Goal: Task Accomplishment & Management: Manage account settings

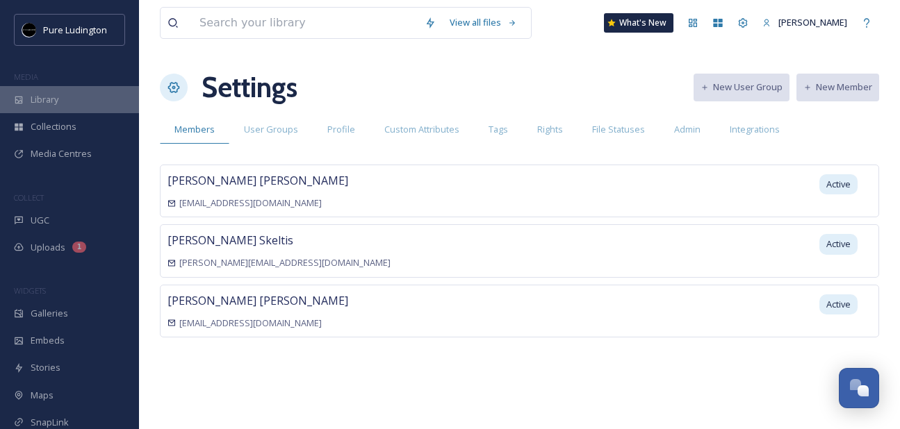
click at [80, 93] on div "Library" at bounding box center [69, 99] width 139 height 27
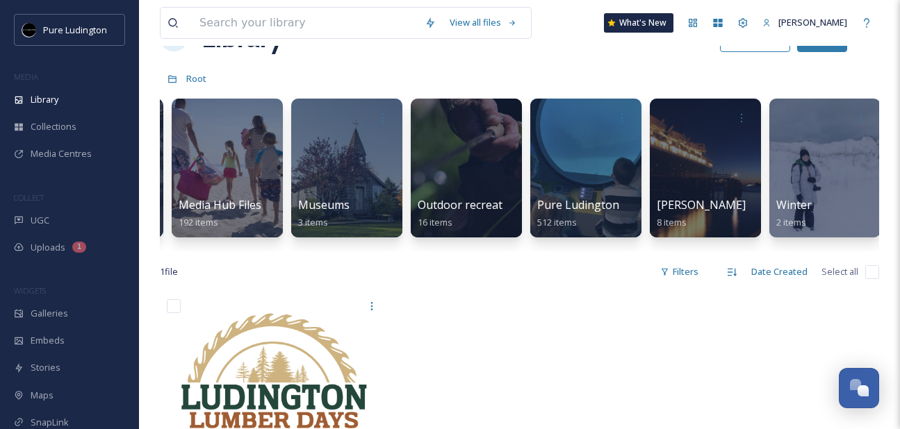
scroll to position [0, 1639]
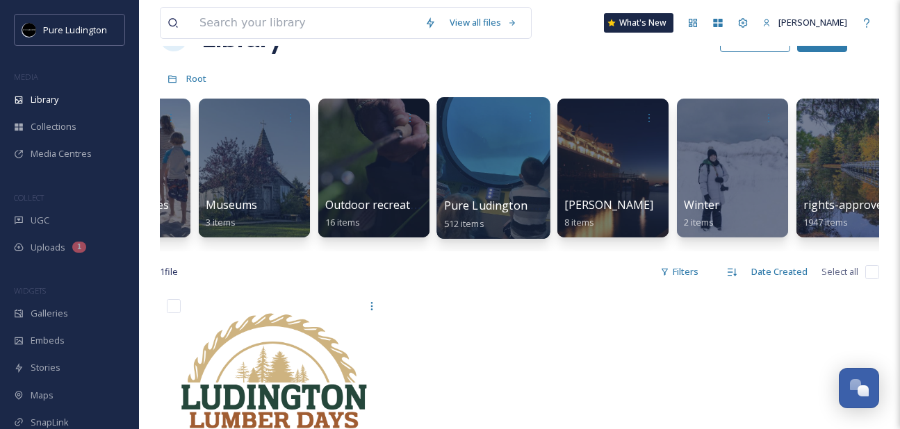
click at [509, 186] on div at bounding box center [492, 168] width 113 height 142
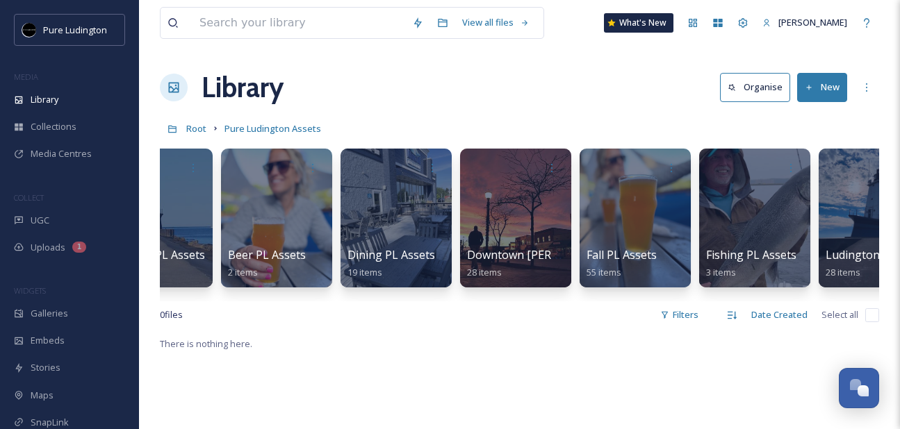
scroll to position [0, 231]
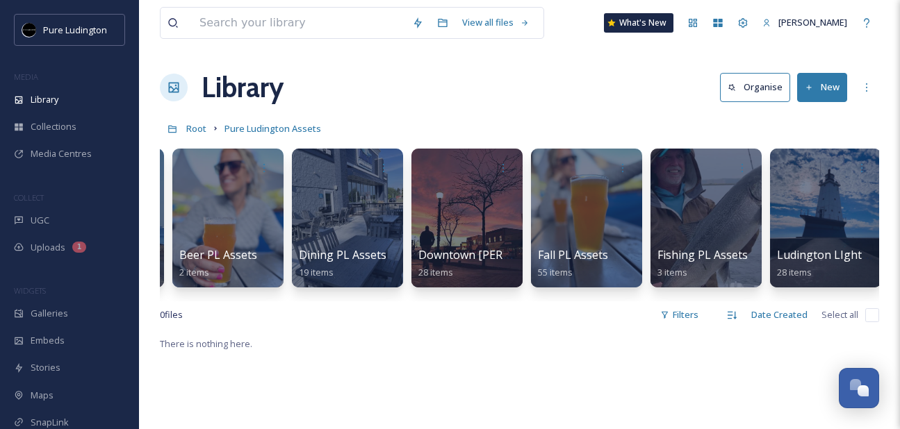
click at [598, 81] on div "Library Organise New" at bounding box center [519, 88] width 719 height 42
click at [84, 96] on div "Library" at bounding box center [69, 99] width 139 height 27
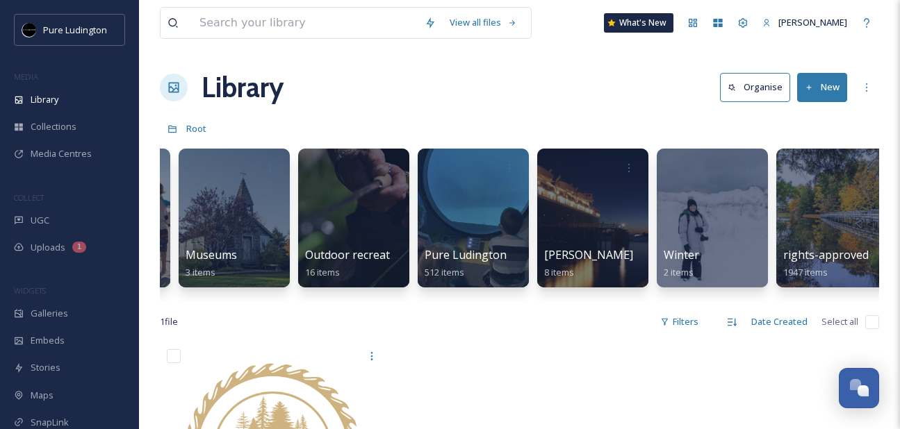
scroll to position [0, 1671]
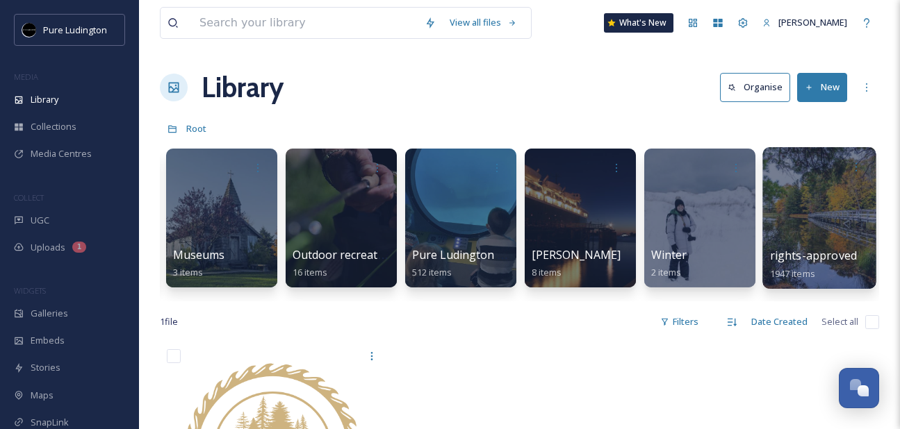
click at [811, 203] on div at bounding box center [818, 218] width 113 height 142
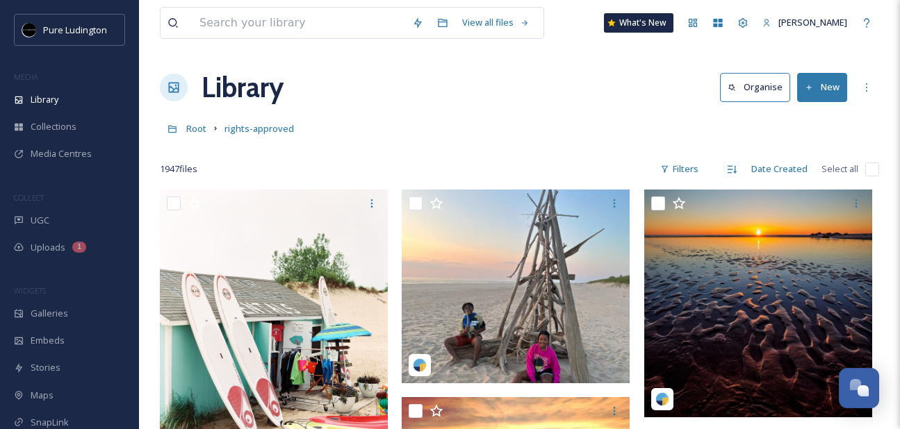
click at [609, 145] on div at bounding box center [519, 149] width 719 height 14
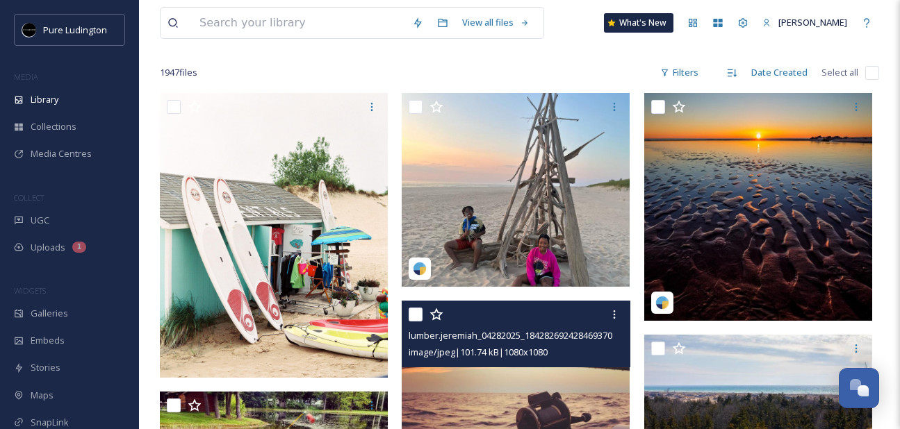
scroll to position [95, 0]
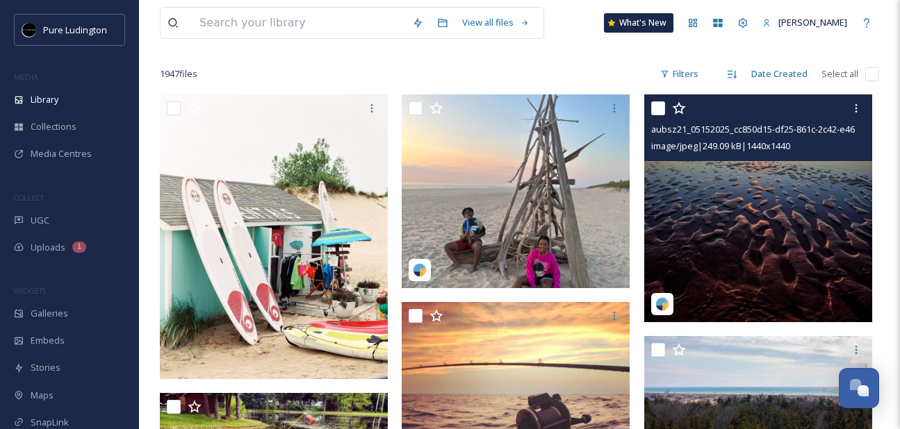
click at [660, 102] on input "checkbox" at bounding box center [658, 108] width 14 height 14
checkbox input "true"
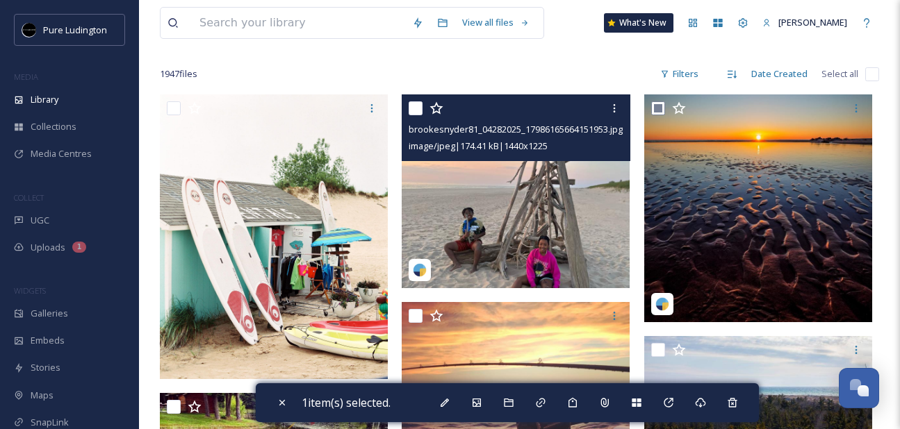
click at [419, 105] on input "checkbox" at bounding box center [416, 108] width 14 height 14
checkbox input "true"
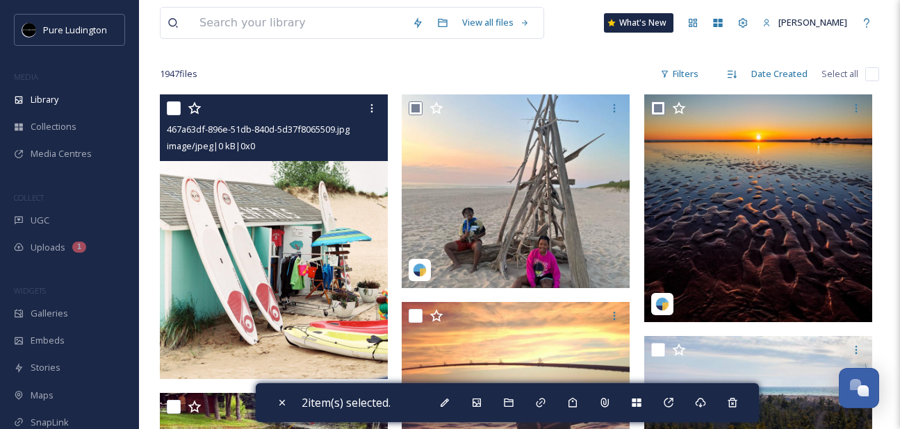
click at [170, 109] on input "checkbox" at bounding box center [174, 108] width 14 height 14
checkbox input "true"
click at [369, 106] on icon at bounding box center [371, 108] width 11 height 11
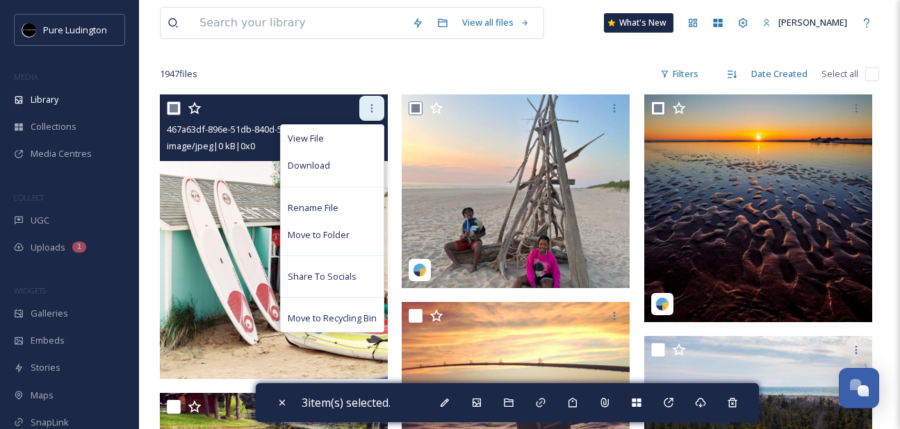
click at [369, 106] on icon at bounding box center [371, 108] width 11 height 11
click at [371, 107] on icon at bounding box center [371, 108] width 11 height 11
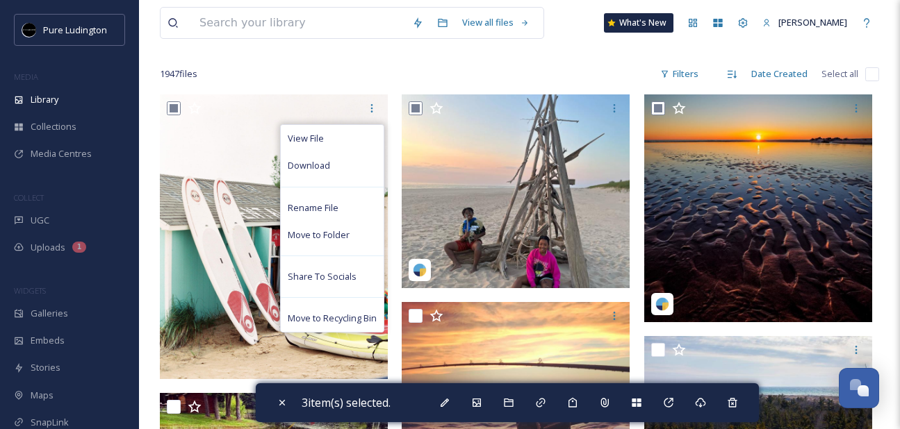
click at [391, 70] on div "1947 file s Filters Date Created Select all" at bounding box center [519, 73] width 719 height 27
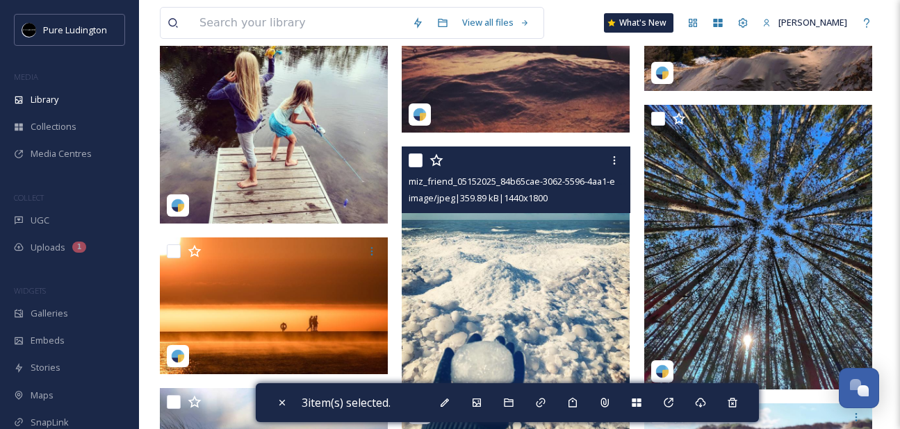
scroll to position [533, 0]
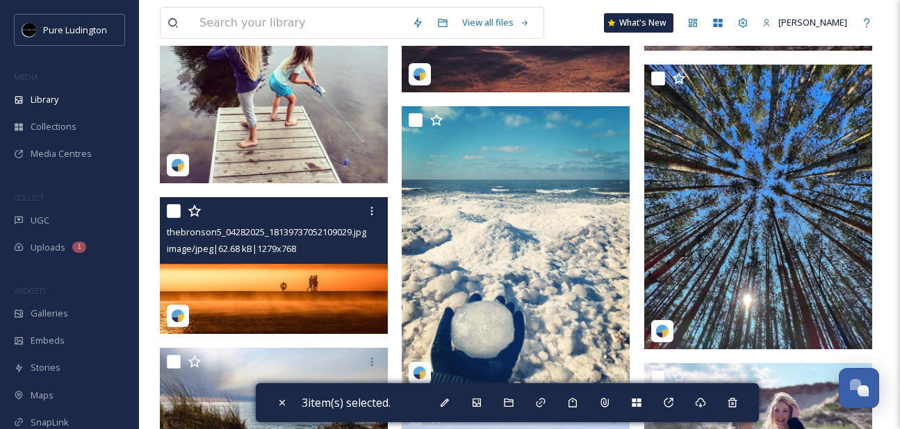
click at [170, 205] on input "checkbox" at bounding box center [174, 211] width 14 height 14
checkbox input "true"
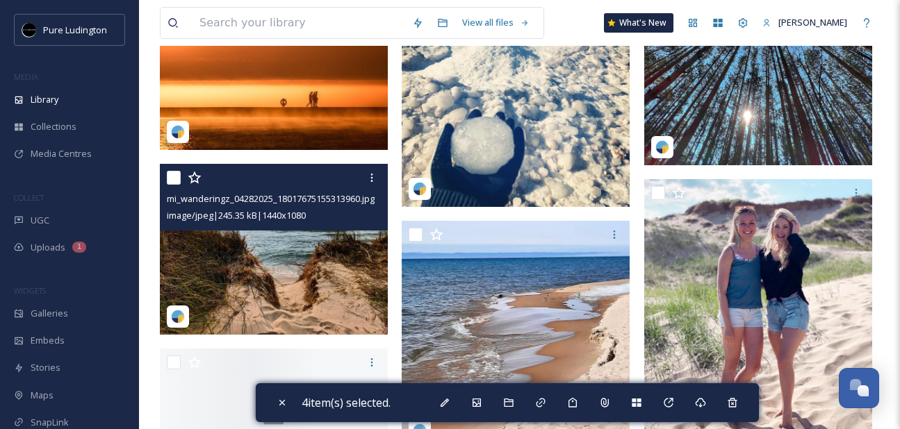
scroll to position [719, 0]
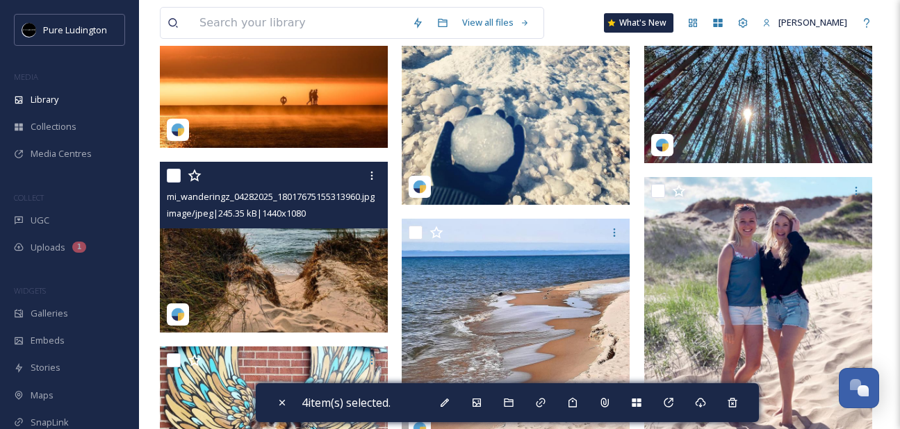
click at [174, 176] on input "checkbox" at bounding box center [174, 176] width 14 height 14
checkbox input "true"
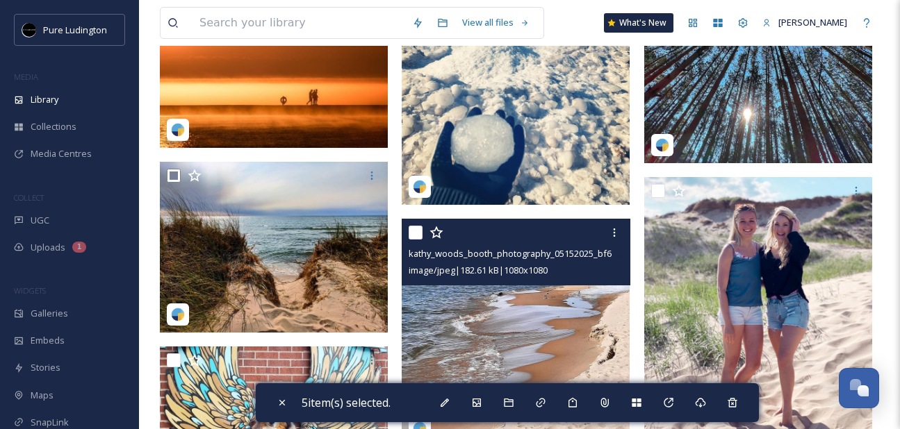
click at [417, 230] on input "checkbox" at bounding box center [416, 233] width 14 height 14
checkbox input "true"
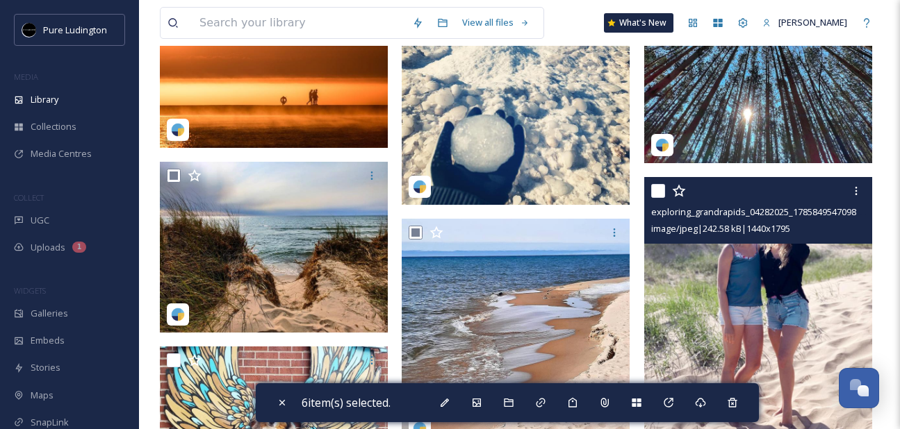
click at [653, 195] on input "checkbox" at bounding box center [658, 191] width 14 height 14
checkbox input "true"
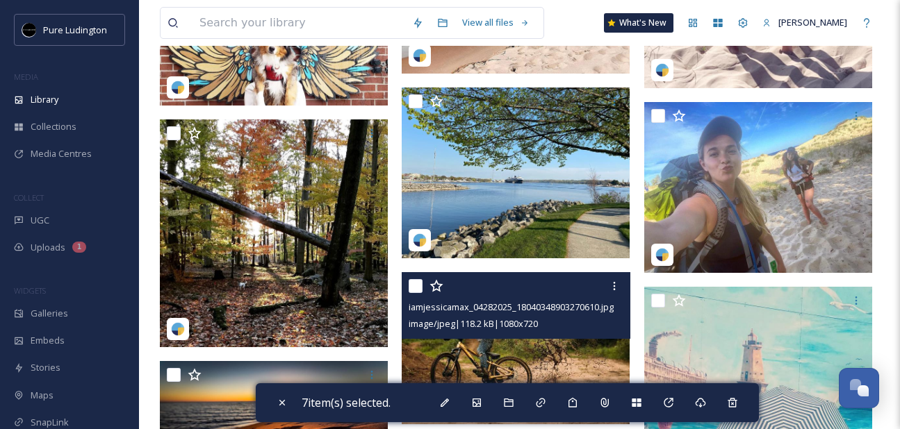
scroll to position [1095, 0]
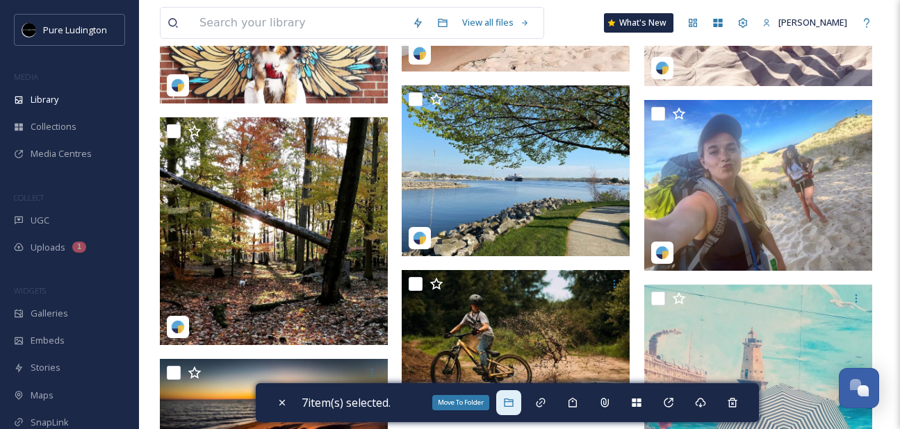
click at [508, 403] on icon at bounding box center [508, 403] width 9 height 8
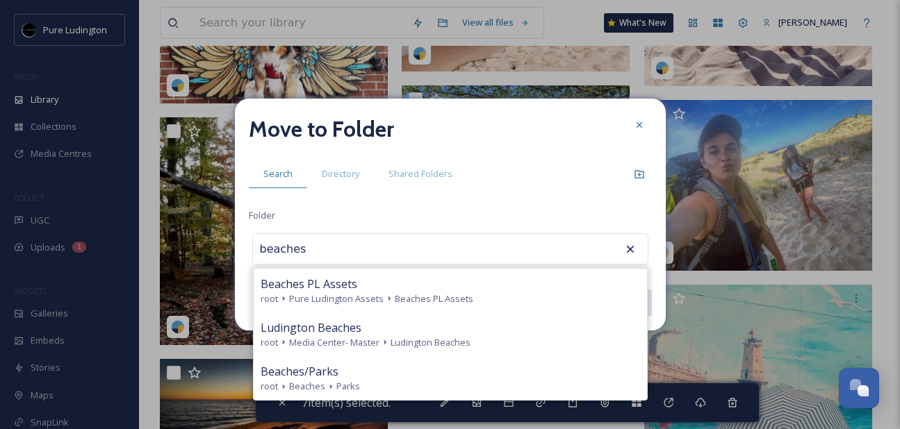
type input "beaches"
click at [477, 207] on div "Move to Folder Search Directory Shared Folders Folder beaches Beaches PL Assets…" at bounding box center [450, 215] width 431 height 232
click at [631, 124] on div at bounding box center [639, 125] width 25 height 25
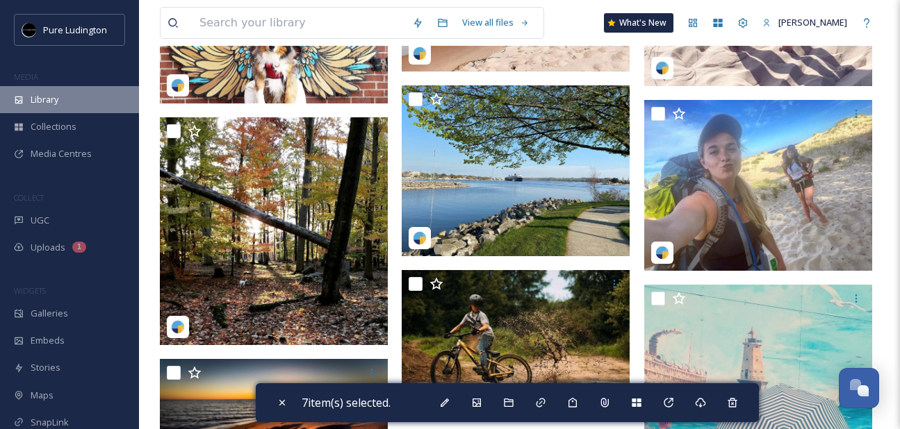
click at [65, 91] on div "Library" at bounding box center [69, 99] width 139 height 27
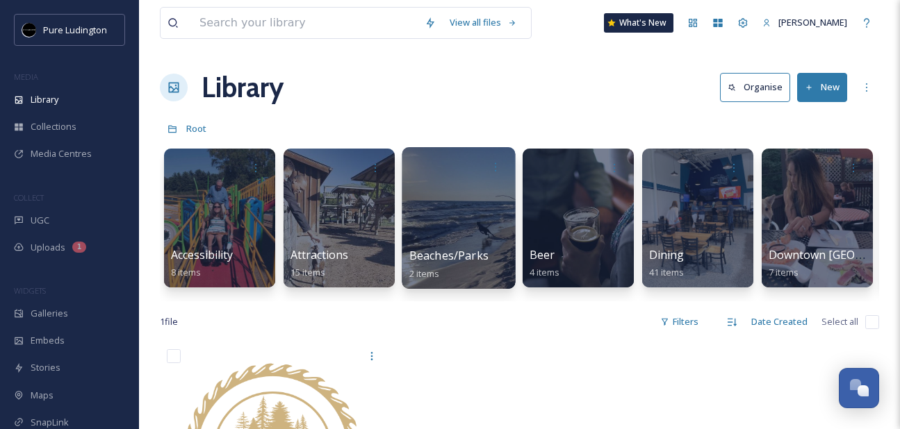
click at [454, 210] on div at bounding box center [458, 218] width 113 height 142
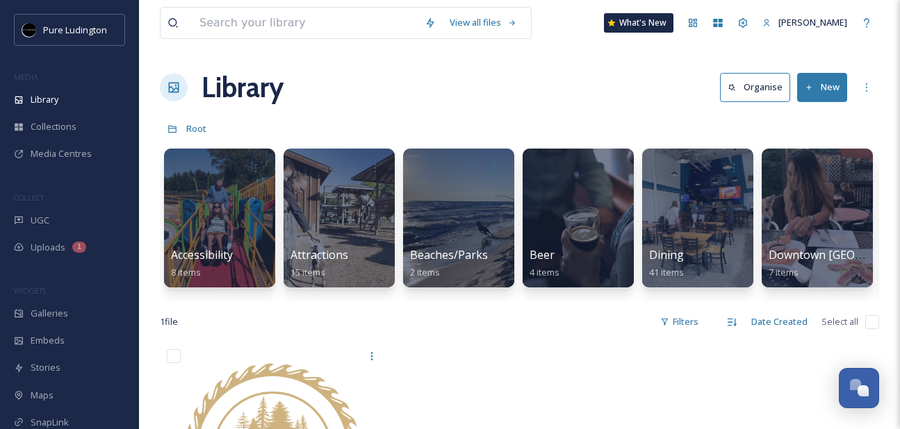
click at [564, 309] on div "1 file Filters Date Created Select all" at bounding box center [519, 322] width 719 height 27
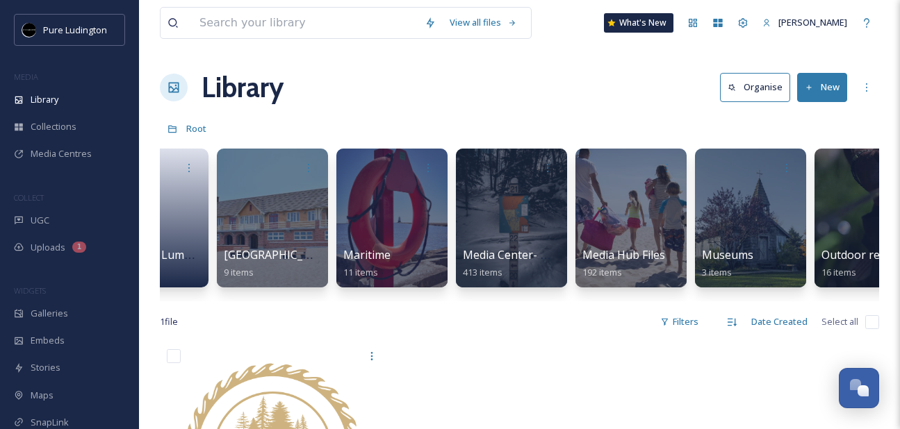
scroll to position [0, 1671]
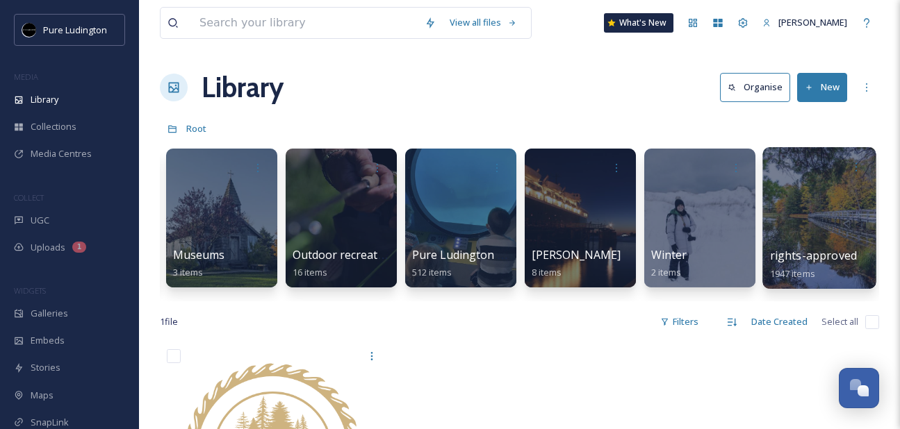
click at [805, 186] on div at bounding box center [818, 218] width 113 height 142
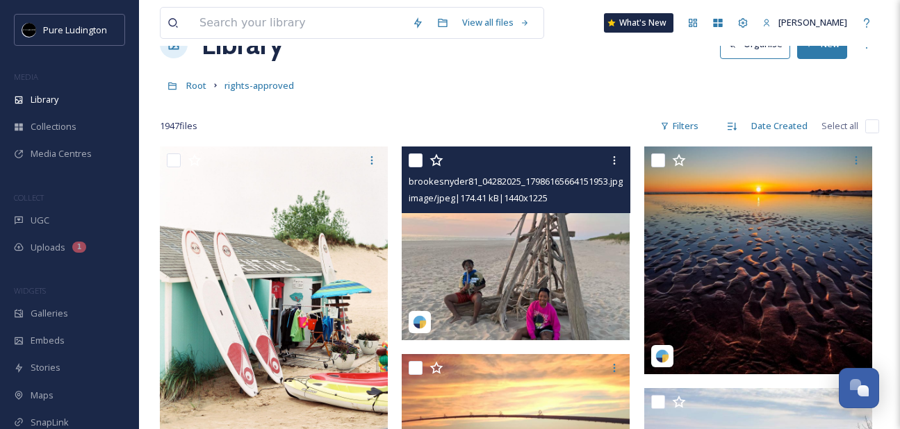
scroll to position [42, 0]
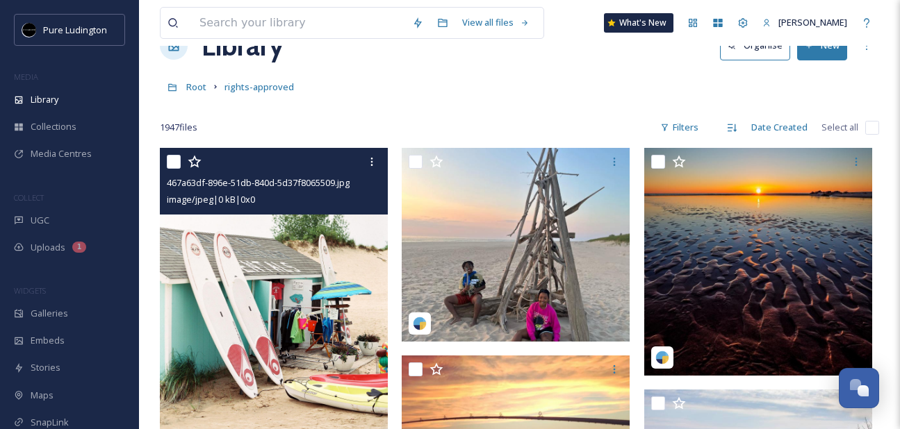
click at [172, 167] on input "checkbox" at bounding box center [174, 162] width 14 height 14
checkbox input "true"
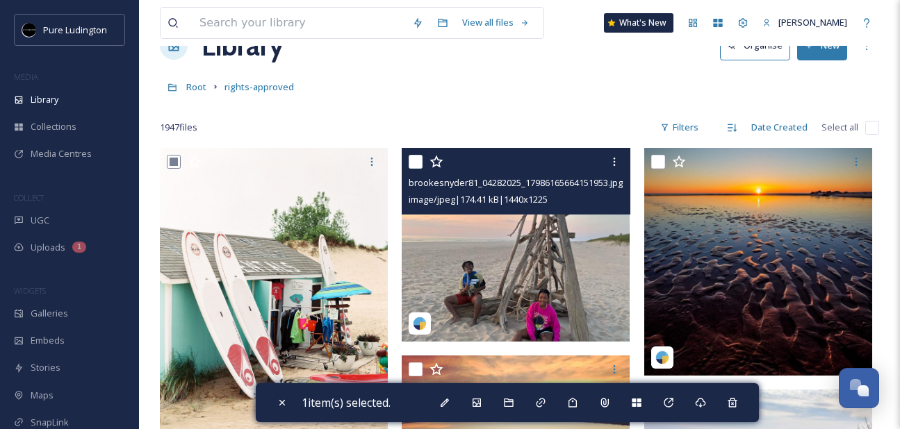
click at [417, 163] on input "checkbox" at bounding box center [416, 162] width 14 height 14
checkbox input "true"
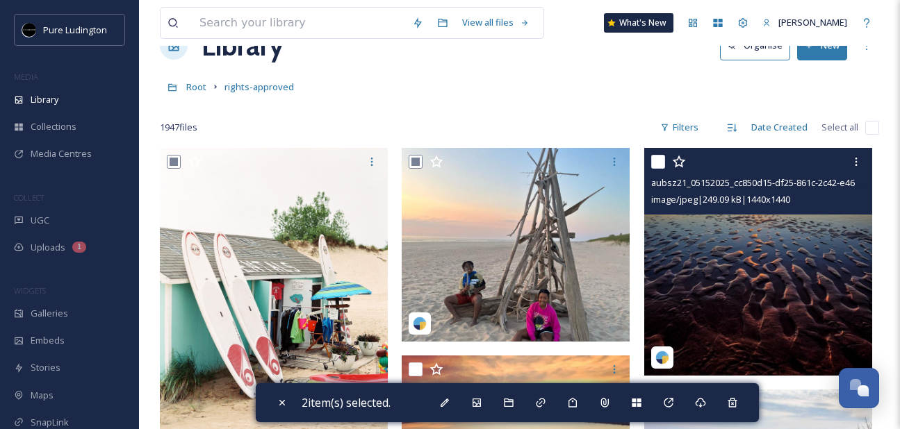
click at [655, 158] on input "checkbox" at bounding box center [658, 162] width 14 height 14
checkbox input "true"
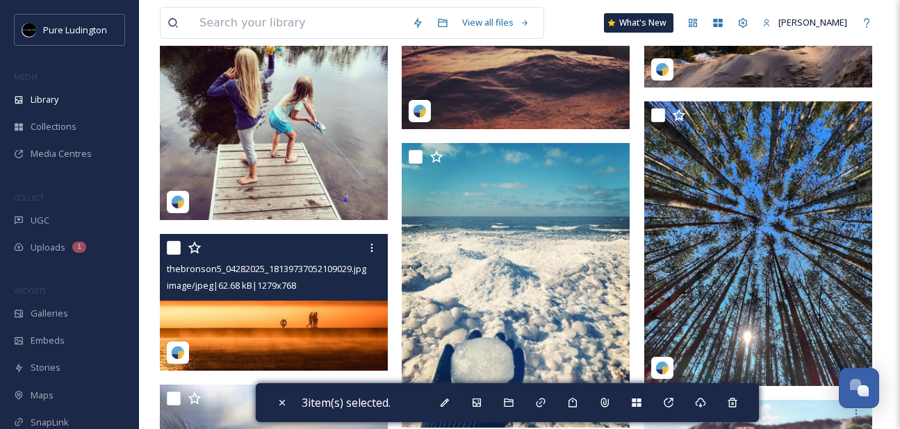
scroll to position [534, 0]
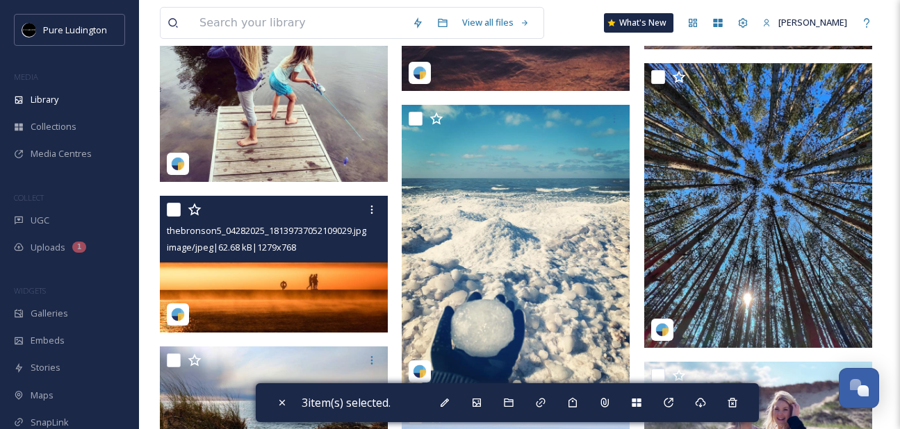
click at [174, 206] on input "checkbox" at bounding box center [174, 210] width 14 height 14
checkbox input "true"
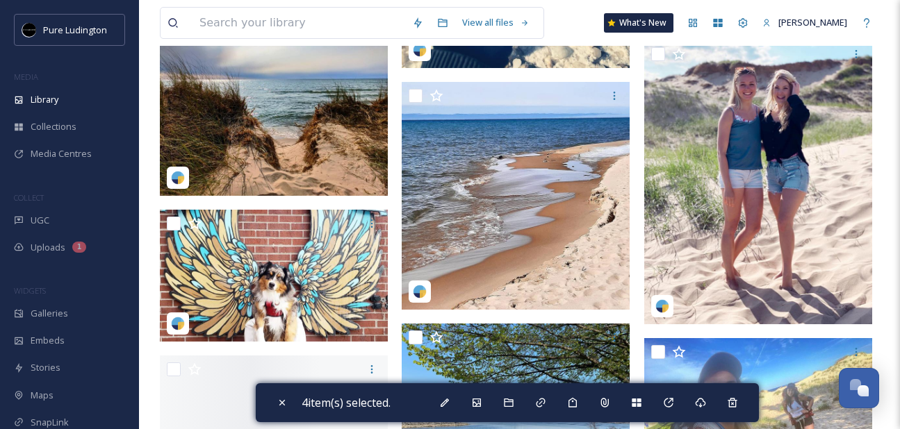
scroll to position [869, 0]
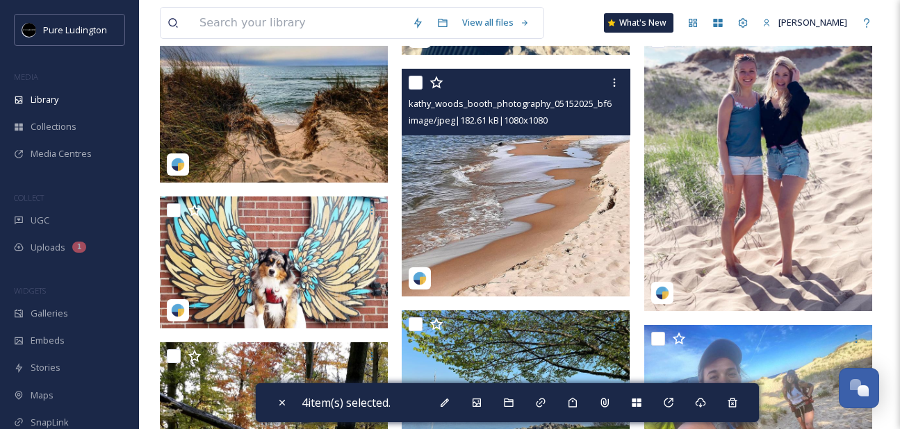
click at [416, 91] on div at bounding box center [518, 82] width 218 height 25
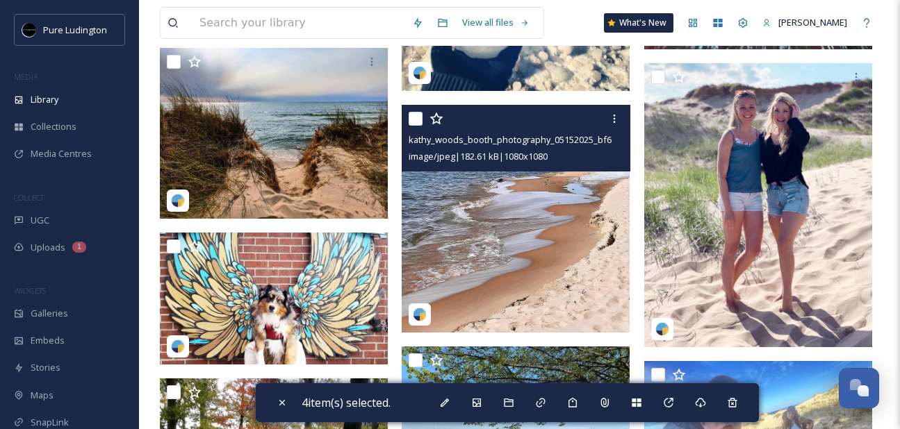
click at [419, 120] on input "checkbox" at bounding box center [416, 119] width 14 height 14
checkbox input "true"
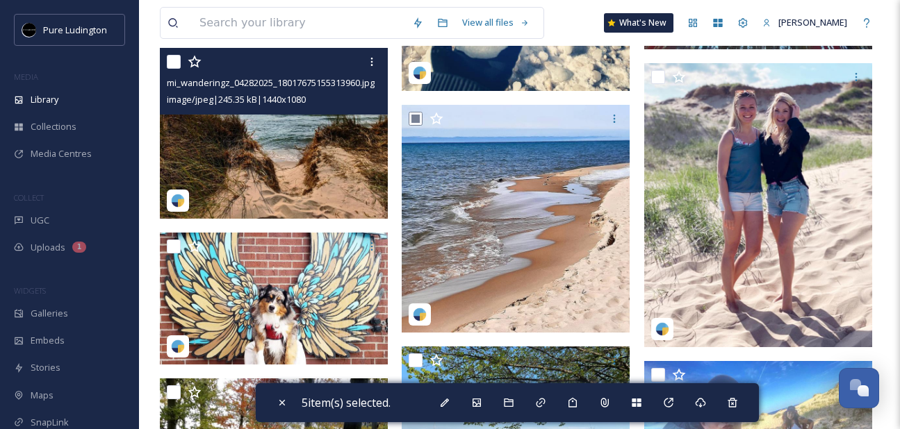
click at [178, 58] on input "checkbox" at bounding box center [174, 62] width 14 height 14
checkbox input "true"
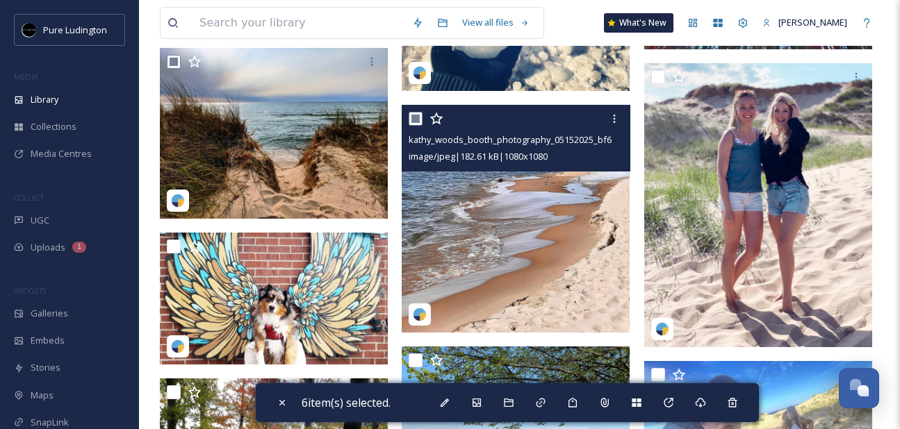
scroll to position [783, 0]
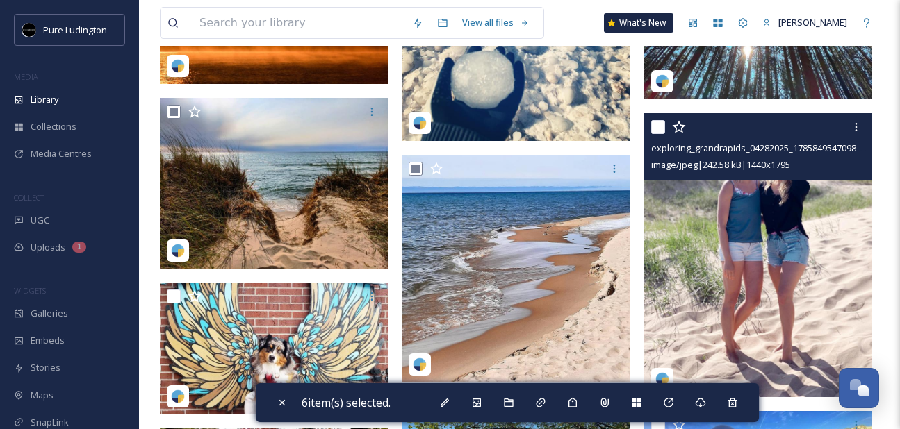
click at [655, 130] on input "checkbox" at bounding box center [658, 127] width 14 height 14
checkbox input "true"
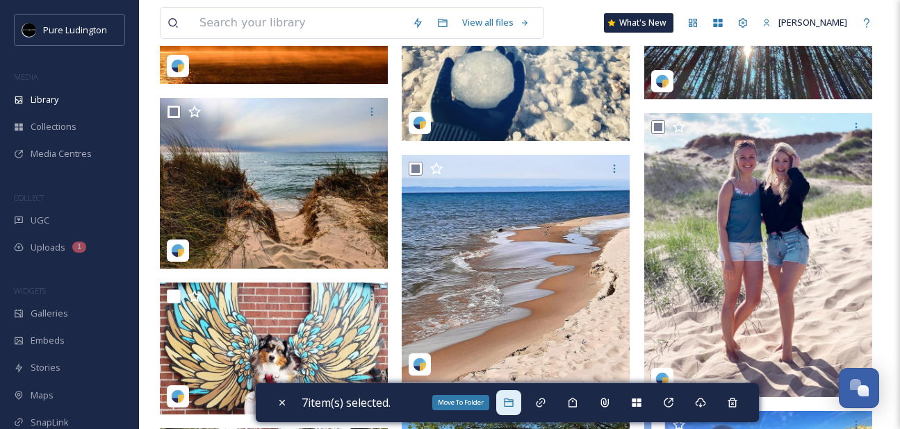
click at [509, 404] on icon at bounding box center [508, 402] width 11 height 11
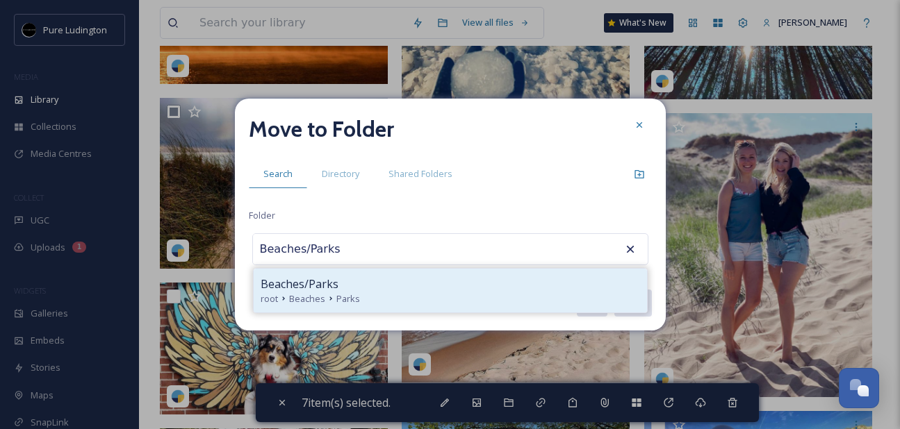
type input "Beaches/Parks"
click at [359, 279] on div "Beaches/Parks" at bounding box center [450, 284] width 379 height 17
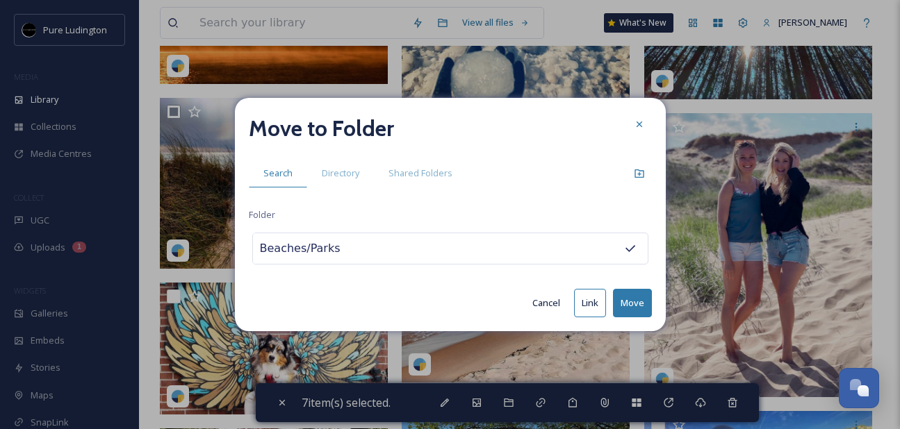
click at [634, 290] on button "Move" at bounding box center [632, 303] width 39 height 28
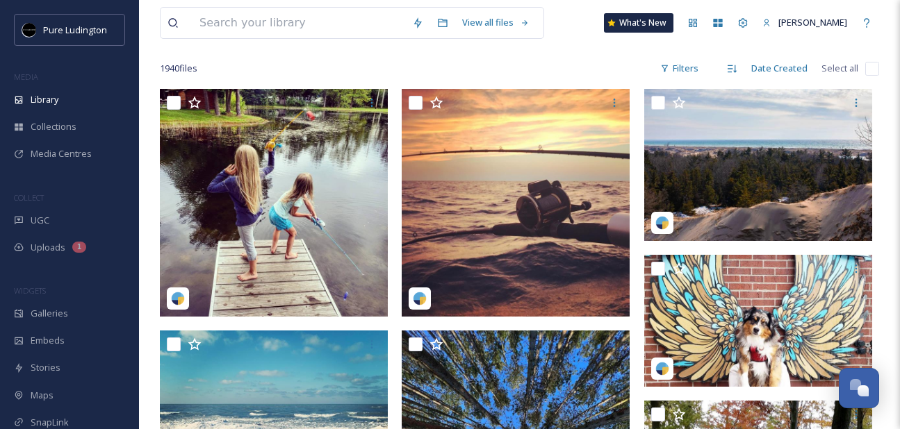
scroll to position [13, 0]
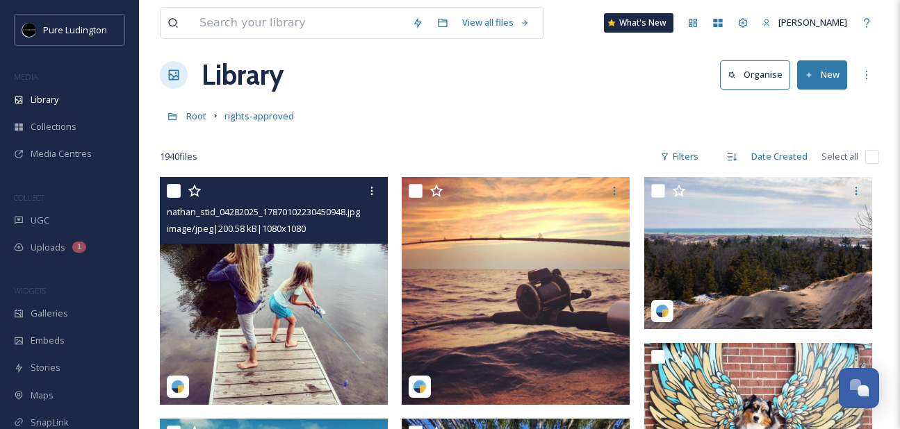
click at [174, 195] on input "checkbox" at bounding box center [174, 191] width 14 height 14
checkbox input "true"
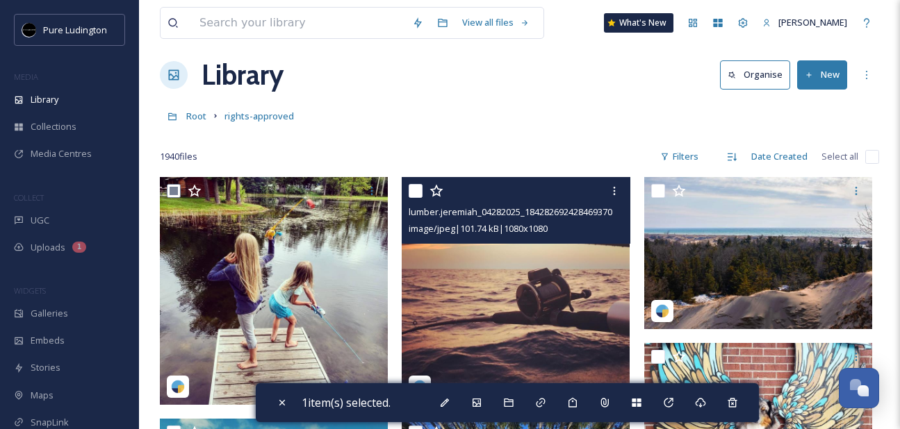
click at [416, 195] on input "checkbox" at bounding box center [416, 191] width 14 height 14
checkbox input "true"
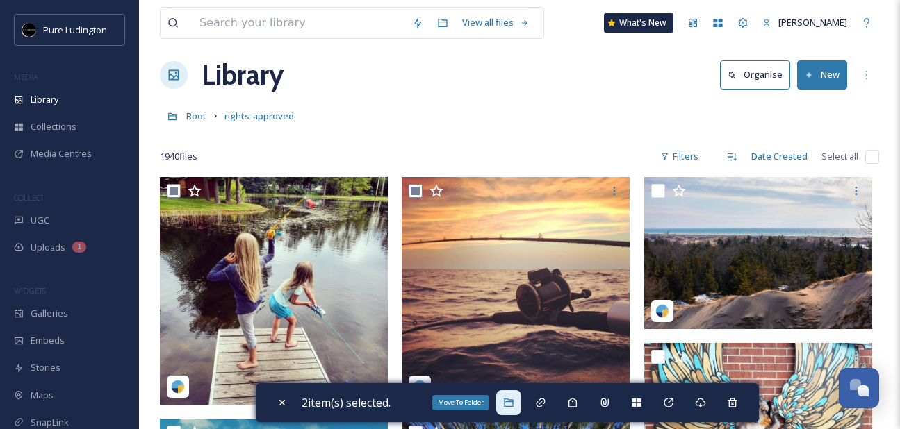
click at [514, 399] on icon at bounding box center [508, 402] width 11 height 11
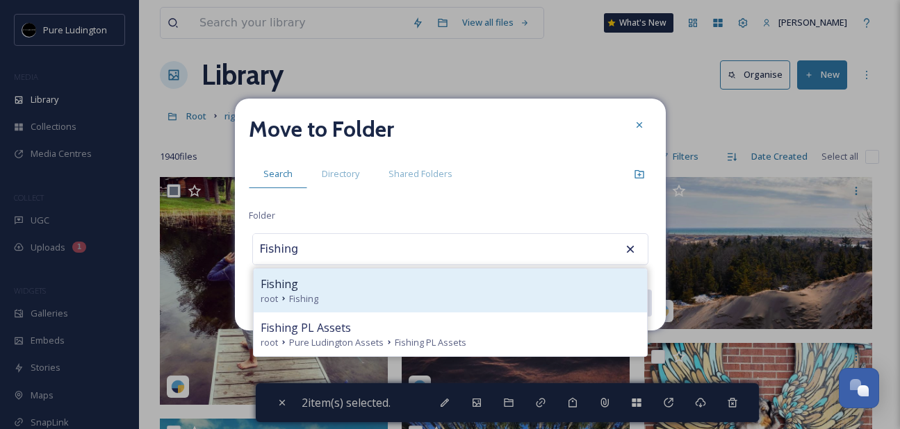
type input "Fishing"
click at [390, 297] on div "root Fishing" at bounding box center [450, 299] width 379 height 13
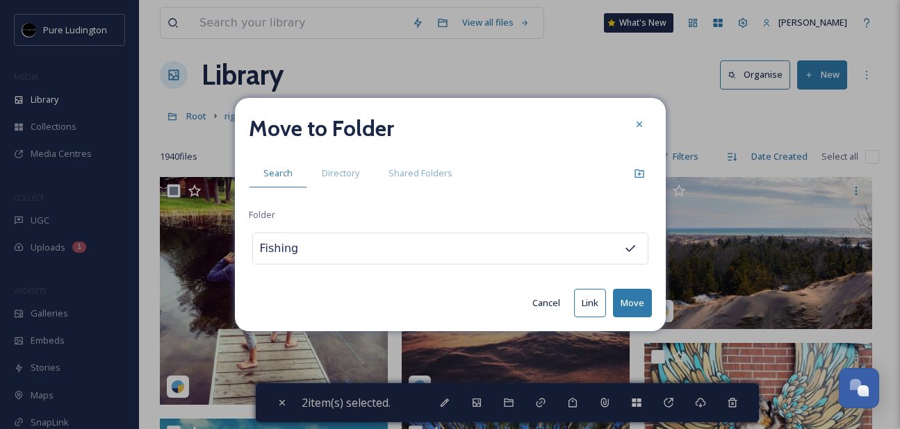
click at [627, 305] on button "Move" at bounding box center [632, 303] width 39 height 28
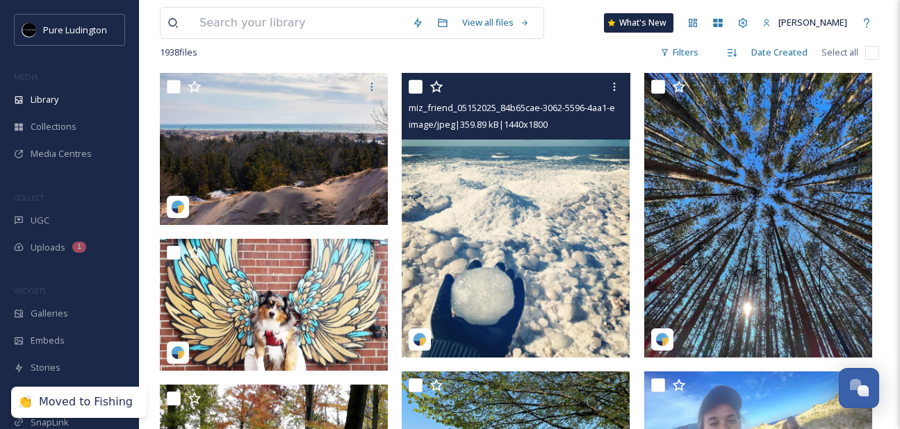
scroll to position [133, 0]
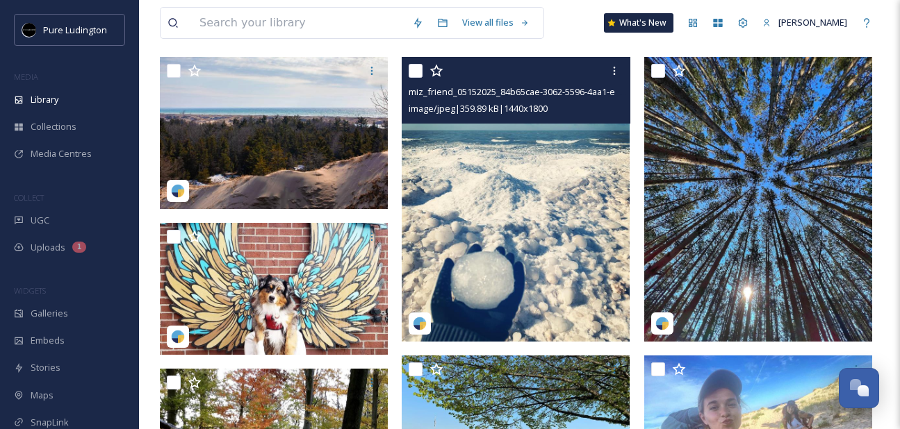
click at [416, 65] on input "checkbox" at bounding box center [416, 71] width 14 height 14
checkbox input "true"
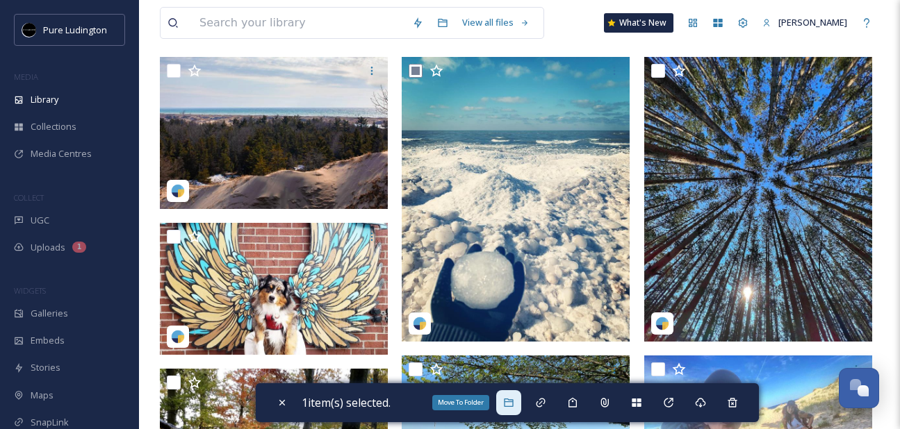
click at [505, 402] on div "Move To Folder" at bounding box center [508, 403] width 25 height 25
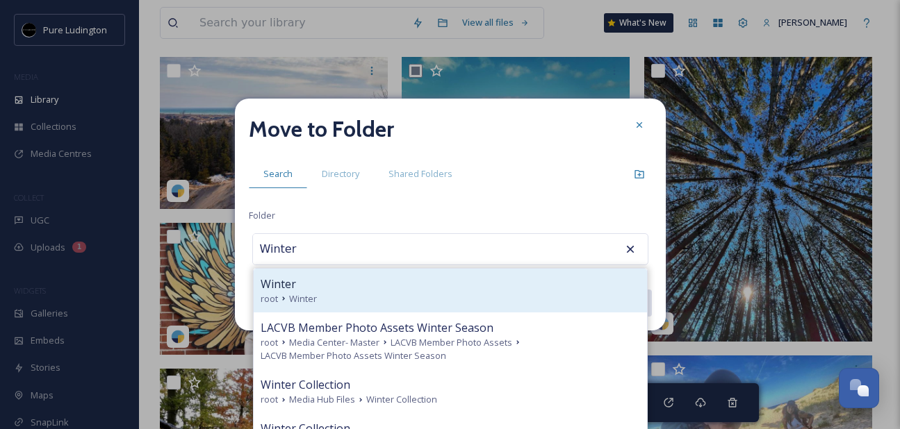
type input "Winter"
click at [500, 304] on div "Winter root Winter" at bounding box center [450, 291] width 393 height 44
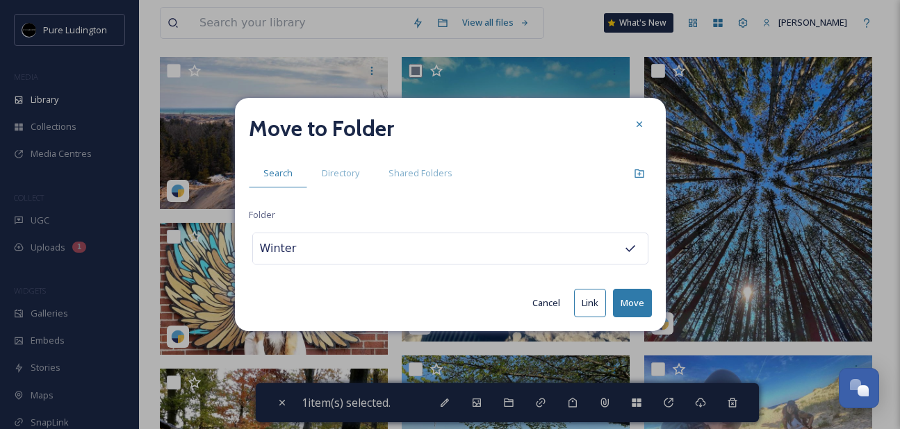
click at [624, 300] on button "Move" at bounding box center [632, 303] width 39 height 28
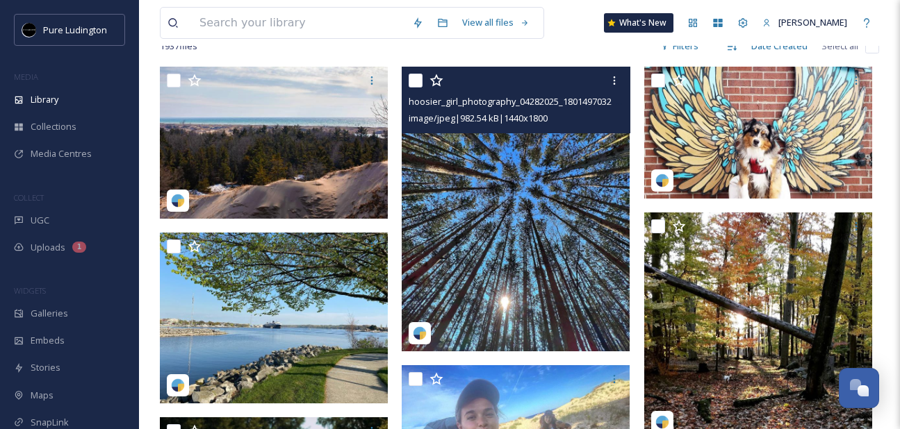
scroll to position [124, 0]
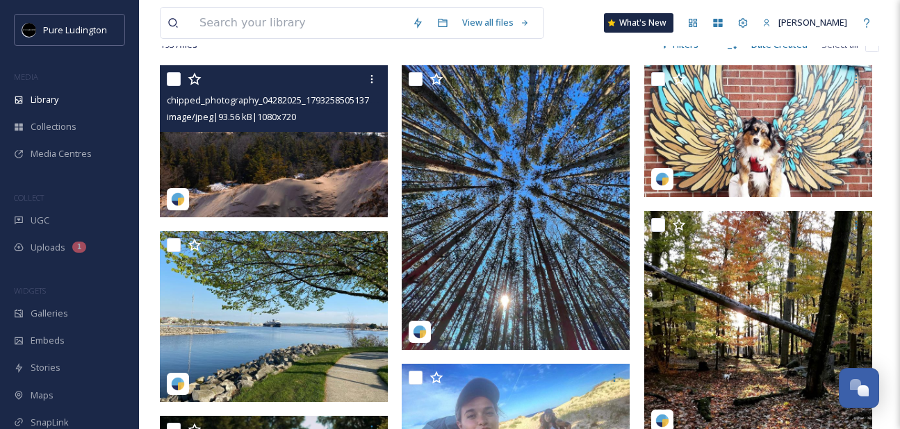
click at [177, 83] on input "checkbox" at bounding box center [174, 79] width 14 height 14
checkbox input "true"
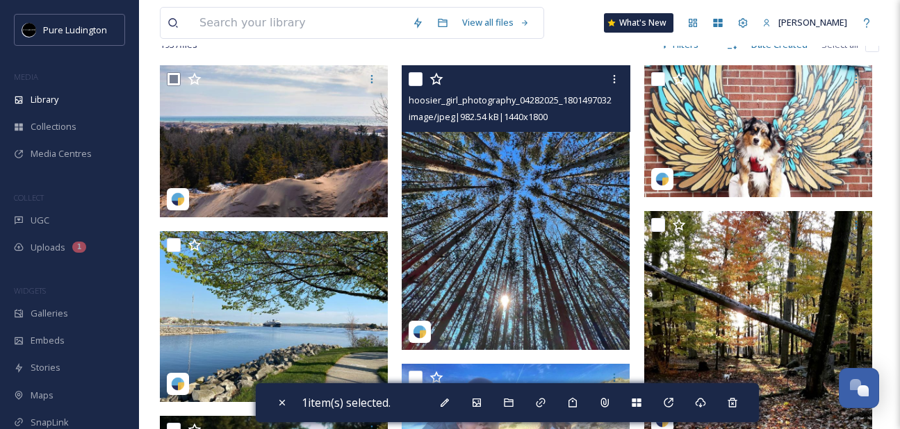
click at [413, 78] on input "checkbox" at bounding box center [416, 79] width 14 height 14
checkbox input "true"
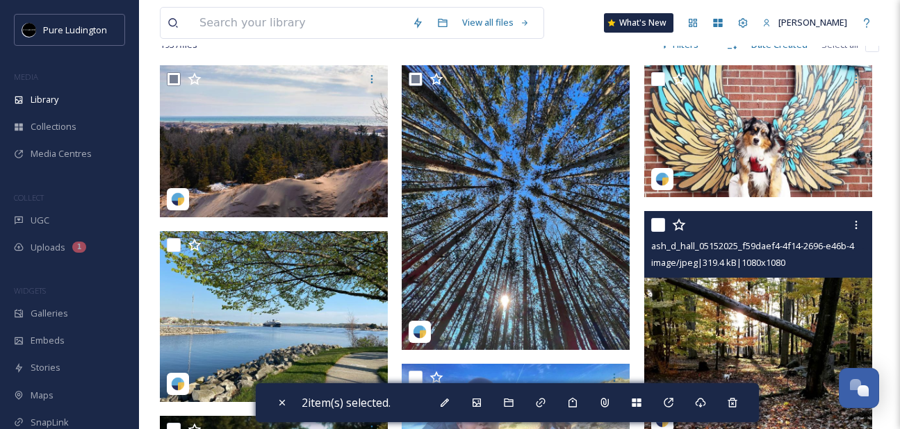
click at [653, 227] on input "checkbox" at bounding box center [658, 225] width 14 height 14
checkbox input "true"
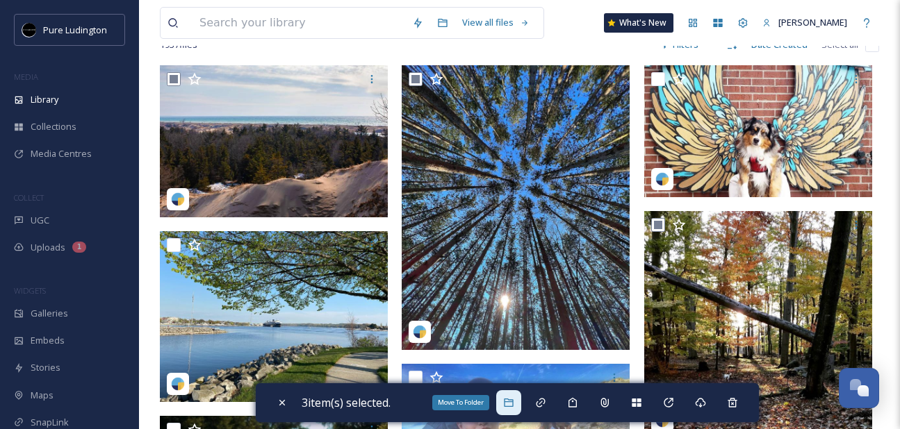
click at [521, 398] on div "Move To Folder" at bounding box center [508, 403] width 25 height 25
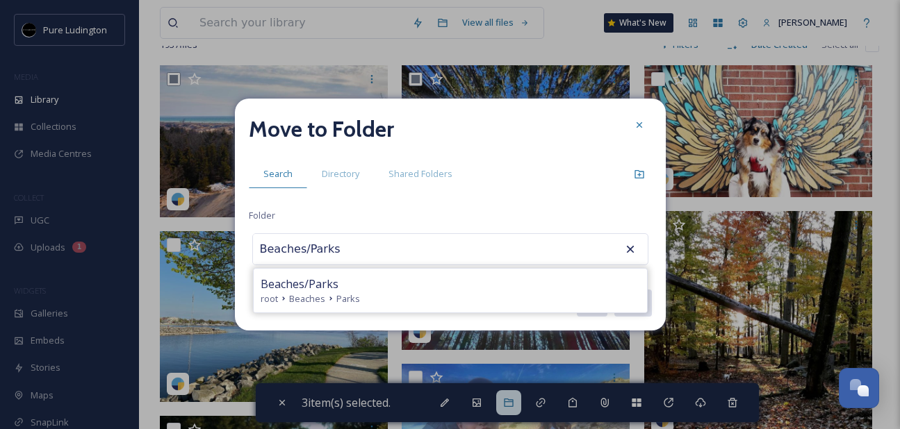
type input "Beaches/Parks"
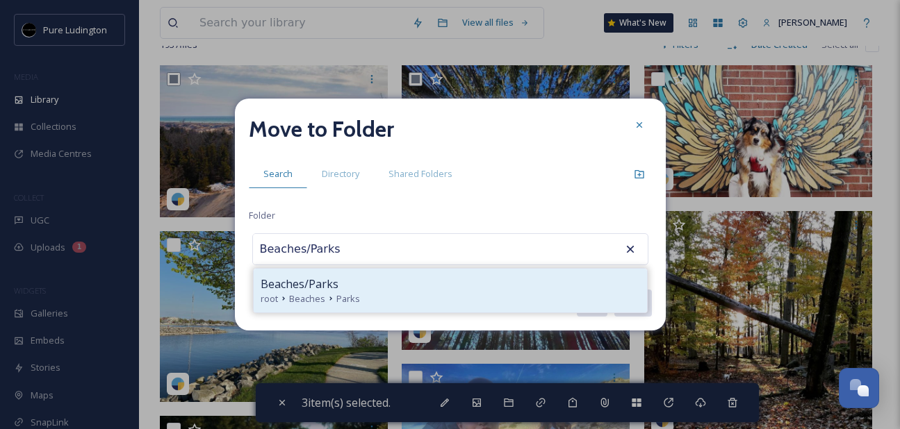
click at [465, 299] on div "root Beaches Parks" at bounding box center [450, 299] width 379 height 13
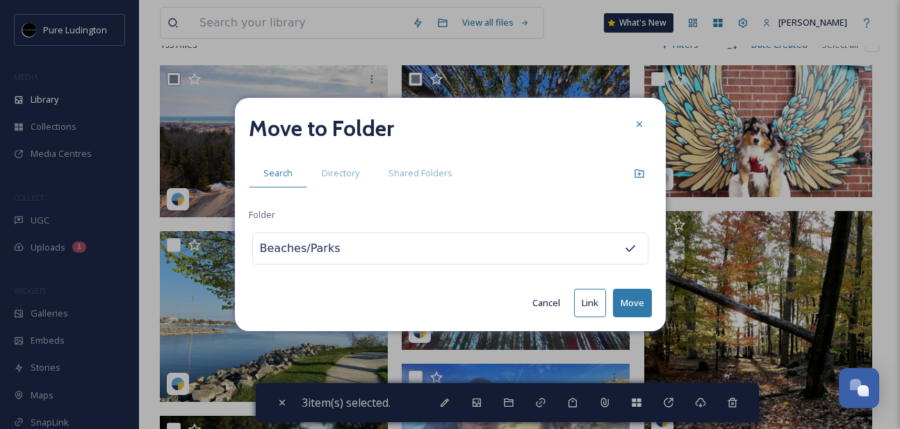
click at [629, 294] on button "Move" at bounding box center [632, 303] width 39 height 28
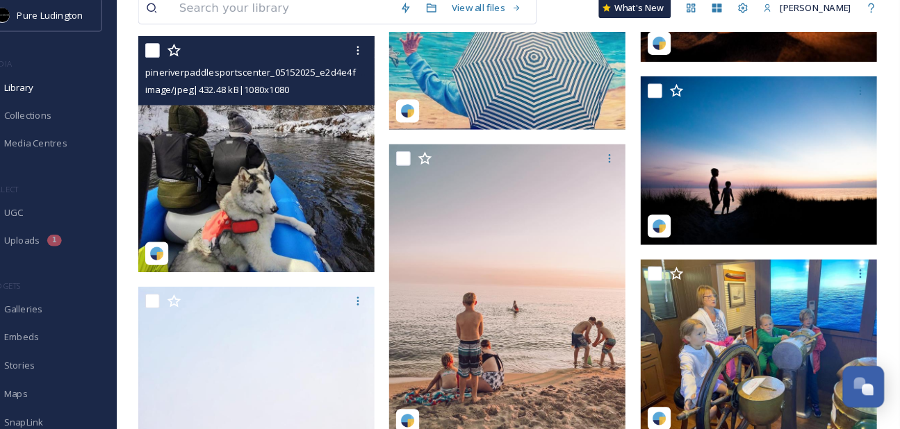
scroll to position [460, 0]
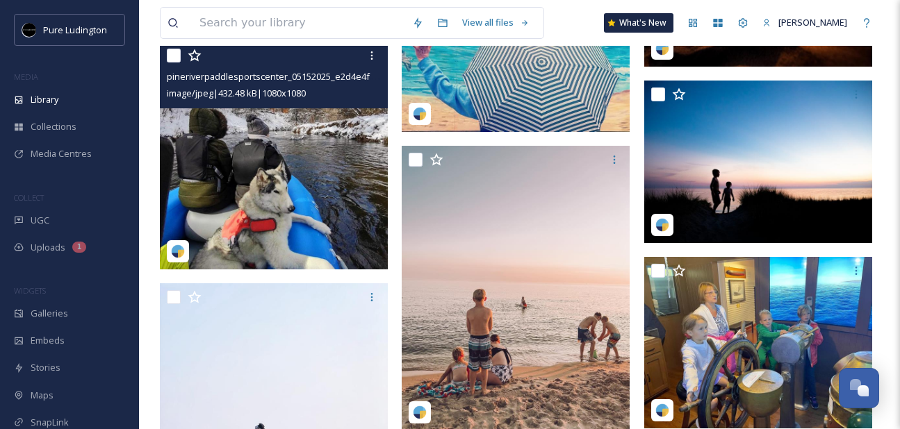
click at [171, 58] on input "checkbox" at bounding box center [174, 56] width 14 height 14
checkbox input "true"
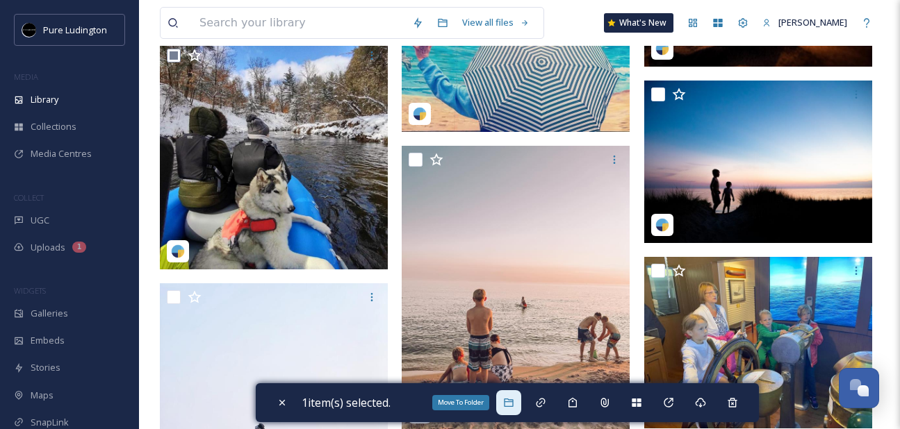
click at [514, 407] on icon at bounding box center [508, 402] width 11 height 11
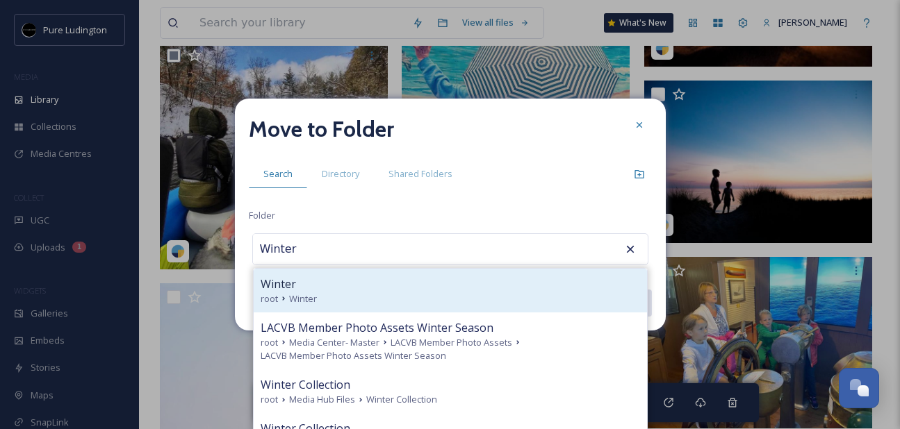
type input "Winter"
click at [459, 283] on div "Winter" at bounding box center [450, 284] width 379 height 17
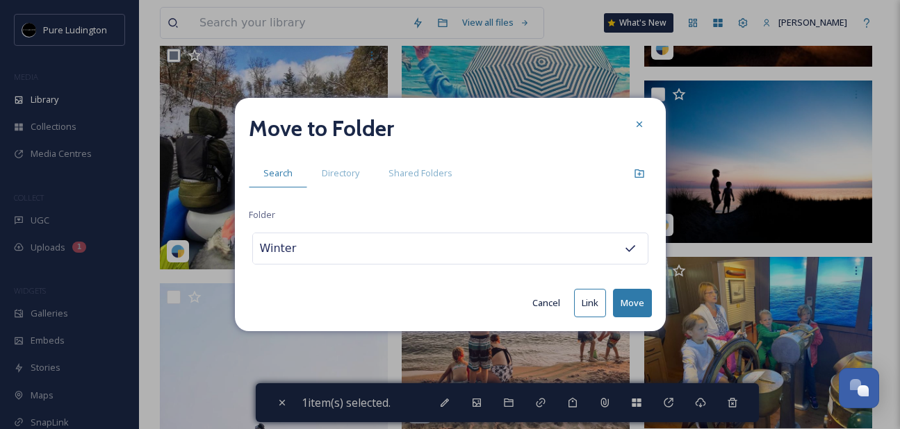
click at [630, 295] on button "Move" at bounding box center [632, 303] width 39 height 28
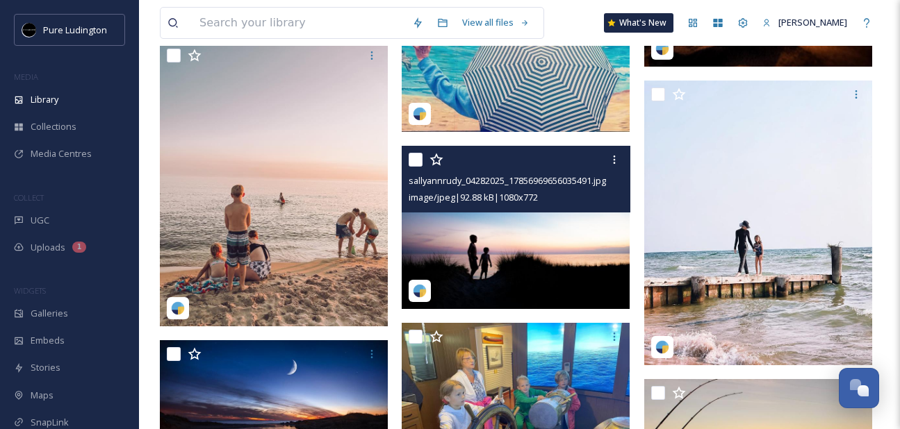
click at [418, 156] on input "checkbox" at bounding box center [416, 160] width 14 height 14
checkbox input "true"
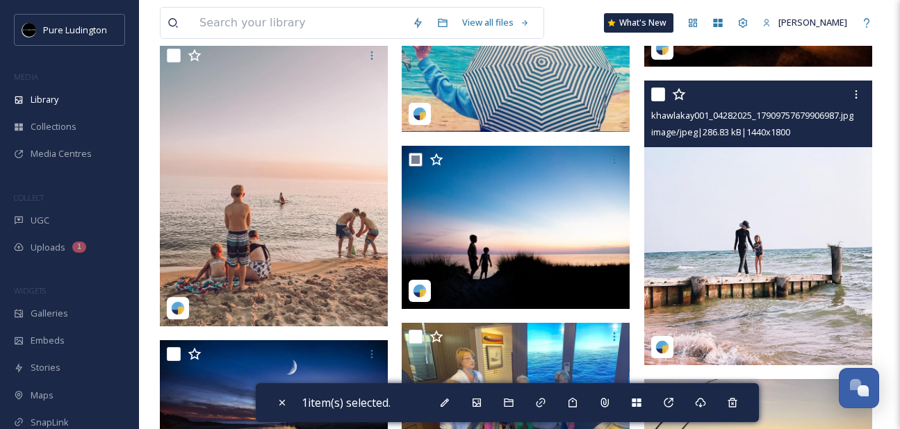
click at [655, 93] on input "checkbox" at bounding box center [658, 95] width 14 height 14
checkbox input "true"
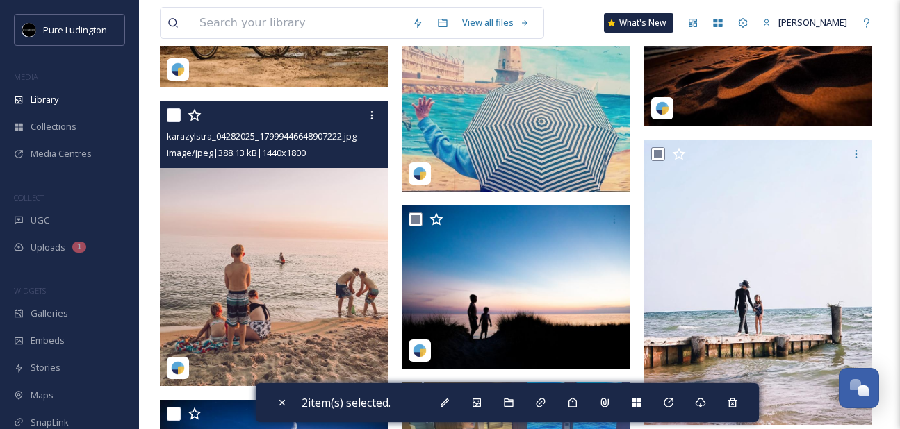
scroll to position [393, 0]
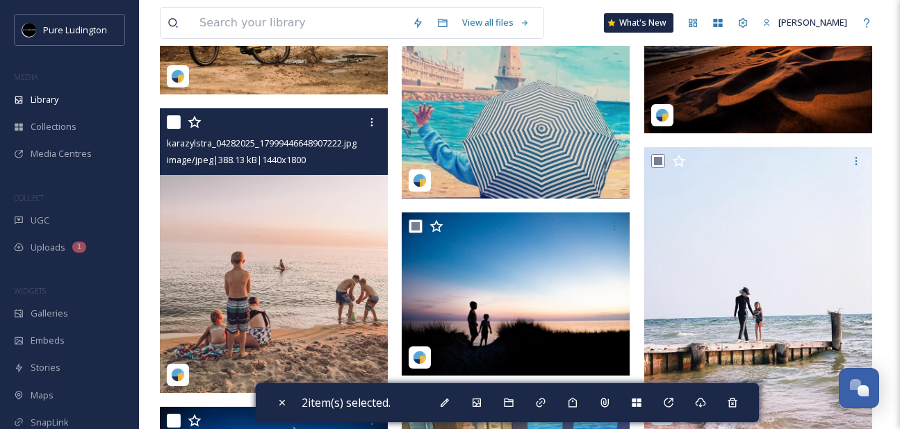
click at [170, 120] on input "checkbox" at bounding box center [174, 122] width 14 height 14
checkbox input "true"
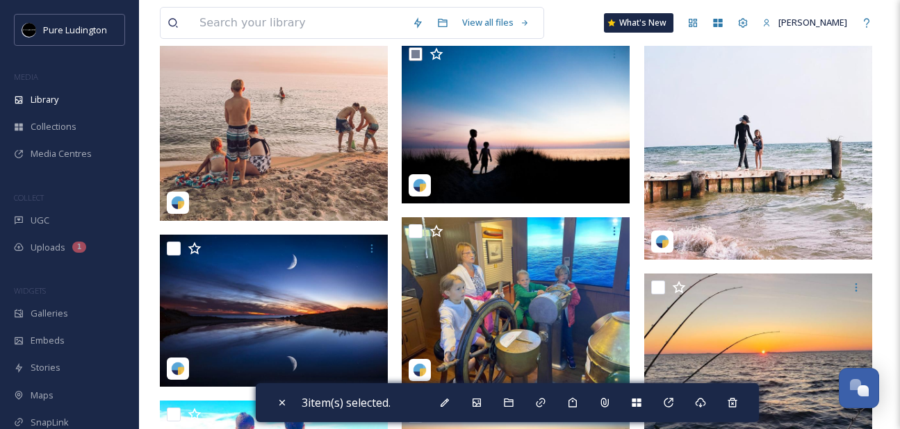
scroll to position [666, 0]
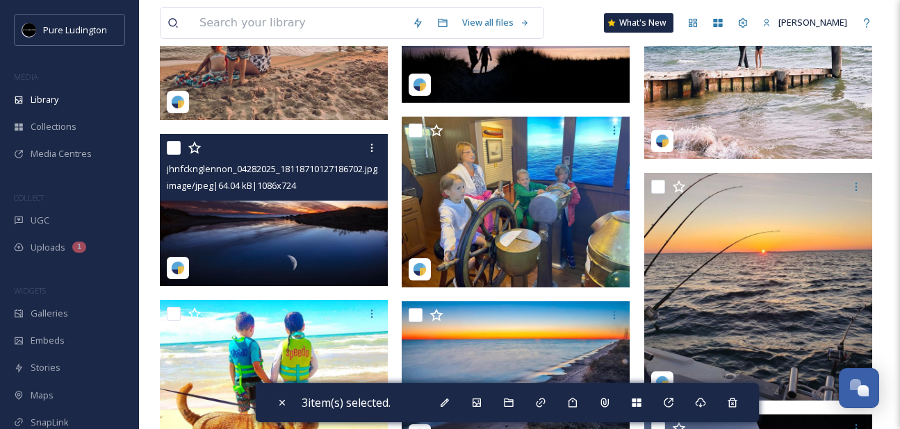
click at [172, 147] on input "checkbox" at bounding box center [174, 148] width 14 height 14
checkbox input "true"
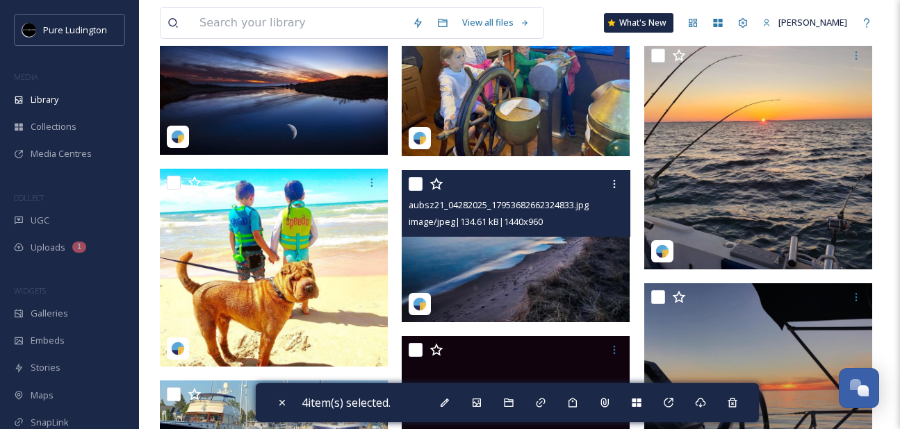
scroll to position [802, 0]
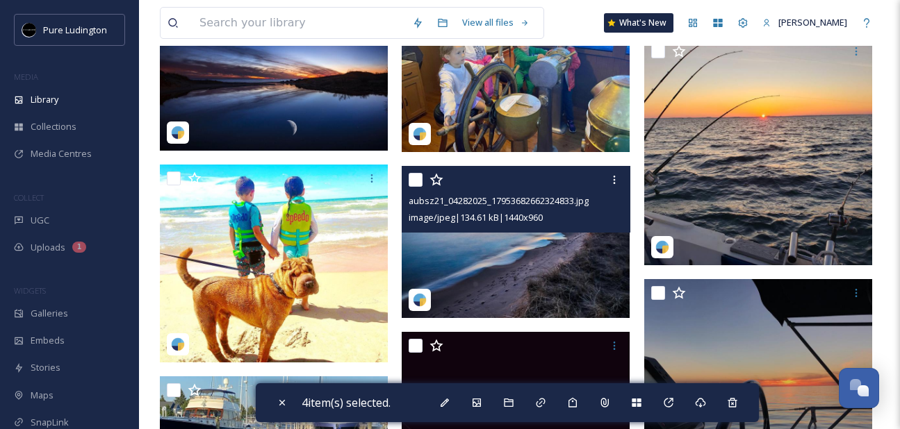
click at [413, 180] on input "checkbox" at bounding box center [416, 180] width 14 height 14
checkbox input "true"
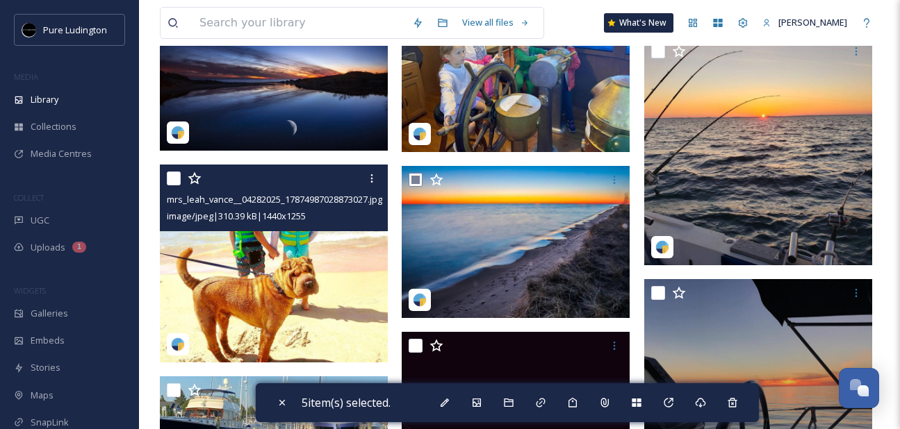
click at [174, 179] on input "checkbox" at bounding box center [174, 179] width 14 height 14
checkbox input "true"
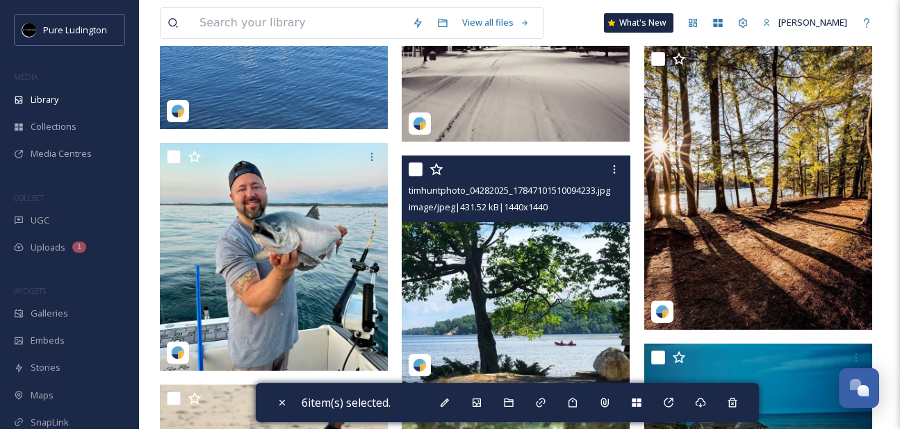
scroll to position [1278, 0]
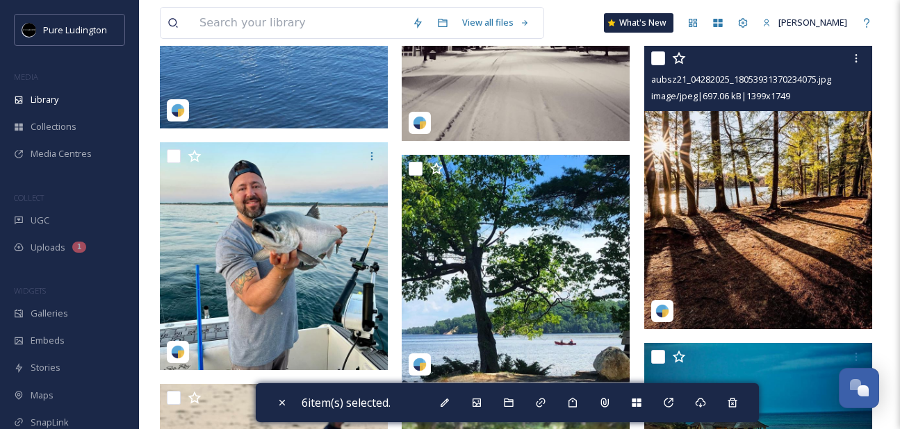
click at [660, 58] on input "checkbox" at bounding box center [658, 58] width 14 height 14
checkbox input "true"
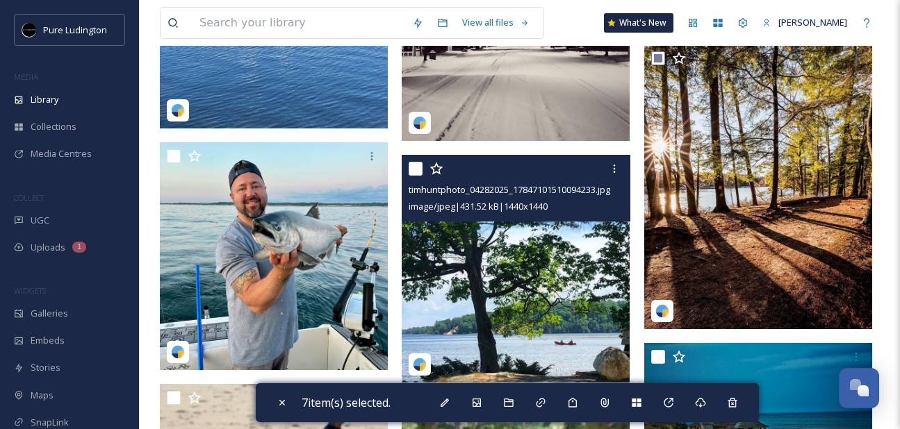
click at [409, 170] on input "checkbox" at bounding box center [416, 169] width 14 height 14
checkbox input "true"
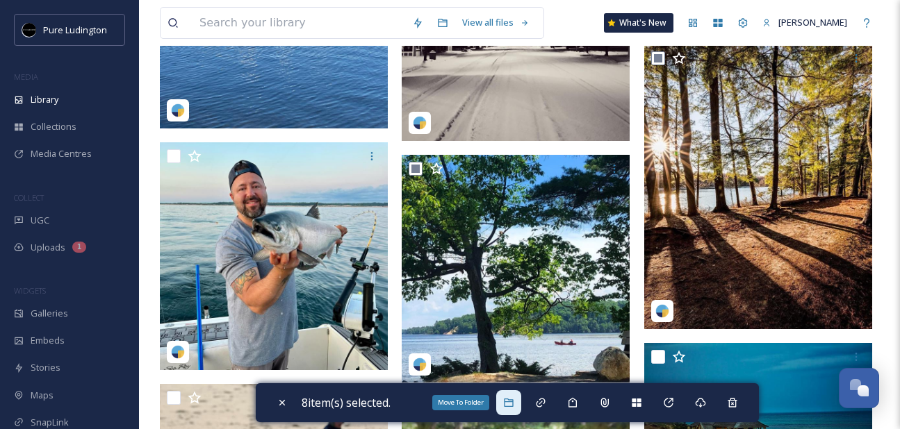
click at [511, 404] on icon at bounding box center [508, 402] width 11 height 11
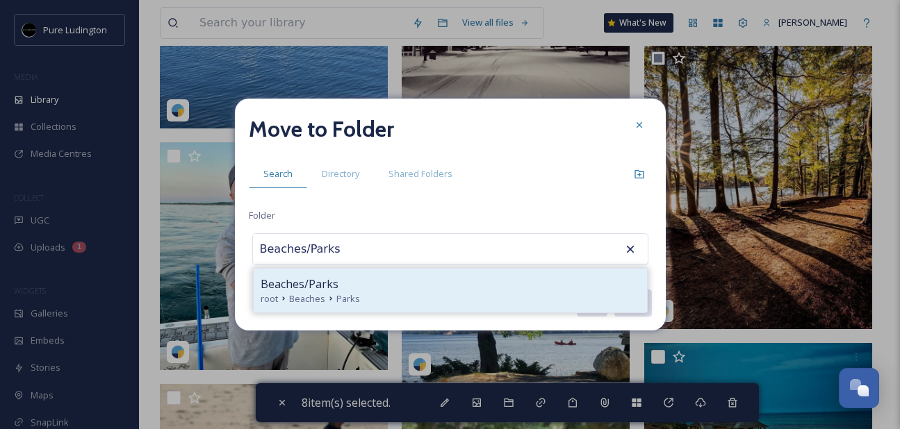
type input "Beaches/Parks"
click at [427, 287] on div "Beaches/Parks" at bounding box center [450, 284] width 379 height 17
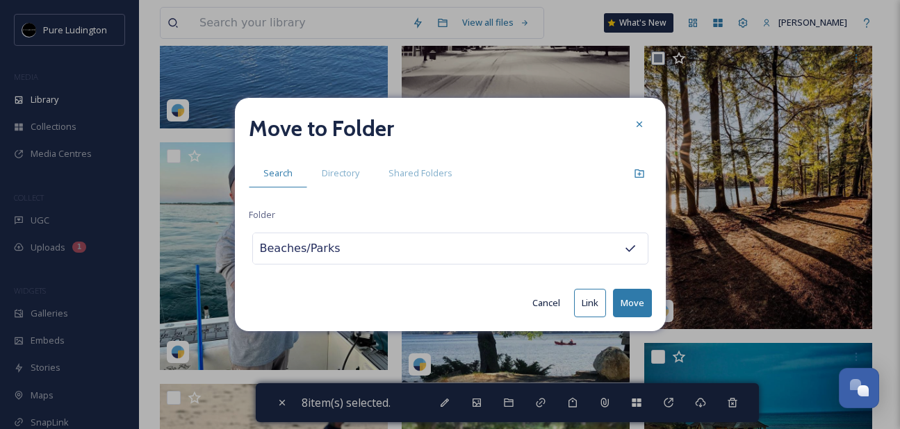
click at [623, 298] on button "Move" at bounding box center [632, 303] width 39 height 28
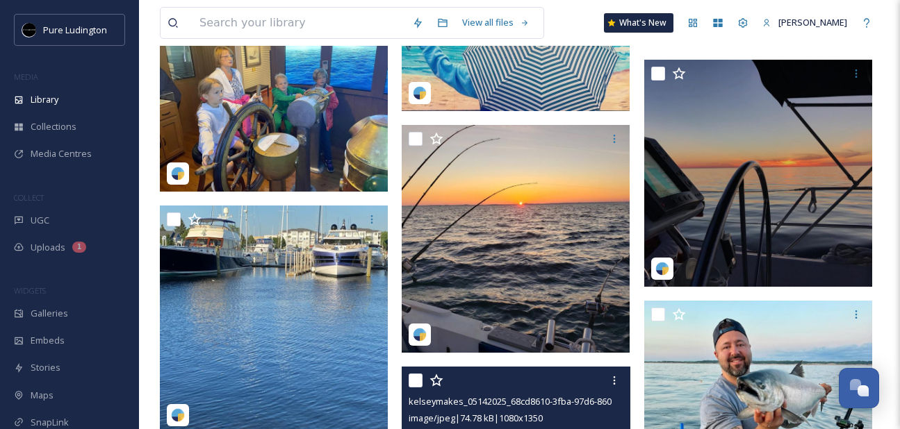
scroll to position [451, 0]
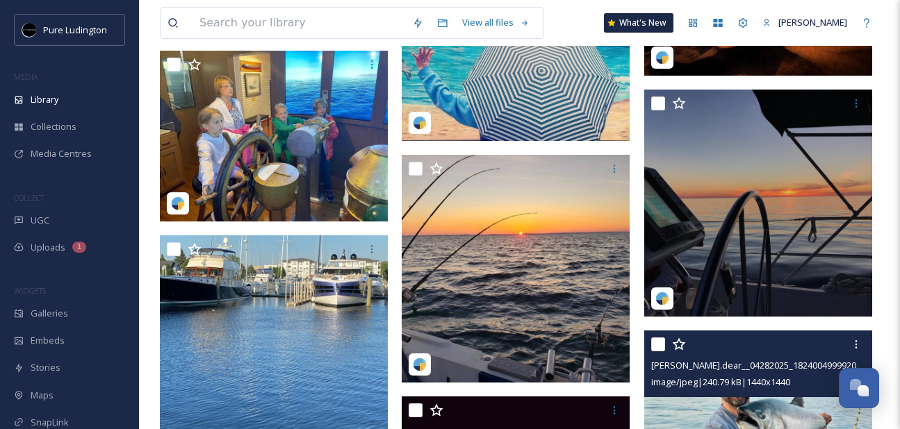
click at [660, 343] on input "checkbox" at bounding box center [658, 345] width 14 height 14
checkbox input "true"
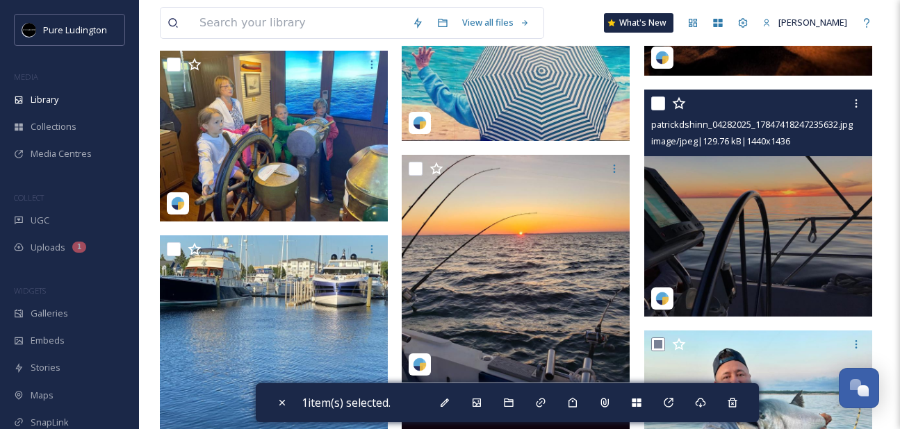
click at [655, 102] on input "checkbox" at bounding box center [658, 104] width 14 height 14
checkbox input "true"
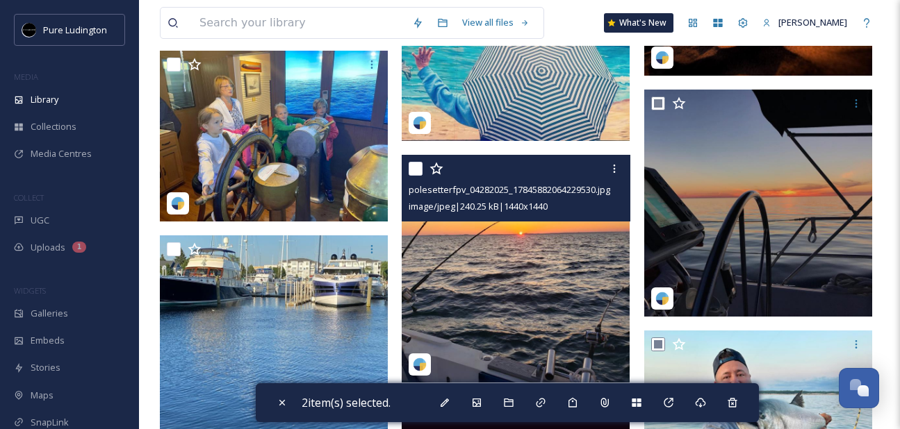
click at [419, 167] on input "checkbox" at bounding box center [416, 169] width 14 height 14
checkbox input "true"
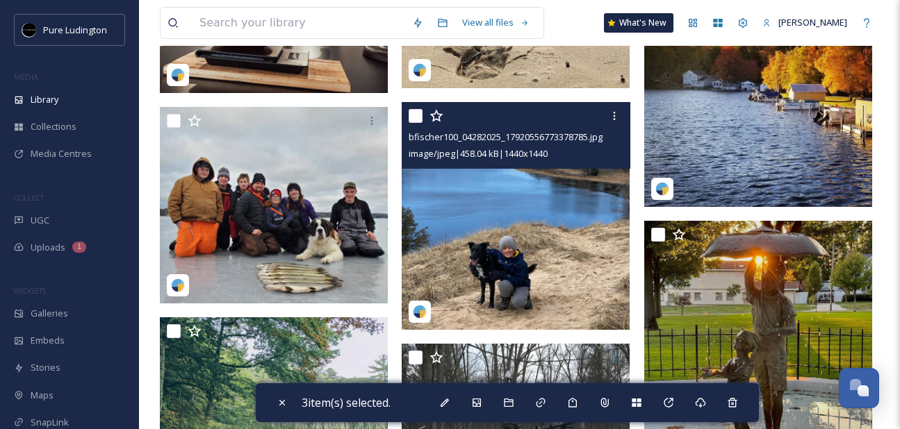
scroll to position [1287, 0]
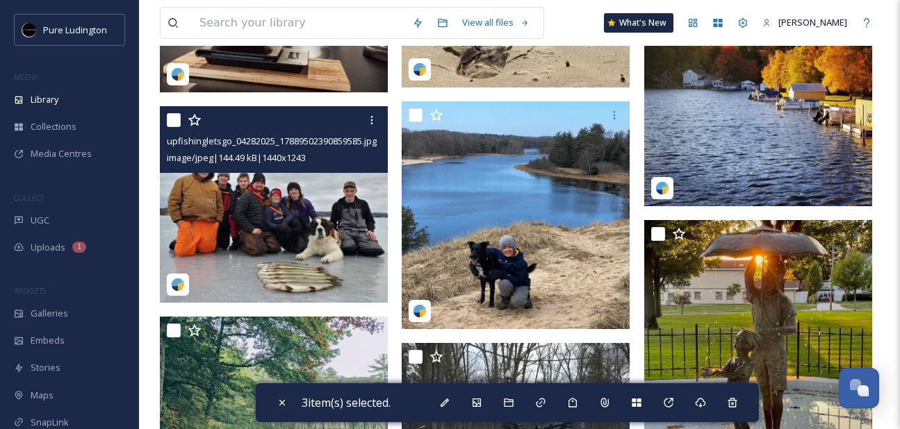
click at [171, 120] on input "checkbox" at bounding box center [174, 120] width 14 height 14
checkbox input "true"
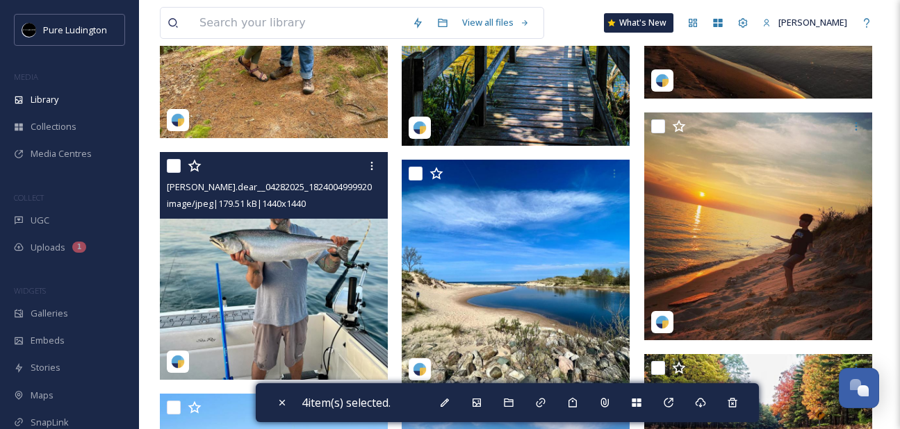
scroll to position [2476, 0]
click at [177, 166] on input "checkbox" at bounding box center [174, 166] width 14 height 14
checkbox input "true"
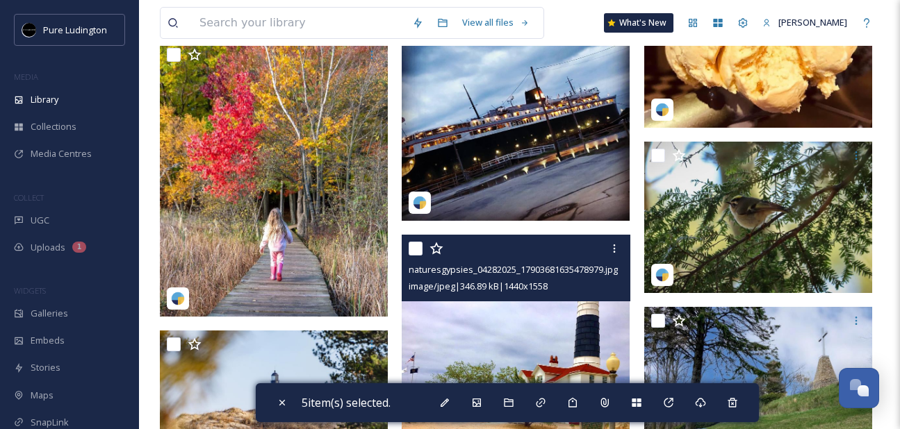
scroll to position [5260, 0]
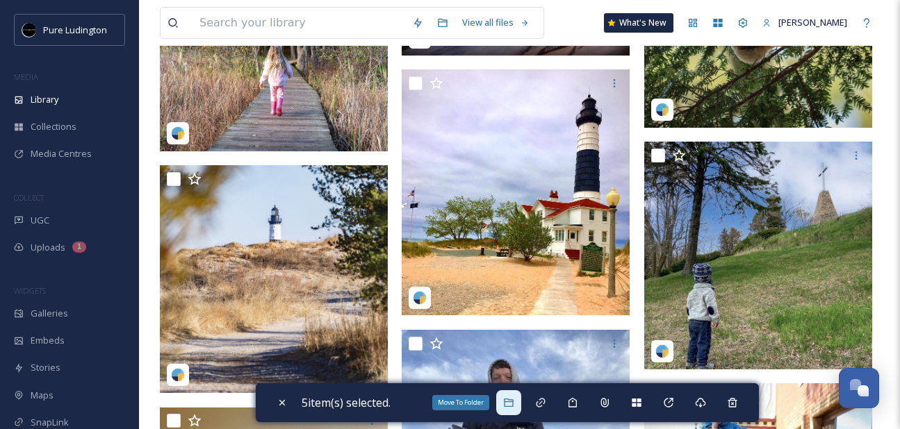
click at [514, 406] on icon at bounding box center [508, 402] width 11 height 11
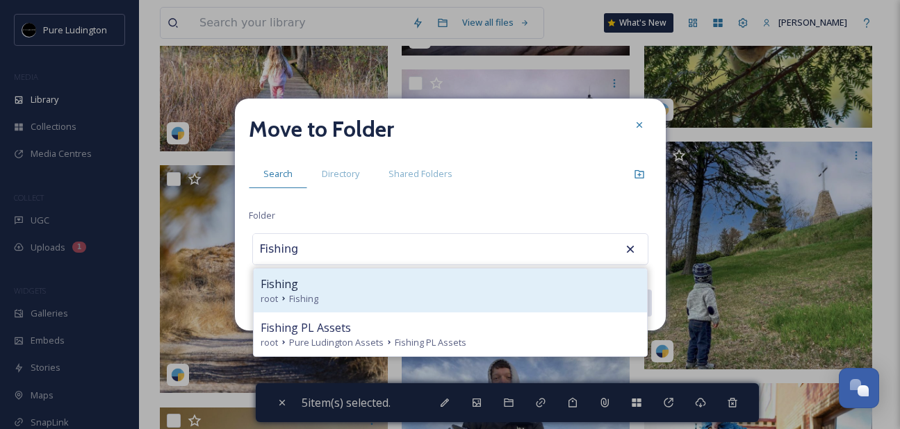
type input "Fishing"
click at [397, 269] on div "Fishing root Fishing" at bounding box center [450, 291] width 393 height 44
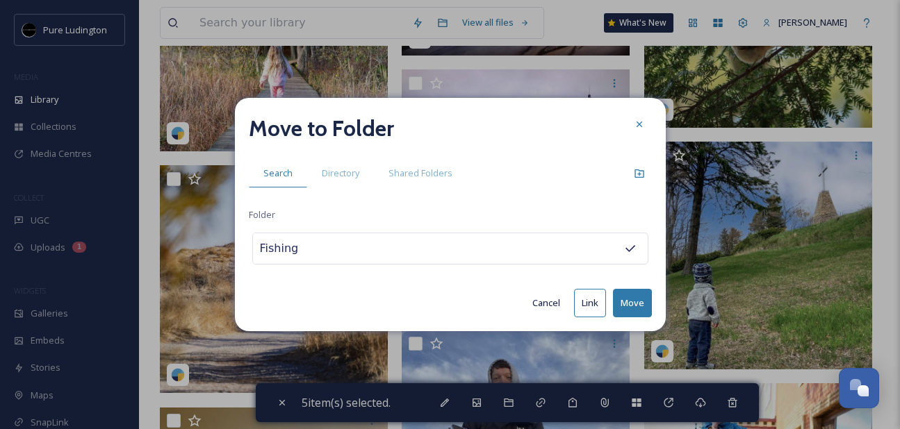
click at [623, 300] on button "Move" at bounding box center [632, 303] width 39 height 28
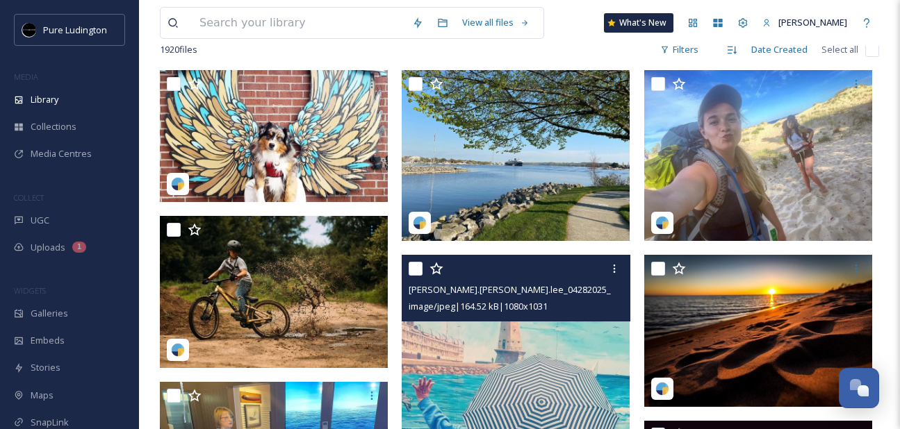
scroll to position [122, 0]
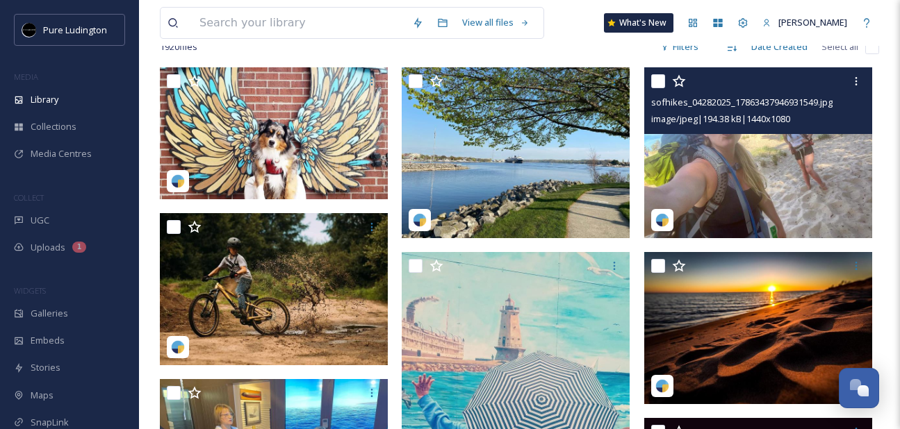
click at [655, 82] on input "checkbox" at bounding box center [658, 81] width 14 height 14
checkbox input "true"
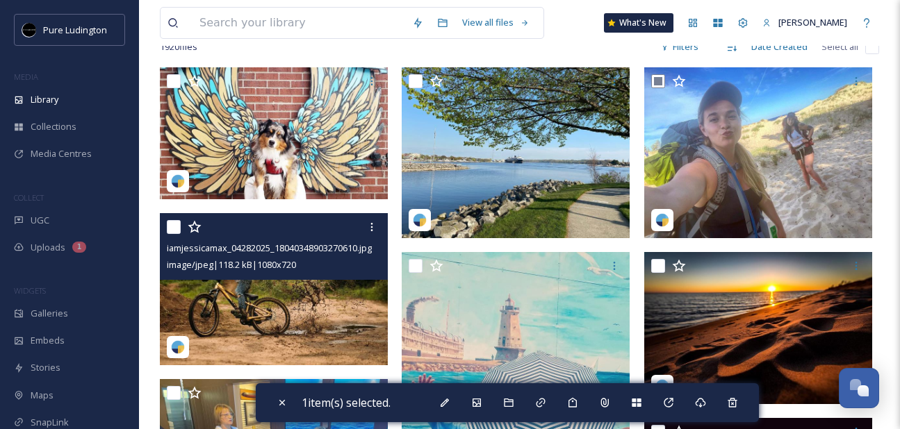
click at [177, 231] on input "checkbox" at bounding box center [174, 227] width 14 height 14
checkbox input "true"
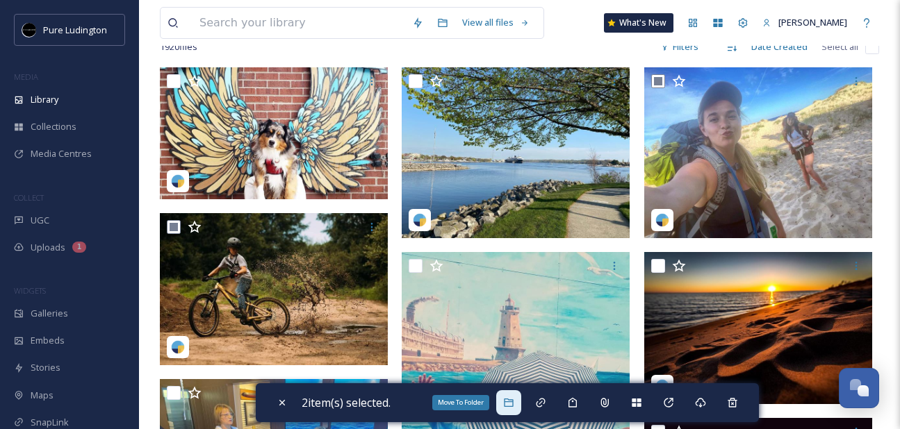
click at [513, 404] on icon at bounding box center [508, 402] width 11 height 11
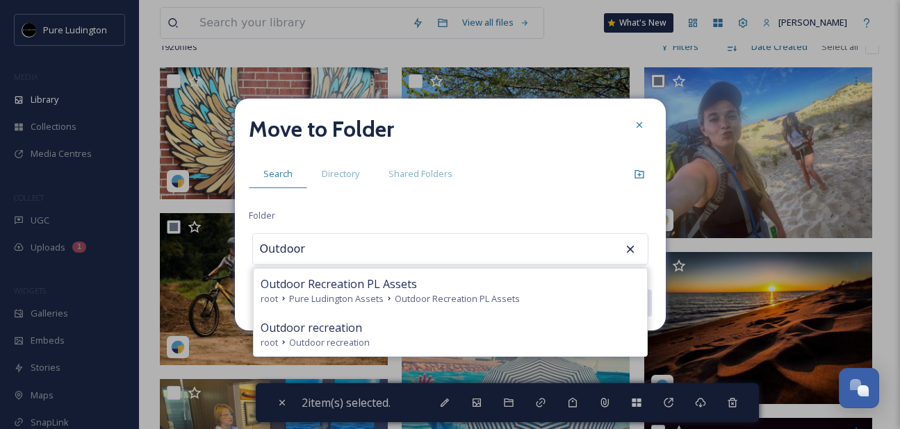
click at [459, 344] on div "root Outdoor recreation" at bounding box center [450, 342] width 379 height 13
type input "Outdoor recreation"
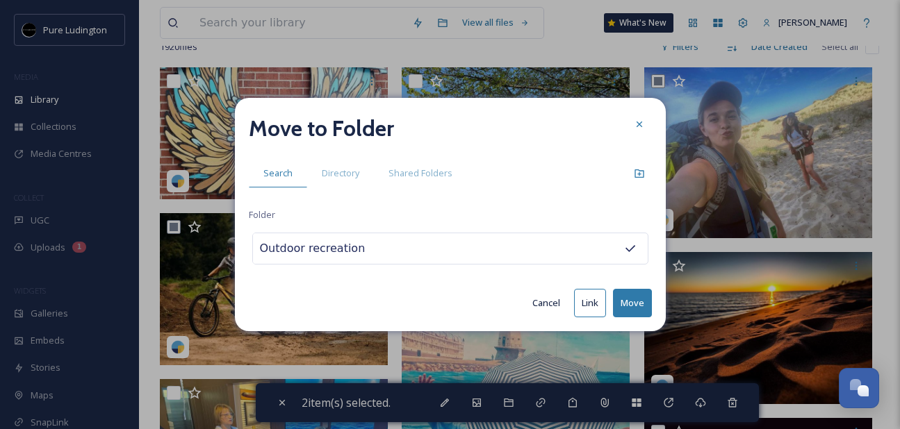
click at [630, 297] on button "Move" at bounding box center [632, 303] width 39 height 28
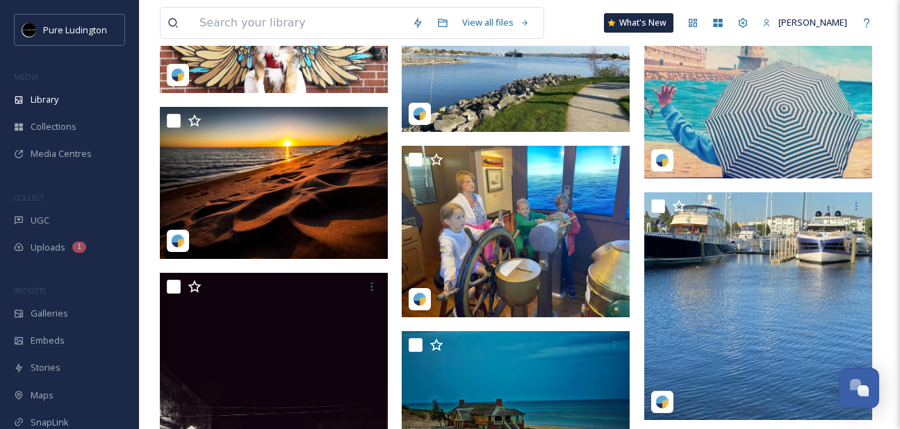
scroll to position [233, 0]
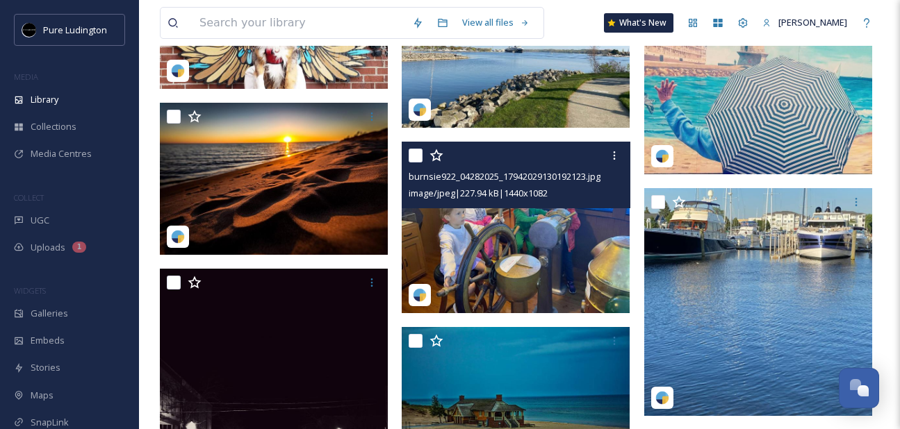
click at [415, 157] on input "checkbox" at bounding box center [416, 156] width 14 height 14
checkbox input "true"
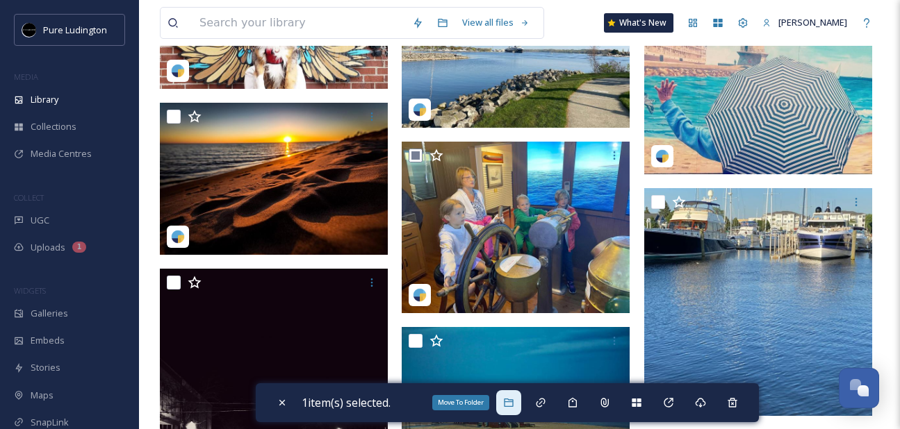
click at [514, 397] on icon at bounding box center [508, 402] width 11 height 11
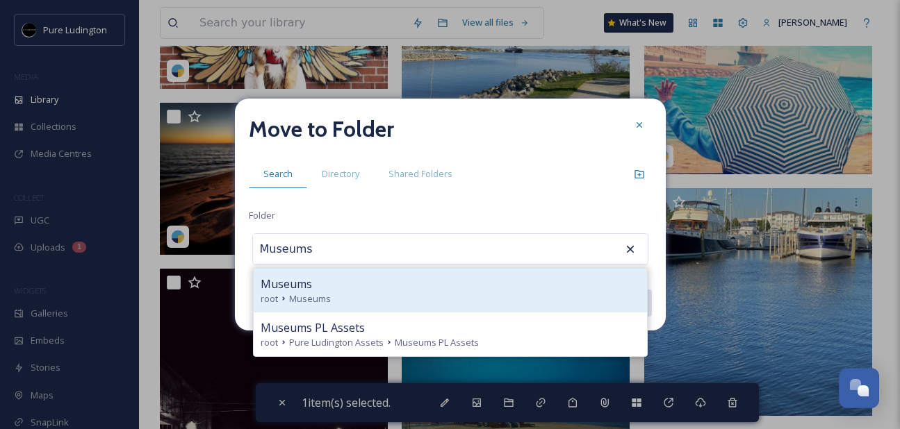
type input "Museums"
click at [461, 288] on div "Museums" at bounding box center [450, 284] width 379 height 17
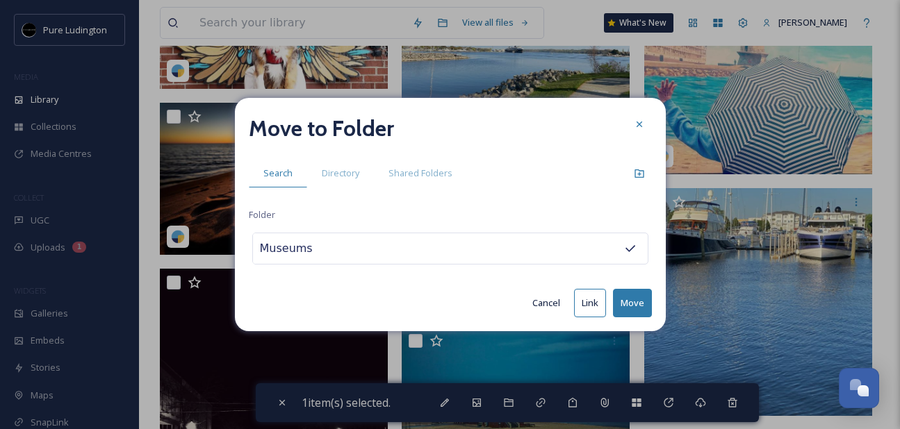
click at [627, 299] on button "Move" at bounding box center [632, 303] width 39 height 28
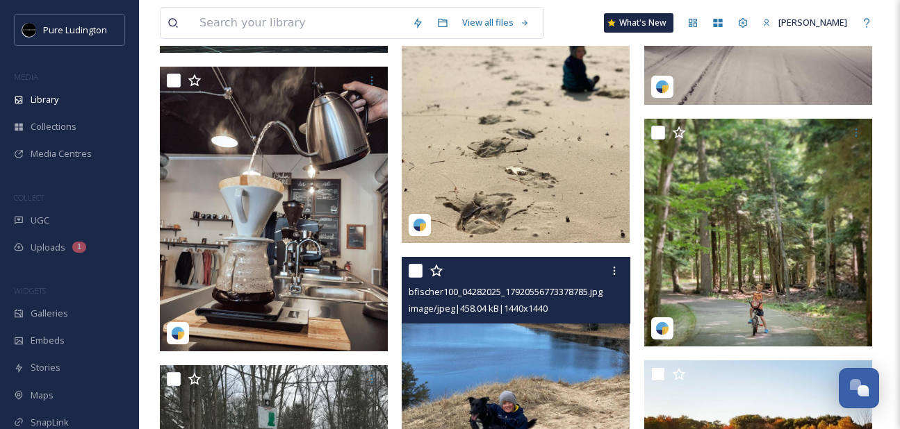
scroll to position [644, 0]
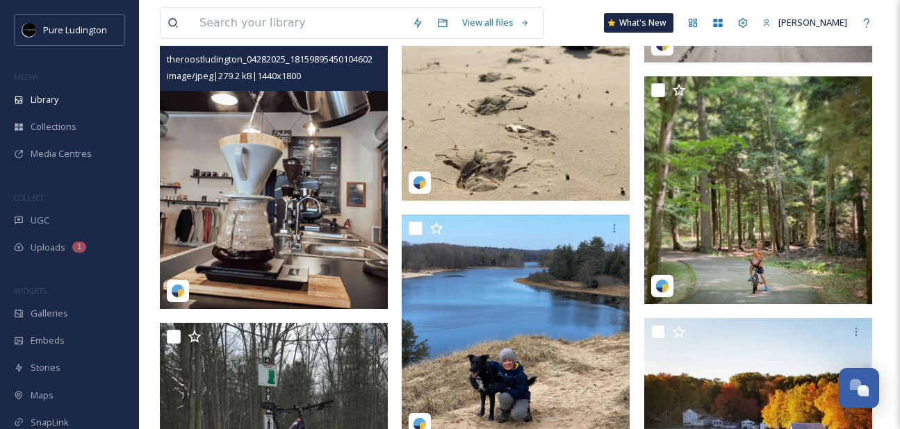
click at [338, 132] on img at bounding box center [274, 166] width 228 height 285
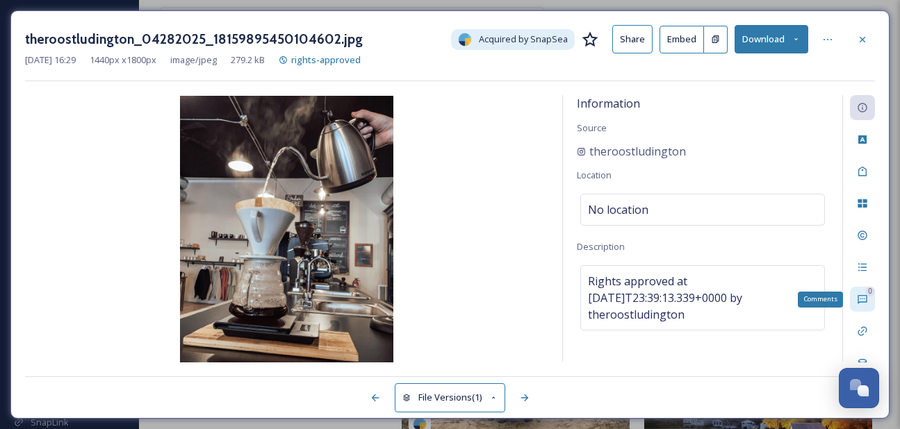
click at [858, 304] on icon at bounding box center [862, 299] width 11 height 11
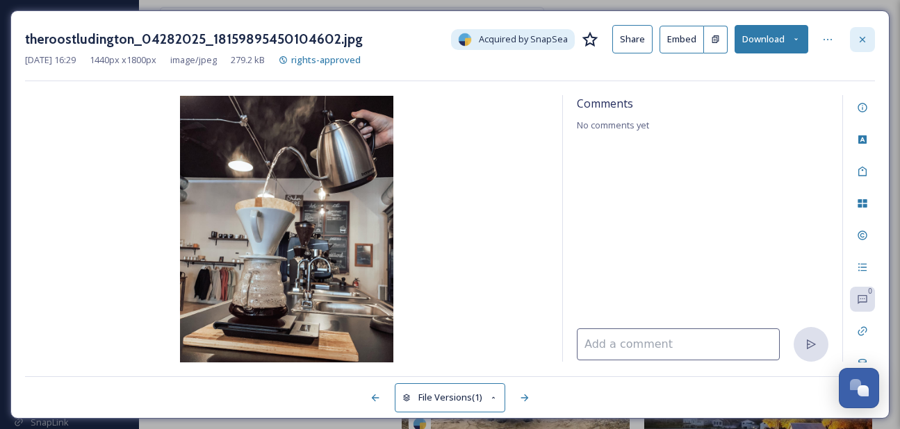
click at [857, 47] on div at bounding box center [862, 39] width 25 height 25
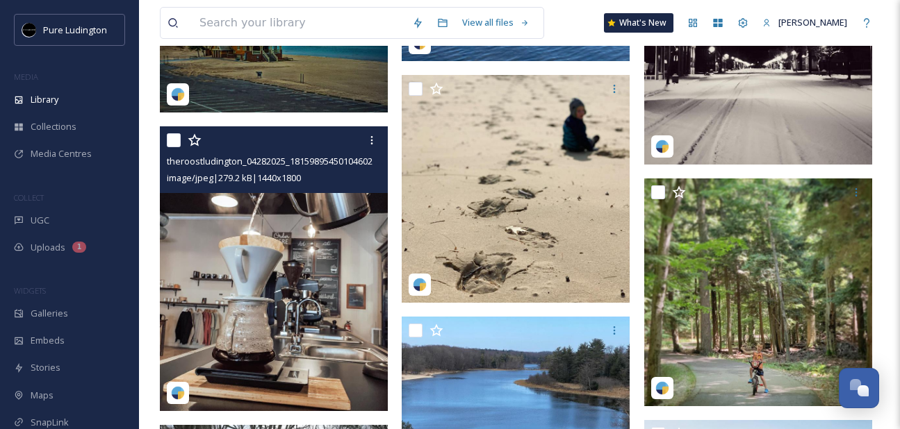
scroll to position [486, 0]
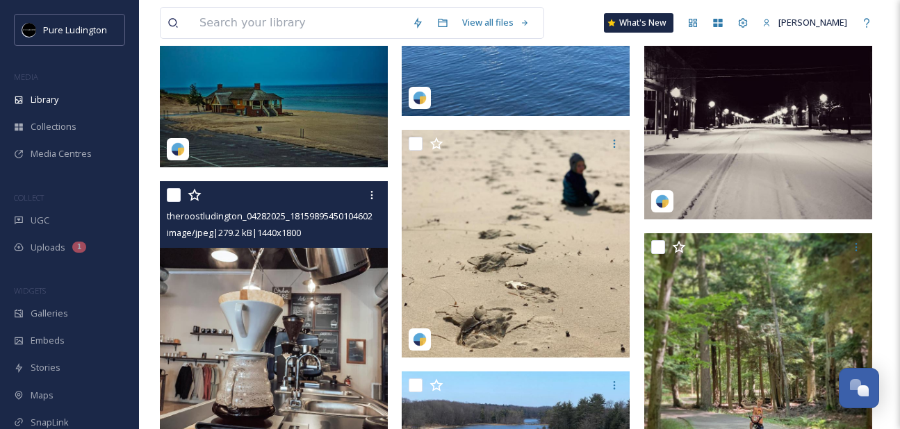
click at [172, 189] on input "checkbox" at bounding box center [174, 195] width 14 height 14
checkbox input "true"
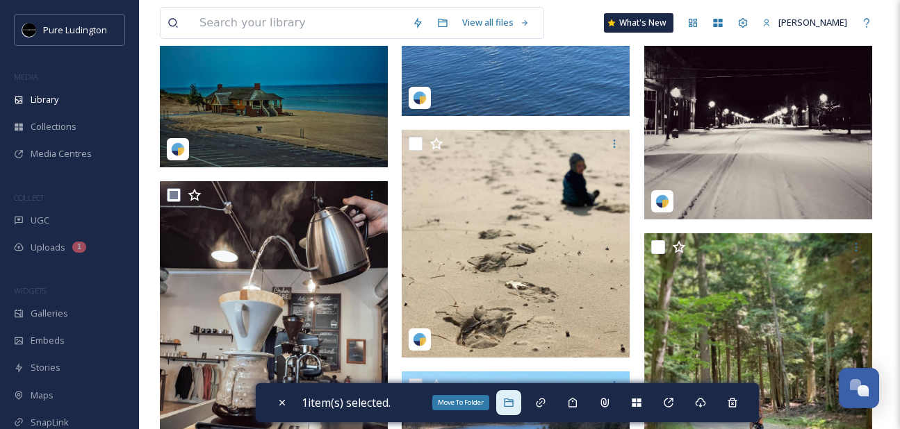
click at [509, 400] on icon at bounding box center [508, 402] width 11 height 11
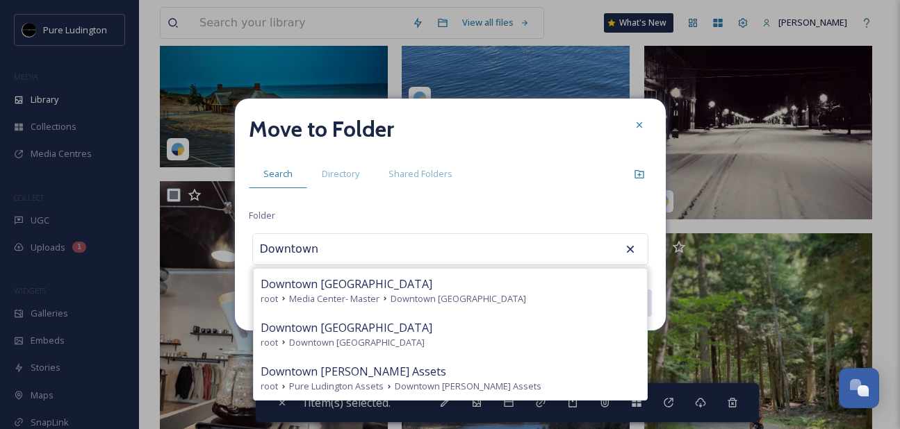
click at [448, 321] on div "Downtown [GEOGRAPHIC_DATA]" at bounding box center [450, 328] width 379 height 17
type input "Downtown [GEOGRAPHIC_DATA]"
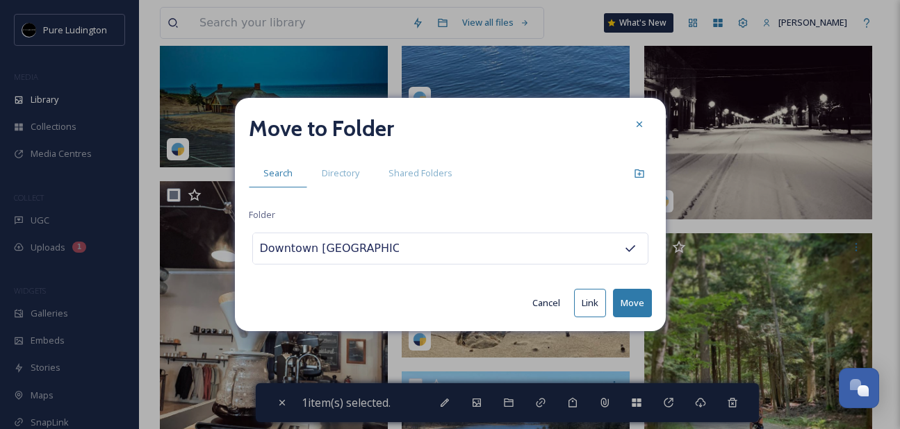
click at [623, 305] on button "Move" at bounding box center [632, 303] width 39 height 28
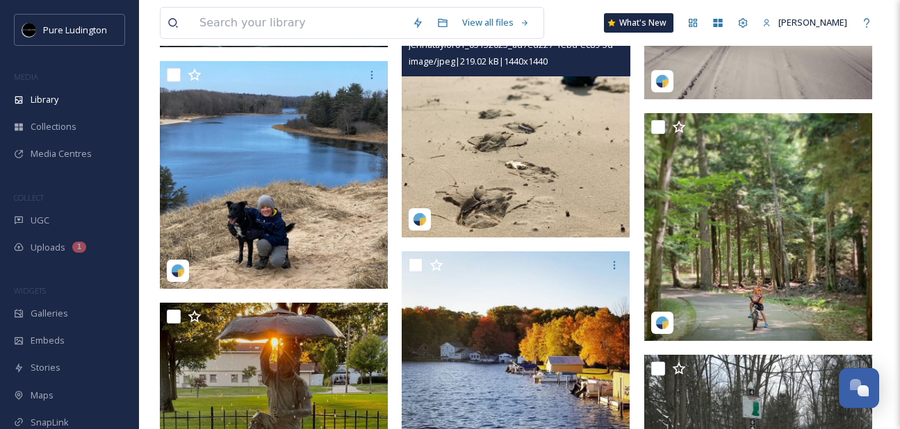
scroll to position [652, 0]
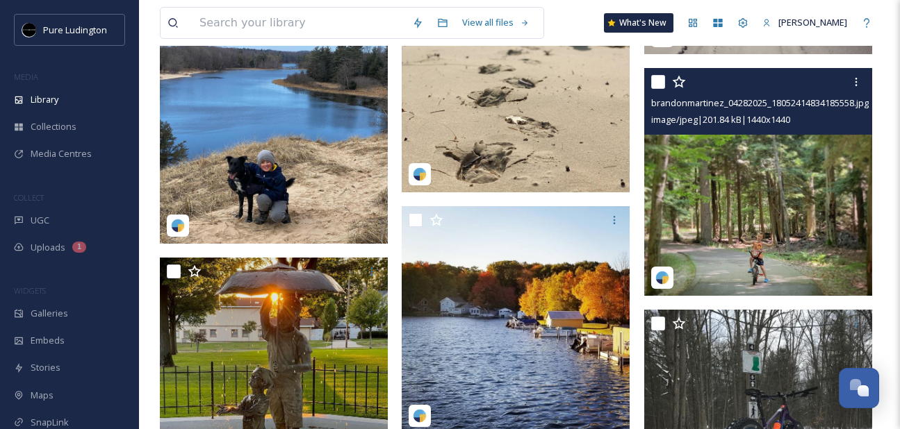
click at [652, 84] on input "checkbox" at bounding box center [658, 82] width 14 height 14
checkbox input "true"
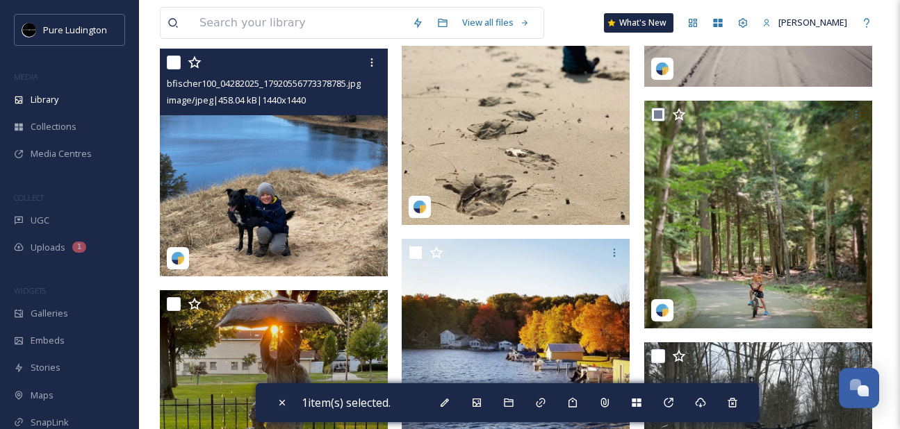
click at [173, 64] on input "checkbox" at bounding box center [174, 63] width 14 height 14
checkbox input "true"
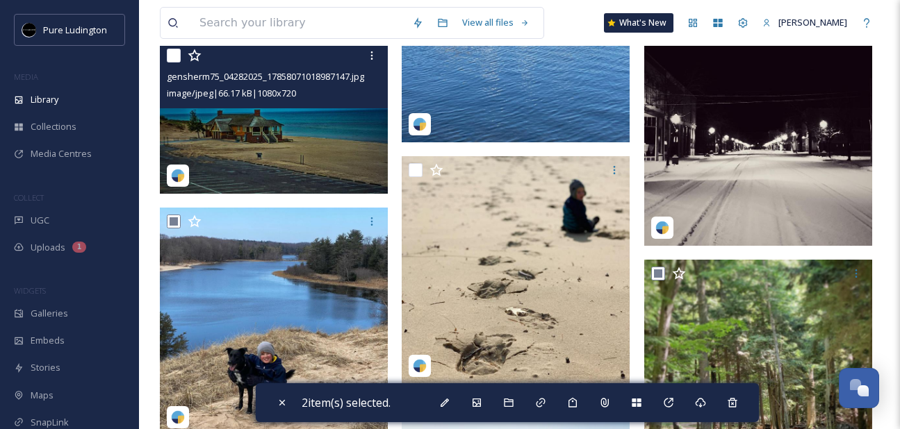
scroll to position [434, 0]
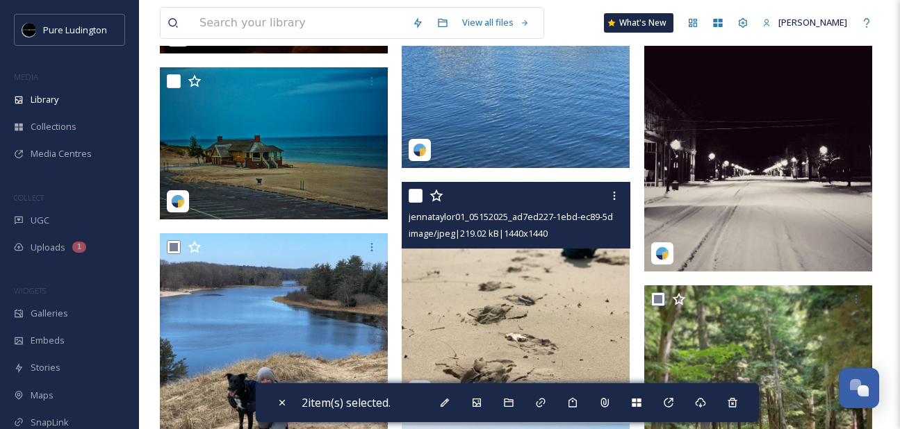
click at [414, 195] on input "checkbox" at bounding box center [416, 196] width 14 height 14
checkbox input "true"
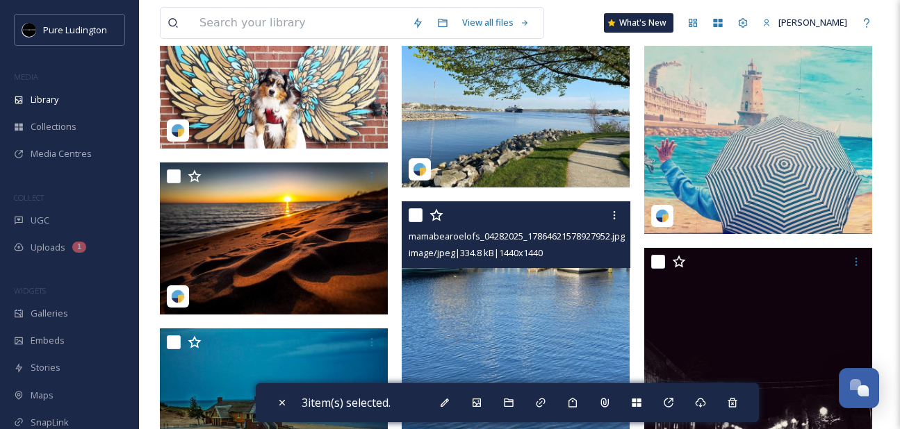
scroll to position [110, 0]
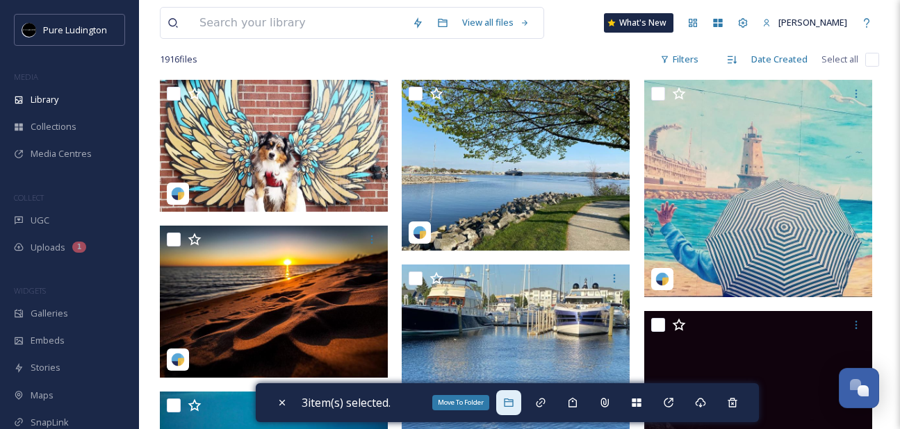
click at [513, 400] on icon at bounding box center [508, 403] width 9 height 8
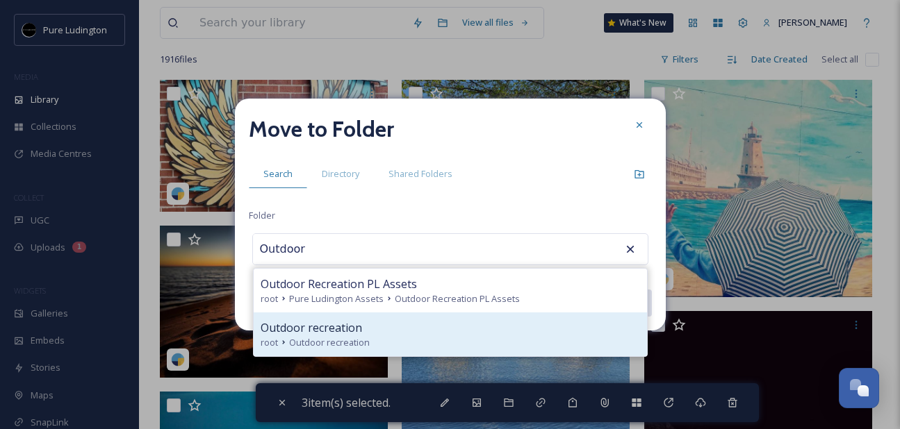
click at [495, 328] on div "Outdoor recreation" at bounding box center [450, 328] width 379 height 17
type input "Outdoor recreation"
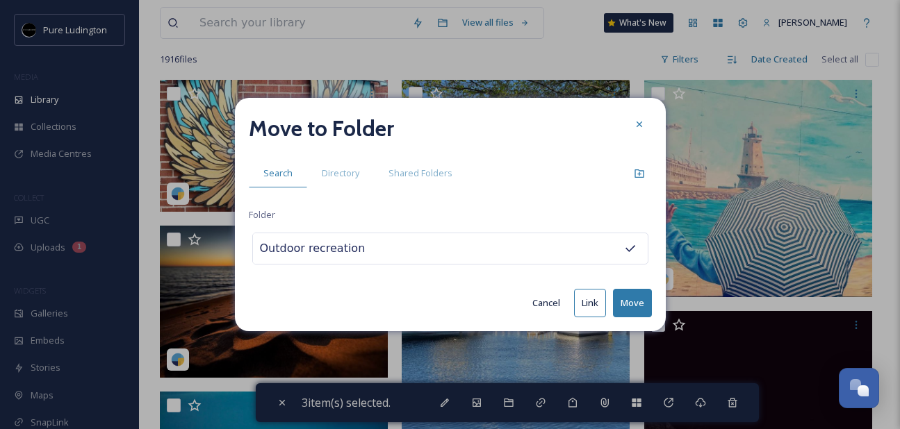
click at [628, 297] on button "Move" at bounding box center [632, 303] width 39 height 28
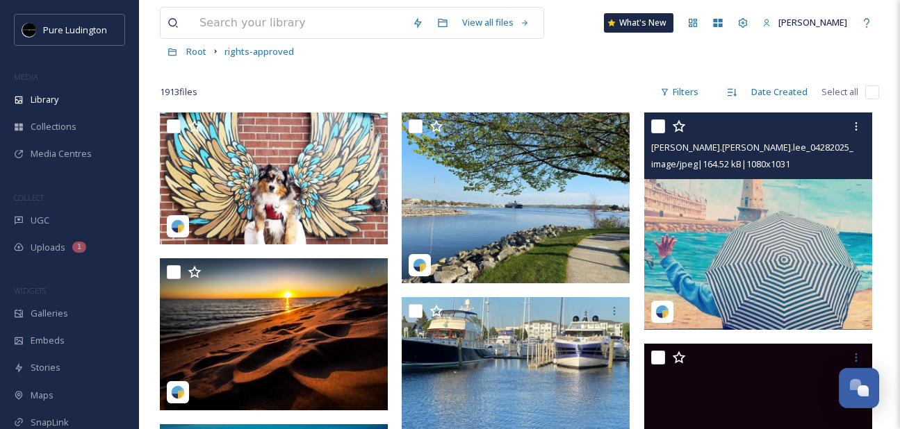
scroll to position [78, 0]
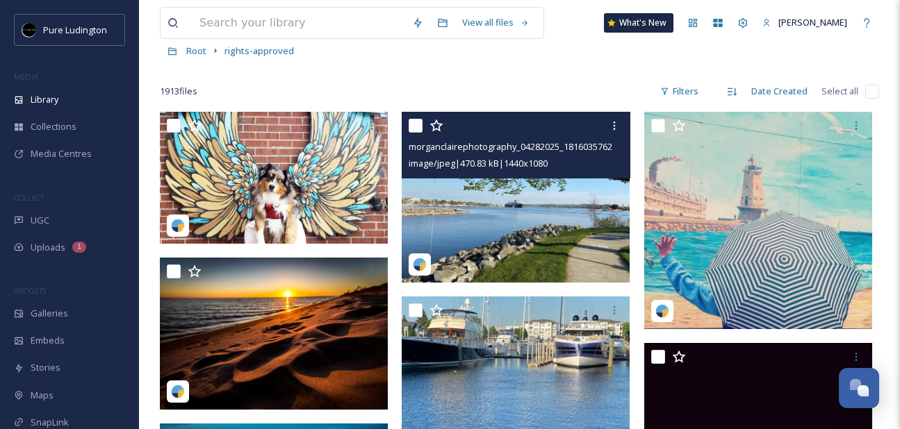
click at [418, 126] on input "checkbox" at bounding box center [416, 126] width 14 height 14
checkbox input "true"
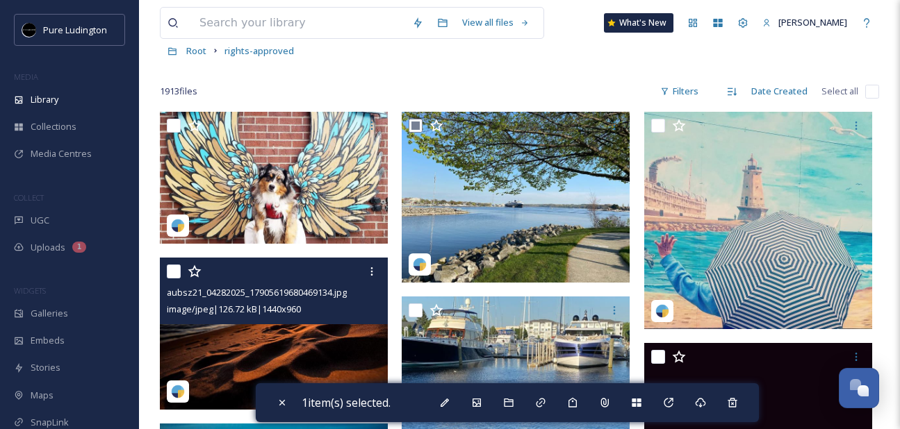
click at [177, 267] on input "checkbox" at bounding box center [174, 272] width 14 height 14
checkbox input "true"
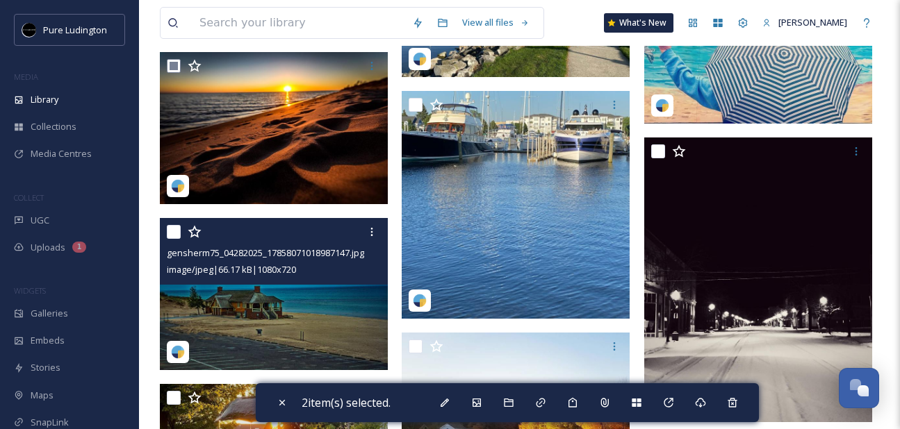
scroll to position [315, 0]
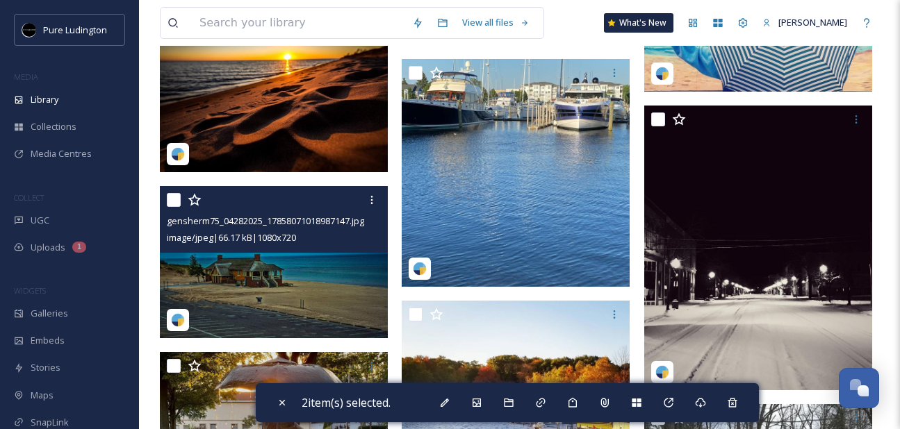
click at [167, 199] on input "checkbox" at bounding box center [174, 200] width 14 height 14
checkbox input "true"
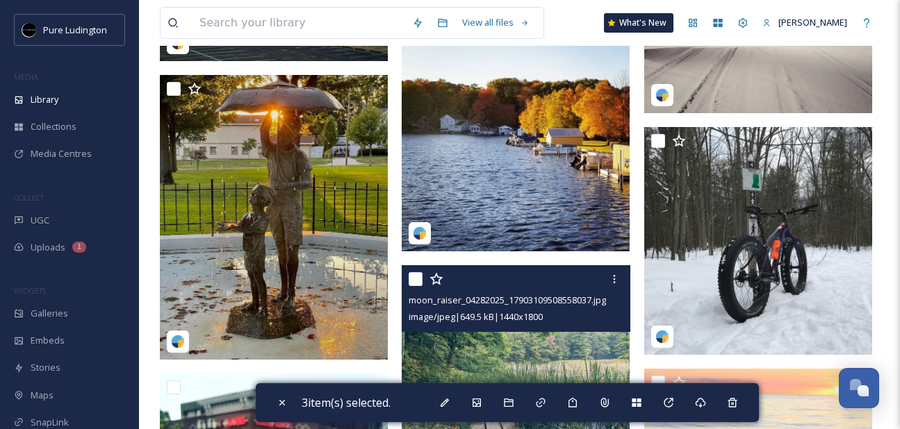
scroll to position [588, 0]
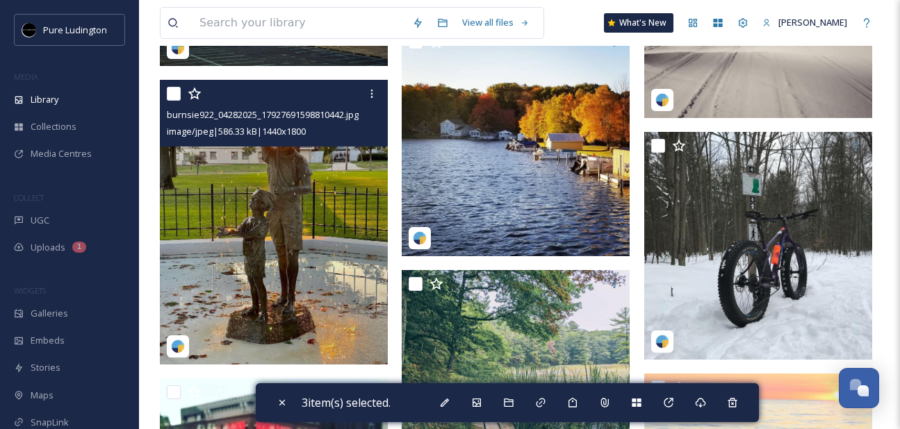
click at [174, 91] on input "checkbox" at bounding box center [174, 94] width 14 height 14
checkbox input "true"
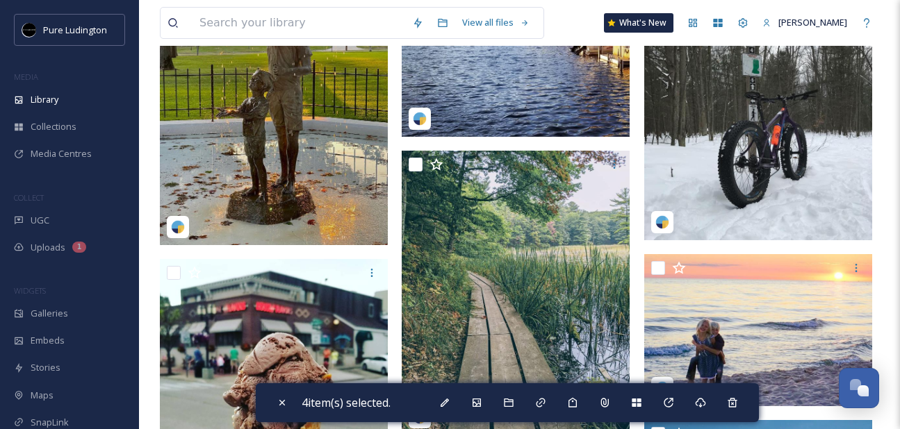
scroll to position [788, 0]
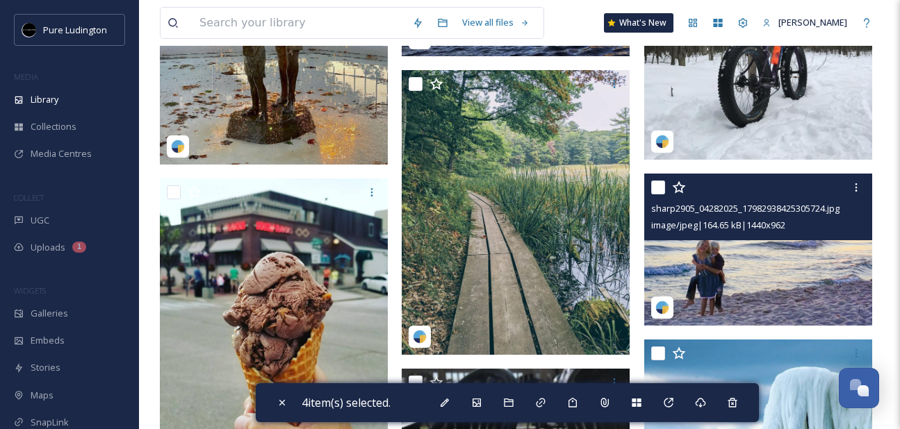
click at [656, 193] on input "checkbox" at bounding box center [658, 188] width 14 height 14
checkbox input "true"
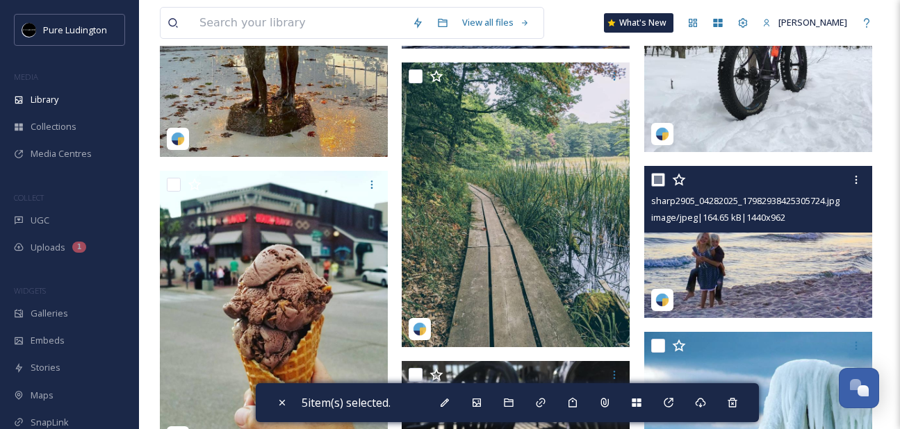
scroll to position [801, 0]
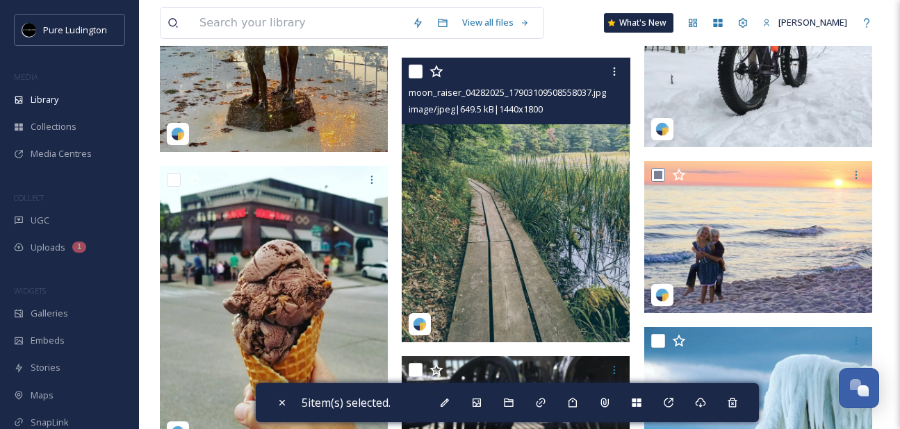
click at [417, 67] on input "checkbox" at bounding box center [416, 72] width 14 height 14
checkbox input "true"
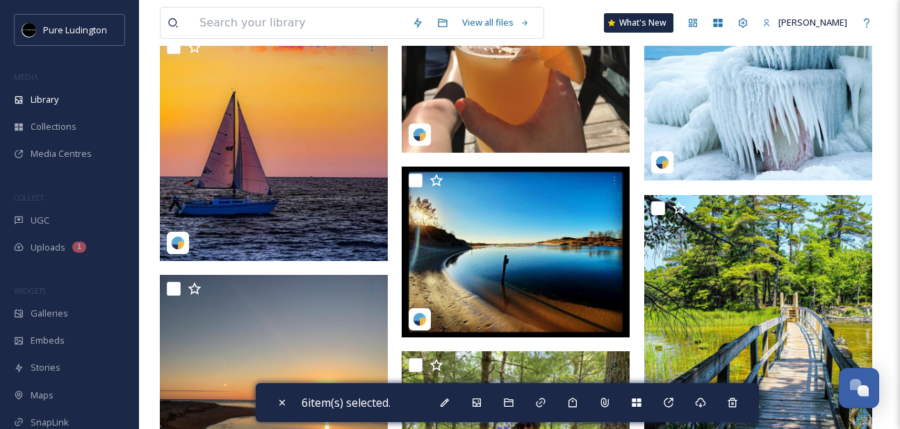
scroll to position [1263, 0]
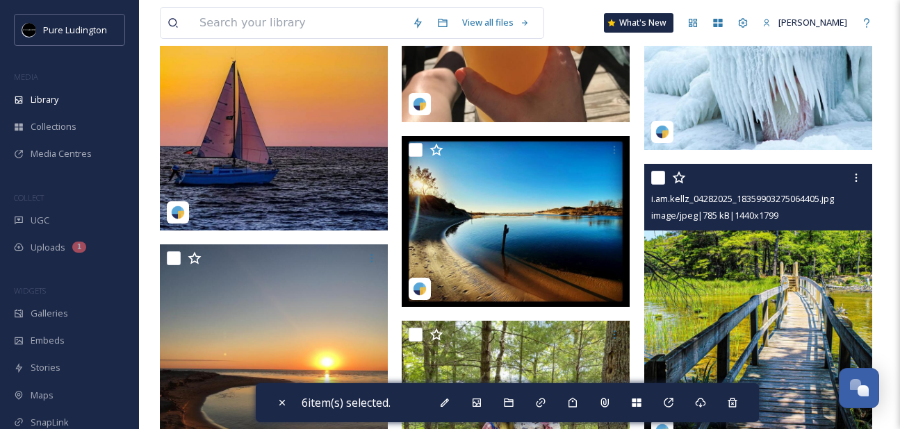
click at [654, 181] on input "checkbox" at bounding box center [658, 178] width 14 height 14
checkbox input "true"
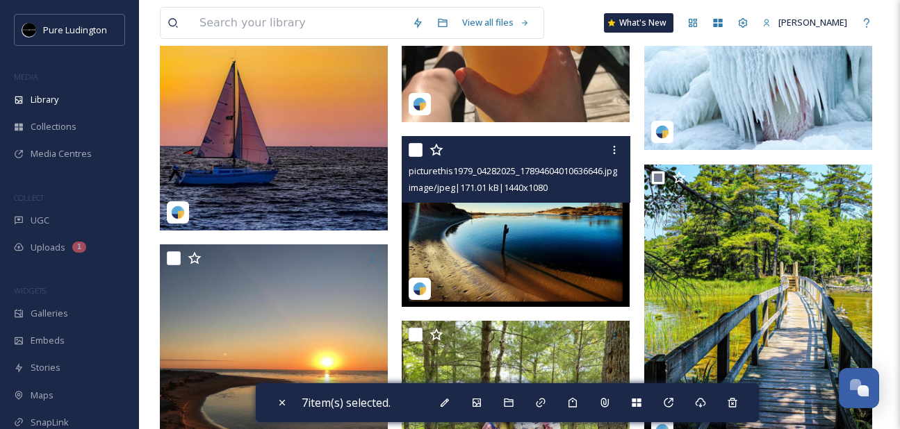
click at [418, 153] on input "checkbox" at bounding box center [416, 150] width 14 height 14
checkbox input "true"
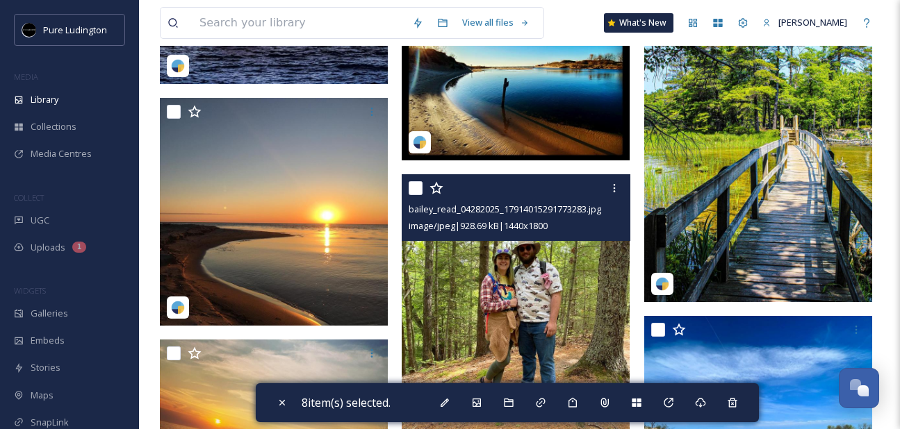
scroll to position [1423, 0]
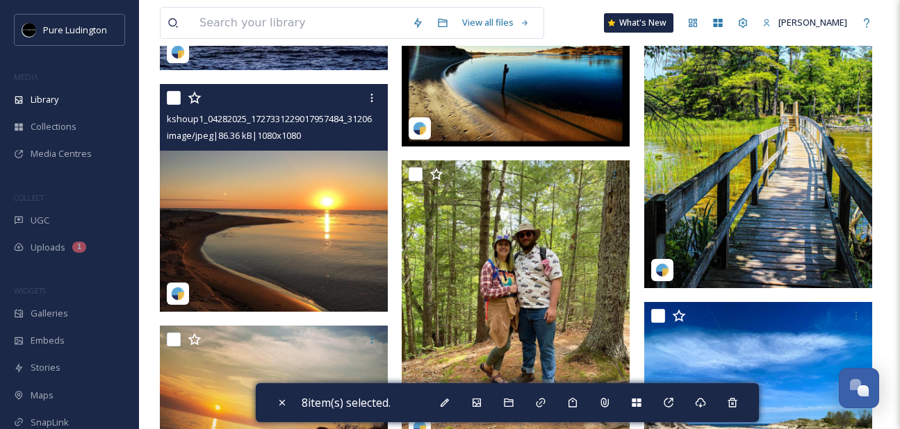
click at [167, 91] on input "checkbox" at bounding box center [174, 98] width 14 height 14
checkbox input "true"
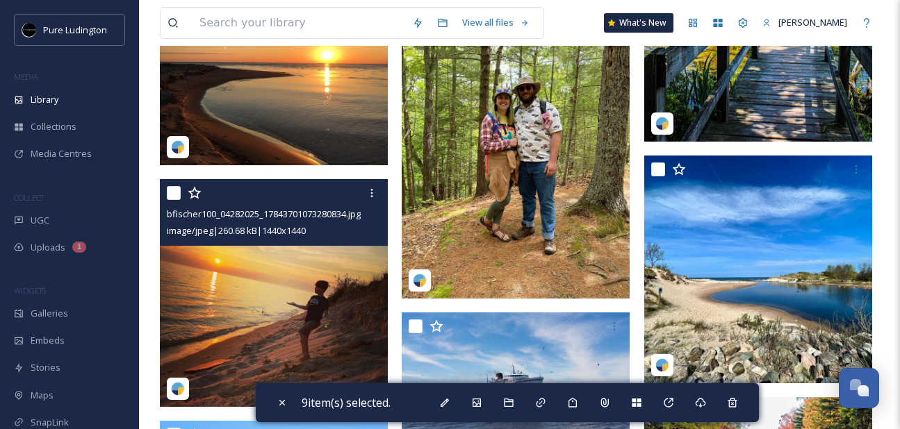
scroll to position [1614, 0]
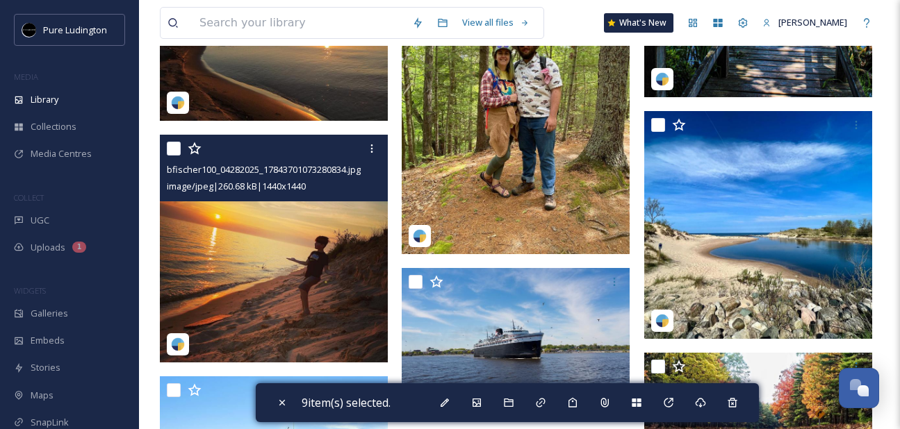
click at [174, 154] on input "checkbox" at bounding box center [174, 149] width 14 height 14
checkbox input "true"
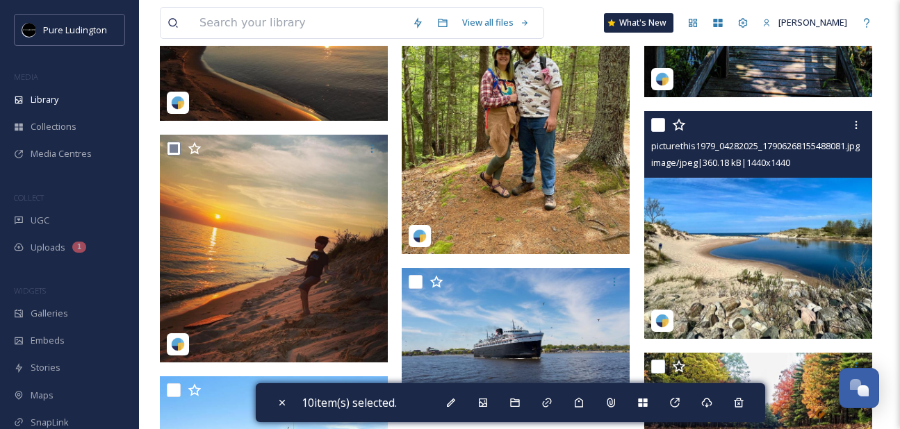
click at [659, 119] on input "checkbox" at bounding box center [658, 125] width 14 height 14
checkbox input "true"
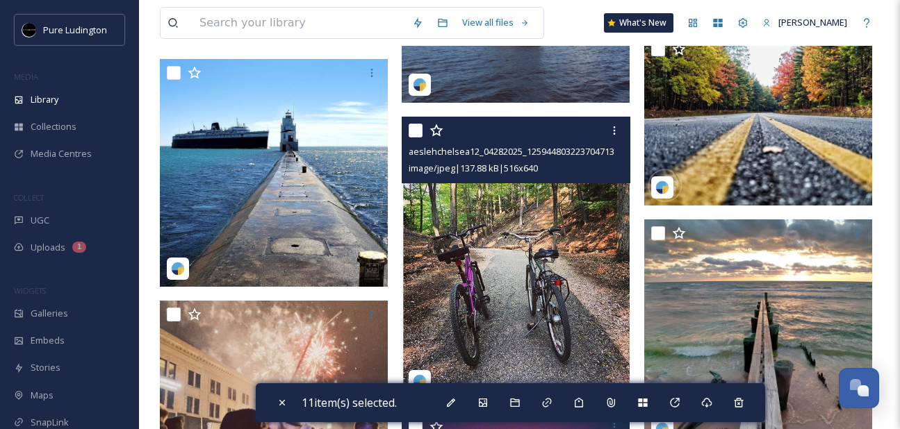
scroll to position [2047, 0]
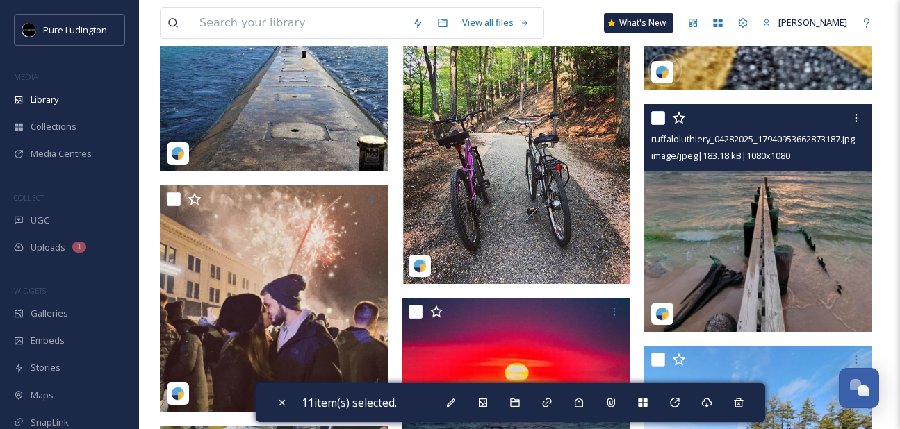
click at [657, 116] on input "checkbox" at bounding box center [658, 118] width 14 height 14
checkbox input "true"
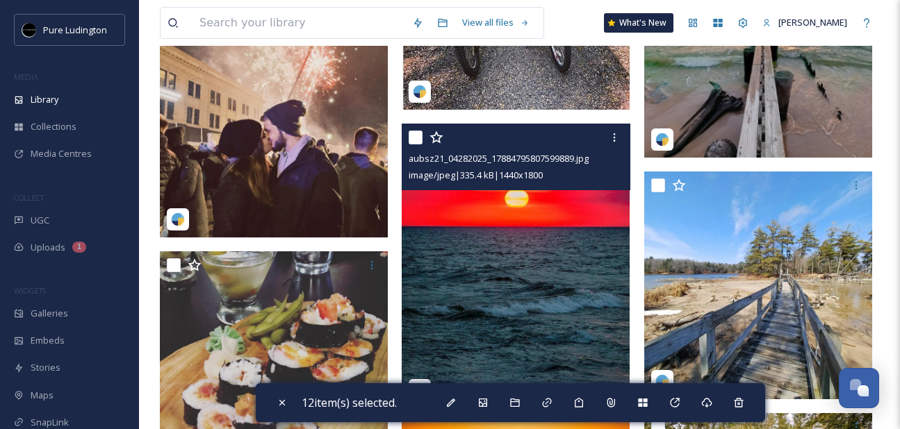
scroll to position [2226, 0]
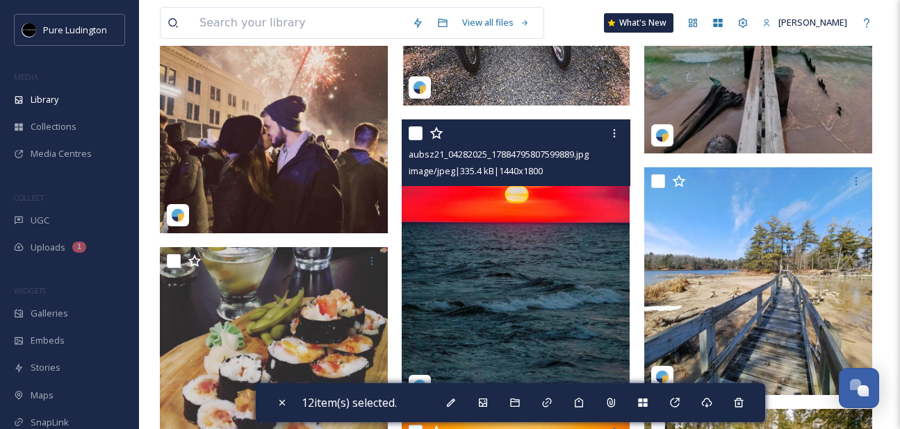
click at [414, 136] on input "checkbox" at bounding box center [416, 133] width 14 height 14
checkbox input "true"
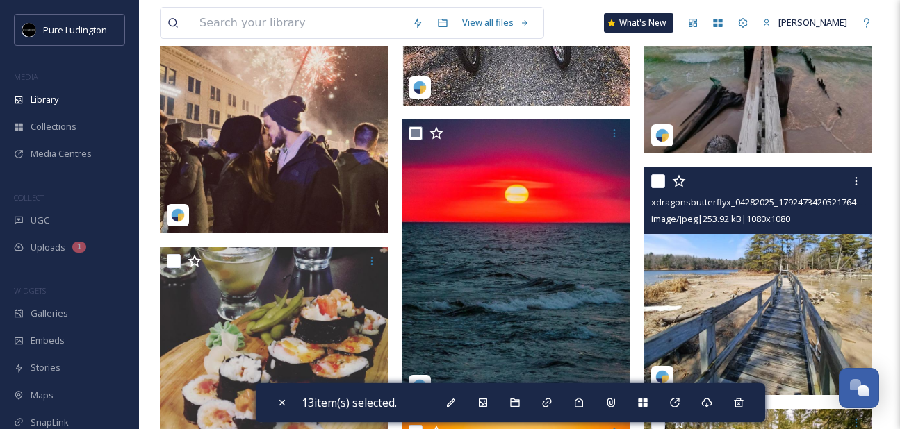
click at [659, 179] on input "checkbox" at bounding box center [658, 181] width 14 height 14
checkbox input "true"
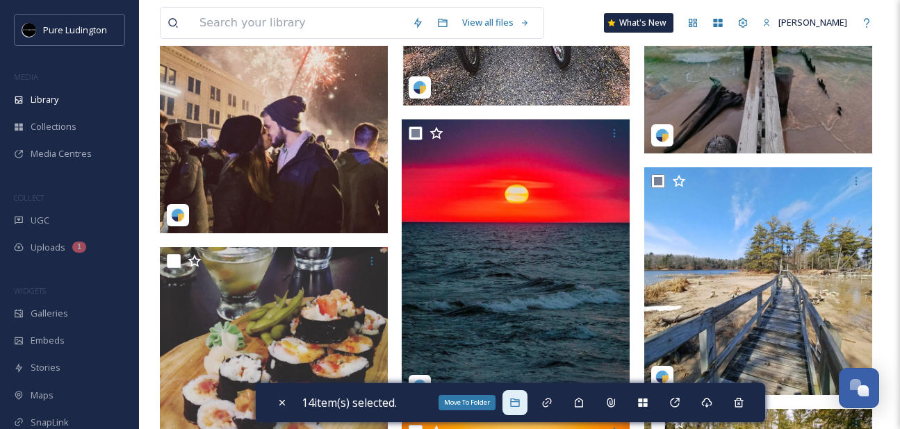
click at [518, 394] on div "Move To Folder" at bounding box center [514, 403] width 25 height 25
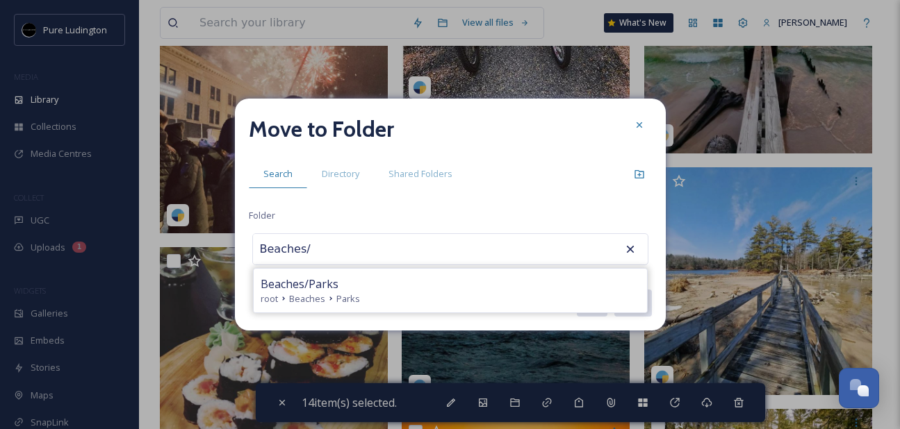
click at [459, 293] on div "root Beaches Parks" at bounding box center [450, 299] width 379 height 13
type input "Beaches/Parks"
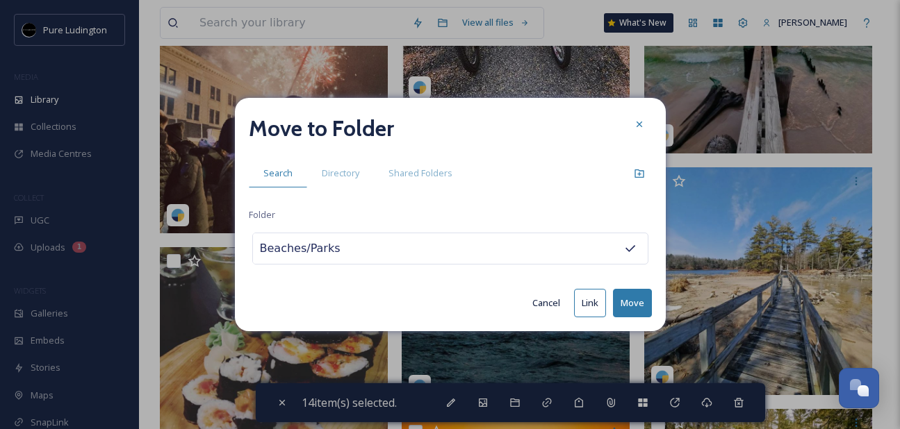
click at [624, 301] on button "Move" at bounding box center [632, 303] width 39 height 28
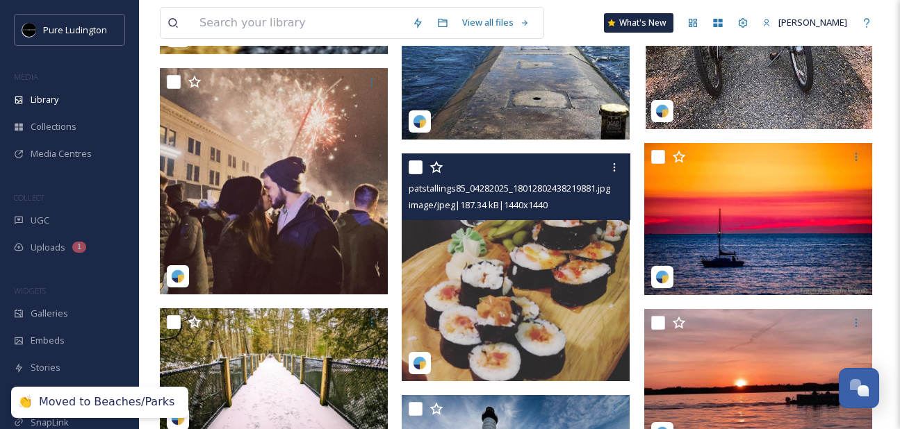
scroll to position [1279, 0]
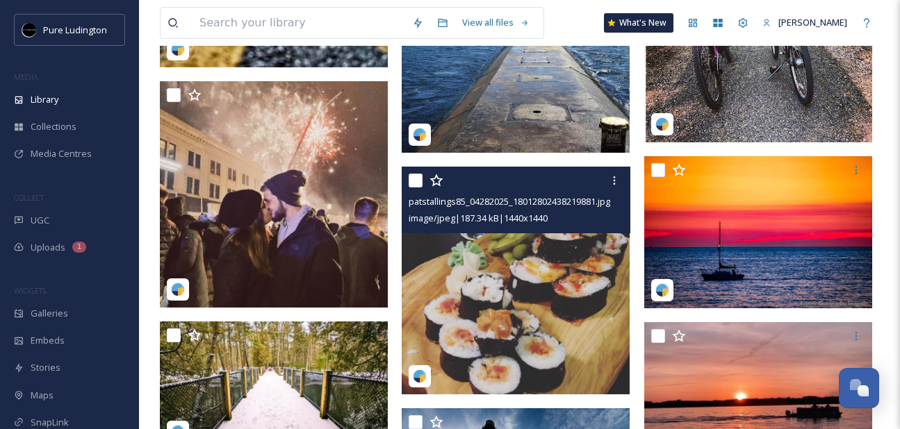
click at [414, 185] on input "checkbox" at bounding box center [416, 181] width 14 height 14
checkbox input "true"
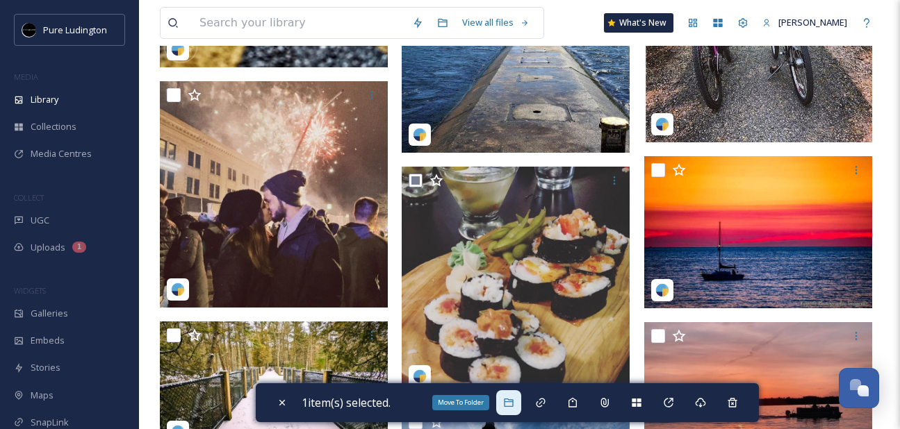
click at [505, 405] on div "Move To Folder" at bounding box center [508, 403] width 25 height 25
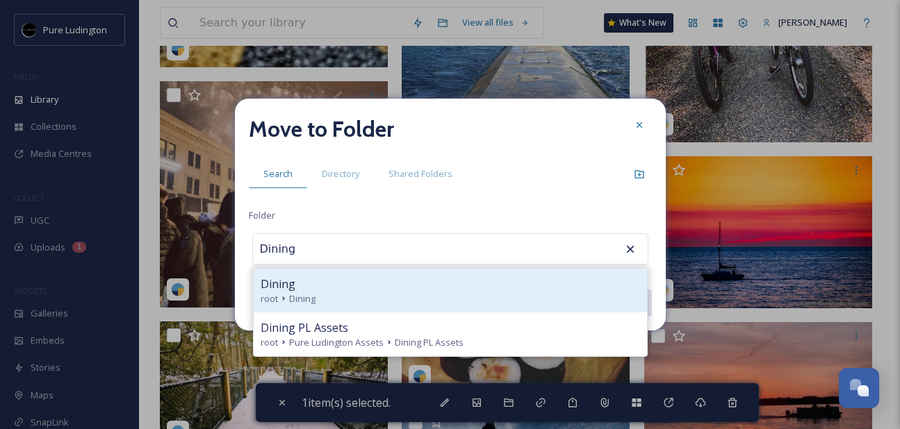
type input "Dining"
click at [464, 286] on div "Dining" at bounding box center [450, 284] width 379 height 17
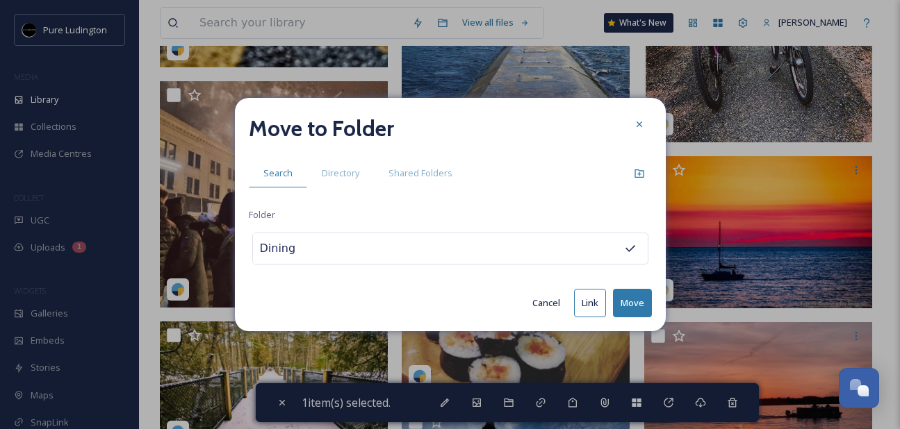
click at [625, 302] on button "Move" at bounding box center [632, 303] width 39 height 28
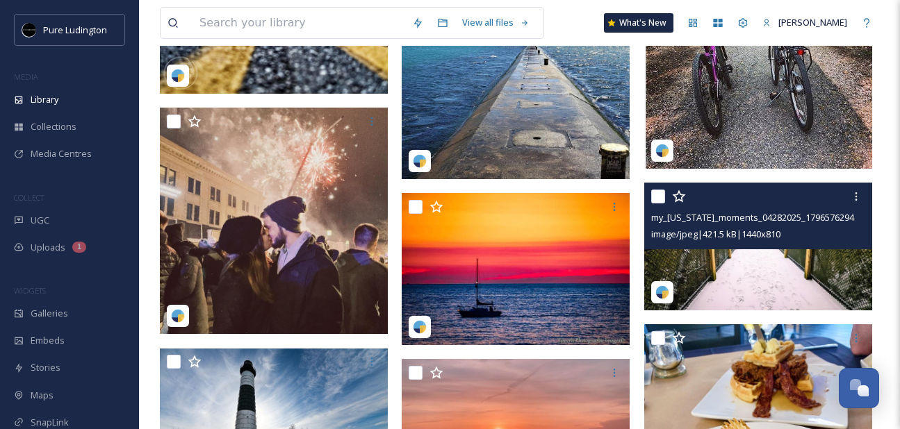
scroll to position [1235, 0]
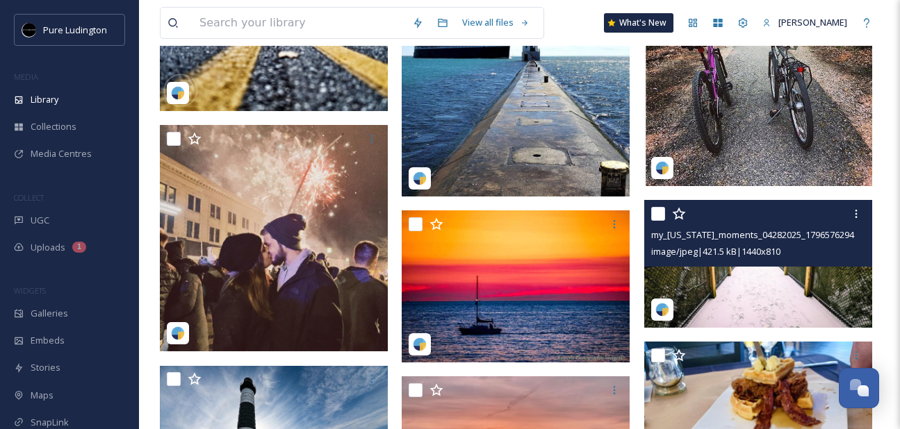
click at [655, 209] on input "checkbox" at bounding box center [658, 214] width 14 height 14
checkbox input "true"
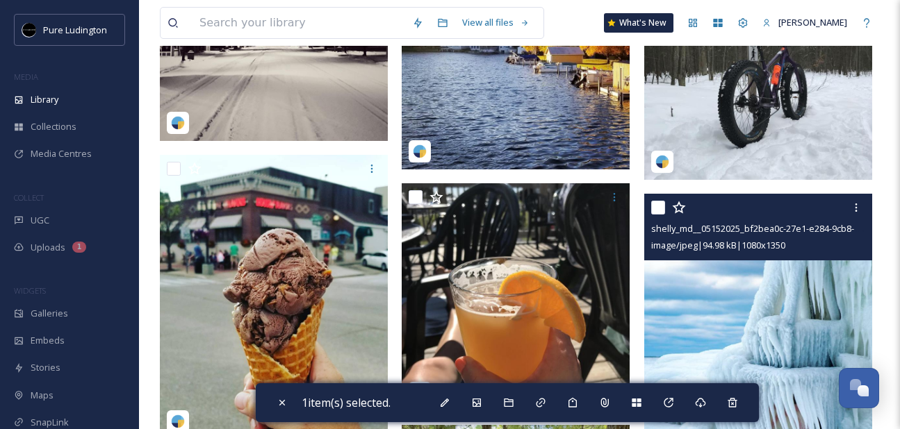
click at [655, 211] on input "checkbox" at bounding box center [658, 208] width 14 height 14
checkbox input "true"
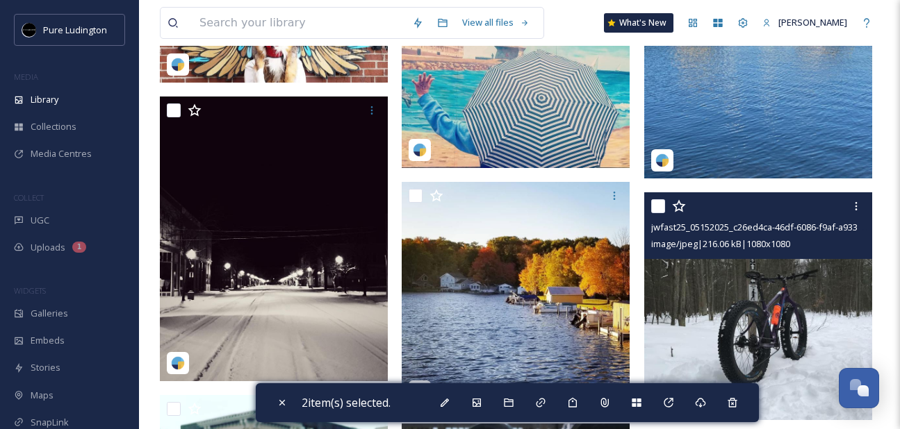
click at [655, 211] on input "checkbox" at bounding box center [658, 206] width 14 height 14
checkbox input "true"
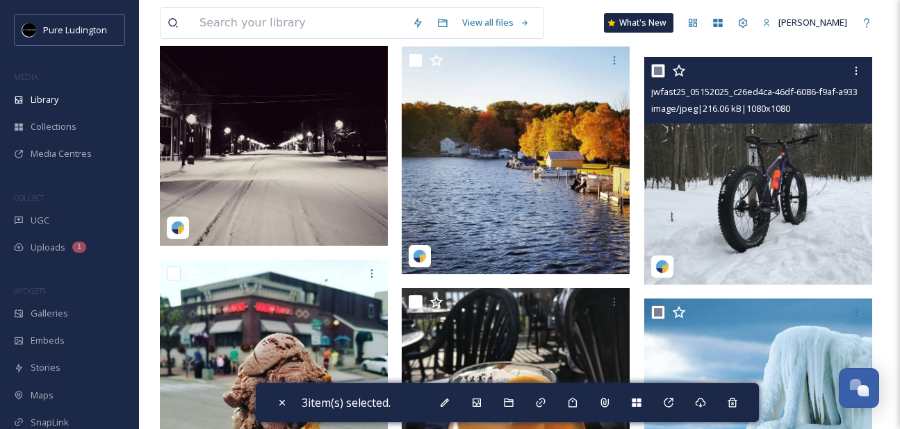
scroll to position [261, 0]
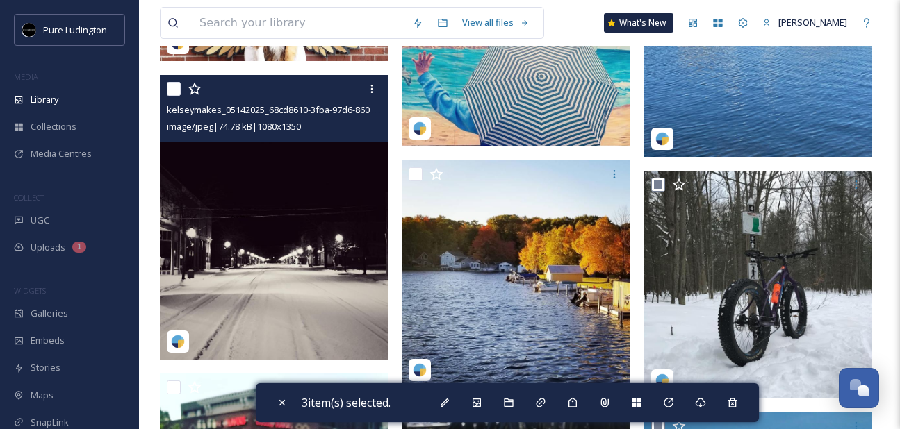
click at [171, 90] on input "checkbox" at bounding box center [174, 89] width 14 height 14
checkbox input "true"
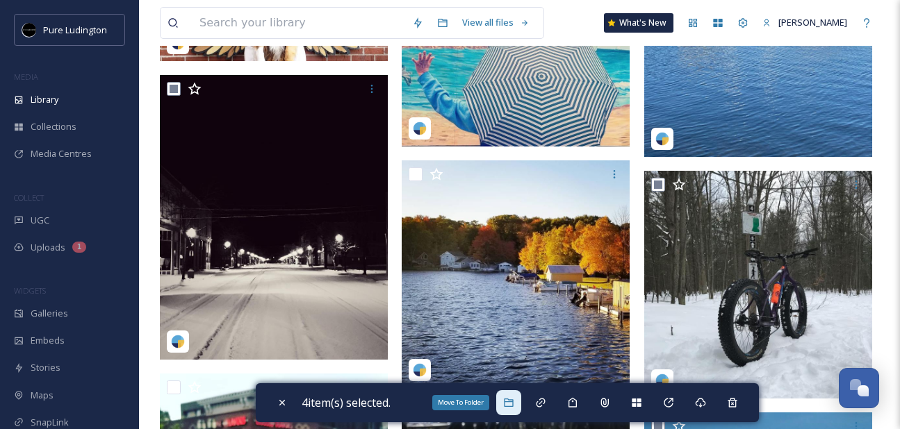
click at [506, 397] on div "Move To Folder" at bounding box center [508, 403] width 25 height 25
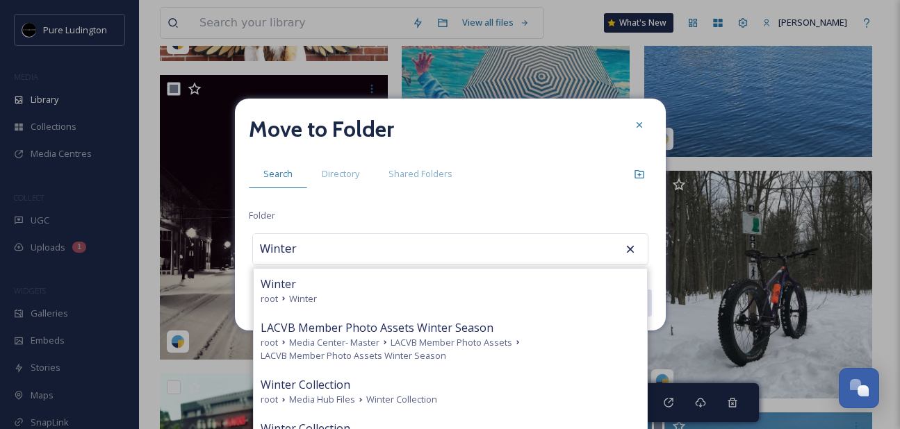
type input "Winter"
click at [400, 303] on div "root Winter" at bounding box center [450, 299] width 379 height 13
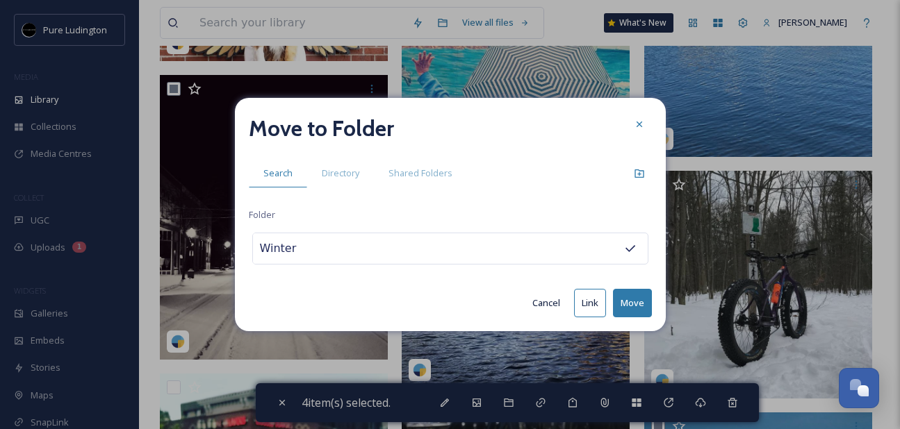
click at [639, 302] on button "Move" at bounding box center [632, 303] width 39 height 28
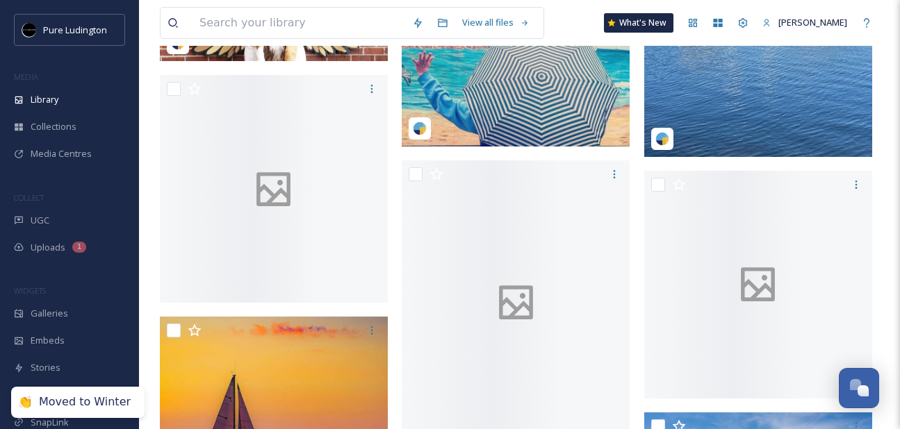
scroll to position [265, 0]
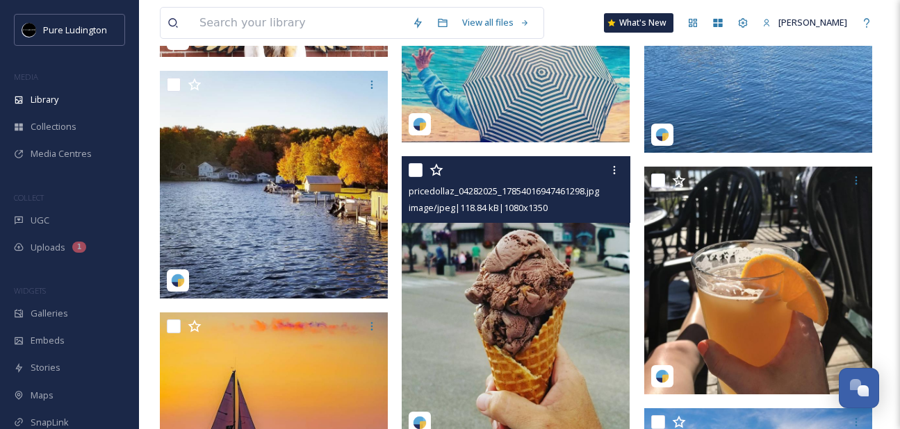
click at [416, 174] on input "checkbox" at bounding box center [416, 170] width 14 height 14
checkbox input "true"
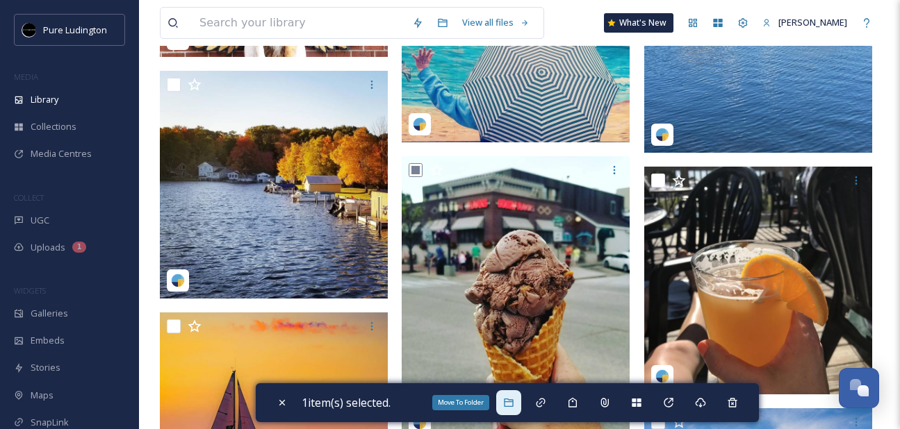
click at [514, 397] on div "Move To Folder" at bounding box center [508, 403] width 25 height 25
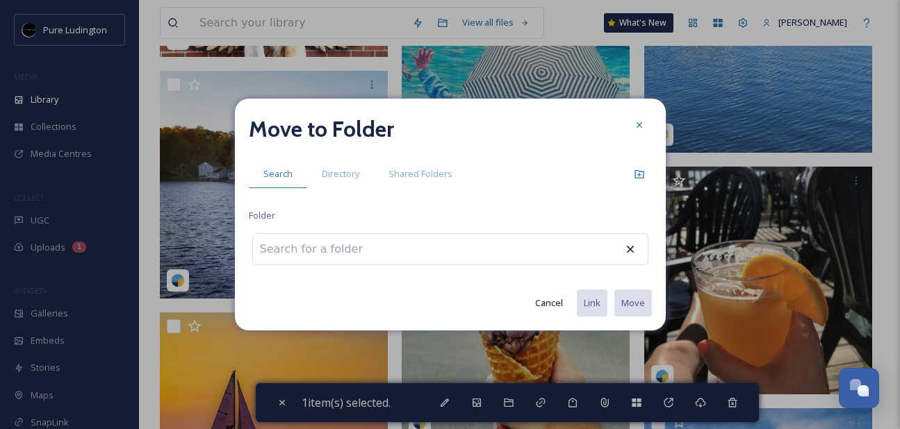
click at [543, 295] on button "Cancel" at bounding box center [549, 303] width 42 height 27
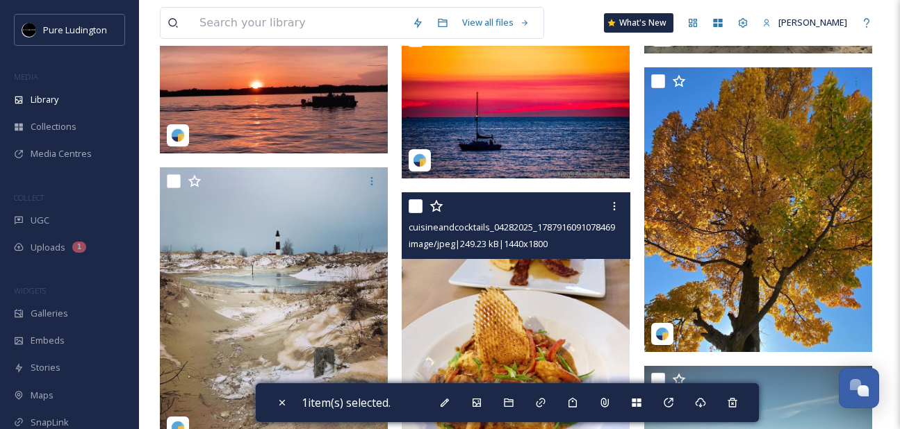
scroll to position [1318, 0]
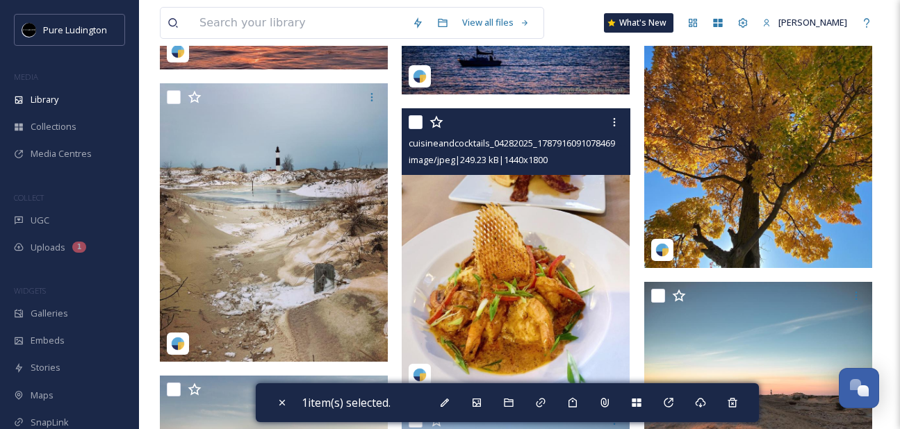
click at [414, 126] on input "checkbox" at bounding box center [416, 122] width 14 height 14
checkbox input "true"
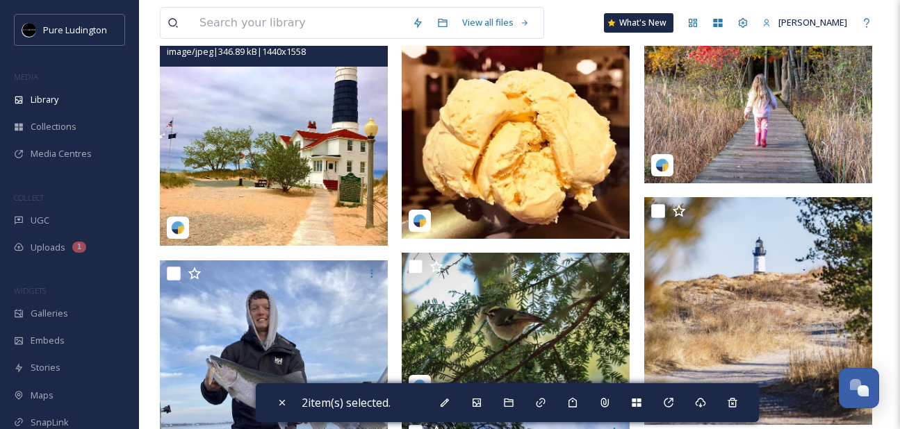
scroll to position [2671, 0]
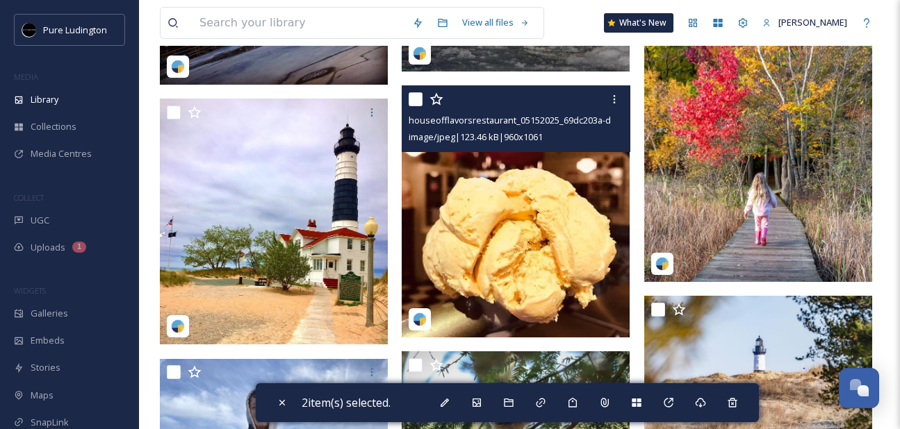
click at [413, 103] on input "checkbox" at bounding box center [416, 99] width 14 height 14
checkbox input "true"
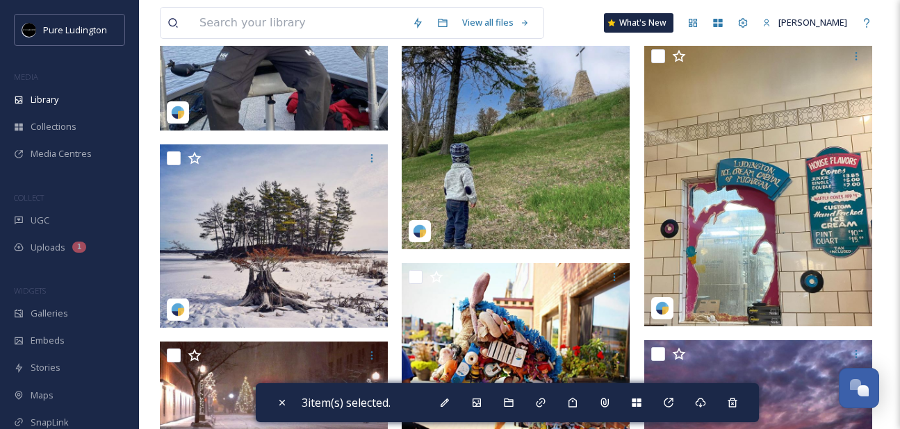
scroll to position [3162, 0]
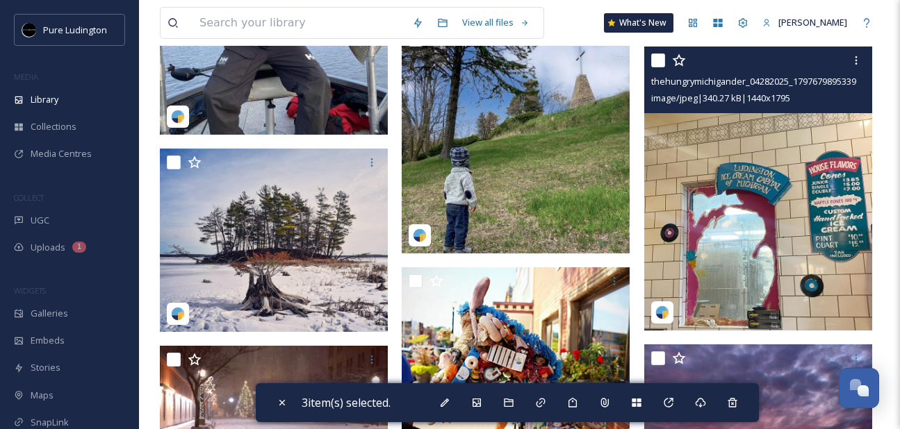
click at [653, 63] on input "checkbox" at bounding box center [658, 61] width 14 height 14
checkbox input "true"
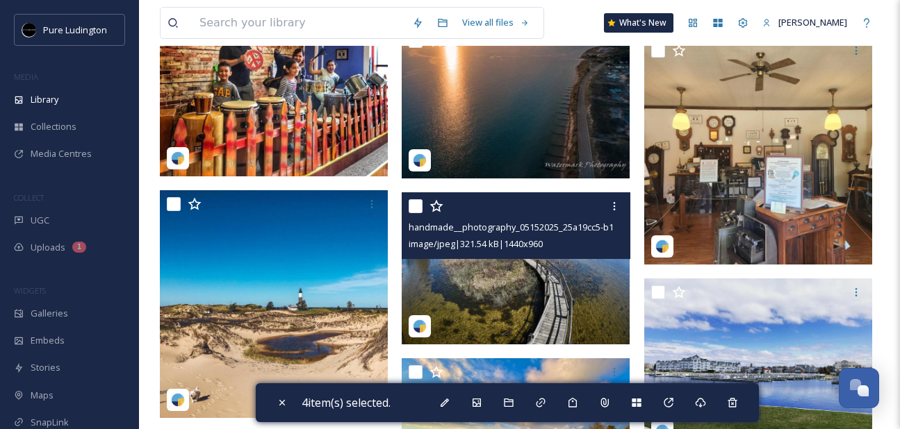
scroll to position [5439, 0]
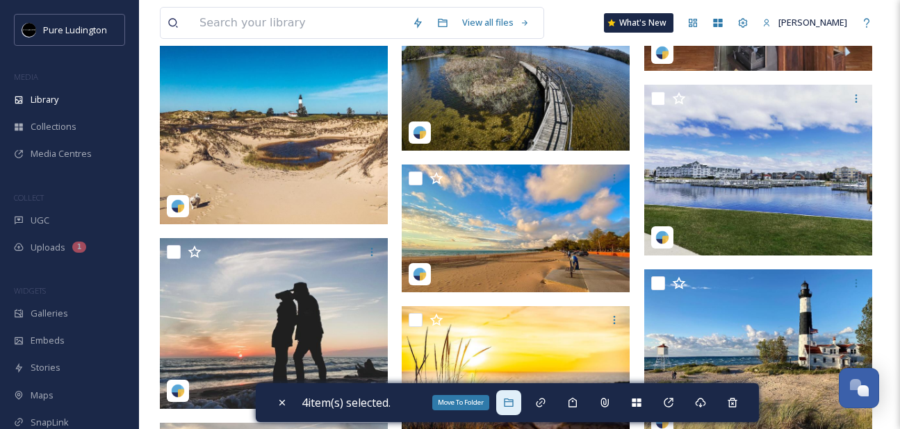
click at [513, 407] on icon at bounding box center [508, 403] width 9 height 8
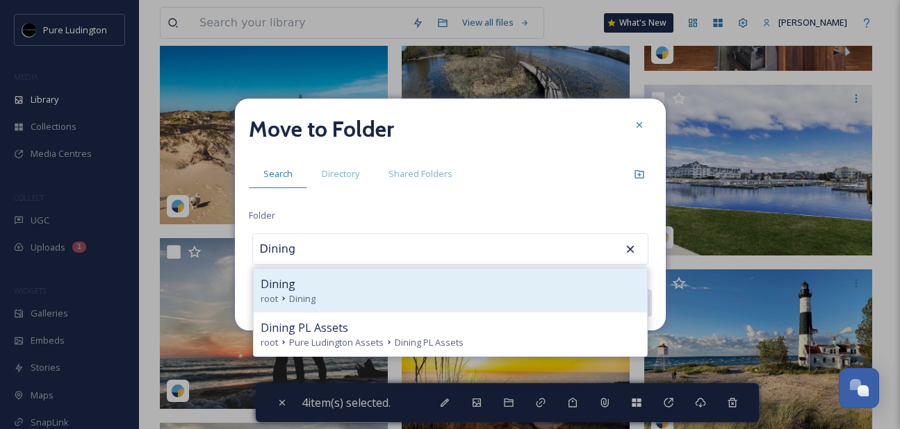
type input "Dining"
click at [502, 286] on div "Dining" at bounding box center [450, 284] width 379 height 17
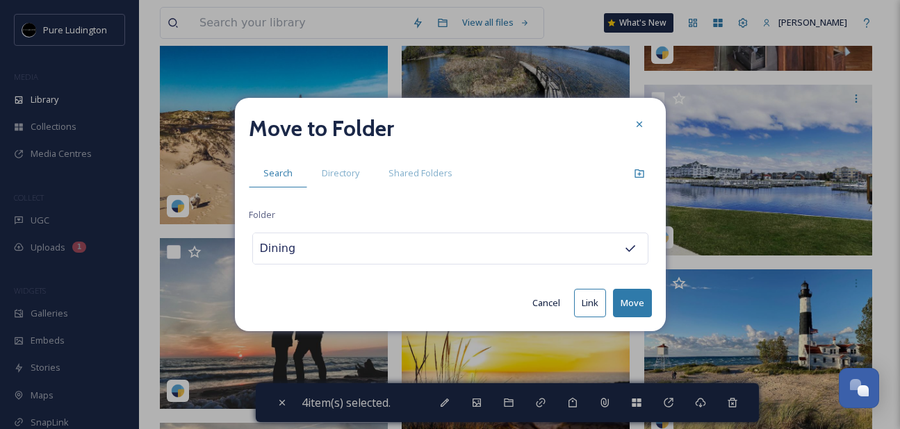
click at [633, 298] on button "Move" at bounding box center [632, 303] width 39 height 28
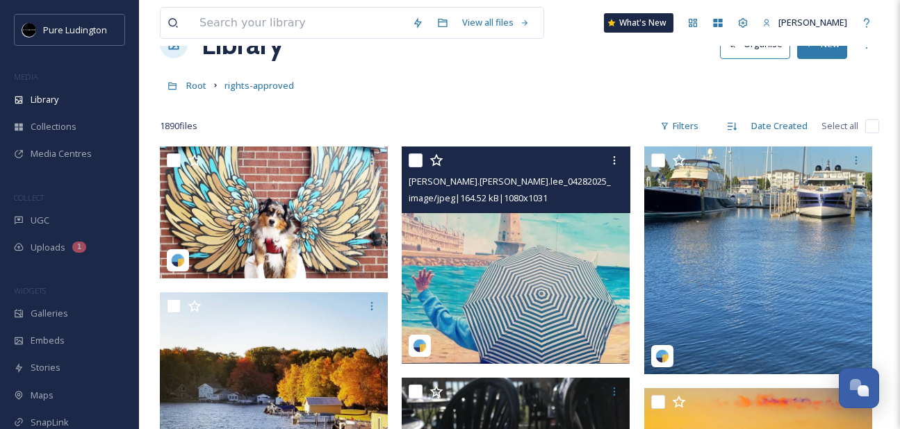
scroll to position [60, 0]
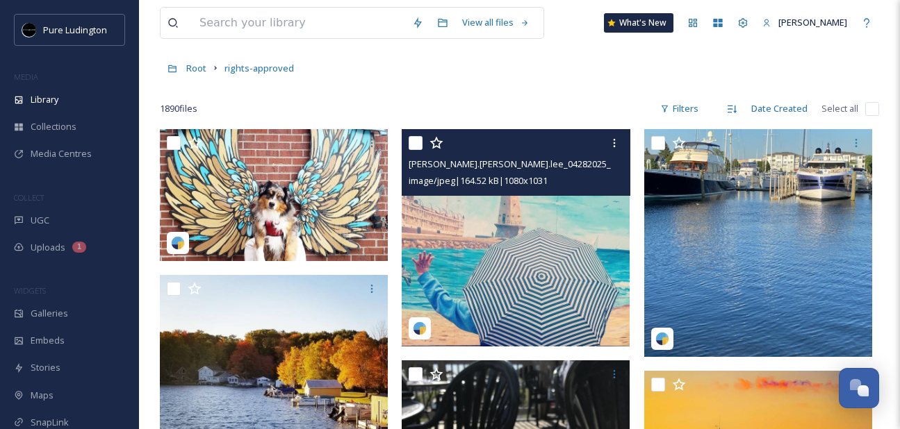
click at [418, 145] on input "checkbox" at bounding box center [416, 143] width 14 height 14
checkbox input "true"
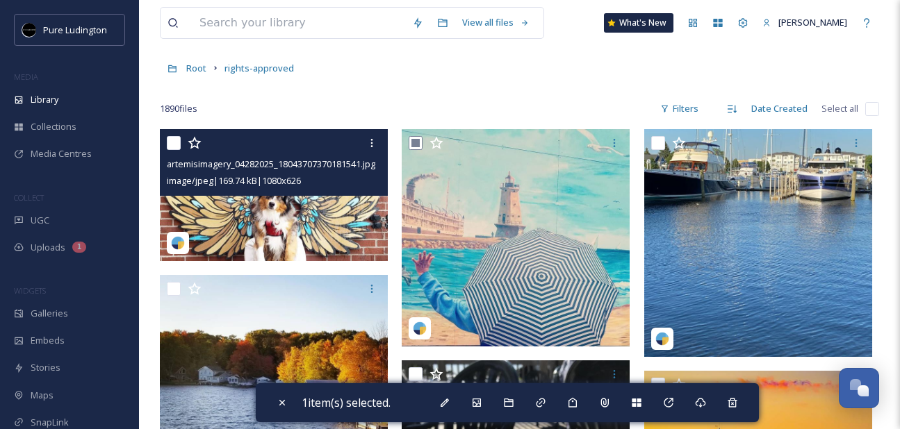
click at [178, 142] on input "checkbox" at bounding box center [174, 143] width 14 height 14
checkbox input "true"
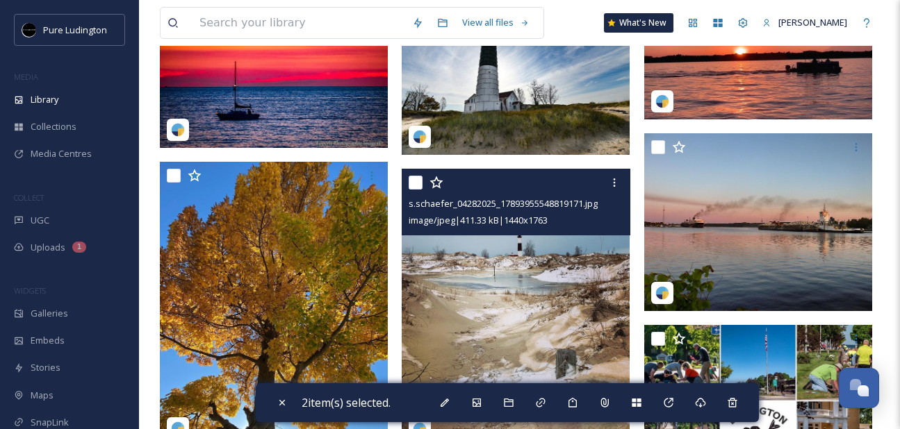
scroll to position [1142, 0]
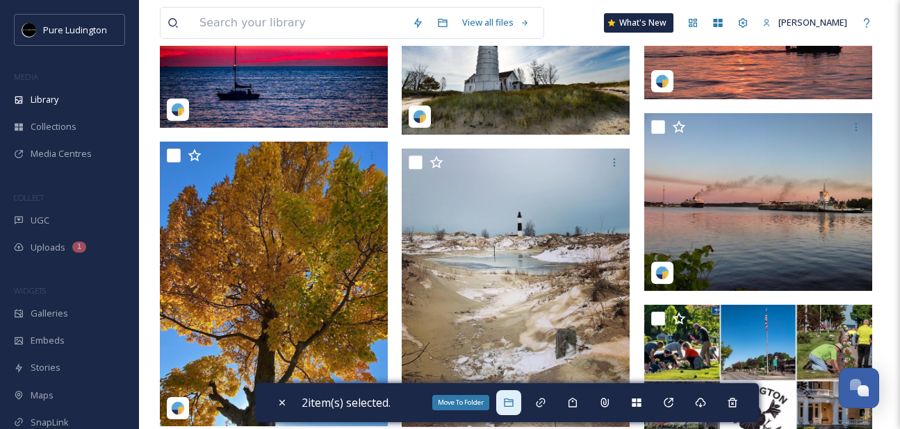
click at [514, 399] on icon at bounding box center [508, 402] width 11 height 11
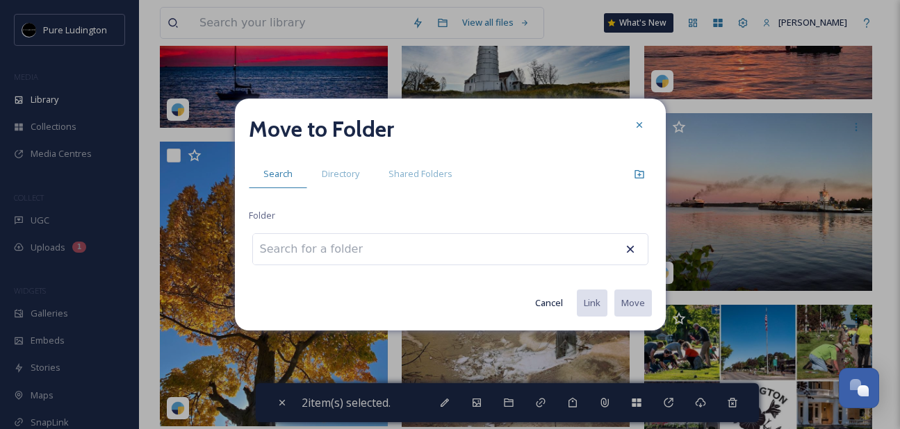
click at [547, 302] on button "Cancel" at bounding box center [549, 303] width 42 height 27
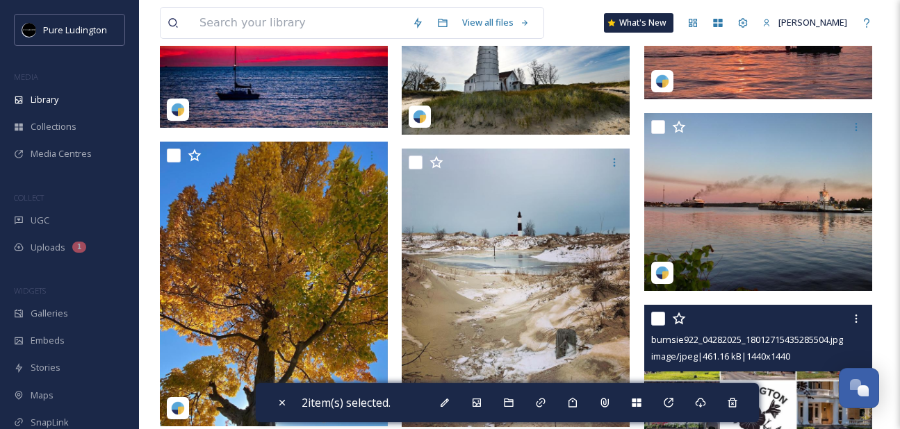
click at [657, 314] on input "checkbox" at bounding box center [658, 319] width 14 height 14
checkbox input "true"
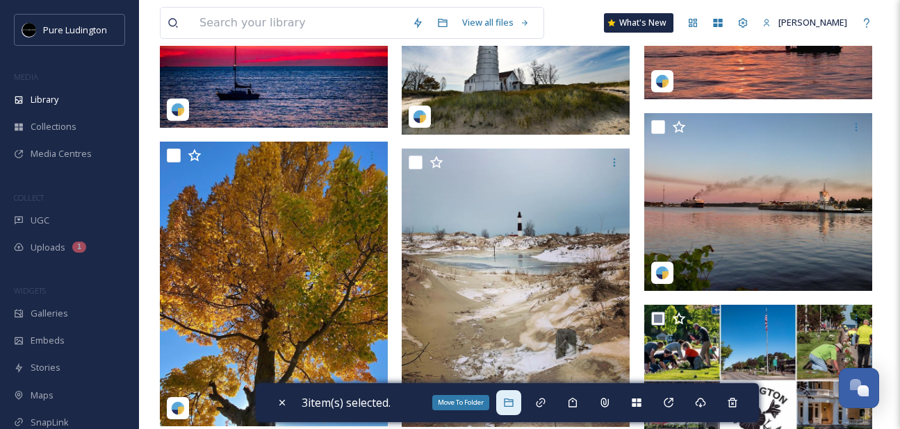
click at [511, 404] on icon at bounding box center [508, 402] width 11 height 11
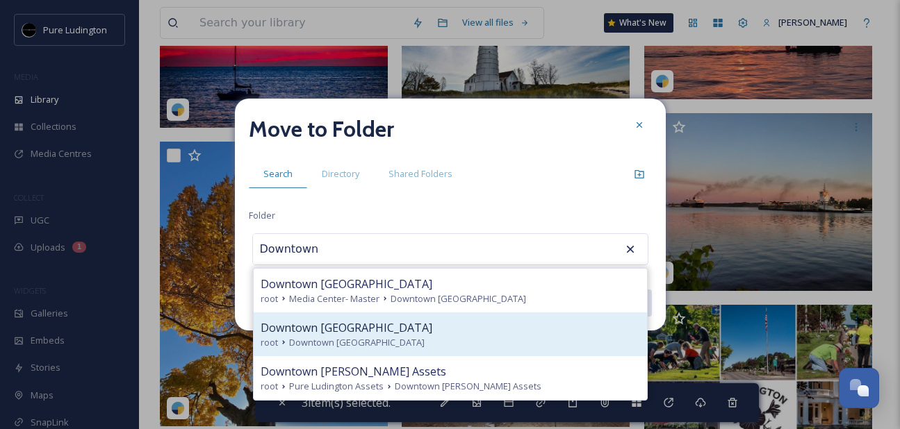
click at [438, 352] on div "Downtown [GEOGRAPHIC_DATA] root Downtown [GEOGRAPHIC_DATA]" at bounding box center [450, 335] width 393 height 44
type input "Downtown [GEOGRAPHIC_DATA]"
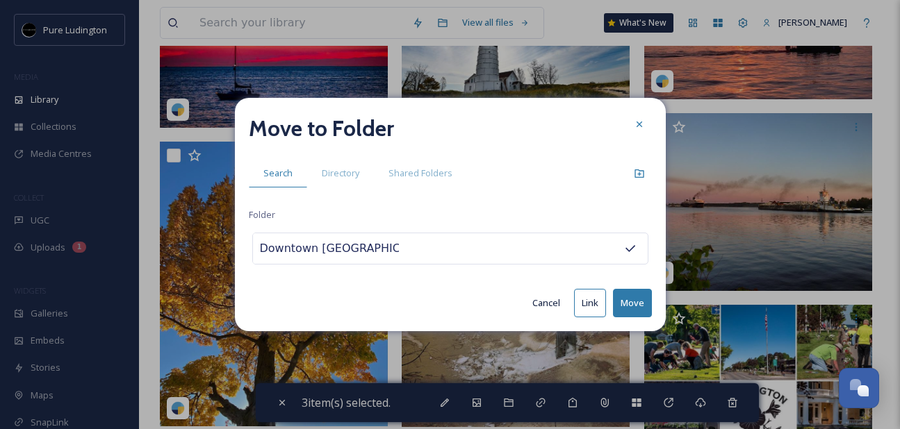
click at [625, 300] on button "Move" at bounding box center [632, 303] width 39 height 28
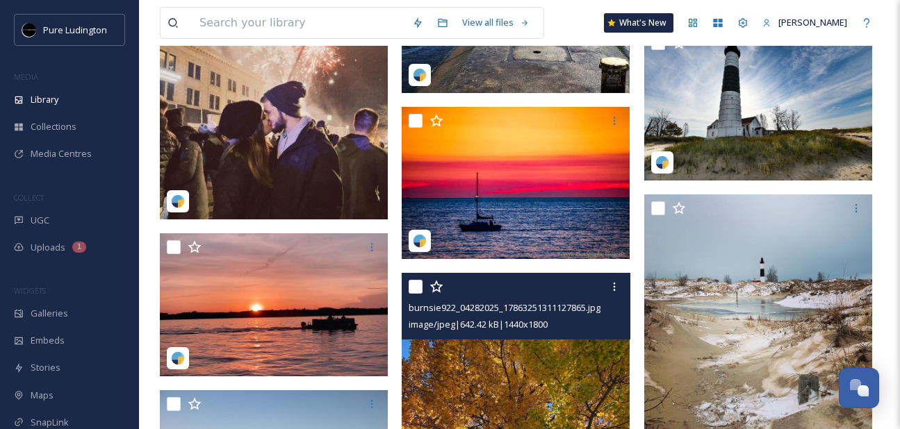
scroll to position [846, 0]
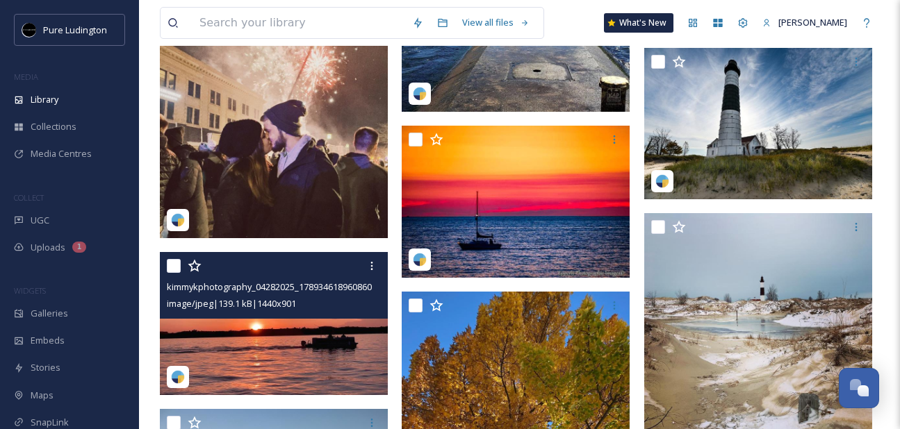
click at [177, 270] on input "checkbox" at bounding box center [174, 266] width 14 height 14
checkbox input "true"
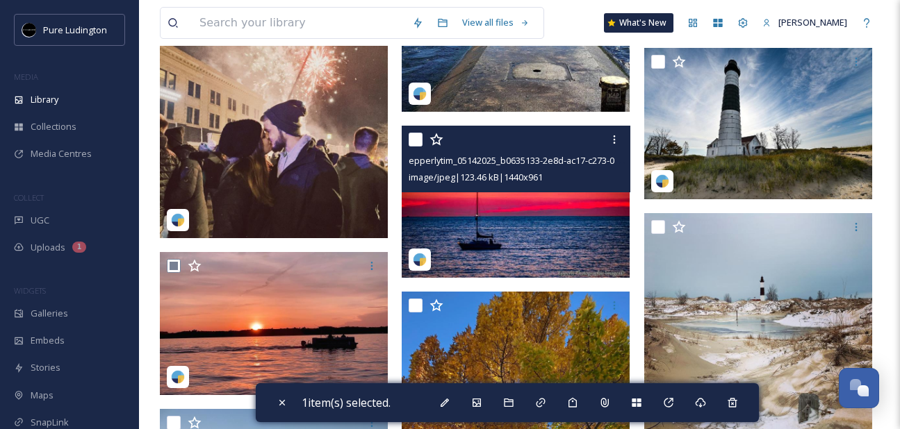
click at [418, 140] on input "checkbox" at bounding box center [416, 140] width 14 height 14
checkbox input "true"
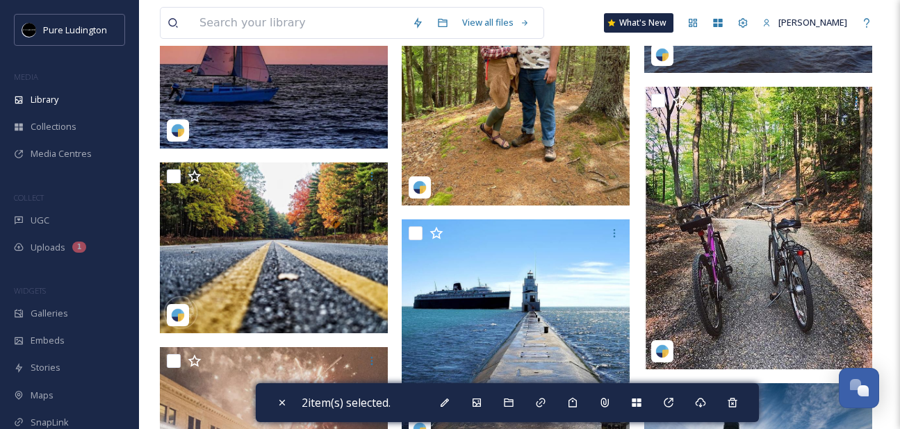
scroll to position [286, 0]
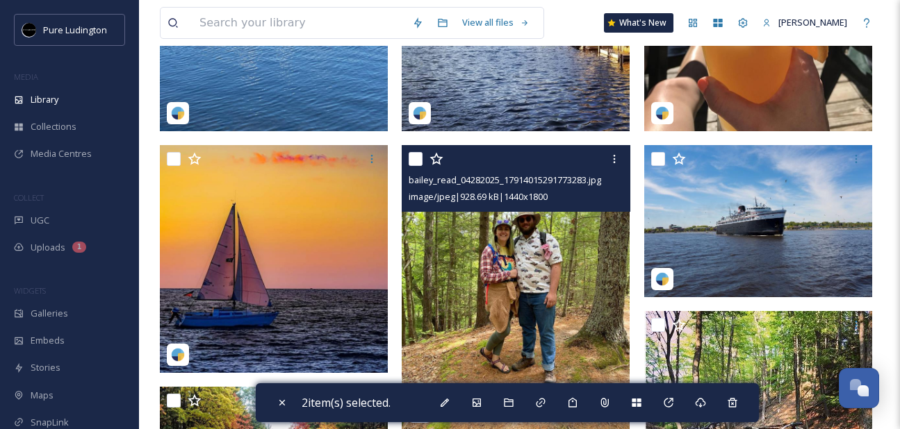
click at [417, 155] on input "checkbox" at bounding box center [416, 159] width 14 height 14
checkbox input "true"
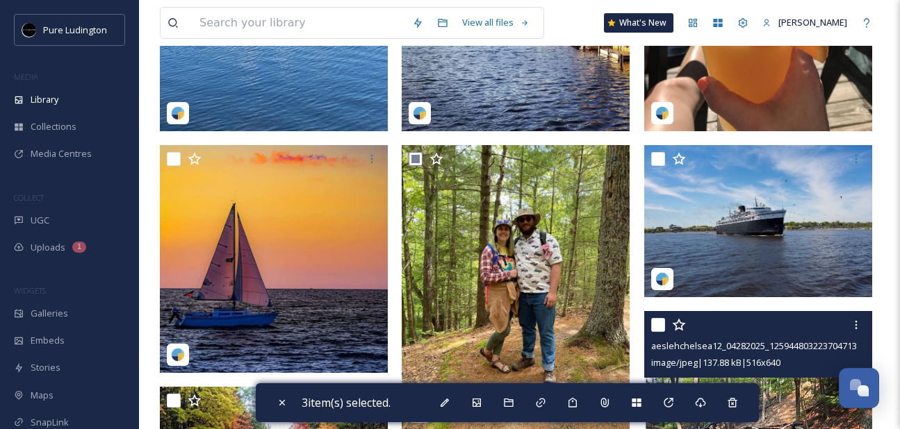
click at [654, 325] on input "checkbox" at bounding box center [658, 325] width 14 height 14
checkbox input "true"
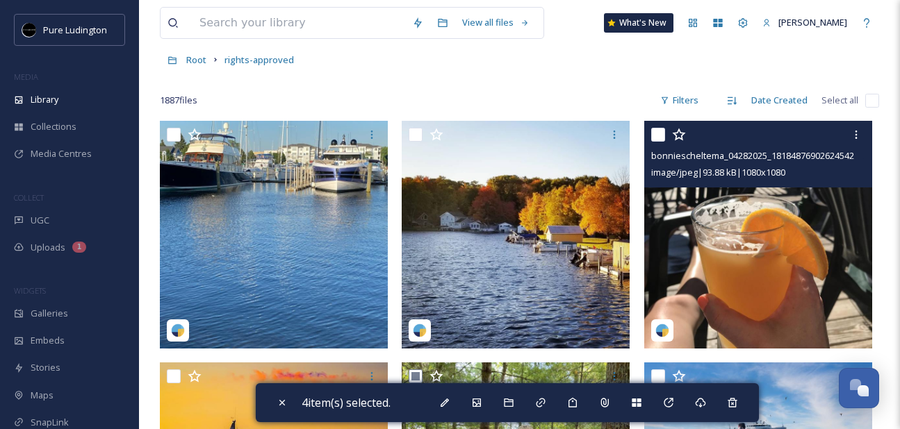
scroll to position [13, 0]
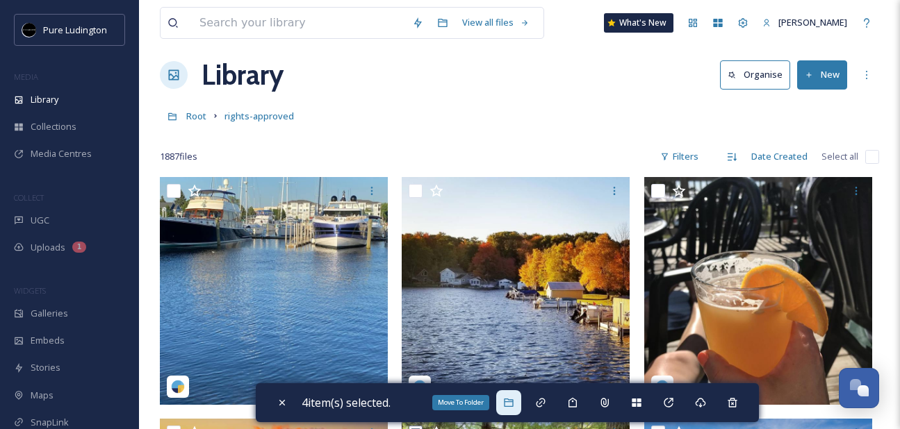
click at [509, 402] on icon at bounding box center [508, 403] width 9 height 8
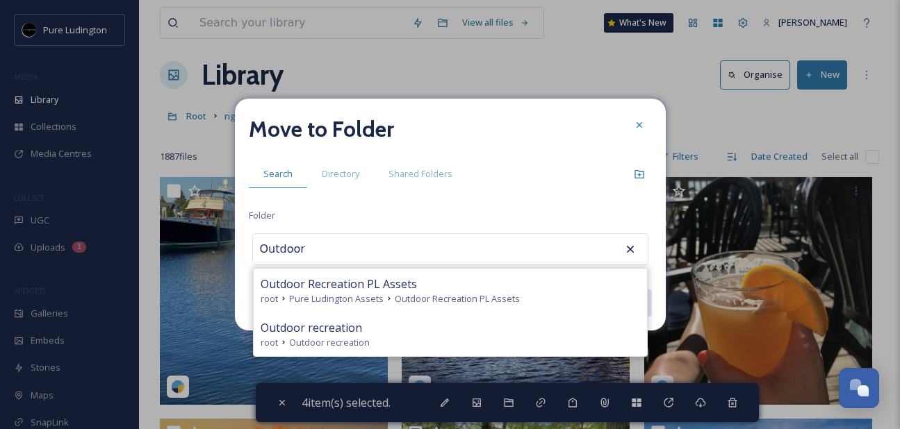
click at [423, 325] on div "Outdoor recreation" at bounding box center [450, 328] width 379 height 17
type input "Outdoor recreation"
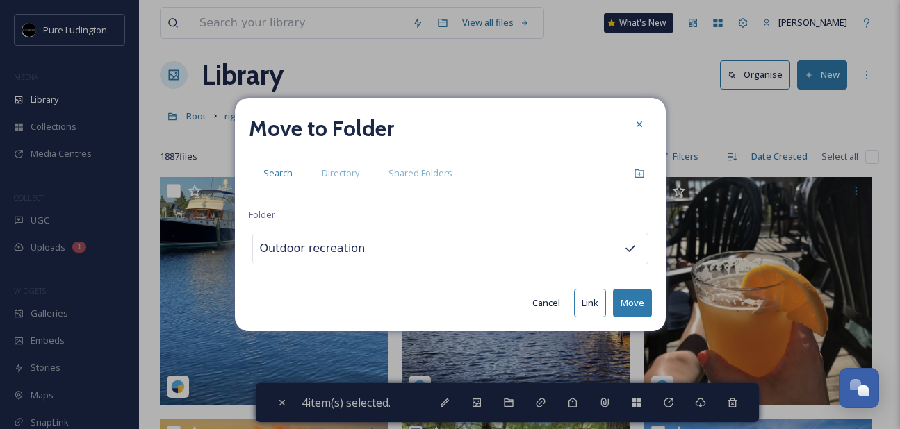
click at [630, 296] on button "Move" at bounding box center [632, 303] width 39 height 28
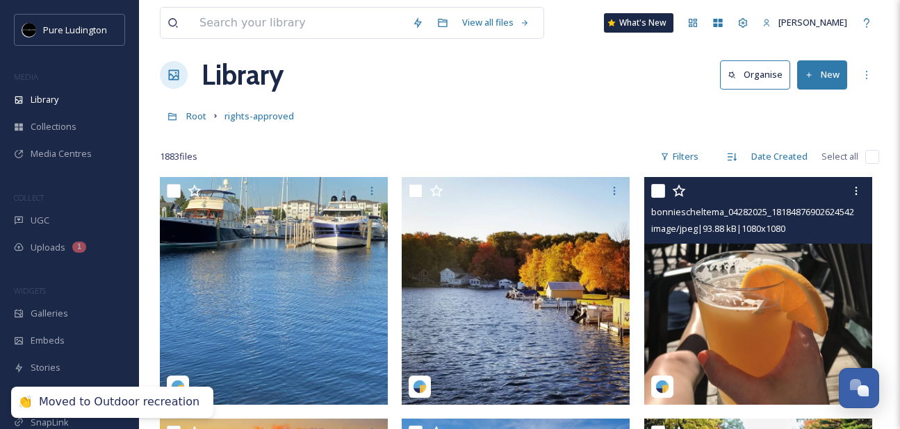
click at [660, 190] on input "checkbox" at bounding box center [658, 191] width 14 height 14
checkbox input "true"
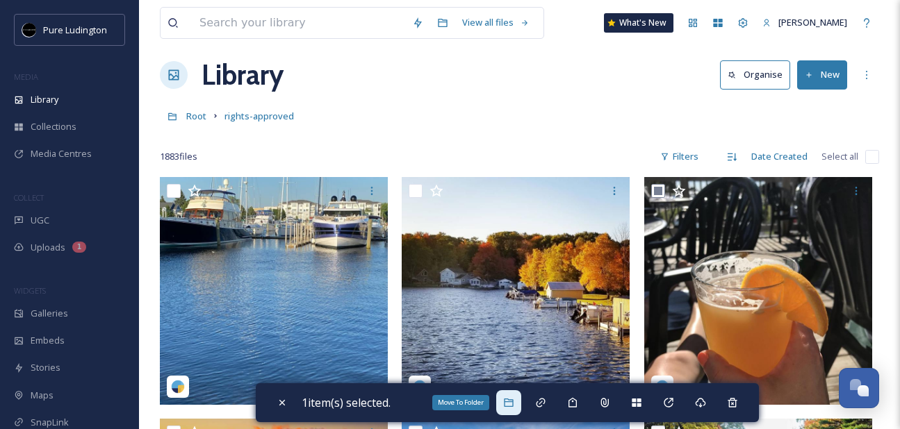
click at [510, 399] on icon at bounding box center [508, 403] width 9 height 8
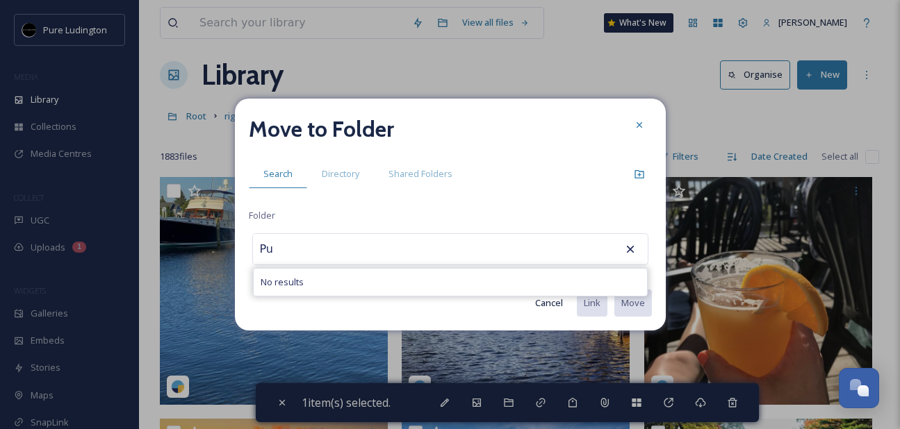
type input "P"
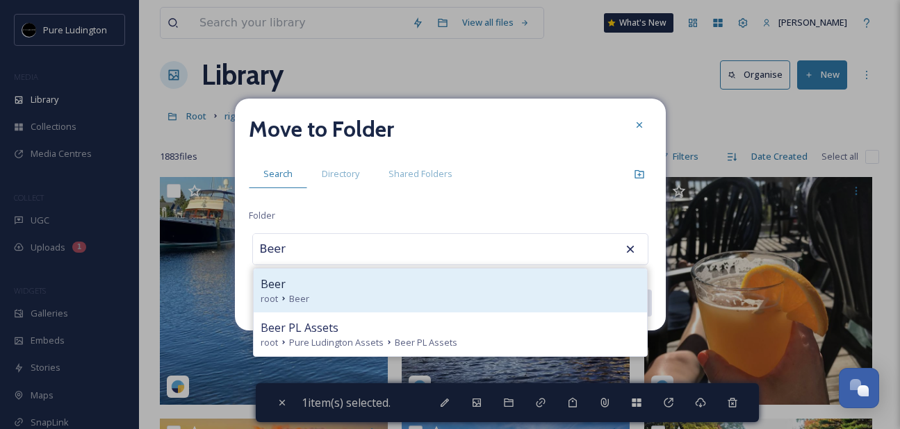
type input "Beer"
click at [461, 304] on div "root Beer" at bounding box center [450, 299] width 379 height 13
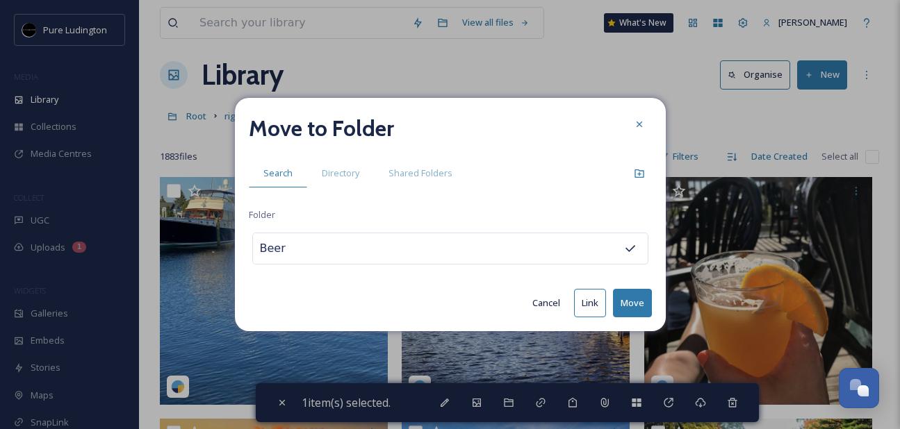
click at [622, 302] on button "Move" at bounding box center [632, 303] width 39 height 28
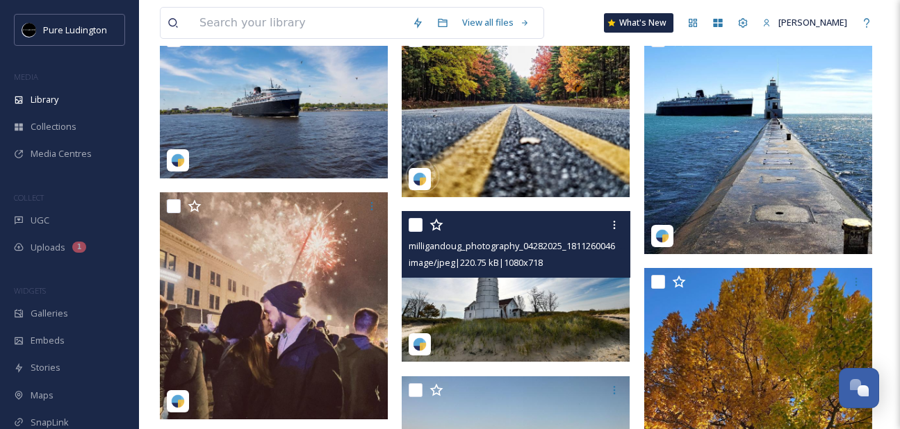
scroll to position [288, 0]
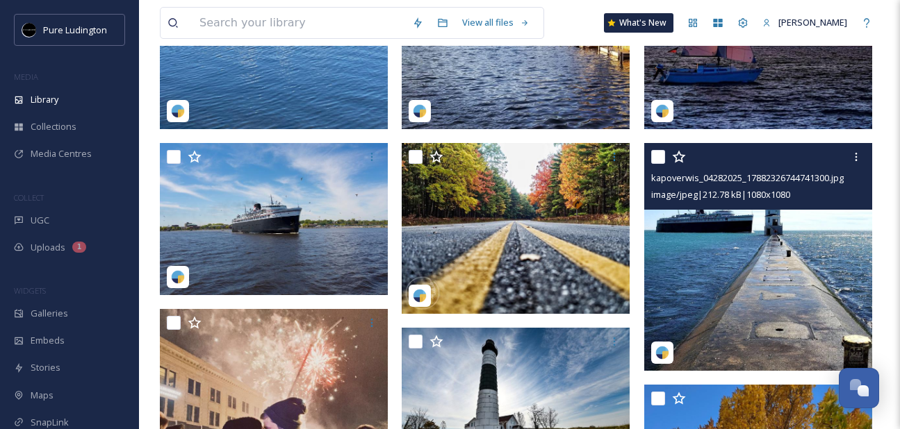
click at [657, 151] on input "checkbox" at bounding box center [658, 157] width 14 height 14
checkbox input "true"
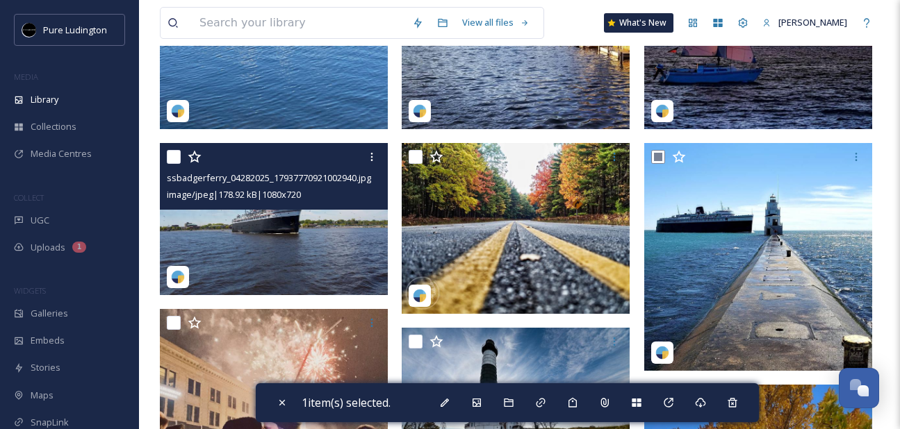
click at [170, 156] on input "checkbox" at bounding box center [174, 157] width 14 height 14
checkbox input "true"
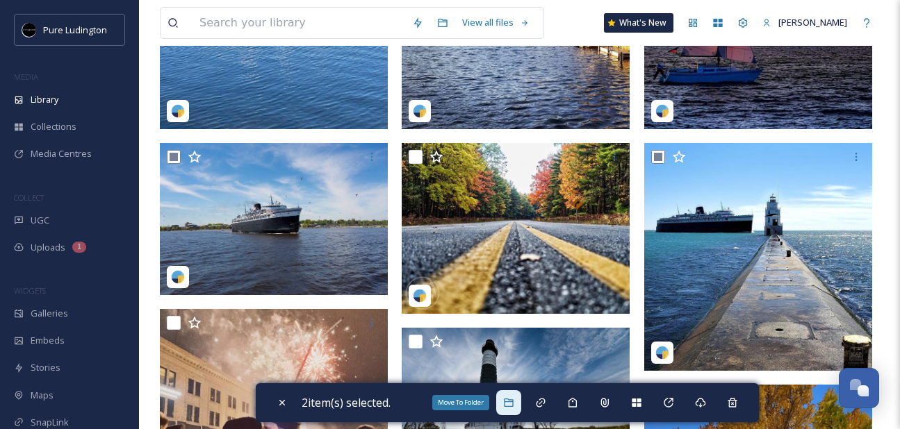
click at [517, 395] on div "Move To Folder" at bounding box center [508, 403] width 25 height 25
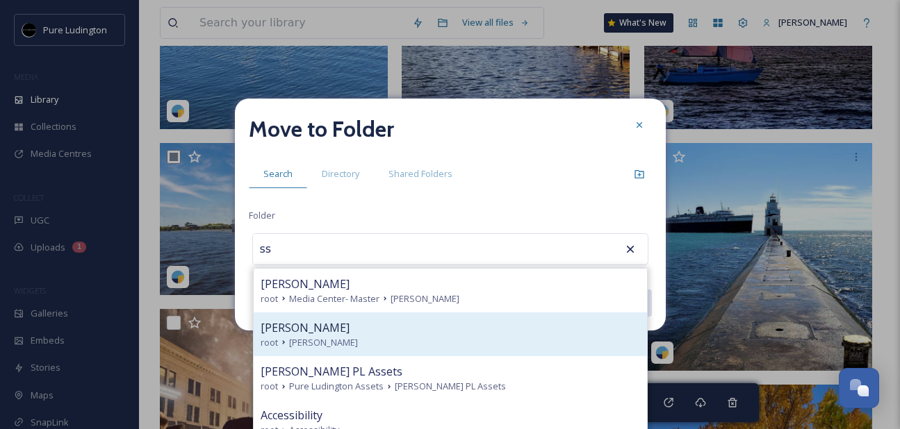
click at [487, 323] on div "[PERSON_NAME]" at bounding box center [450, 328] width 379 height 17
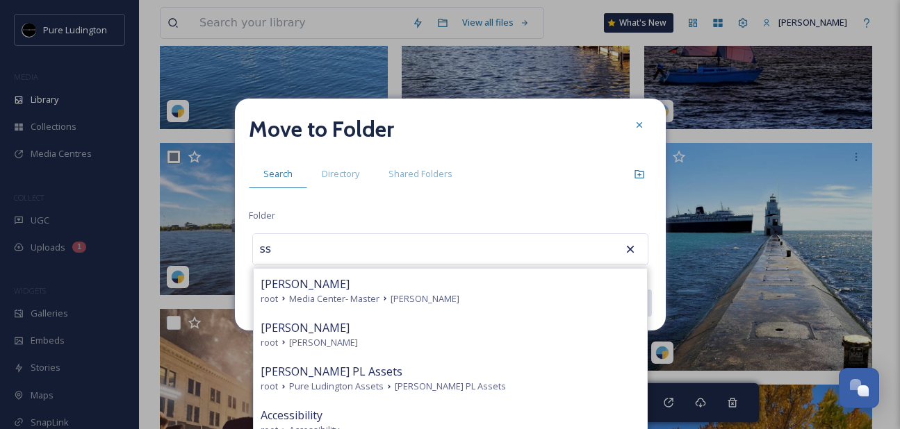
type input "[PERSON_NAME]"
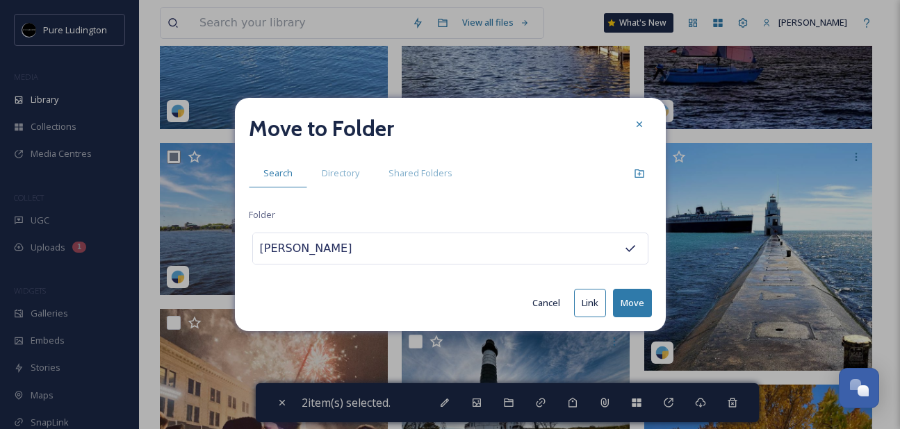
click at [620, 302] on button "Move" at bounding box center [632, 303] width 39 height 28
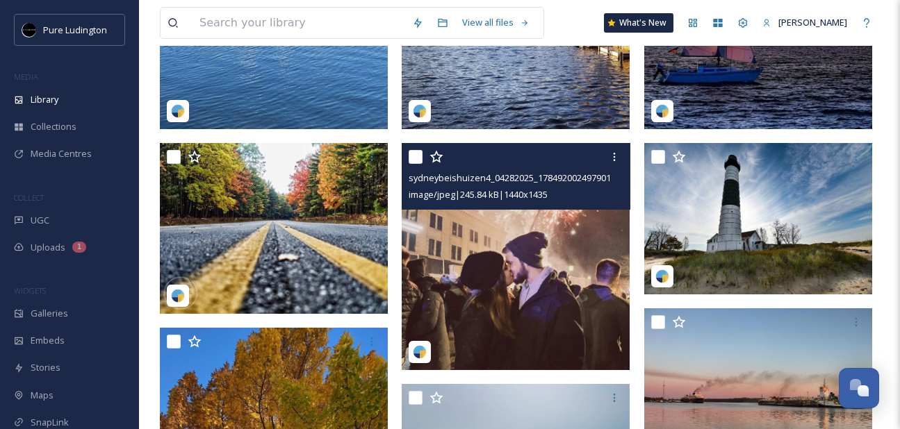
click at [409, 156] on input "checkbox" at bounding box center [416, 157] width 14 height 14
checkbox input "true"
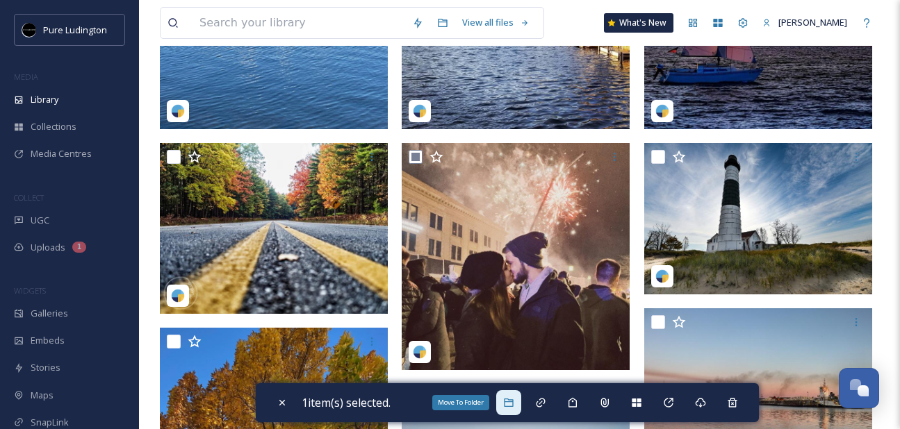
click at [513, 404] on icon at bounding box center [508, 402] width 11 height 11
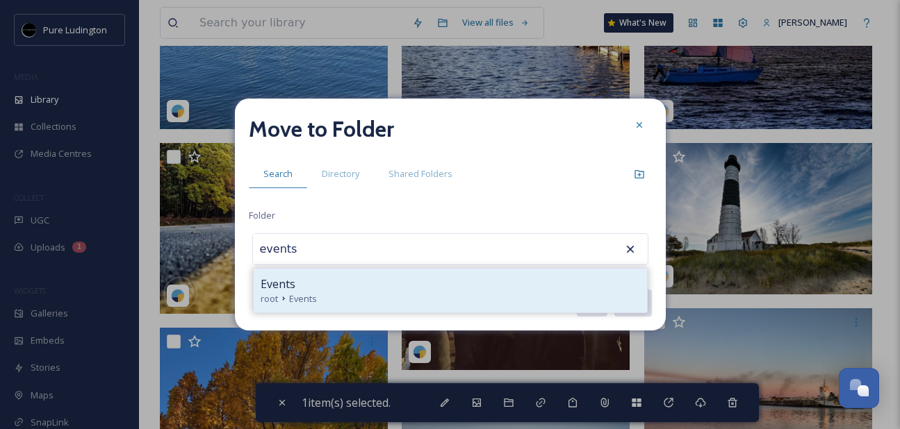
click at [482, 300] on div "root Events" at bounding box center [450, 299] width 379 height 13
type input "Events"
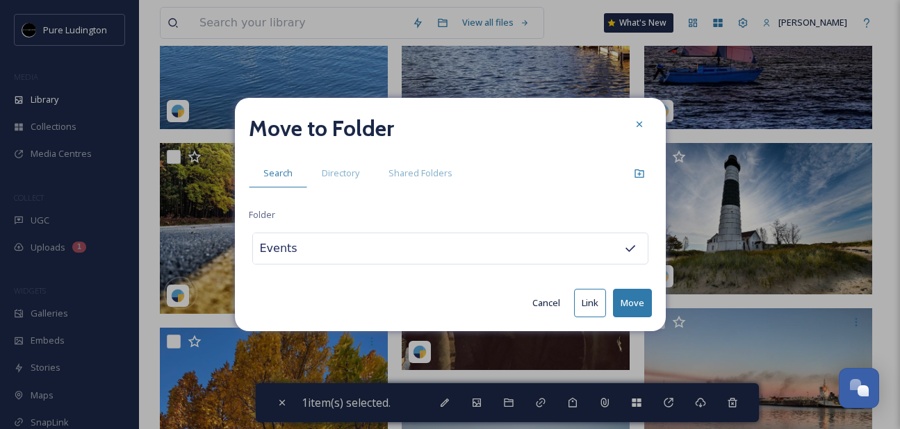
click at [654, 293] on div "Move to Folder Search Directory Shared Folders Folder Events Cancel Link Move" at bounding box center [450, 214] width 431 height 233
click at [645, 296] on button "Move" at bounding box center [632, 303] width 39 height 28
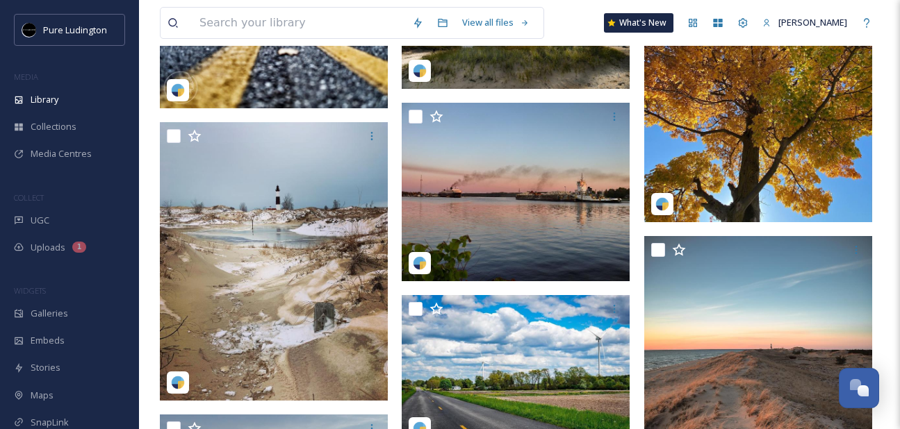
scroll to position [496, 0]
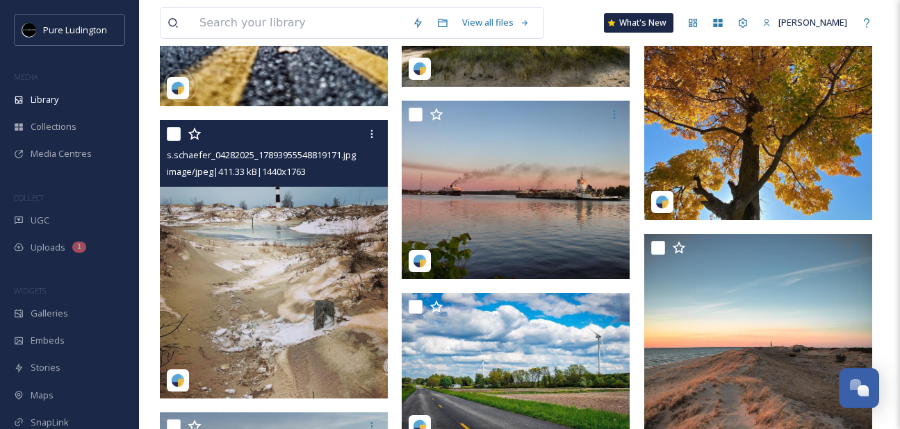
click at [167, 139] on input "checkbox" at bounding box center [174, 134] width 14 height 14
checkbox input "true"
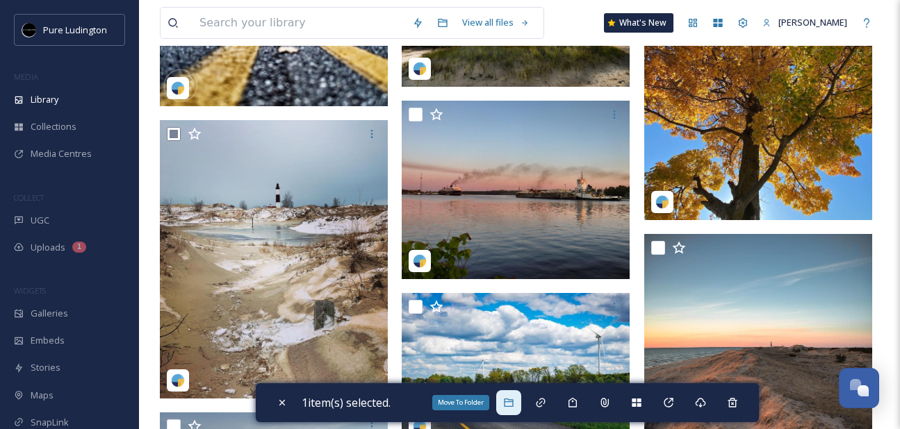
click at [513, 400] on icon at bounding box center [508, 403] width 9 height 8
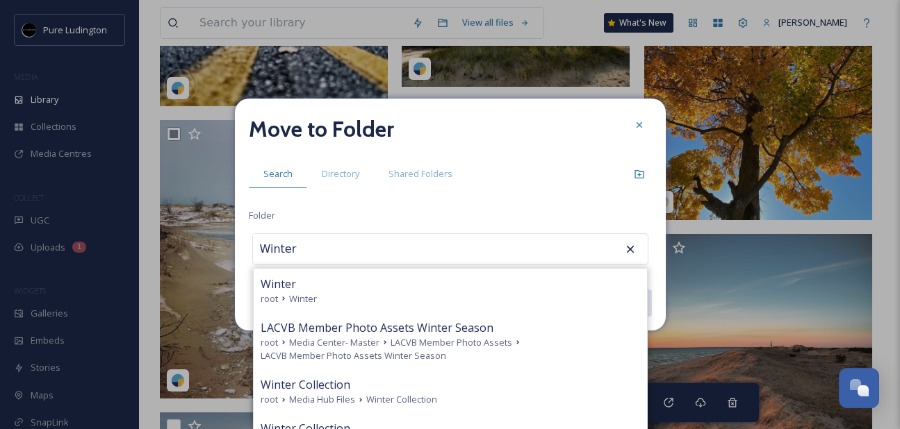
type input "Winter"
click at [500, 296] on div "root Winter" at bounding box center [450, 299] width 379 height 13
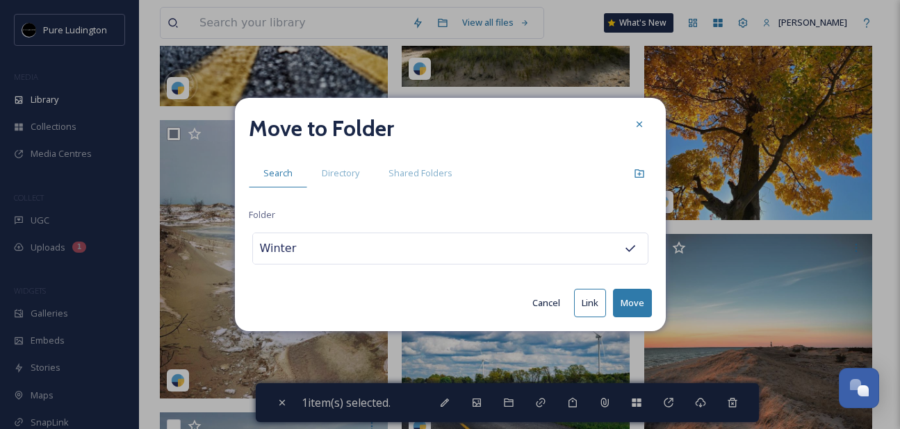
click at [618, 302] on button "Move" at bounding box center [632, 303] width 39 height 28
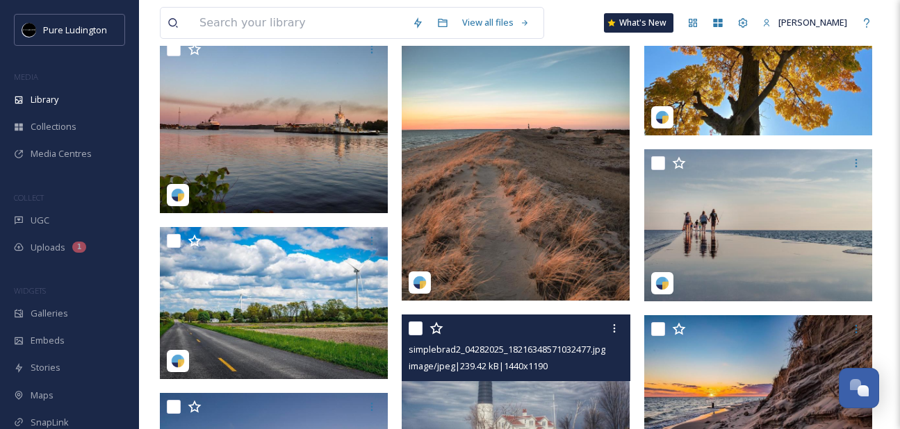
scroll to position [621, 0]
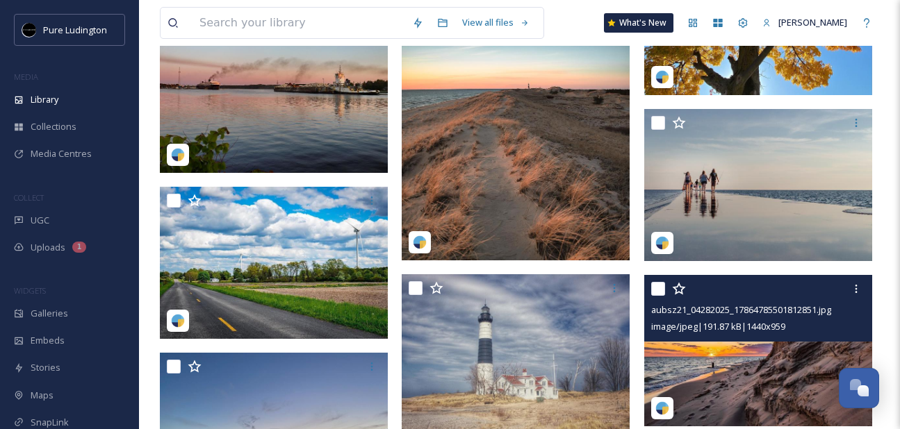
click at [655, 294] on input "checkbox" at bounding box center [658, 289] width 14 height 14
checkbox input "true"
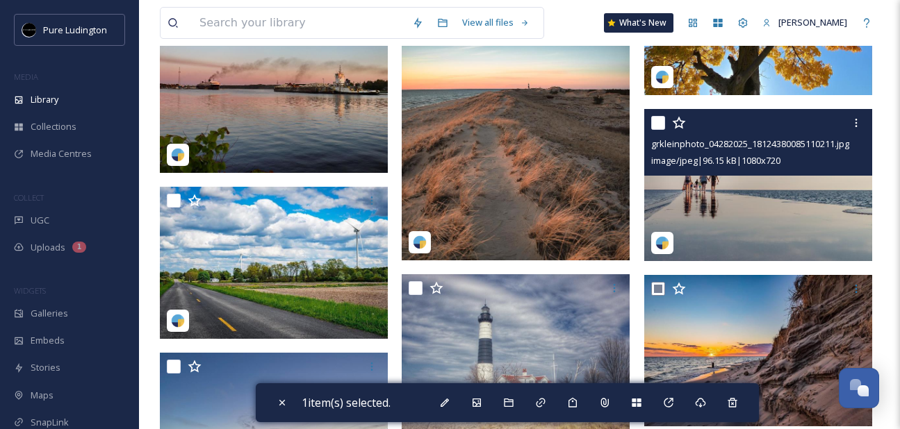
click at [654, 129] on input "checkbox" at bounding box center [658, 123] width 14 height 14
checkbox input "true"
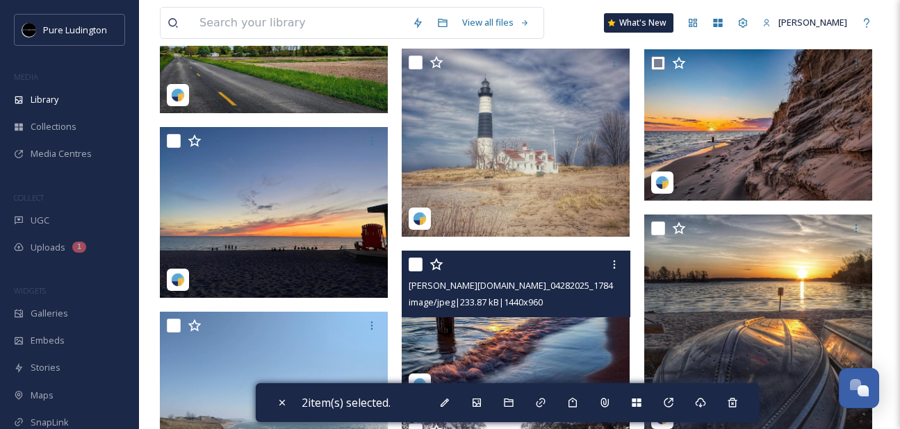
scroll to position [897, 0]
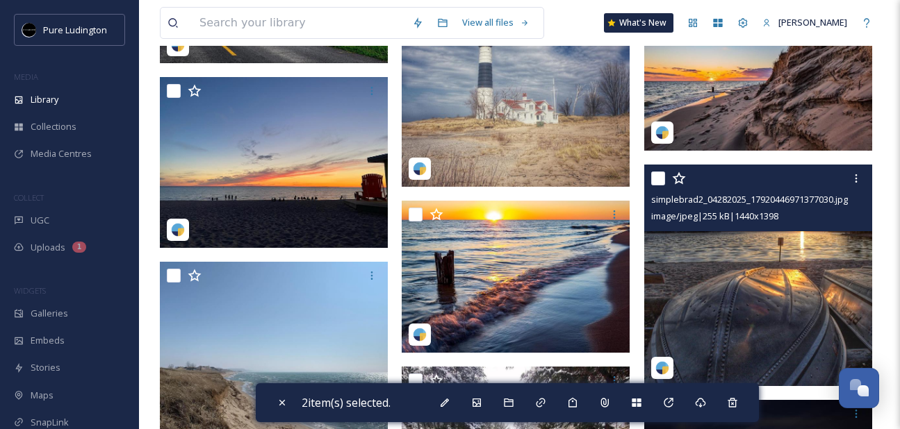
click at [652, 181] on input "checkbox" at bounding box center [658, 179] width 14 height 14
checkbox input "true"
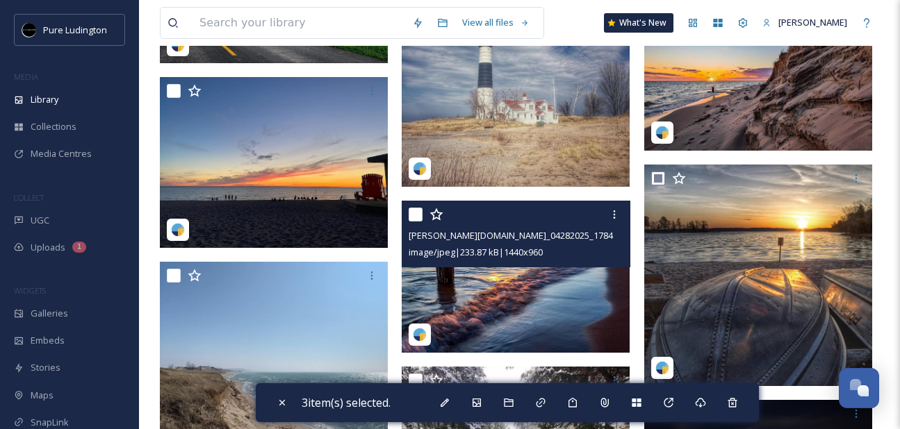
click at [413, 216] on input "checkbox" at bounding box center [416, 215] width 14 height 14
checkbox input "true"
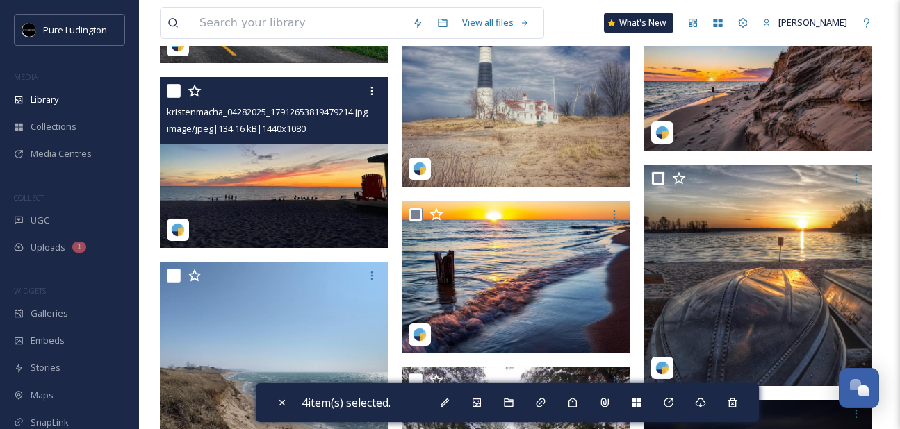
click at [179, 92] on input "checkbox" at bounding box center [174, 91] width 14 height 14
checkbox input "true"
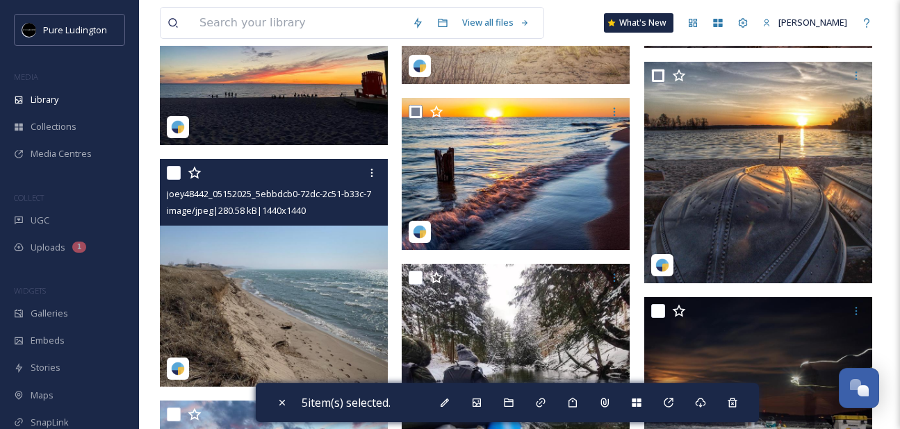
scroll to position [1001, 0]
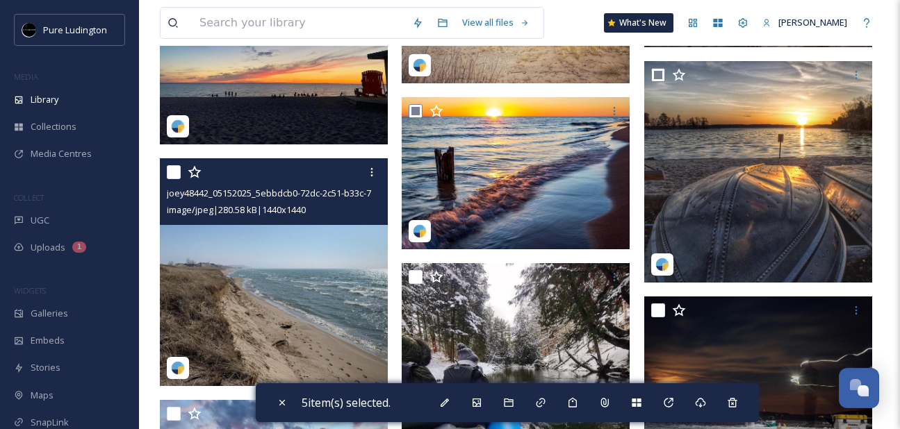
click at [174, 172] on input "checkbox" at bounding box center [174, 172] width 14 height 14
checkbox input "true"
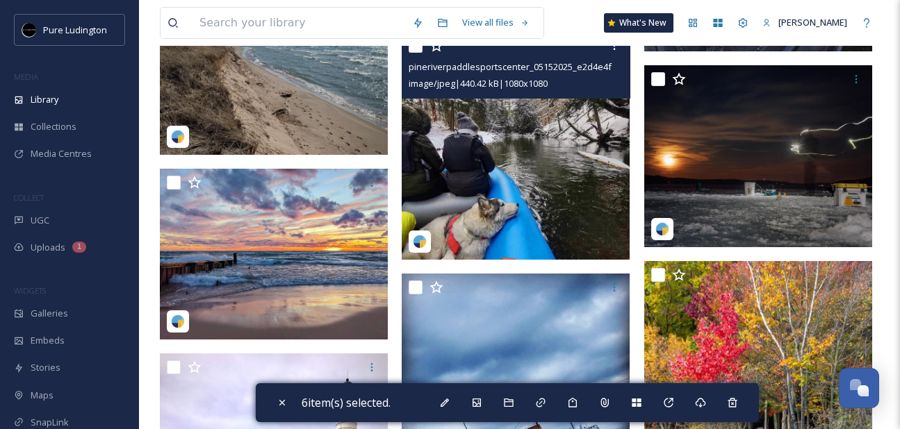
scroll to position [1233, 0]
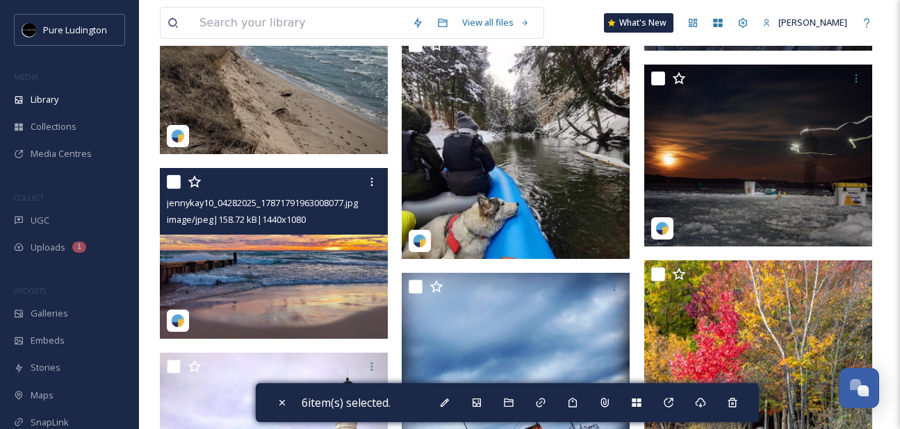
click at [176, 182] on input "checkbox" at bounding box center [174, 182] width 14 height 14
checkbox input "true"
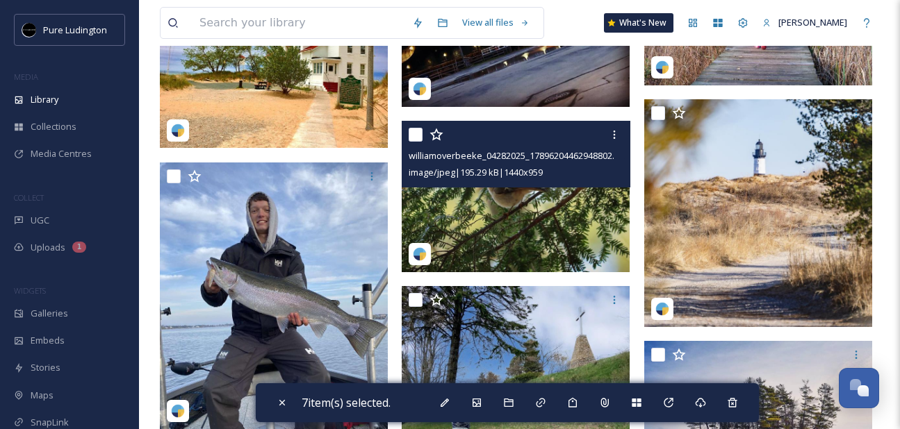
scroll to position [1726, 0]
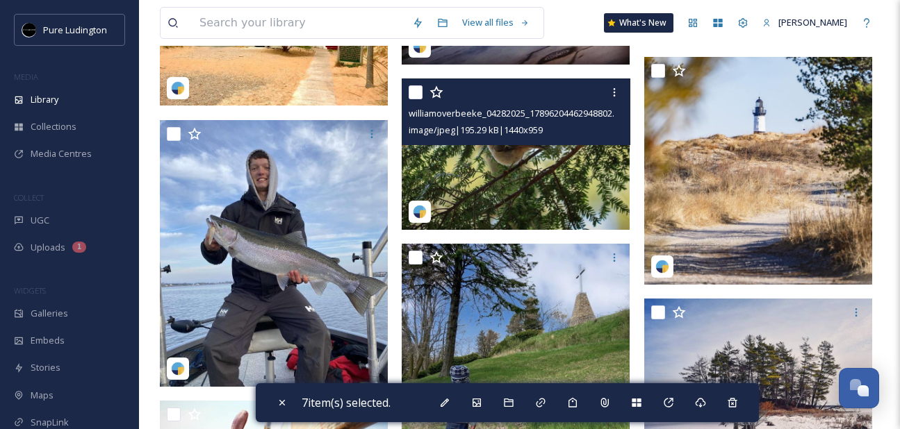
click at [417, 90] on input "checkbox" at bounding box center [416, 92] width 14 height 14
checkbox input "true"
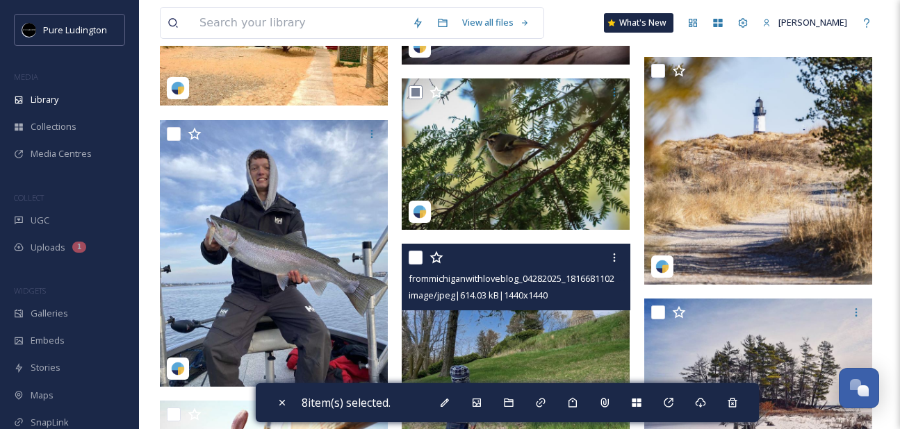
click at [420, 260] on input "checkbox" at bounding box center [416, 258] width 14 height 14
checkbox input "true"
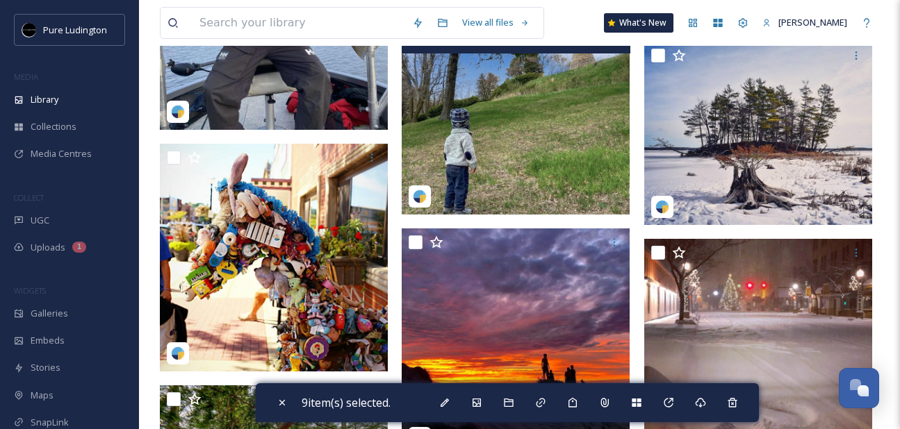
scroll to position [2086, 0]
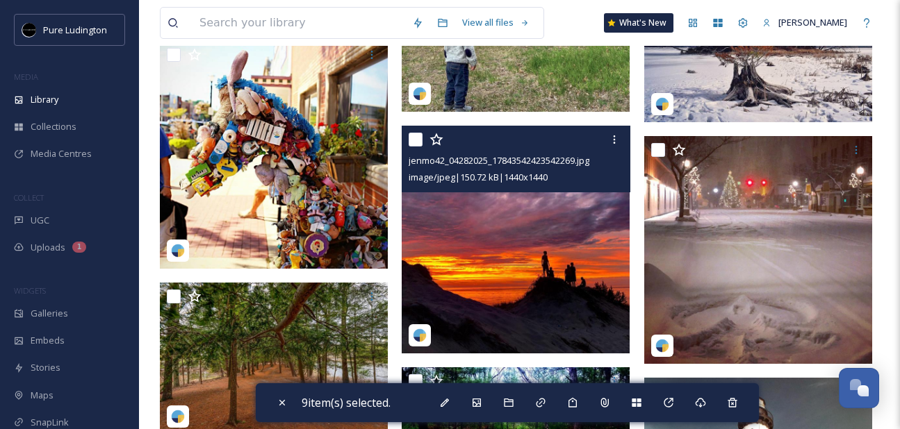
click at [416, 145] on input "checkbox" at bounding box center [416, 140] width 14 height 14
checkbox input "true"
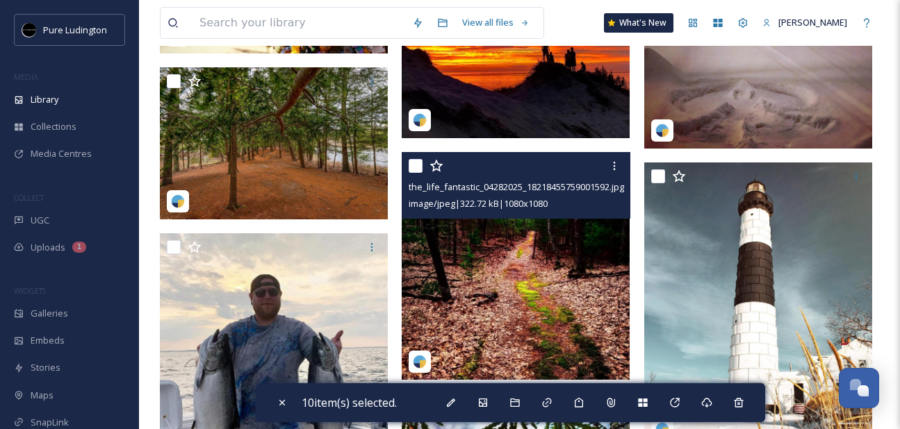
scroll to position [2300, 0]
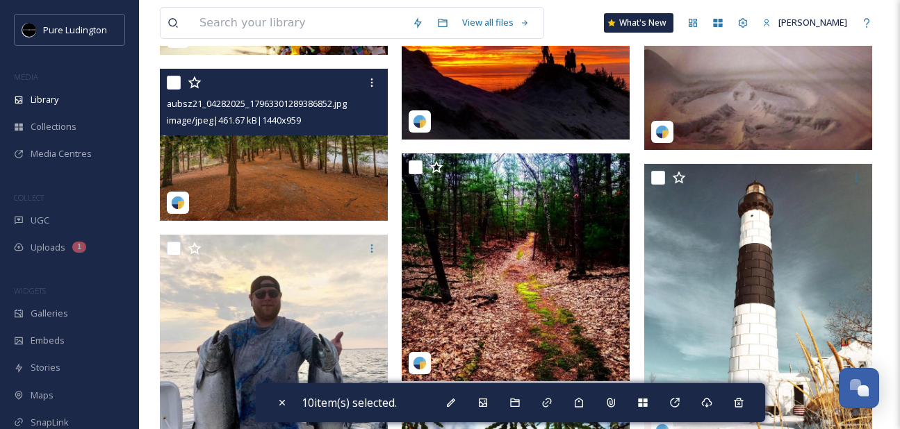
click at [177, 84] on input "checkbox" at bounding box center [174, 83] width 14 height 14
checkbox input "true"
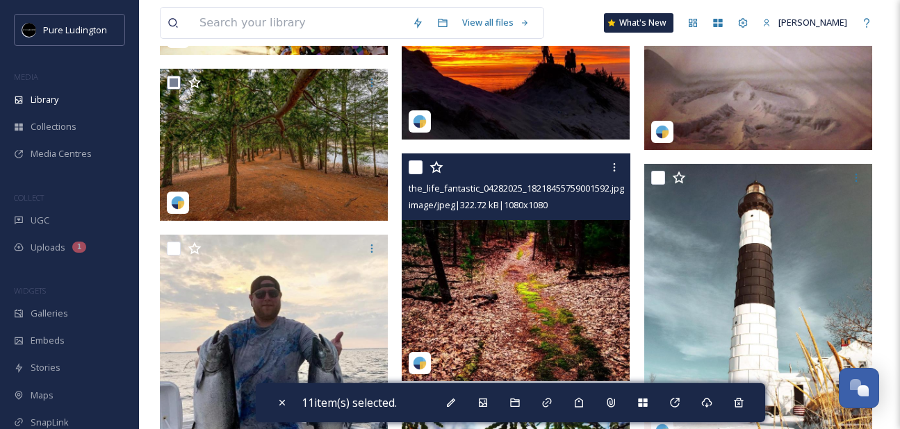
click at [412, 164] on input "checkbox" at bounding box center [416, 168] width 14 height 14
checkbox input "true"
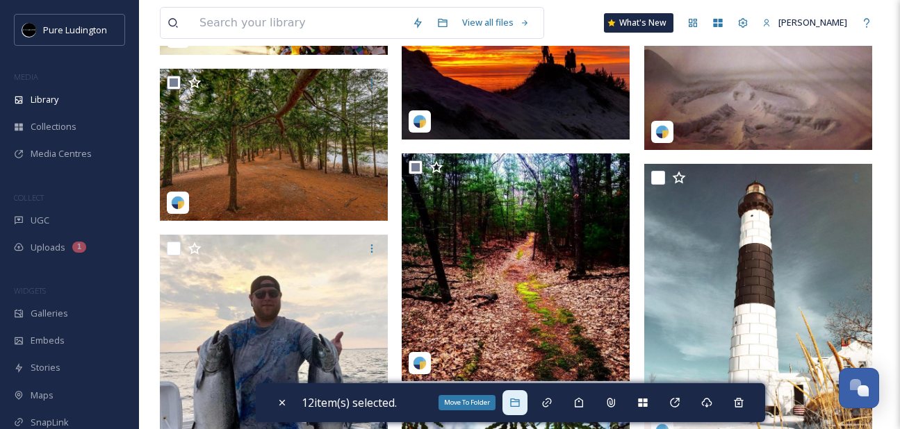
click at [514, 404] on icon at bounding box center [514, 403] width 9 height 8
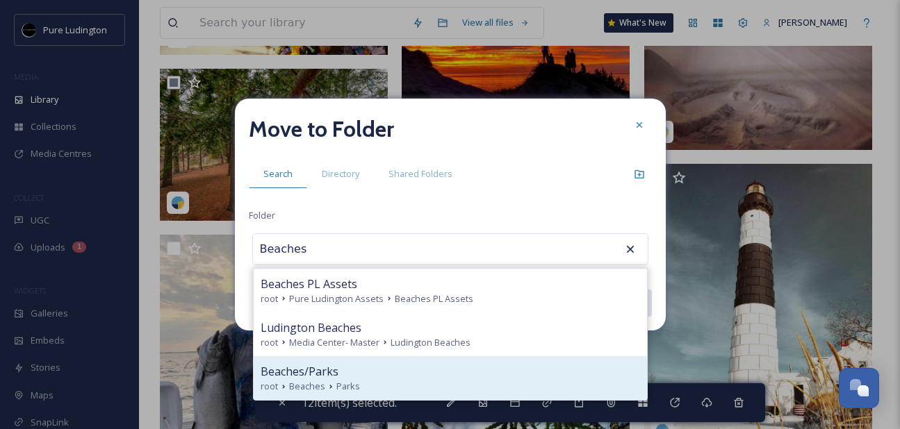
click at [502, 378] on div "Beaches/Parks" at bounding box center [450, 371] width 379 height 17
type input "Beaches/Parks"
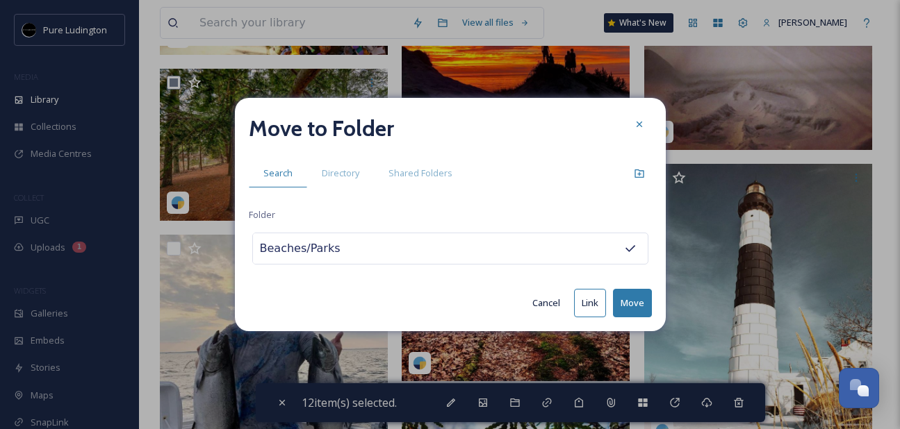
click at [630, 306] on button "Move" at bounding box center [632, 303] width 39 height 28
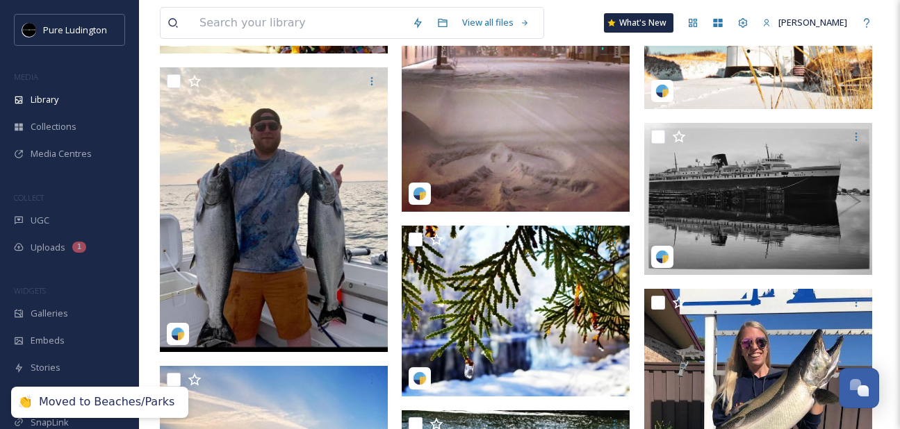
scroll to position [1724, 0]
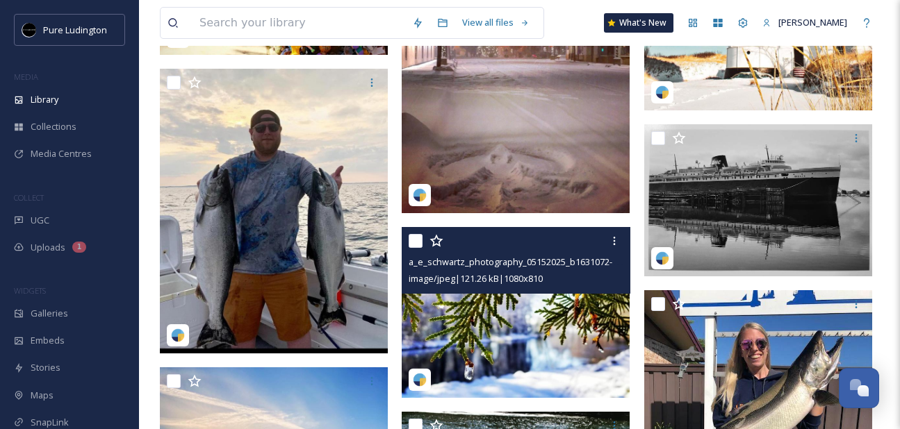
click at [416, 240] on input "checkbox" at bounding box center [416, 241] width 14 height 14
checkbox input "true"
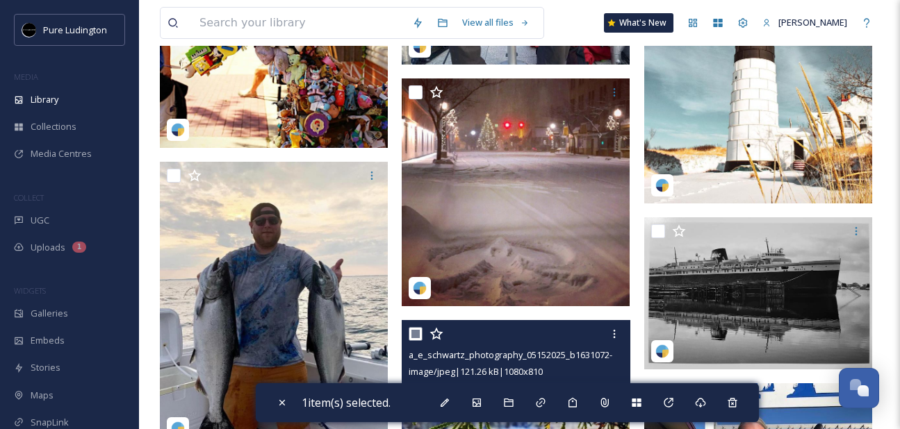
scroll to position [1587, 0]
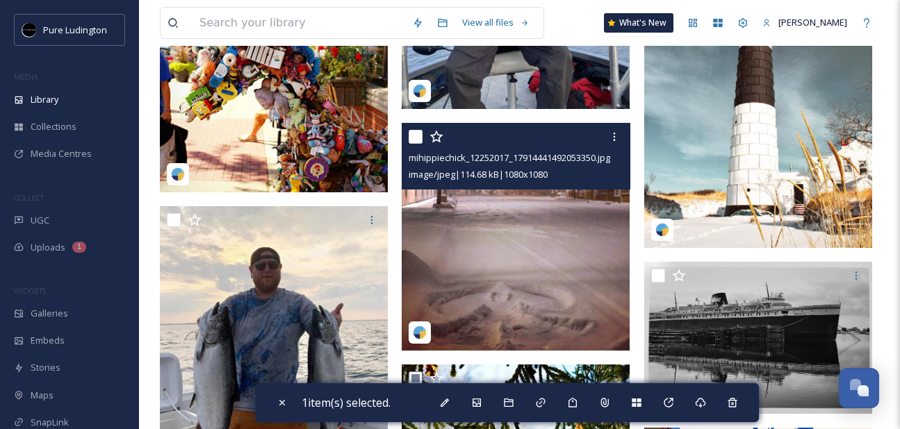
click at [414, 137] on input "checkbox" at bounding box center [416, 137] width 14 height 14
checkbox input "true"
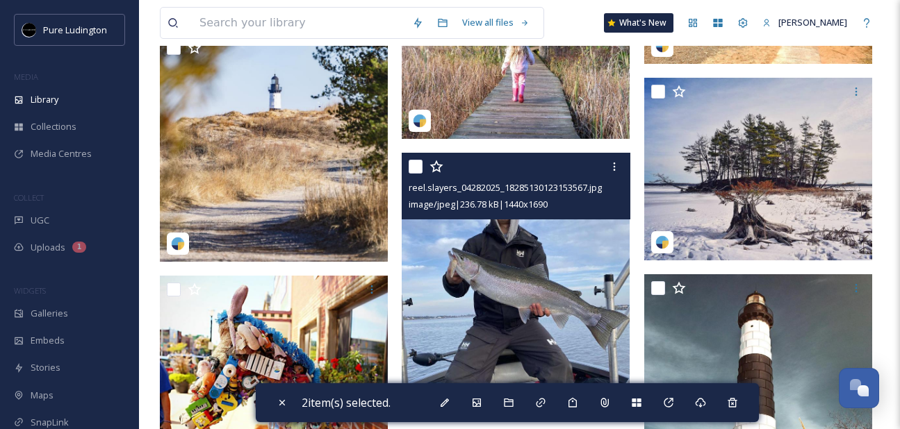
scroll to position [1272, 0]
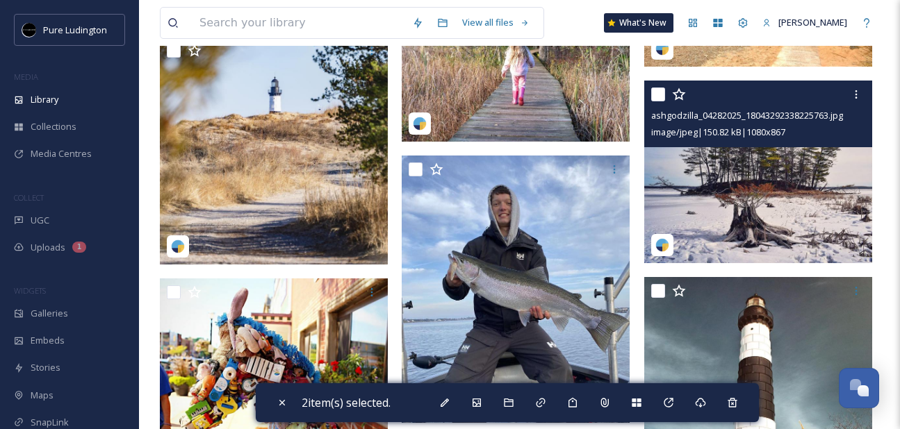
click at [660, 91] on input "checkbox" at bounding box center [658, 95] width 14 height 14
checkbox input "true"
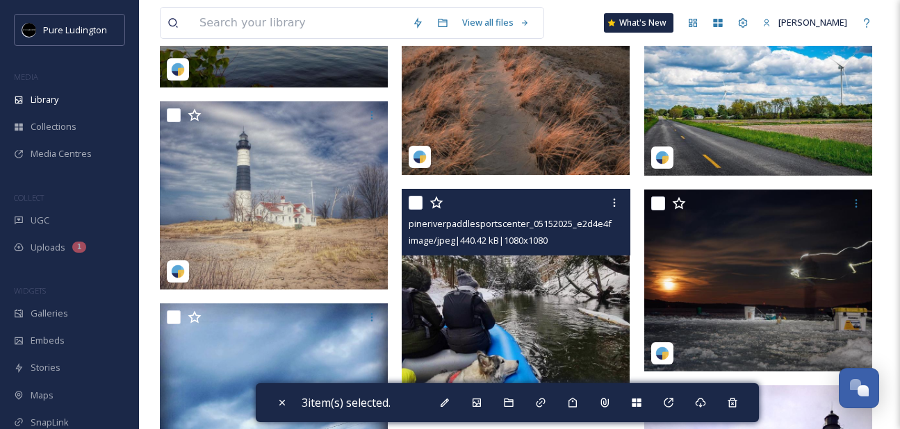
scroll to position [710, 0]
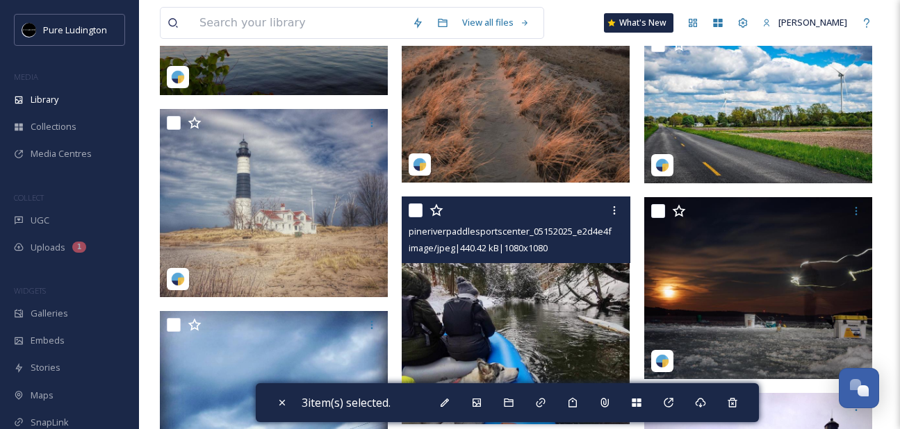
click at [414, 215] on input "checkbox" at bounding box center [416, 211] width 14 height 14
checkbox input "true"
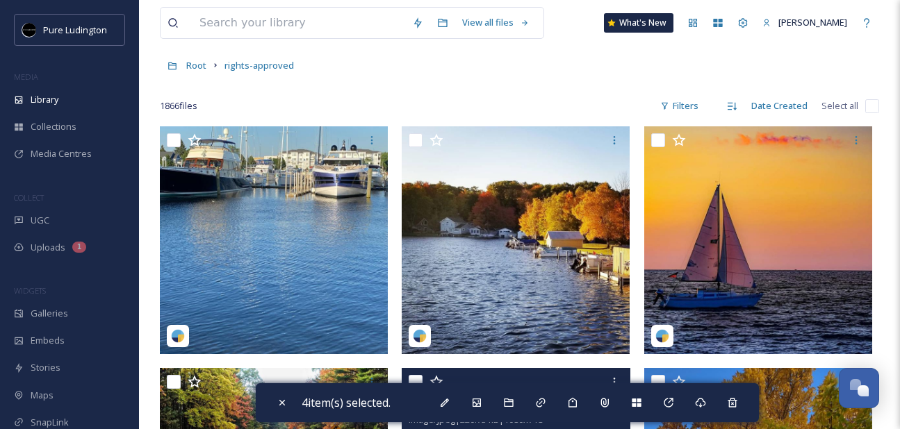
scroll to position [0, 0]
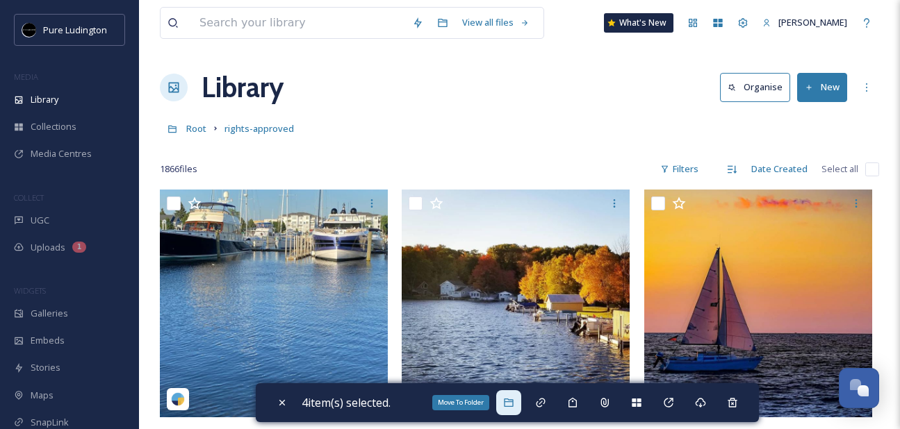
click at [514, 408] on icon at bounding box center [508, 402] width 11 height 11
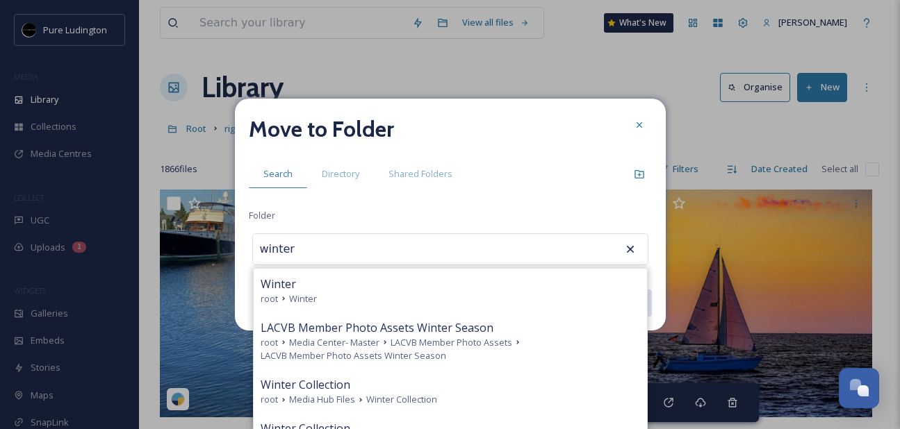
click at [505, 303] on div "root Winter" at bounding box center [450, 299] width 379 height 13
type input "Winter"
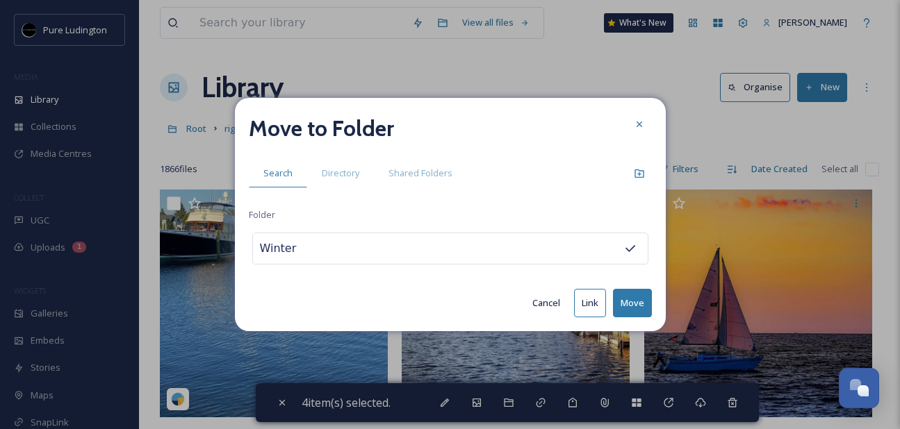
click at [637, 299] on button "Move" at bounding box center [632, 303] width 39 height 28
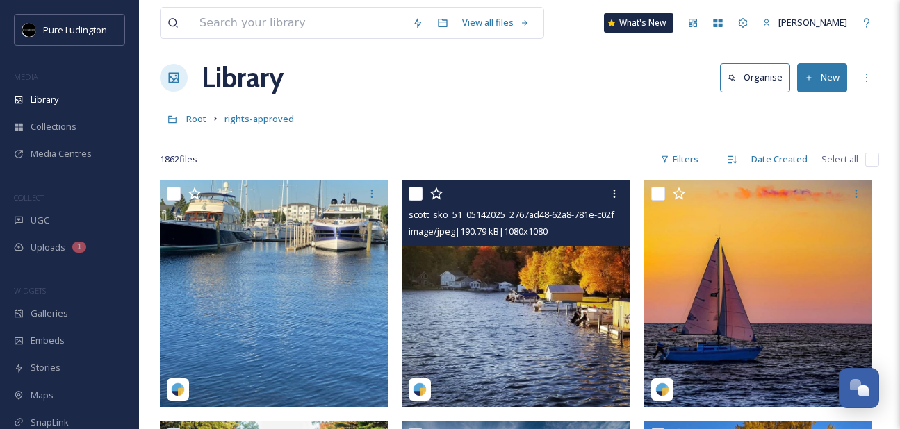
scroll to position [12, 0]
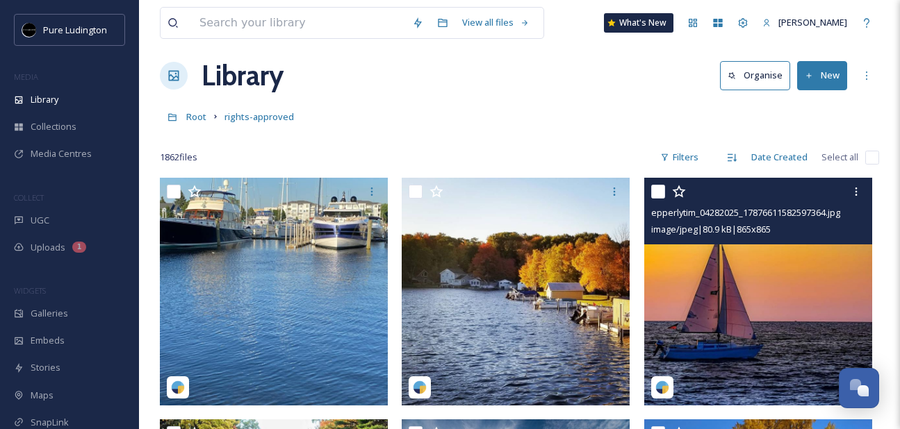
click at [659, 192] on input "checkbox" at bounding box center [658, 192] width 14 height 14
checkbox input "true"
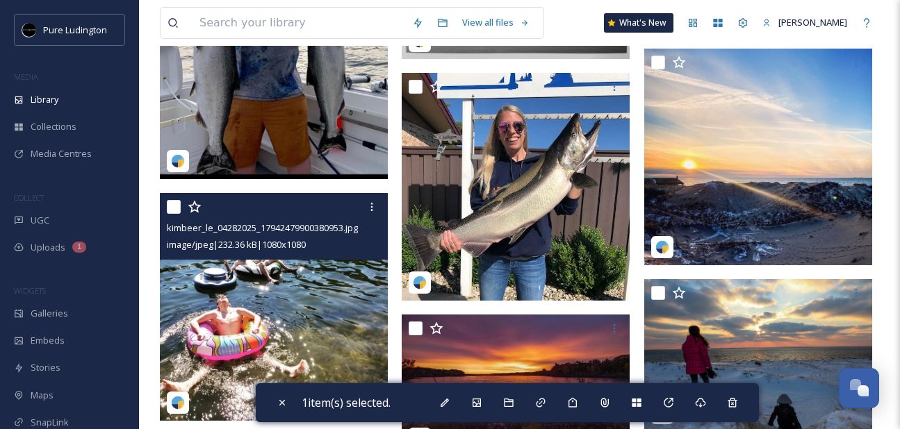
scroll to position [1694, 0]
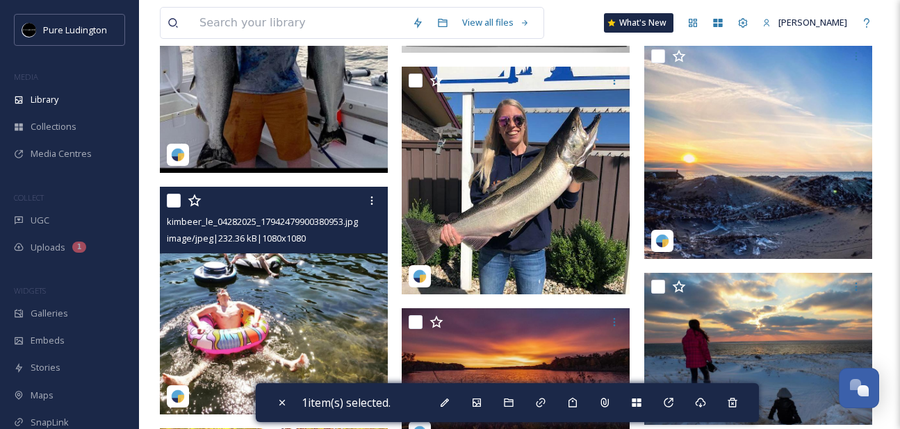
click at [178, 195] on input "checkbox" at bounding box center [174, 201] width 14 height 14
checkbox input "true"
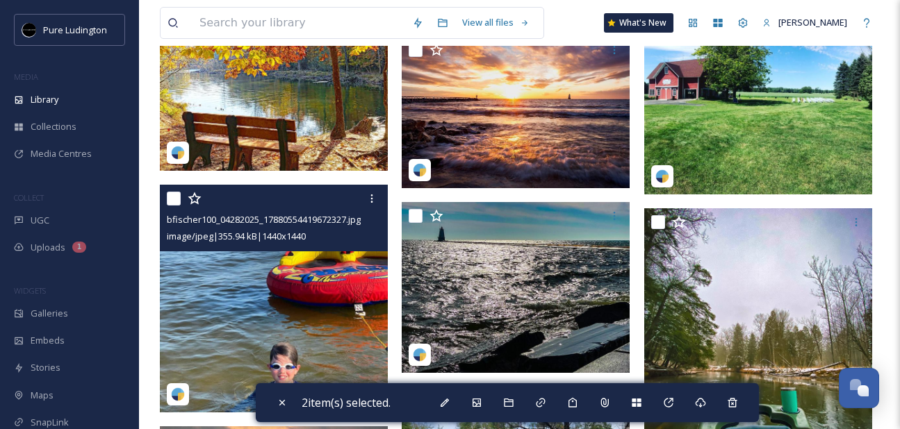
scroll to position [2167, 0]
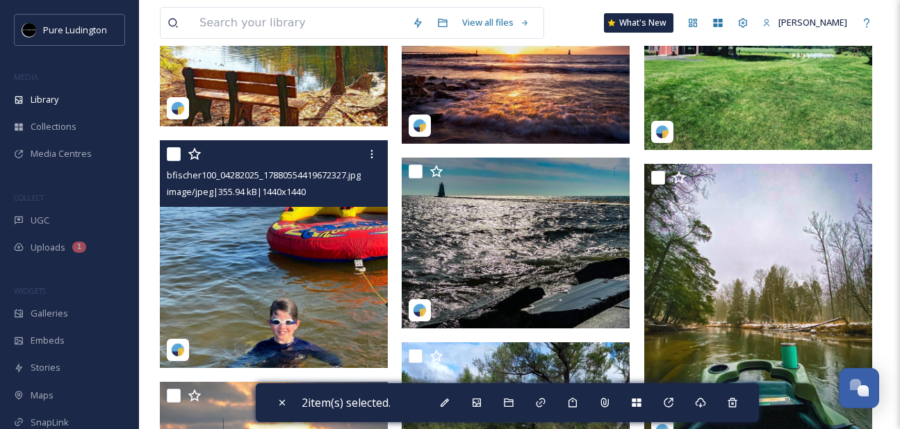
click at [174, 155] on input "checkbox" at bounding box center [174, 154] width 14 height 14
checkbox input "true"
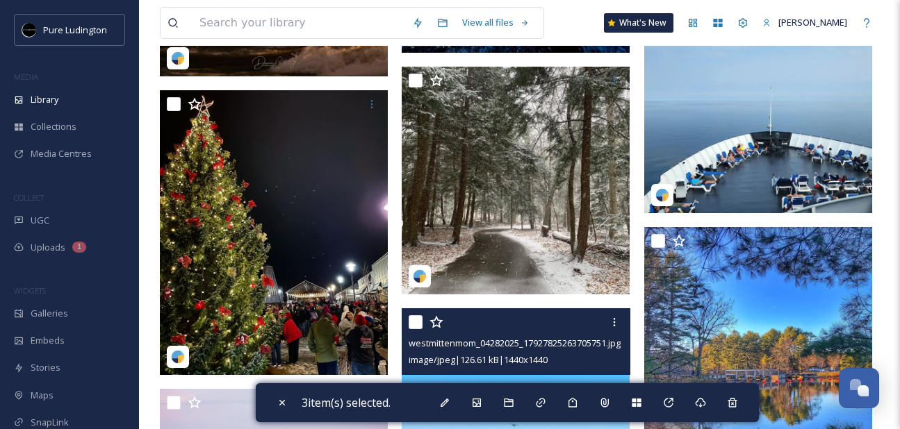
scroll to position [4175, 0]
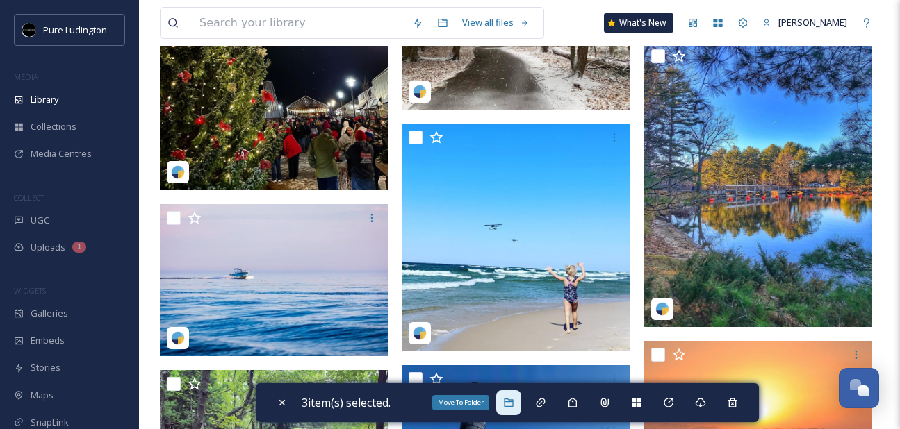
click at [513, 400] on icon at bounding box center [508, 403] width 9 height 8
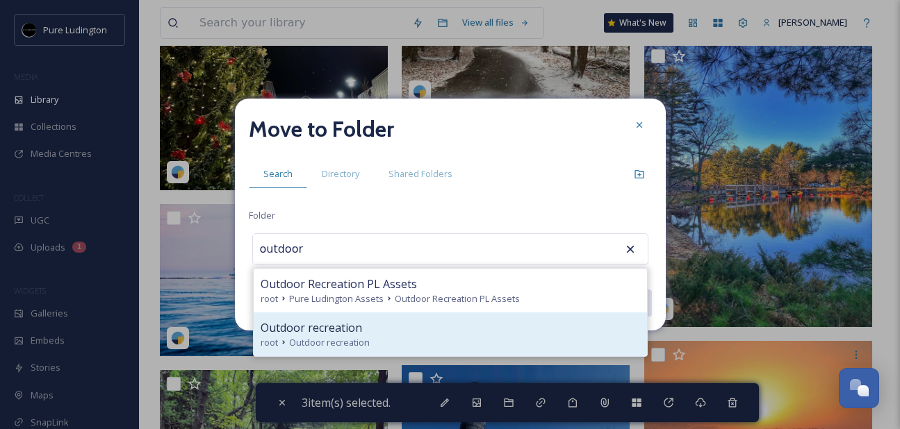
click at [486, 329] on div "Outdoor recreation" at bounding box center [450, 328] width 379 height 17
type input "Outdoor recreation"
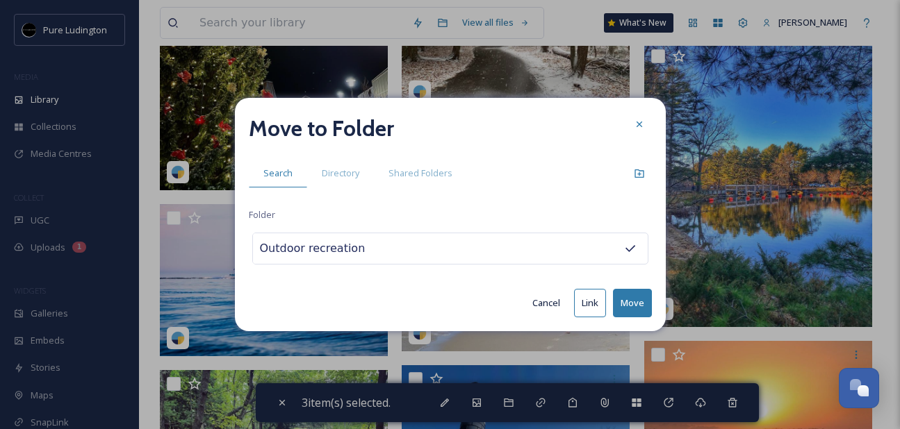
click at [635, 306] on button "Move" at bounding box center [632, 303] width 39 height 28
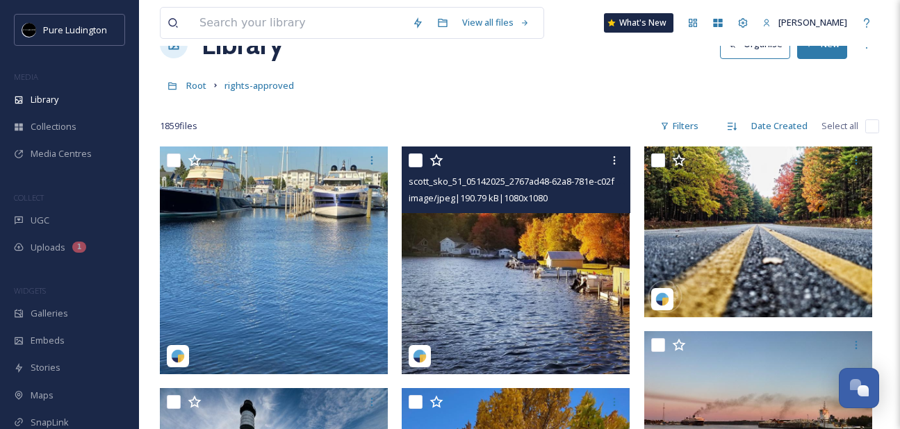
scroll to position [49, 0]
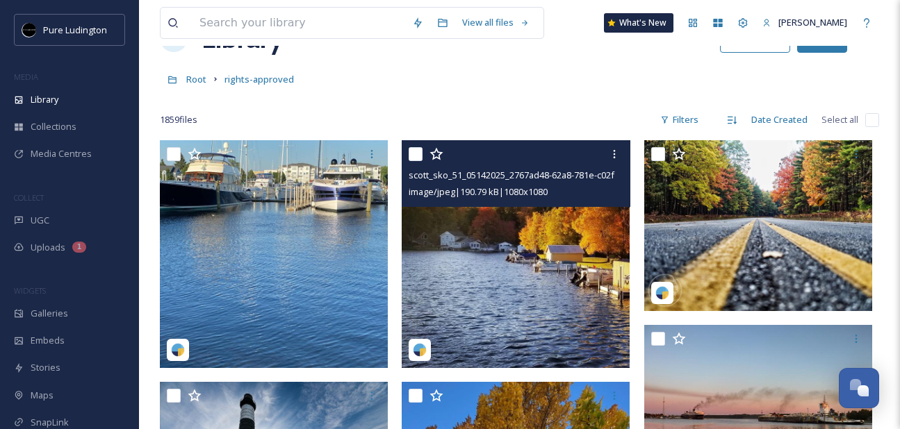
click at [416, 159] on input "checkbox" at bounding box center [416, 154] width 14 height 14
checkbox input "true"
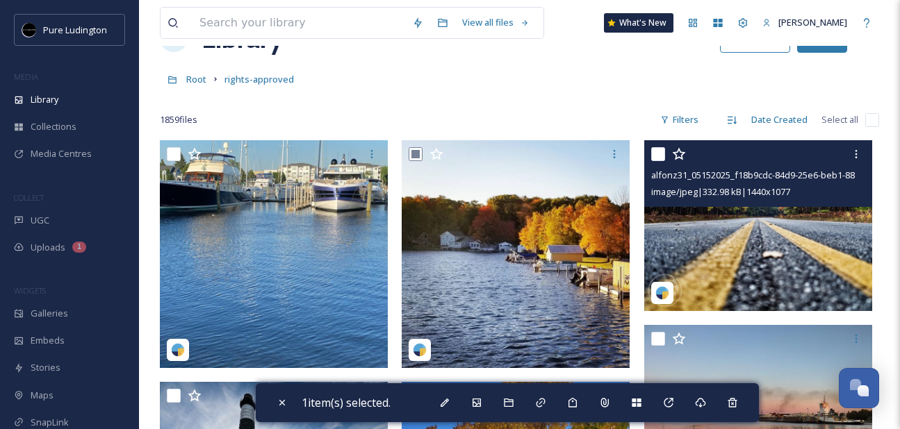
click at [659, 154] on input "checkbox" at bounding box center [658, 154] width 14 height 14
checkbox input "true"
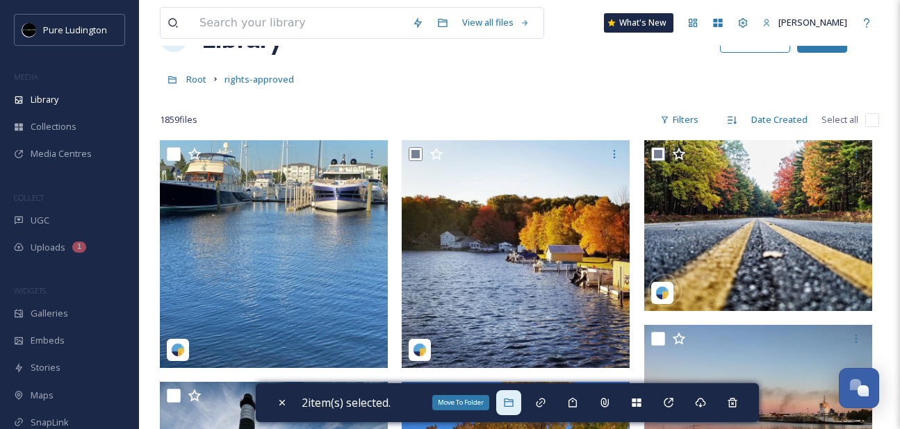
click at [520, 399] on div "Move To Folder" at bounding box center [508, 403] width 25 height 25
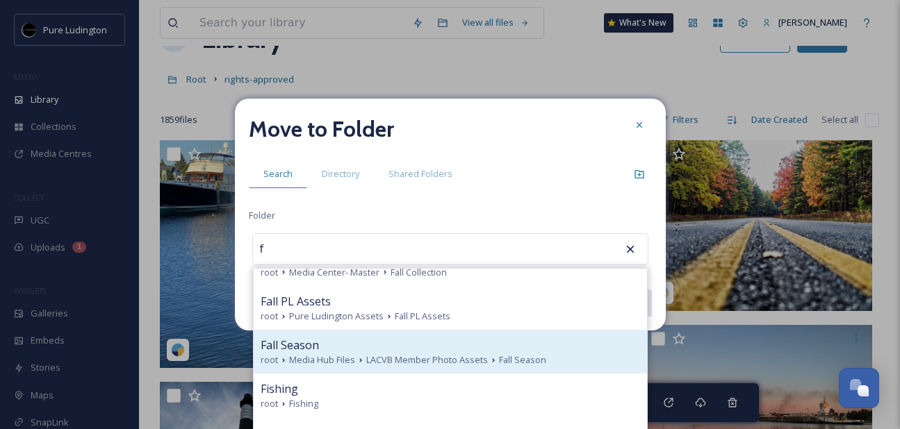
scroll to position [69, 0]
click at [459, 402] on div "root Fishing" at bounding box center [450, 404] width 379 height 13
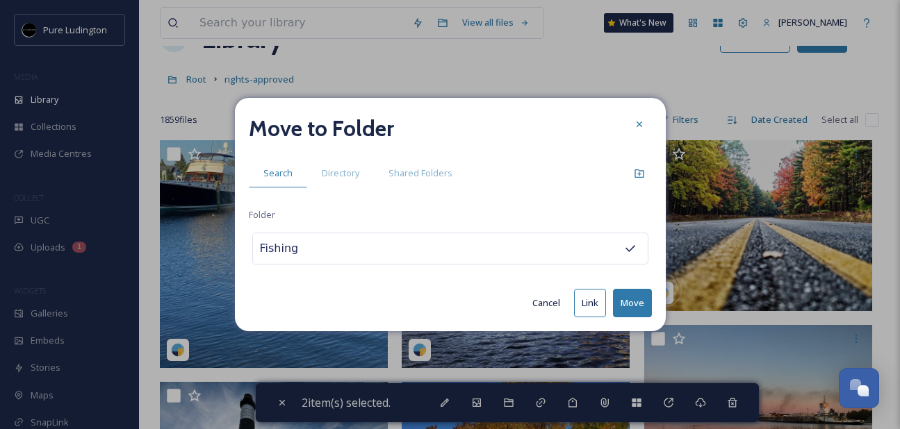
drag, startPoint x: 345, startPoint y: 245, endPoint x: 225, endPoint y: 241, distance: 120.3
click at [225, 241] on div "Move to Folder Search Directory Shared Folders Folder Fishing Cancel Link Move" at bounding box center [450, 214] width 900 height 429
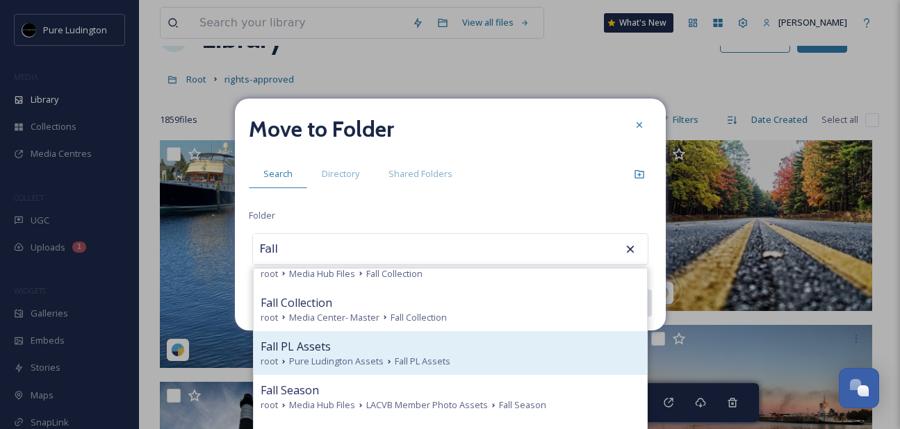
scroll to position [0, 0]
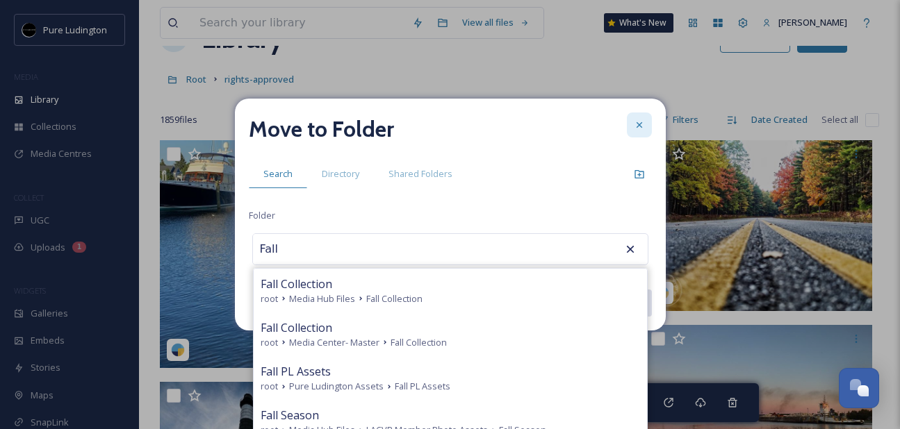
type input "Fall"
click at [636, 118] on div at bounding box center [639, 125] width 25 height 25
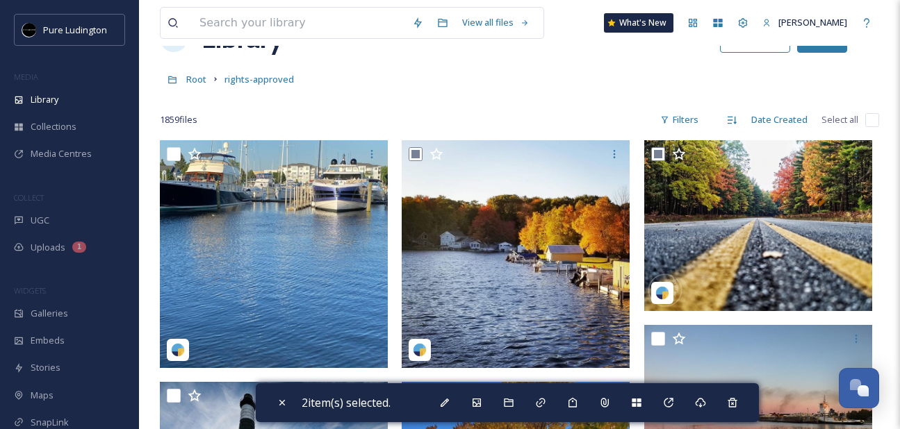
click at [605, 90] on div "Root rights-approved" at bounding box center [519, 79] width 719 height 26
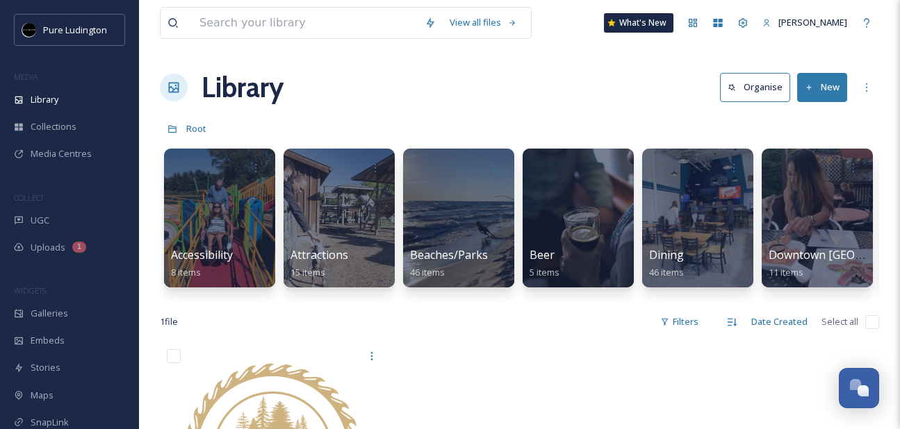
click at [812, 86] on icon at bounding box center [809, 87] width 9 height 9
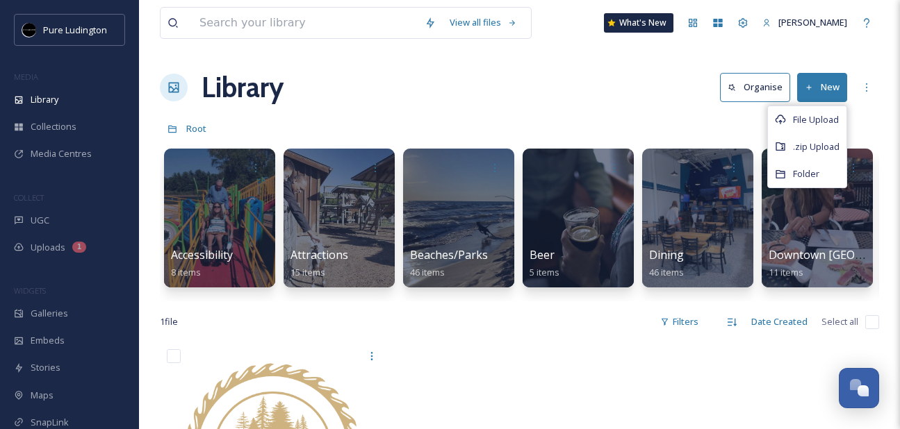
click at [812, 88] on icon at bounding box center [809, 87] width 9 height 9
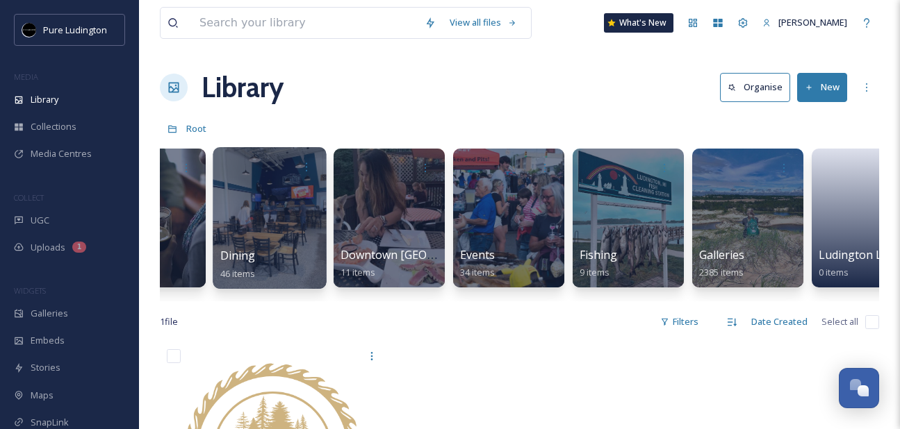
scroll to position [0, 448]
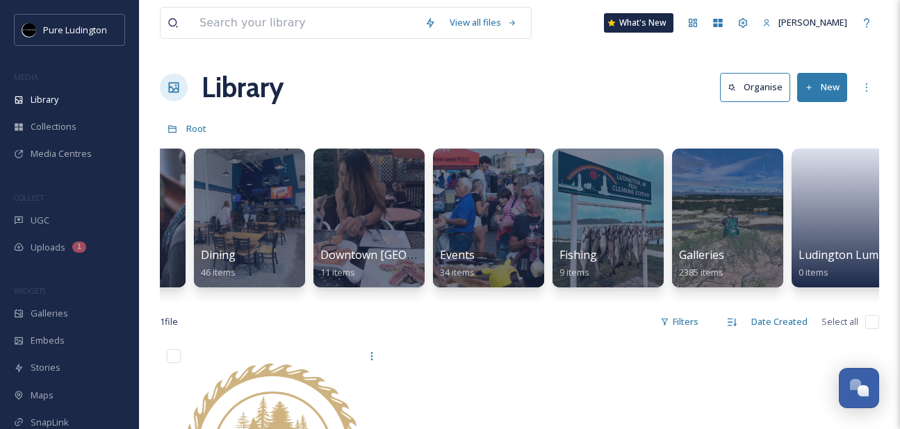
click at [837, 92] on button "New" at bounding box center [822, 87] width 50 height 28
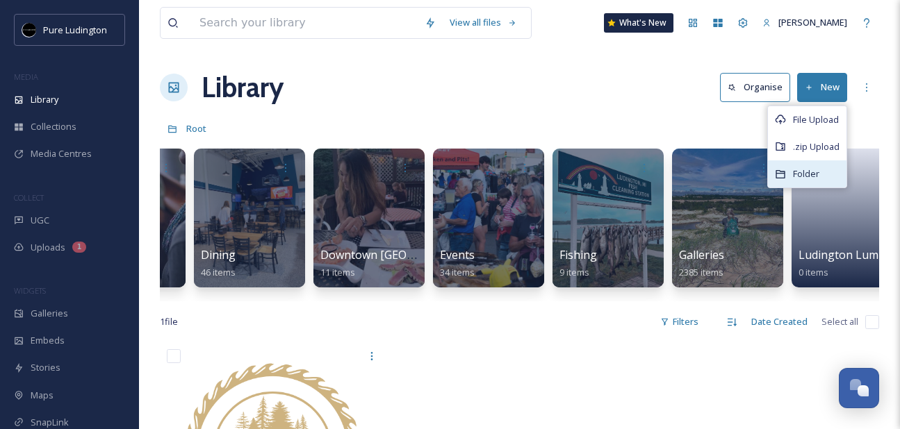
click at [794, 175] on span "Folder" at bounding box center [806, 173] width 26 height 13
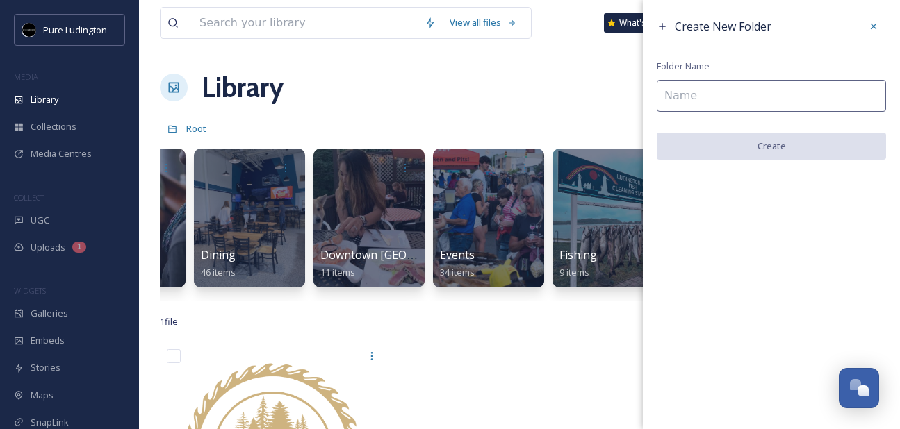
click at [737, 104] on input at bounding box center [771, 96] width 229 height 32
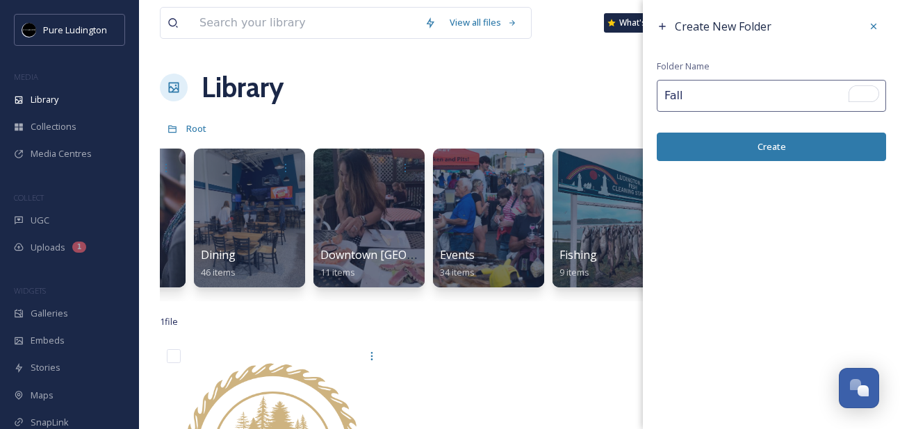
type input "Fall"
click at [756, 147] on button "Create" at bounding box center [771, 147] width 229 height 28
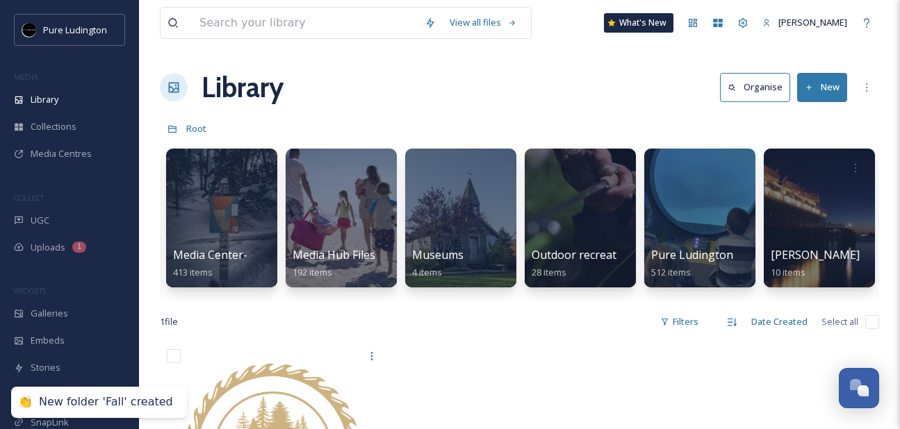
scroll to position [0, 1791]
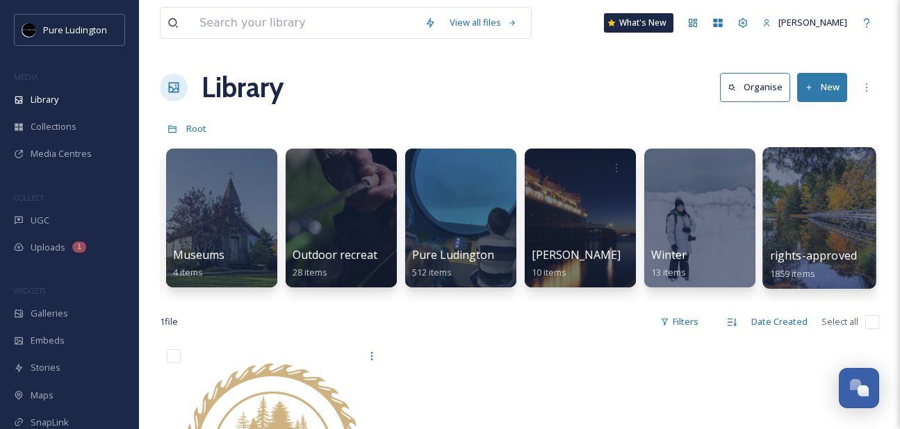
click at [797, 199] on div at bounding box center [818, 218] width 113 height 142
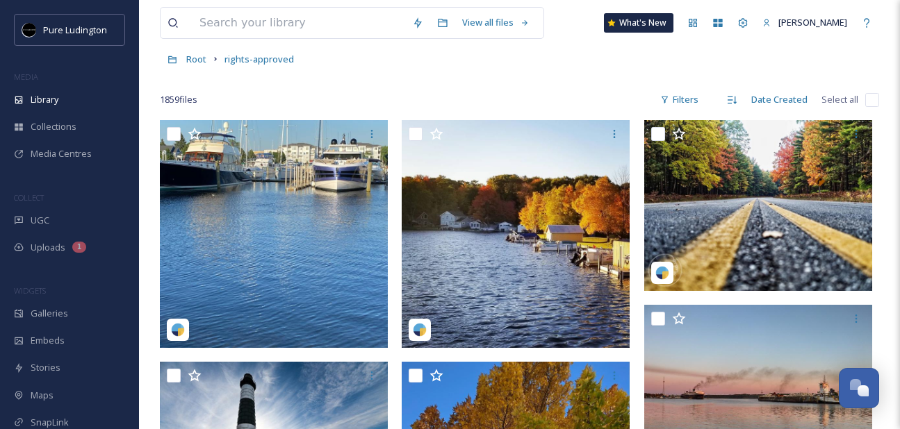
scroll to position [117, 0]
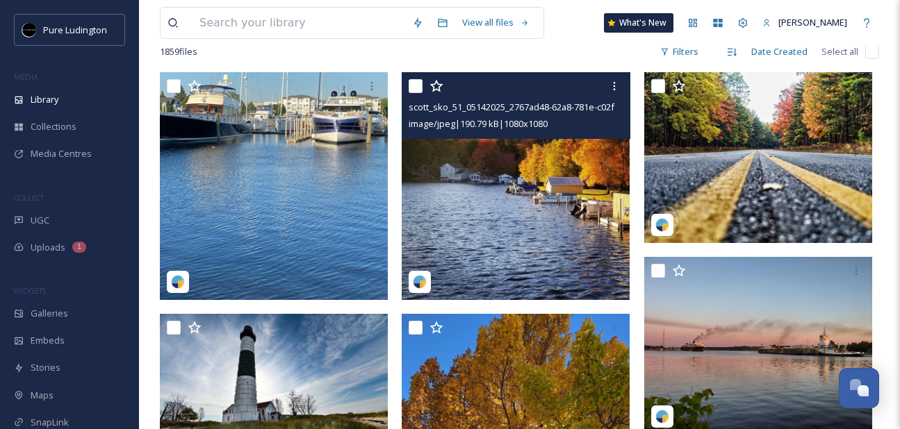
click at [409, 85] on input "checkbox" at bounding box center [416, 86] width 14 height 14
checkbox input "true"
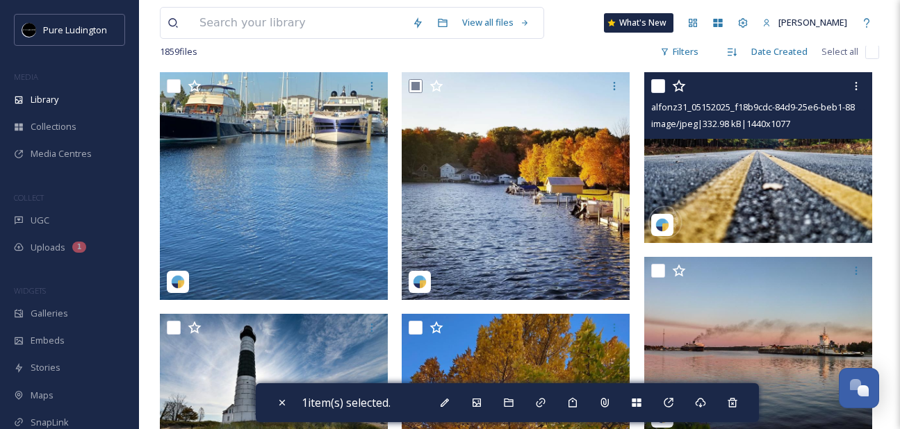
click at [661, 83] on input "checkbox" at bounding box center [658, 86] width 14 height 14
checkbox input "true"
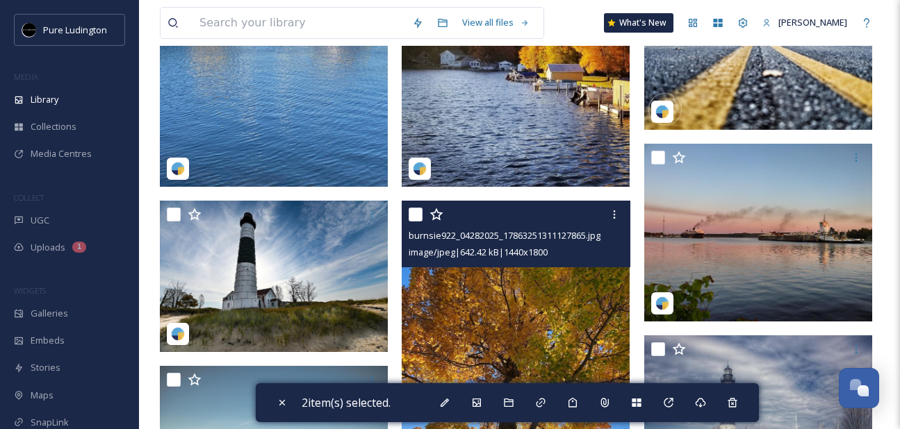
scroll to position [249, 0]
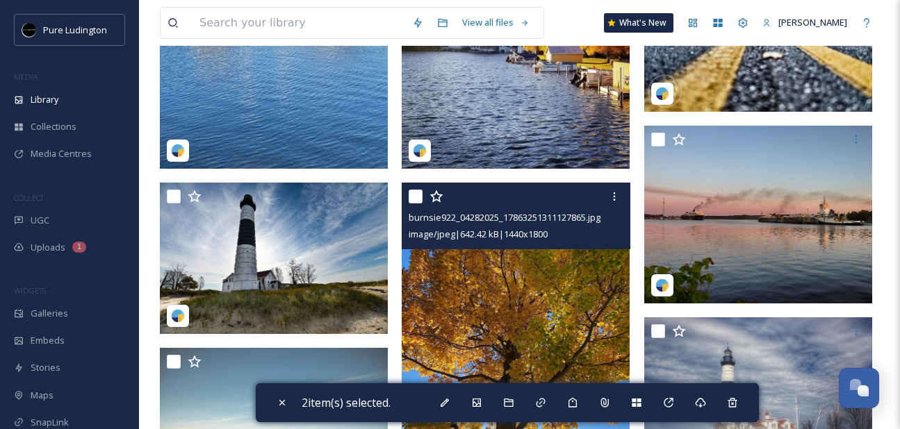
click at [416, 197] on input "checkbox" at bounding box center [416, 197] width 14 height 14
checkbox input "true"
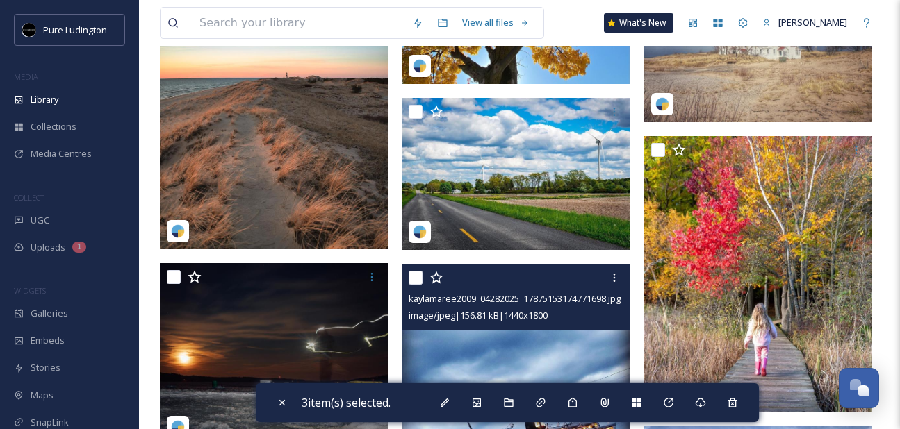
scroll to position [691, 0]
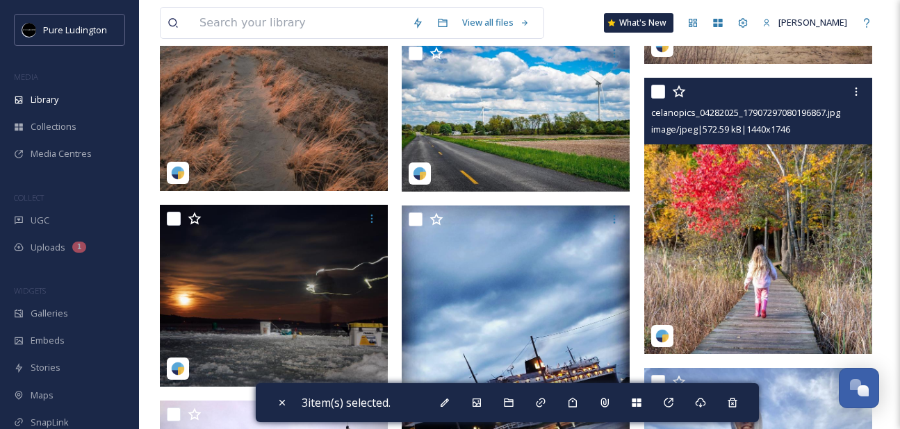
click at [662, 90] on input "checkbox" at bounding box center [658, 92] width 14 height 14
checkbox input "true"
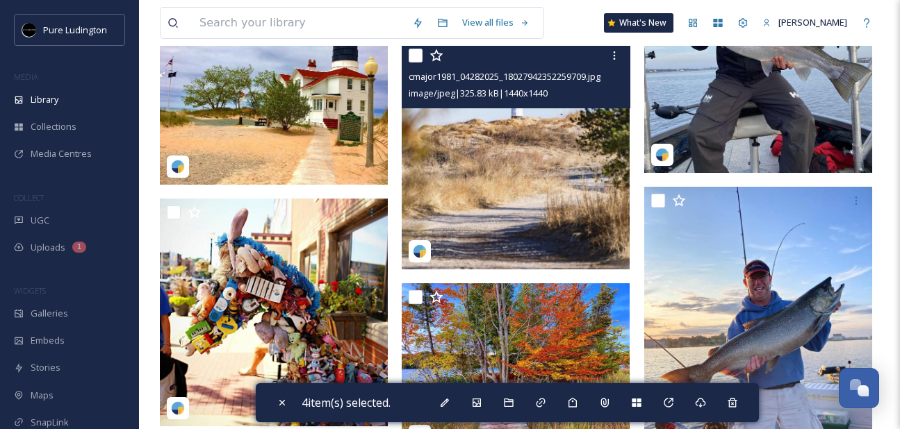
scroll to position [1327, 0]
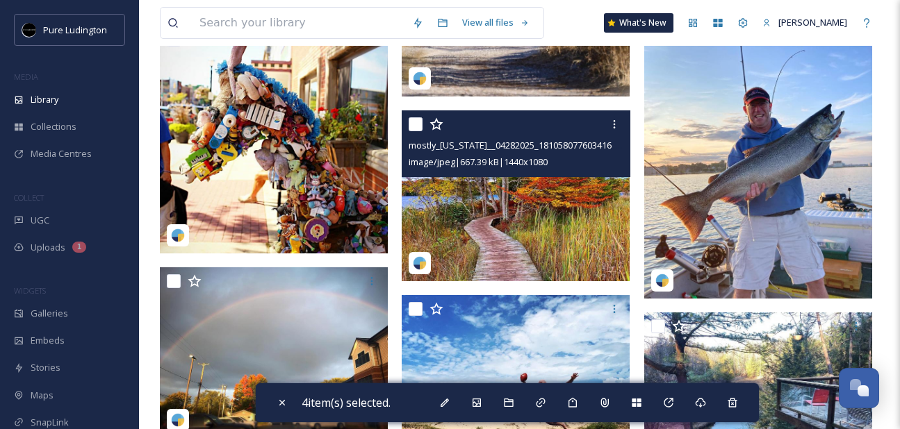
click at [417, 129] on input "checkbox" at bounding box center [416, 124] width 14 height 14
checkbox input "true"
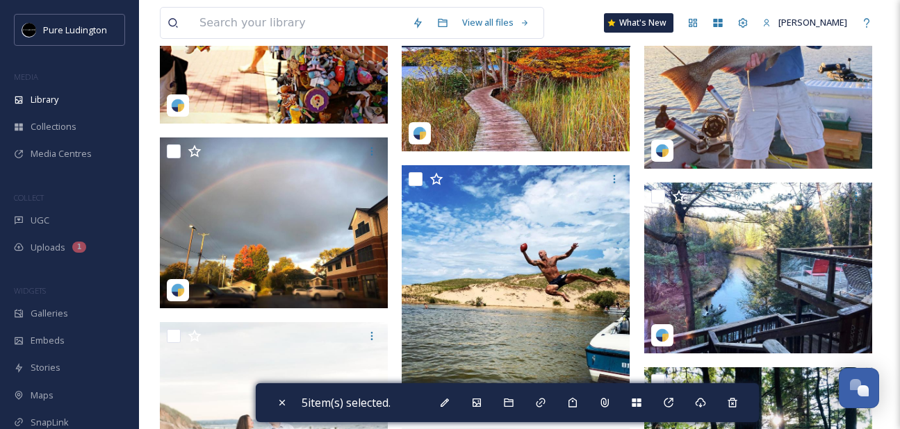
scroll to position [1489, 0]
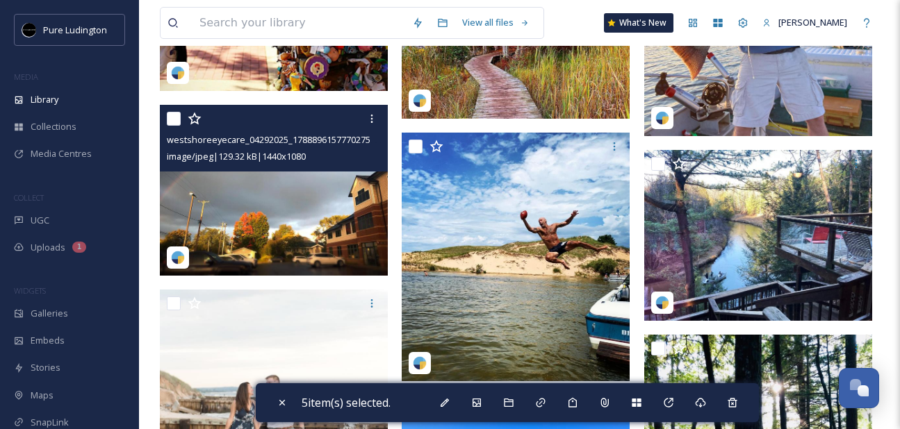
click at [176, 124] on input "checkbox" at bounding box center [174, 119] width 14 height 14
checkbox input "true"
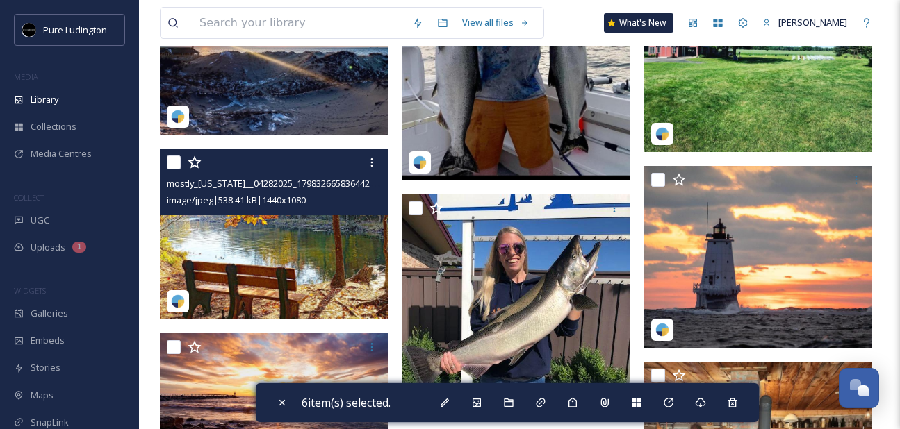
scroll to position [2811, 0]
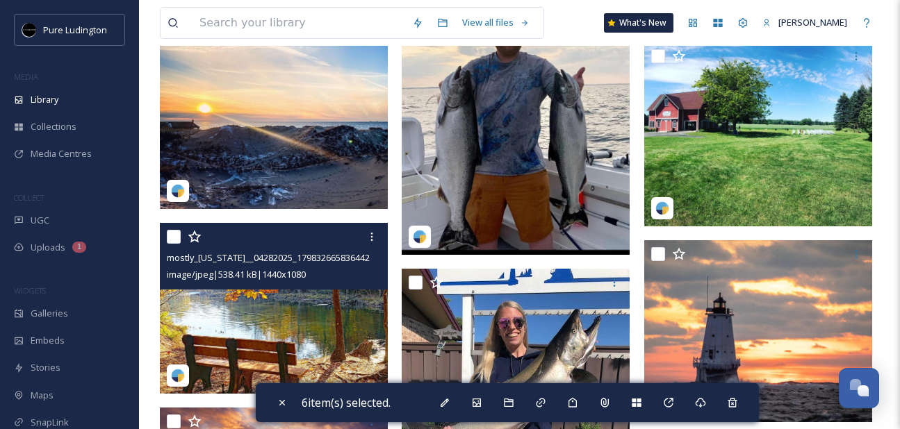
click at [176, 236] on input "checkbox" at bounding box center [174, 237] width 14 height 14
checkbox input "true"
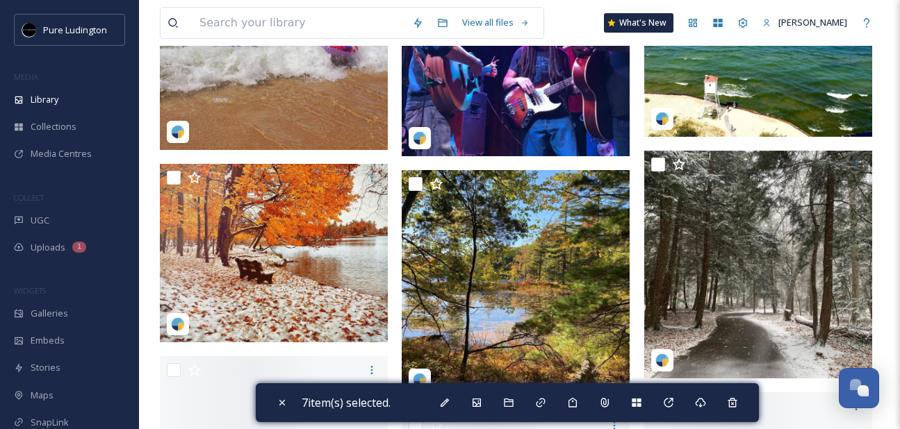
scroll to position [5467, 0]
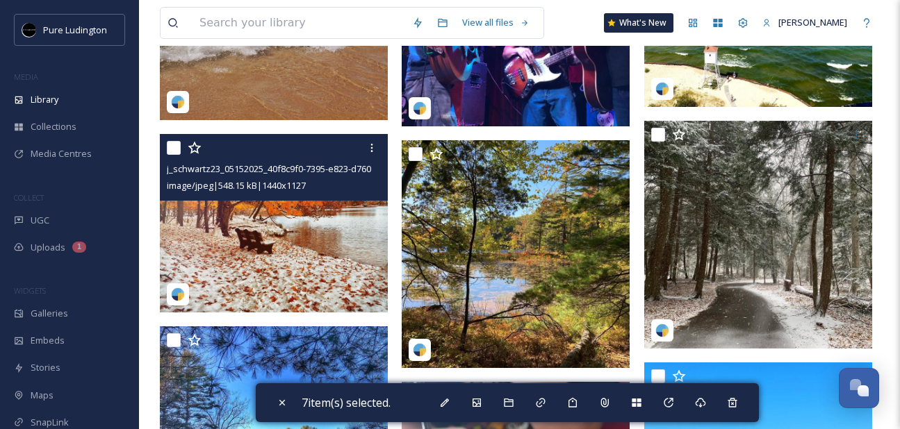
click at [170, 148] on input "checkbox" at bounding box center [174, 148] width 14 height 14
checkbox input "true"
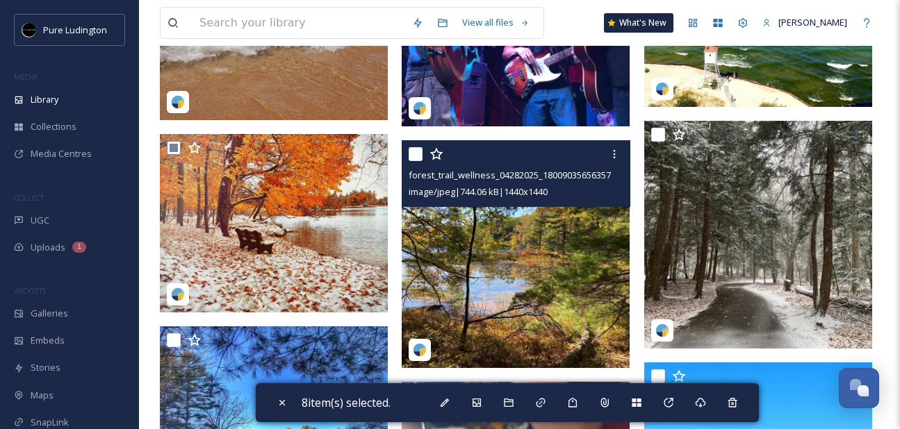
click at [416, 154] on input "checkbox" at bounding box center [416, 154] width 14 height 14
checkbox input "true"
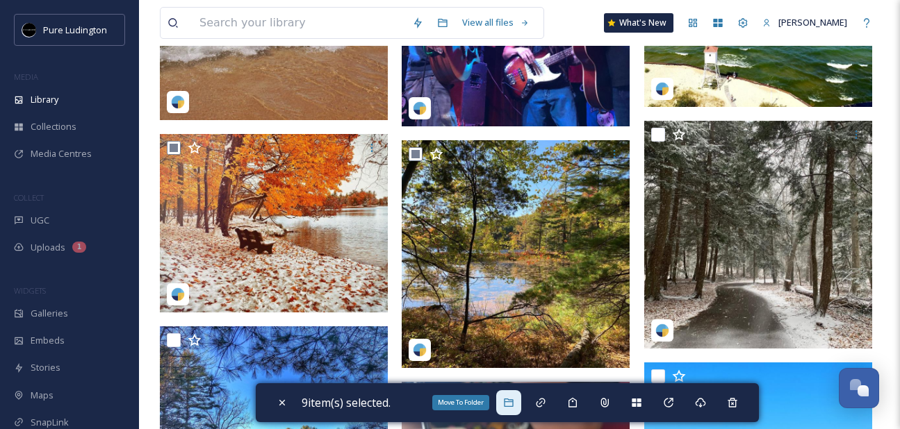
click at [512, 409] on div "Move To Folder" at bounding box center [508, 403] width 25 height 25
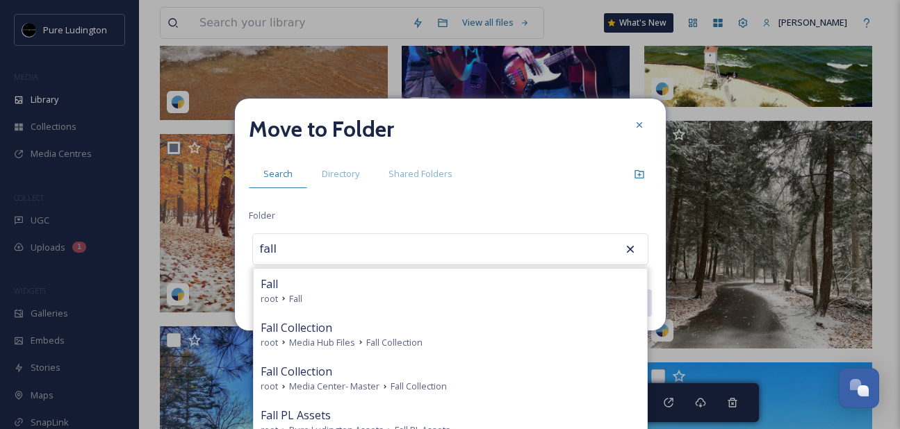
click at [451, 279] on div "Fall" at bounding box center [450, 284] width 379 height 17
type input "Fall"
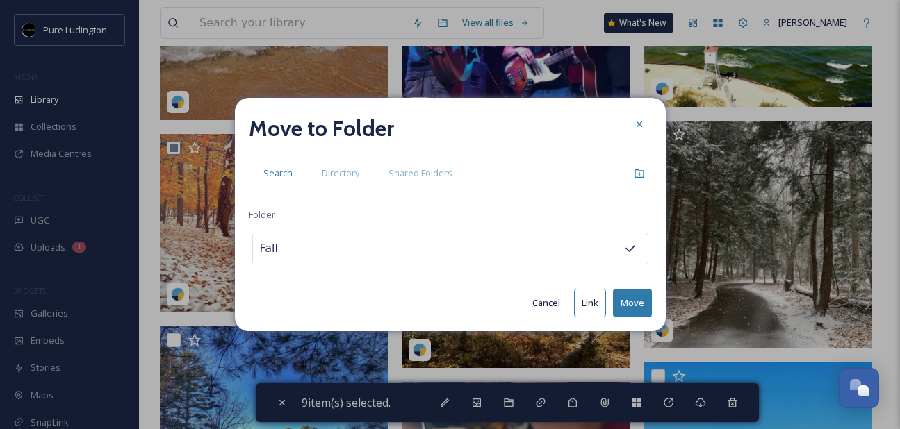
click at [628, 305] on button "Move" at bounding box center [632, 303] width 39 height 28
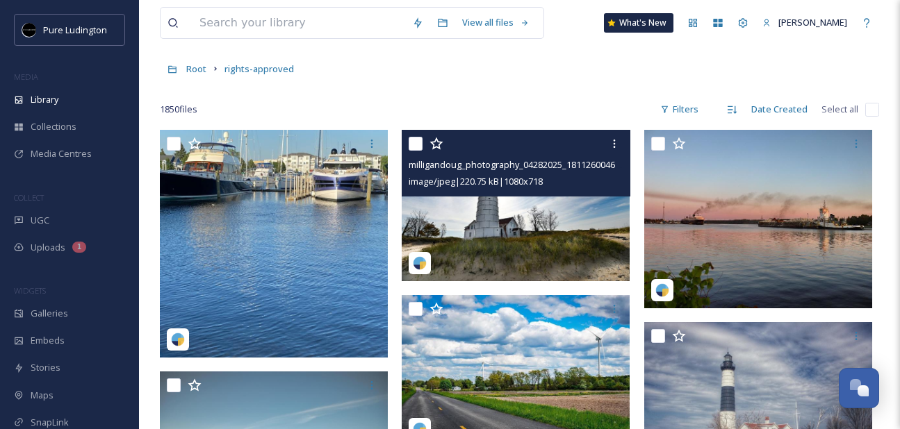
scroll to position [106, 0]
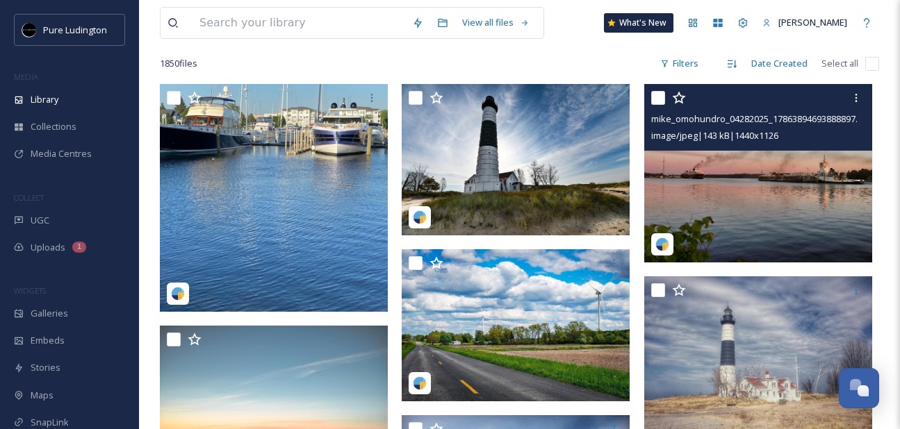
click at [655, 99] on input "checkbox" at bounding box center [658, 98] width 14 height 14
checkbox input "true"
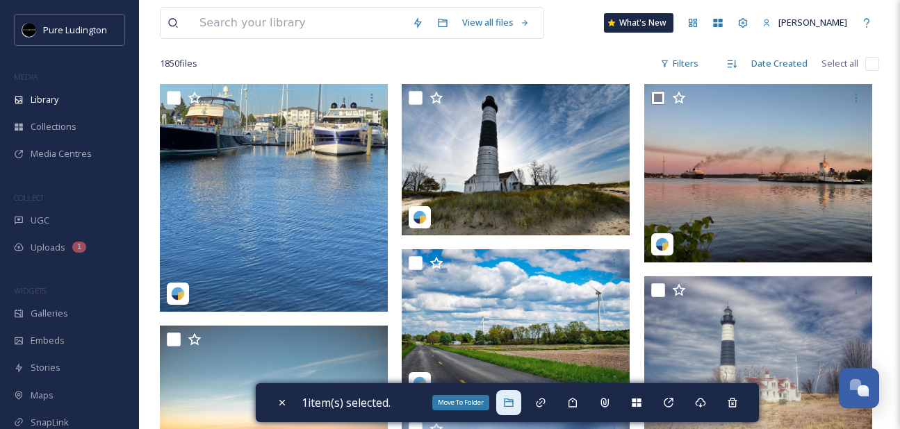
click at [521, 396] on div "Move To Folder" at bounding box center [508, 403] width 25 height 25
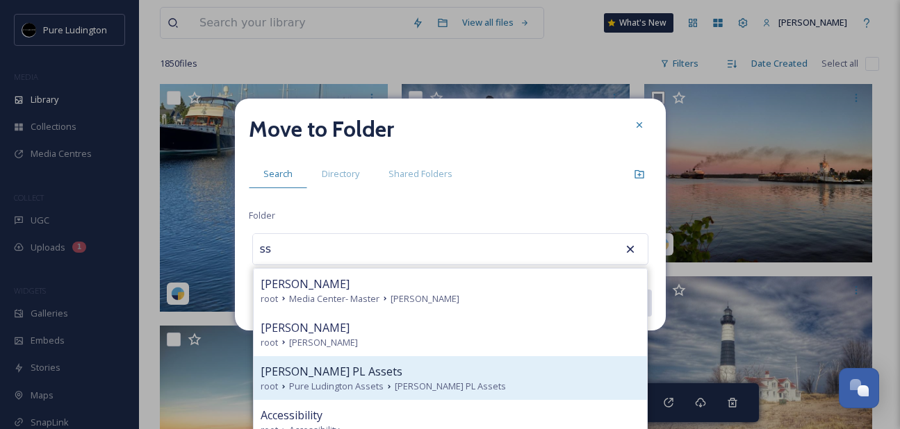
click at [488, 356] on div "[PERSON_NAME] PL Assets root Pure Ludington Assets [PERSON_NAME] PL Assets" at bounding box center [450, 378] width 393 height 44
type input "[PERSON_NAME] PL Assets"
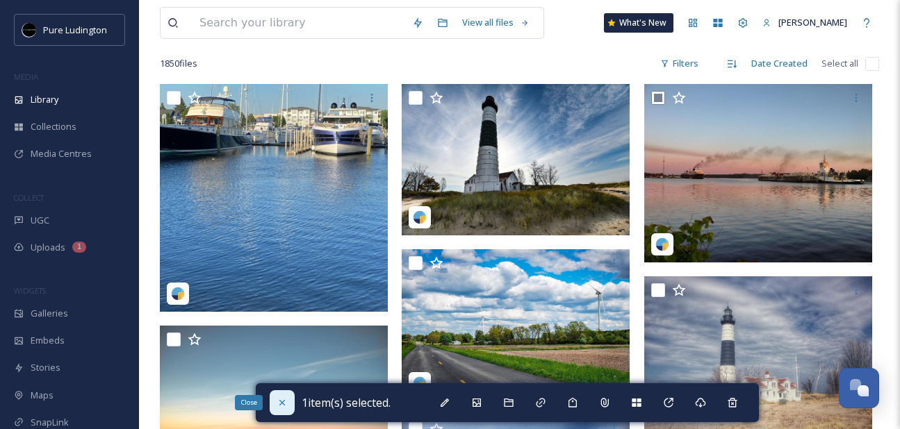
click at [284, 402] on icon at bounding box center [282, 402] width 11 height 11
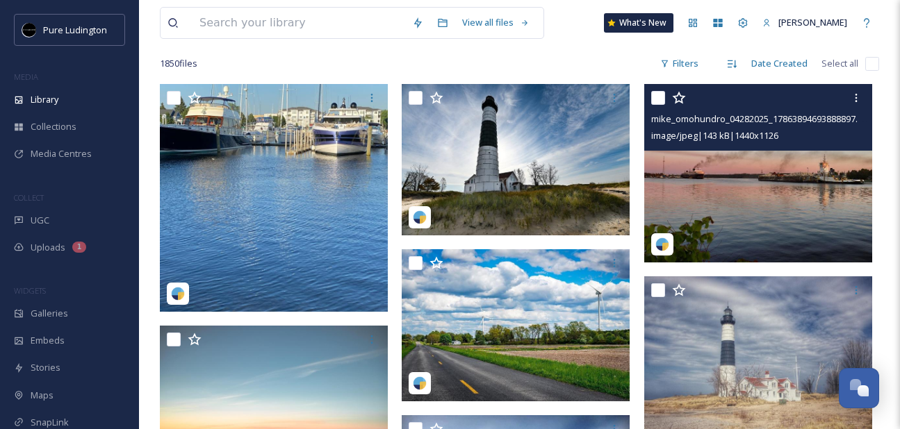
click at [659, 95] on input "checkbox" at bounding box center [658, 98] width 14 height 14
checkbox input "true"
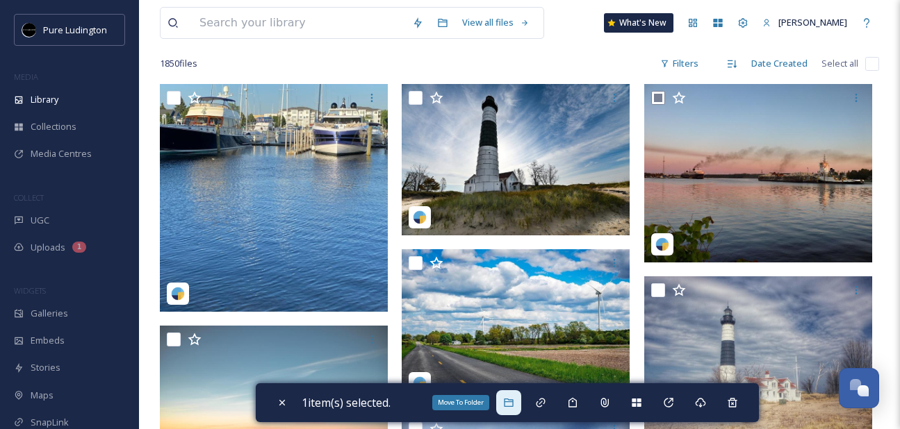
click at [512, 409] on div "Move To Folder" at bounding box center [508, 403] width 25 height 25
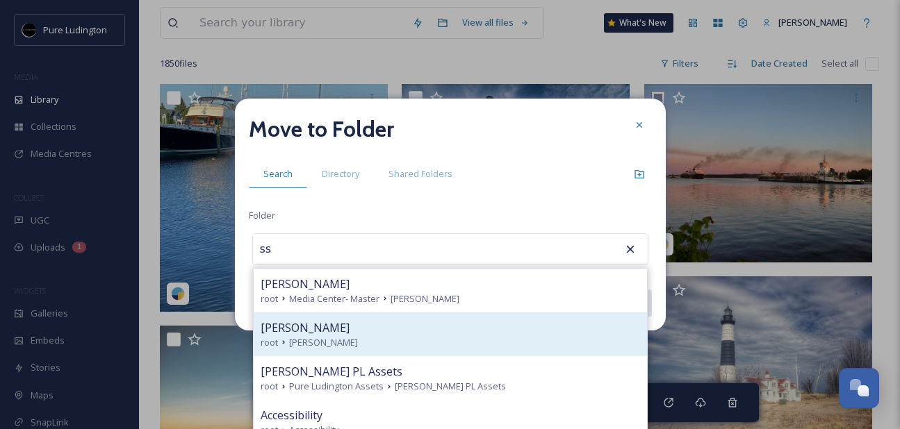
click at [443, 323] on div "[PERSON_NAME]" at bounding box center [450, 328] width 379 height 17
type input "[PERSON_NAME]"
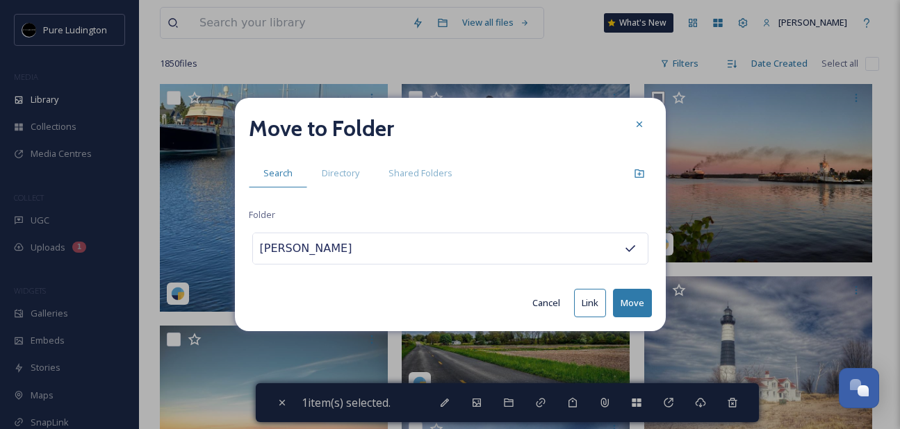
click at [628, 298] on button "Move" at bounding box center [632, 303] width 39 height 28
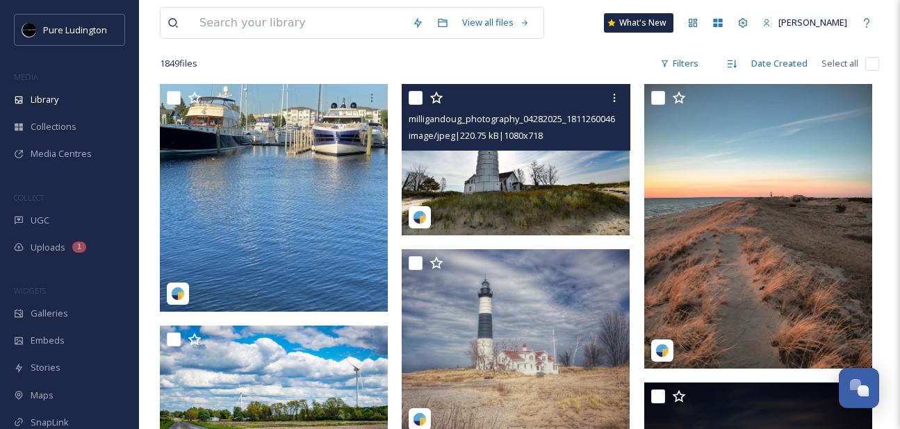
click at [413, 92] on input "checkbox" at bounding box center [416, 98] width 14 height 14
checkbox input "true"
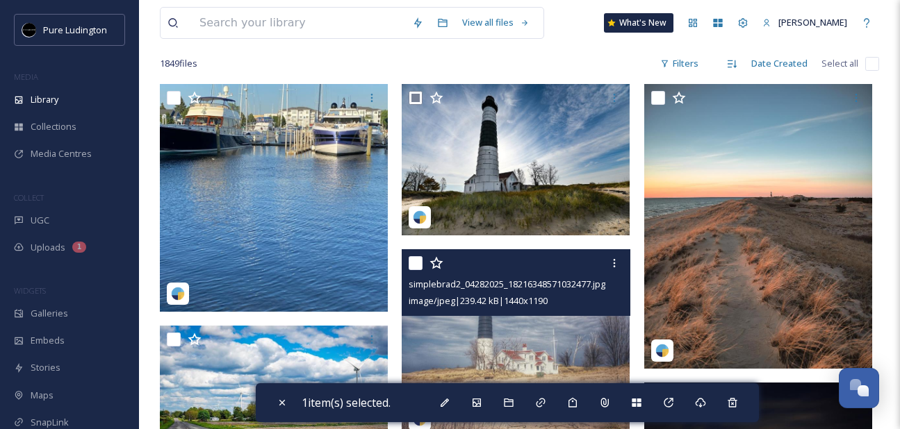
click at [417, 264] on input "checkbox" at bounding box center [416, 263] width 14 height 14
checkbox input "true"
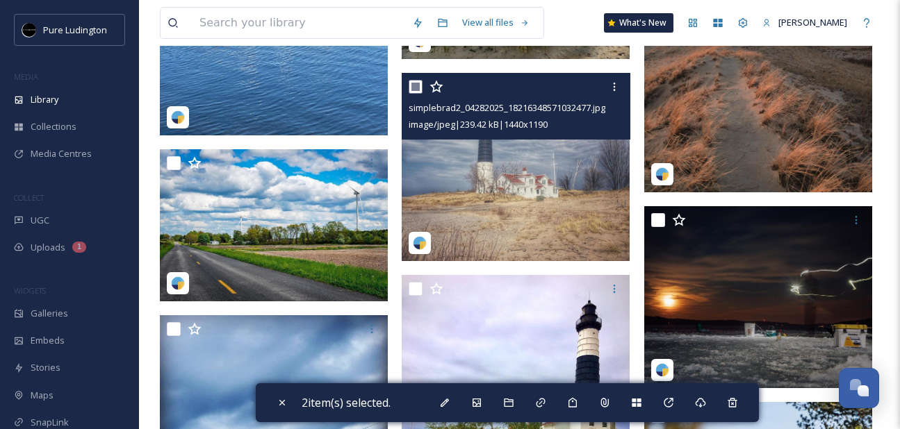
scroll to position [336, 0]
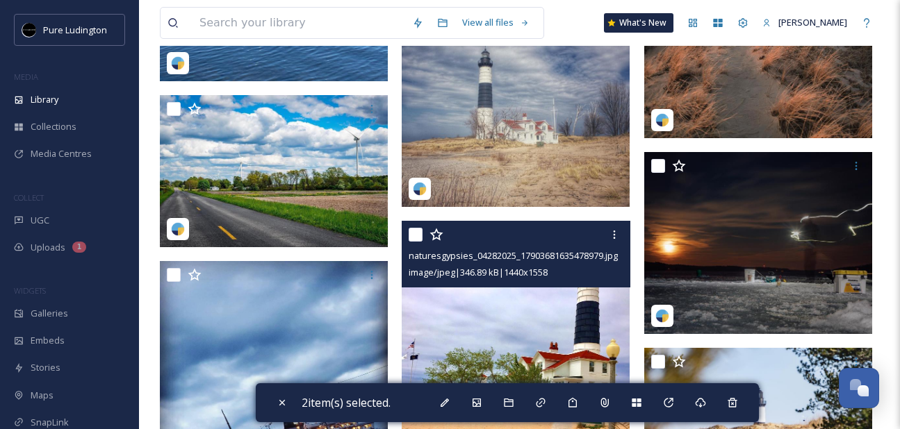
click at [415, 230] on input "checkbox" at bounding box center [416, 235] width 14 height 14
checkbox input "true"
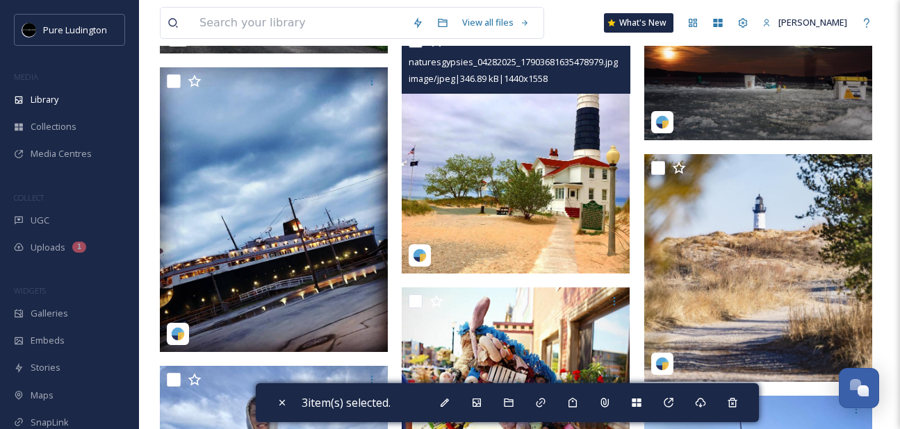
scroll to position [580, 0]
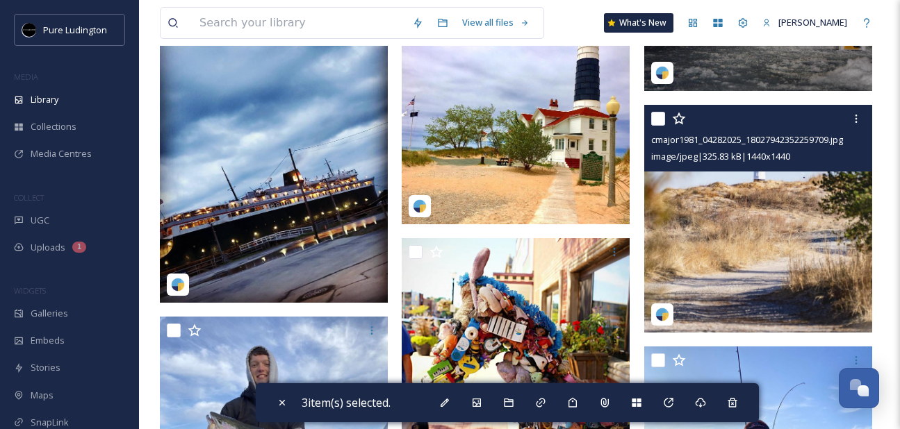
click at [657, 120] on input "checkbox" at bounding box center [658, 119] width 14 height 14
checkbox input "true"
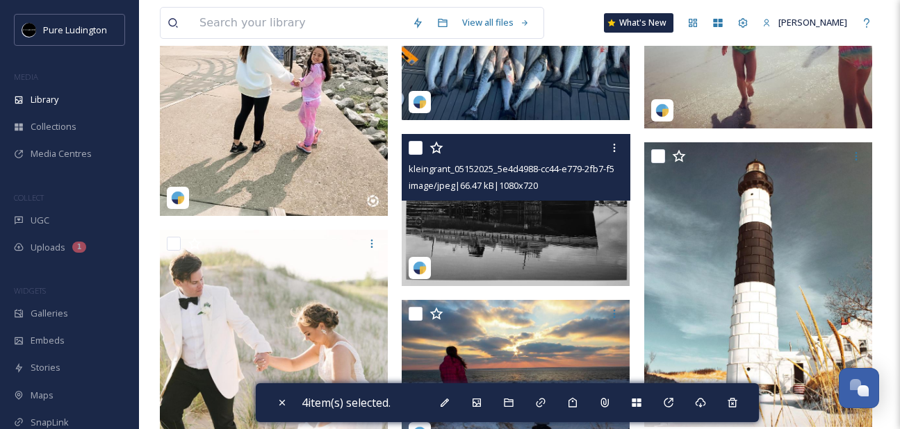
scroll to position [1809, 0]
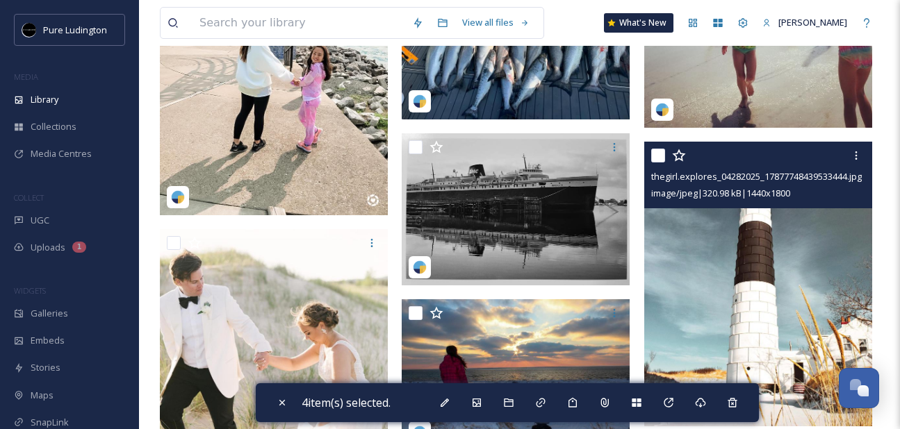
click at [659, 154] on input "checkbox" at bounding box center [658, 156] width 14 height 14
checkbox input "true"
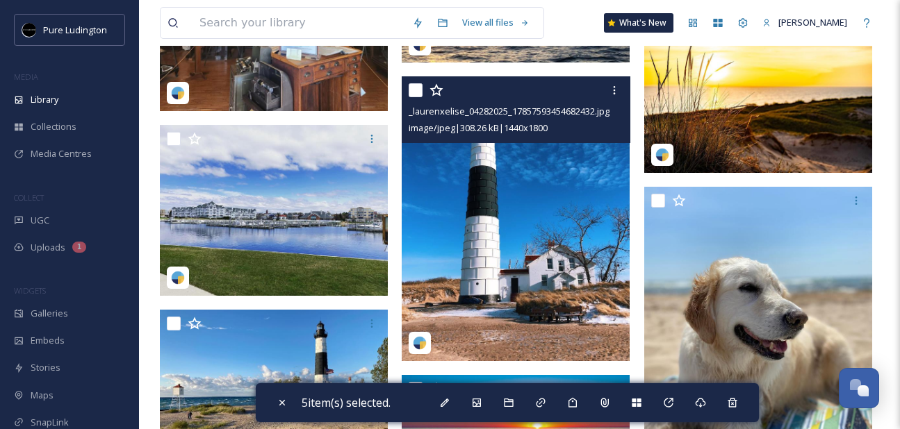
scroll to position [3636, 0]
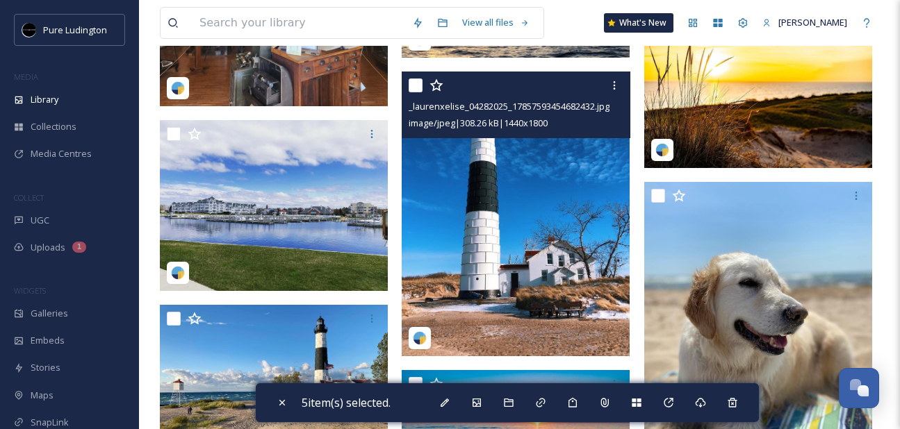
click at [415, 83] on input "checkbox" at bounding box center [416, 86] width 14 height 14
checkbox input "true"
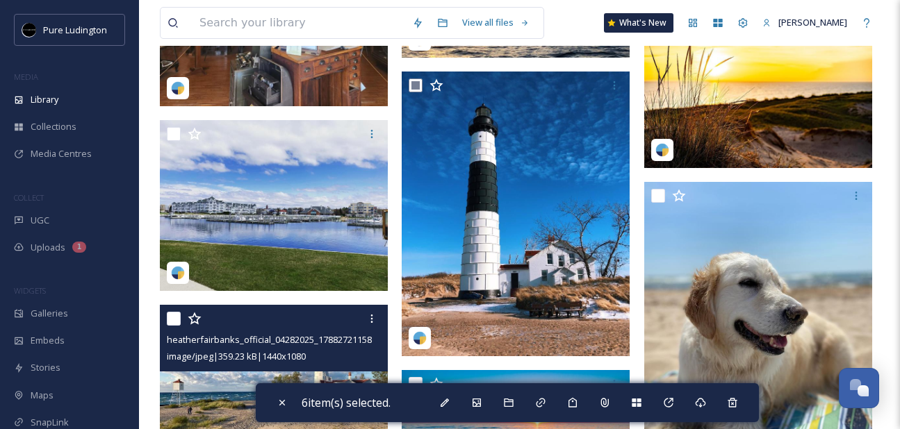
click at [177, 315] on input "checkbox" at bounding box center [174, 319] width 14 height 14
checkbox input "true"
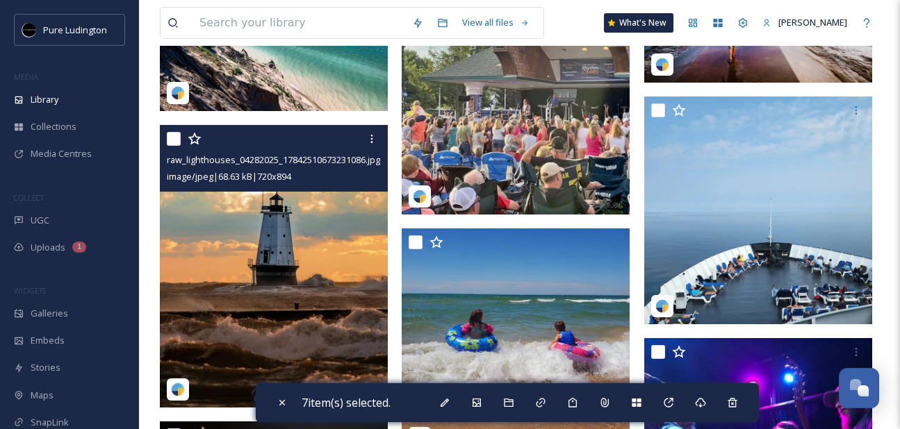
scroll to position [4188, 0]
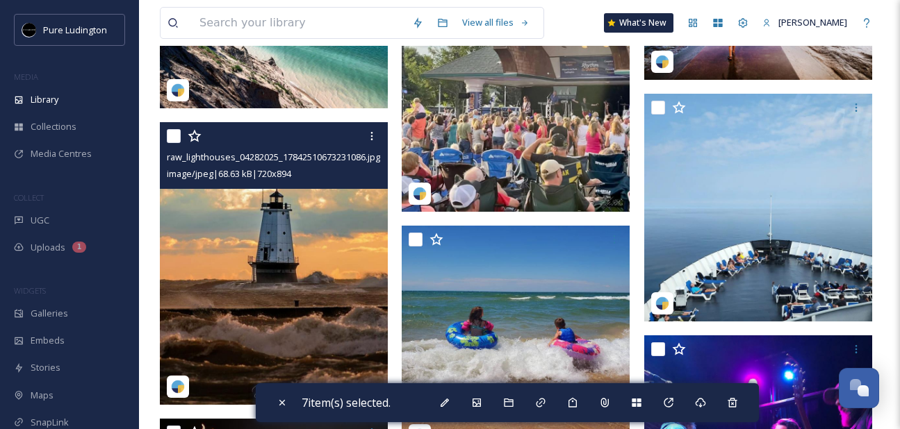
click at [174, 137] on input "checkbox" at bounding box center [174, 136] width 14 height 14
checkbox input "true"
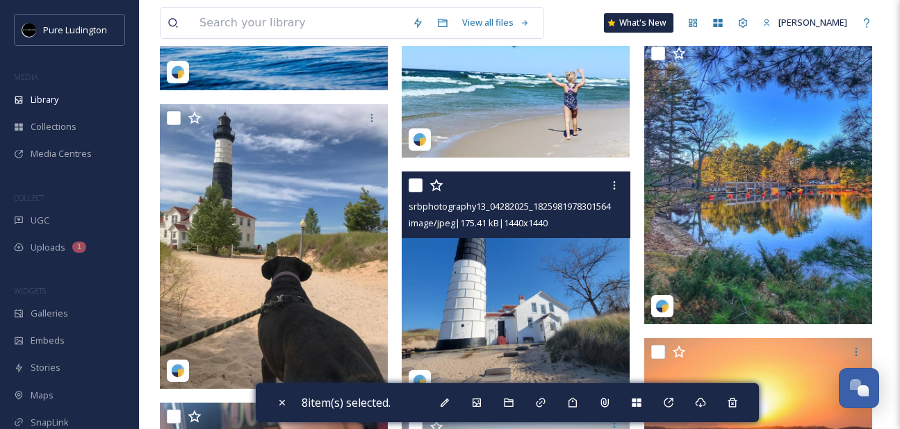
scroll to position [4991, 0]
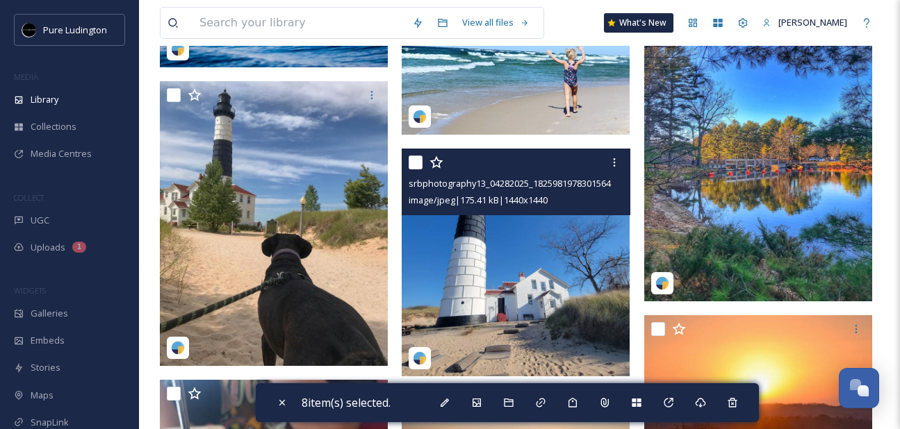
click at [417, 163] on input "checkbox" at bounding box center [416, 163] width 14 height 14
checkbox input "true"
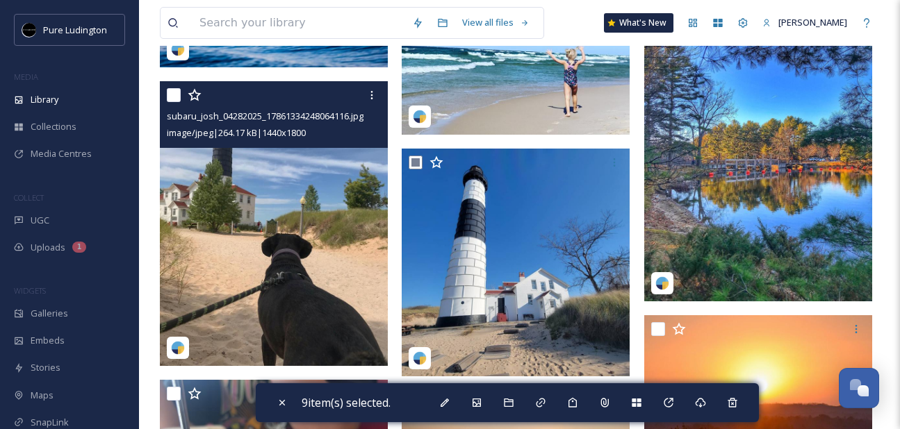
click at [171, 95] on input "checkbox" at bounding box center [174, 95] width 14 height 14
checkbox input "true"
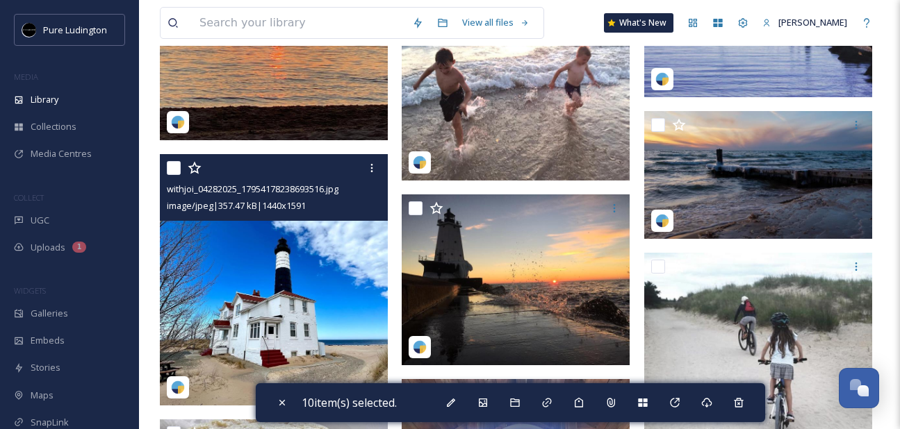
scroll to position [6539, 0]
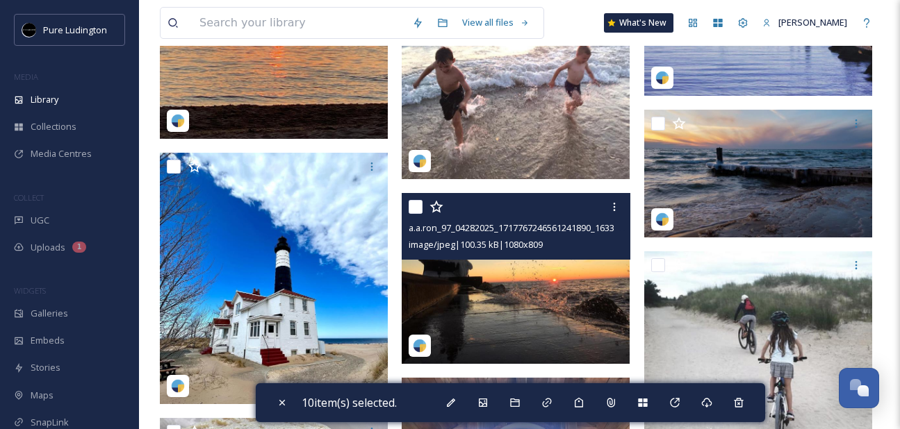
click at [420, 204] on input "checkbox" at bounding box center [416, 207] width 14 height 14
checkbox input "true"
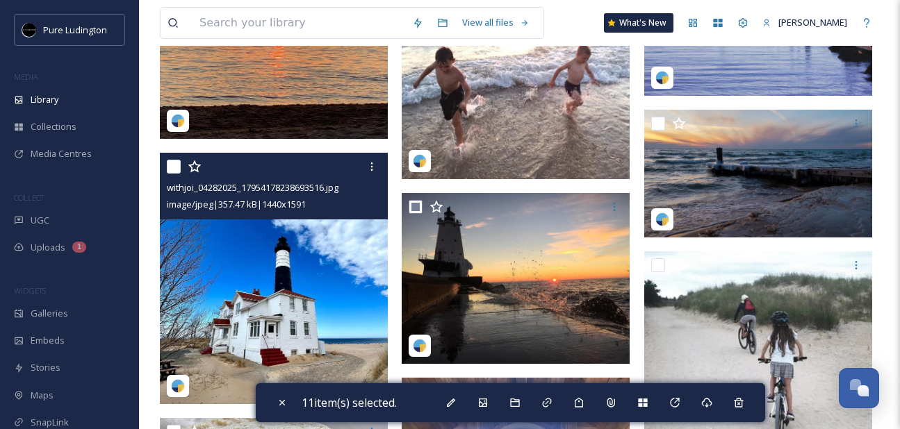
click at [172, 167] on input "checkbox" at bounding box center [174, 167] width 14 height 14
checkbox input "true"
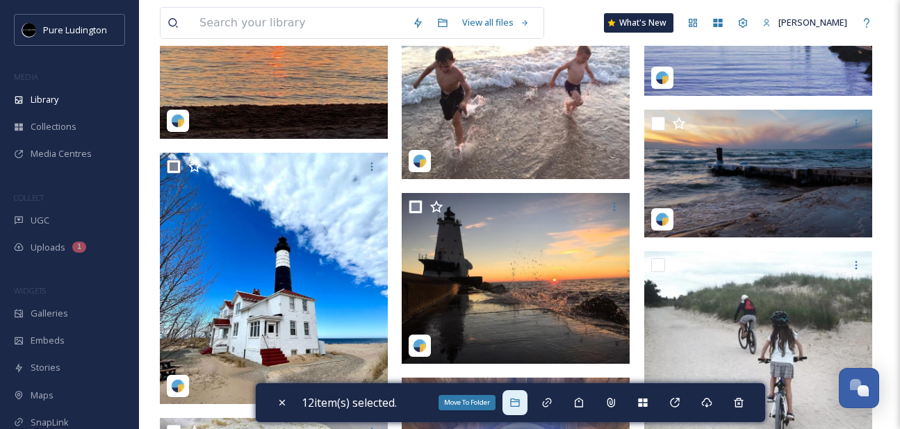
click at [516, 404] on icon at bounding box center [514, 402] width 11 height 11
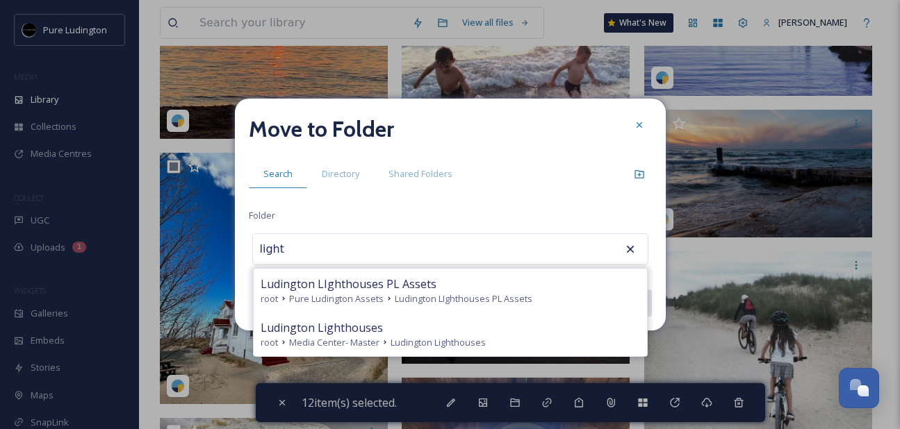
type input "light"
click at [520, 220] on div "Move to Folder Search Directory Shared Folders Folder light Ludington LIghthous…" at bounding box center [450, 215] width 431 height 232
click at [618, 200] on div "Move to Folder Search Directory Shared Folders Folder light Ludington LIghthous…" at bounding box center [450, 215] width 431 height 232
click at [634, 174] on icon at bounding box center [639, 174] width 11 height 11
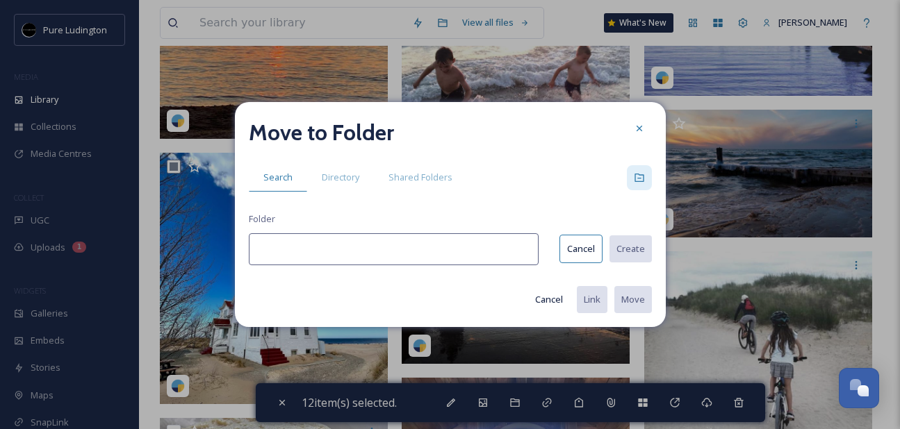
click at [478, 236] on input at bounding box center [394, 249] width 290 height 32
type input "Lighthouses"
click at [622, 244] on button "Create" at bounding box center [630, 249] width 44 height 28
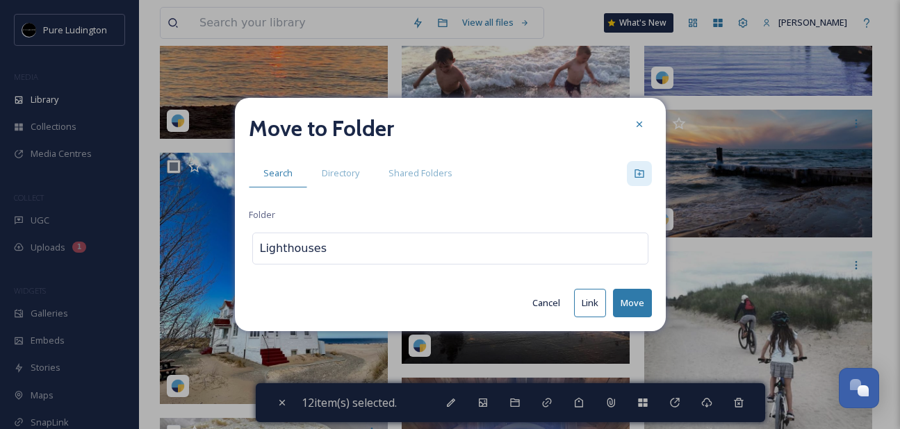
click at [629, 295] on button "Move" at bounding box center [632, 303] width 39 height 28
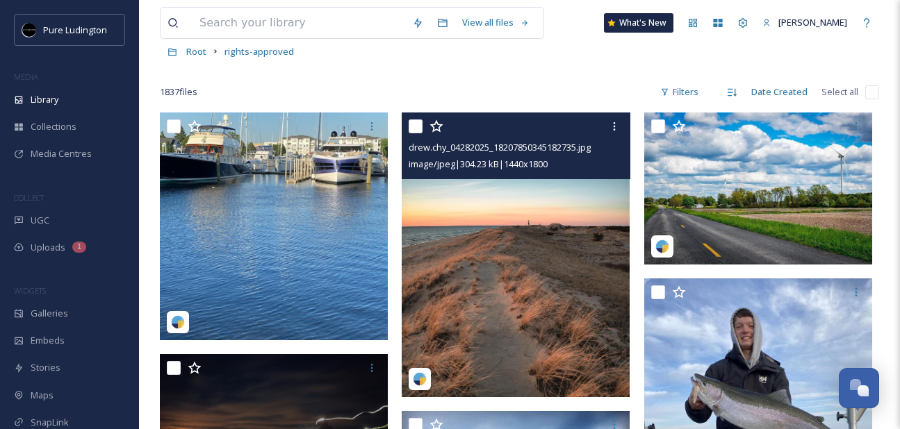
scroll to position [76, 0]
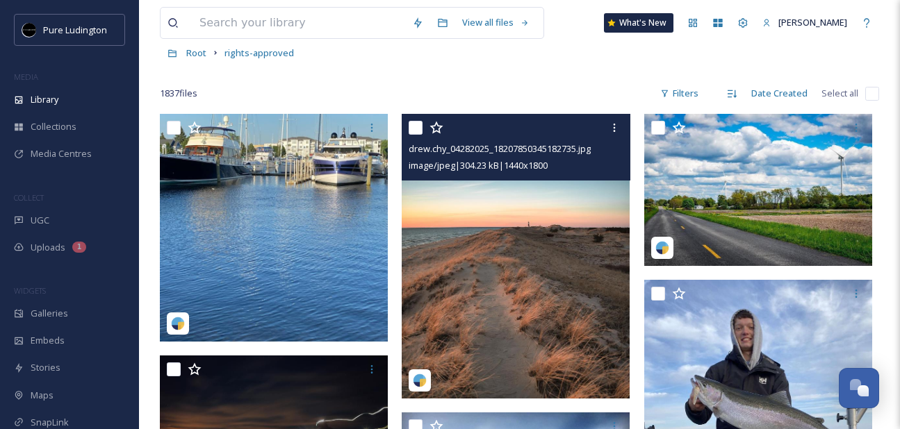
click at [416, 131] on input "checkbox" at bounding box center [416, 128] width 14 height 14
checkbox input "true"
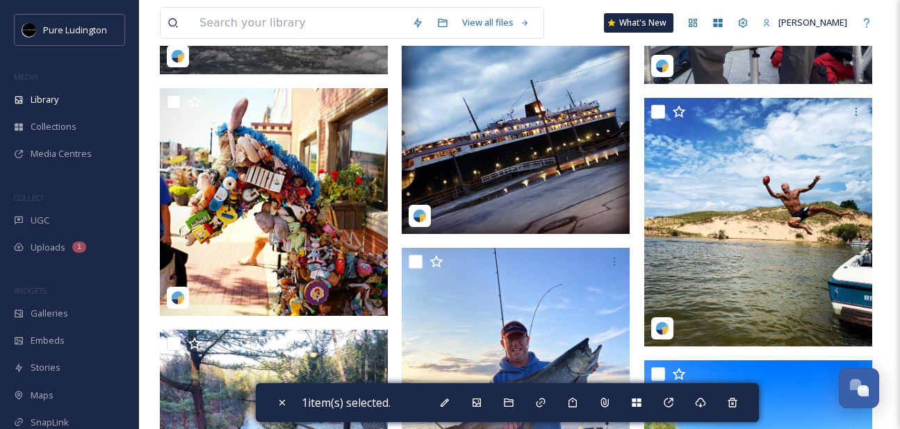
scroll to position [542, 0]
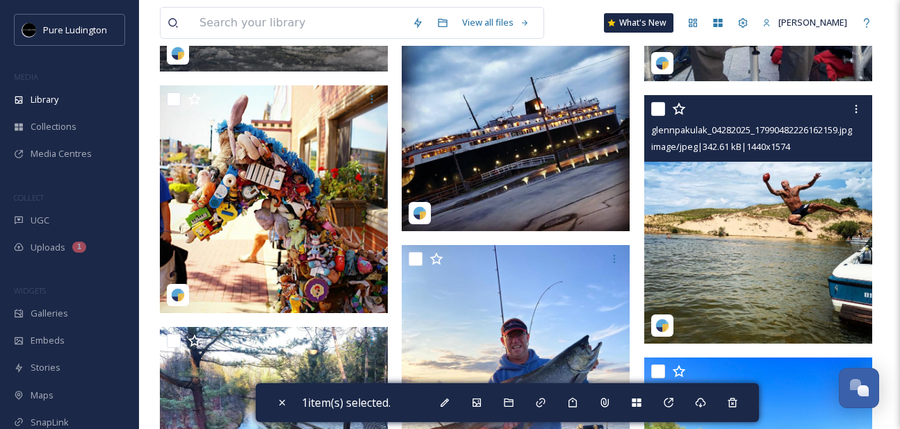
click at [653, 115] on input "checkbox" at bounding box center [658, 109] width 14 height 14
checkbox input "true"
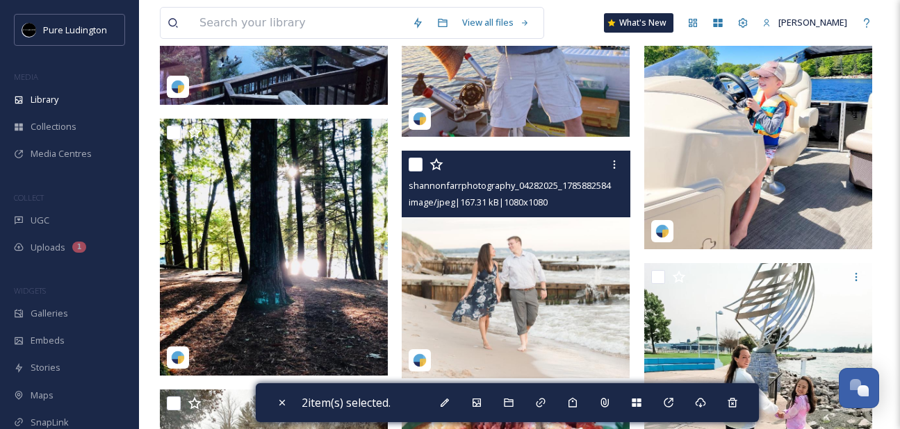
scroll to position [943, 0]
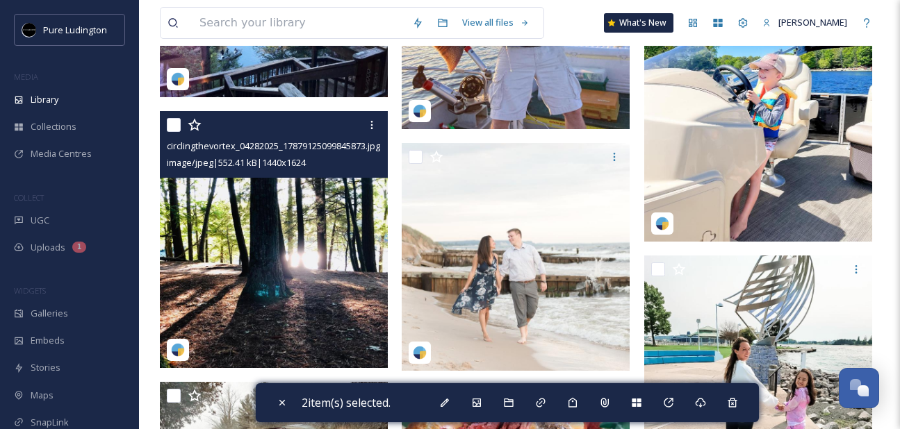
click at [175, 124] on input "checkbox" at bounding box center [174, 125] width 14 height 14
checkbox input "true"
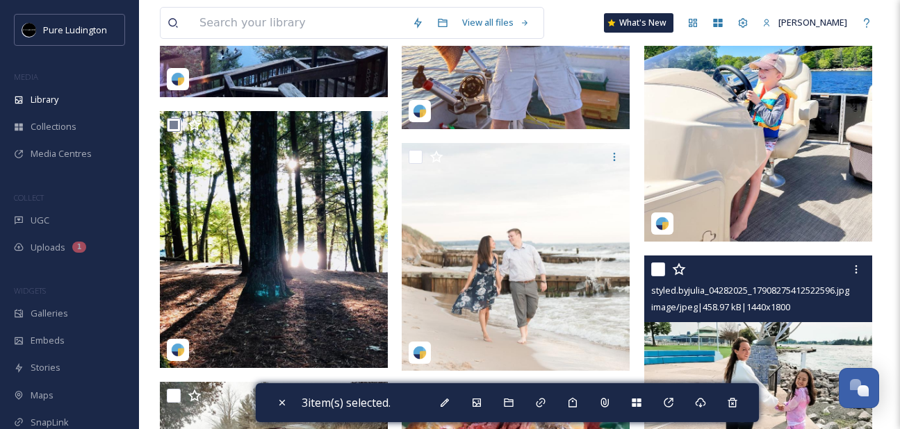
click at [658, 271] on input "checkbox" at bounding box center [658, 270] width 14 height 14
checkbox input "true"
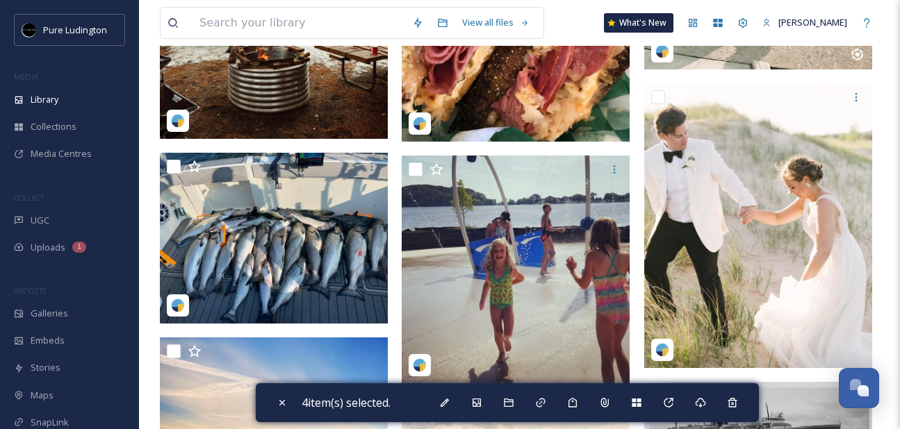
scroll to position [1443, 0]
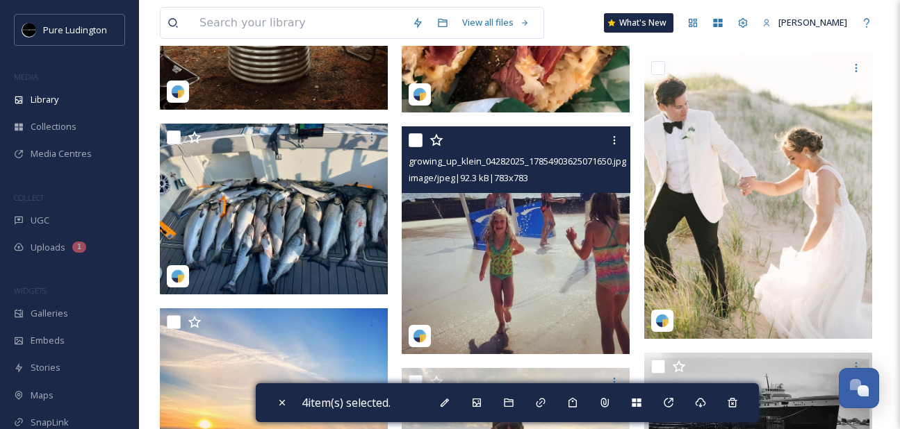
click at [421, 141] on input "checkbox" at bounding box center [416, 140] width 14 height 14
checkbox input "true"
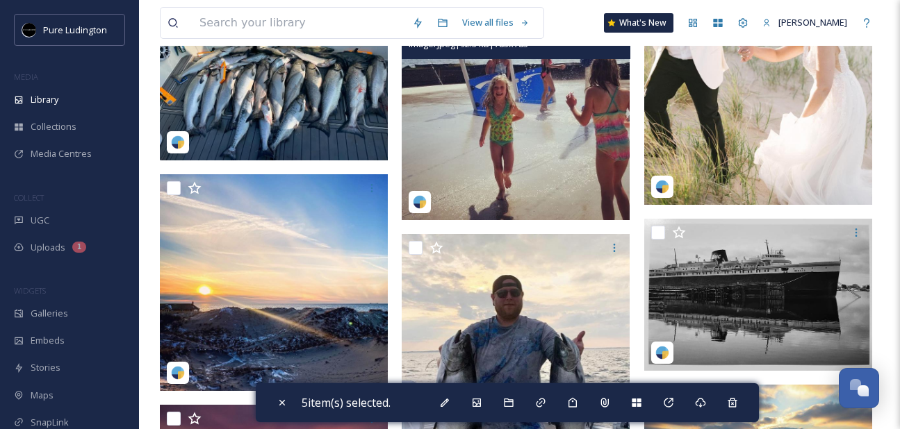
scroll to position [1639, 0]
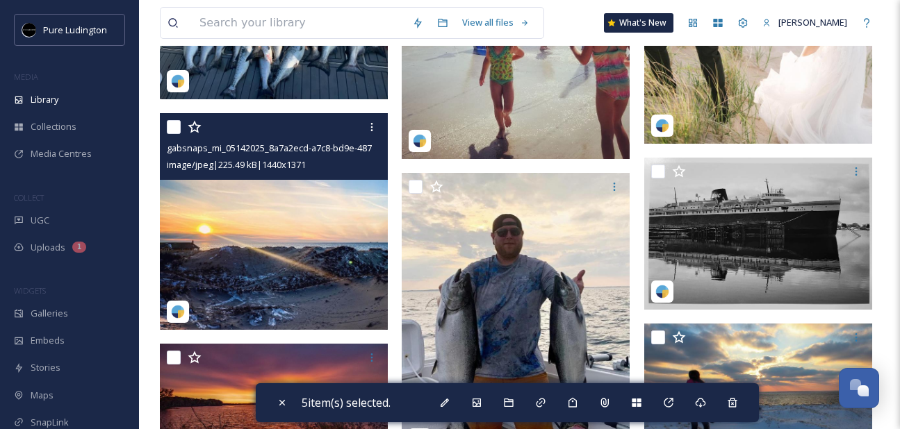
click at [173, 128] on input "checkbox" at bounding box center [174, 127] width 14 height 14
checkbox input "true"
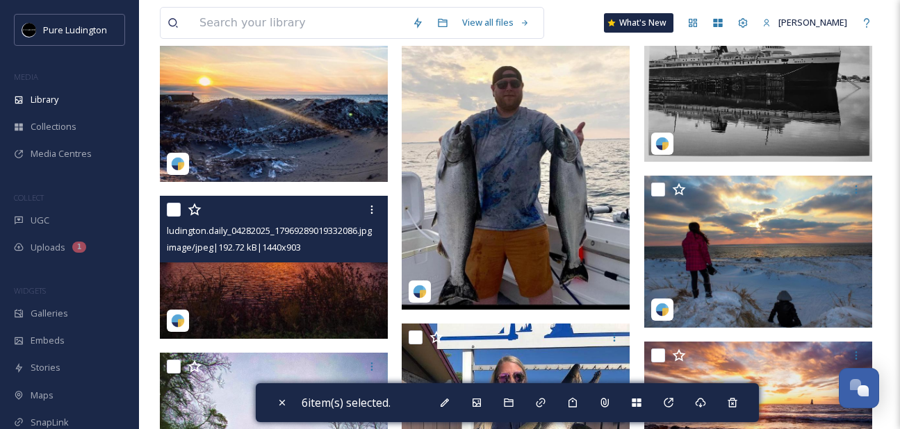
scroll to position [1894, 0]
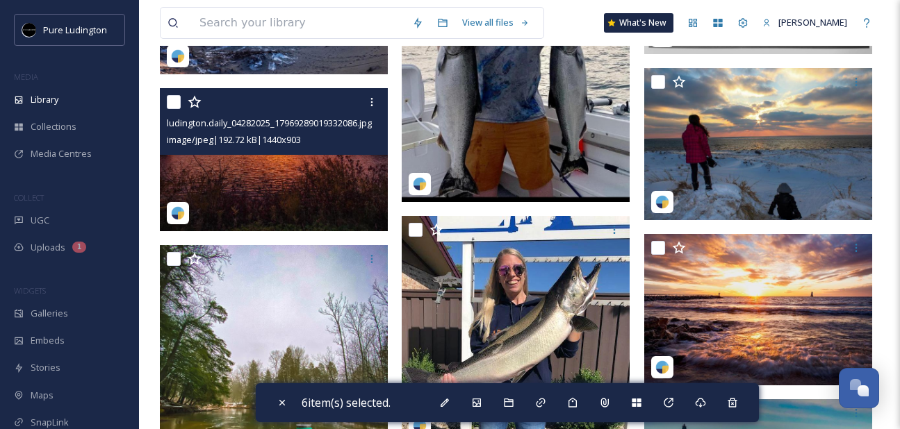
click at [170, 104] on input "checkbox" at bounding box center [174, 102] width 14 height 14
checkbox input "true"
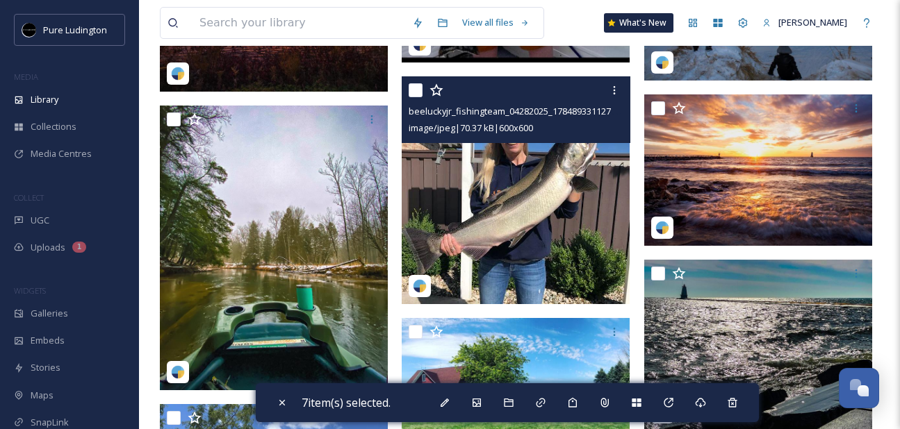
scroll to position [2034, 0]
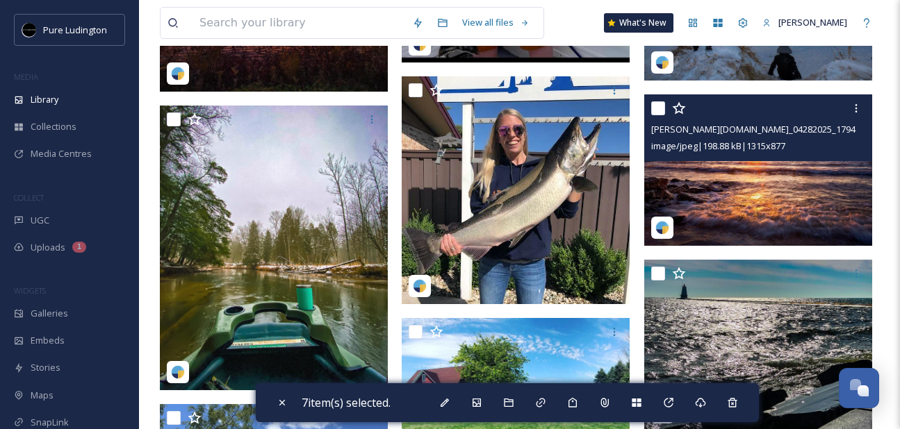
click at [654, 110] on input "checkbox" at bounding box center [658, 108] width 14 height 14
checkbox input "true"
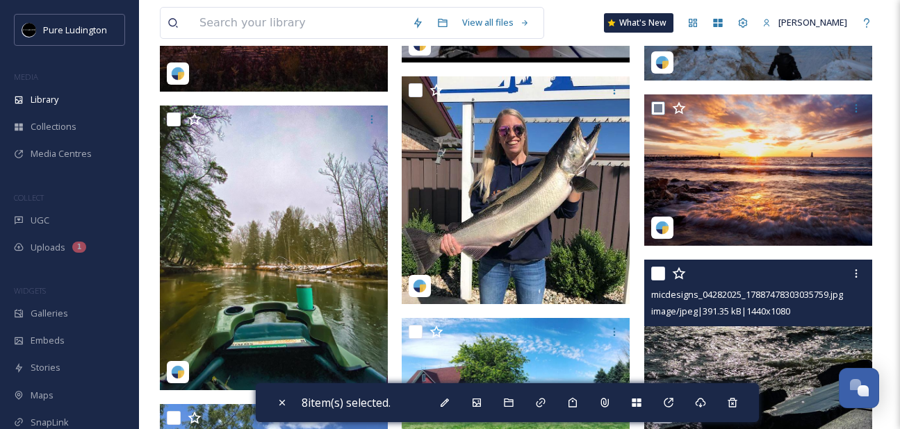
click at [655, 272] on input "checkbox" at bounding box center [658, 274] width 14 height 14
checkbox input "true"
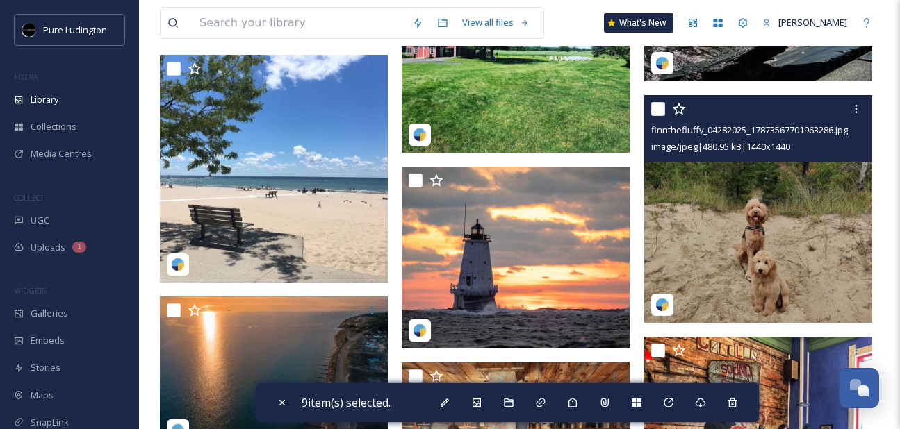
scroll to position [2379, 0]
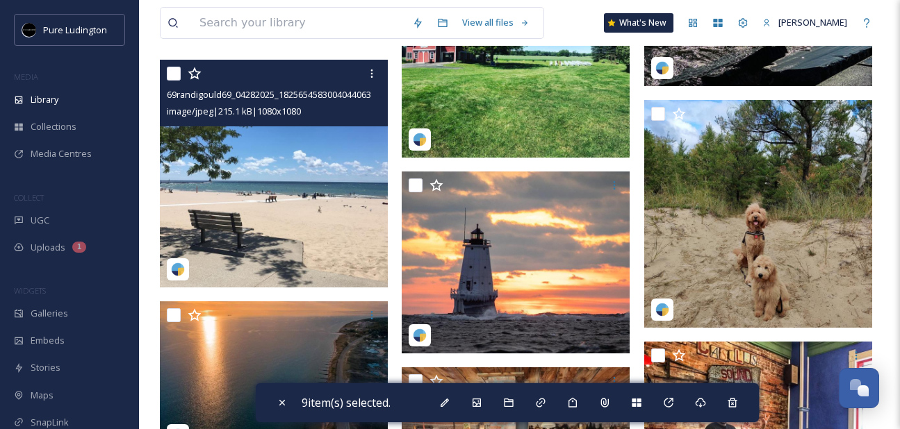
click at [172, 76] on input "checkbox" at bounding box center [174, 74] width 14 height 14
checkbox input "true"
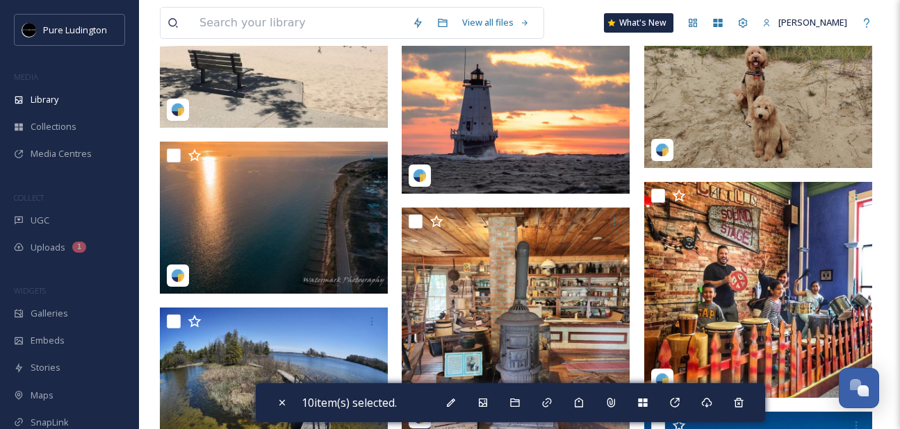
scroll to position [2603, 0]
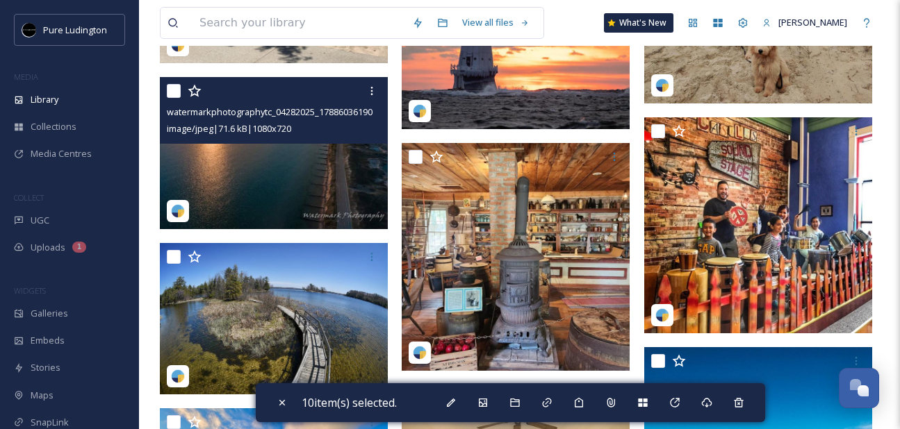
click at [173, 90] on input "checkbox" at bounding box center [174, 91] width 14 height 14
checkbox input "true"
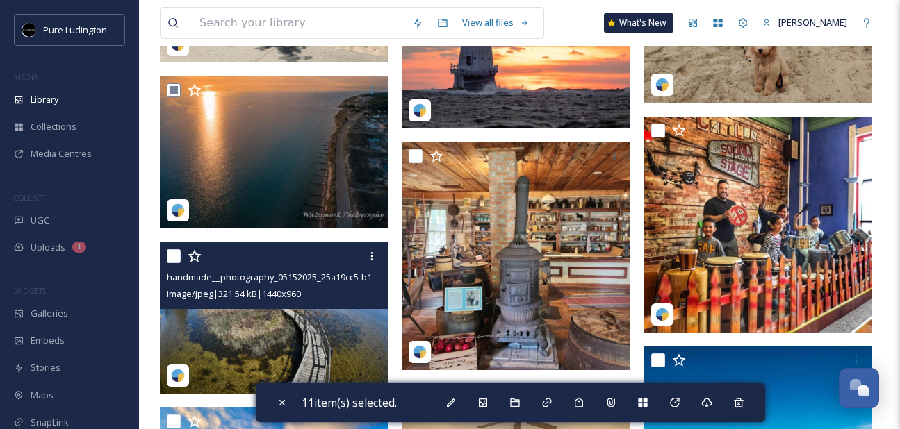
click at [174, 252] on input "checkbox" at bounding box center [174, 256] width 14 height 14
checkbox input "true"
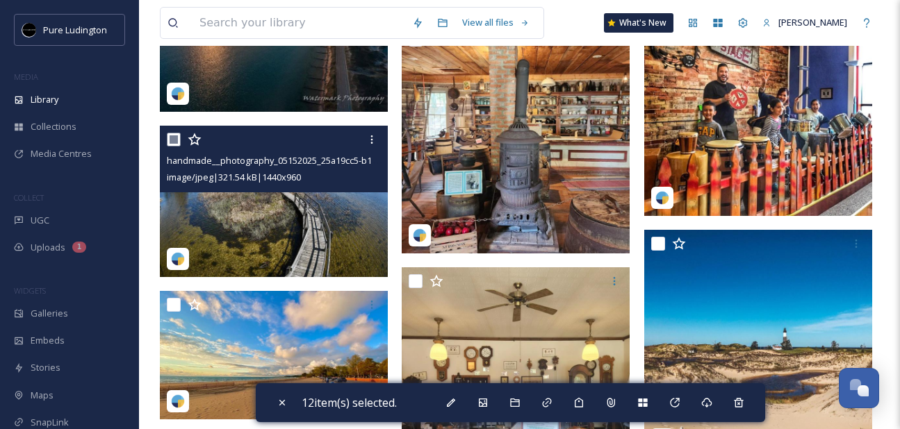
scroll to position [2837, 0]
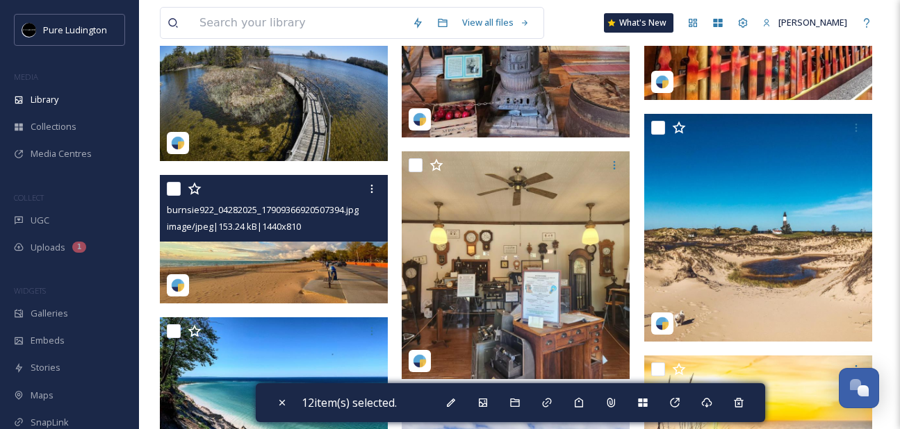
click at [174, 188] on input "checkbox" at bounding box center [174, 189] width 14 height 14
click at [177, 194] on input "checkbox" at bounding box center [174, 189] width 14 height 14
checkbox input "true"
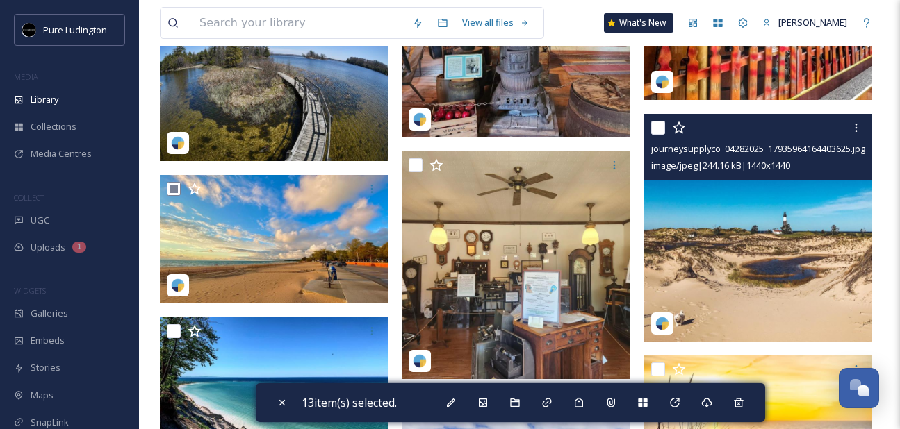
click at [663, 125] on input "checkbox" at bounding box center [658, 128] width 14 height 14
checkbox input "true"
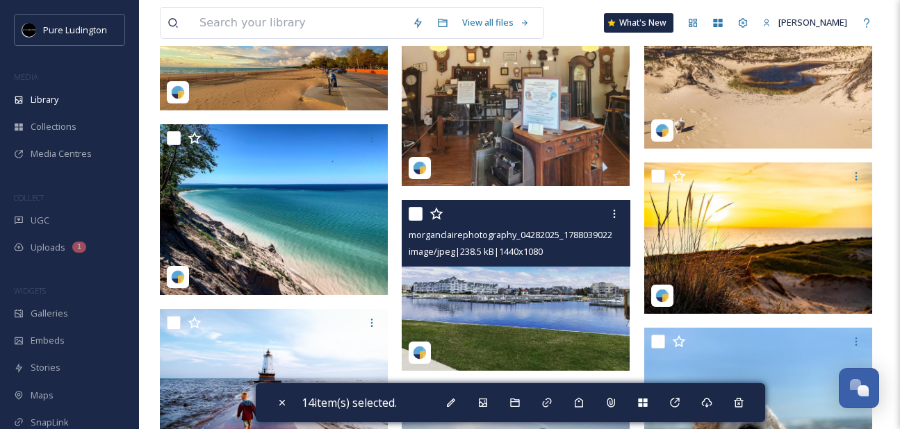
scroll to position [3031, 0]
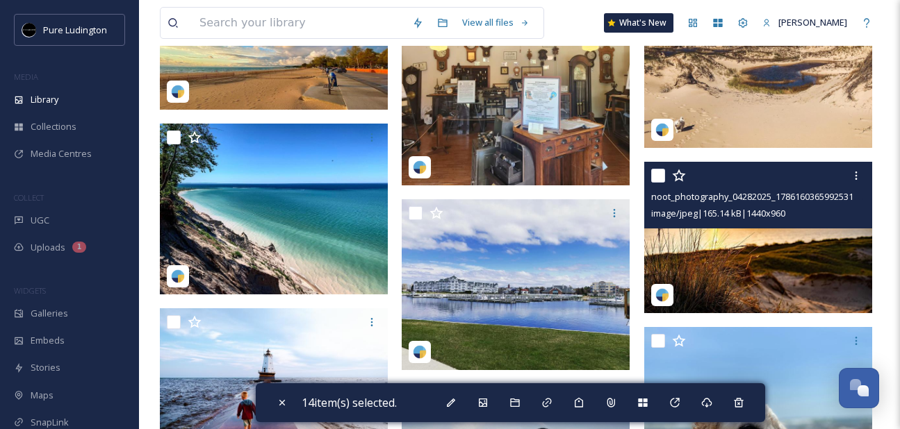
click at [651, 174] on input "checkbox" at bounding box center [658, 176] width 14 height 14
checkbox input "true"
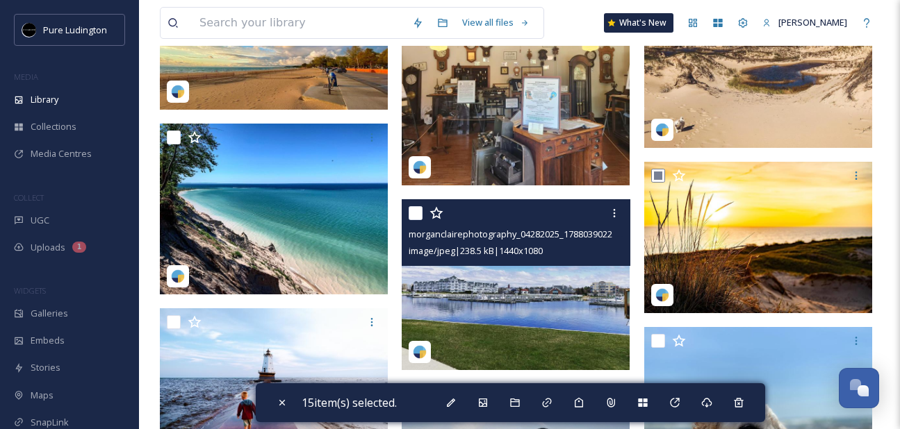
click at [415, 218] on input "checkbox" at bounding box center [416, 213] width 14 height 14
checkbox input "true"
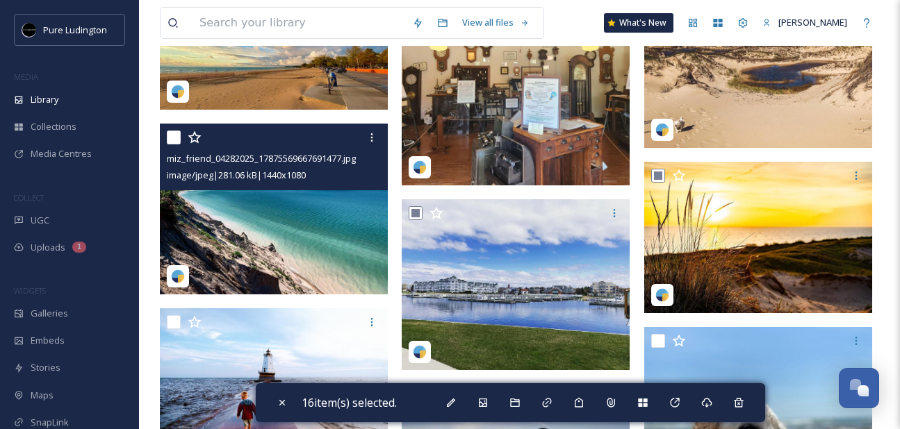
click at [174, 136] on input "checkbox" at bounding box center [174, 138] width 14 height 14
checkbox input "true"
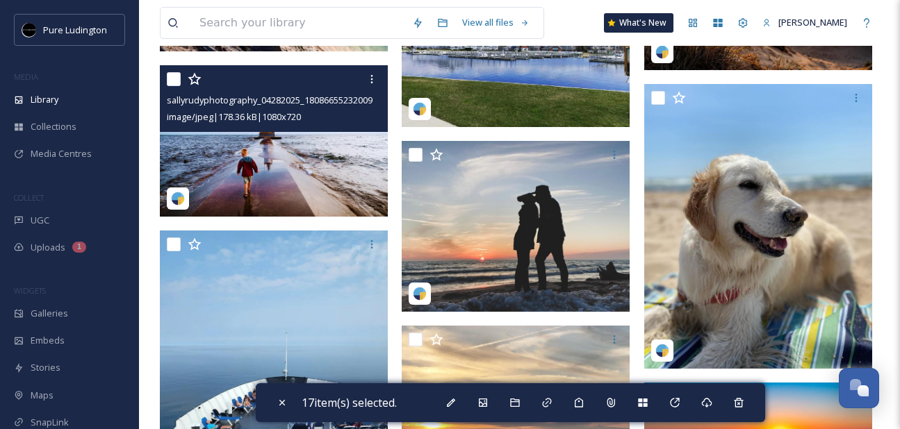
scroll to position [3306, 0]
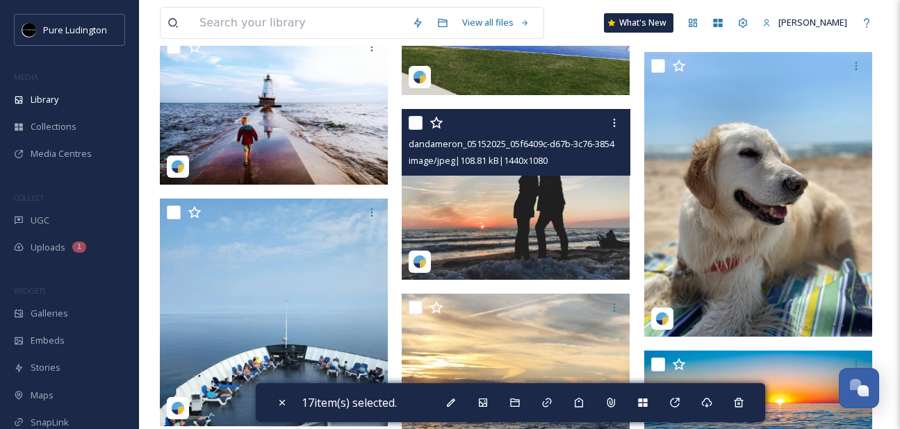
click at [418, 124] on input "checkbox" at bounding box center [416, 123] width 14 height 14
checkbox input "true"
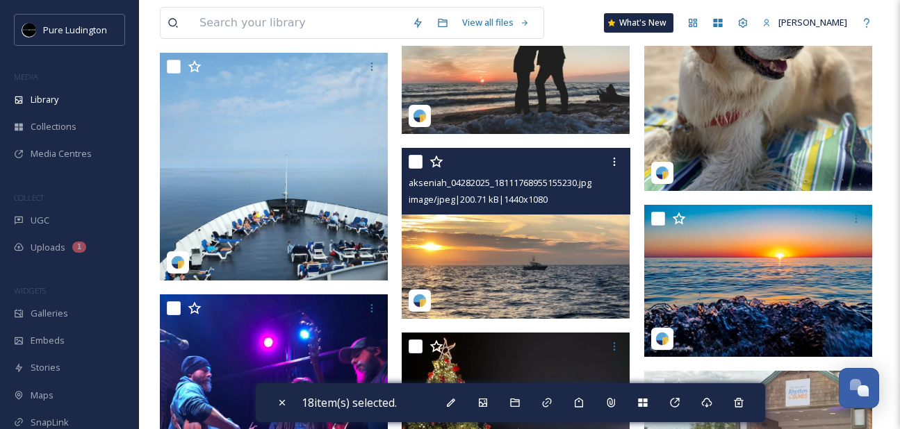
scroll to position [3450, 0]
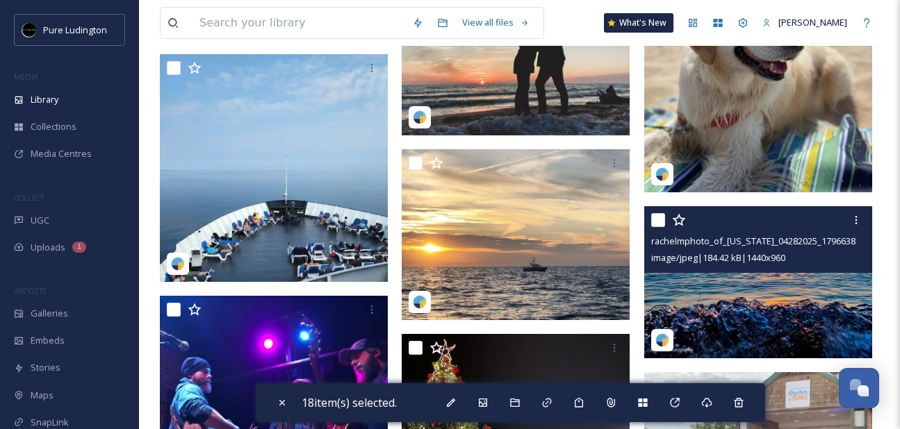
click at [657, 218] on input "checkbox" at bounding box center [658, 220] width 14 height 14
checkbox input "true"
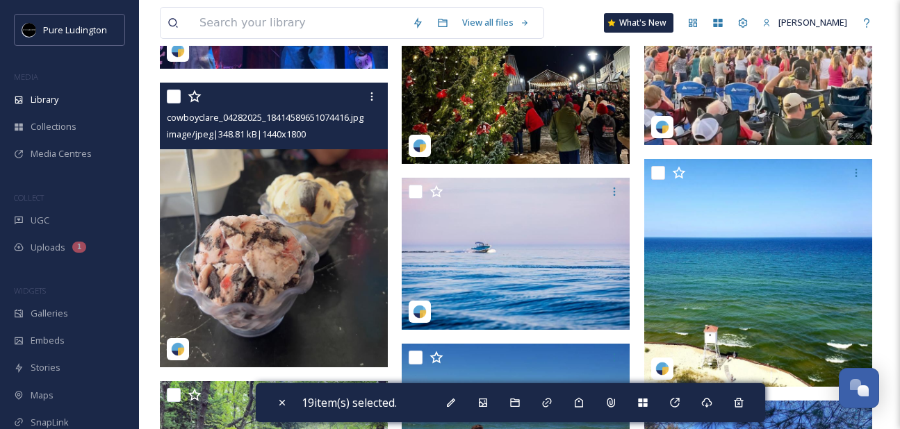
scroll to position [3937, 0]
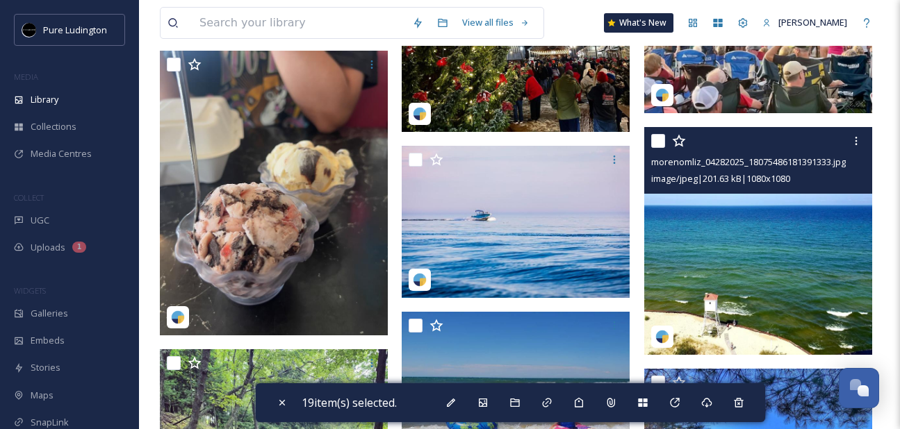
click at [652, 145] on input "checkbox" at bounding box center [658, 141] width 14 height 14
checkbox input "true"
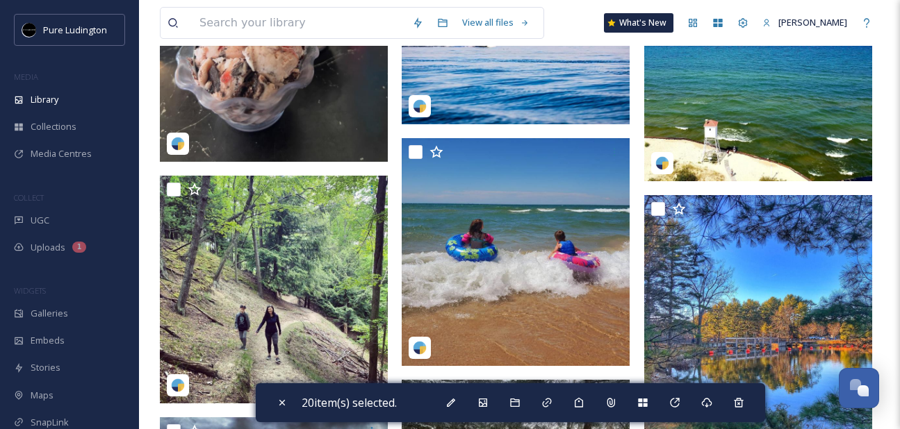
scroll to position [4172, 0]
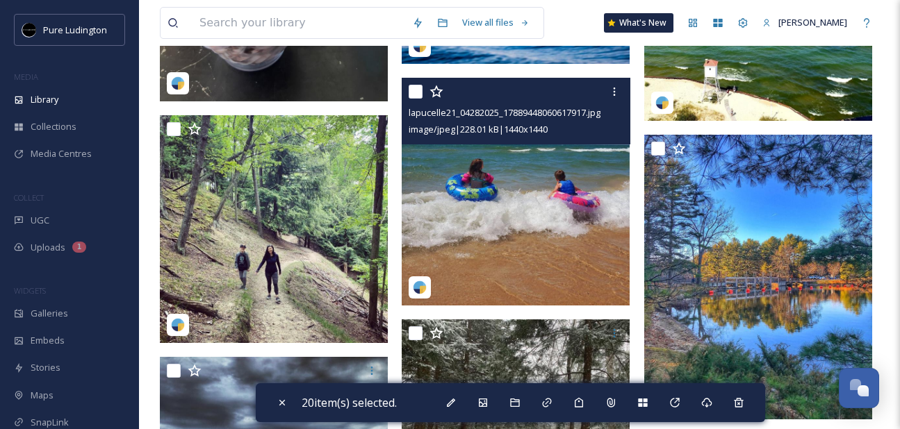
click at [416, 94] on input "checkbox" at bounding box center [416, 92] width 14 height 14
checkbox input "true"
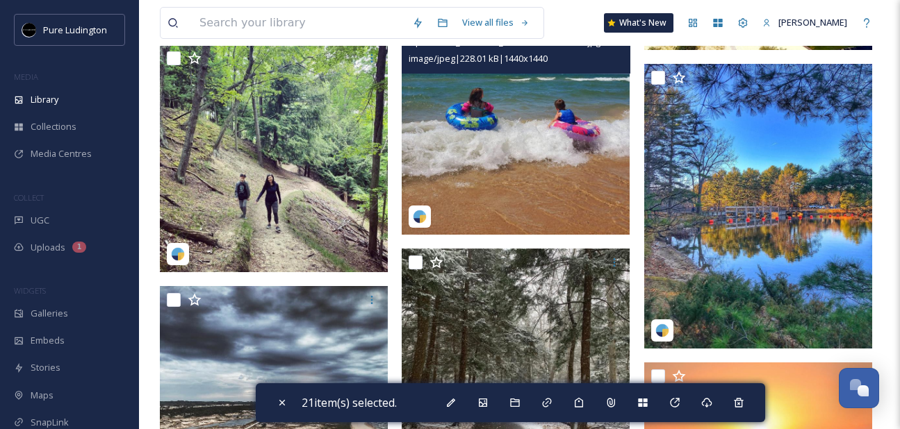
scroll to position [4236, 0]
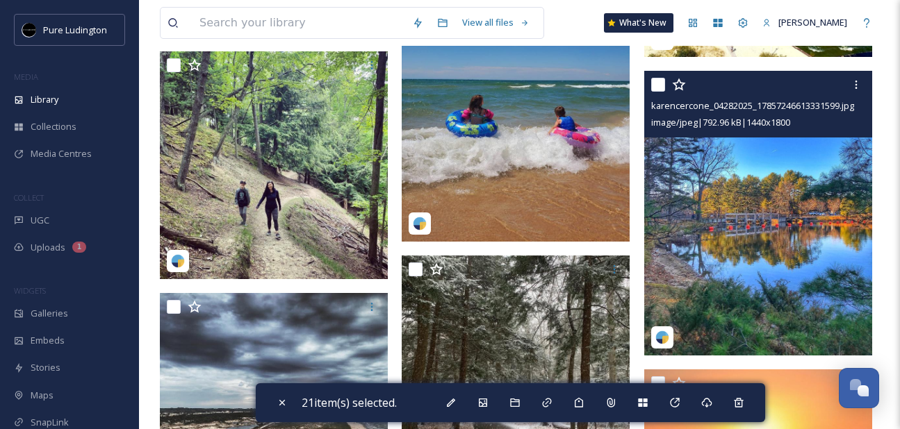
click at [652, 91] on input "checkbox" at bounding box center [658, 85] width 14 height 14
checkbox input "true"
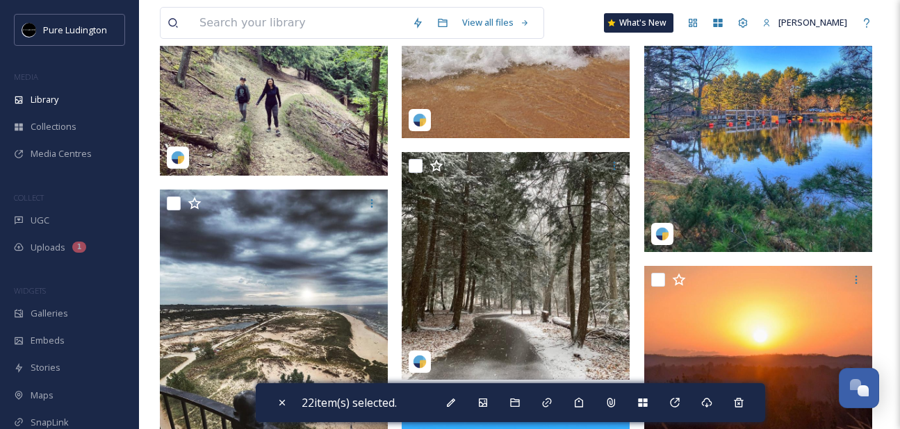
scroll to position [4436, 0]
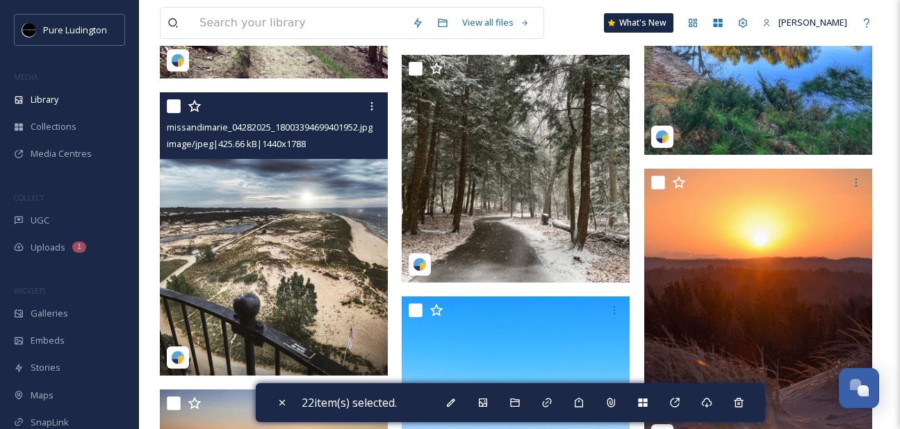
click at [174, 105] on input "checkbox" at bounding box center [174, 106] width 14 height 14
checkbox input "true"
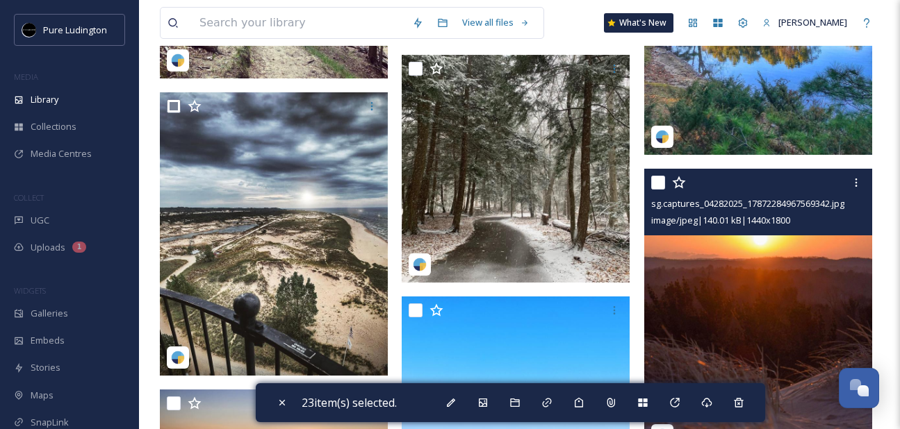
click at [663, 184] on input "checkbox" at bounding box center [658, 183] width 14 height 14
checkbox input "true"
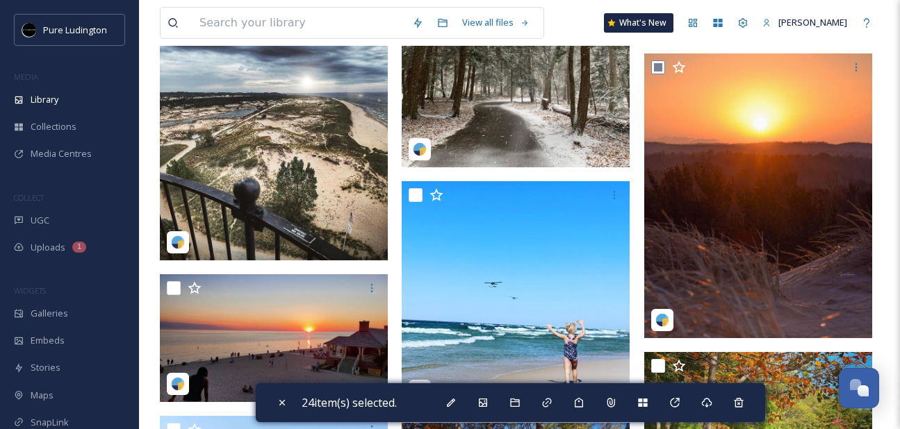
scroll to position [4648, 0]
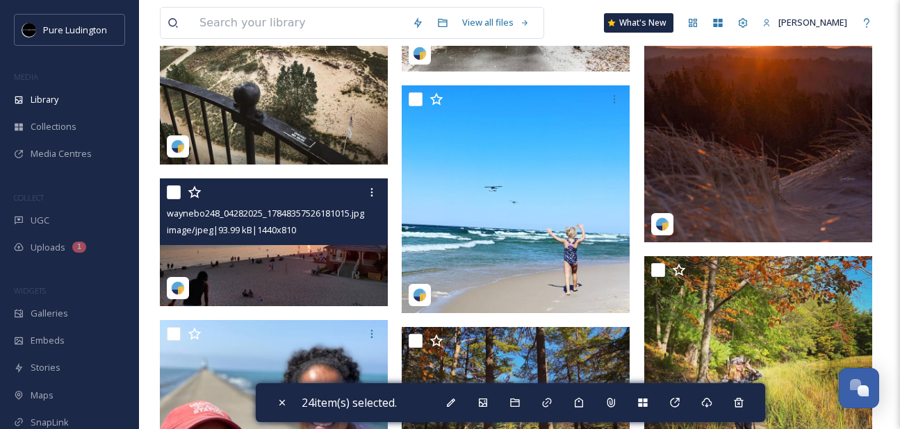
click at [176, 195] on input "checkbox" at bounding box center [174, 193] width 14 height 14
checkbox input "true"
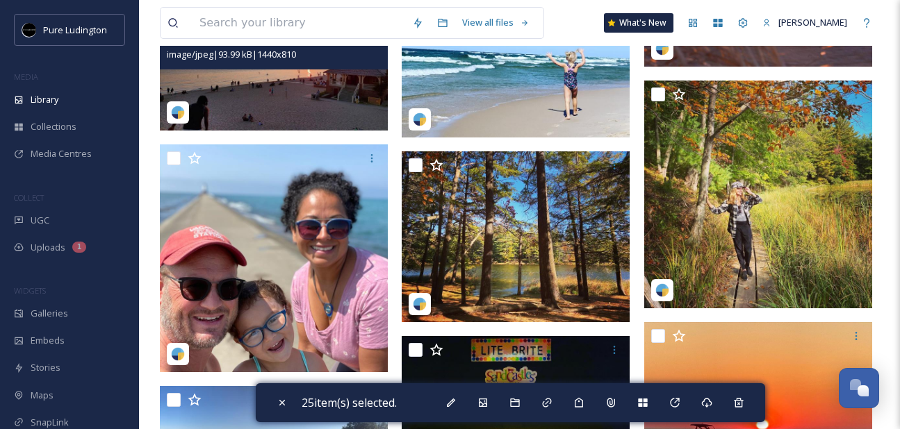
scroll to position [4835, 0]
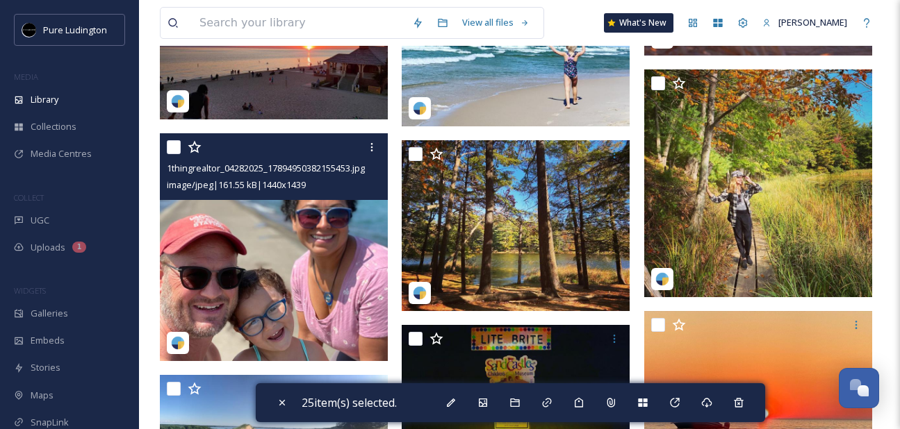
click at [174, 151] on input "checkbox" at bounding box center [174, 147] width 14 height 14
checkbox input "true"
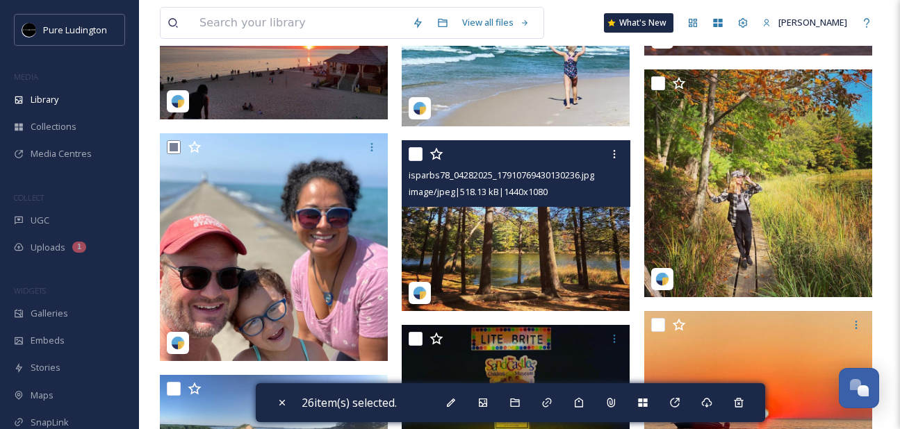
click at [416, 155] on input "checkbox" at bounding box center [416, 154] width 14 height 14
checkbox input "true"
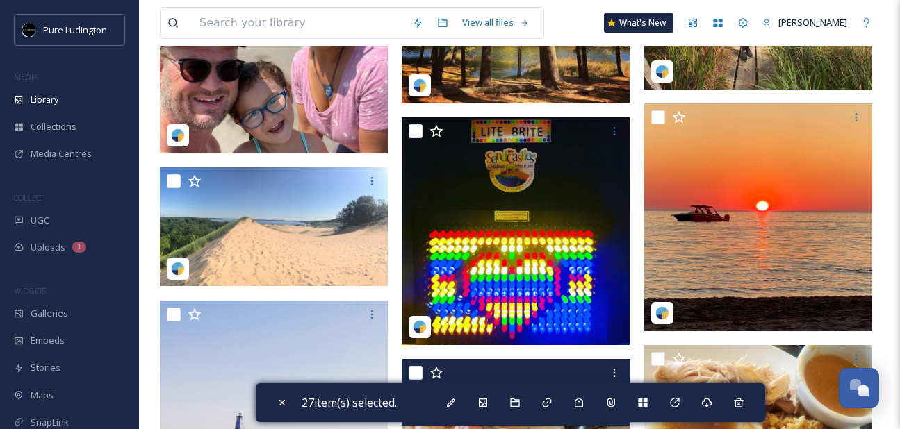
scroll to position [5079, 0]
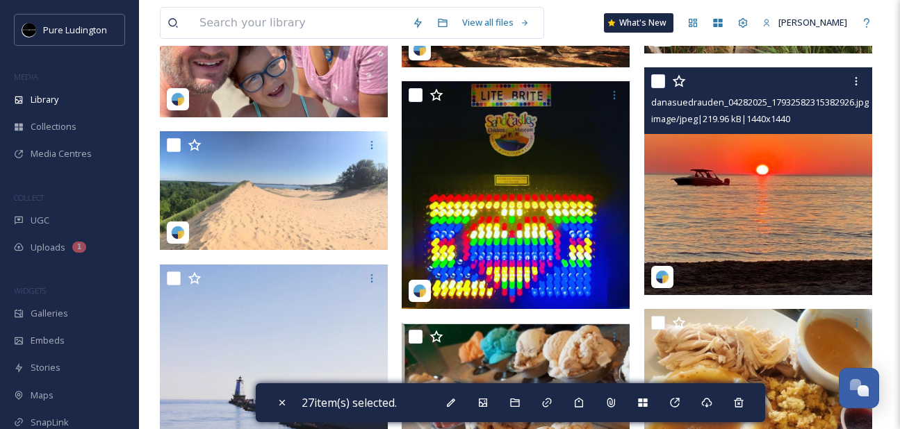
click at [657, 80] on input "checkbox" at bounding box center [658, 81] width 14 height 14
checkbox input "true"
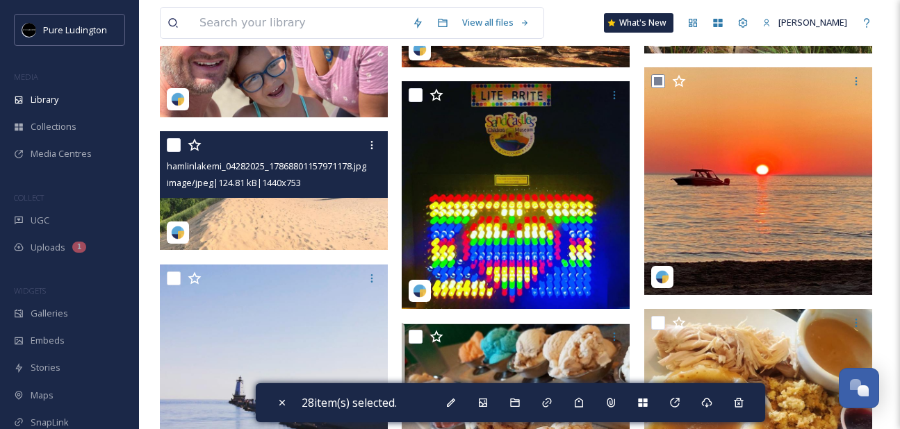
click at [173, 143] on input "checkbox" at bounding box center [174, 145] width 14 height 14
checkbox input "true"
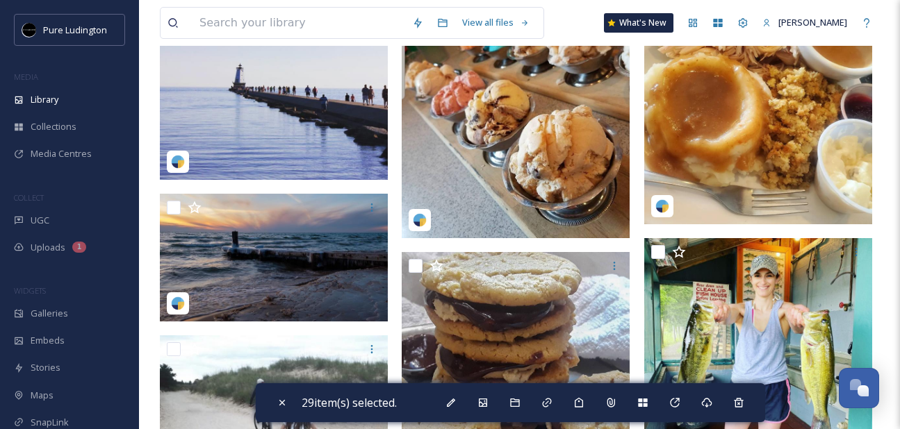
scroll to position [5394, 0]
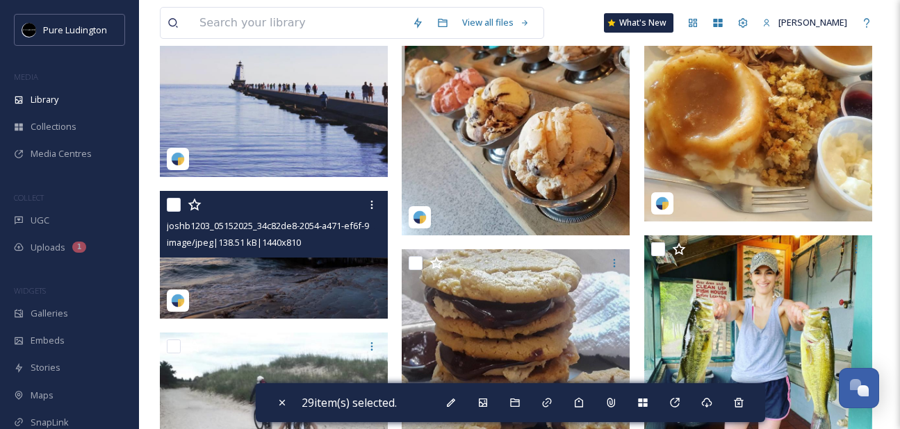
click at [176, 203] on input "checkbox" at bounding box center [174, 205] width 14 height 14
checkbox input "true"
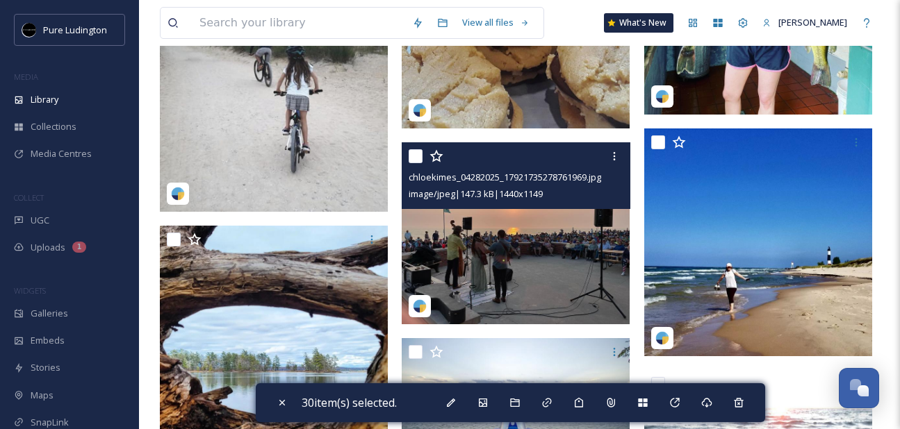
scroll to position [5740, 0]
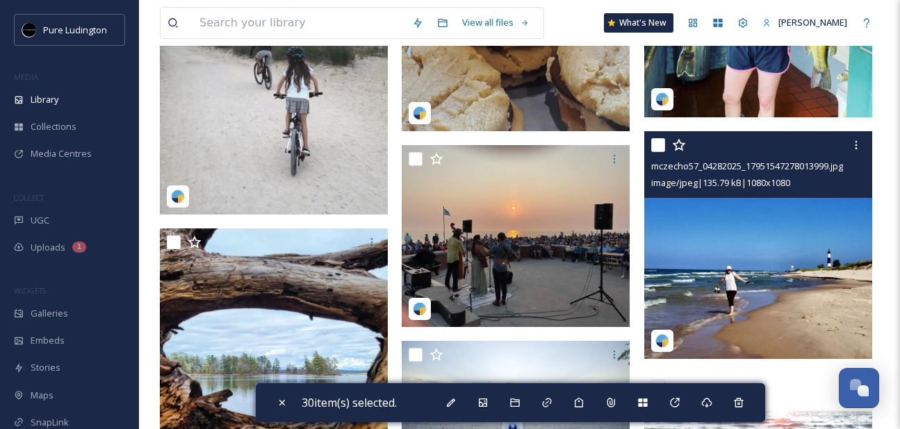
click at [659, 140] on input "checkbox" at bounding box center [658, 145] width 14 height 14
checkbox input "true"
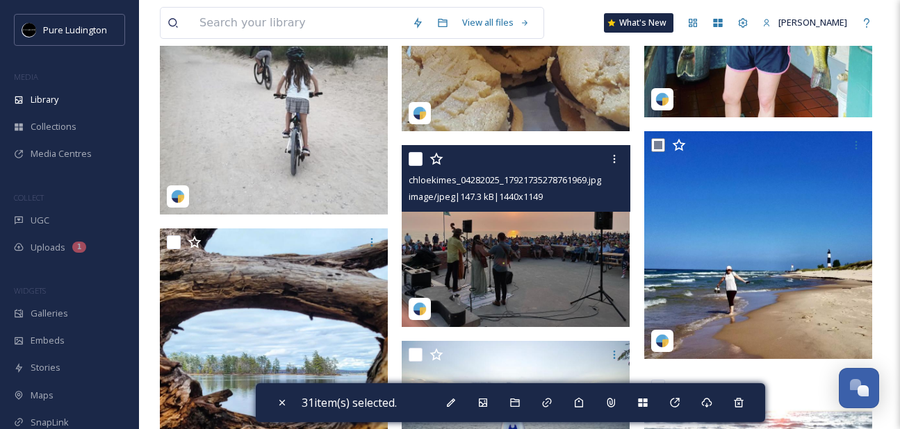
click at [418, 165] on input "checkbox" at bounding box center [416, 159] width 14 height 14
checkbox input "true"
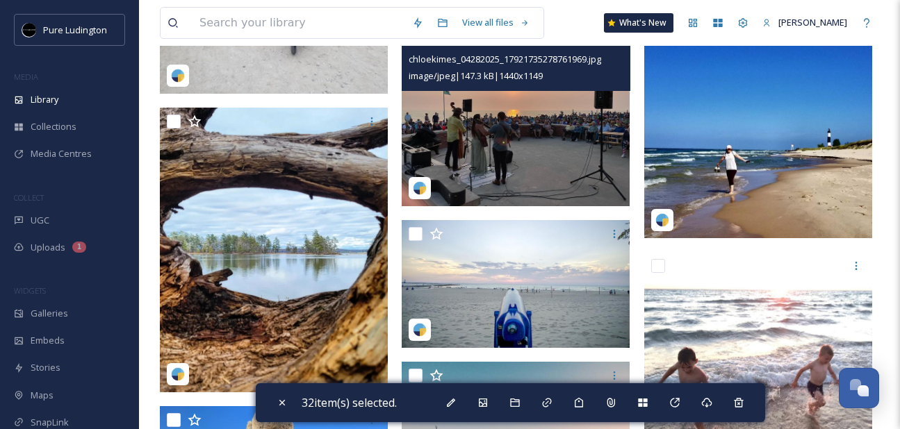
scroll to position [5879, 0]
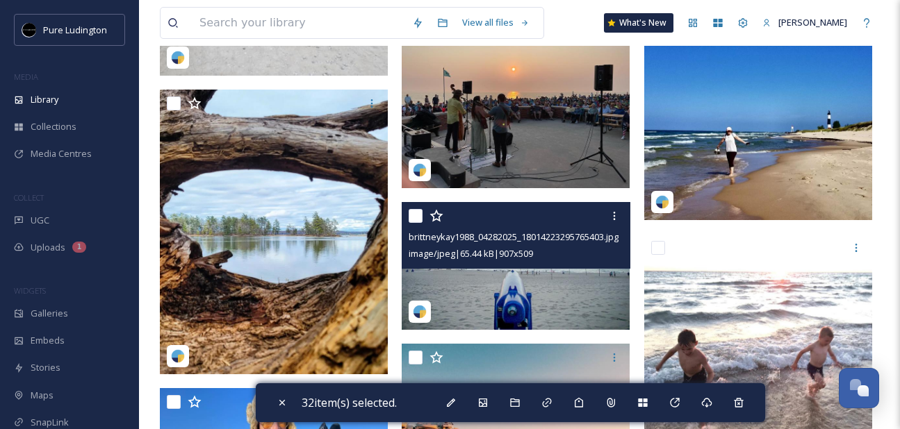
click at [416, 218] on input "checkbox" at bounding box center [416, 216] width 14 height 14
checkbox input "true"
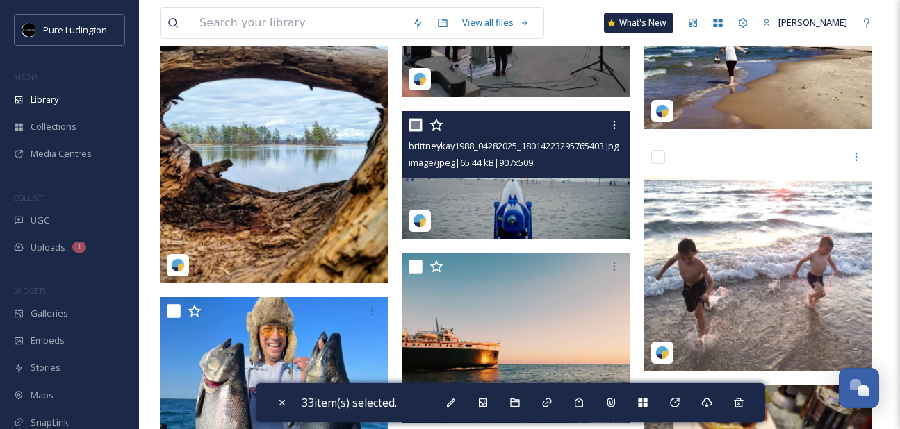
scroll to position [5974, 0]
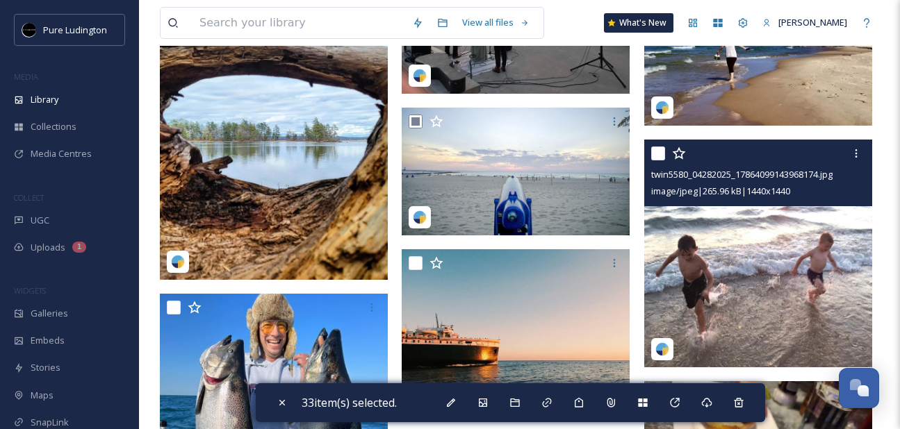
click at [658, 156] on input "checkbox" at bounding box center [658, 154] width 14 height 14
checkbox input "true"
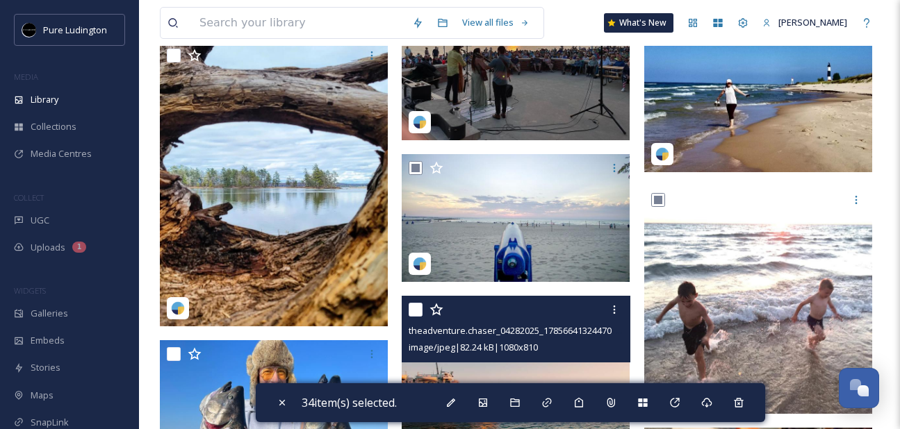
scroll to position [5924, 0]
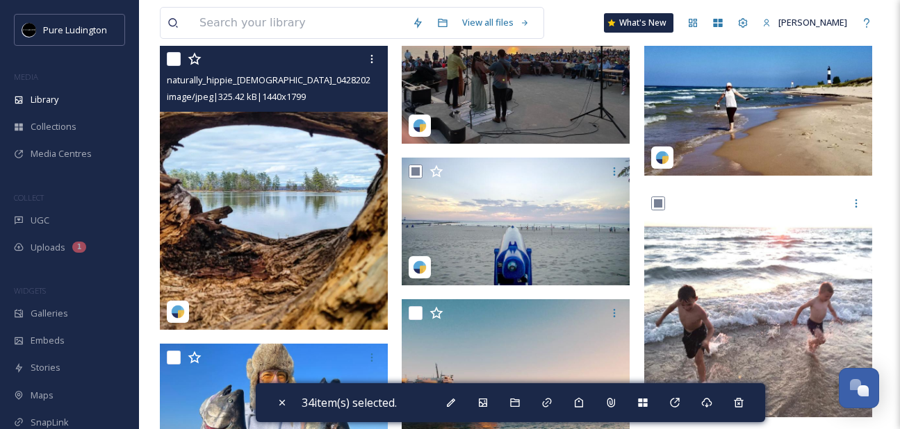
click at [177, 64] on input "checkbox" at bounding box center [174, 59] width 14 height 14
checkbox input "true"
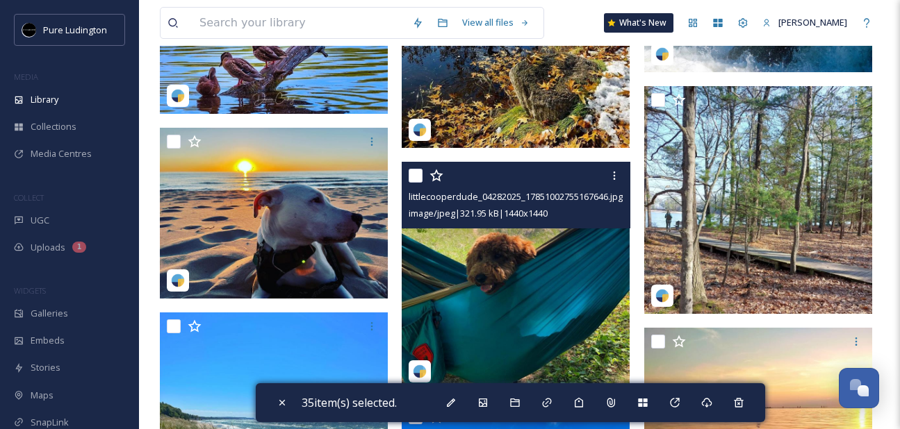
scroll to position [6663, 0]
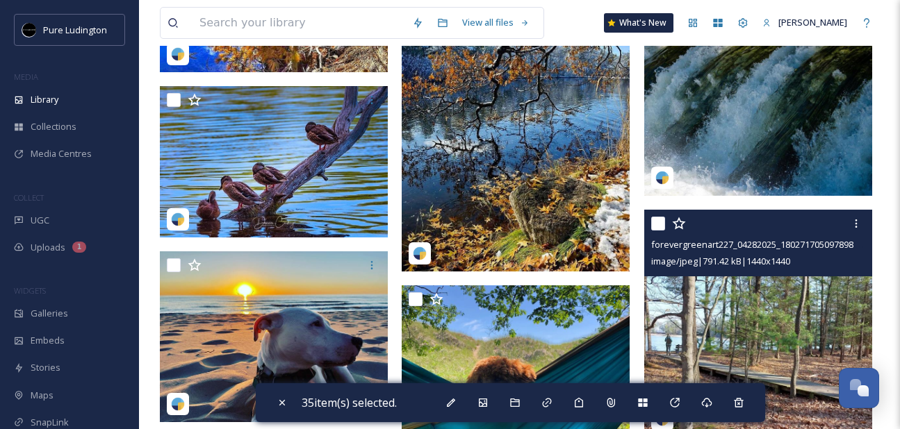
click at [662, 227] on input "checkbox" at bounding box center [658, 224] width 14 height 14
checkbox input "true"
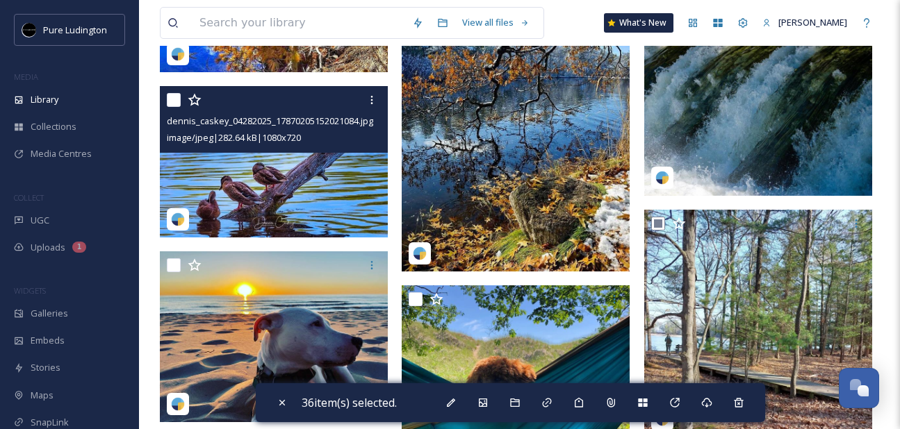
click at [172, 92] on div at bounding box center [276, 100] width 218 height 25
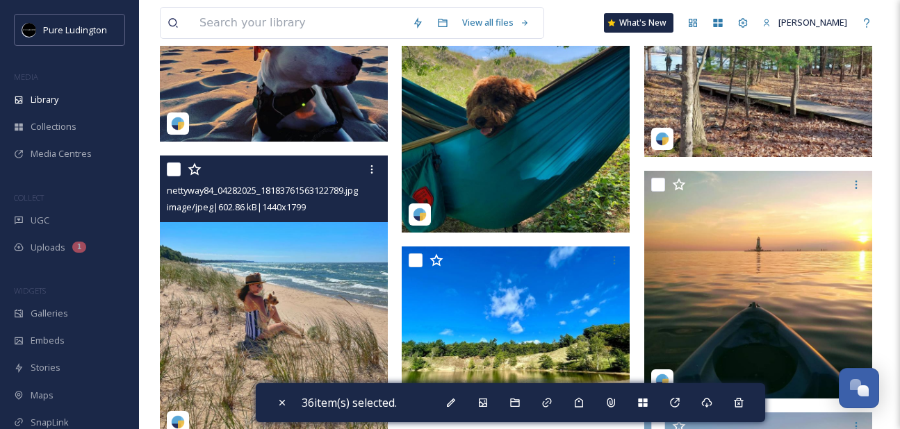
scroll to position [7038, 0]
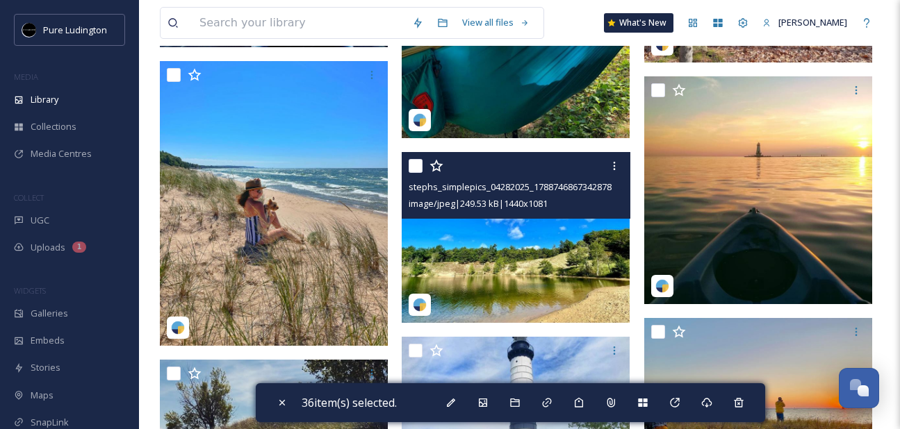
click at [413, 165] on input "checkbox" at bounding box center [416, 166] width 14 height 14
checkbox input "true"
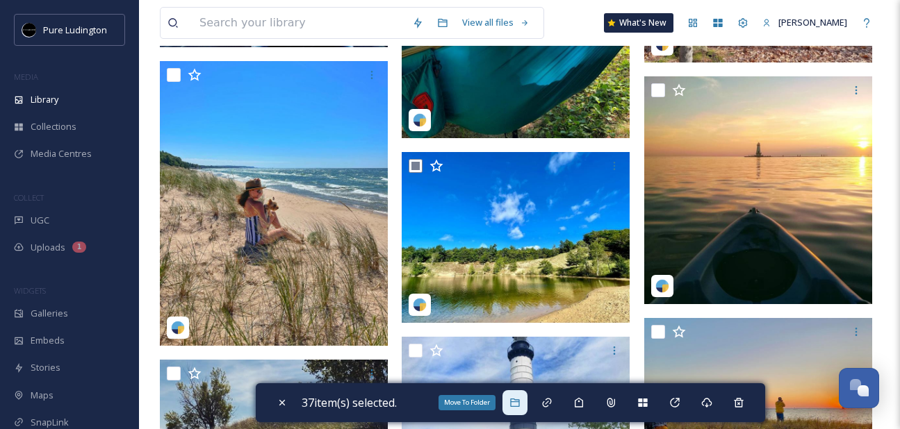
click at [520, 407] on icon at bounding box center [514, 402] width 11 height 11
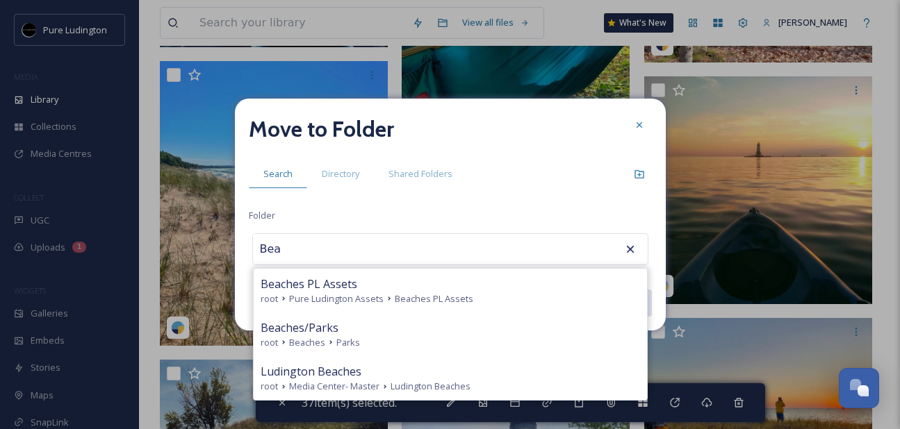
click at [457, 315] on div "Beaches/Parks root Beaches Parks" at bounding box center [450, 335] width 393 height 44
type input "Beaches/Parks"
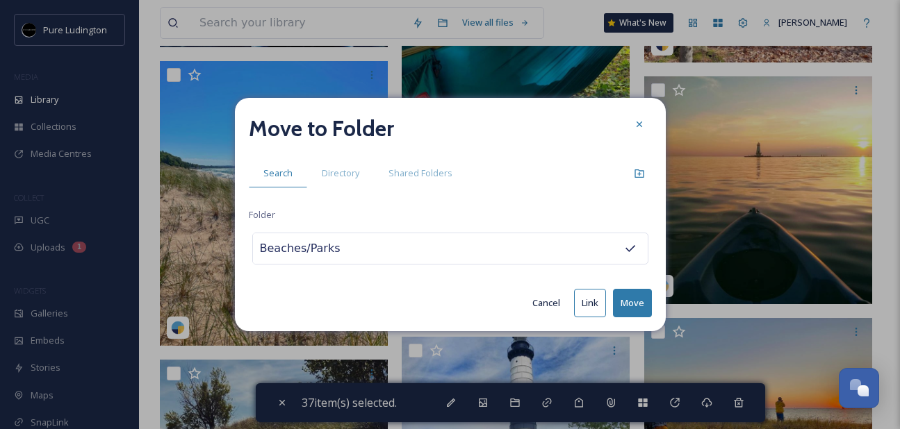
click at [621, 302] on button "Move" at bounding box center [632, 303] width 39 height 28
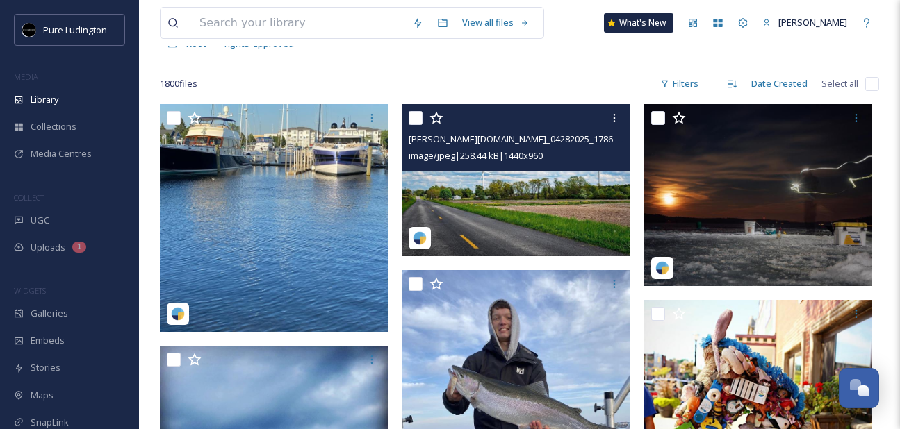
scroll to position [109, 0]
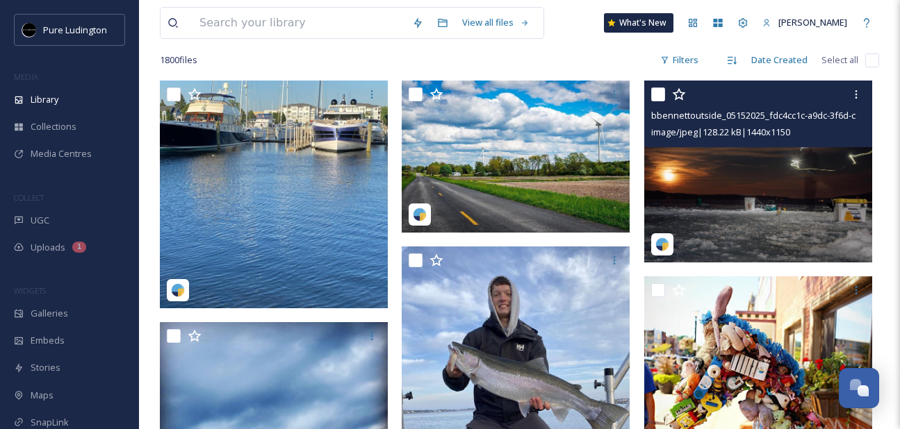
click at [661, 97] on input "checkbox" at bounding box center [658, 95] width 14 height 14
checkbox input "true"
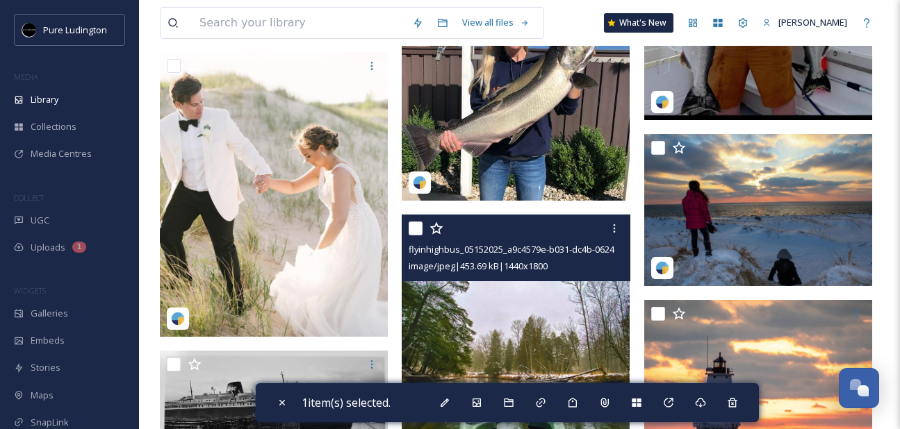
scroll to position [1281, 0]
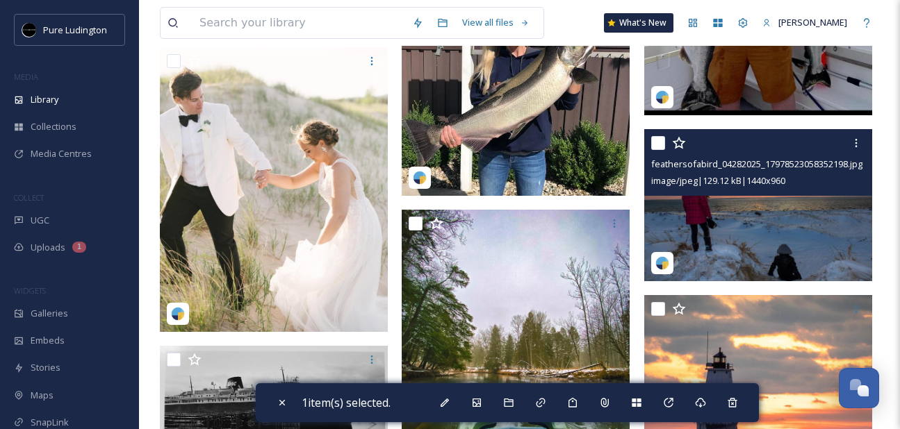
click at [656, 140] on input "checkbox" at bounding box center [658, 143] width 14 height 14
checkbox input "true"
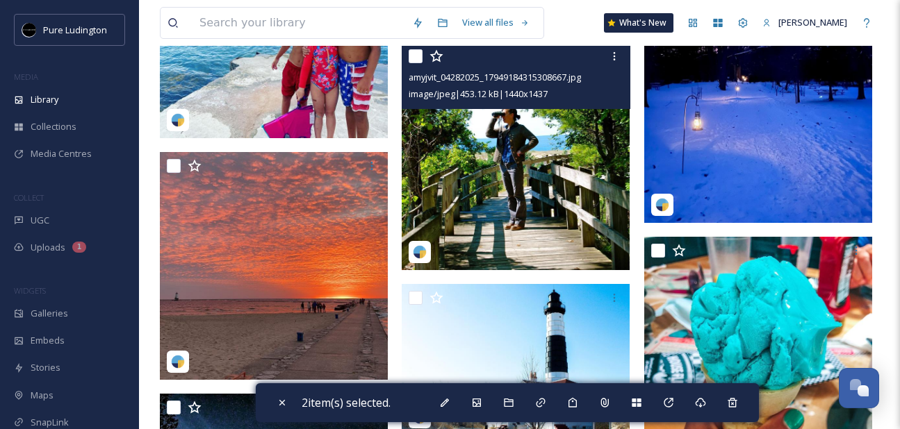
scroll to position [5281, 0]
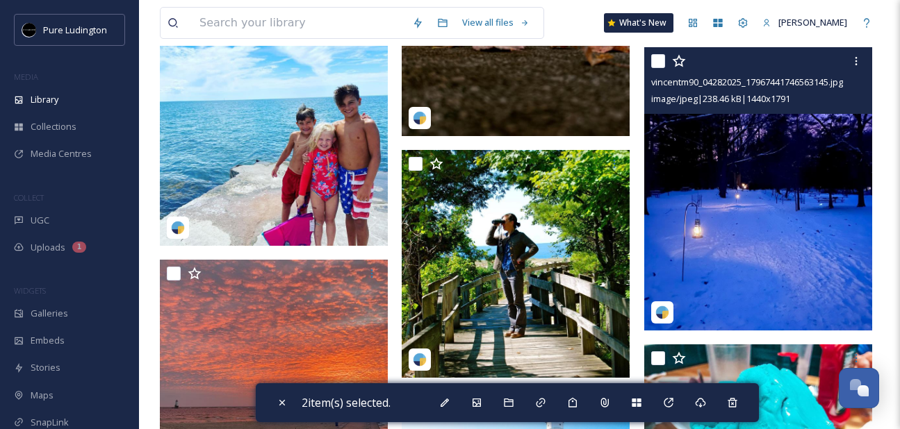
click at [657, 61] on input "checkbox" at bounding box center [658, 61] width 14 height 14
checkbox input "true"
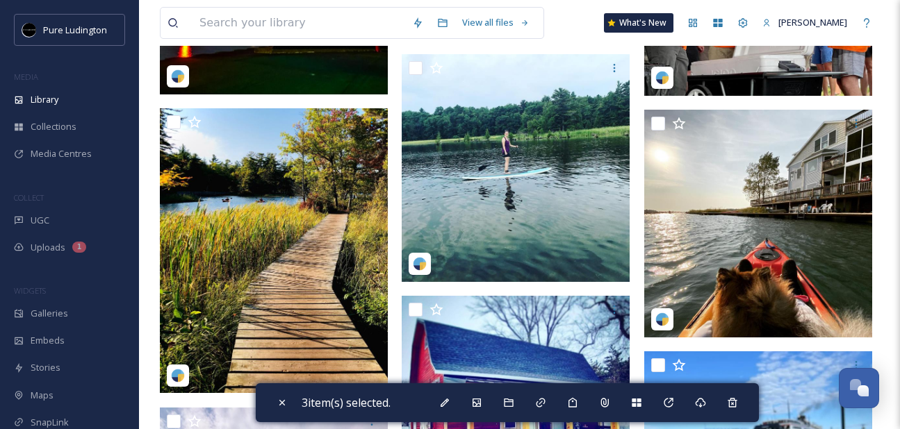
scroll to position [6548, 0]
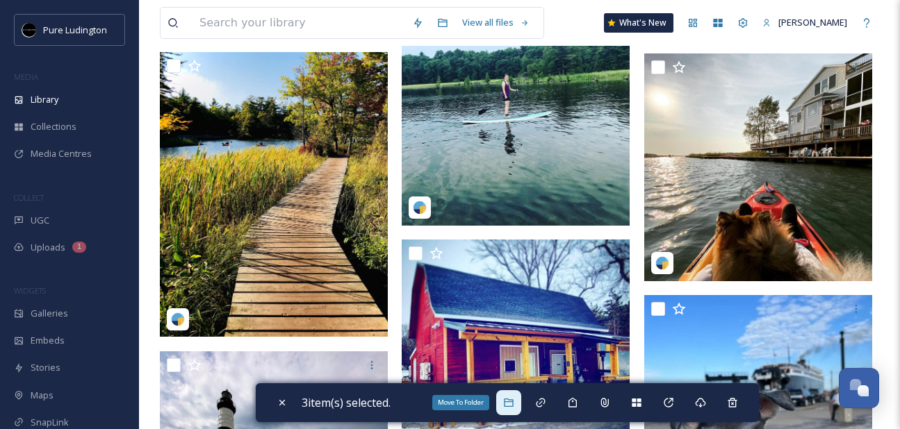
click at [514, 403] on icon at bounding box center [508, 402] width 11 height 11
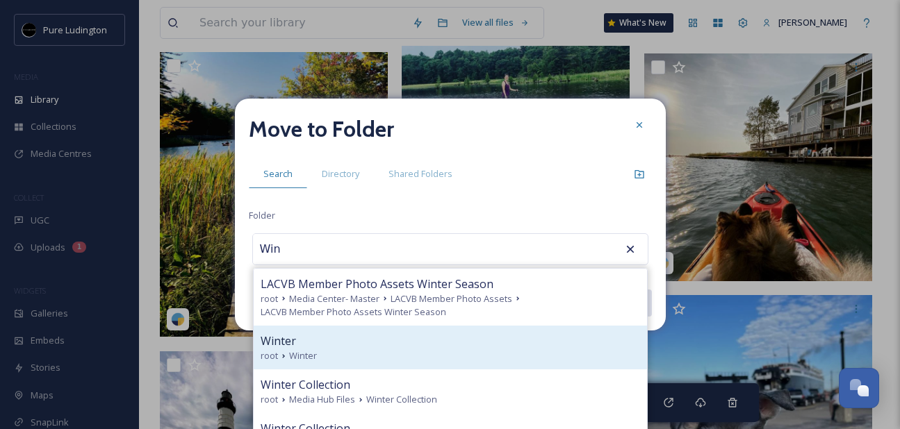
click at [464, 361] on div "root Winter" at bounding box center [450, 356] width 379 height 13
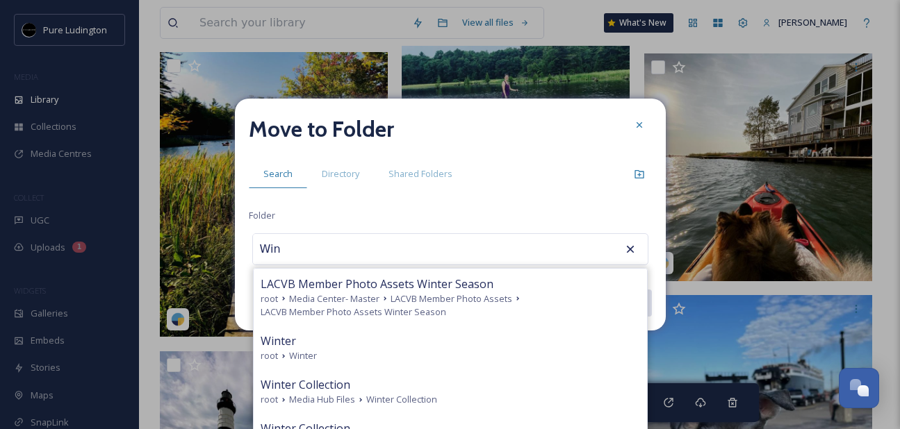
type input "Winter"
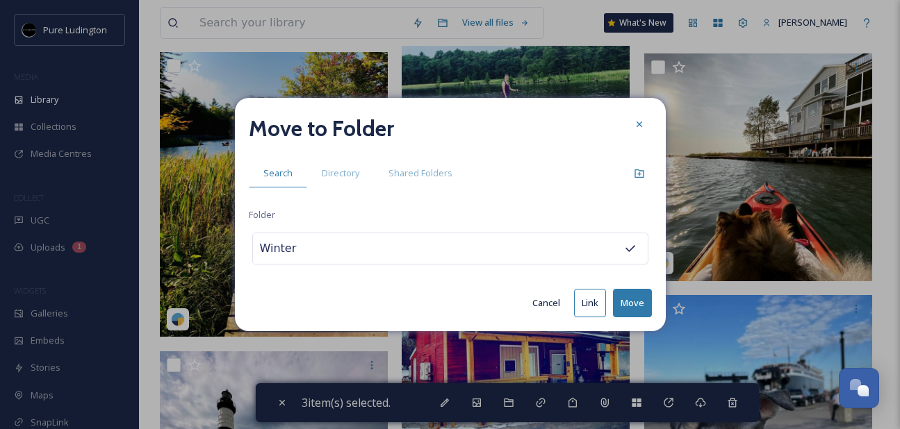
click at [634, 297] on button "Move" at bounding box center [632, 303] width 39 height 28
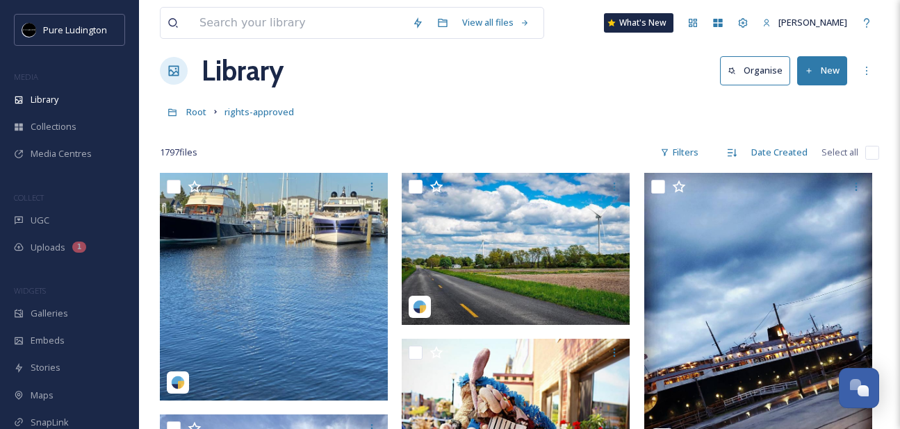
scroll to position [0, 0]
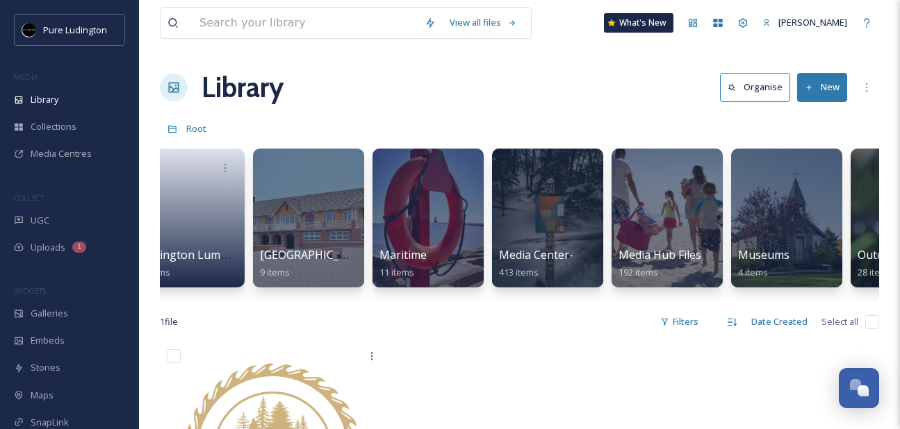
scroll to position [0, 1412]
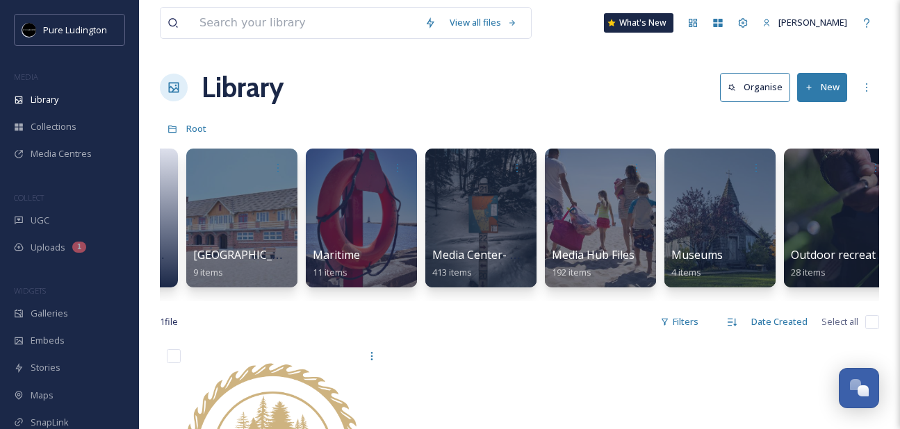
click at [808, 90] on icon at bounding box center [809, 87] width 9 height 9
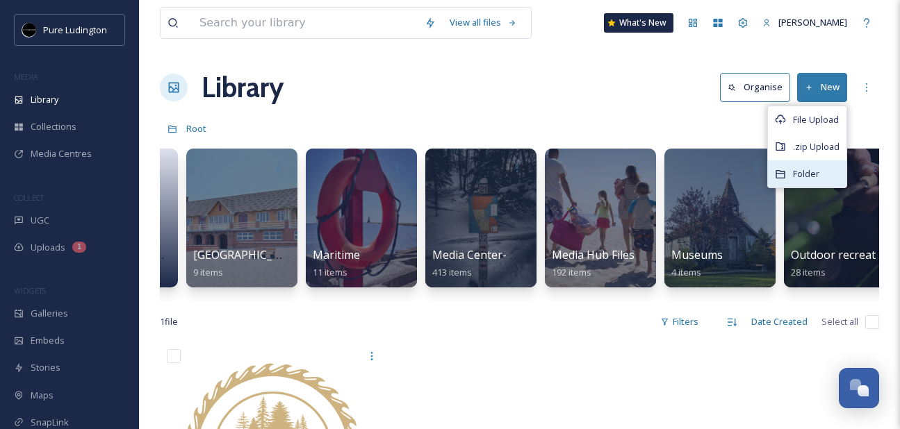
click at [807, 167] on span "Folder" at bounding box center [806, 173] width 26 height 13
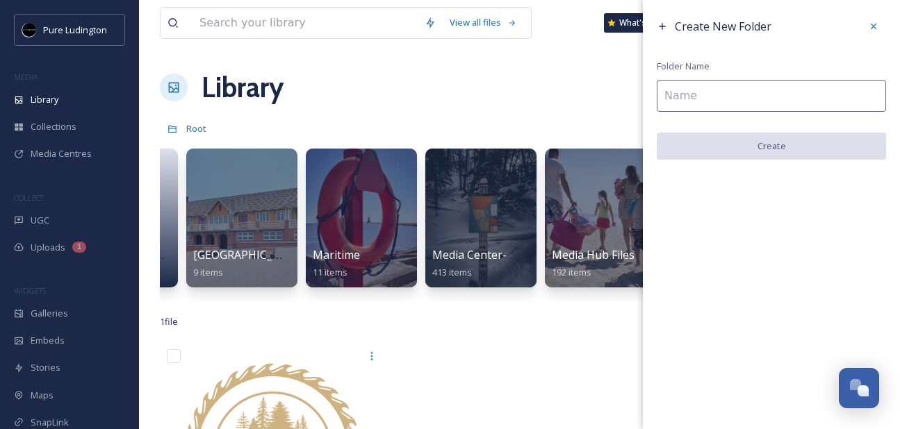
click at [772, 103] on input at bounding box center [771, 96] width 229 height 32
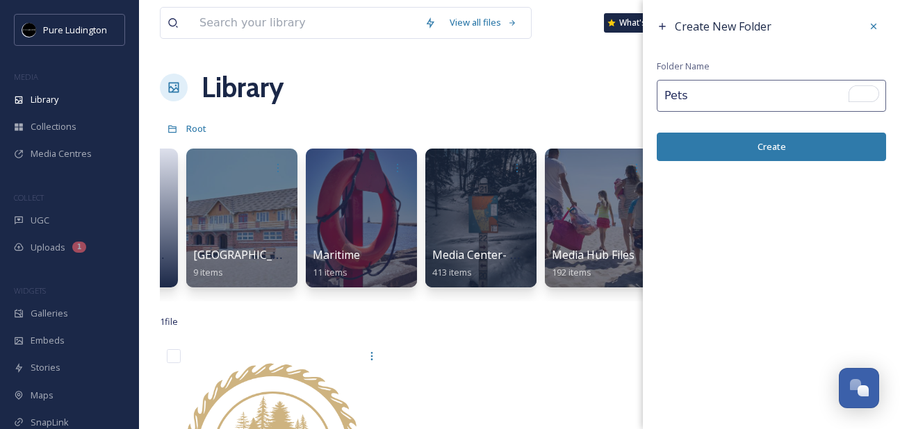
type input "Pets"
click at [769, 142] on button "Create" at bounding box center [771, 147] width 229 height 28
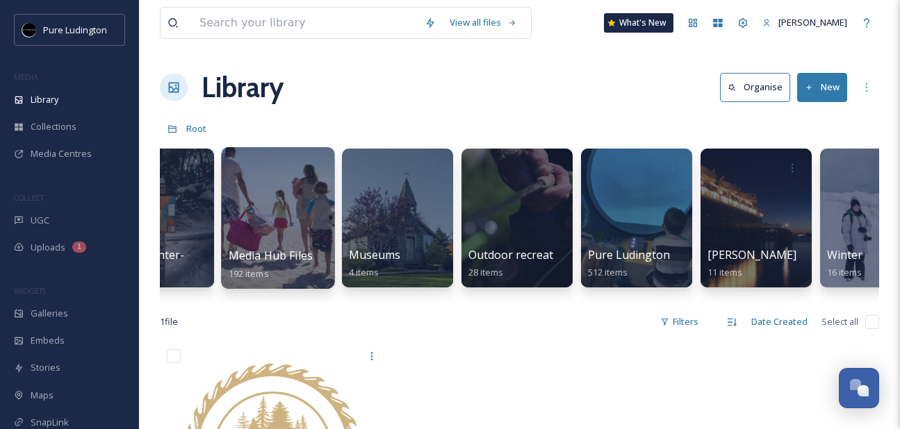
scroll to position [0, 2012]
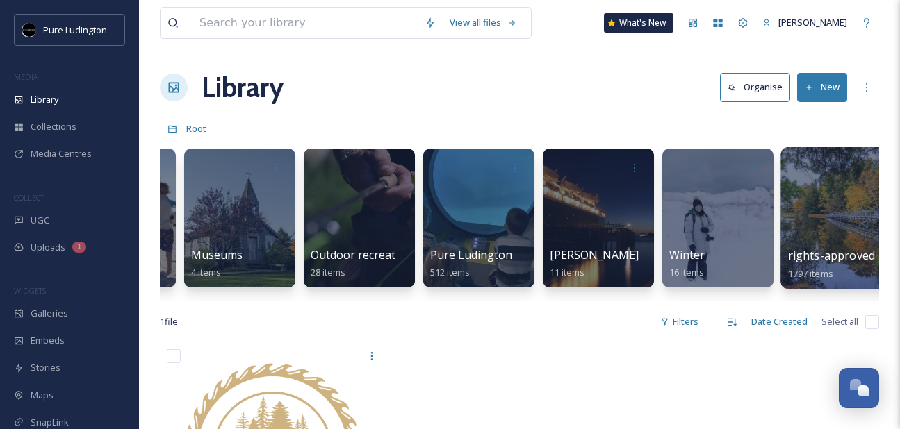
click at [827, 220] on div at bounding box center [836, 218] width 113 height 142
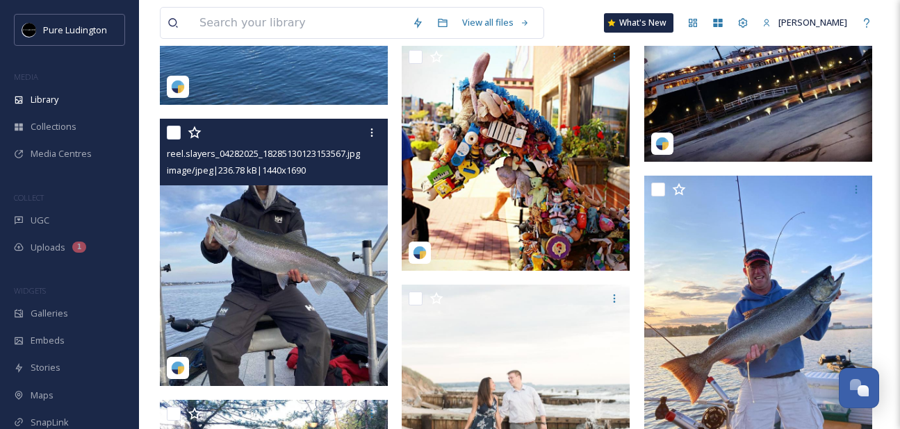
scroll to position [268, 0]
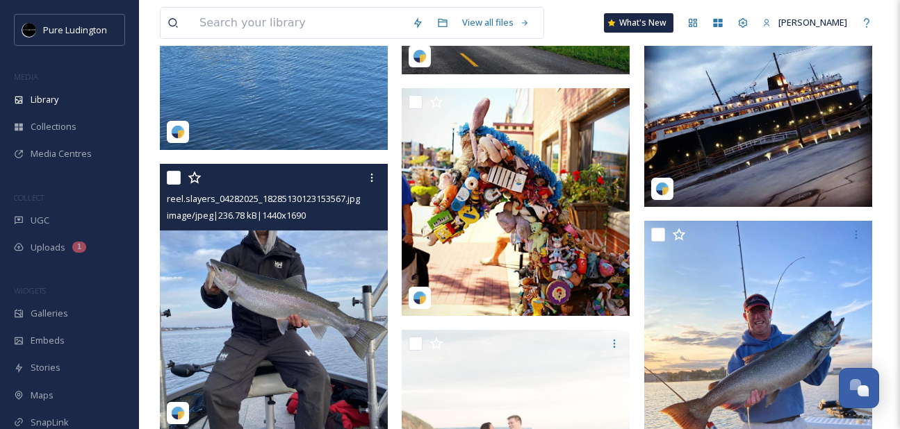
click at [172, 174] on input "checkbox" at bounding box center [174, 178] width 14 height 14
checkbox input "true"
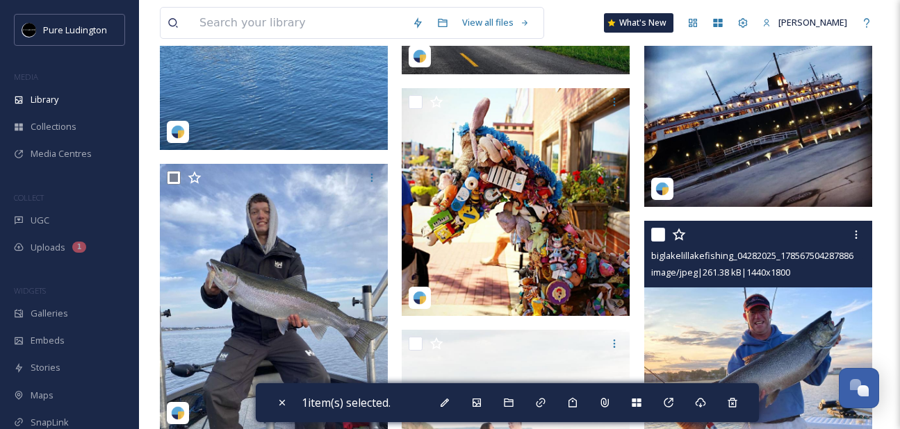
click at [657, 234] on input "checkbox" at bounding box center [658, 235] width 14 height 14
checkbox input "true"
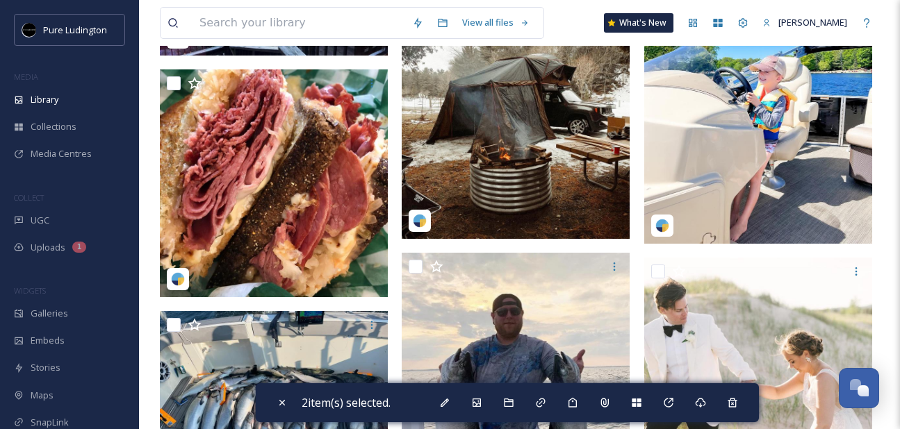
scroll to position [936, 0]
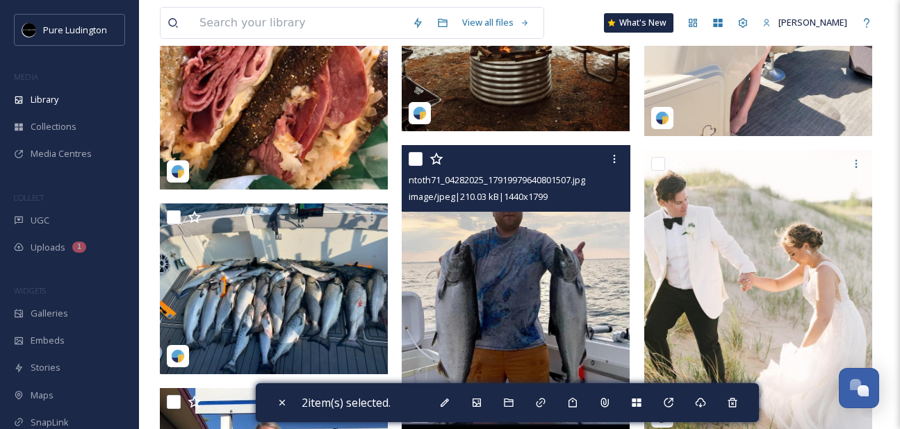
click at [413, 161] on input "checkbox" at bounding box center [416, 159] width 14 height 14
checkbox input "true"
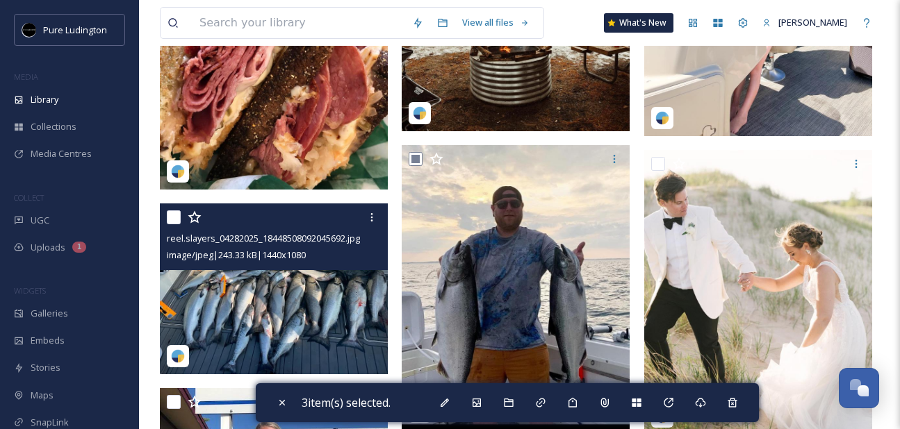
click at [179, 213] on input "checkbox" at bounding box center [174, 218] width 14 height 14
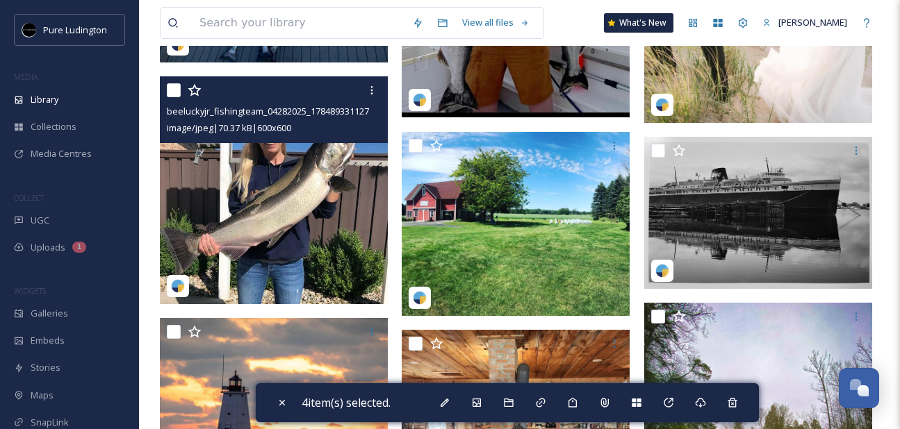
scroll to position [1277, 0]
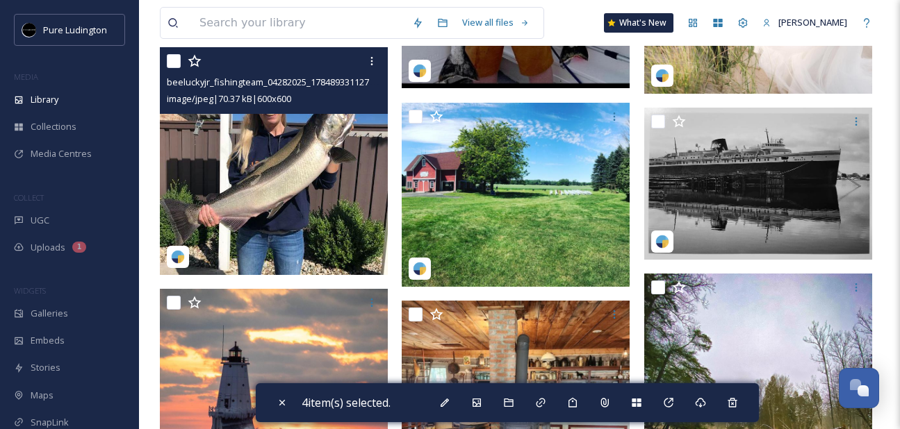
click at [172, 63] on input "checkbox" at bounding box center [174, 61] width 14 height 14
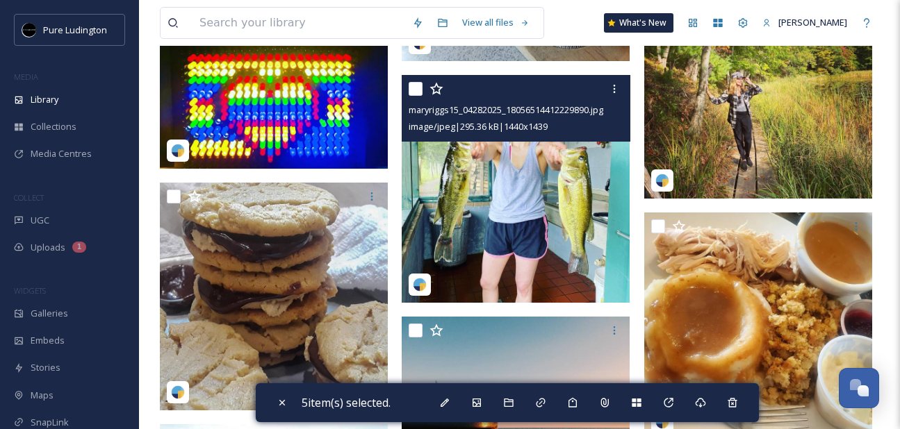
scroll to position [3124, 0]
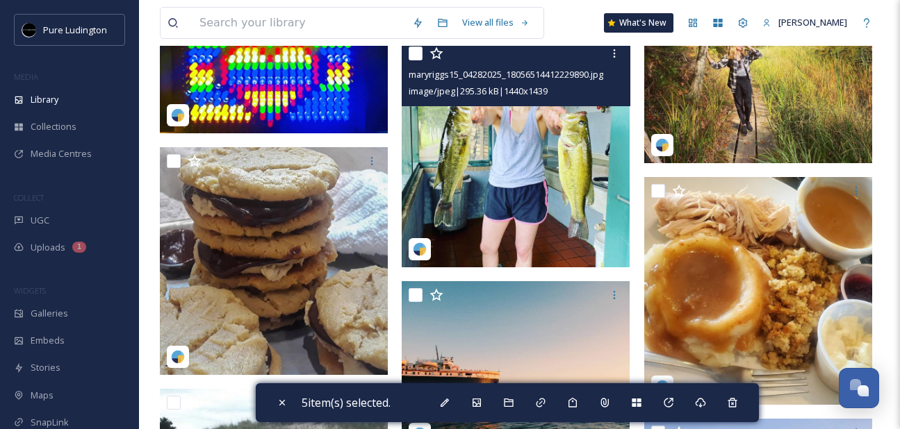
click at [412, 57] on input "checkbox" at bounding box center [416, 54] width 14 height 14
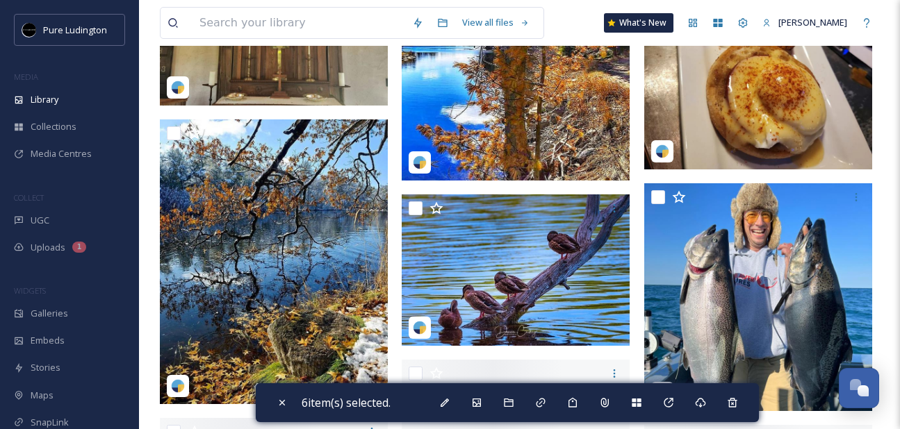
scroll to position [4000, 0]
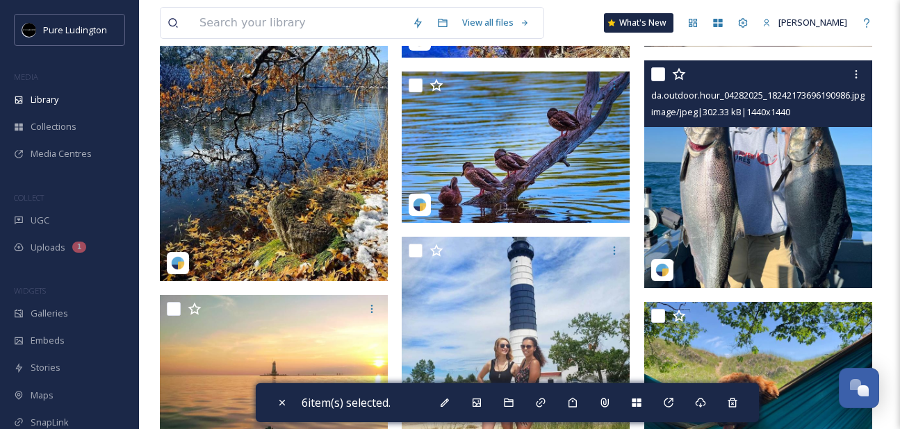
click at [657, 78] on input "checkbox" at bounding box center [658, 74] width 14 height 14
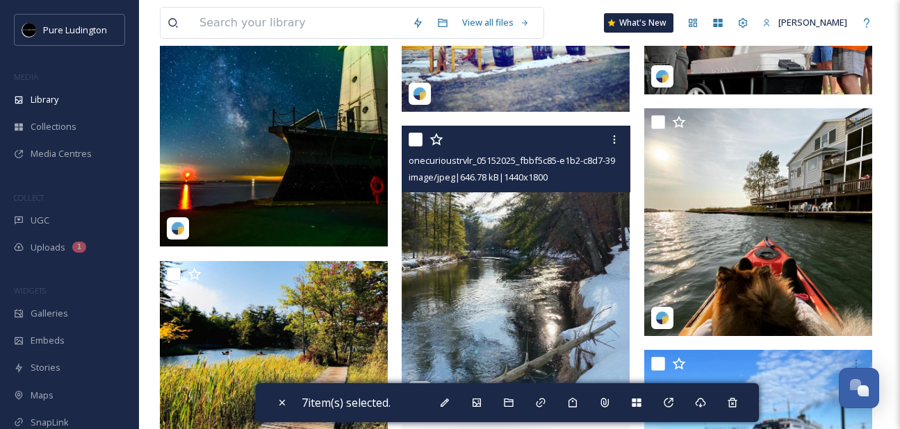
scroll to position [6425, 0]
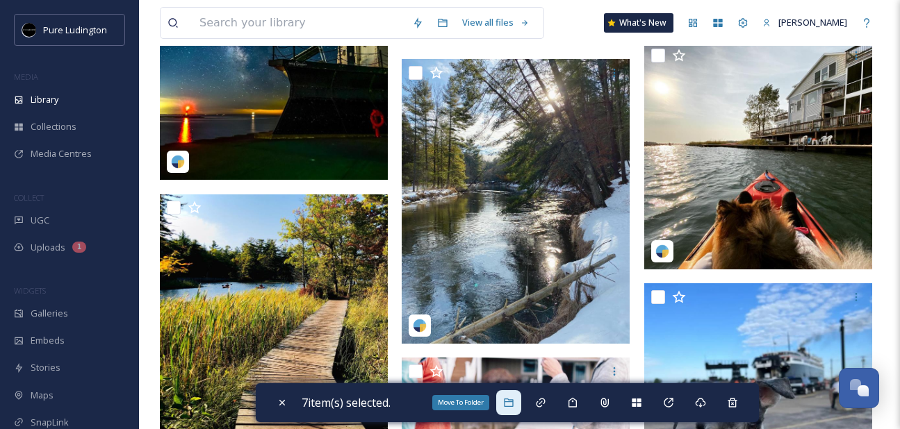
click at [514, 408] on icon at bounding box center [508, 402] width 11 height 11
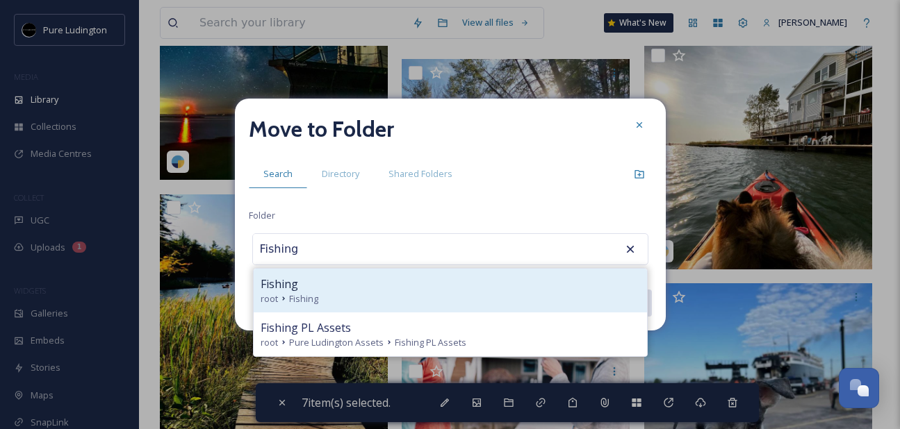
click at [427, 286] on div "Fishing" at bounding box center [450, 284] width 379 height 17
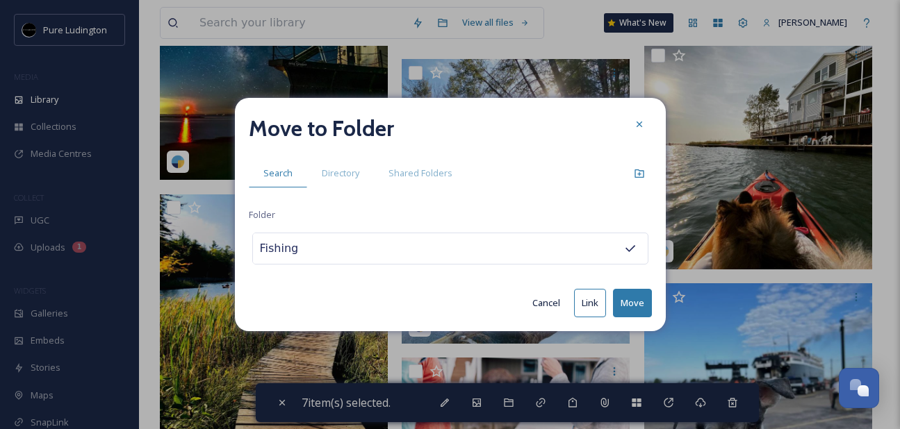
click at [630, 308] on button "Move" at bounding box center [632, 303] width 39 height 28
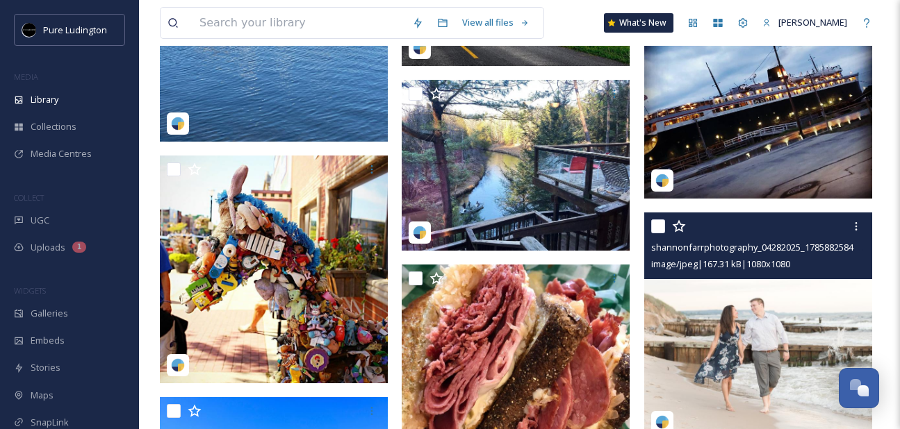
scroll to position [293, 0]
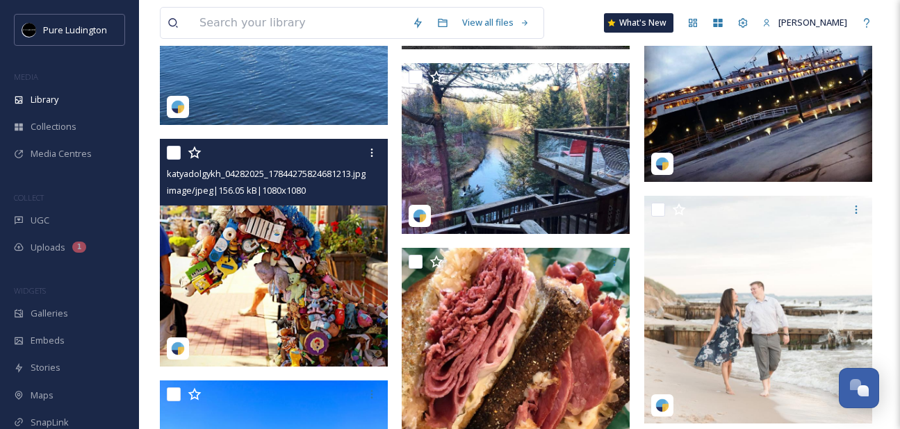
click at [178, 155] on input "checkbox" at bounding box center [174, 153] width 14 height 14
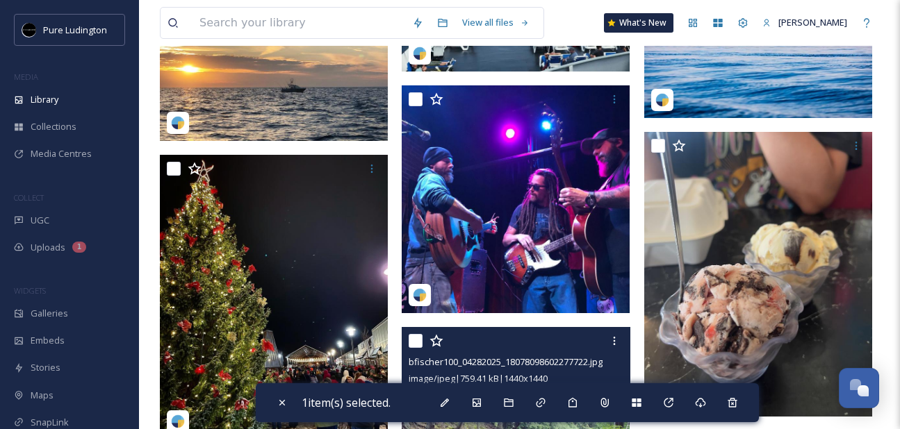
scroll to position [1843, 0]
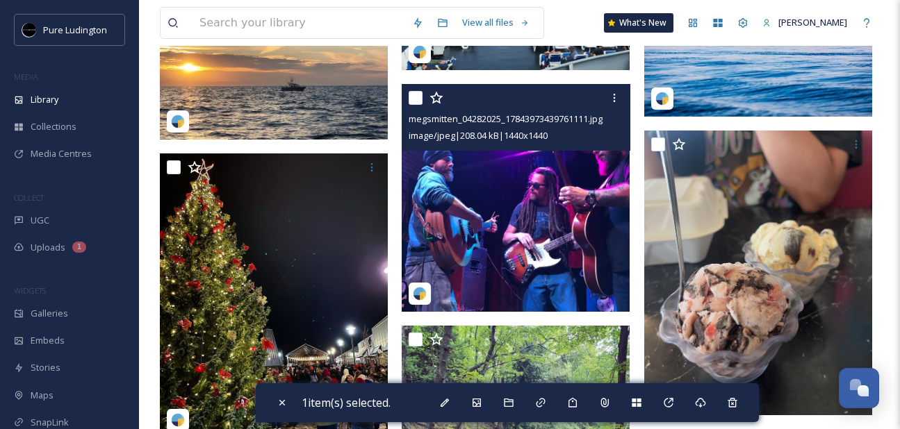
click at [412, 100] on input "checkbox" at bounding box center [416, 98] width 14 height 14
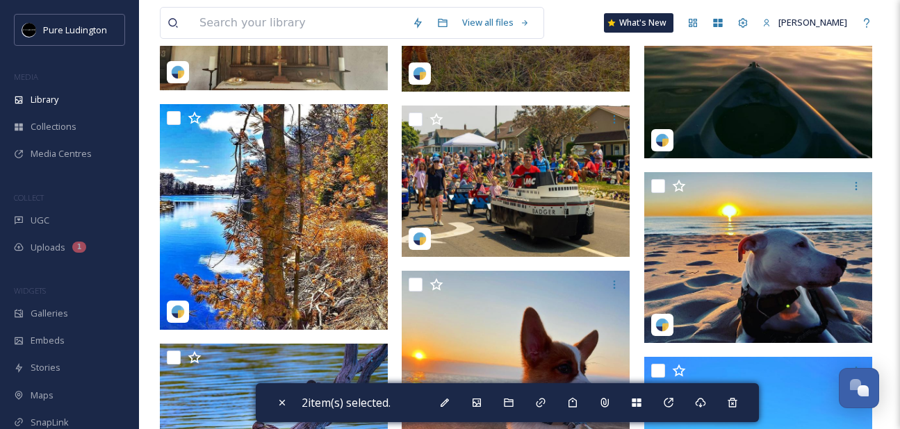
scroll to position [3709, 0]
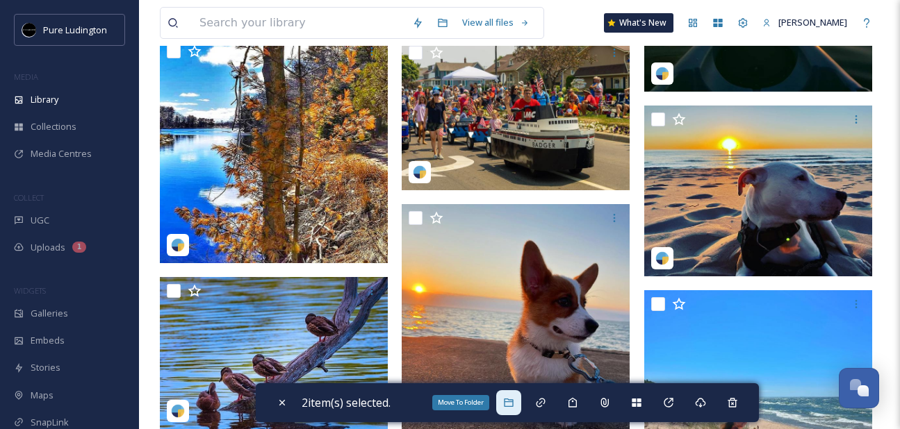
click at [513, 404] on icon at bounding box center [508, 403] width 9 height 8
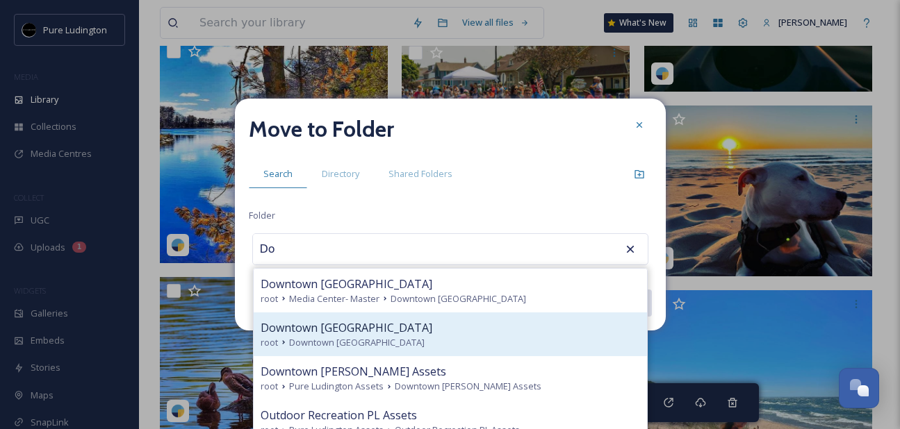
click at [479, 338] on div "root Downtown [GEOGRAPHIC_DATA]" at bounding box center [450, 342] width 379 height 13
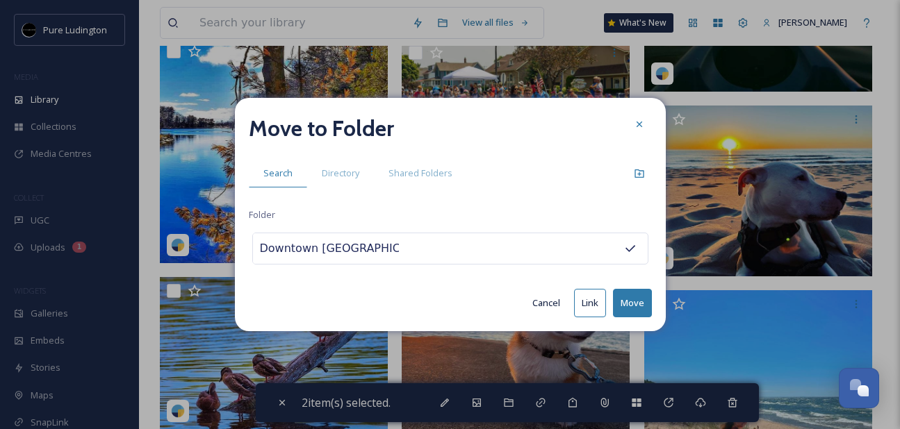
click at [633, 297] on button "Move" at bounding box center [632, 303] width 39 height 28
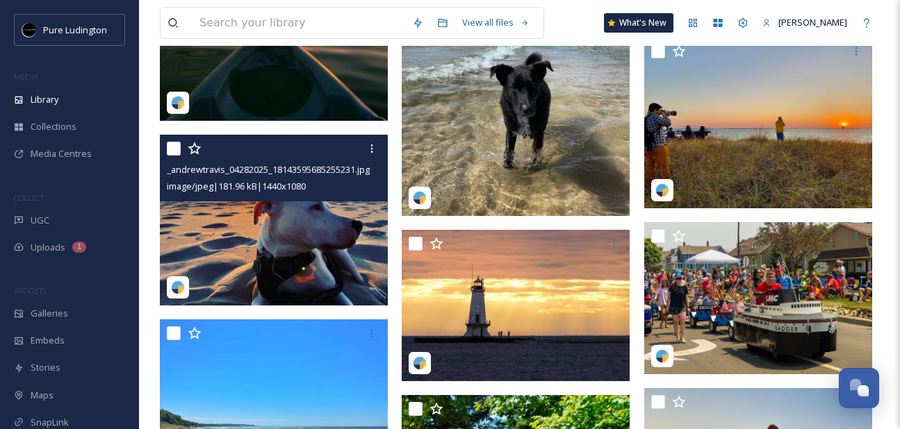
click at [171, 150] on input "checkbox" at bounding box center [174, 149] width 14 height 14
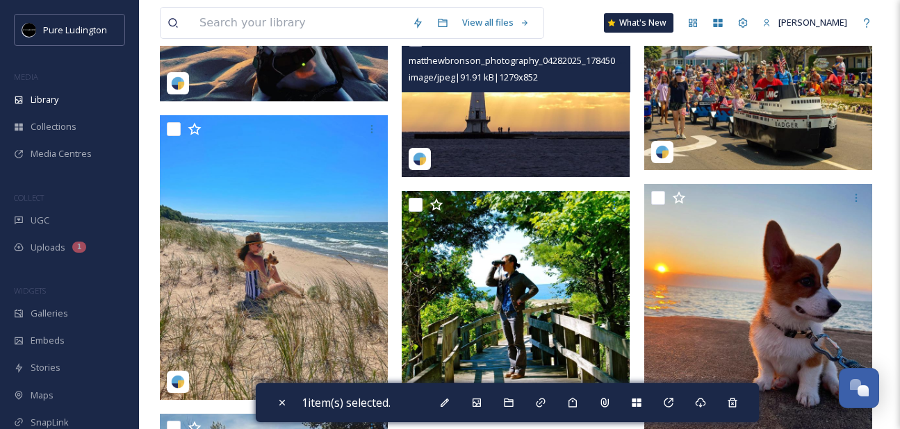
scroll to position [3936, 0]
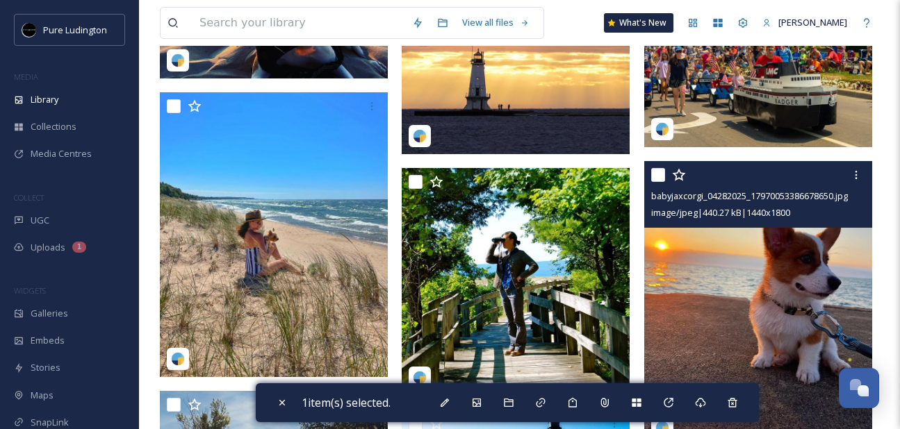
click at [653, 174] on input "checkbox" at bounding box center [658, 175] width 14 height 14
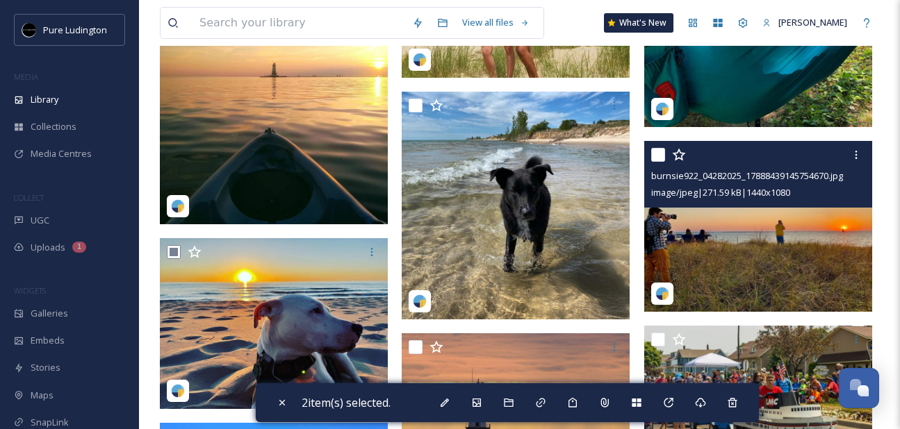
scroll to position [3554, 0]
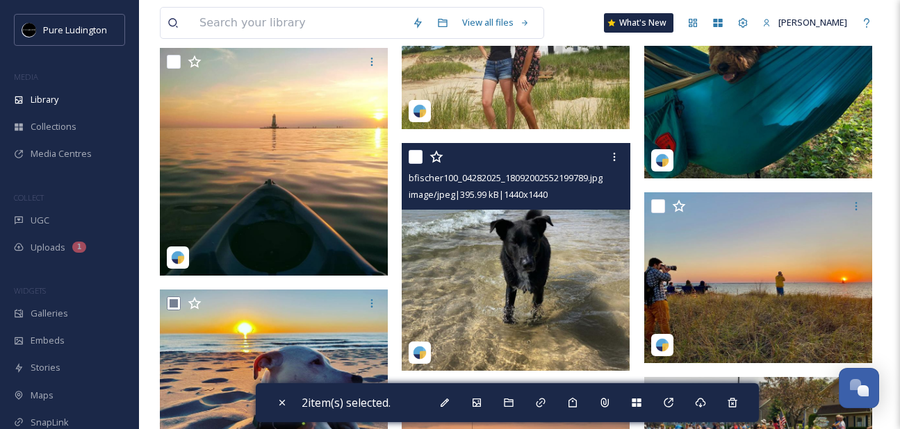
click at [418, 155] on input "checkbox" at bounding box center [416, 157] width 14 height 14
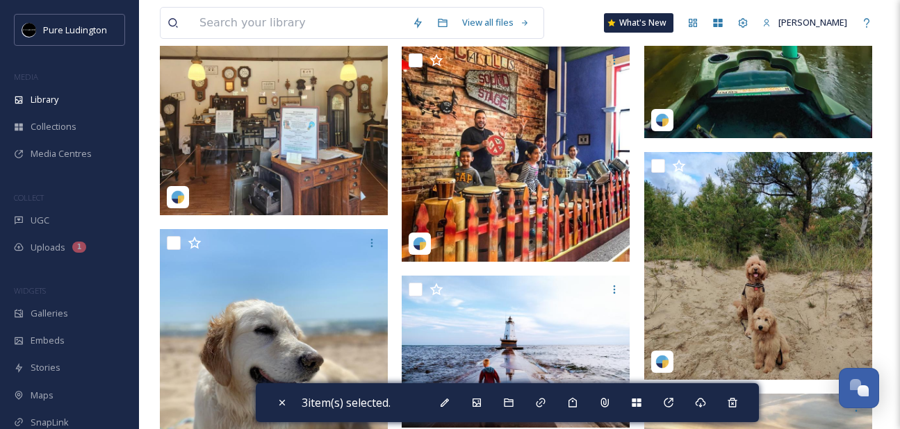
scroll to position [1295, 0]
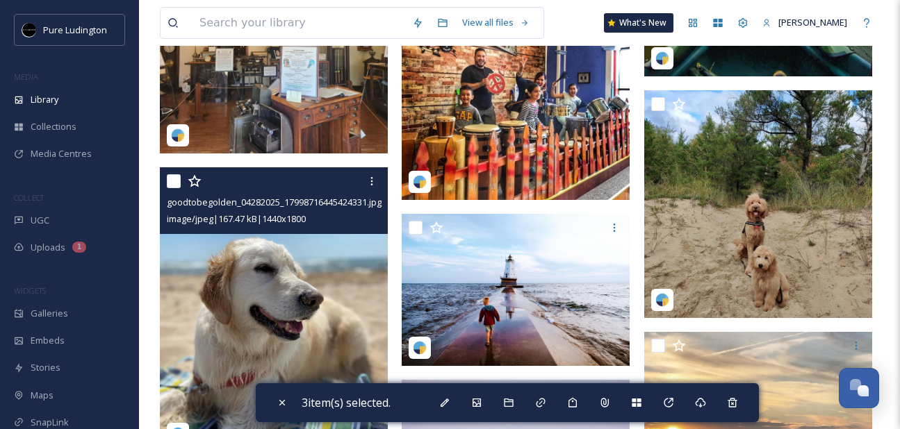
click at [171, 185] on input "checkbox" at bounding box center [174, 181] width 14 height 14
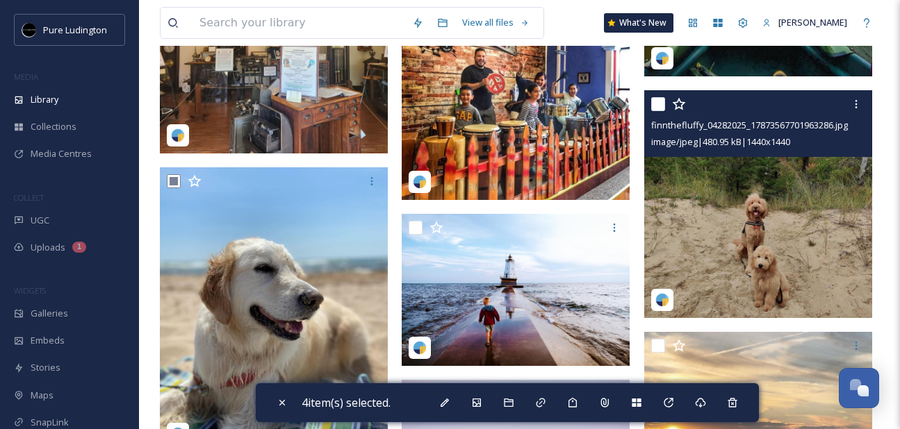
click at [656, 104] on input "checkbox" at bounding box center [658, 104] width 14 height 14
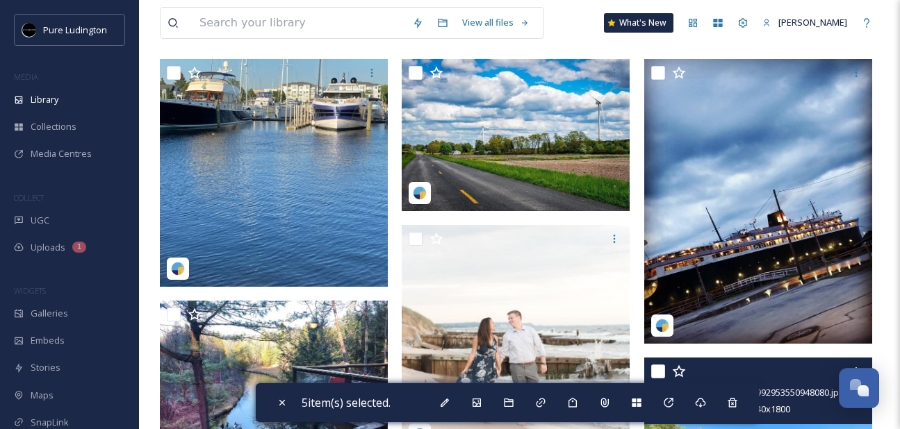
scroll to position [19, 0]
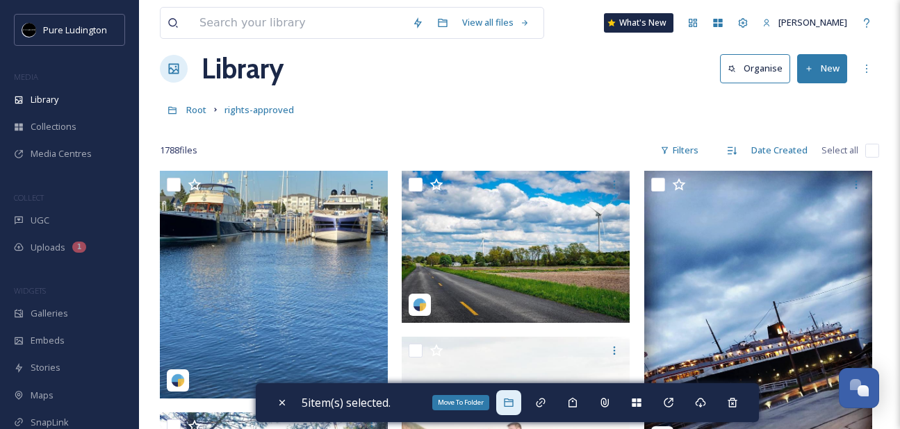
click at [514, 403] on icon at bounding box center [508, 402] width 11 height 11
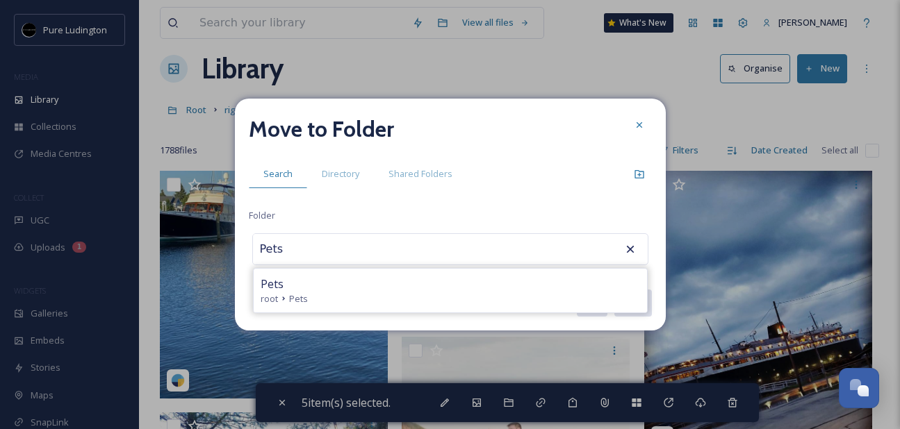
click at [467, 276] on div "Pets" at bounding box center [450, 284] width 379 height 17
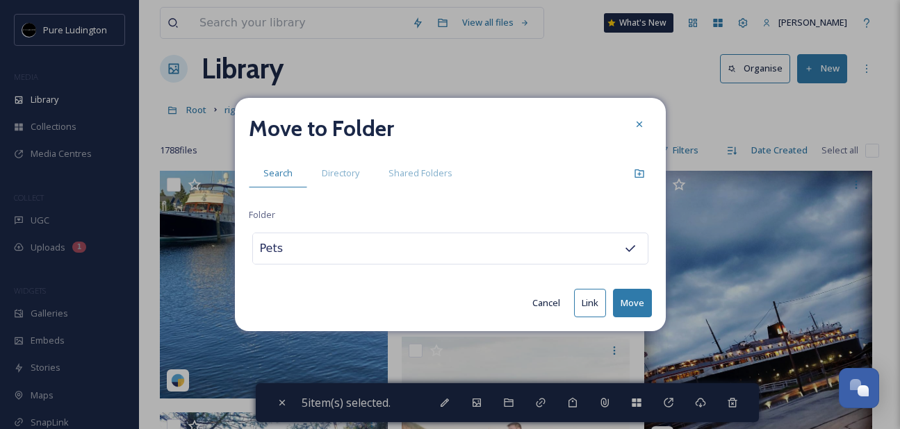
click at [623, 301] on button "Move" at bounding box center [632, 303] width 39 height 28
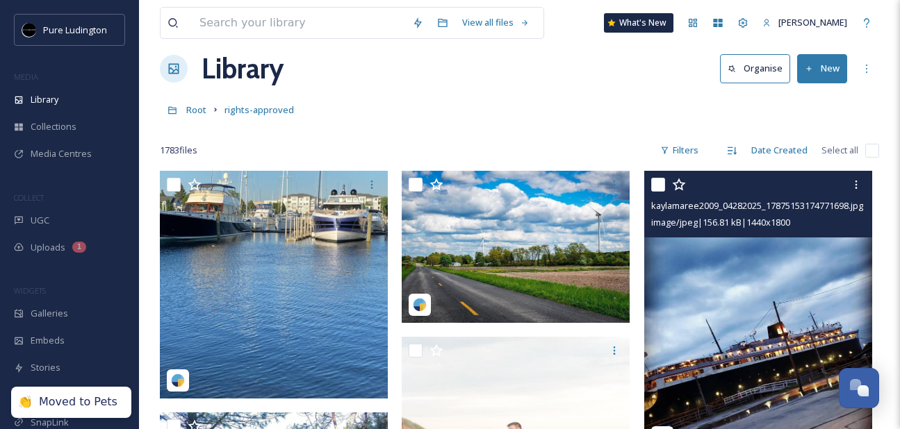
click at [657, 182] on input "checkbox" at bounding box center [658, 185] width 14 height 14
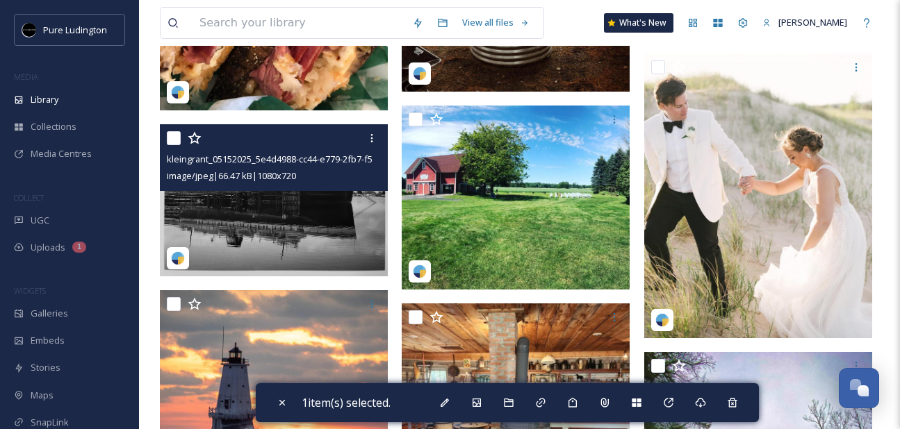
scroll to position [735, 0]
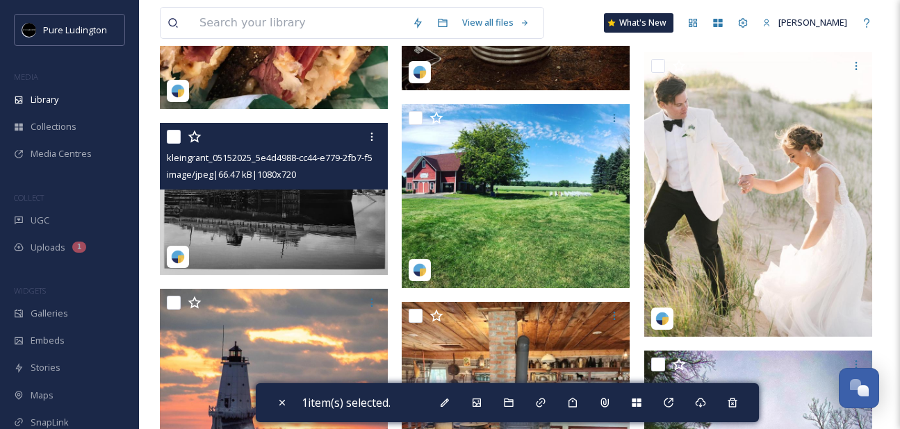
click at [172, 133] on input "checkbox" at bounding box center [174, 137] width 14 height 14
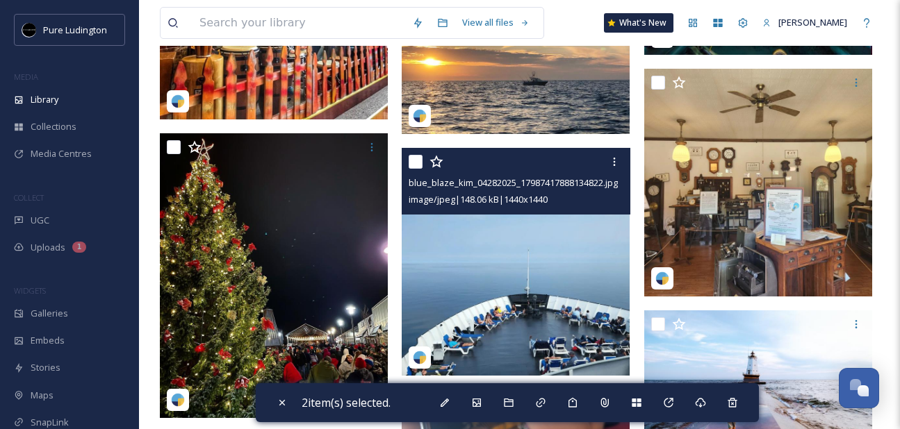
scroll to position [1315, 0]
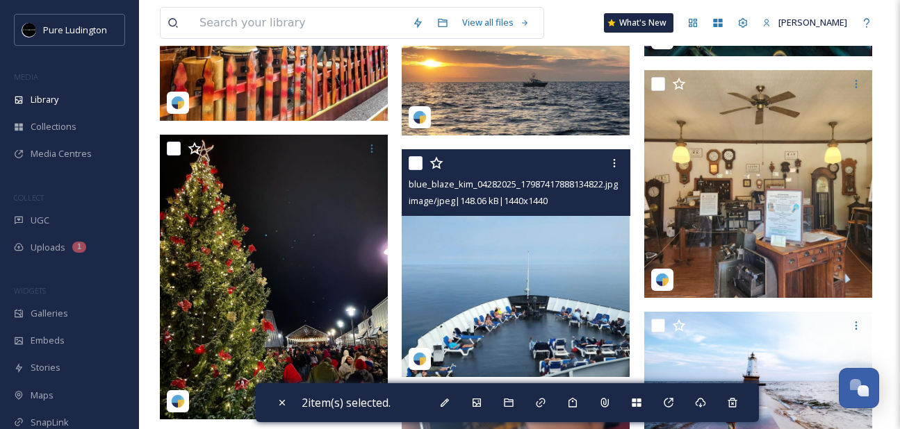
click at [412, 165] on input "checkbox" at bounding box center [416, 163] width 14 height 14
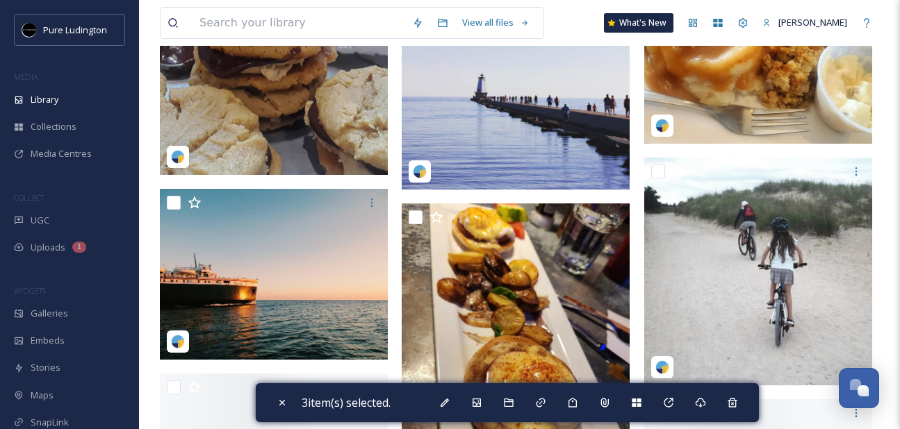
scroll to position [2640, 0]
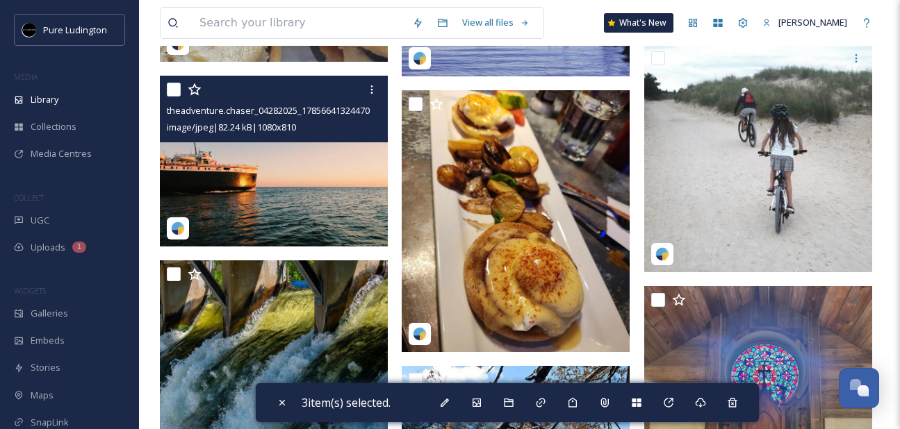
click at [173, 88] on input "checkbox" at bounding box center [174, 90] width 14 height 14
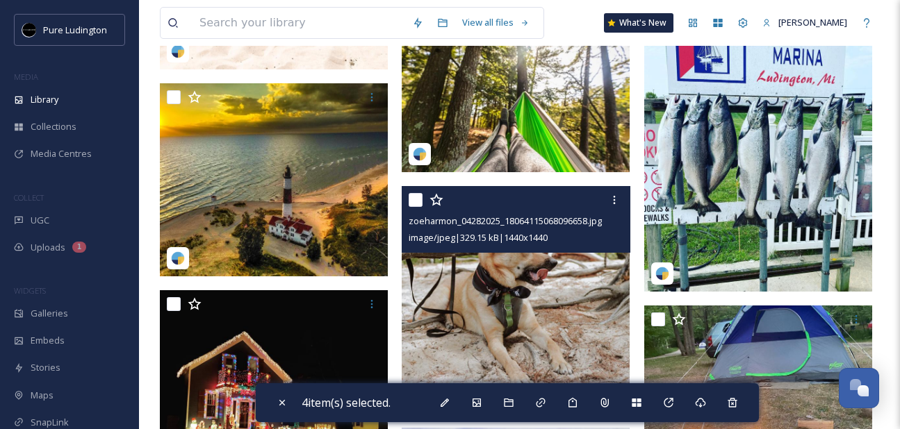
scroll to position [7796, 0]
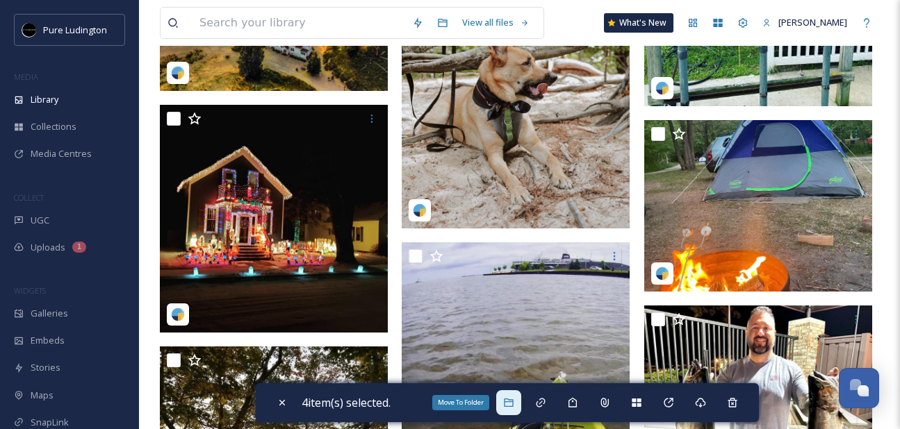
click at [509, 408] on icon at bounding box center [508, 402] width 11 height 11
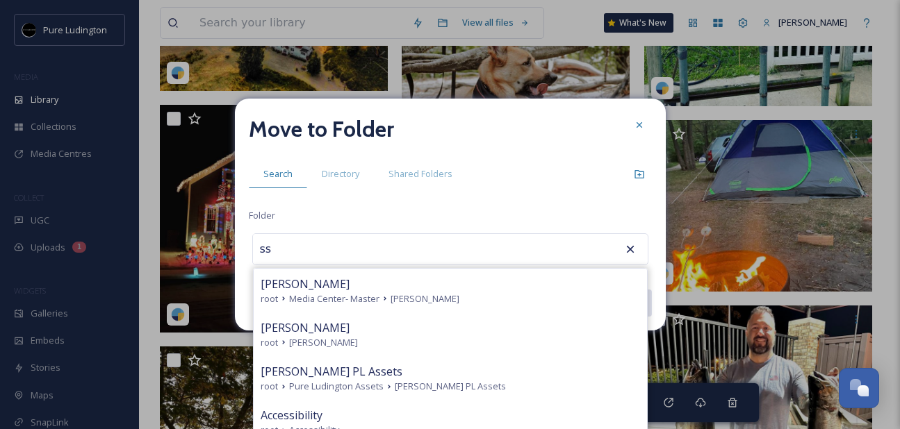
click at [395, 346] on div "root [PERSON_NAME]" at bounding box center [450, 342] width 379 height 13
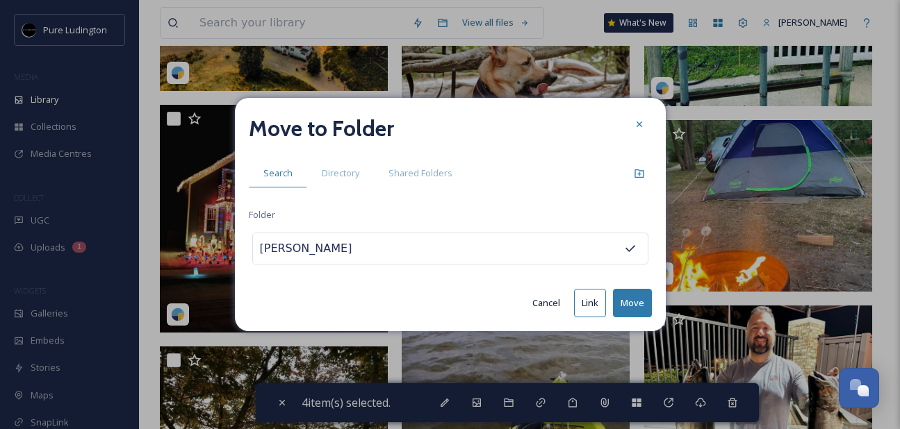
click at [634, 296] on button "Move" at bounding box center [632, 303] width 39 height 28
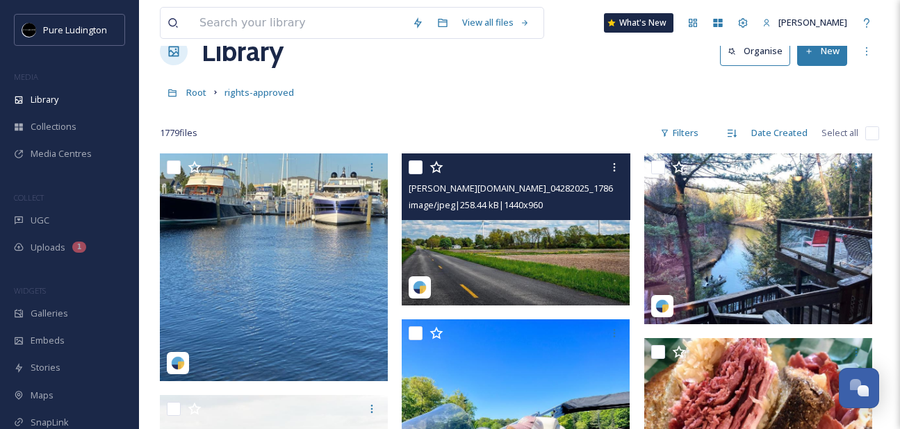
scroll to position [35, 0]
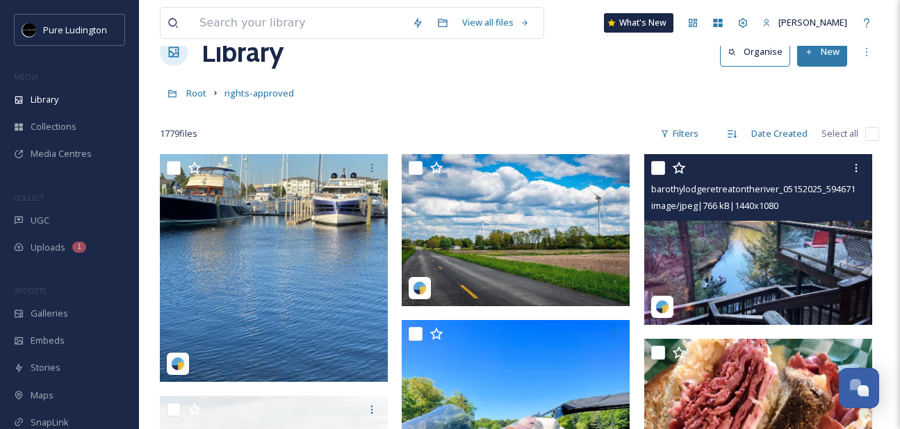
click at [659, 165] on input "checkbox" at bounding box center [658, 168] width 14 height 14
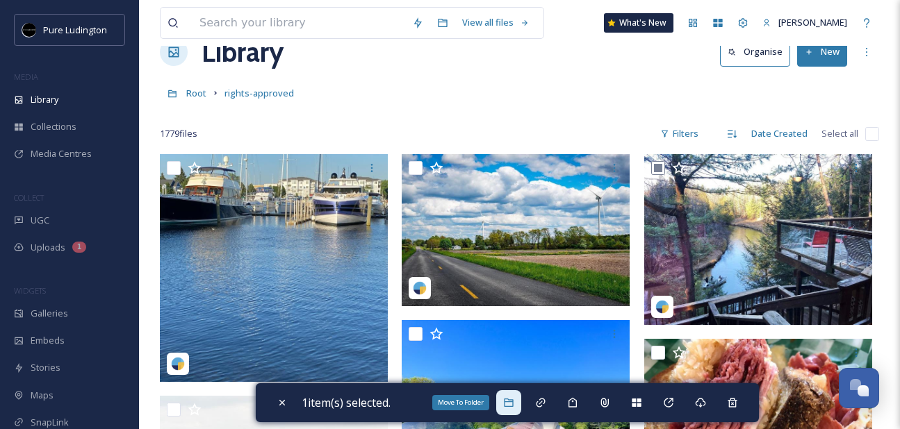
click at [512, 395] on div "Move To Folder" at bounding box center [508, 403] width 25 height 25
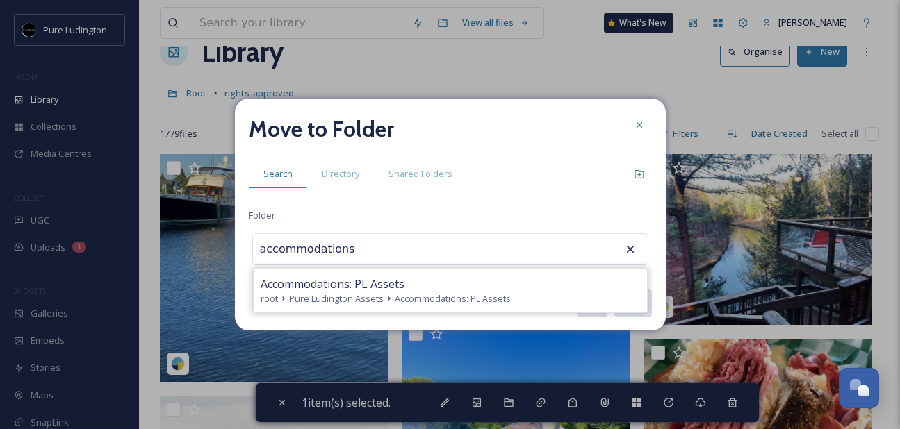
click at [637, 124] on icon at bounding box center [639, 125] width 6 height 6
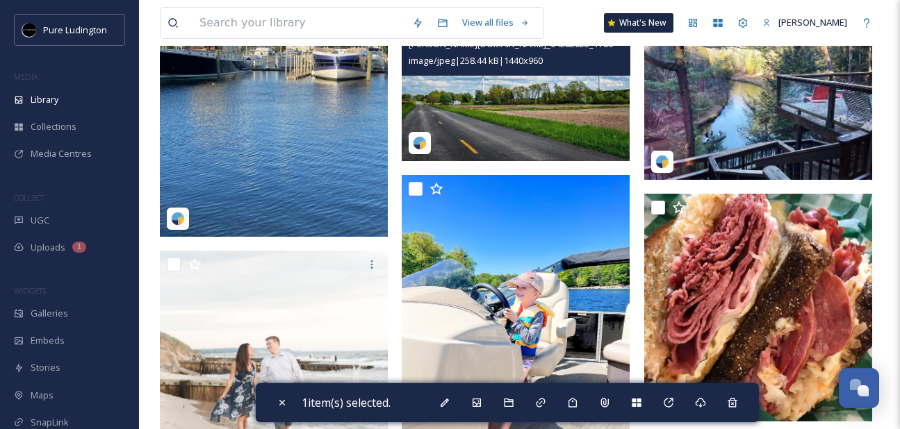
scroll to position [308, 0]
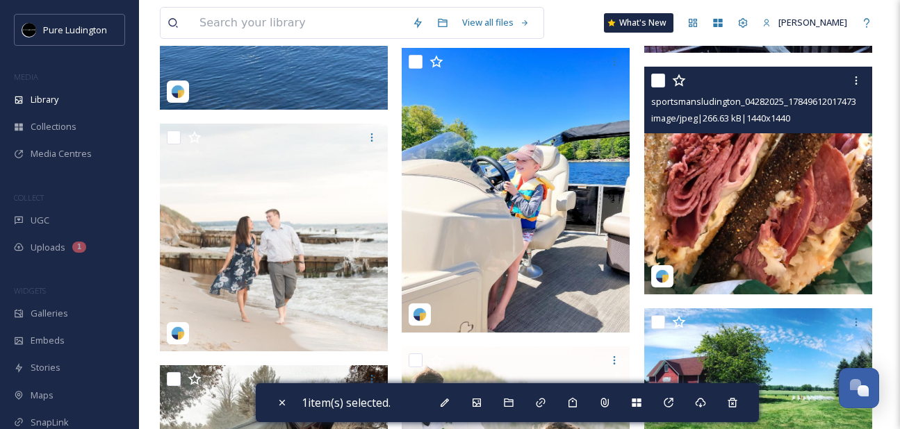
click at [657, 83] on input "checkbox" at bounding box center [658, 81] width 14 height 14
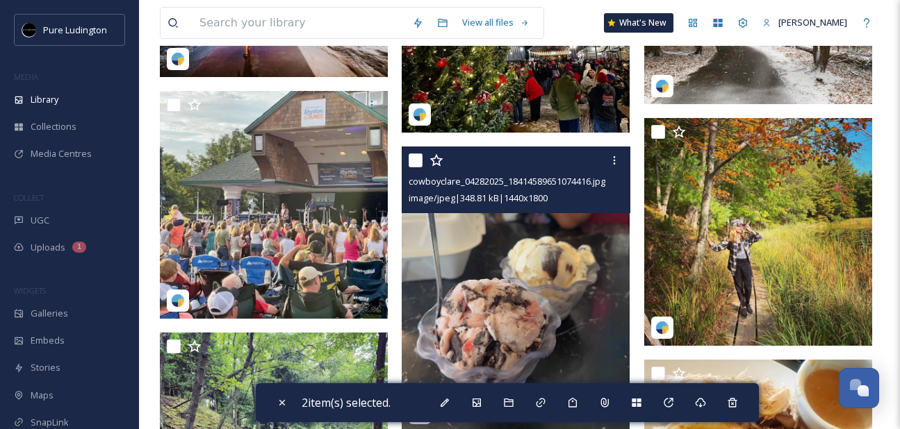
scroll to position [1530, 0]
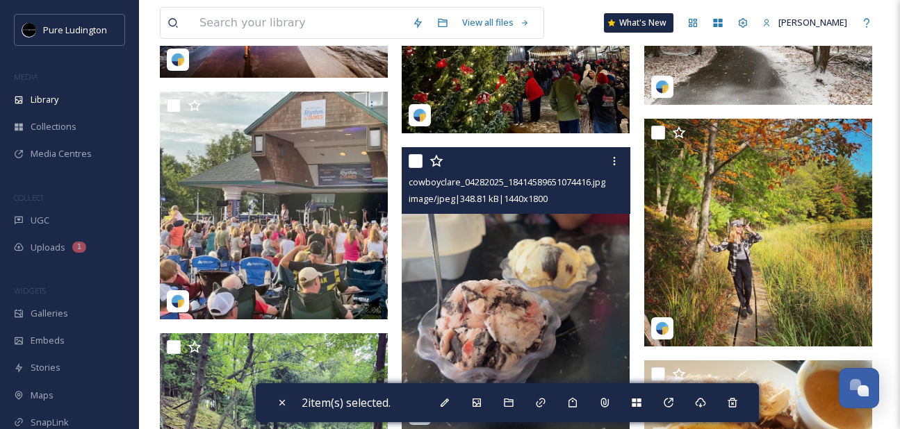
click at [418, 161] on input "checkbox" at bounding box center [416, 161] width 14 height 14
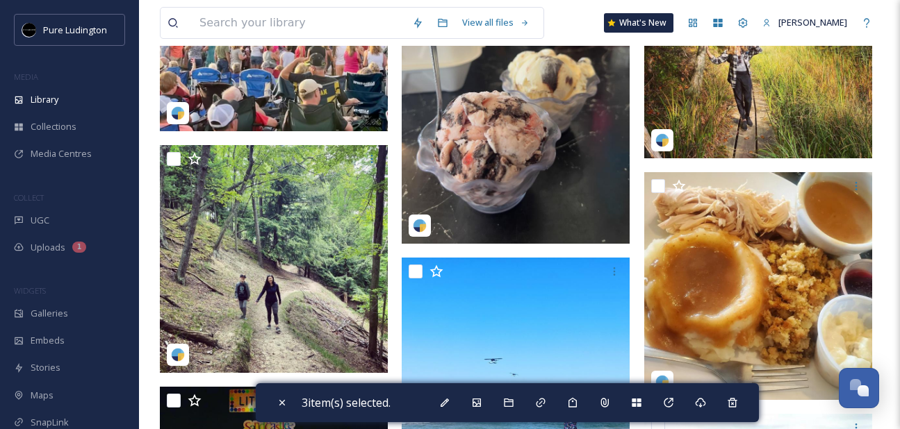
scroll to position [1798, 0]
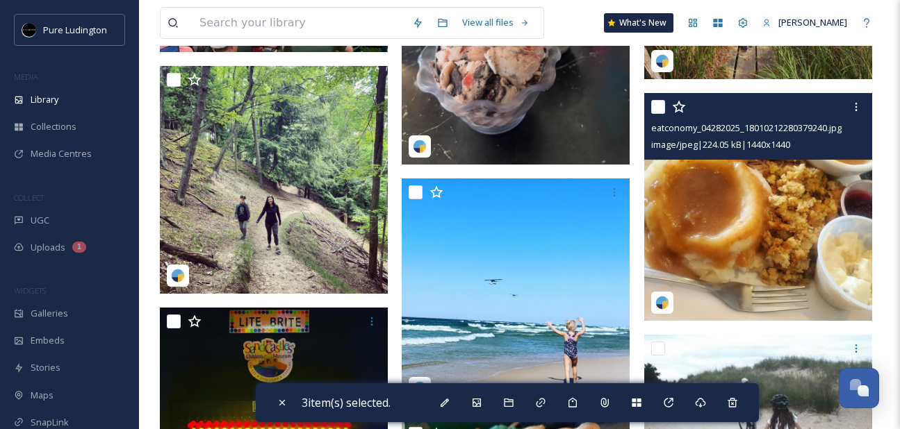
click at [656, 108] on input "checkbox" at bounding box center [658, 107] width 14 height 14
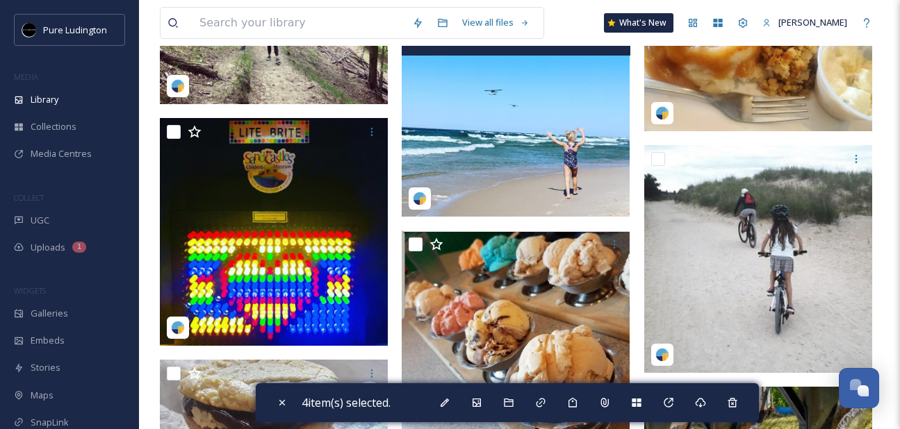
scroll to position [2019, 0]
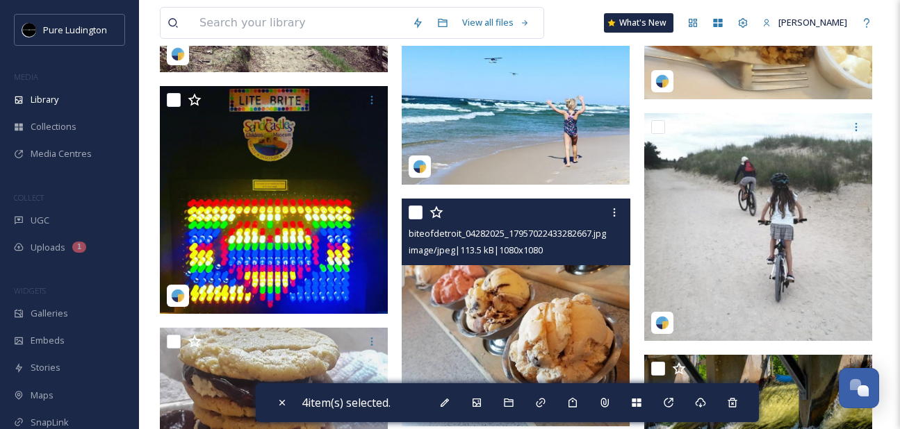
click at [419, 208] on input "checkbox" at bounding box center [416, 213] width 14 height 14
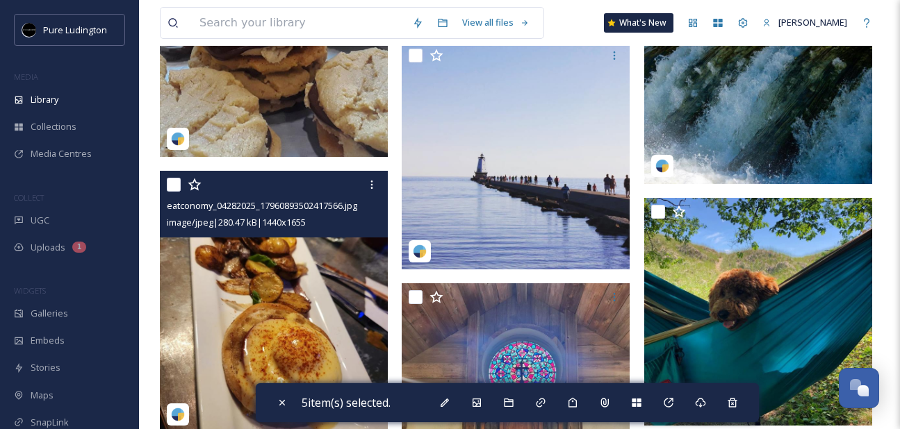
scroll to position [2422, 0]
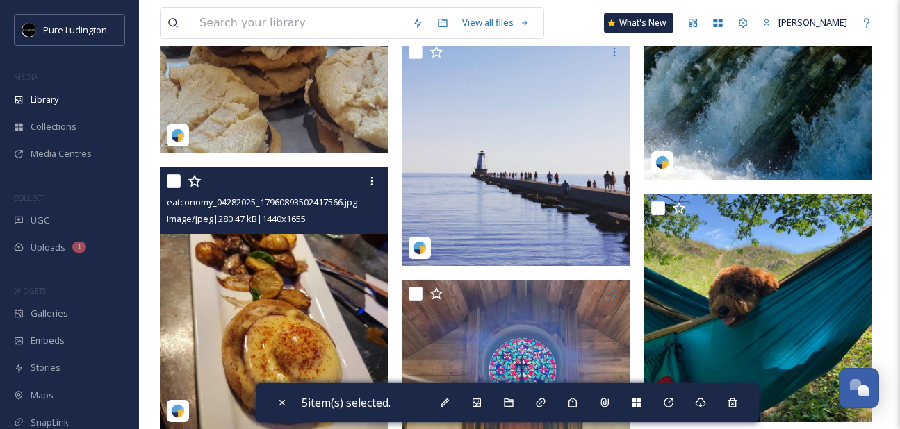
click at [174, 179] on input "checkbox" at bounding box center [174, 181] width 14 height 14
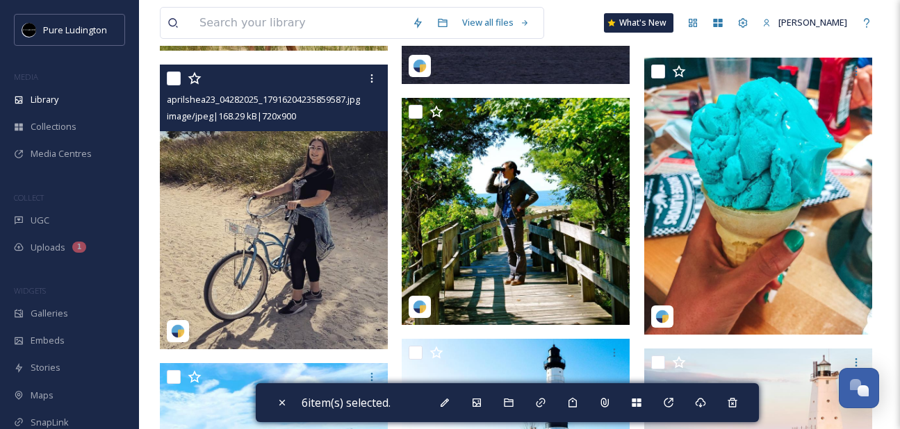
scroll to position [3582, 0]
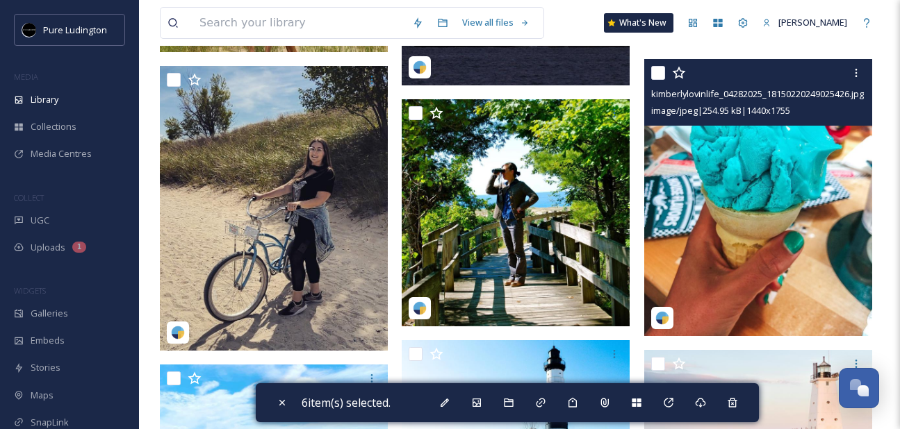
click at [655, 76] on input "checkbox" at bounding box center [658, 73] width 14 height 14
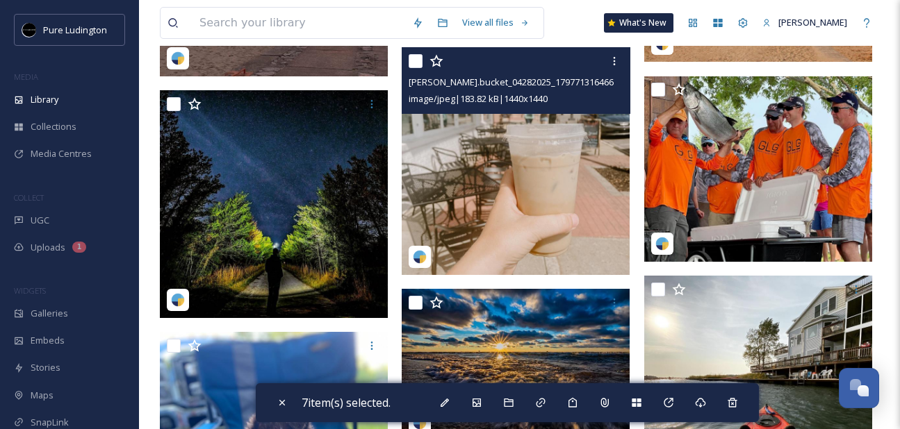
scroll to position [4329, 0]
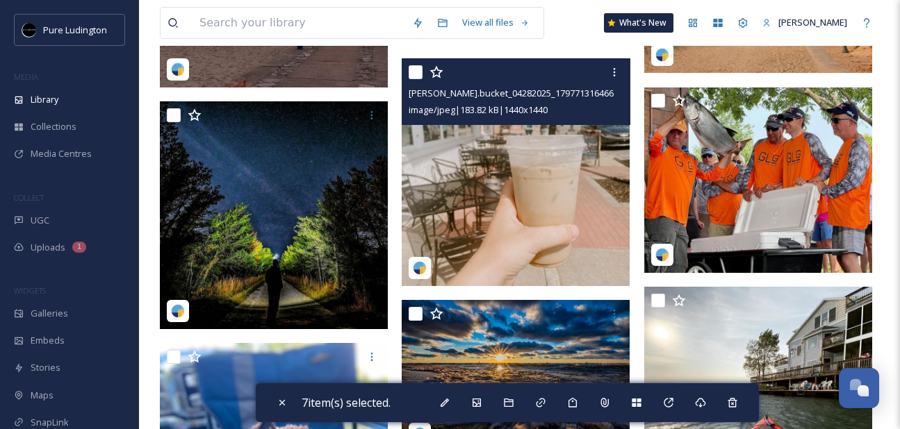
click at [412, 70] on input "checkbox" at bounding box center [416, 72] width 14 height 14
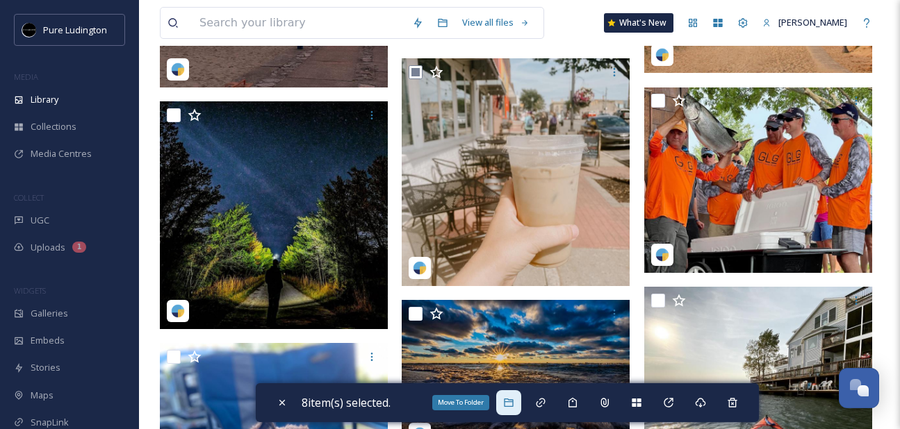
click at [513, 402] on icon at bounding box center [508, 403] width 9 height 8
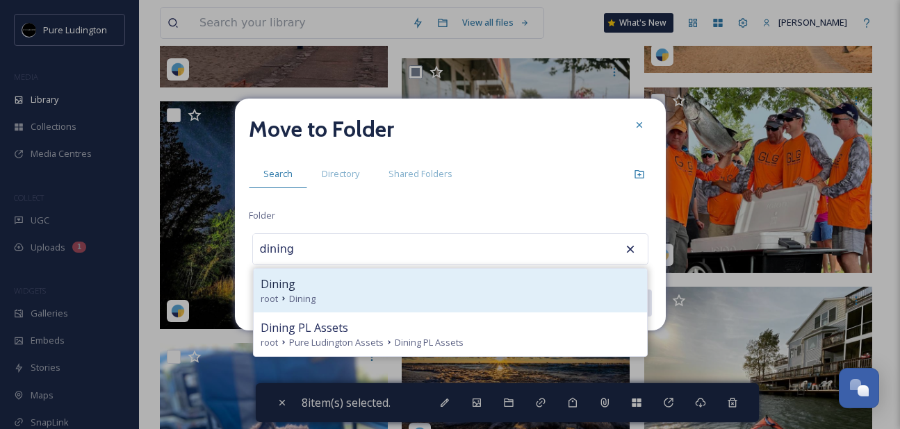
click at [458, 287] on div "Dining" at bounding box center [450, 284] width 379 height 17
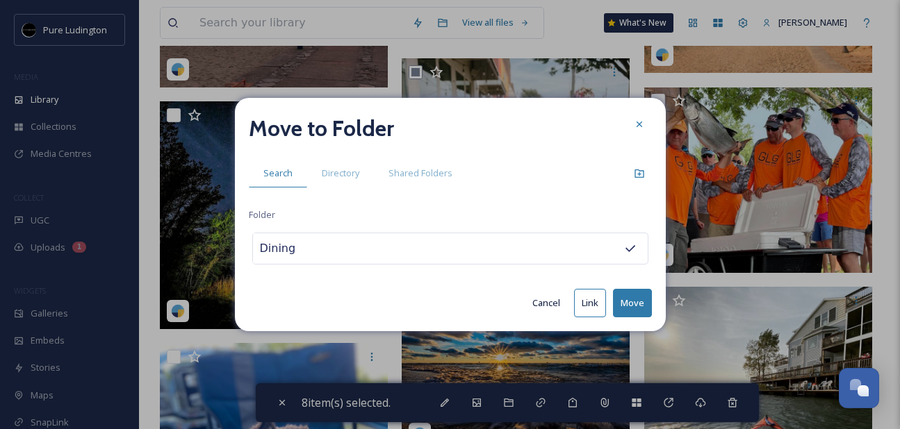
click at [638, 297] on button "Move" at bounding box center [632, 303] width 39 height 28
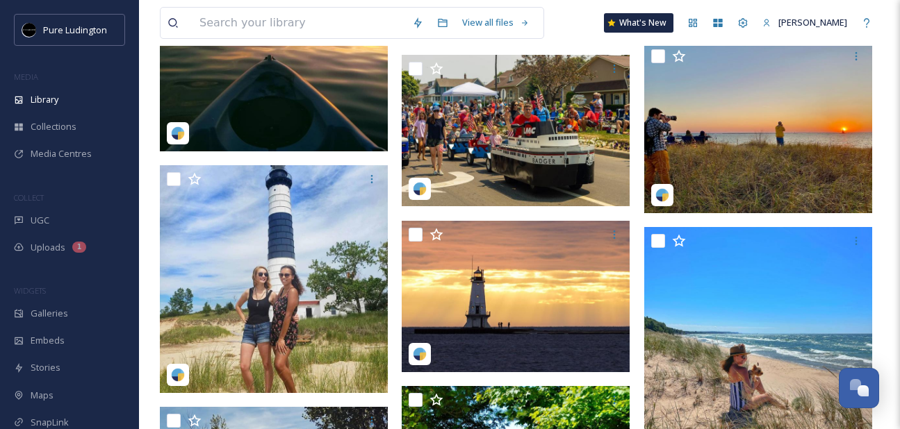
scroll to position [2614, 0]
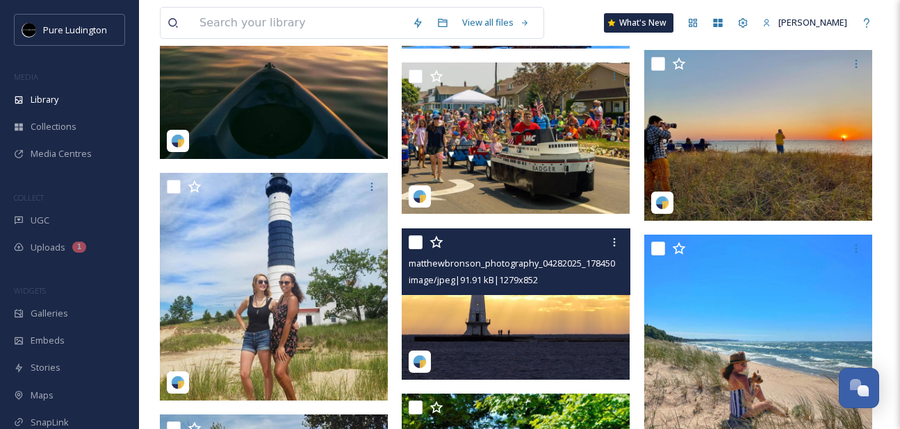
click at [421, 236] on input "checkbox" at bounding box center [416, 243] width 14 height 14
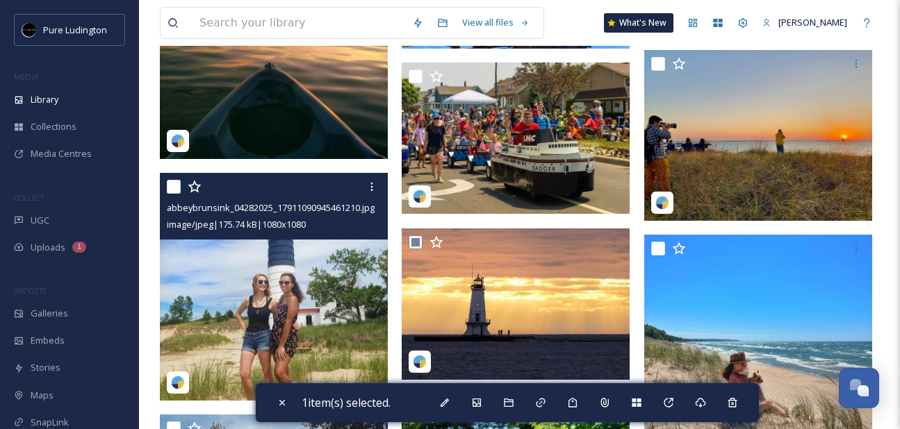
click at [167, 184] on input "checkbox" at bounding box center [174, 187] width 14 height 14
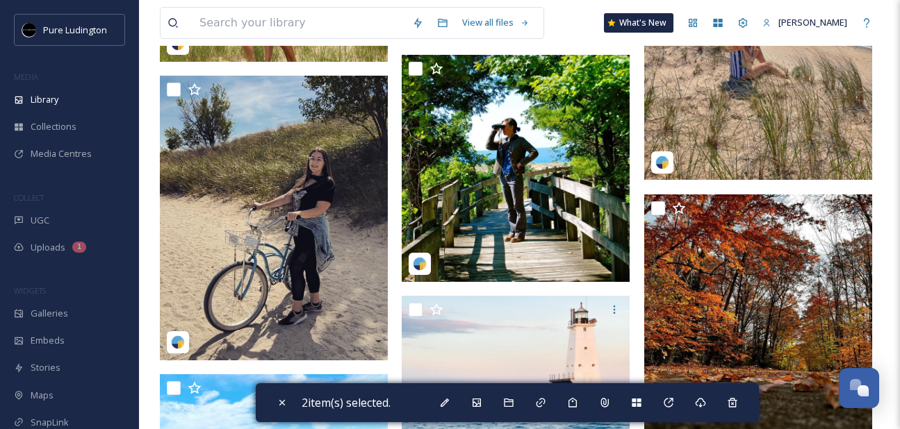
scroll to position [3130, 0]
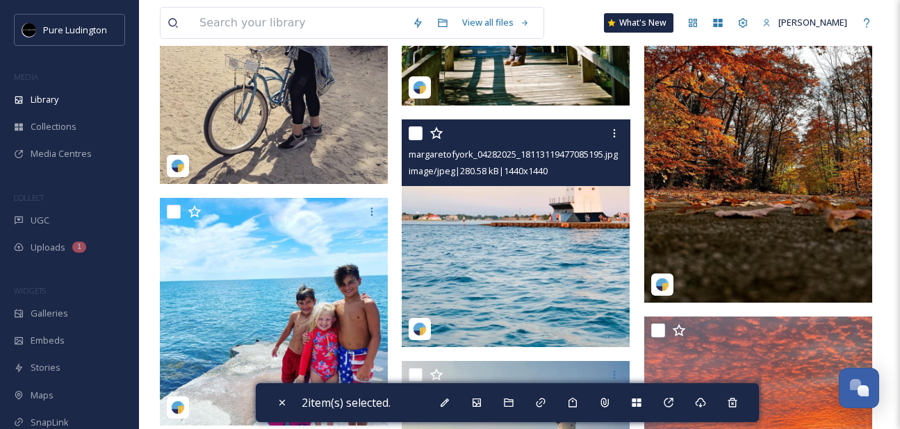
click at [414, 133] on input "checkbox" at bounding box center [416, 133] width 14 height 14
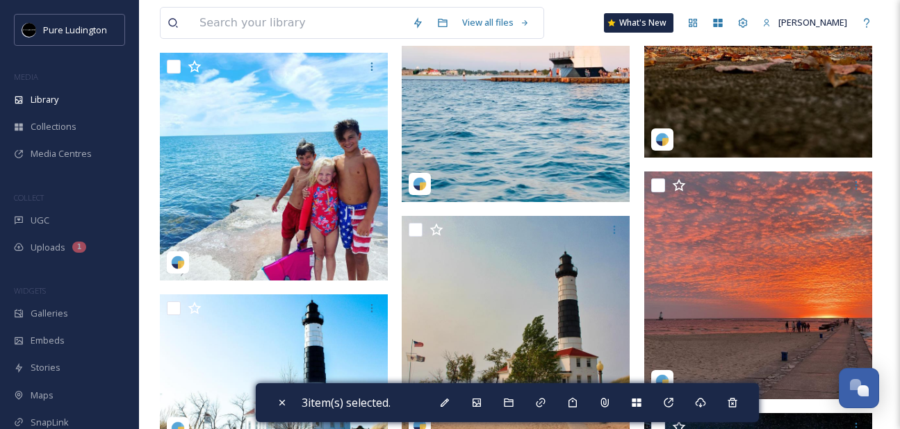
scroll to position [3370, 0]
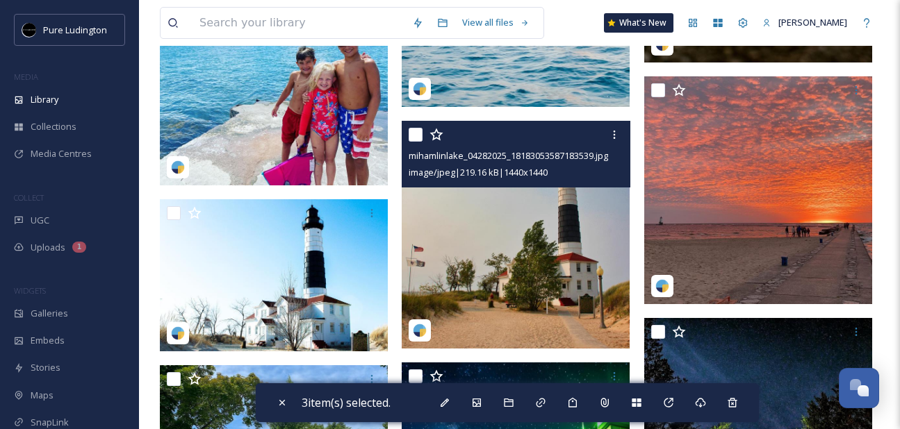
click at [411, 133] on input "checkbox" at bounding box center [416, 135] width 14 height 14
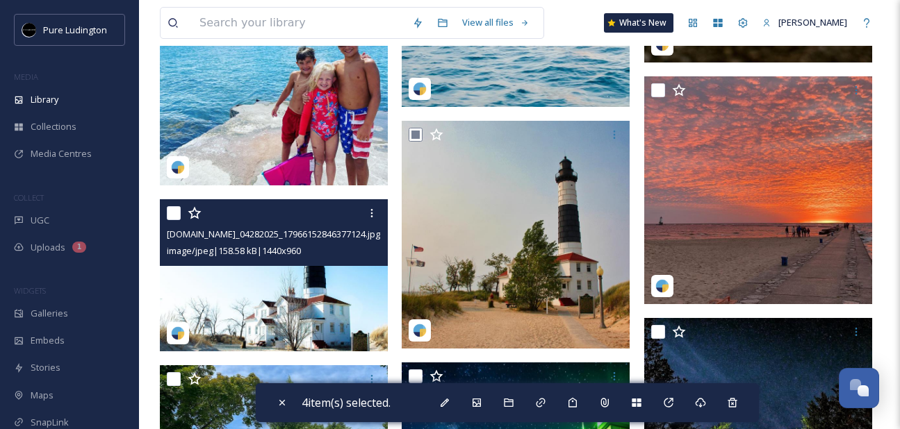
click at [179, 211] on input "checkbox" at bounding box center [174, 213] width 14 height 14
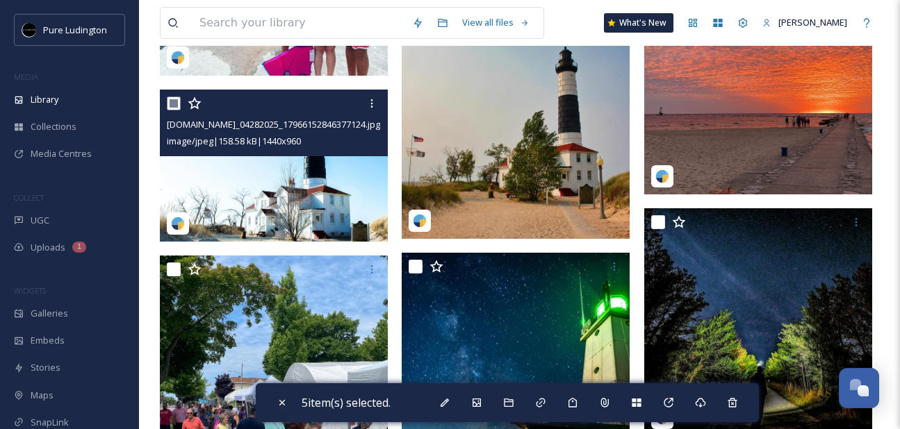
scroll to position [3604, 0]
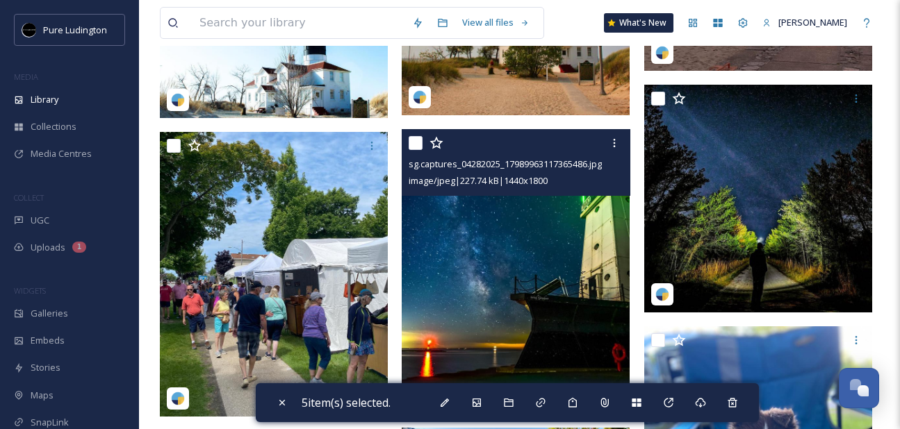
click at [416, 142] on input "checkbox" at bounding box center [416, 143] width 14 height 14
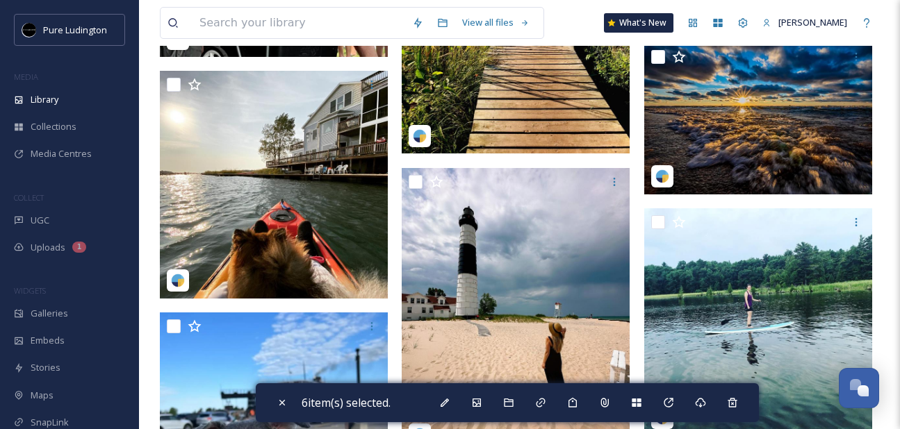
scroll to position [4177, 0]
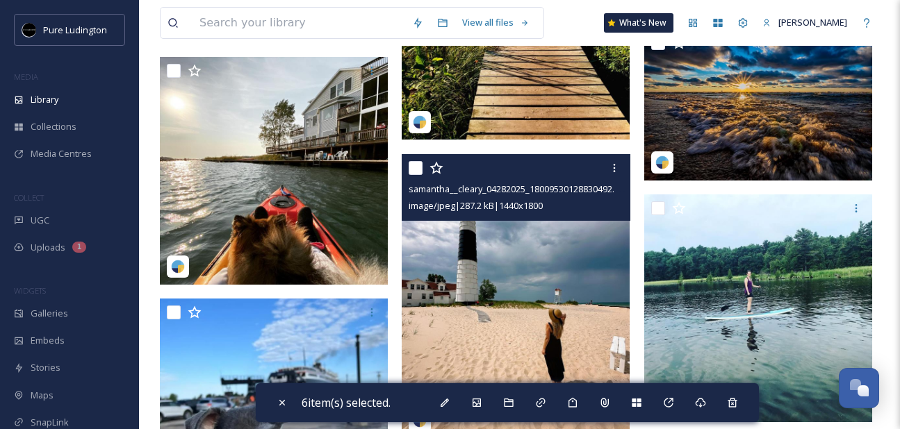
click at [413, 168] on input "checkbox" at bounding box center [416, 168] width 14 height 14
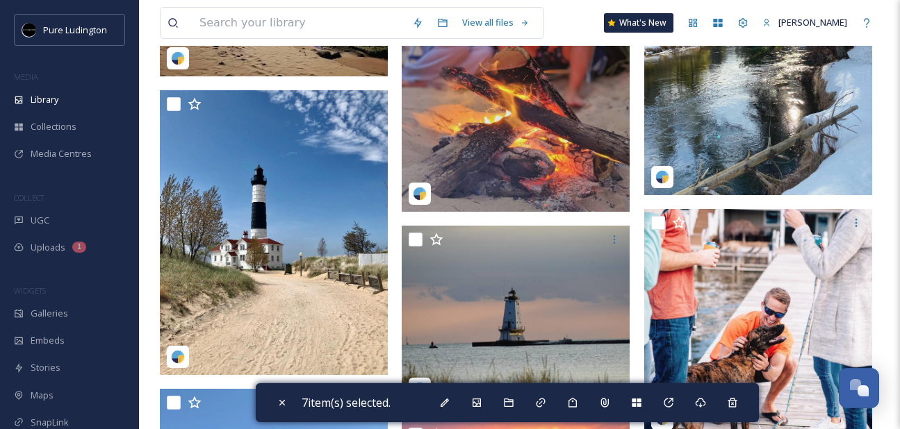
scroll to position [4957, 0]
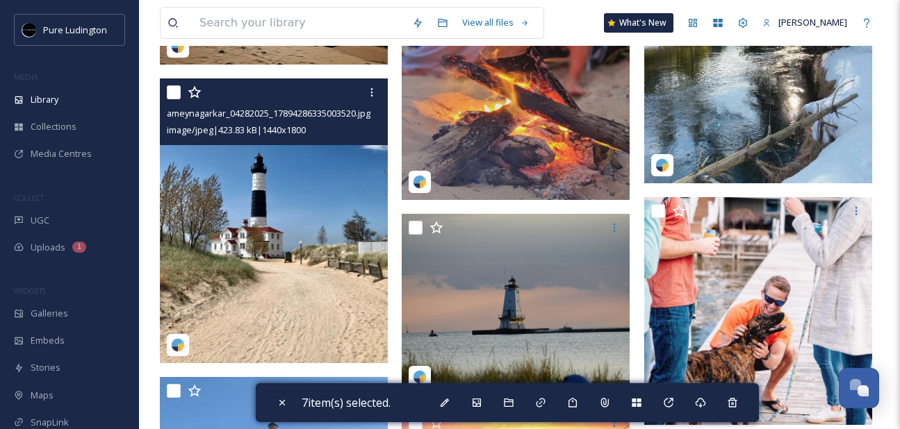
click at [164, 86] on div "ameynagarkar_04282025_17894286335003520.jpg image/jpeg | 423.83 kB | 1440 x 1800" at bounding box center [274, 112] width 228 height 67
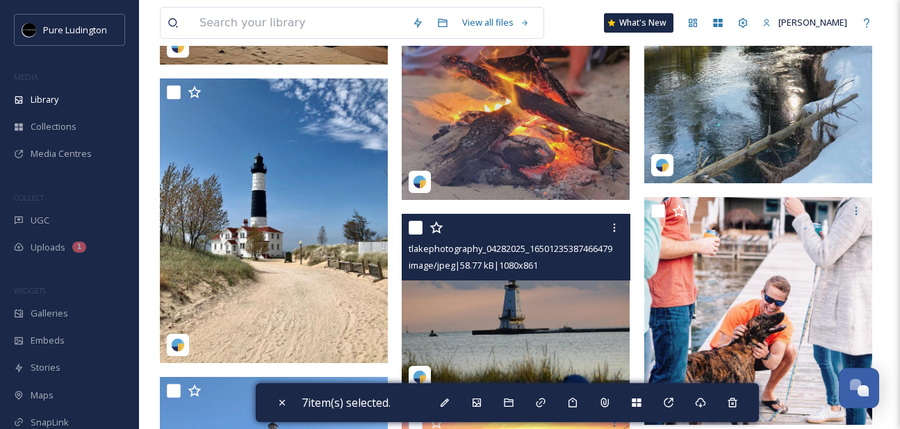
click at [419, 226] on input "checkbox" at bounding box center [416, 228] width 14 height 14
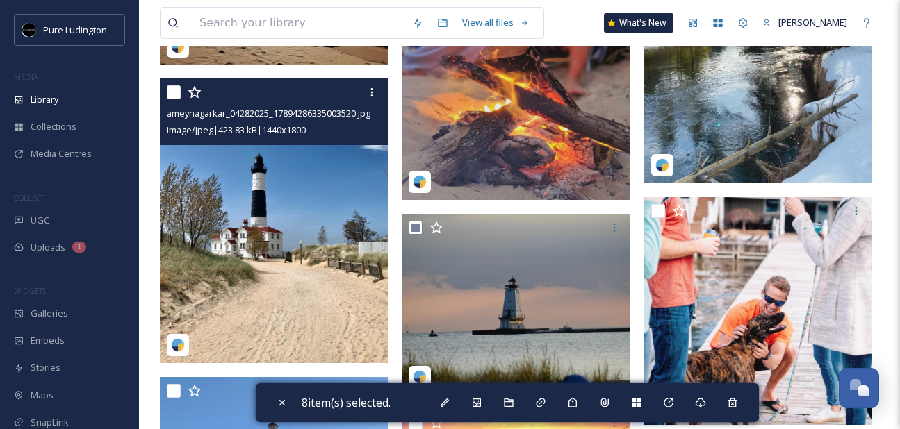
click at [177, 91] on input "checkbox" at bounding box center [174, 92] width 14 height 14
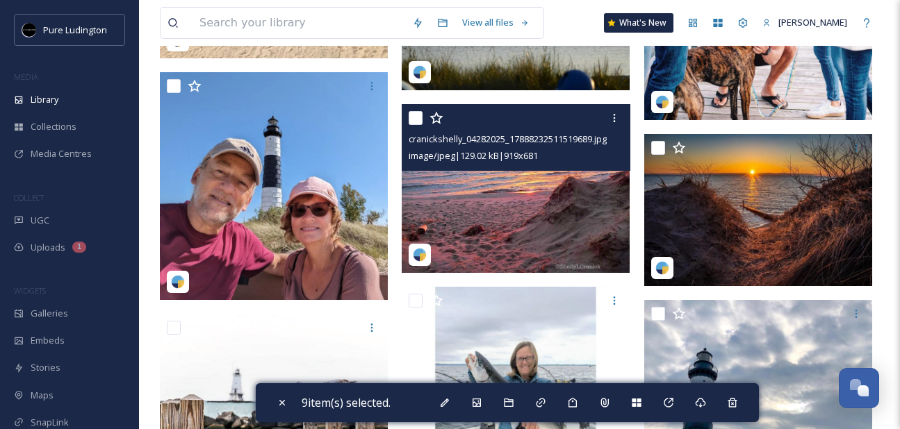
scroll to position [5263, 0]
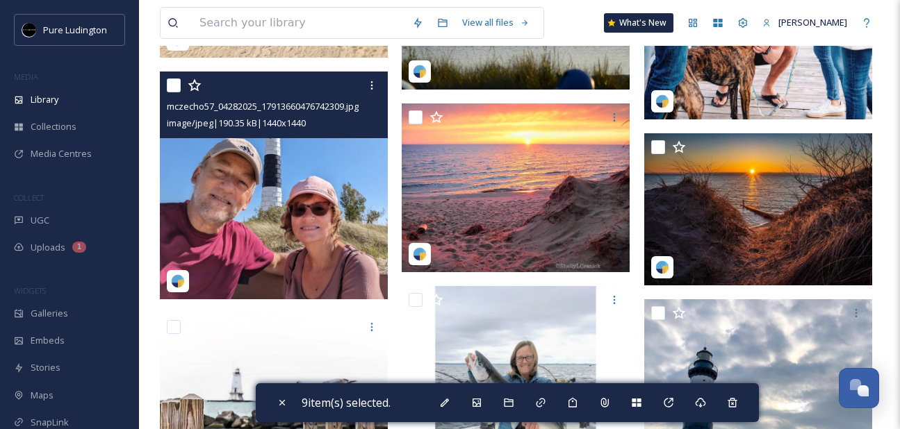
click at [172, 88] on input "checkbox" at bounding box center [174, 86] width 14 height 14
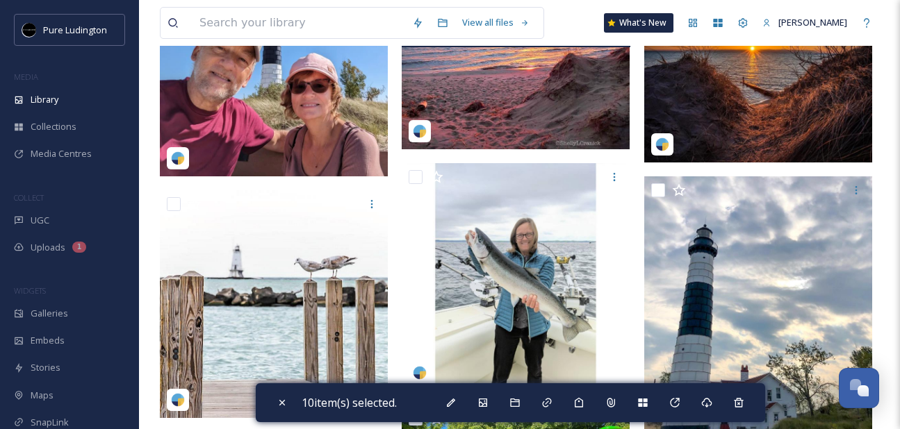
scroll to position [5432, 0]
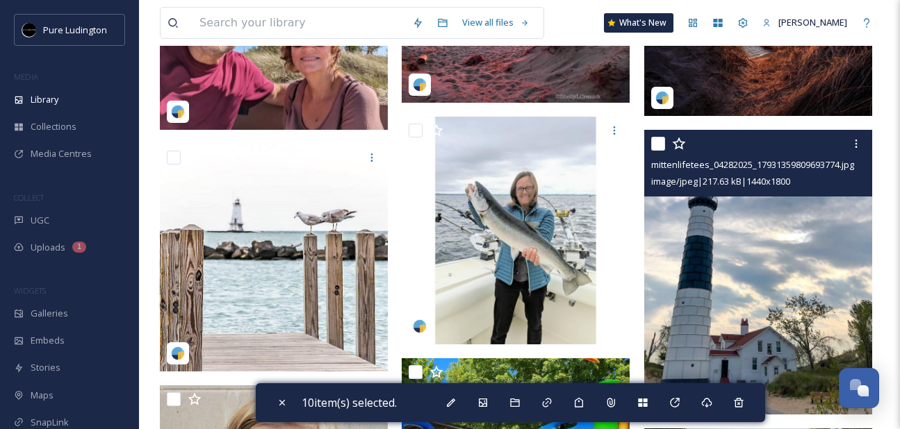
click at [662, 143] on input "checkbox" at bounding box center [658, 144] width 14 height 14
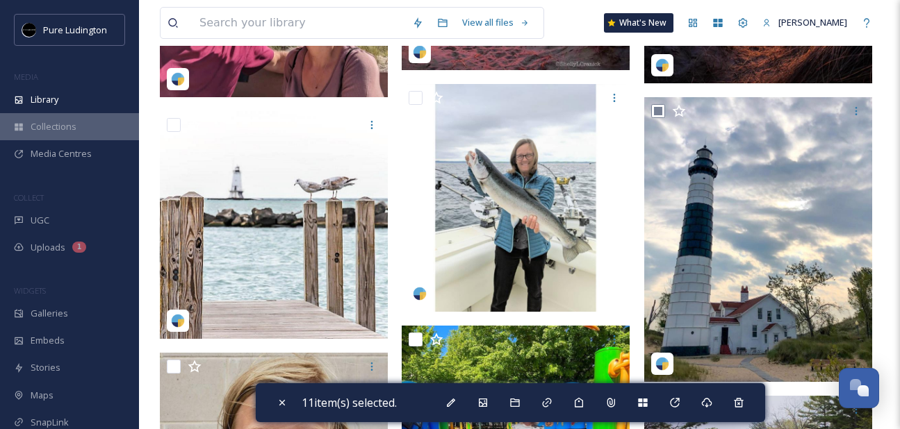
scroll to position [5466, 0]
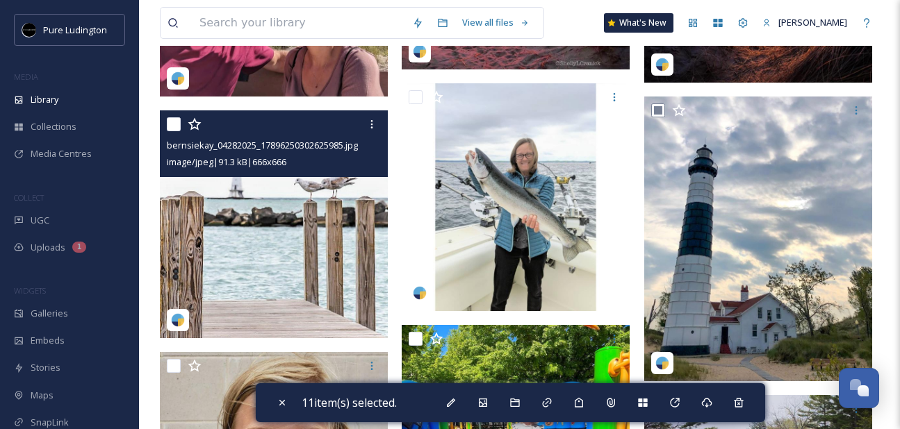
click at [177, 124] on input "checkbox" at bounding box center [174, 124] width 14 height 14
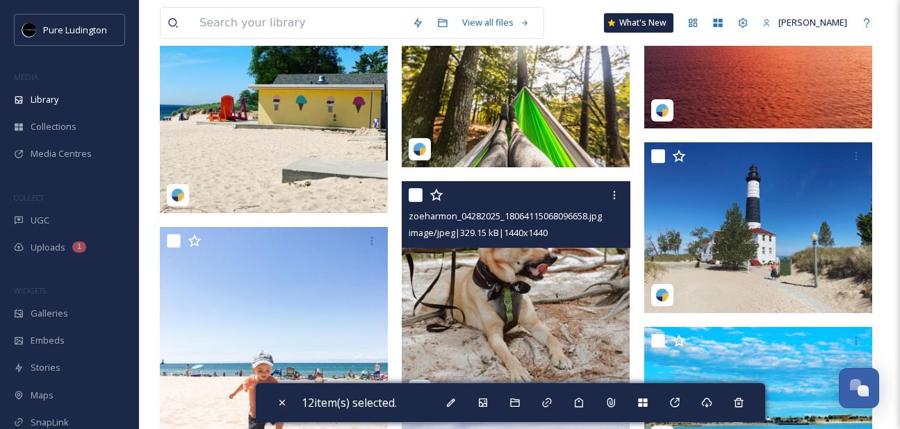
scroll to position [6272, 0]
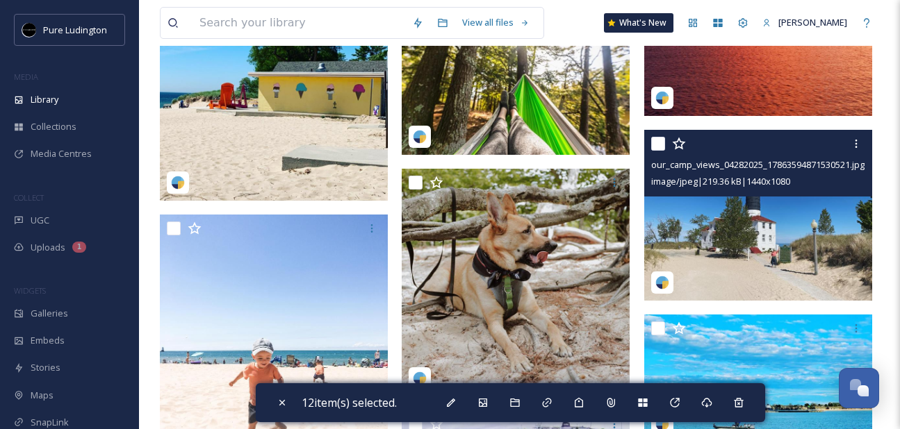
click at [655, 140] on input "checkbox" at bounding box center [658, 144] width 14 height 14
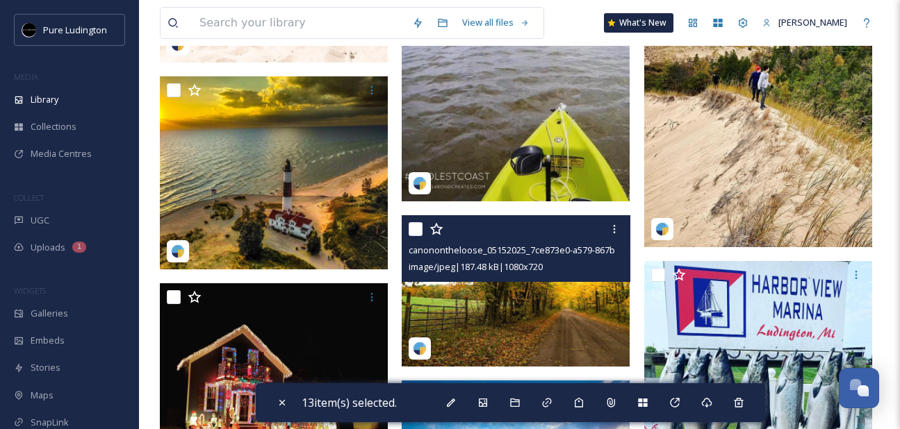
scroll to position [6705, 0]
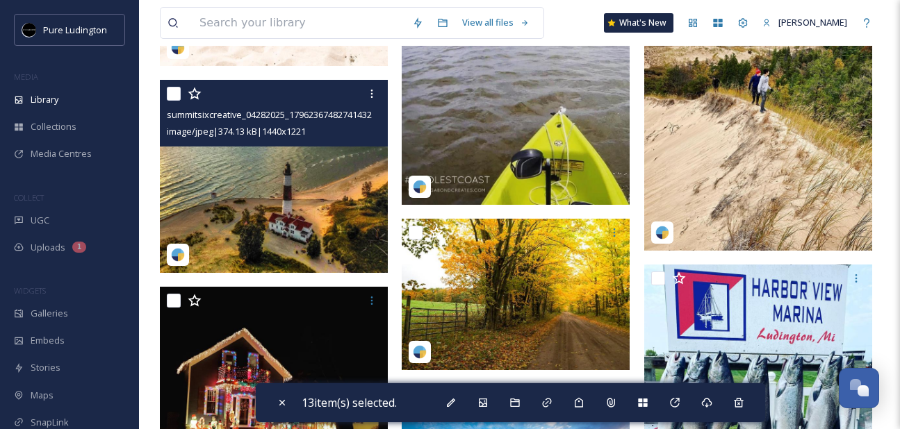
click at [175, 98] on input "checkbox" at bounding box center [174, 94] width 14 height 14
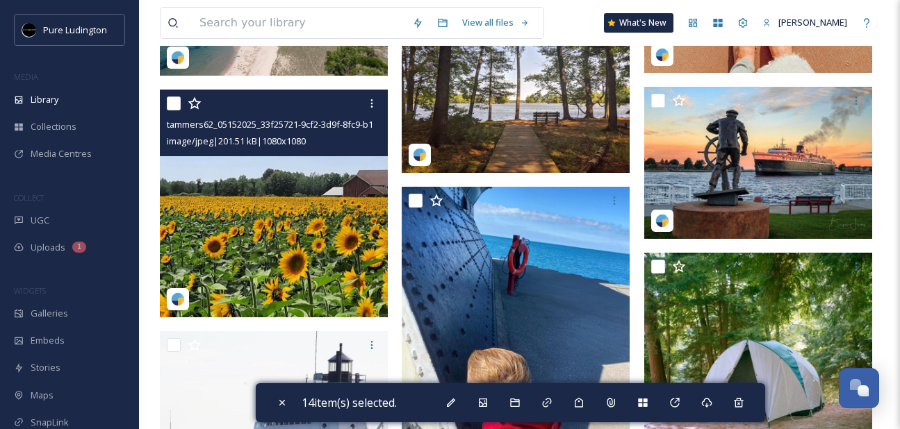
scroll to position [8328, 0]
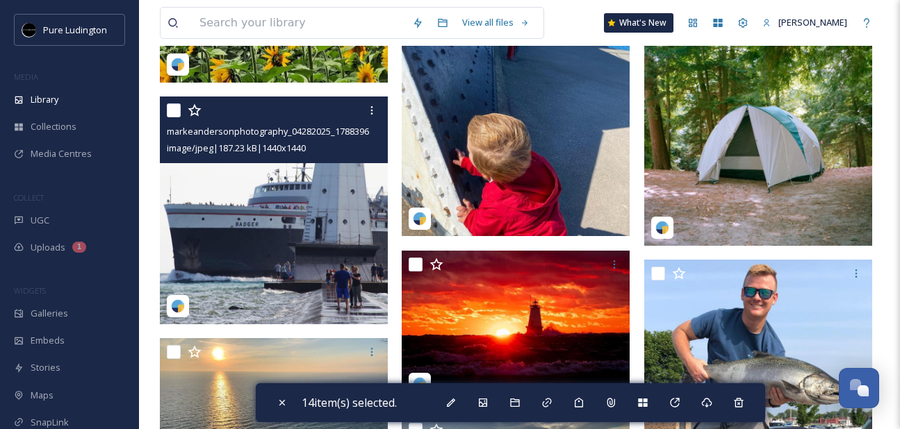
click at [174, 108] on input "checkbox" at bounding box center [174, 111] width 14 height 14
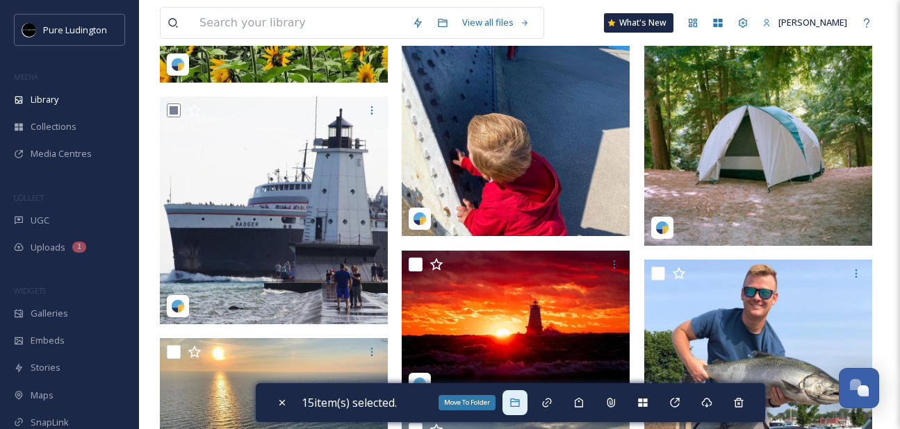
click at [516, 401] on icon at bounding box center [514, 402] width 11 height 11
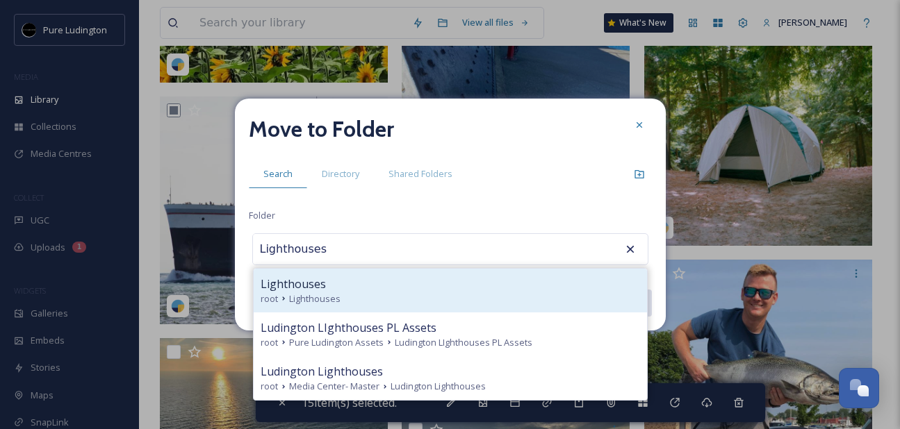
click at [508, 277] on div "Lighthouses" at bounding box center [450, 284] width 379 height 17
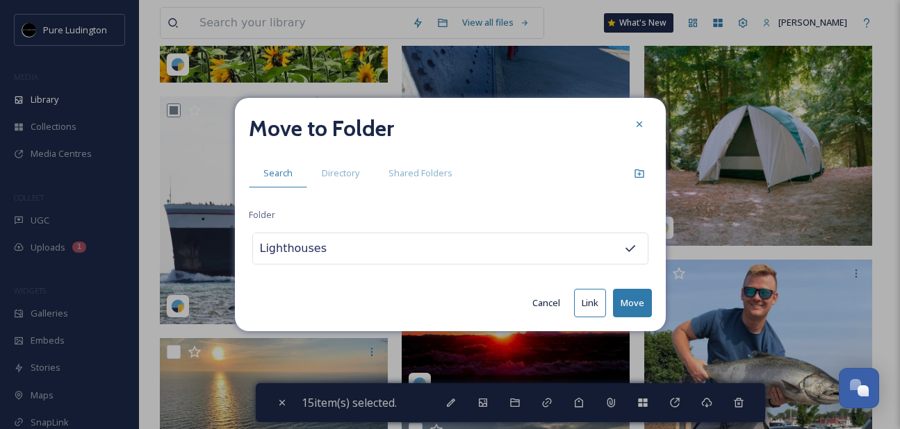
click at [627, 300] on button "Move" at bounding box center [632, 303] width 39 height 28
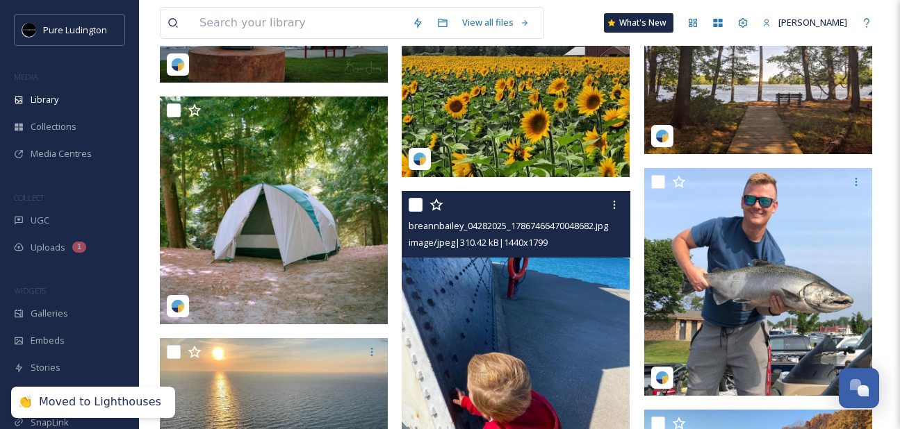
scroll to position [7096, 0]
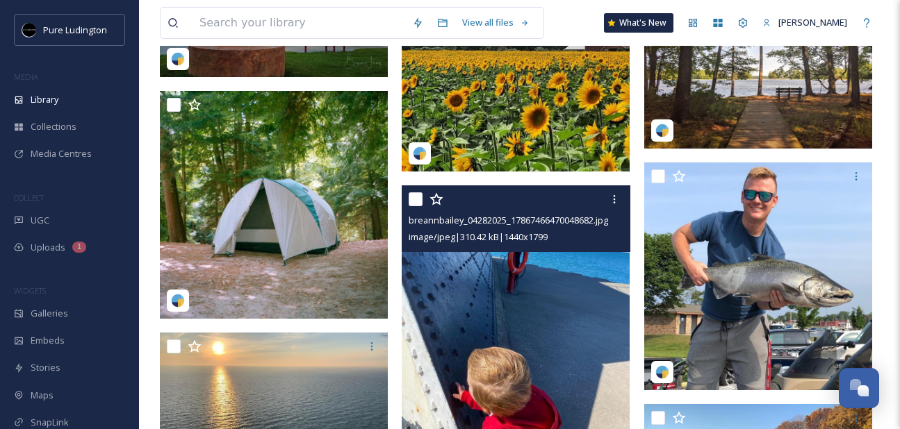
click at [418, 202] on input "checkbox" at bounding box center [416, 199] width 14 height 14
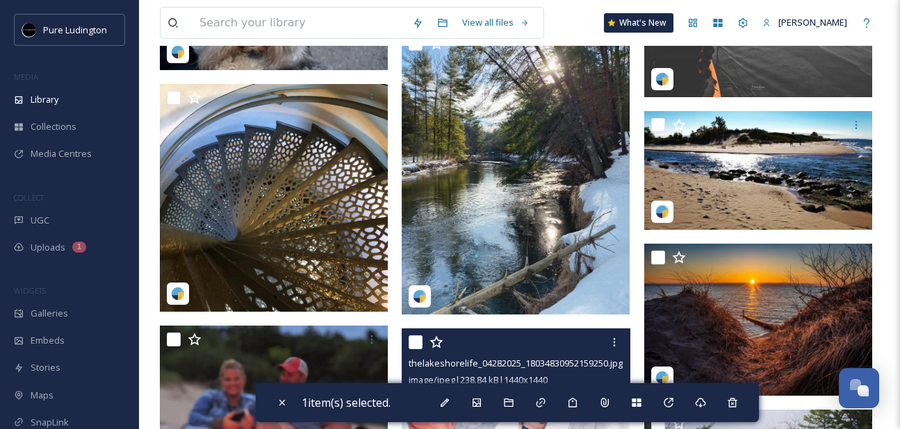
scroll to position [3719, 0]
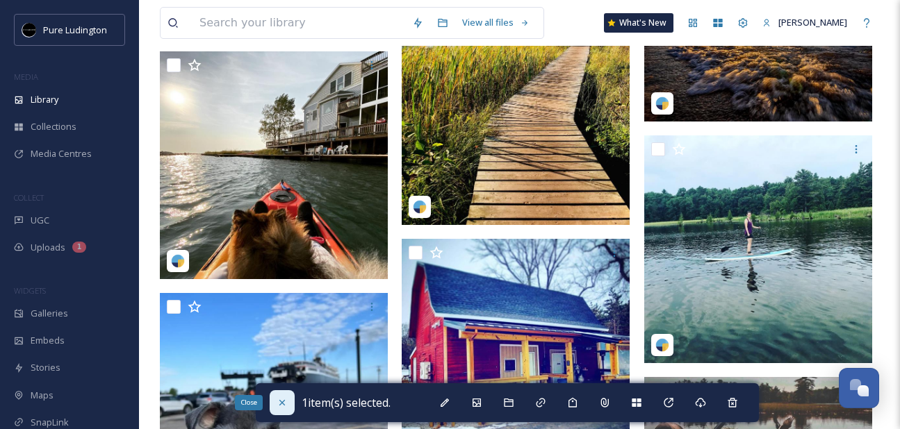
click at [279, 404] on icon at bounding box center [282, 402] width 11 height 11
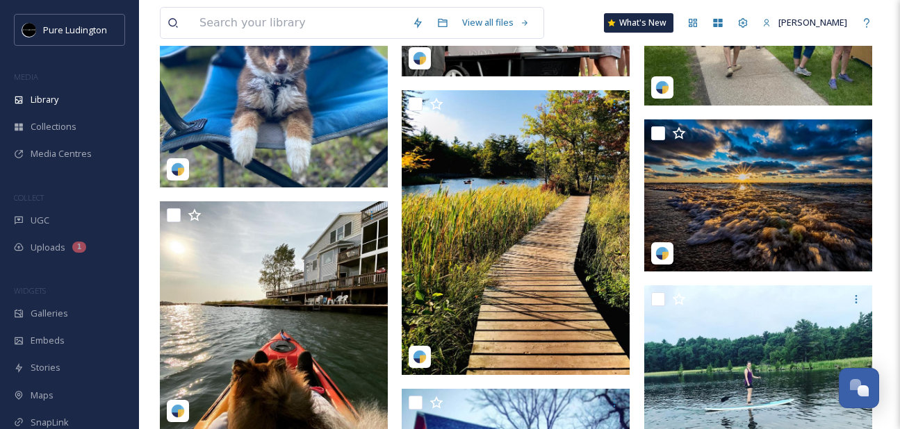
scroll to position [3569, 0]
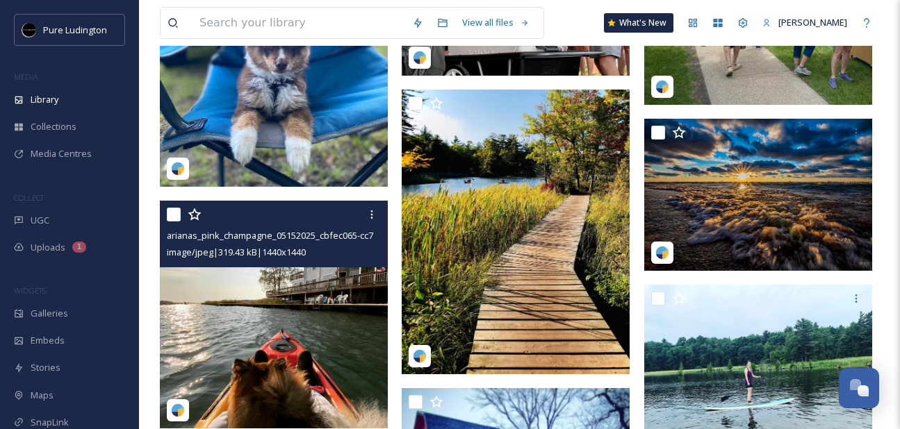
click at [174, 216] on input "checkbox" at bounding box center [174, 215] width 14 height 14
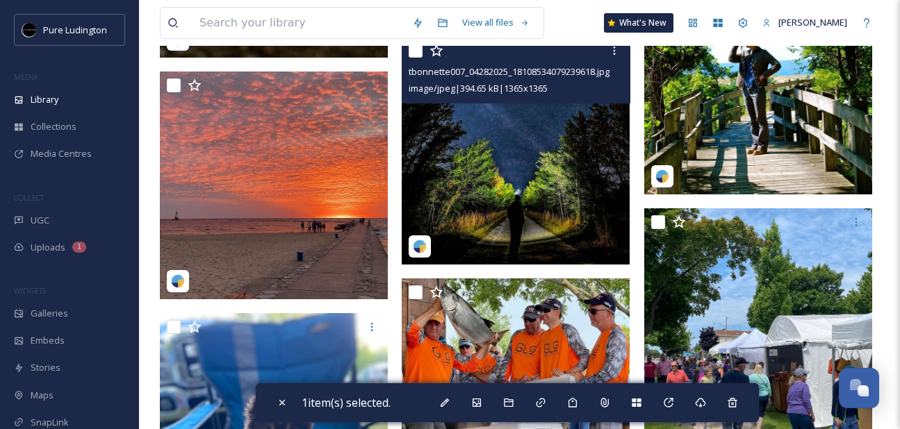
scroll to position [3128, 0]
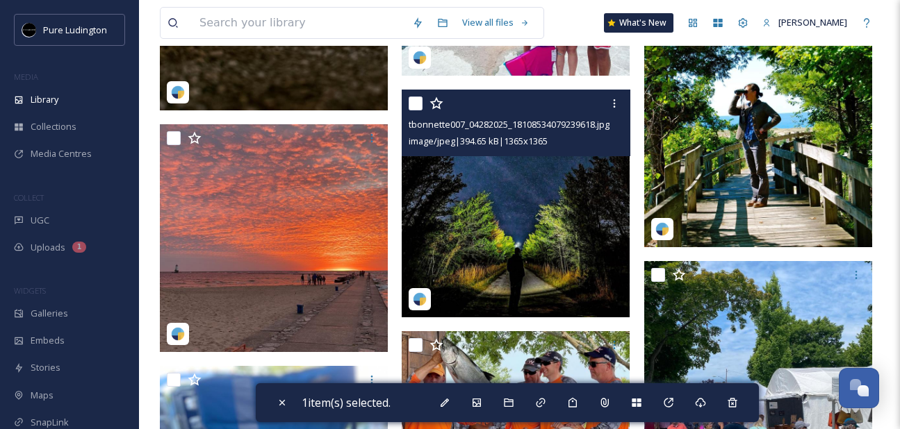
click at [412, 107] on input "checkbox" at bounding box center [416, 104] width 14 height 14
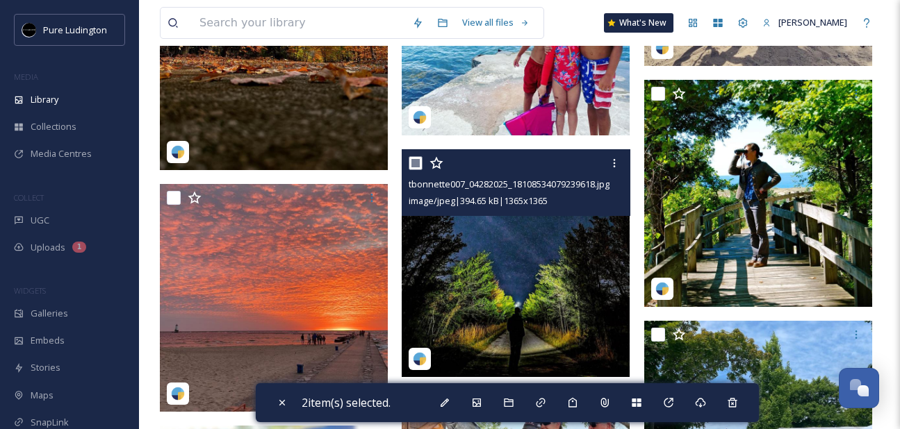
scroll to position [3069, 0]
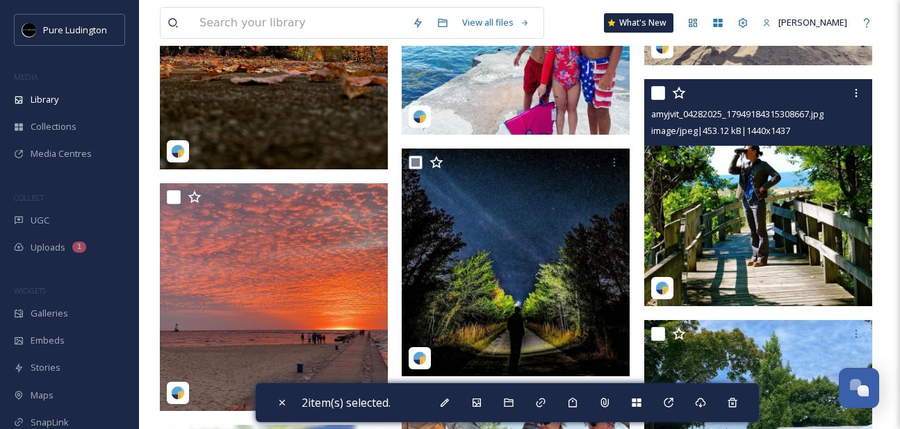
click at [661, 96] on input "checkbox" at bounding box center [658, 93] width 14 height 14
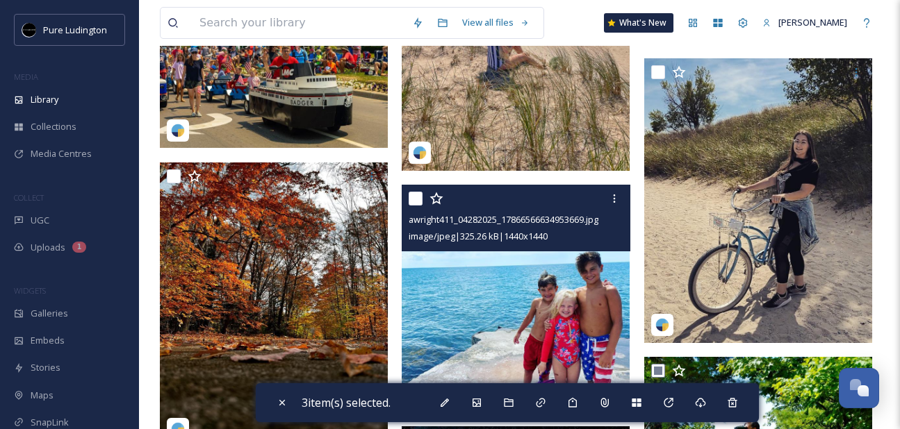
scroll to position [2792, 0]
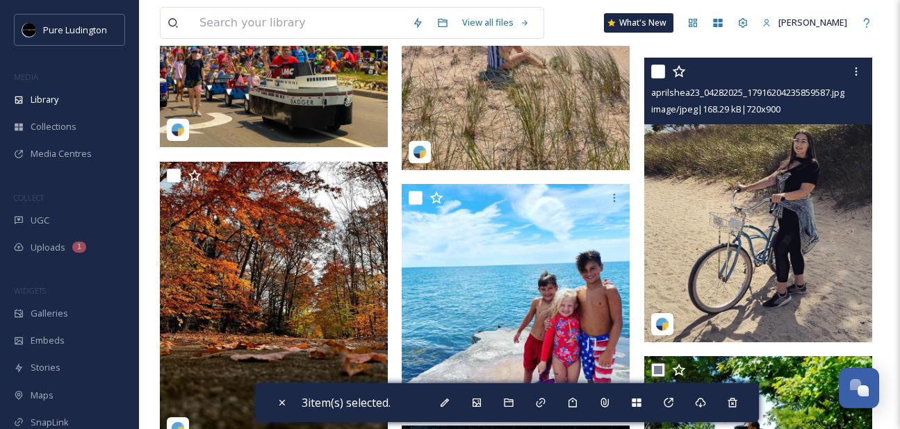
click at [652, 71] on input "checkbox" at bounding box center [658, 72] width 14 height 14
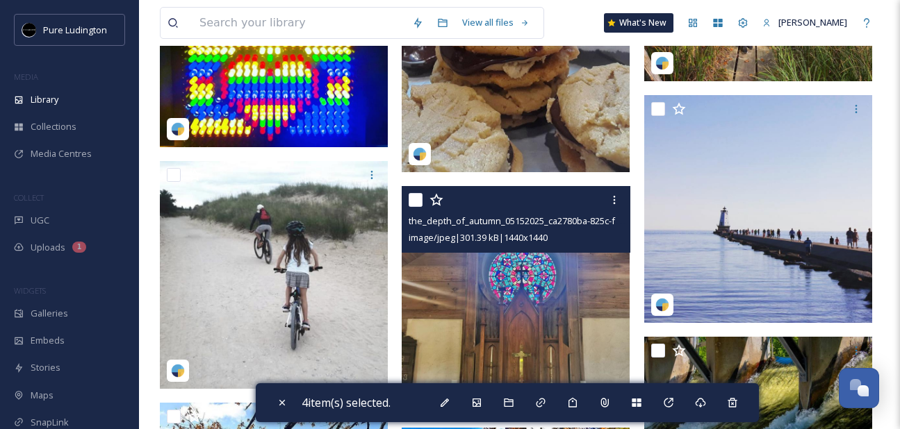
scroll to position [1846, 0]
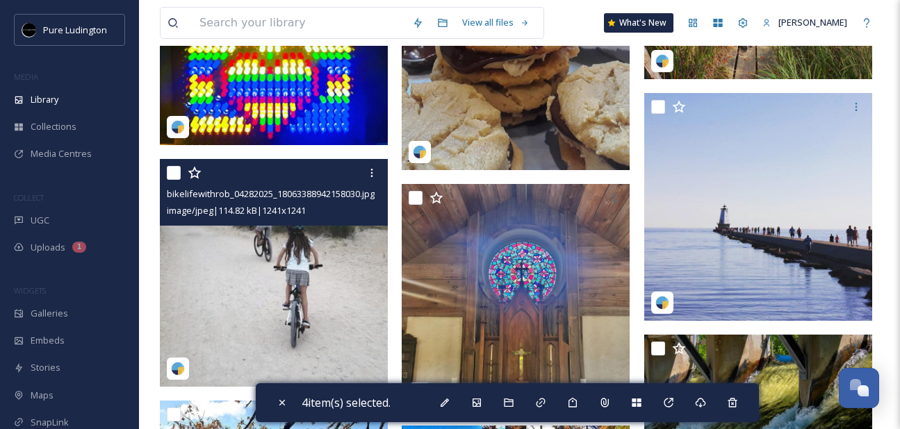
click at [175, 174] on input "checkbox" at bounding box center [174, 173] width 14 height 14
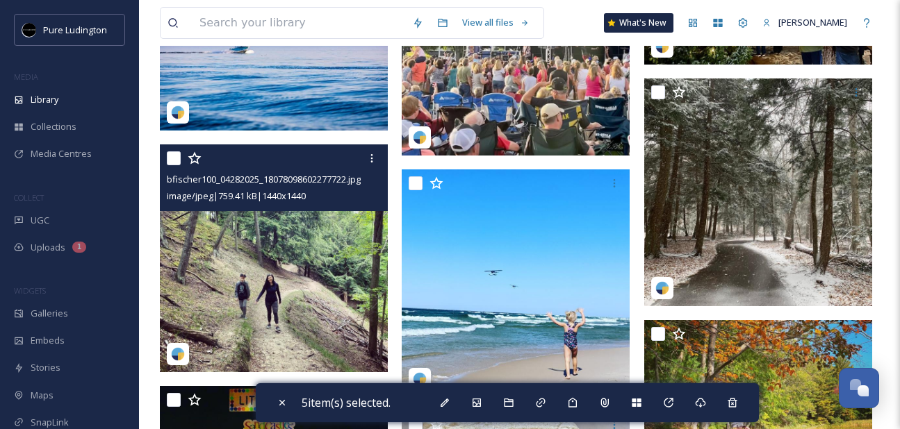
scroll to position [1371, 0]
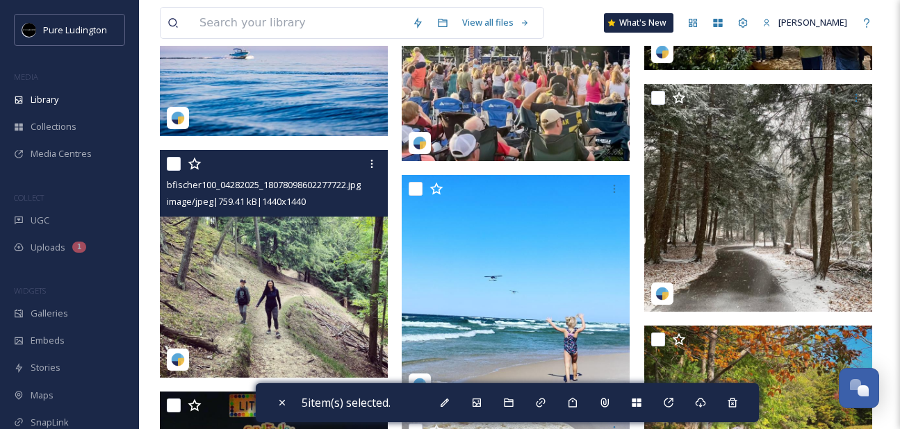
click at [173, 160] on input "checkbox" at bounding box center [174, 164] width 14 height 14
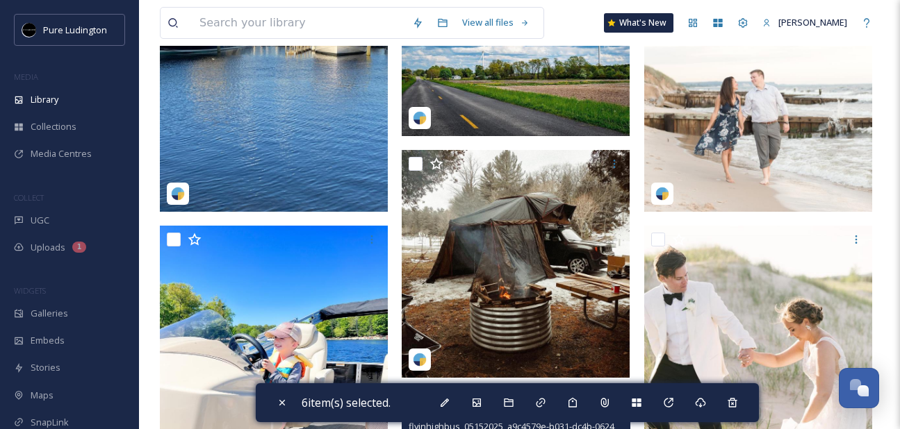
scroll to position [186, 0]
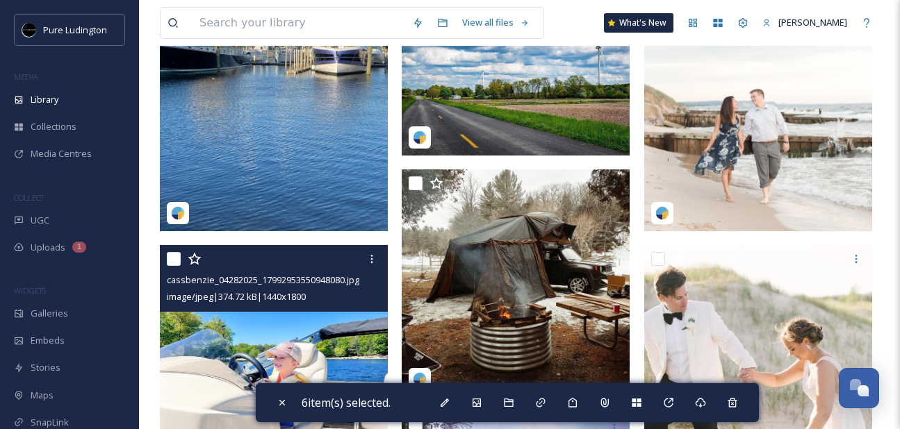
click at [171, 256] on input "checkbox" at bounding box center [174, 259] width 14 height 14
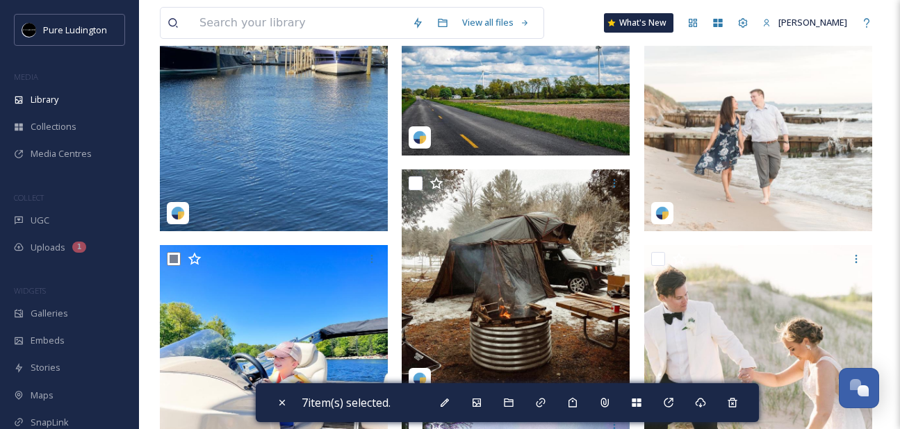
scroll to position [0, 0]
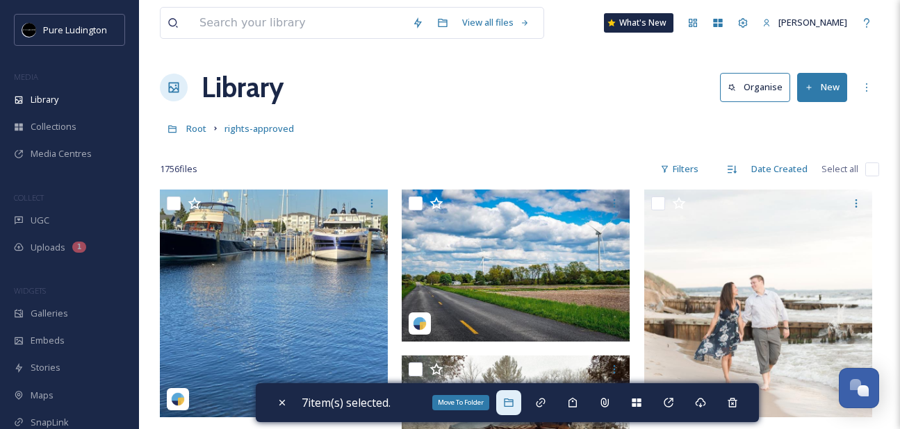
click at [514, 404] on icon at bounding box center [508, 402] width 11 height 11
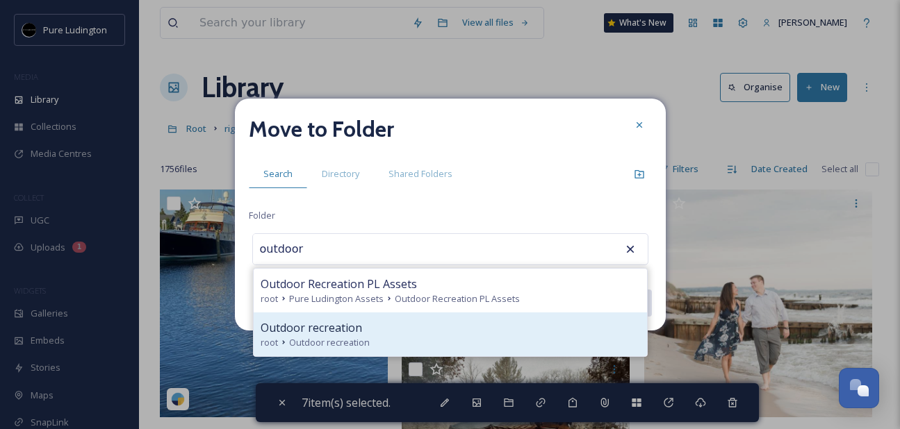
click at [455, 329] on div "Outdoor recreation" at bounding box center [450, 328] width 379 height 17
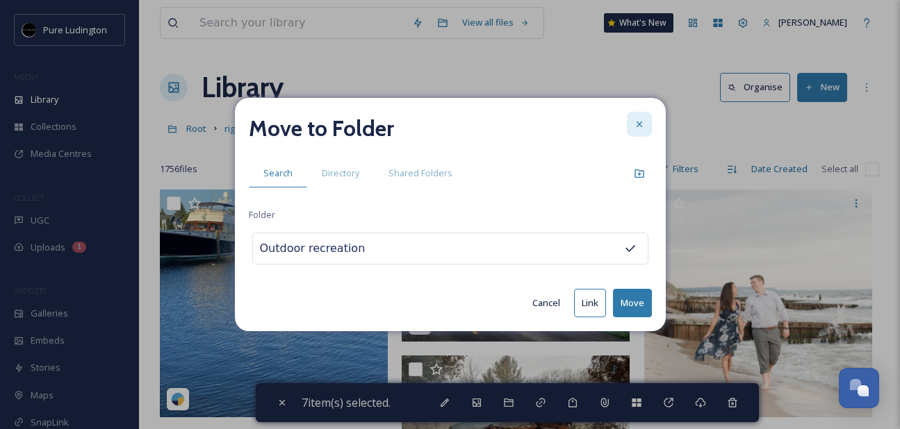
click at [632, 124] on div at bounding box center [639, 124] width 25 height 25
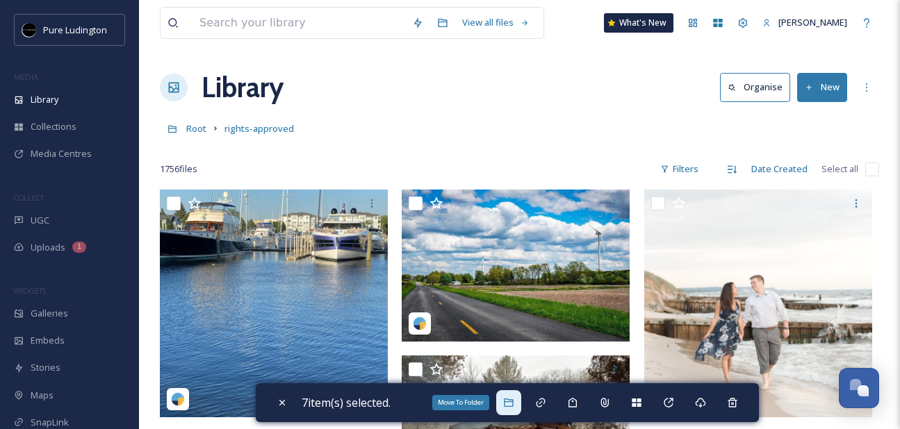
click at [510, 404] on icon at bounding box center [508, 402] width 11 height 11
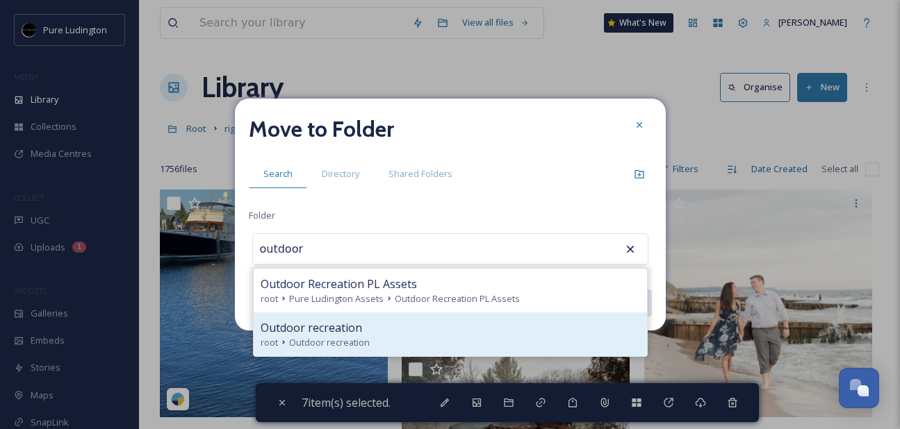
click at [420, 334] on div "Outdoor recreation" at bounding box center [450, 328] width 379 height 17
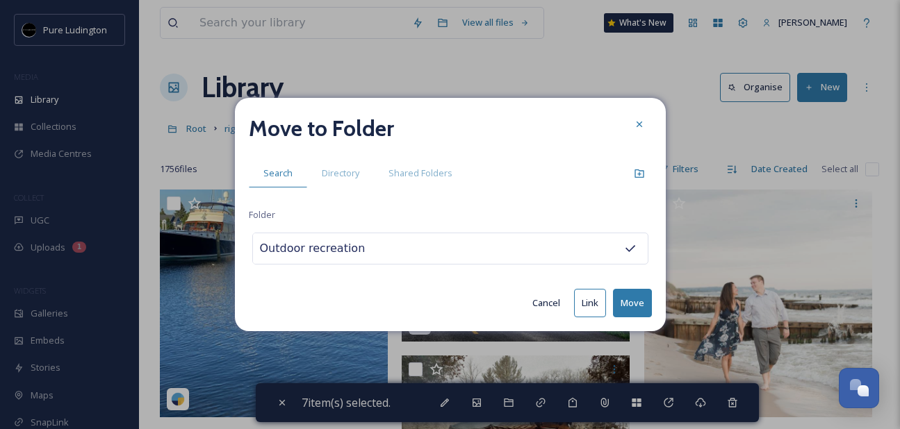
click at [621, 304] on button "Move" at bounding box center [632, 303] width 39 height 28
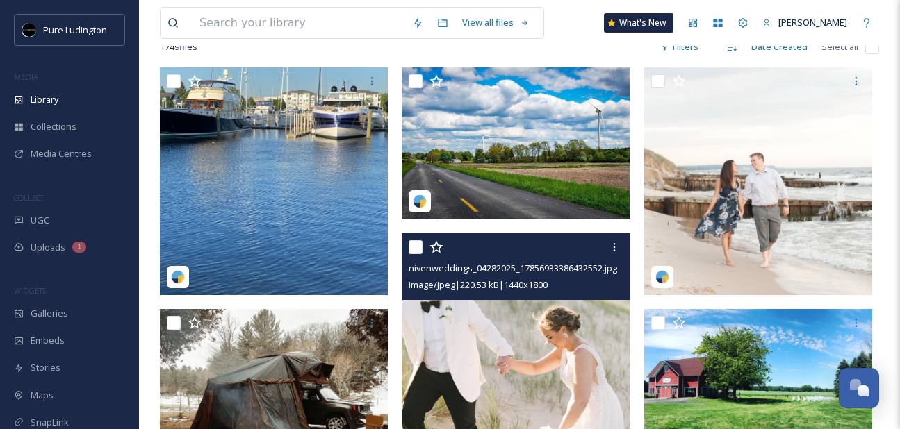
scroll to position [123, 0]
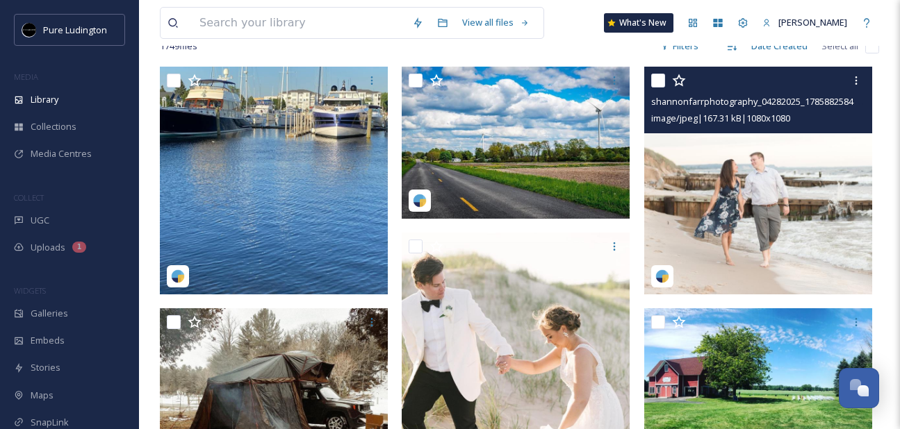
click at [657, 81] on input "checkbox" at bounding box center [658, 81] width 14 height 14
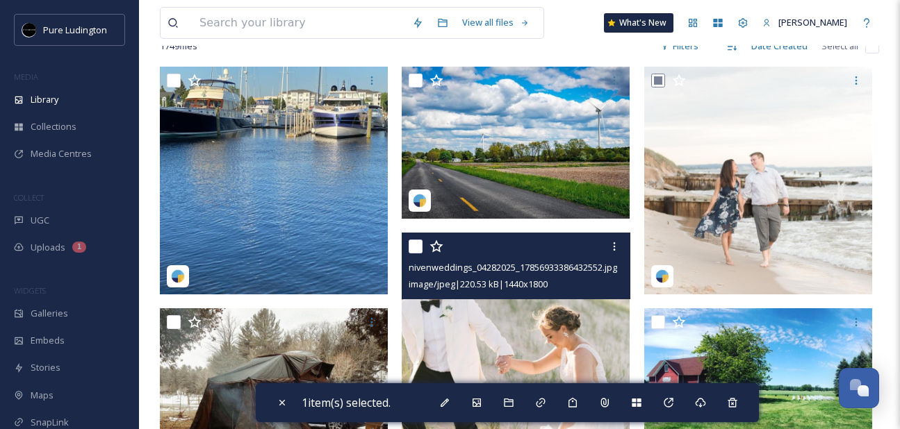
click at [418, 246] on input "checkbox" at bounding box center [416, 247] width 14 height 14
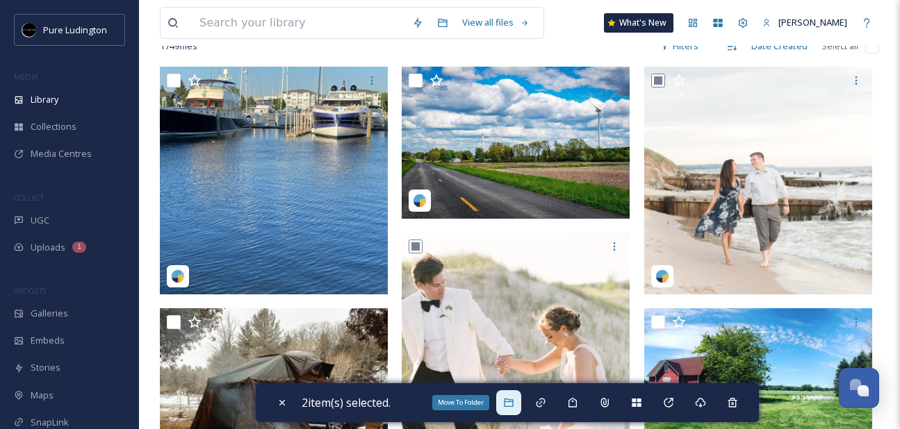
click at [513, 404] on icon at bounding box center [508, 402] width 11 height 11
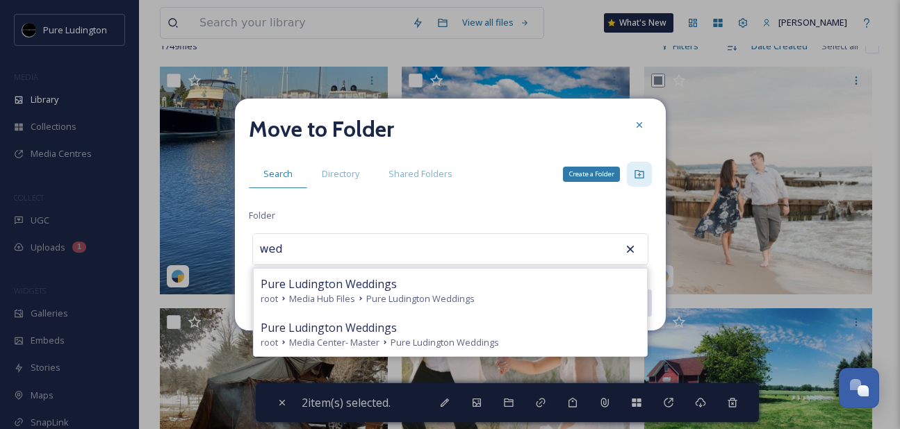
click at [638, 172] on icon at bounding box center [639, 174] width 11 height 11
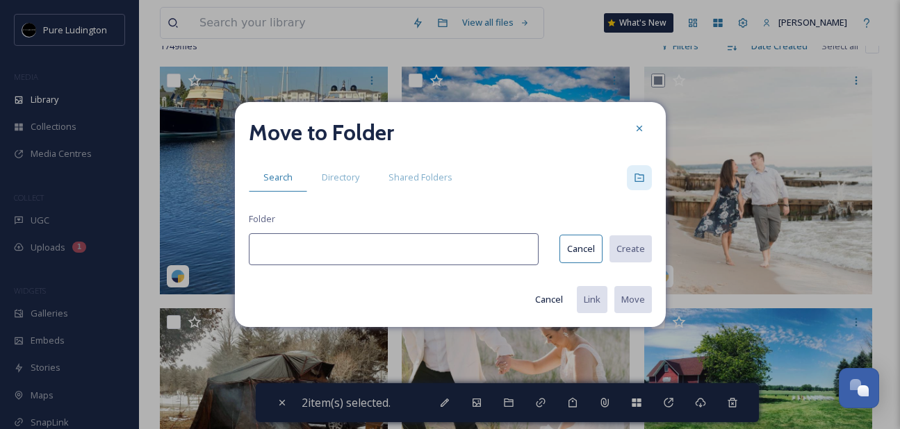
click at [476, 229] on div "Move to Folder Search Directory Shared Folders Folder Cancel Create Cancel Link…" at bounding box center [450, 214] width 431 height 225
click at [621, 240] on button "Create" at bounding box center [630, 249] width 44 height 28
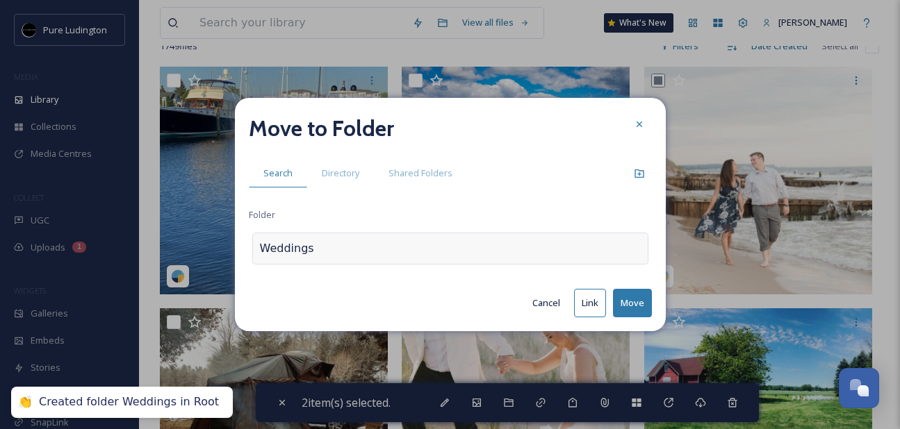
scroll to position [123, 0]
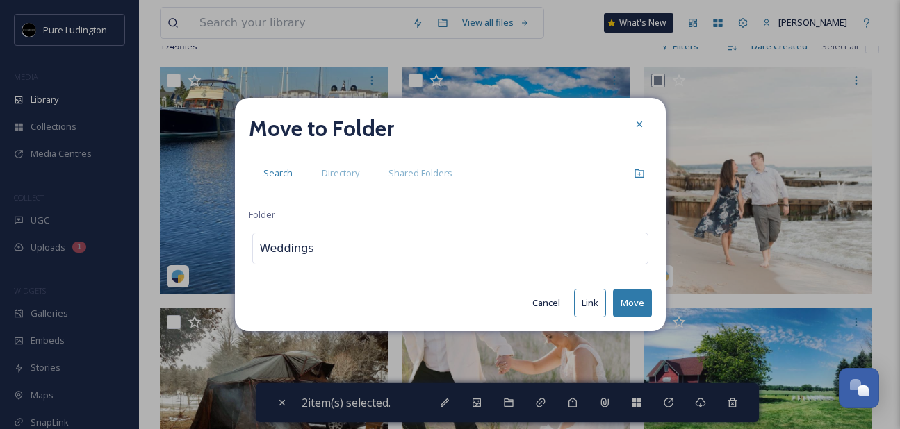
click at [625, 297] on button "Move" at bounding box center [632, 303] width 39 height 28
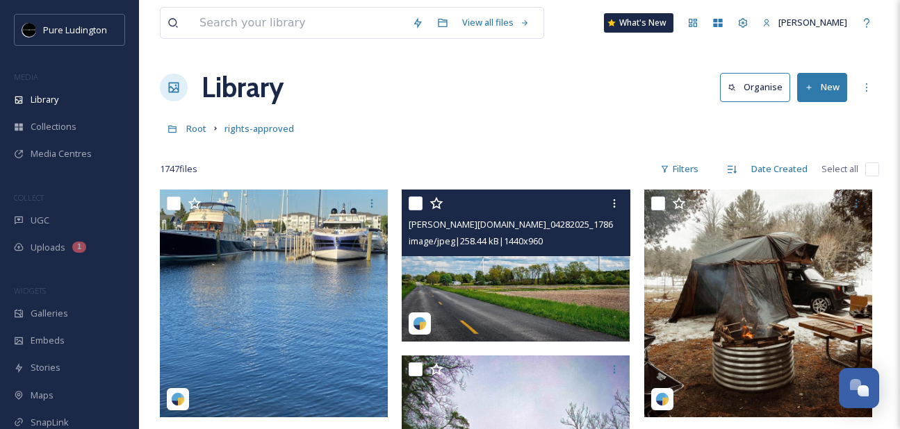
scroll to position [4, 0]
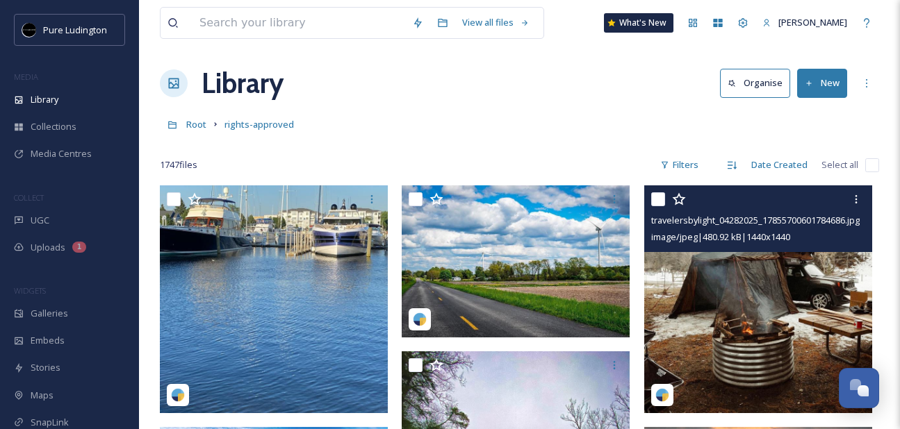
click at [660, 192] on input "checkbox" at bounding box center [658, 199] width 14 height 14
checkbox input "true"
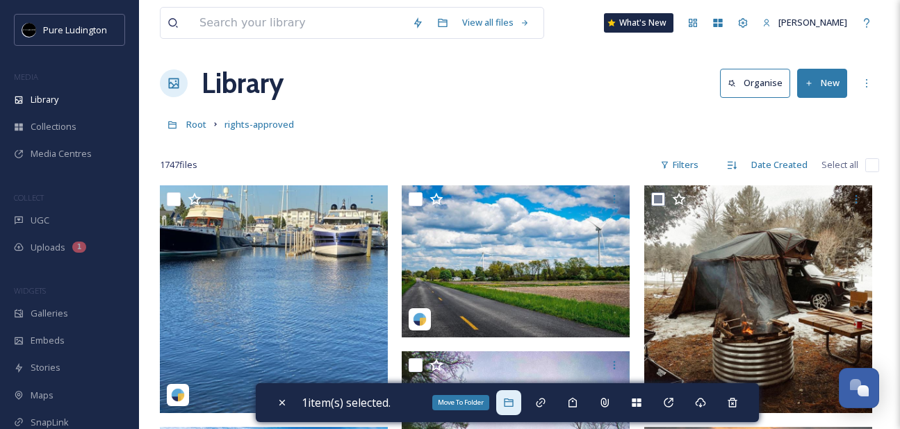
click at [513, 402] on icon at bounding box center [508, 403] width 9 height 8
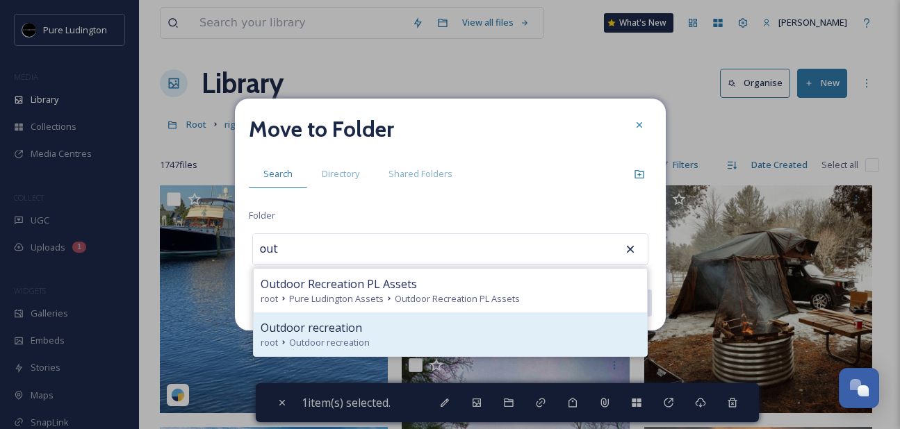
click at [471, 322] on div "Outdoor recreation" at bounding box center [450, 328] width 379 height 17
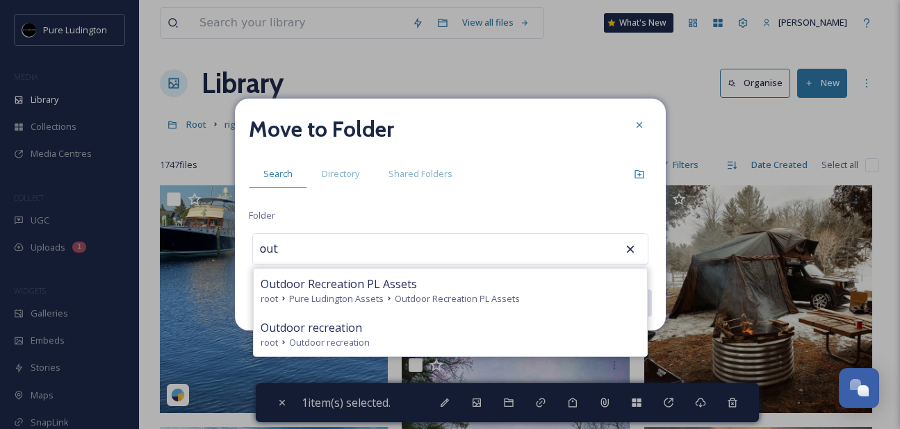
type input "Outdoor recreation"
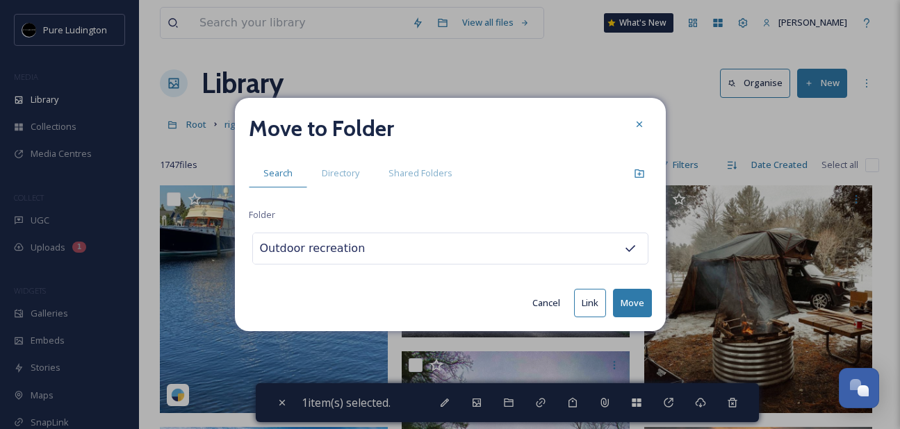
click at [630, 297] on button "Move" at bounding box center [632, 303] width 39 height 28
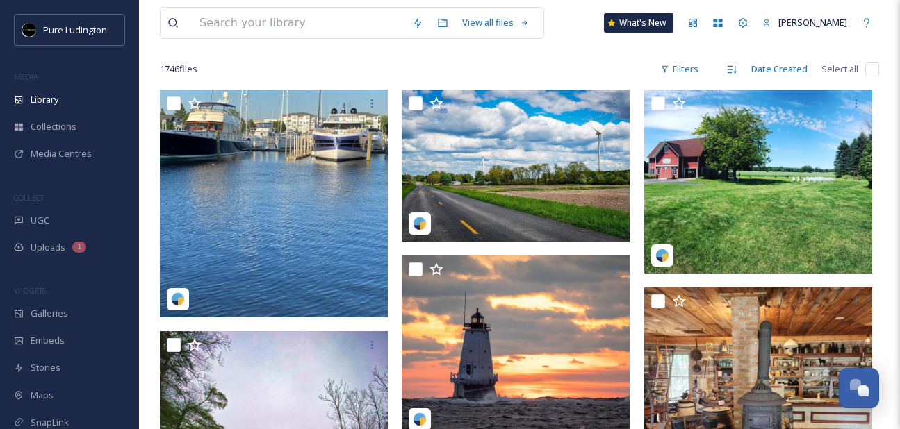
scroll to position [104, 0]
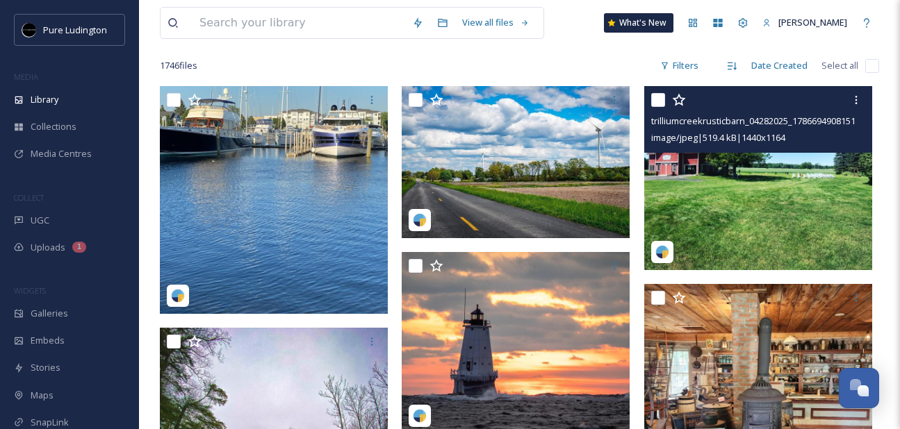
click at [657, 93] on input "checkbox" at bounding box center [658, 100] width 14 height 14
checkbox input "true"
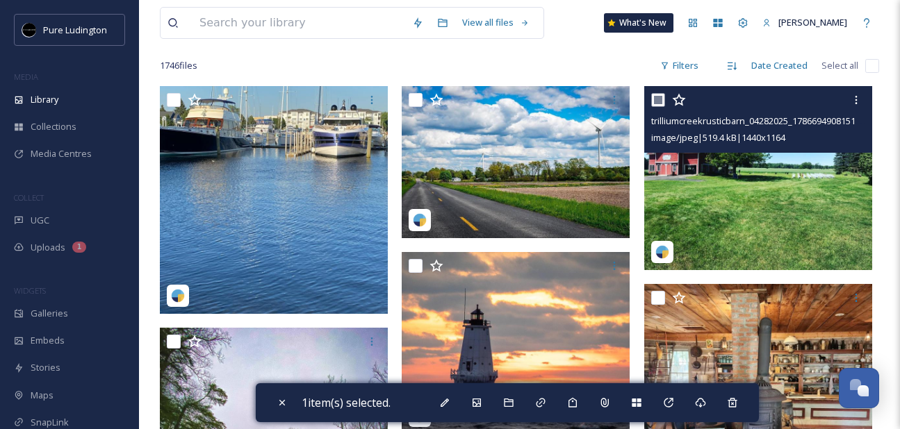
scroll to position [103, 0]
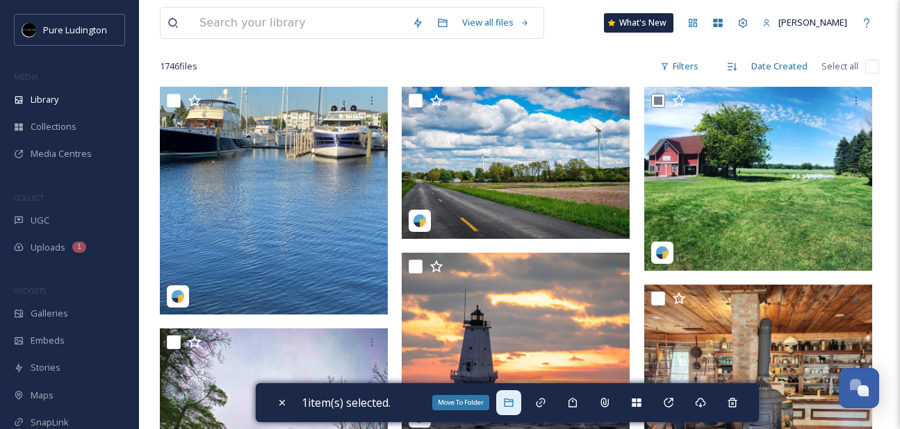
click at [517, 395] on div "Move To Folder" at bounding box center [508, 403] width 25 height 25
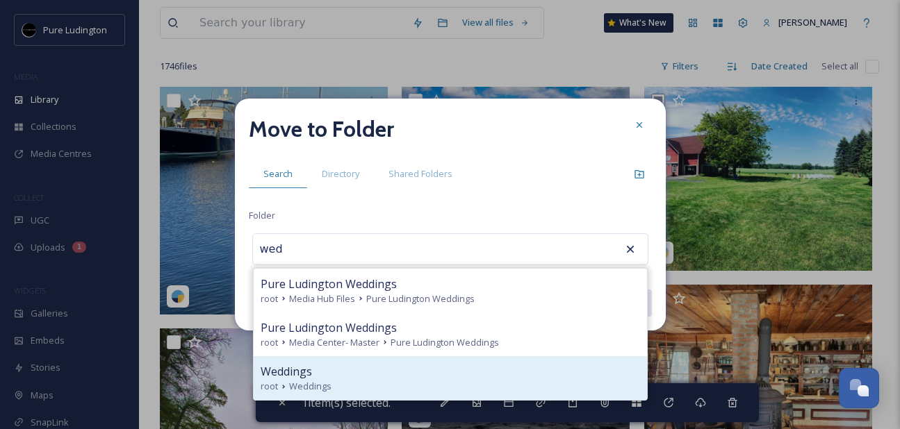
click at [358, 377] on div "Weddings" at bounding box center [450, 371] width 379 height 17
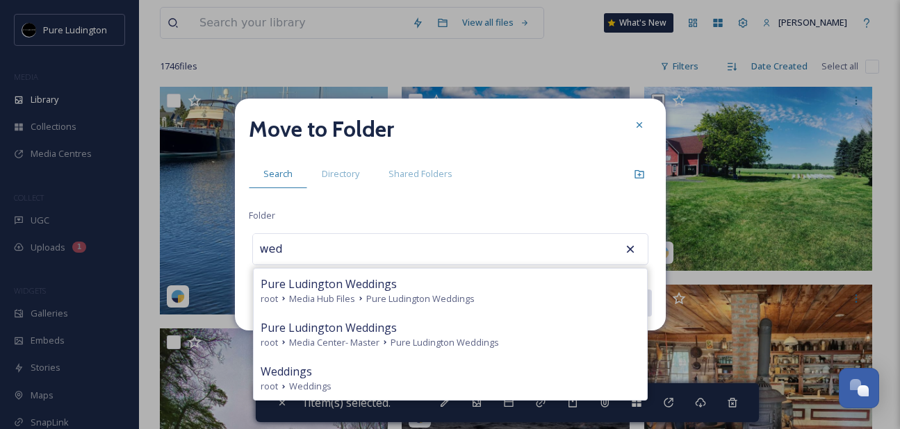
type input "Weddings"
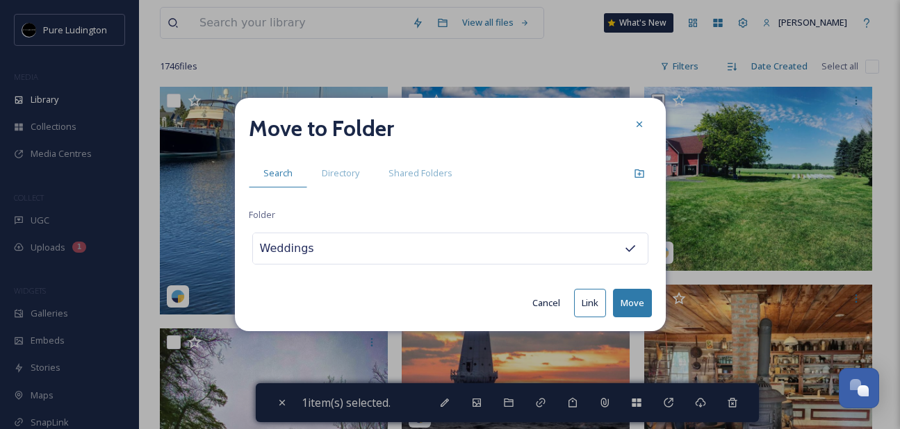
click at [622, 298] on button "Move" at bounding box center [632, 303] width 39 height 28
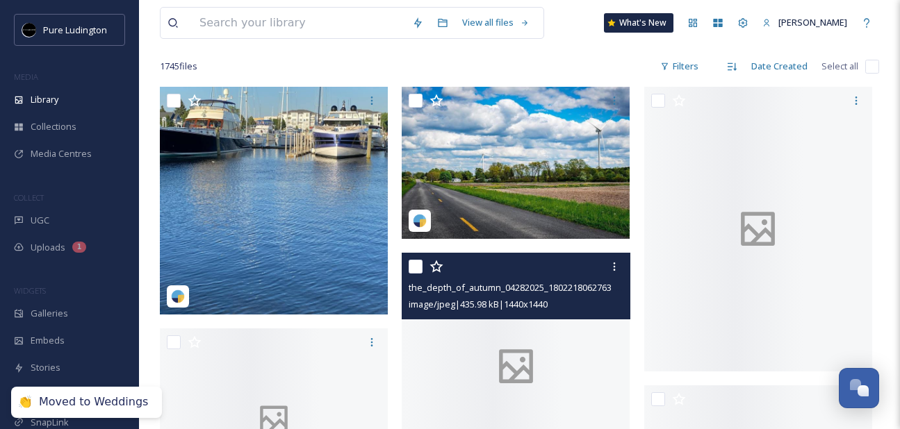
scroll to position [254, 0]
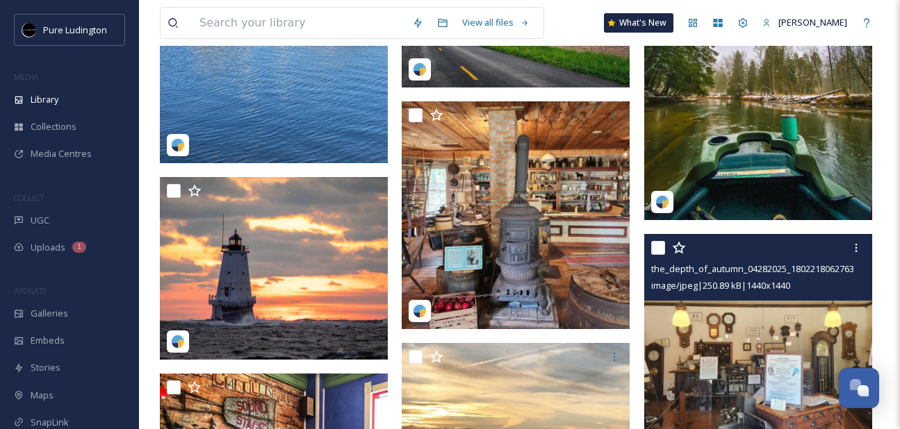
click at [649, 248] on div "the_depth_of_autumn_04282025_18022180627633019.jpg image/jpeg | 250.89 kB | 144…" at bounding box center [758, 267] width 228 height 67
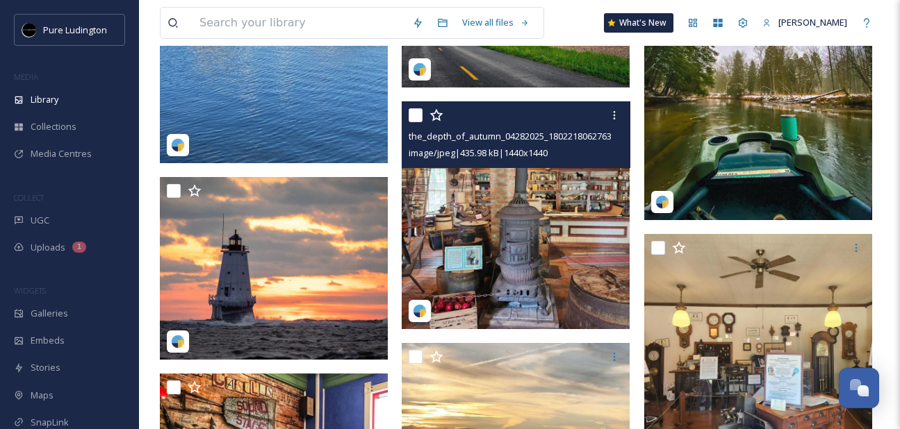
click at [414, 113] on input "checkbox" at bounding box center [416, 115] width 14 height 14
checkbox input "true"
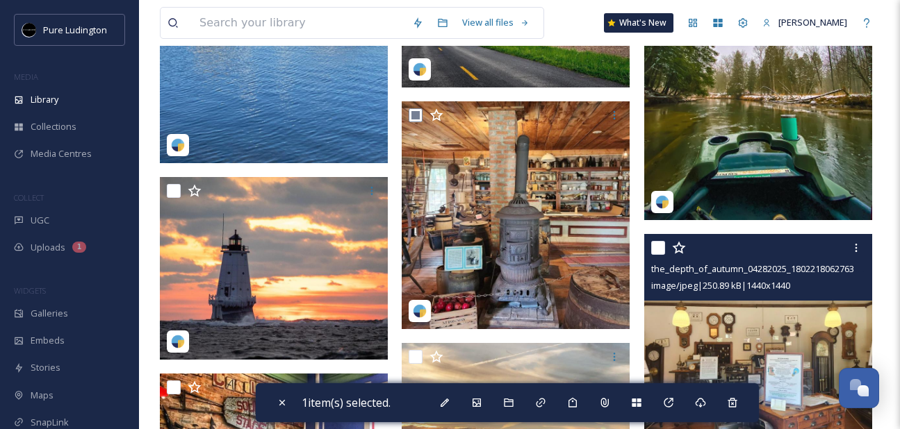
click at [657, 246] on input "checkbox" at bounding box center [658, 248] width 14 height 14
checkbox input "true"
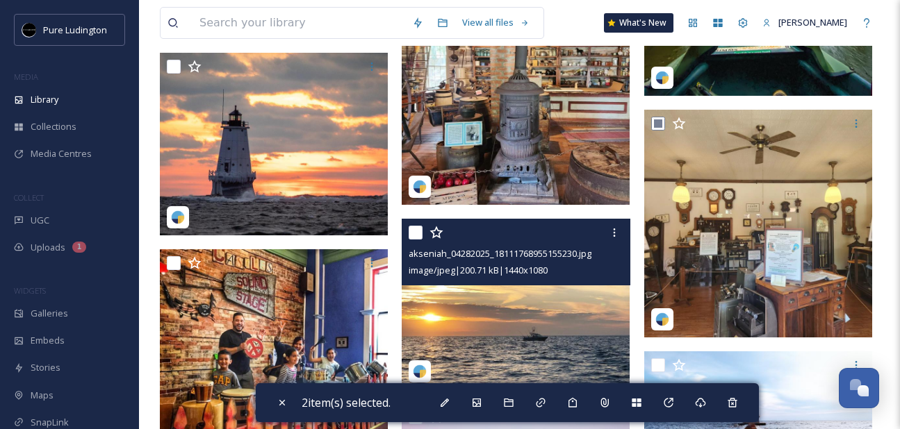
scroll to position [403, 0]
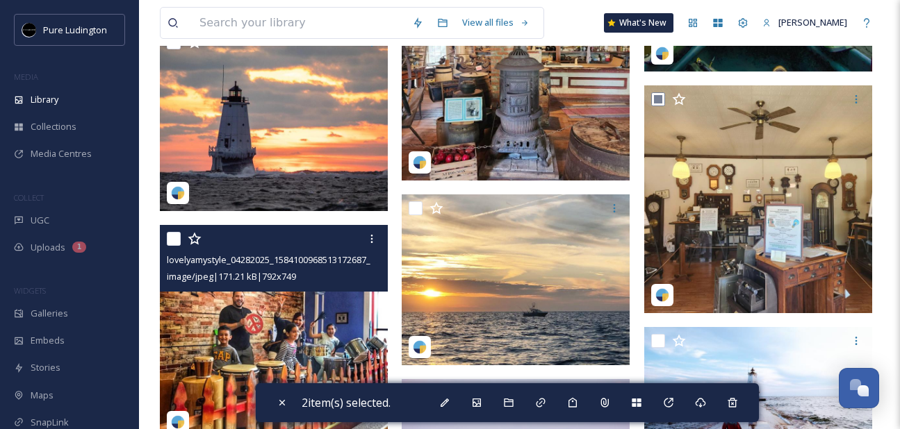
click at [176, 243] on input "checkbox" at bounding box center [174, 239] width 14 height 14
checkbox input "true"
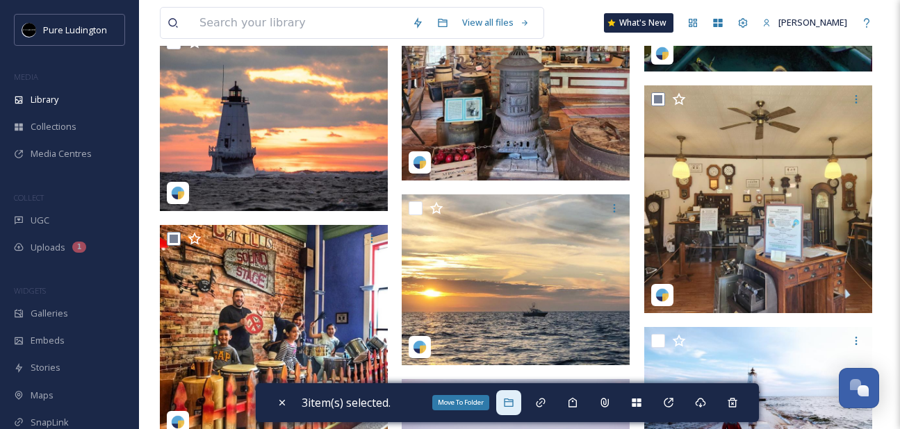
click at [514, 402] on icon at bounding box center [508, 402] width 11 height 11
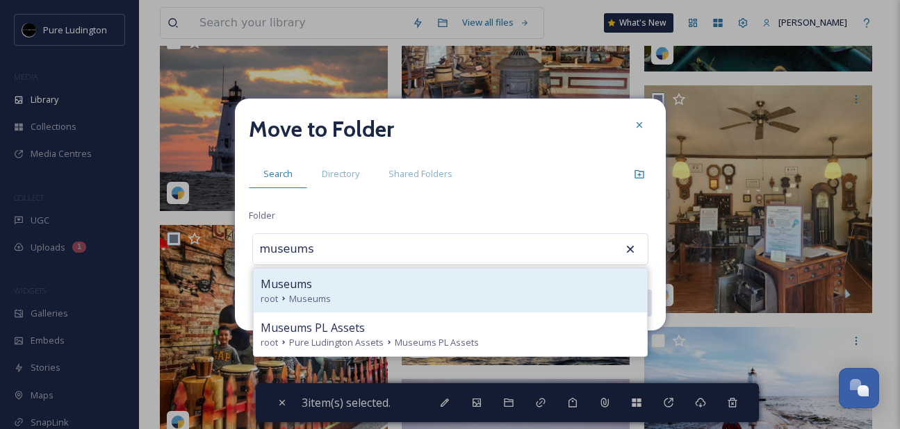
click at [484, 291] on div "Museums" at bounding box center [450, 284] width 379 height 17
type input "Museums"
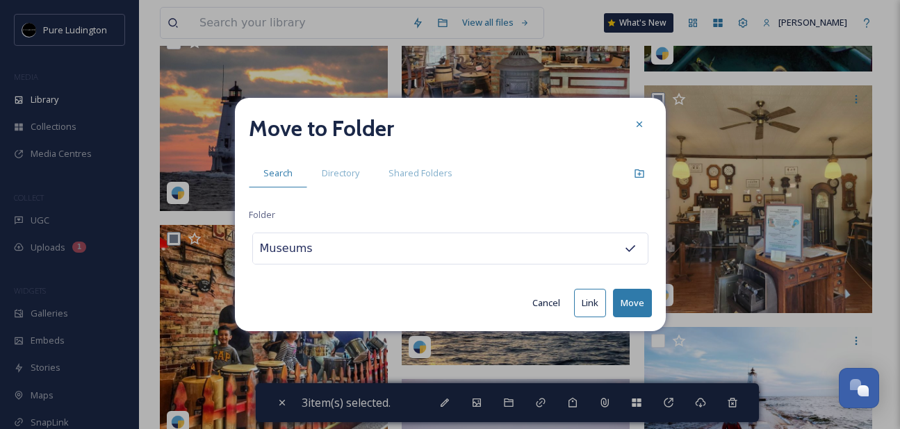
click at [634, 297] on button "Move" at bounding box center [632, 303] width 39 height 28
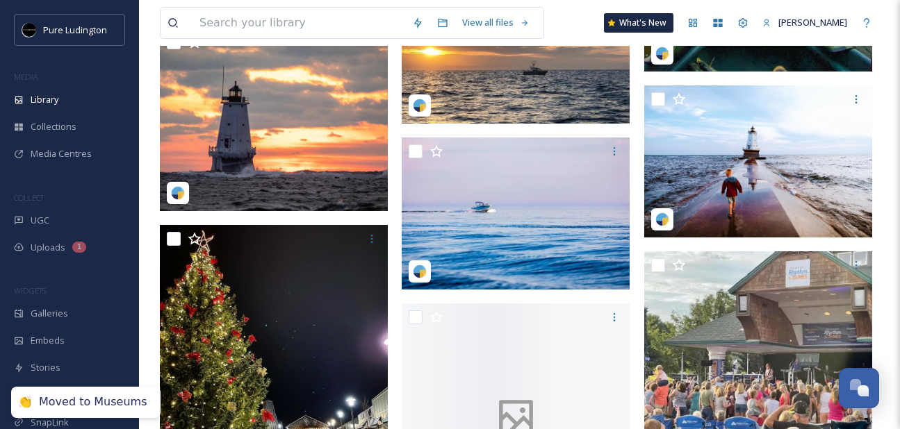
scroll to position [420, 0]
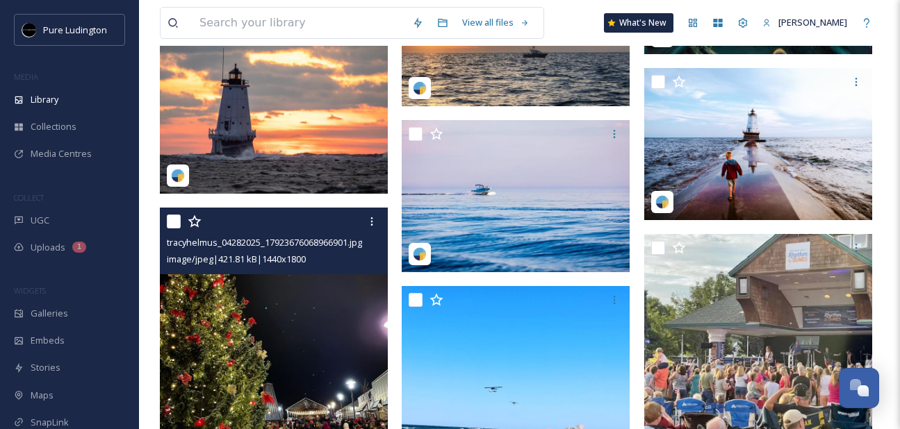
click at [175, 220] on input "checkbox" at bounding box center [174, 222] width 14 height 14
checkbox input "true"
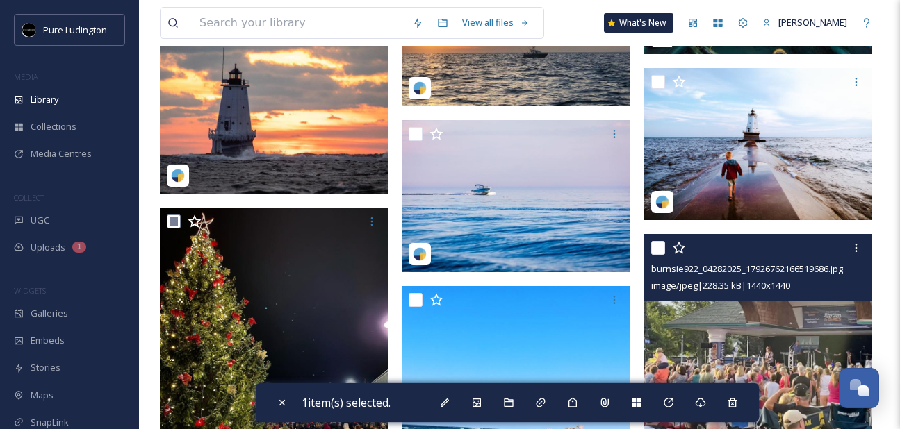
click at [651, 243] on input "checkbox" at bounding box center [658, 248] width 14 height 14
checkbox input "true"
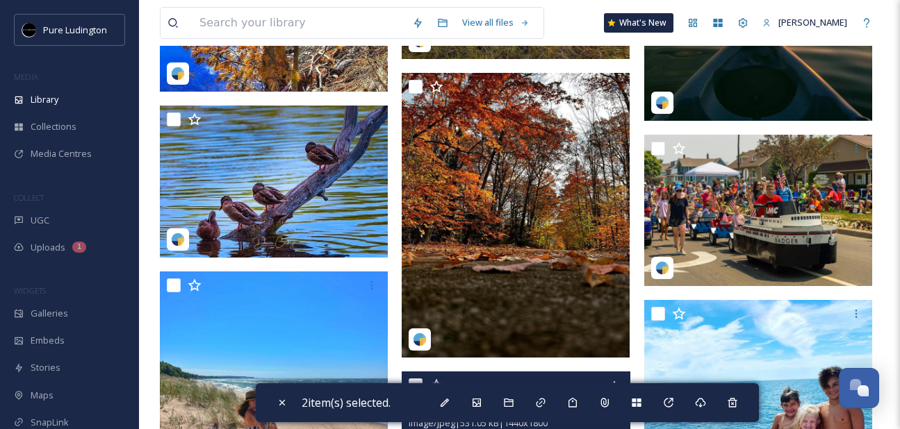
scroll to position [1981, 0]
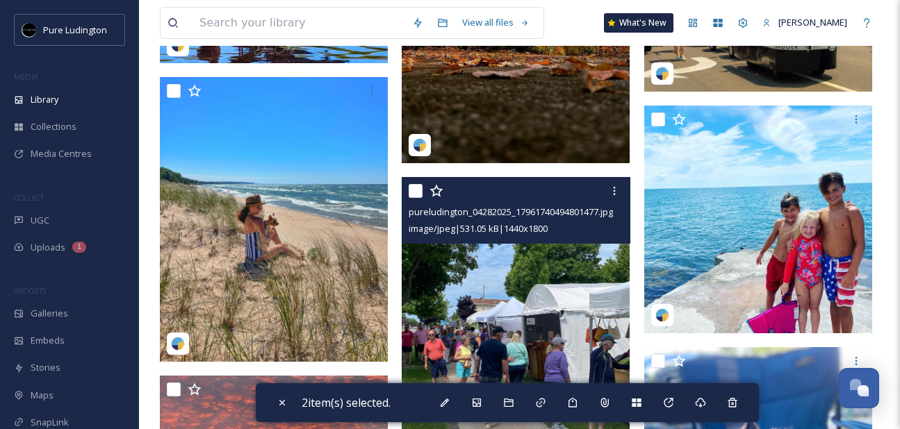
click at [411, 192] on input "checkbox" at bounding box center [416, 191] width 14 height 14
checkbox input "true"
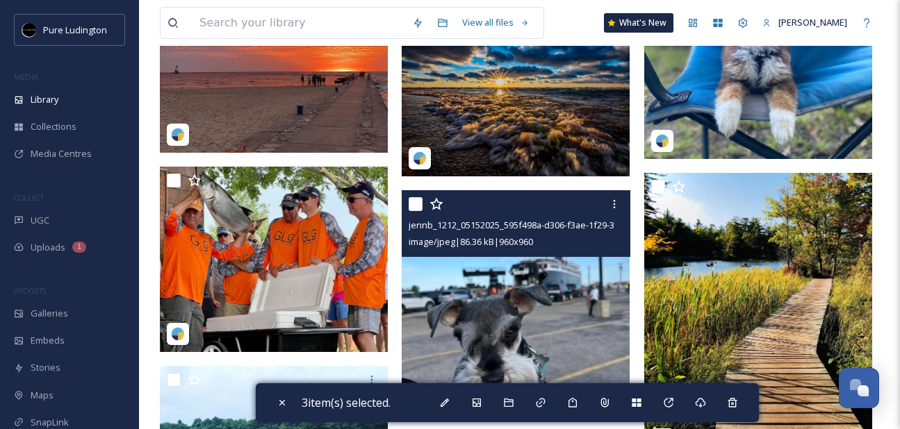
scroll to position [2468, 0]
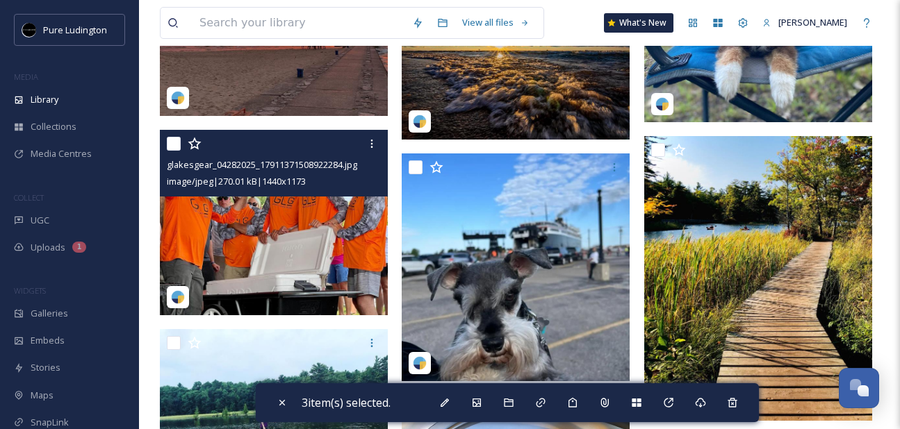
click at [176, 147] on input "checkbox" at bounding box center [174, 144] width 14 height 14
checkbox input "true"
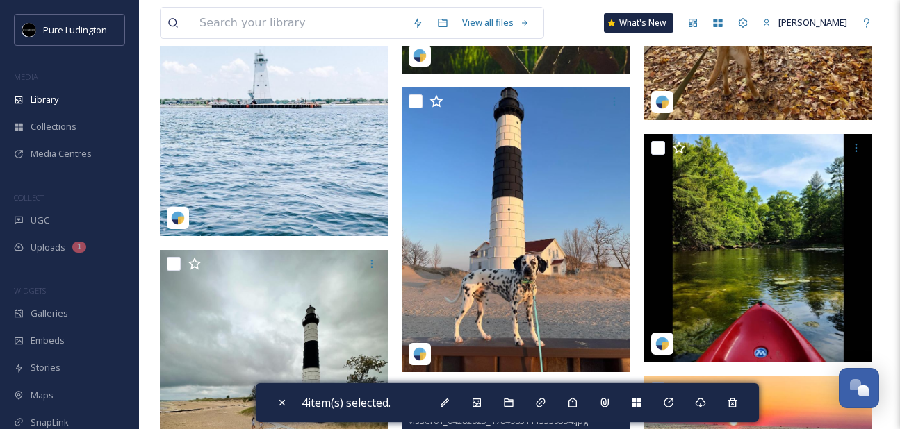
scroll to position [8186, 0]
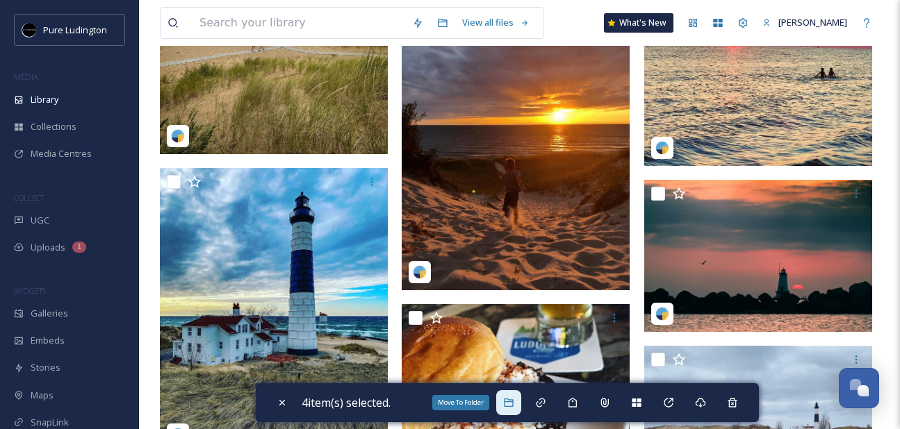
click at [514, 401] on icon at bounding box center [508, 402] width 11 height 11
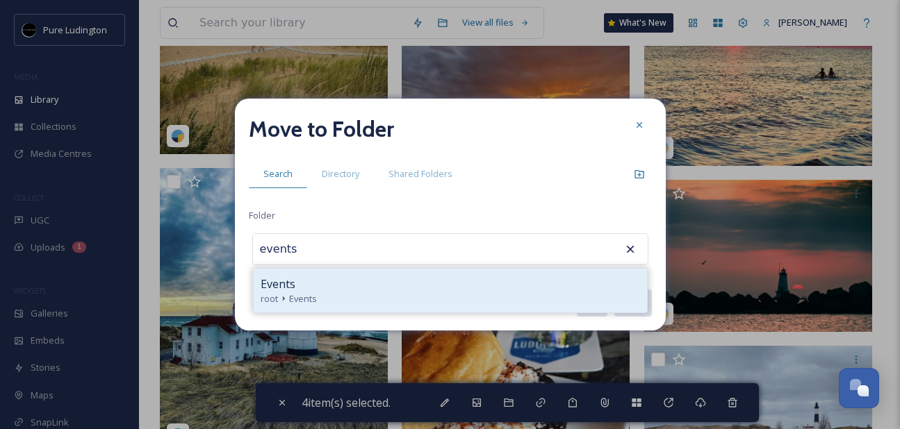
click at [459, 284] on div "Events" at bounding box center [450, 284] width 379 height 17
type input "Events"
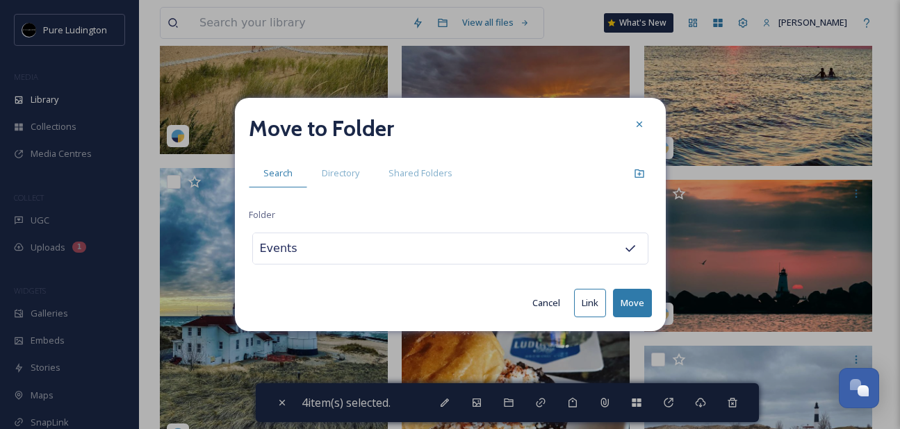
click at [625, 297] on button "Move" at bounding box center [632, 303] width 39 height 28
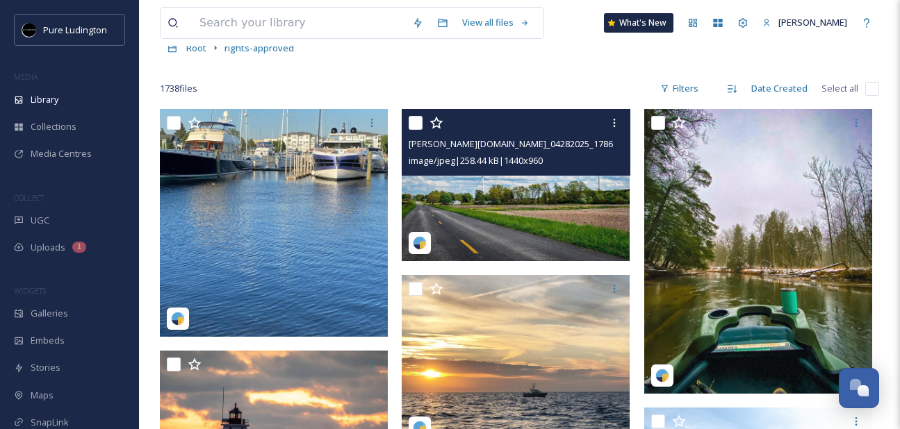
scroll to position [82, 0]
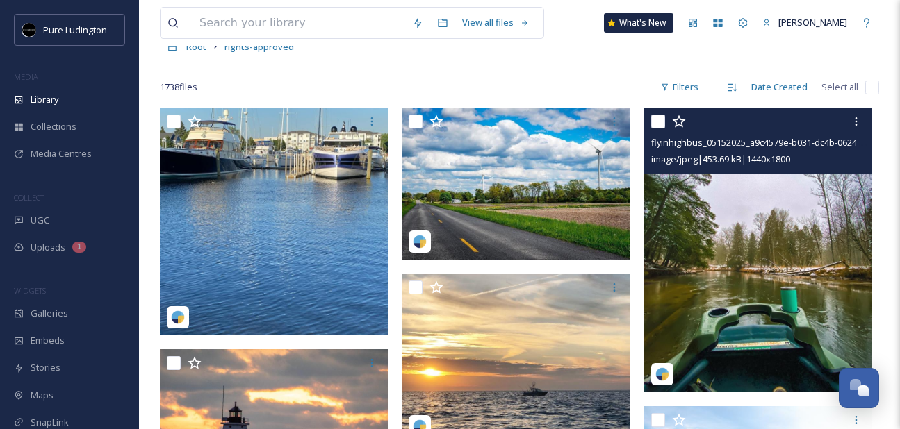
click at [659, 123] on input "checkbox" at bounding box center [658, 122] width 14 height 14
checkbox input "true"
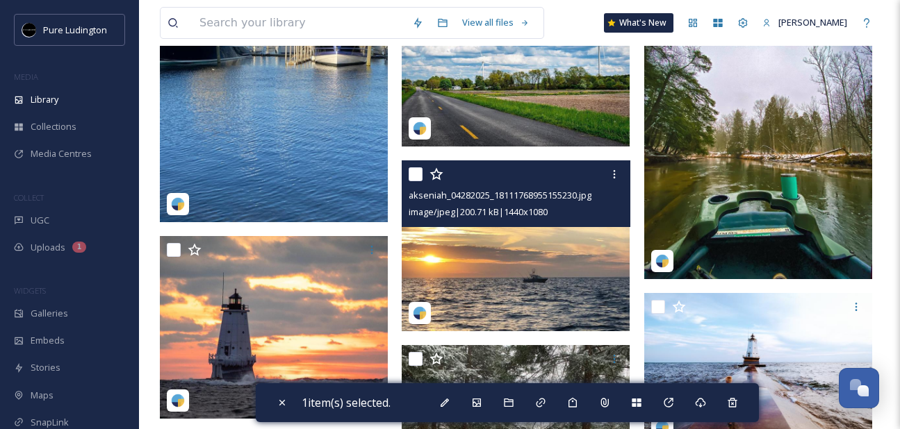
scroll to position [195, 0]
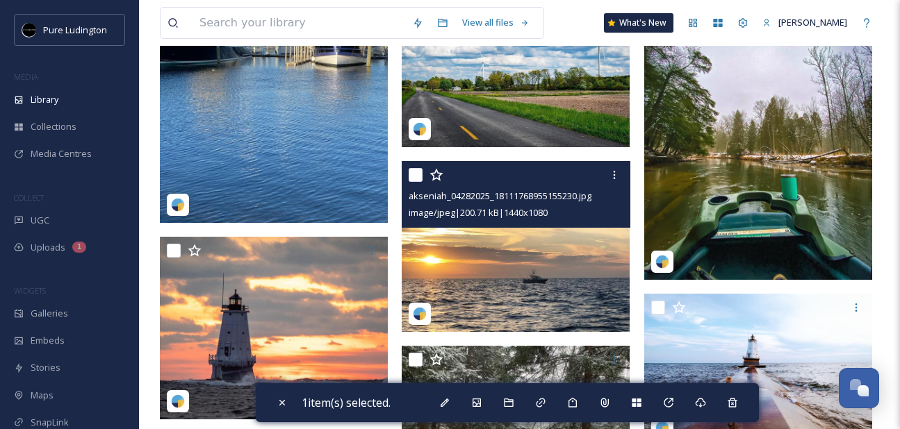
click at [414, 177] on input "checkbox" at bounding box center [416, 175] width 14 height 14
checkbox input "true"
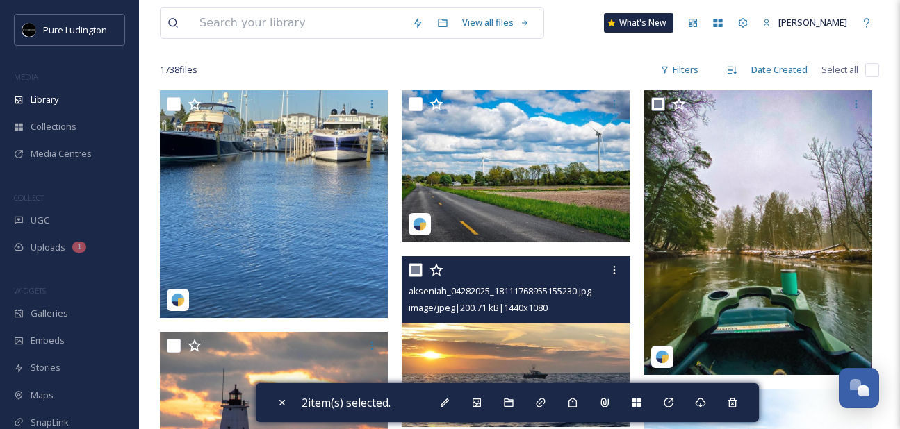
scroll to position [99, 0]
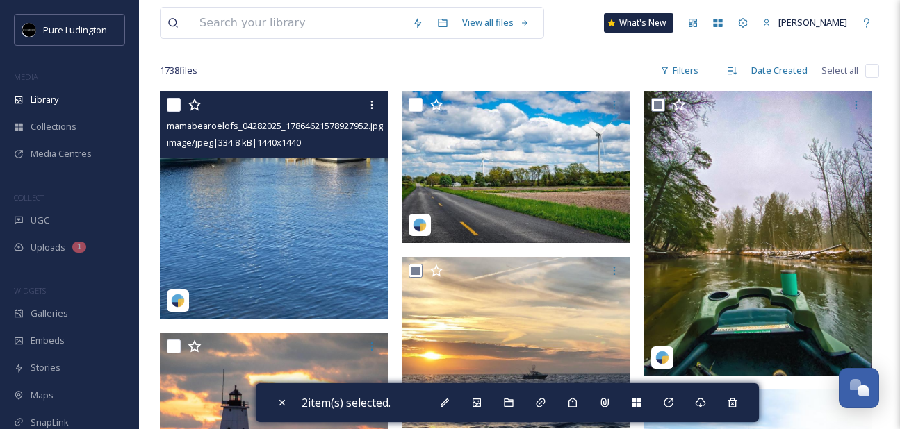
click at [174, 104] on input "checkbox" at bounding box center [174, 105] width 14 height 14
checkbox input "true"
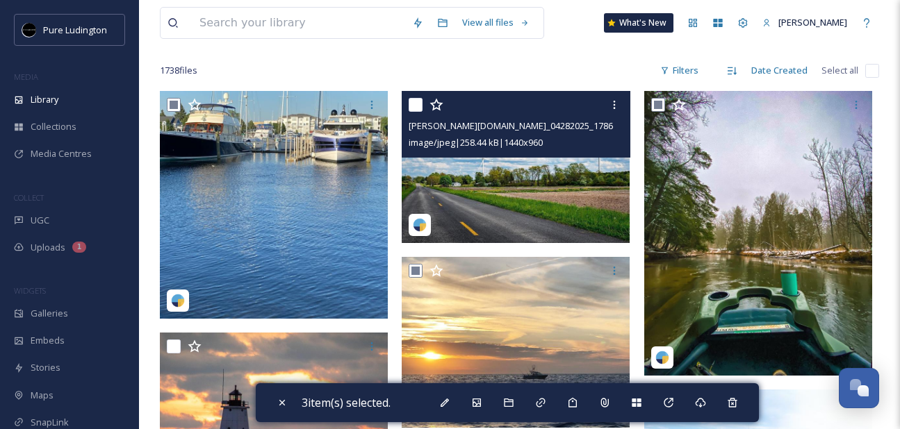
click at [413, 108] on input "checkbox" at bounding box center [416, 105] width 14 height 14
checkbox input "true"
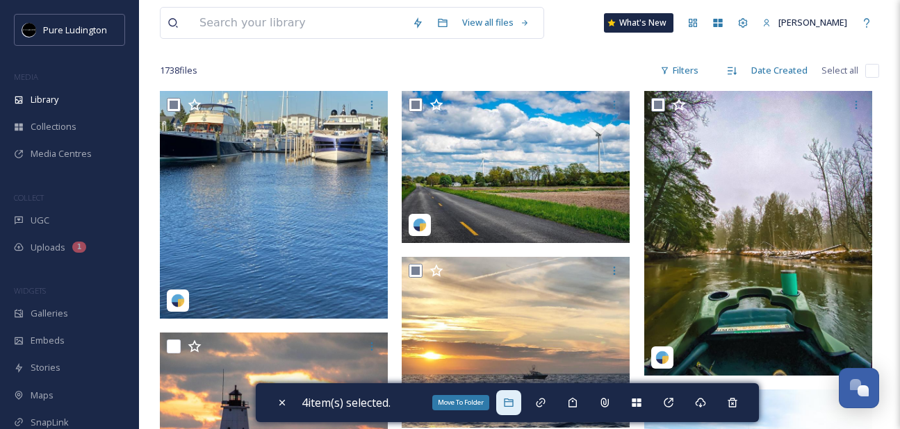
click at [510, 407] on icon at bounding box center [508, 403] width 9 height 8
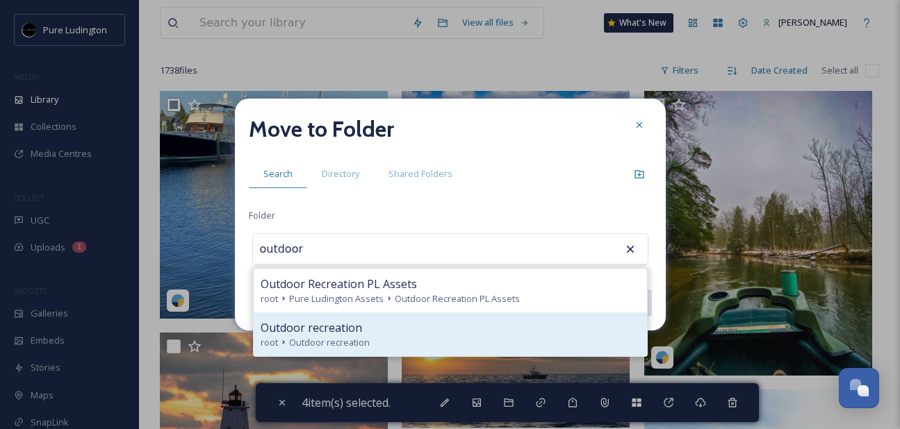
click at [446, 340] on div "root Outdoor recreation" at bounding box center [450, 342] width 379 height 13
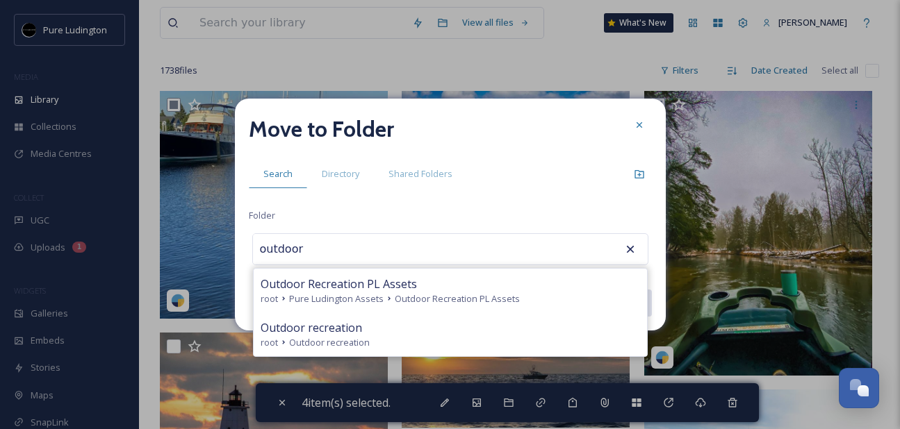
type input "Outdoor recreation"
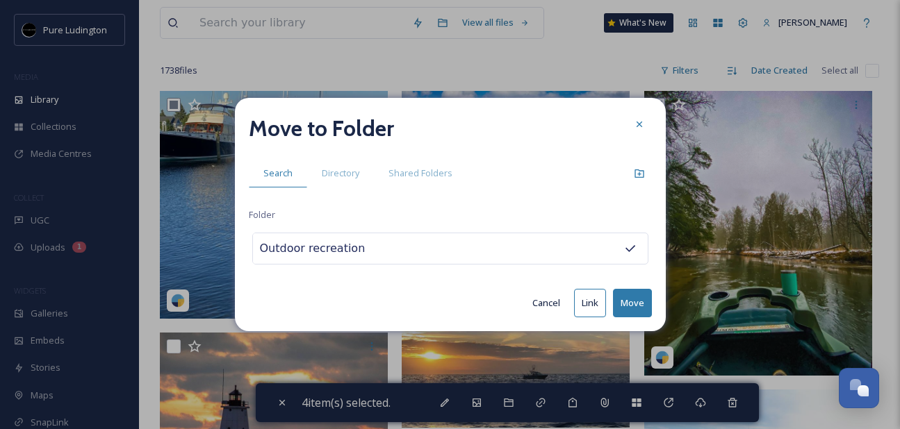
click at [626, 300] on button "Move" at bounding box center [632, 303] width 39 height 28
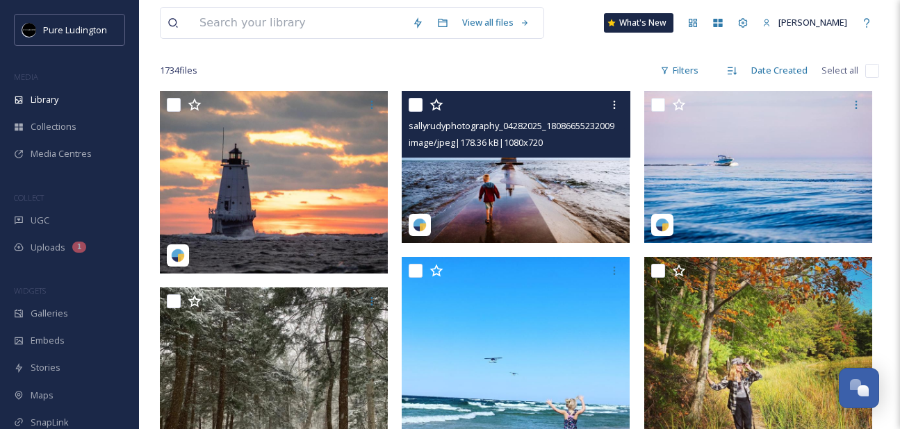
click at [419, 108] on input "checkbox" at bounding box center [416, 105] width 14 height 14
checkbox input "true"
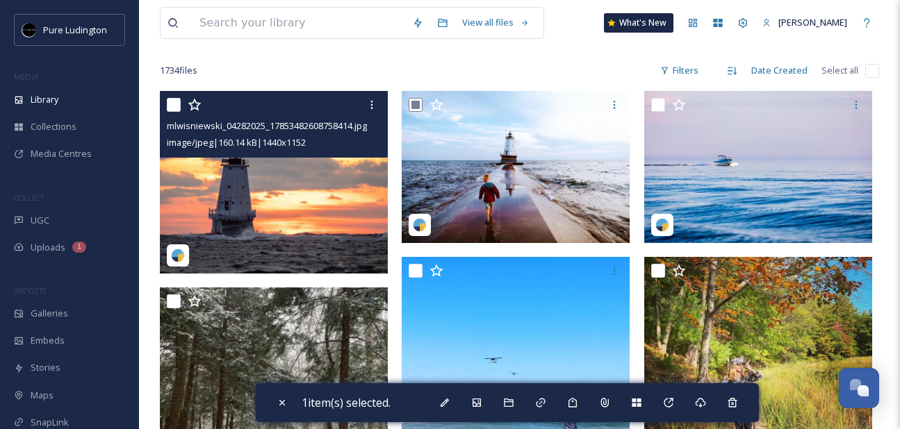
click at [172, 106] on input "checkbox" at bounding box center [174, 105] width 14 height 14
checkbox input "true"
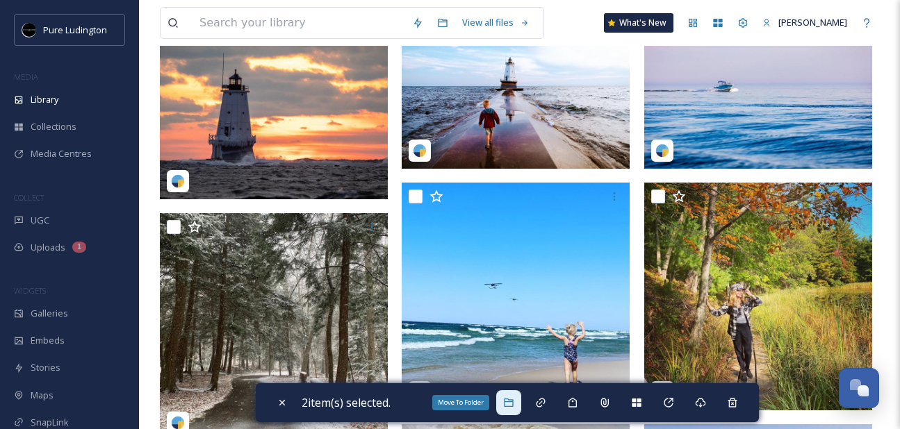
scroll to position [177, 0]
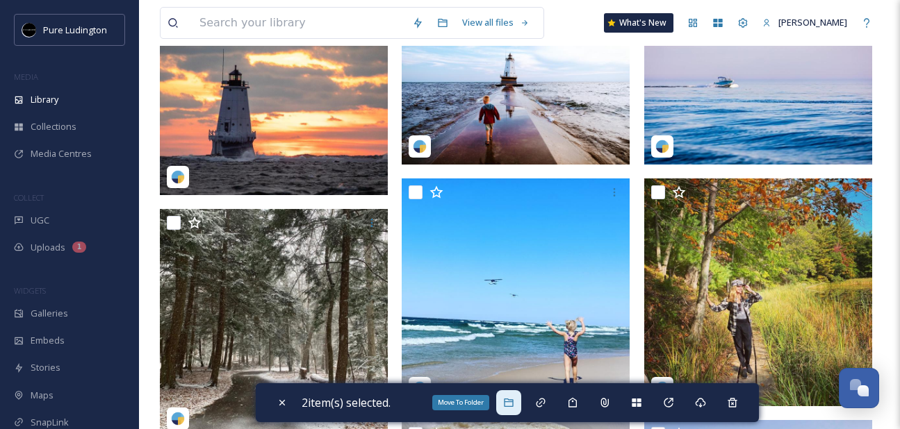
click at [506, 401] on div "Move To Folder" at bounding box center [508, 403] width 25 height 25
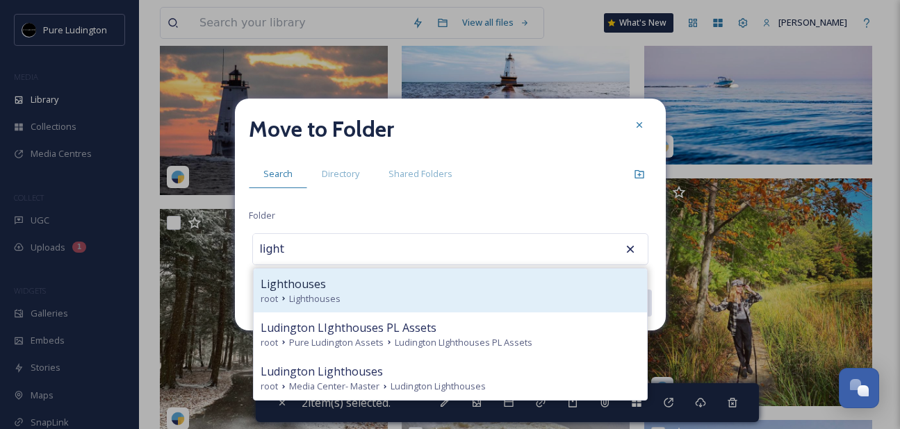
click at [473, 289] on div "Lighthouses" at bounding box center [450, 284] width 379 height 17
type input "Lighthouses"
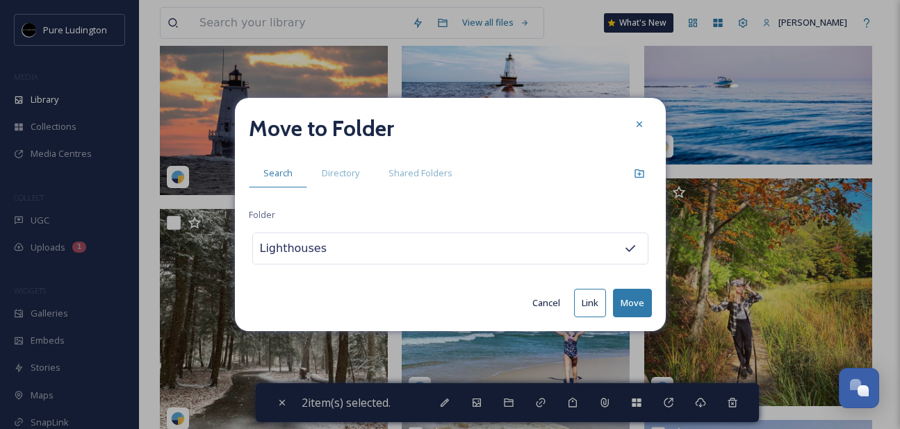
click at [625, 297] on button "Move" at bounding box center [632, 303] width 39 height 28
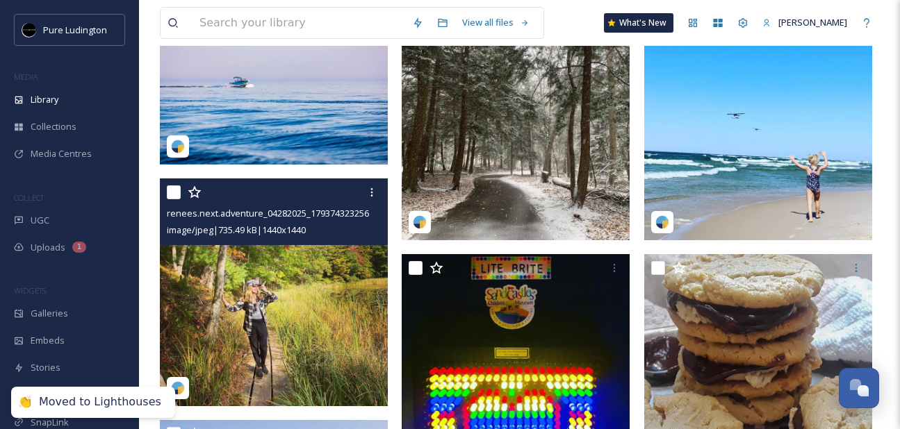
click at [167, 195] on input "checkbox" at bounding box center [174, 193] width 14 height 14
checkbox input "true"
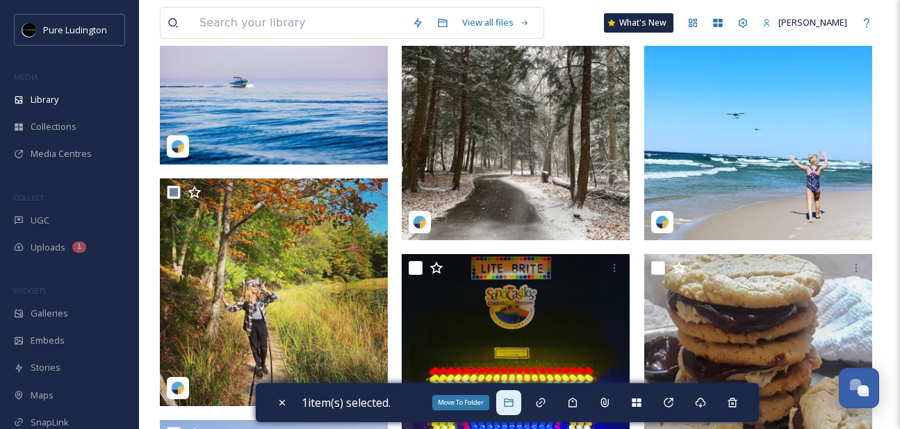
click at [511, 397] on icon at bounding box center [508, 402] width 11 height 11
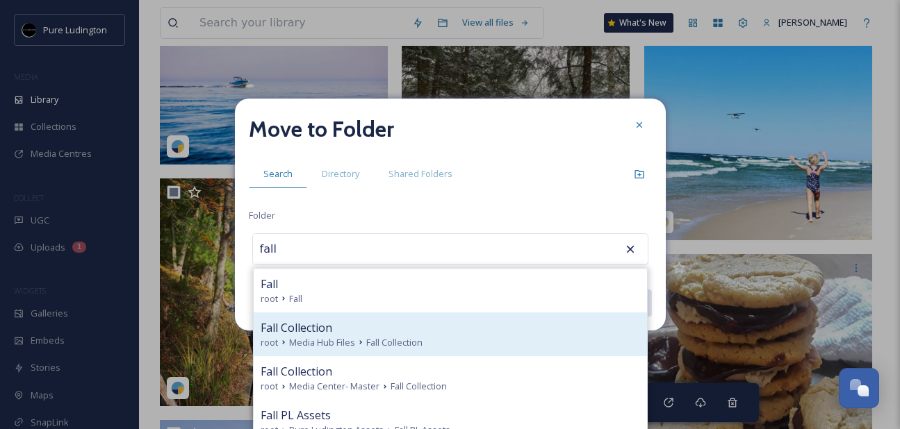
scroll to position [69, 0]
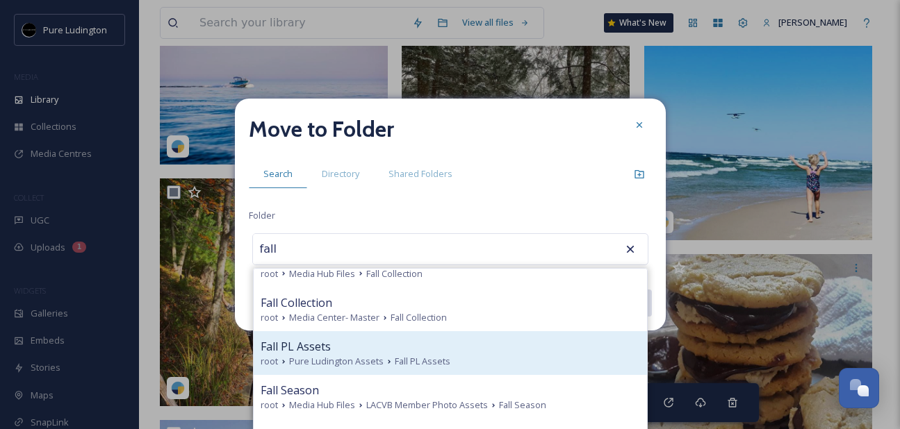
click at [498, 353] on div "Fall PL Assets" at bounding box center [450, 346] width 379 height 17
type input "Fall PL Assets"
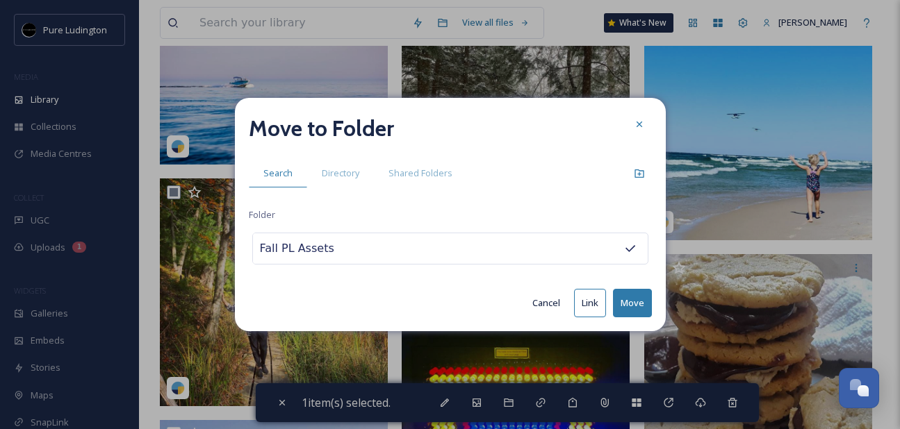
click at [626, 305] on button "Move" at bounding box center [632, 303] width 39 height 28
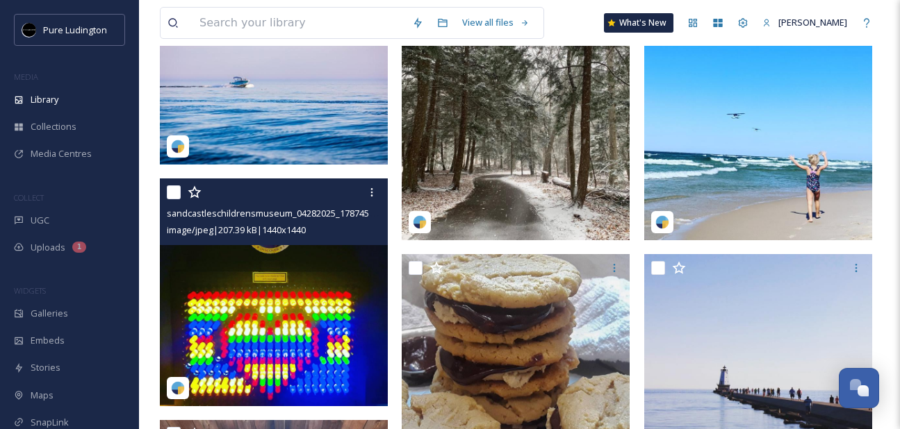
click at [169, 192] on input "checkbox" at bounding box center [174, 193] width 14 height 14
checkbox input "true"
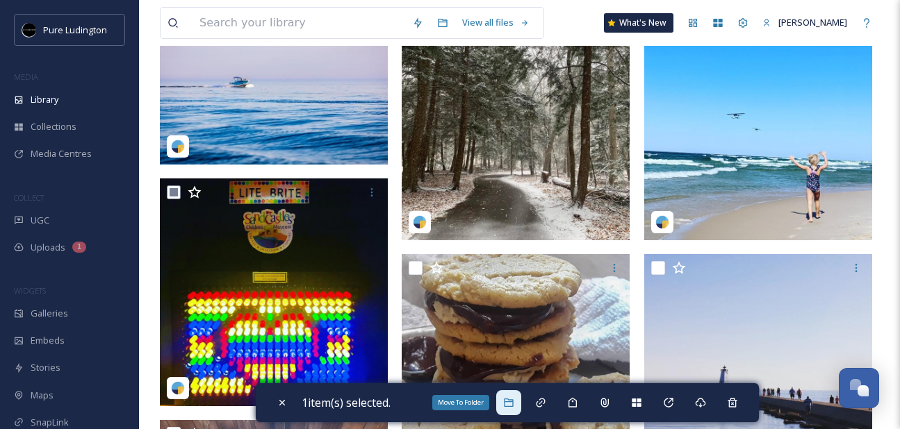
click at [509, 403] on icon at bounding box center [508, 402] width 11 height 11
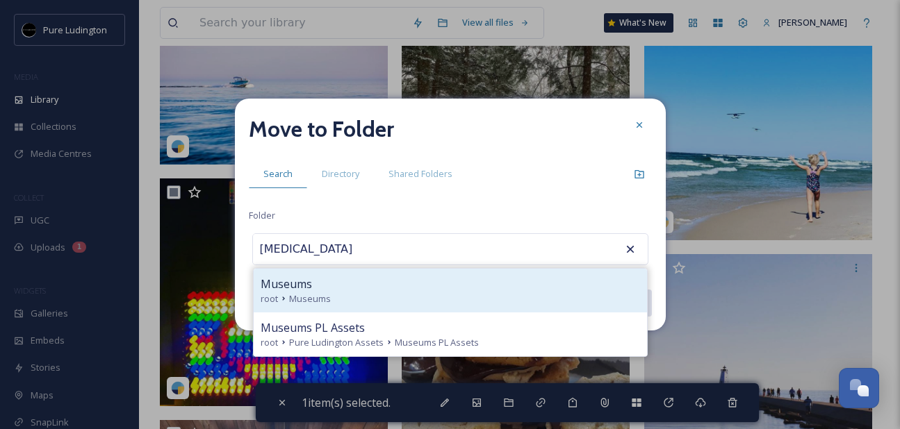
click at [516, 290] on div "Museums" at bounding box center [450, 284] width 379 height 17
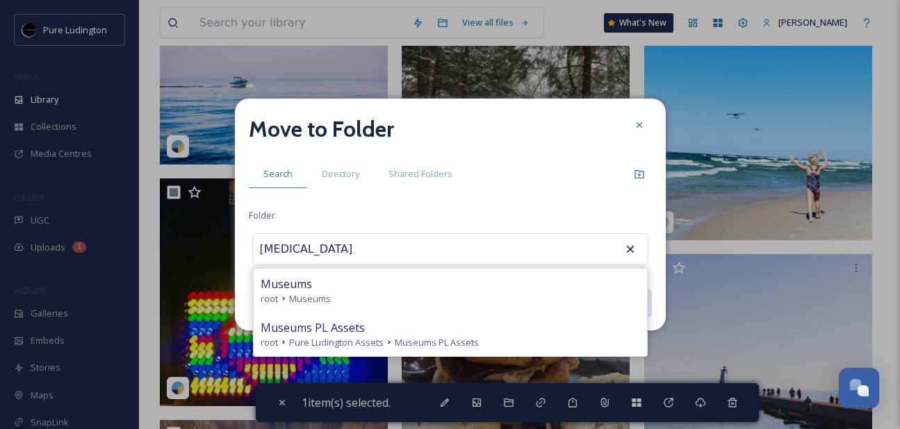
type input "Museums"
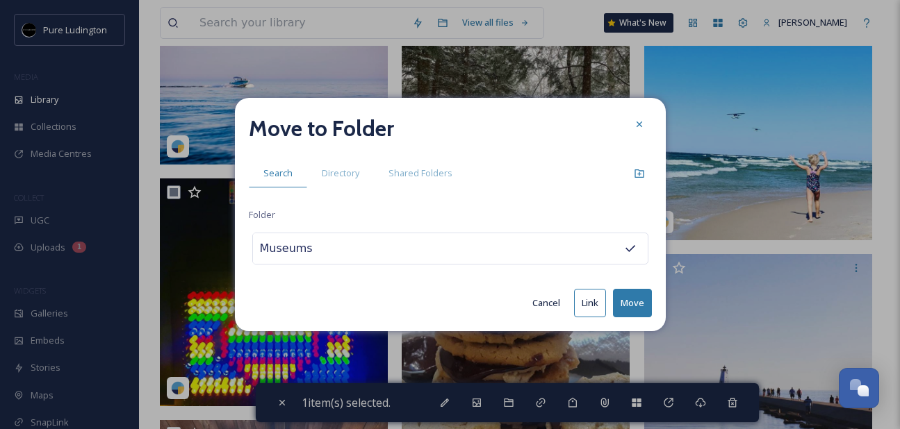
click at [634, 300] on button "Move" at bounding box center [632, 303] width 39 height 28
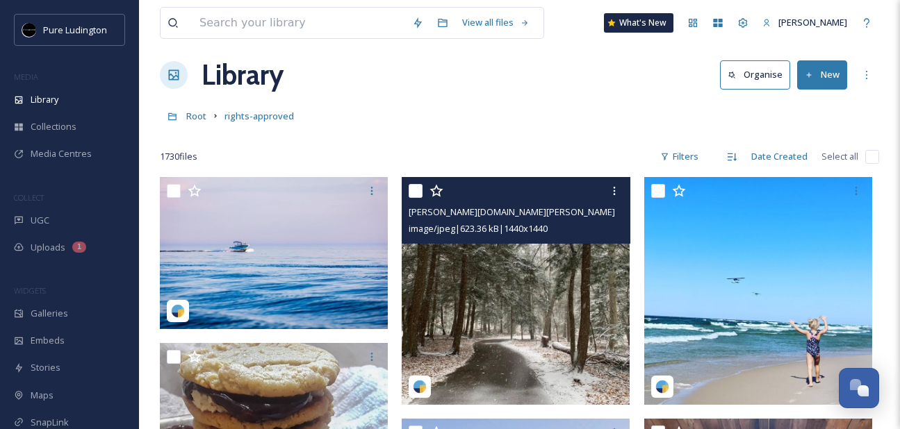
scroll to position [10, 0]
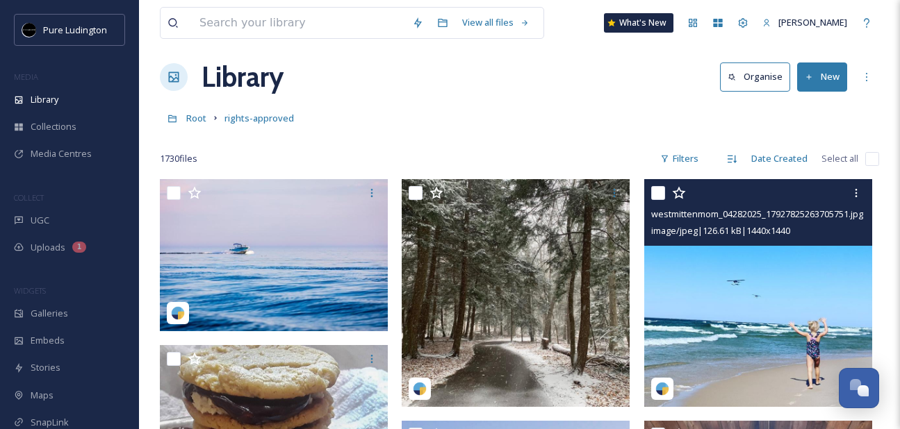
click at [654, 191] on input "checkbox" at bounding box center [658, 193] width 14 height 14
checkbox input "true"
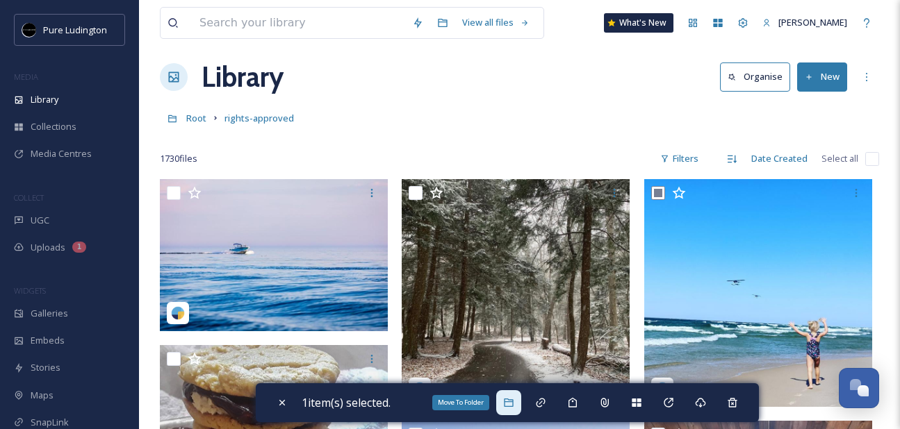
click at [508, 411] on div "Move To Folder" at bounding box center [508, 403] width 25 height 25
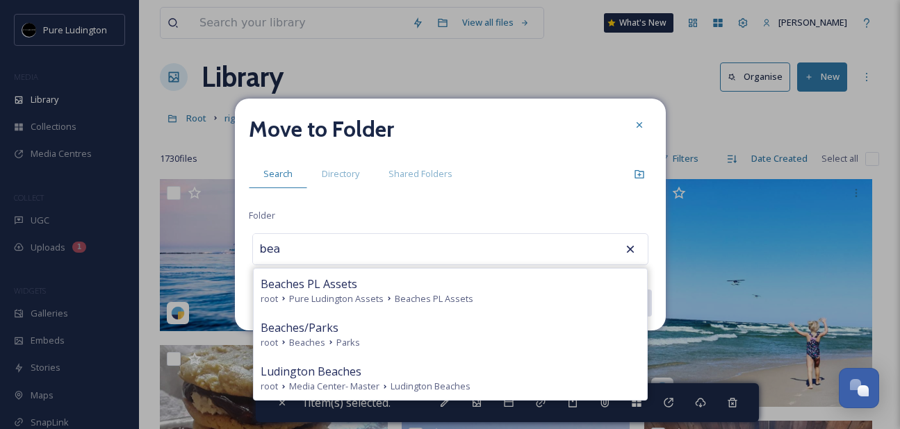
click at [448, 341] on div "root Beaches Parks" at bounding box center [450, 342] width 379 height 13
type input "Beaches/Parks"
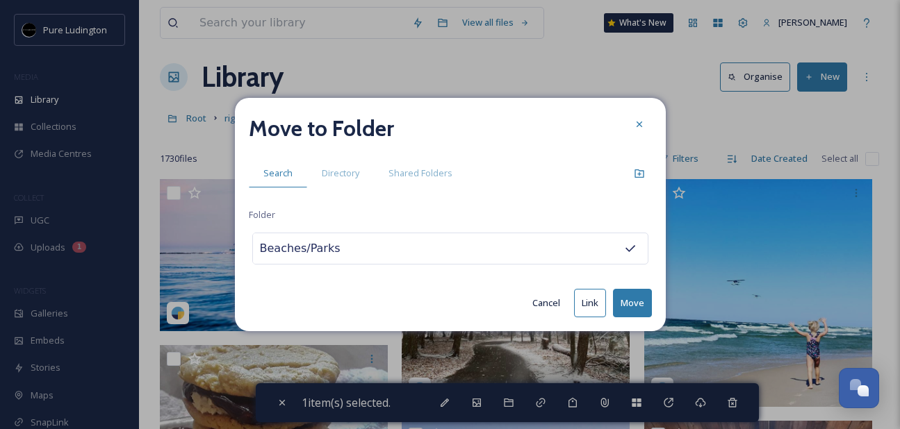
click at [639, 304] on button "Move" at bounding box center [632, 303] width 39 height 28
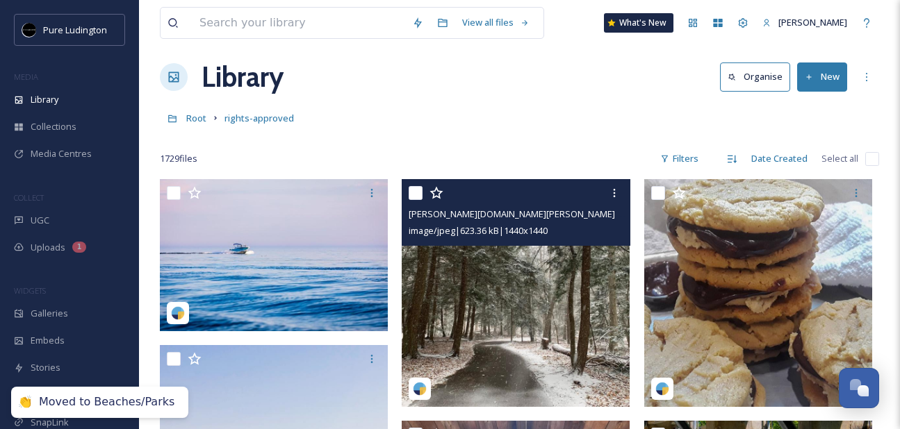
click at [414, 190] on input "checkbox" at bounding box center [416, 193] width 14 height 14
checkbox input "true"
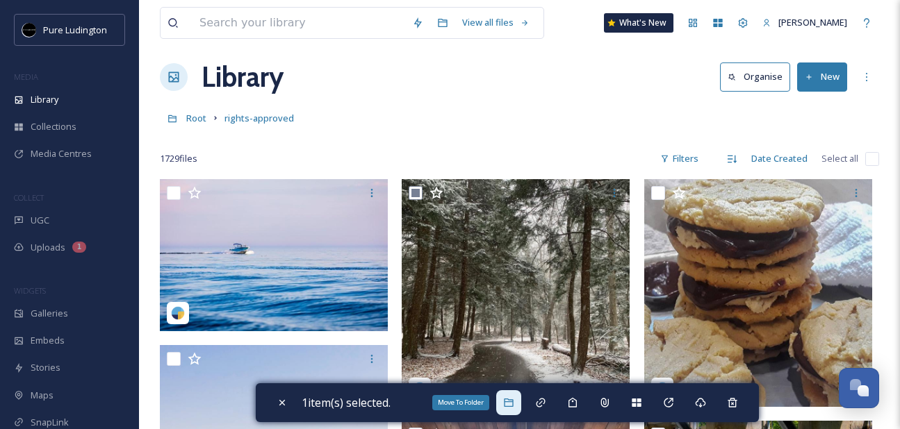
click at [513, 400] on icon at bounding box center [508, 403] width 9 height 8
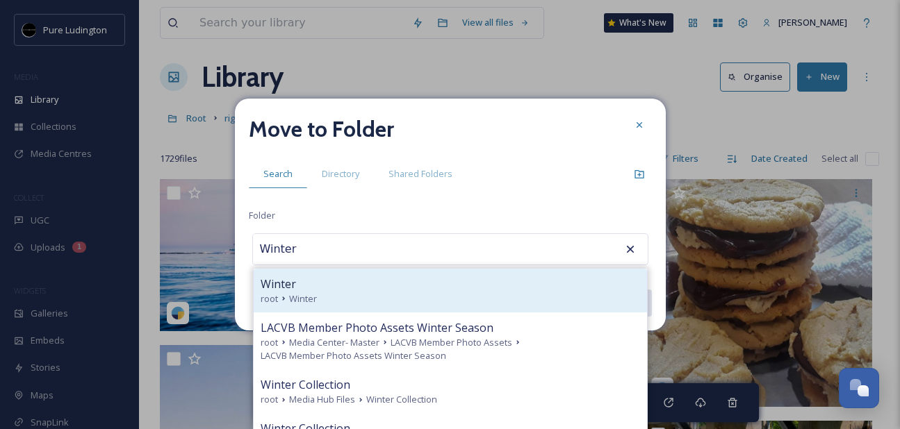
type input "Winter"
click at [493, 290] on div "Winter" at bounding box center [450, 284] width 379 height 17
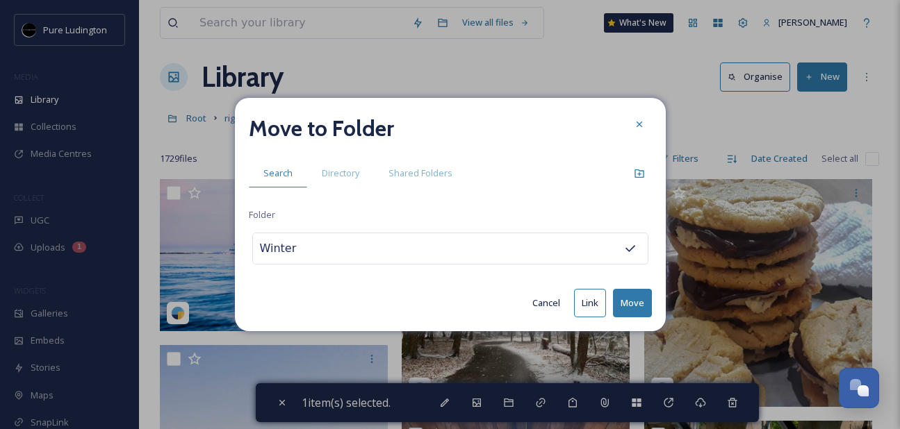
click at [637, 293] on button "Move" at bounding box center [632, 303] width 39 height 28
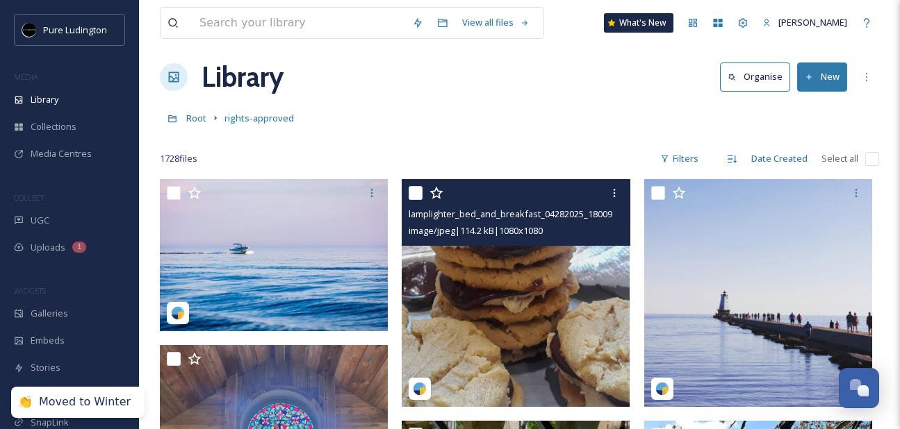
scroll to position [13, 0]
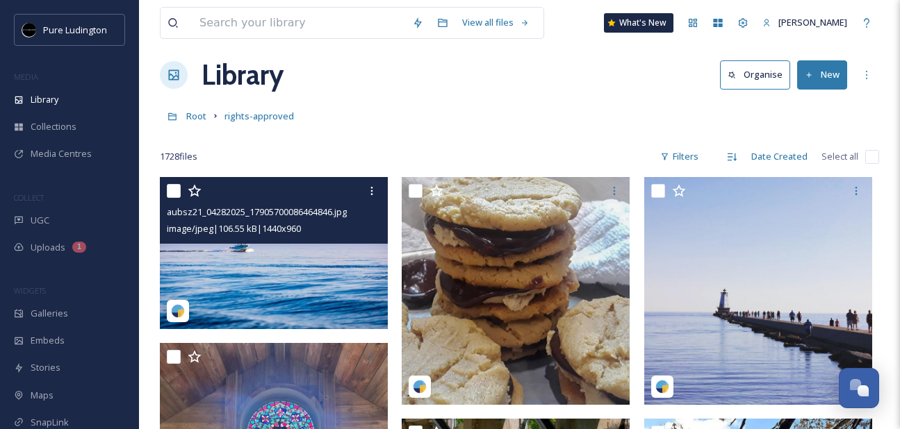
click at [167, 193] on input "checkbox" at bounding box center [174, 191] width 14 height 14
checkbox input "true"
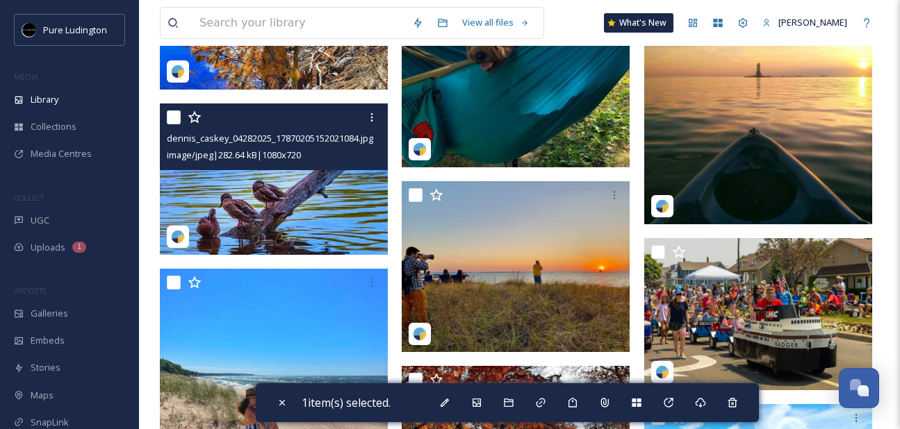
scroll to position [737, 0]
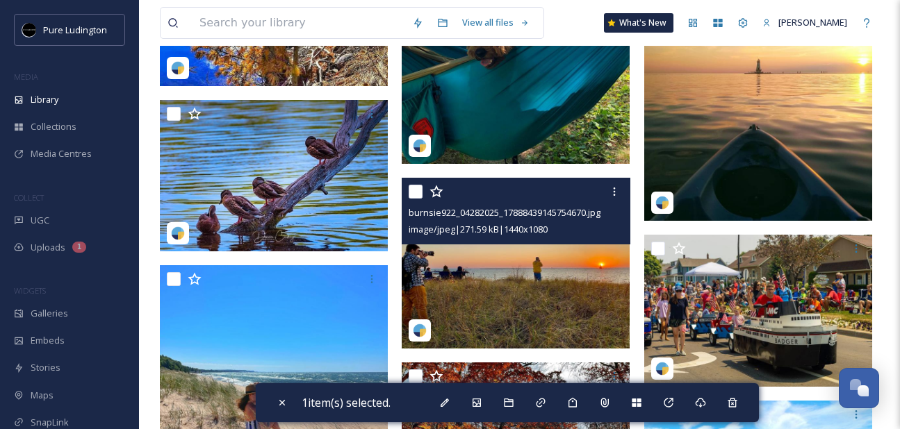
click at [413, 195] on input "checkbox" at bounding box center [416, 192] width 14 height 14
checkbox input "true"
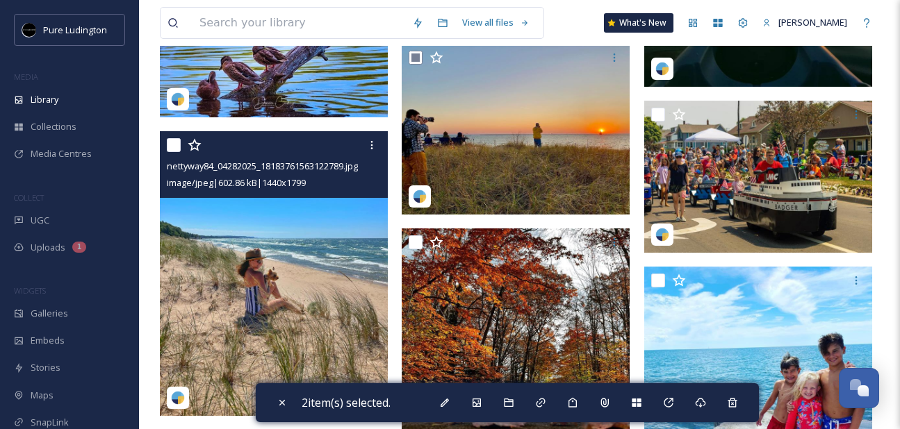
scroll to position [871, 0]
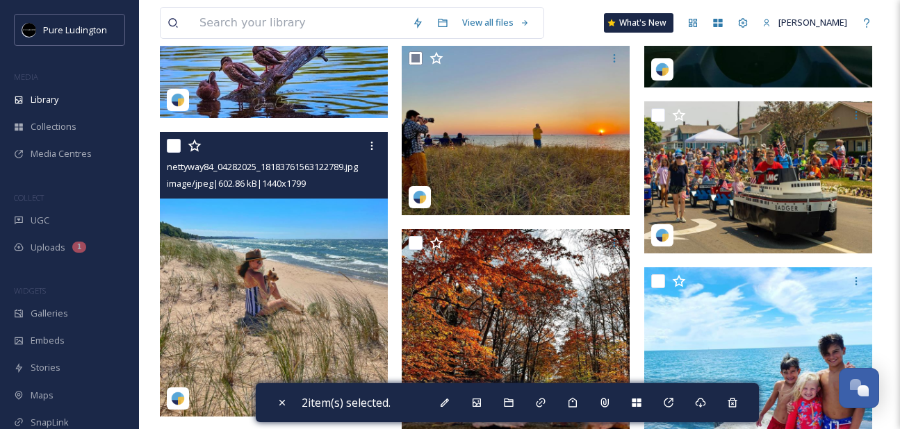
click at [176, 145] on input "checkbox" at bounding box center [174, 146] width 14 height 14
checkbox input "true"
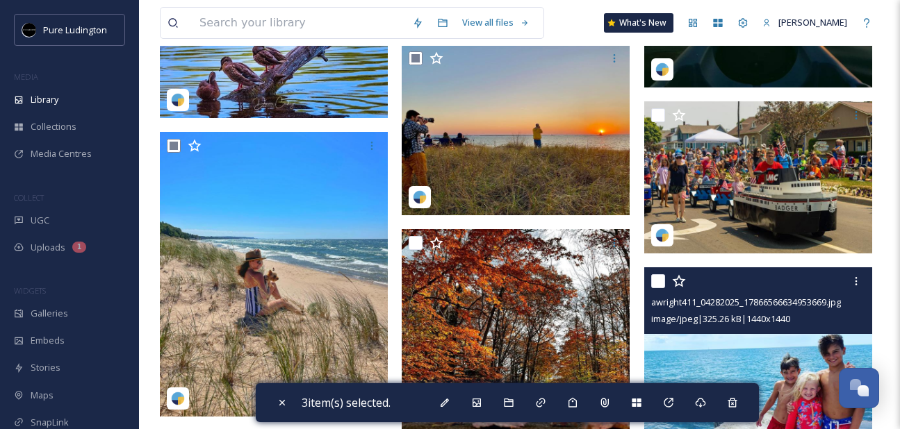
click at [664, 287] on div at bounding box center [658, 281] width 14 height 14
click at [662, 284] on input "checkbox" at bounding box center [658, 281] width 14 height 14
checkbox input "true"
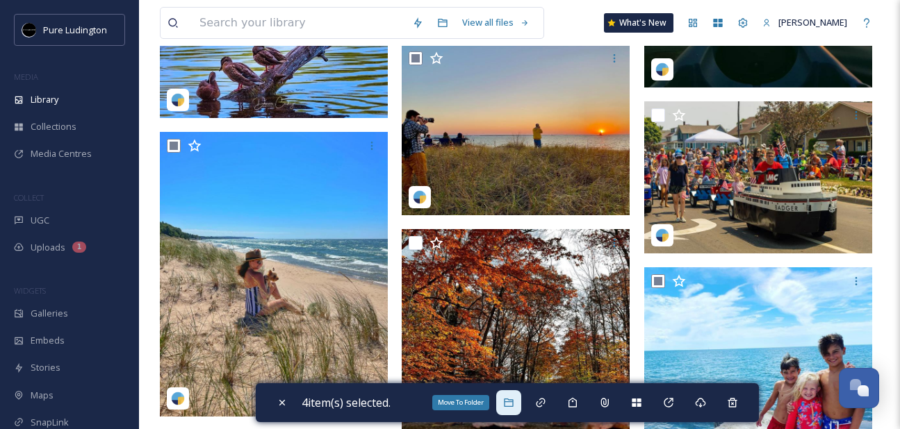
click at [511, 409] on div "Move To Folder" at bounding box center [508, 403] width 25 height 25
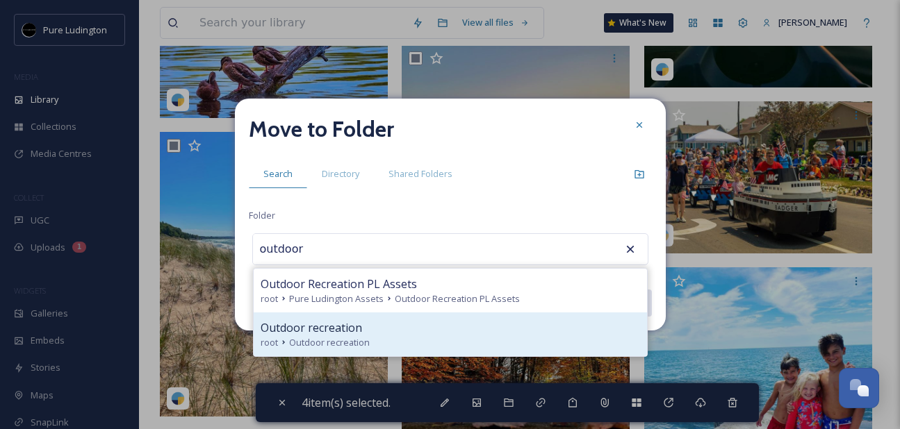
click at [449, 342] on div "root Outdoor recreation" at bounding box center [450, 342] width 379 height 13
type input "Outdoor recreation"
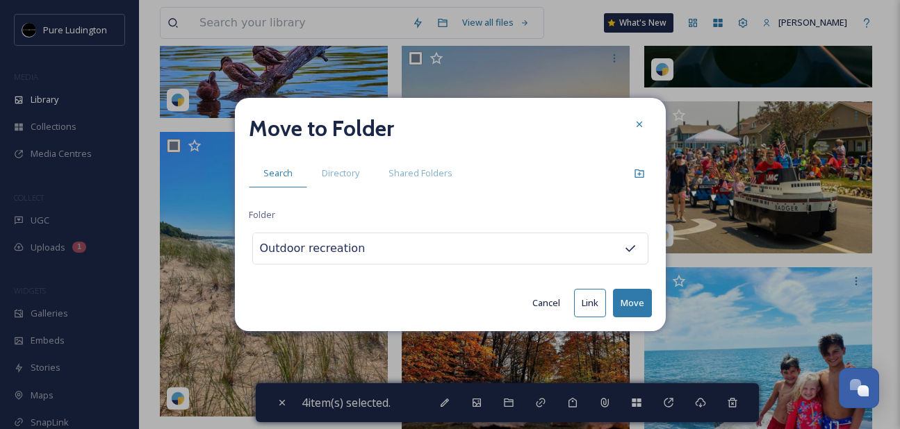
click at [630, 296] on button "Move" at bounding box center [632, 303] width 39 height 28
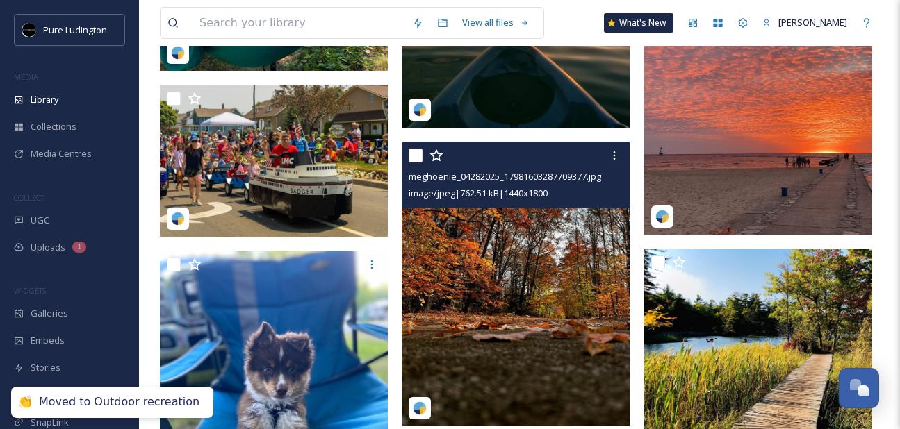
scroll to position [655, 0]
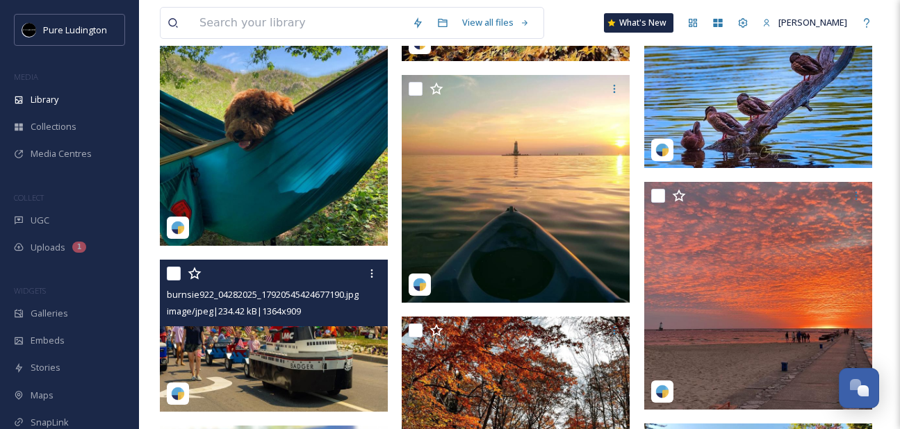
click at [184, 260] on div "burnsie922_04282025_17920545424677190.jpg image/jpeg | 234.42 kB | 1364 x 909" at bounding box center [274, 293] width 228 height 67
click at [175, 269] on input "checkbox" at bounding box center [174, 274] width 14 height 14
checkbox input "true"
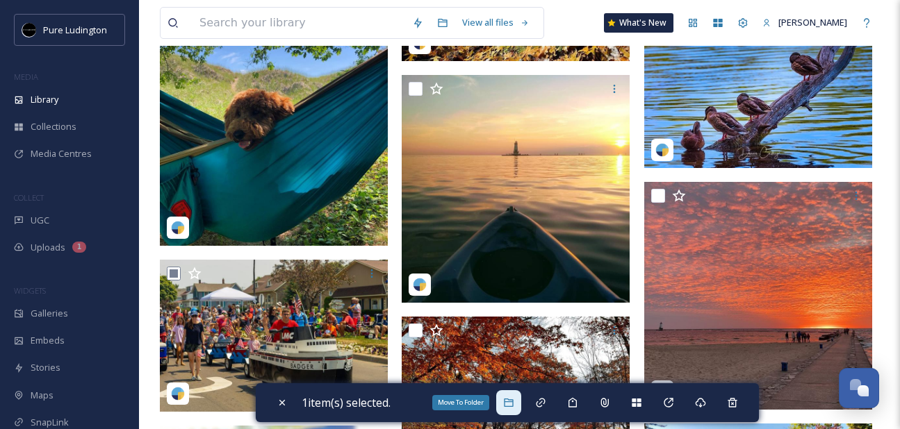
click at [507, 413] on div "Move To Folder" at bounding box center [508, 403] width 25 height 25
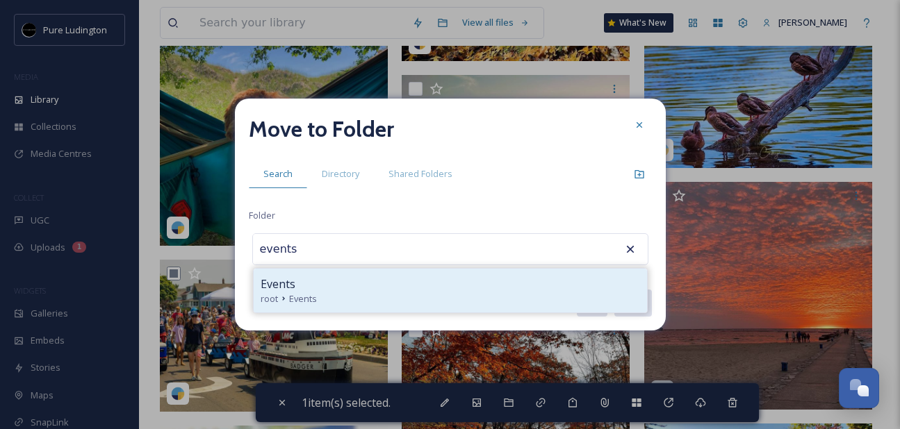
click at [477, 286] on div "Events" at bounding box center [450, 284] width 379 height 17
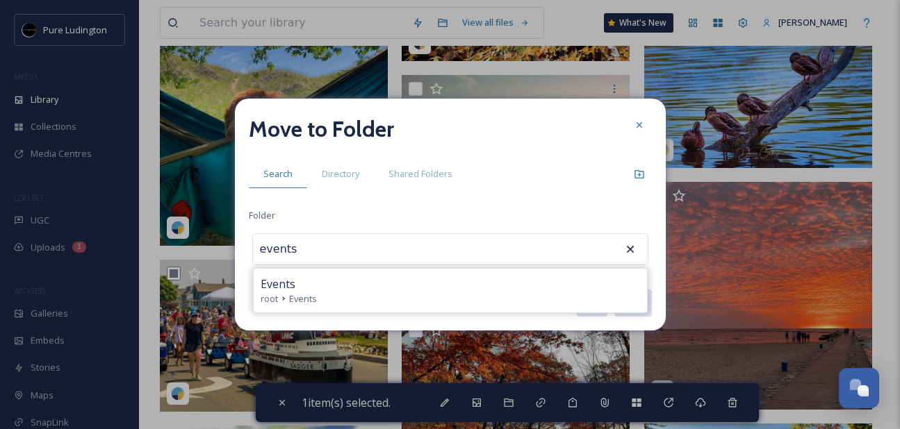
type input "Events"
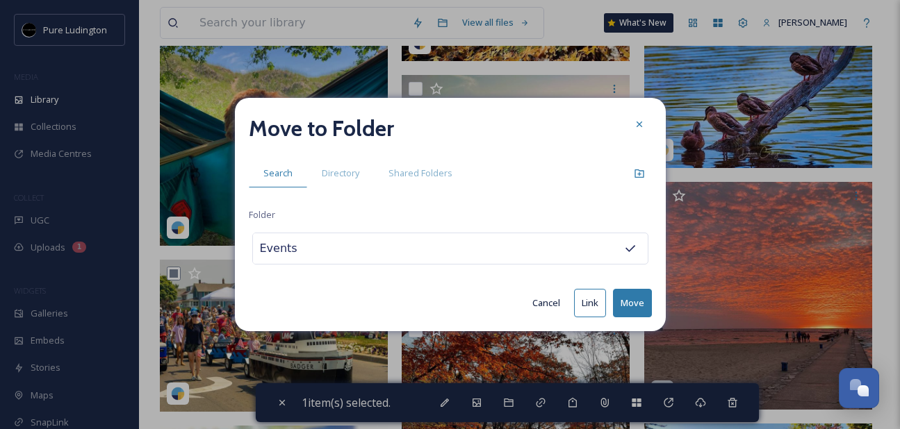
click at [629, 304] on button "Move" at bounding box center [632, 303] width 39 height 28
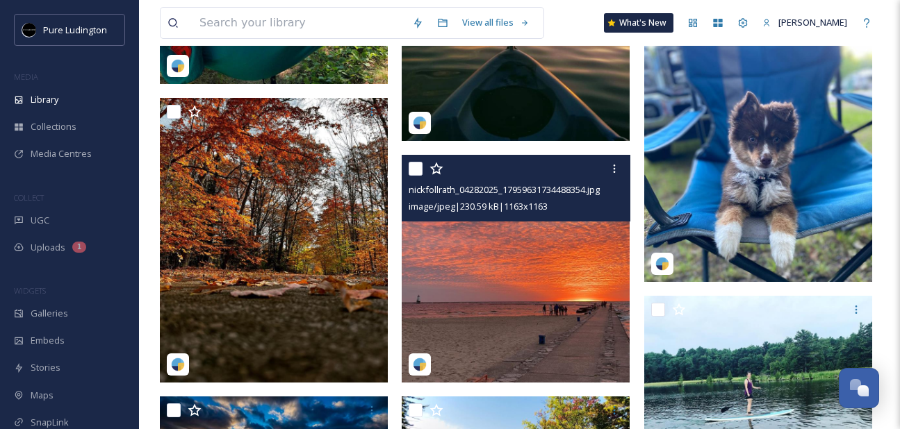
scroll to position [255, 0]
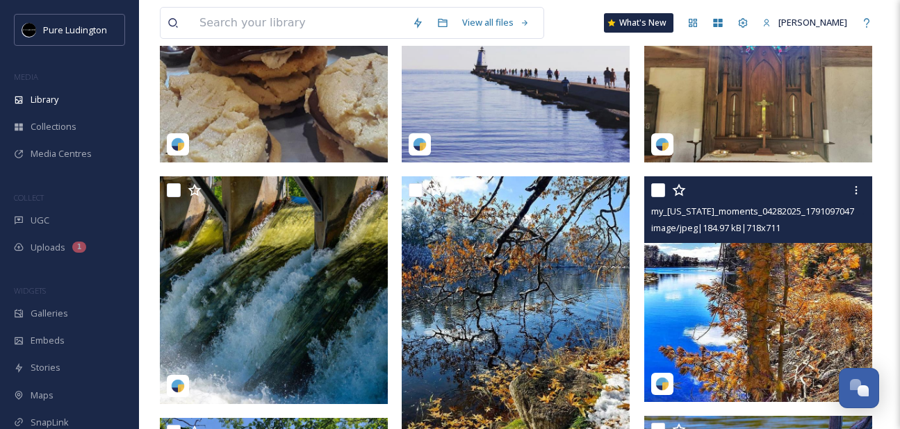
click at [653, 192] on input "checkbox" at bounding box center [658, 190] width 14 height 14
checkbox input "true"
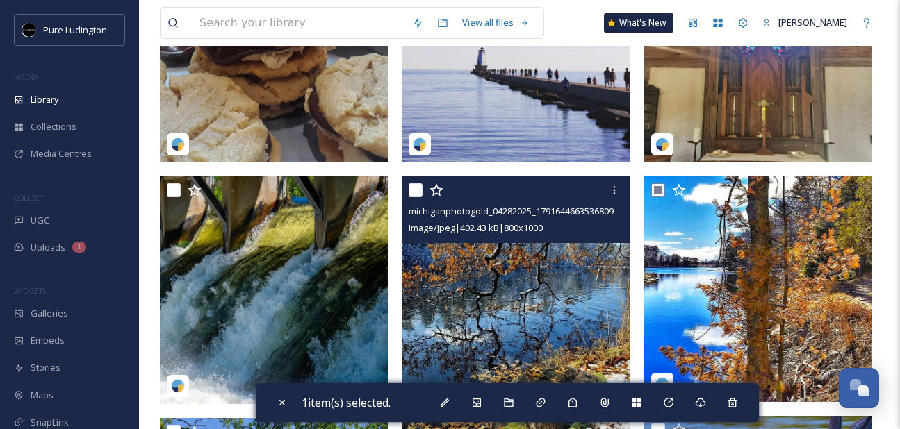
click at [418, 188] on input "checkbox" at bounding box center [416, 190] width 14 height 14
checkbox input "true"
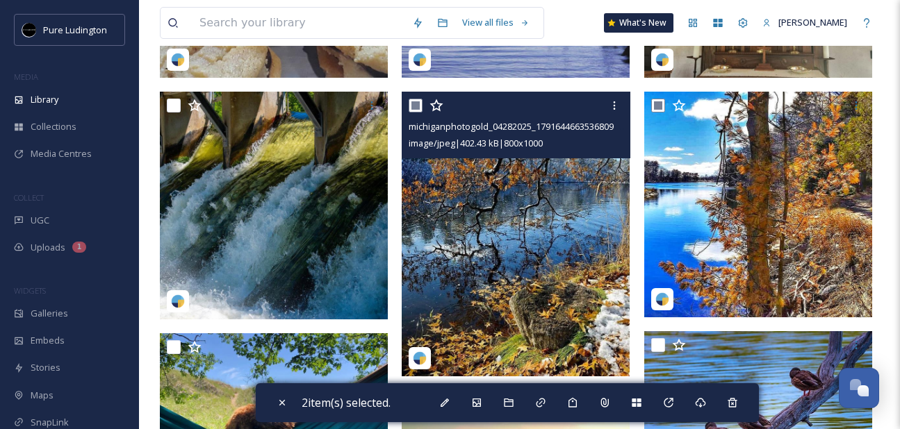
scroll to position [347, 0]
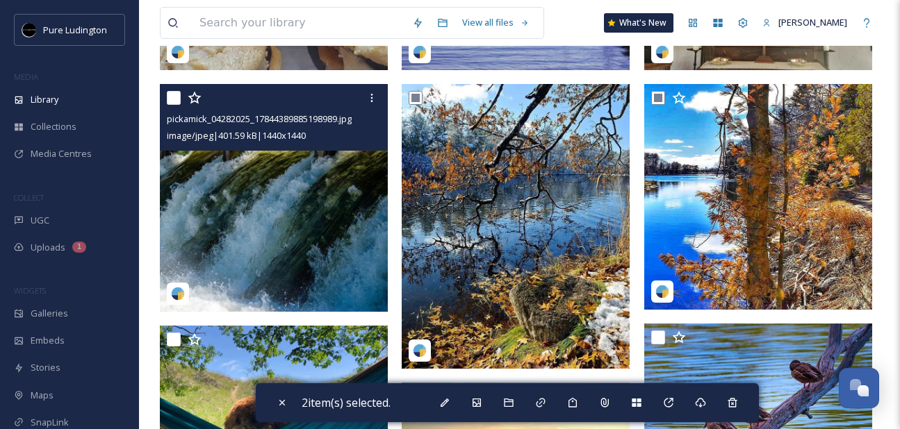
click at [170, 97] on input "checkbox" at bounding box center [174, 98] width 14 height 14
checkbox input "true"
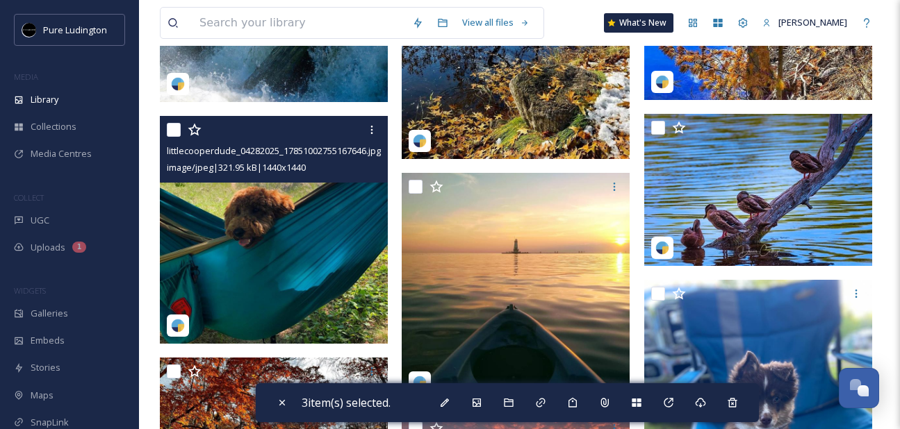
scroll to position [644, 0]
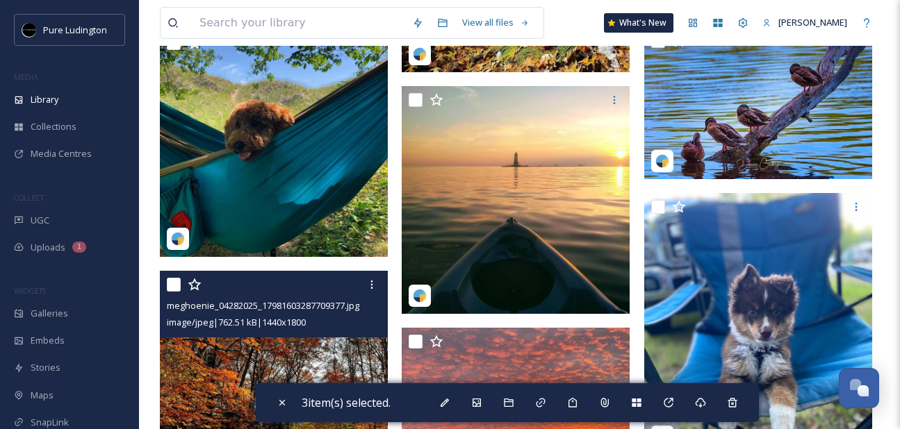
click at [172, 290] on input "checkbox" at bounding box center [174, 285] width 14 height 14
checkbox input "true"
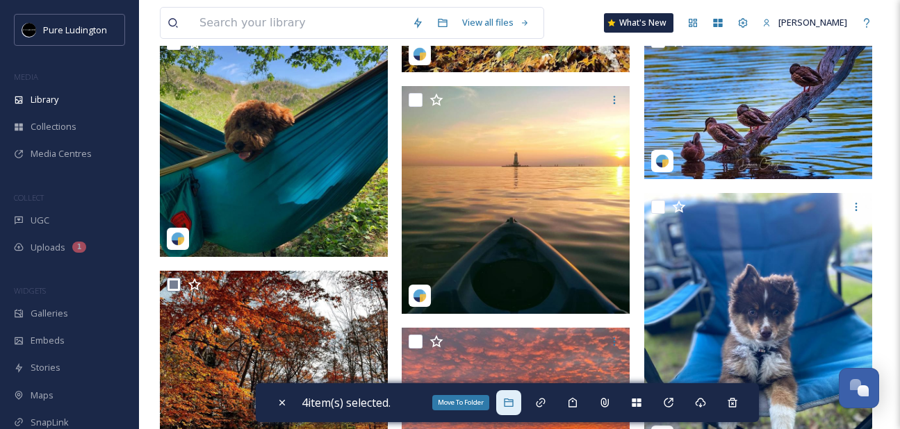
click at [507, 406] on icon at bounding box center [508, 403] width 9 height 8
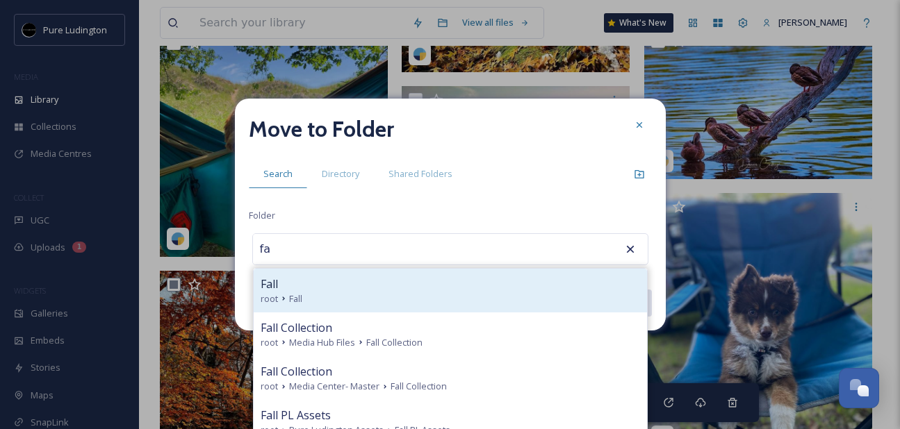
click at [379, 302] on div "root Fall" at bounding box center [450, 299] width 379 height 13
type input "Fall"
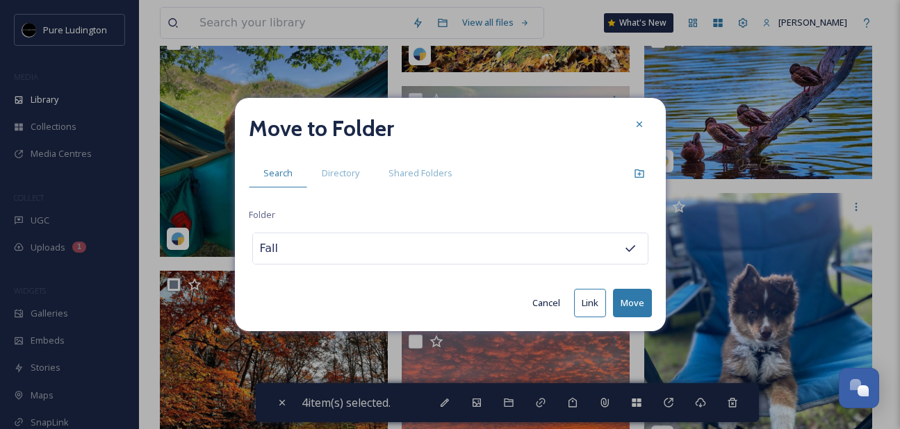
click at [637, 302] on button "Move" at bounding box center [632, 303] width 39 height 28
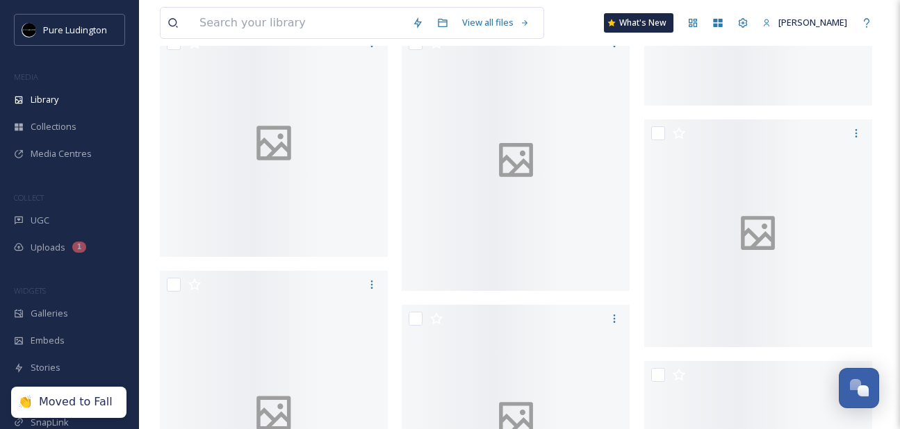
scroll to position [402, 0]
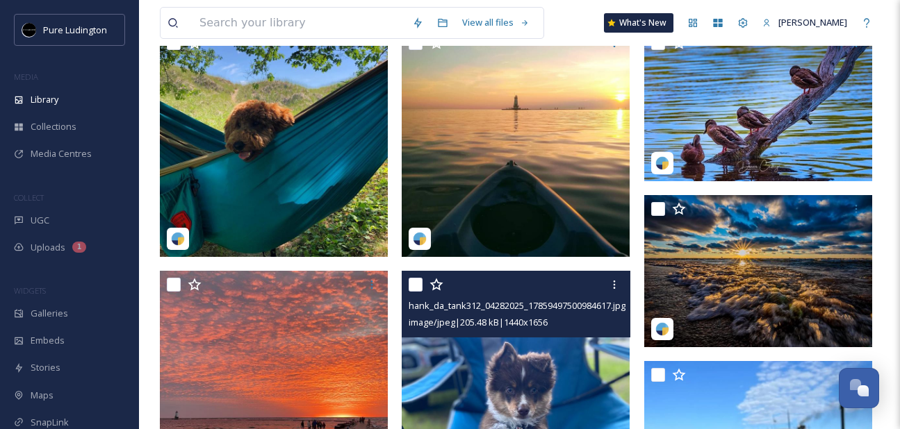
click at [414, 287] on input "checkbox" at bounding box center [416, 285] width 14 height 14
checkbox input "true"
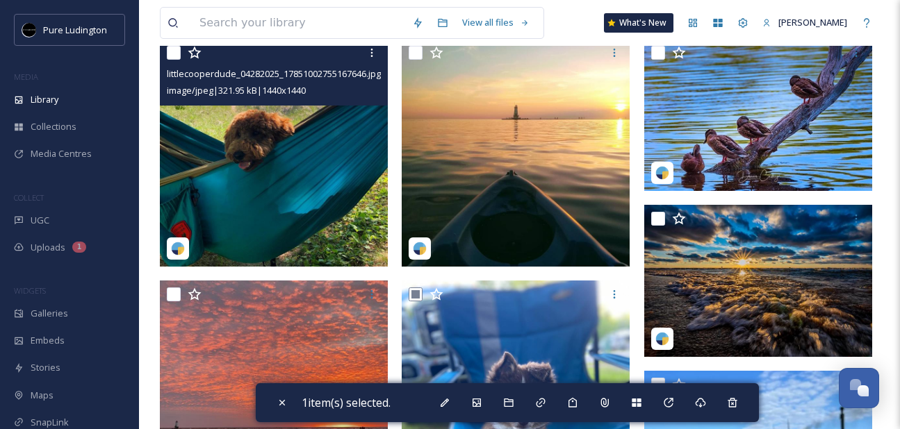
scroll to position [363, 0]
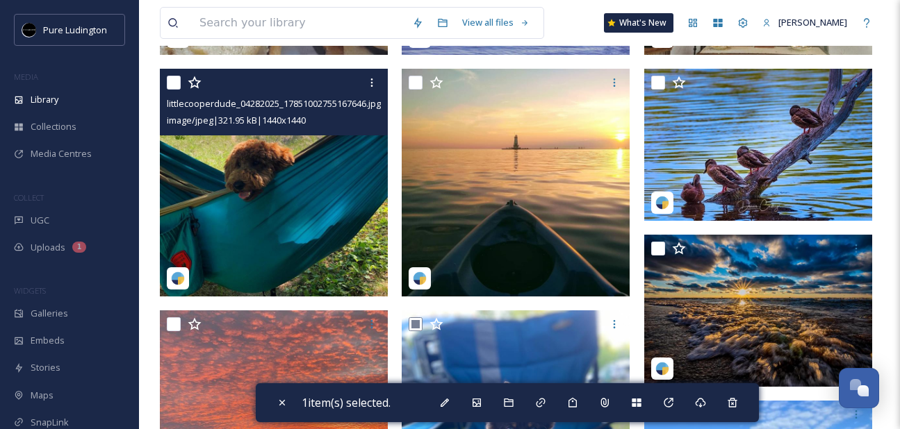
click at [174, 83] on input "checkbox" at bounding box center [174, 83] width 14 height 14
checkbox input "true"
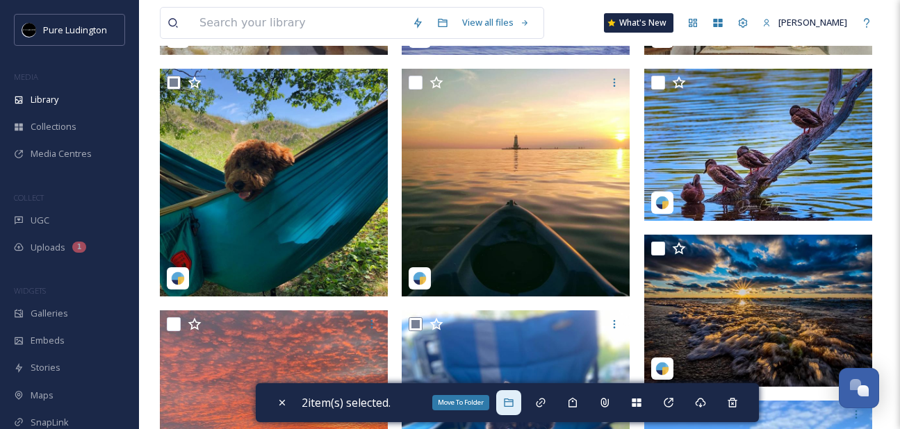
click at [511, 411] on div "Move To Folder" at bounding box center [508, 403] width 25 height 25
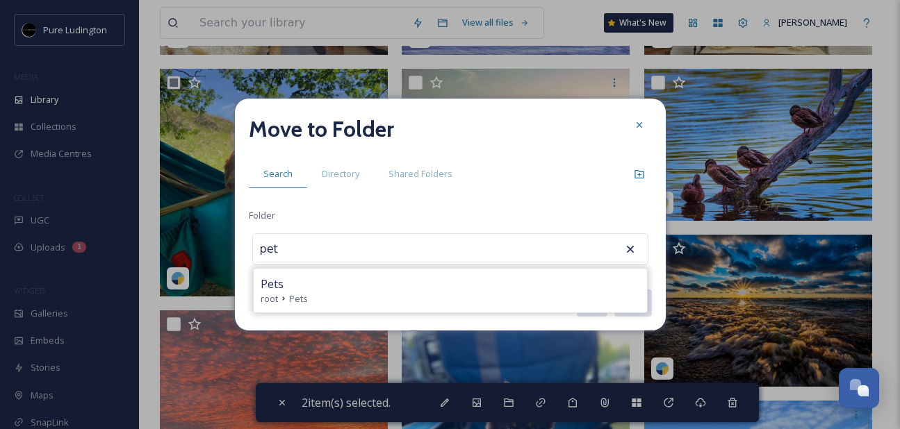
click at [400, 304] on div "root Pets" at bounding box center [450, 299] width 379 height 13
type input "Pets"
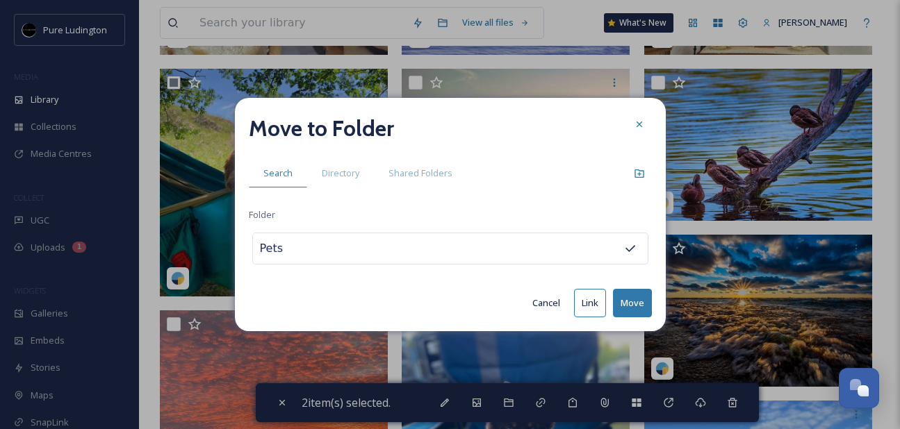
click at [635, 294] on button "Move" at bounding box center [632, 303] width 39 height 28
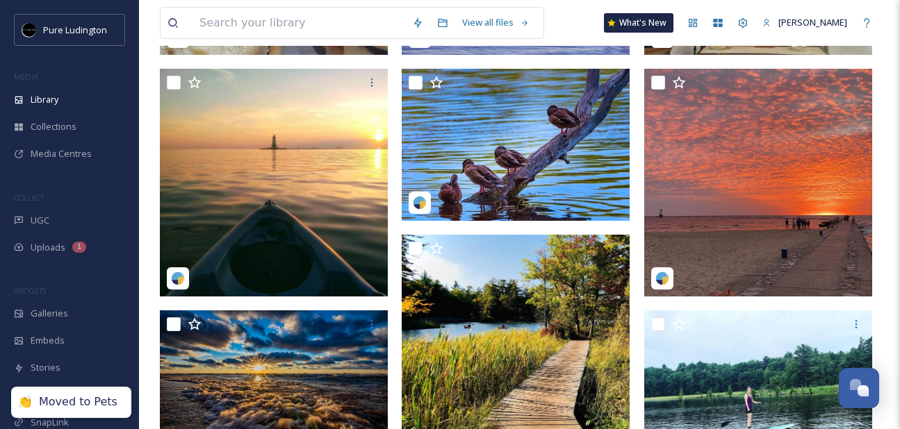
scroll to position [0, 0]
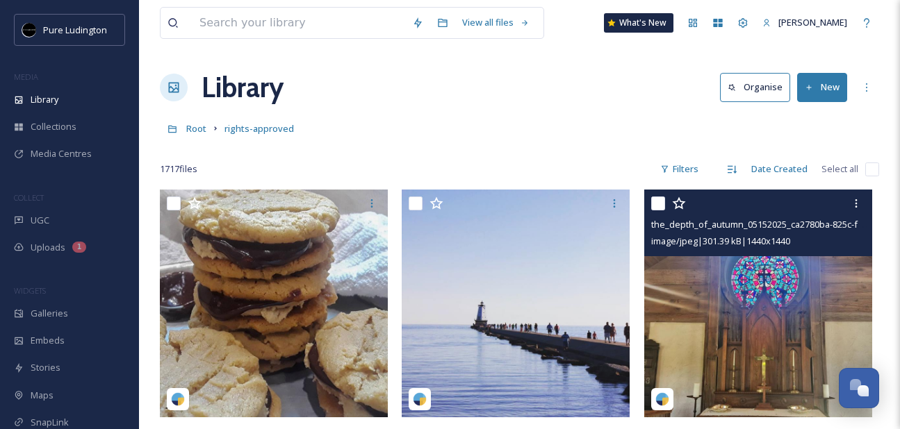
click at [660, 199] on input "checkbox" at bounding box center [658, 204] width 14 height 14
checkbox input "true"
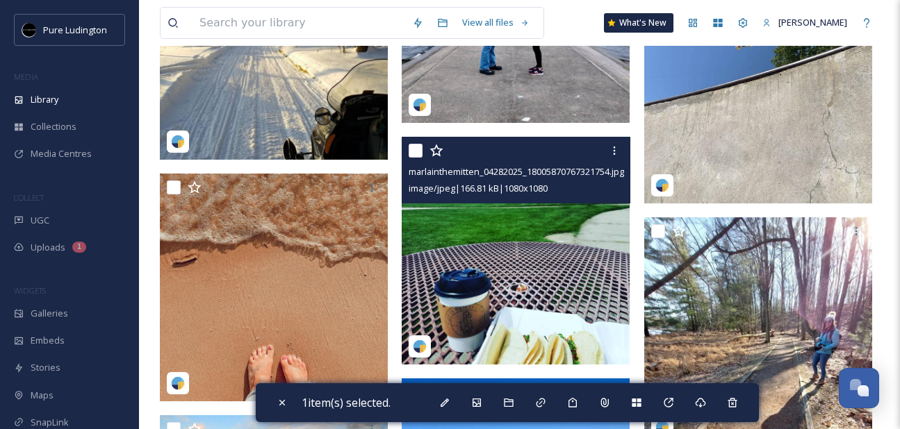
scroll to position [3477, 0]
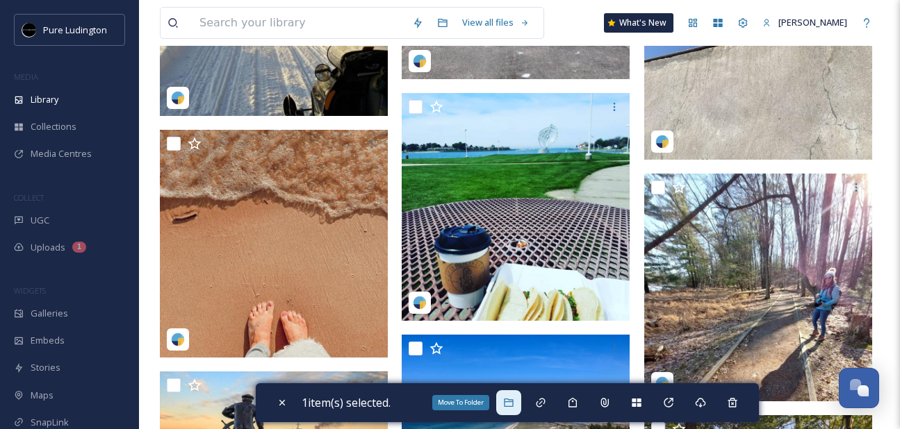
click at [509, 403] on icon at bounding box center [508, 402] width 11 height 11
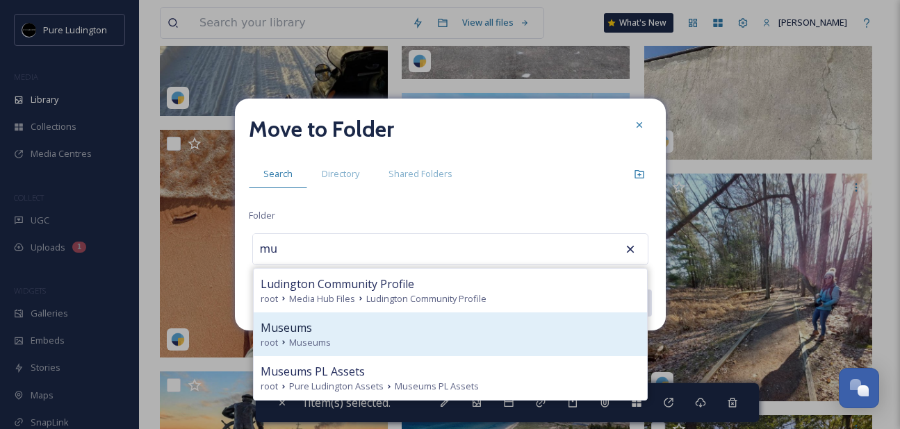
click at [489, 332] on div "Museums" at bounding box center [450, 328] width 379 height 17
type input "Museums"
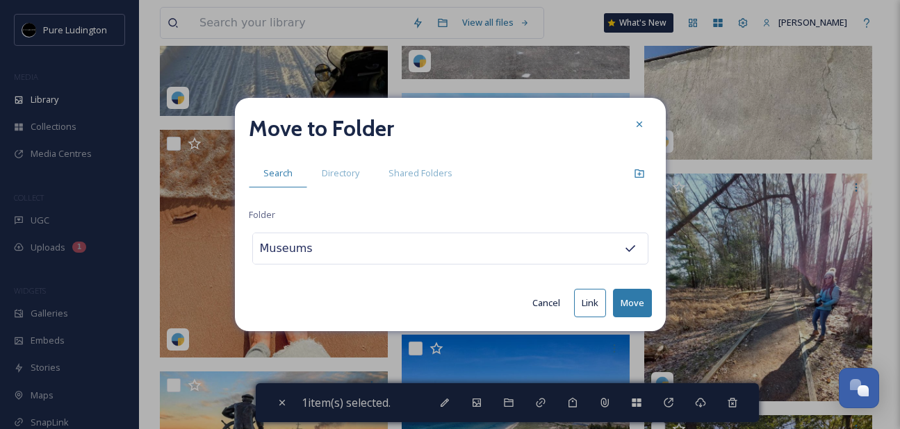
click at [623, 302] on button "Move" at bounding box center [632, 303] width 39 height 28
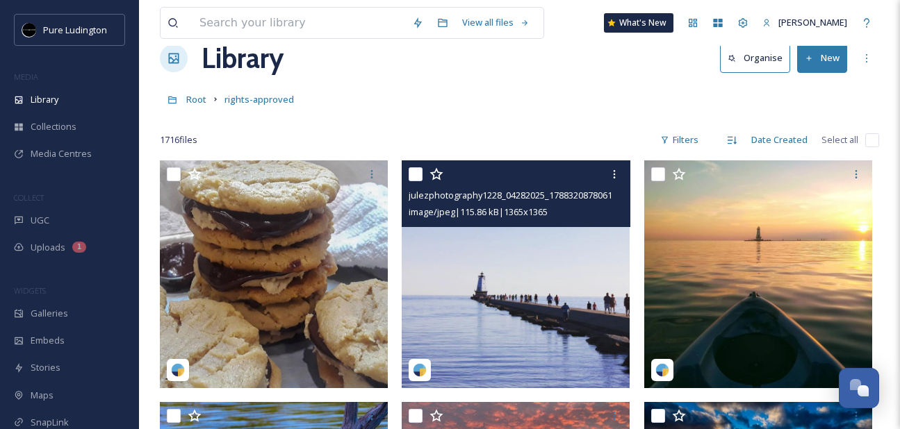
scroll to position [31, 0]
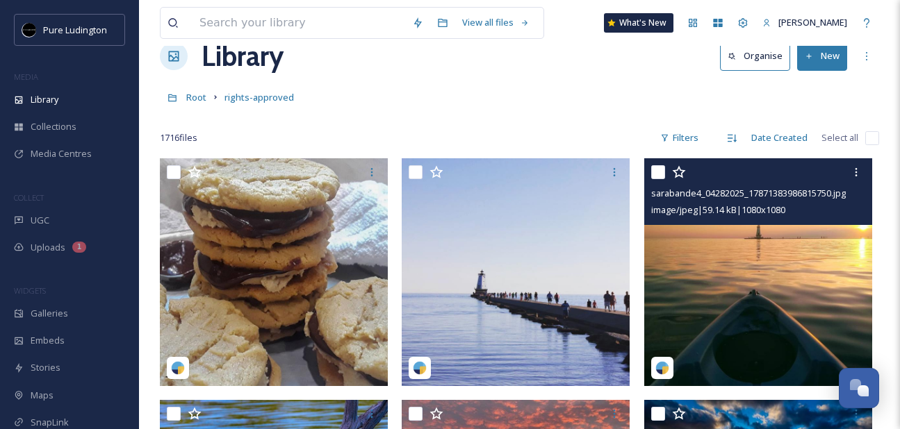
click at [653, 177] on input "checkbox" at bounding box center [658, 172] width 14 height 14
checkbox input "true"
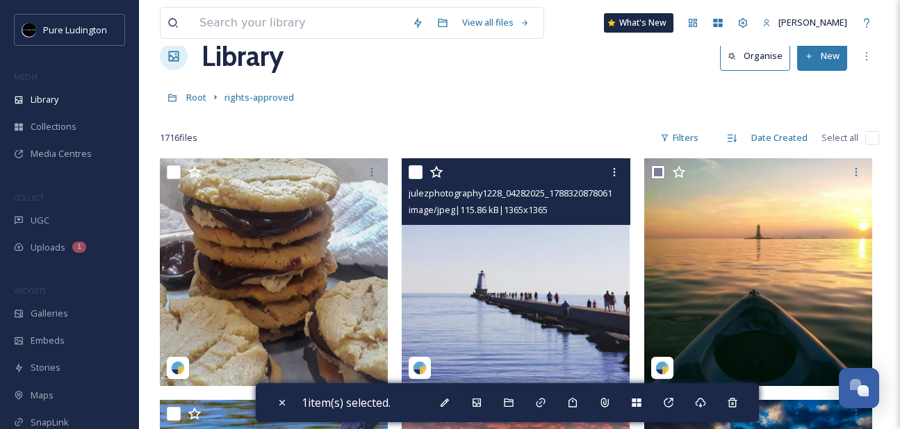
click at [413, 177] on input "checkbox" at bounding box center [416, 172] width 14 height 14
checkbox input "true"
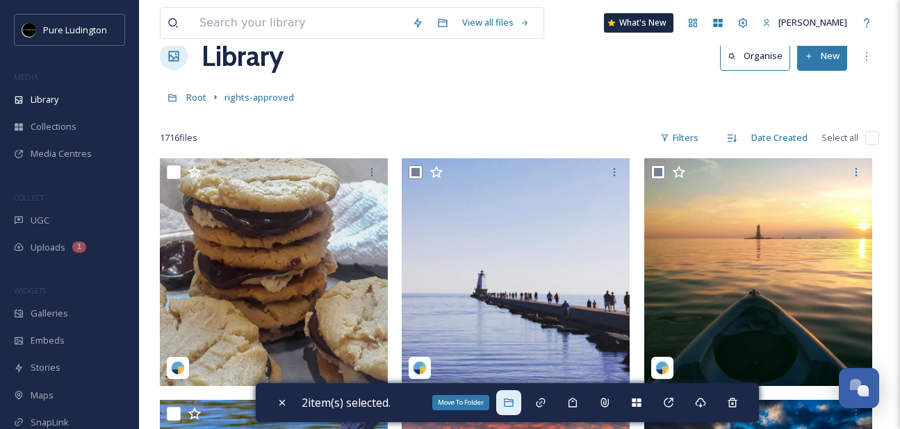
click at [510, 405] on icon at bounding box center [508, 402] width 11 height 11
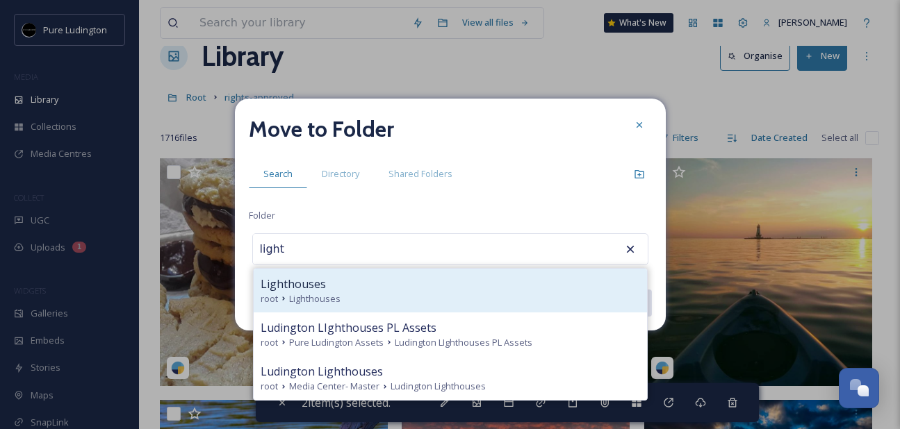
click at [454, 288] on div "Lighthouses" at bounding box center [450, 284] width 379 height 17
type input "Lighthouses"
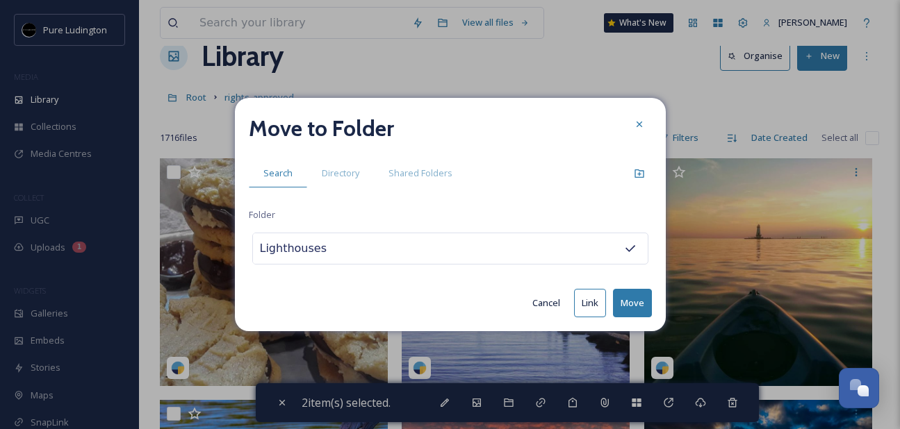
click at [618, 297] on button "Move" at bounding box center [632, 303] width 39 height 28
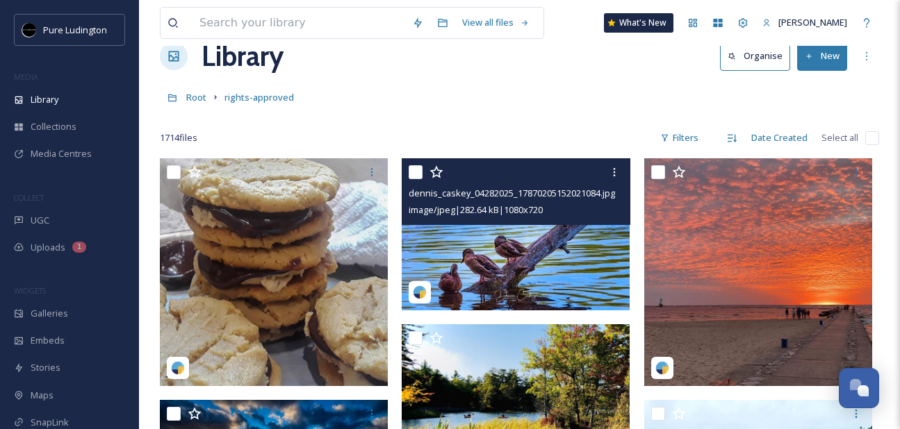
click at [418, 170] on input "checkbox" at bounding box center [416, 172] width 14 height 14
checkbox input "true"
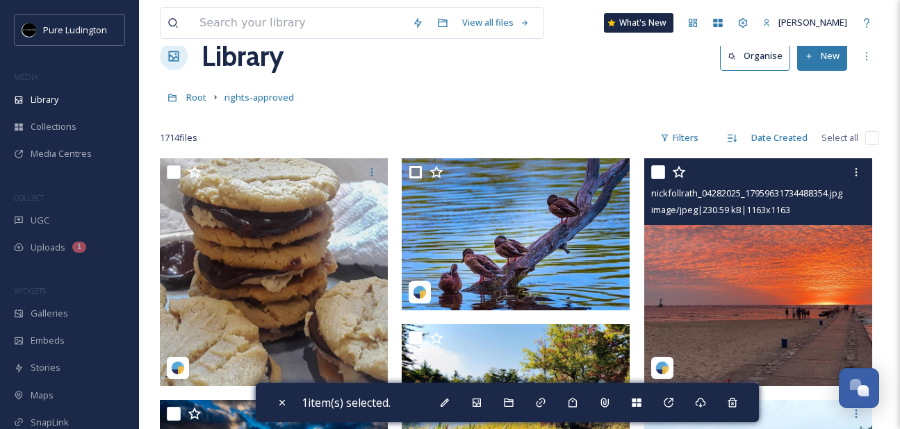
click at [659, 172] on input "checkbox" at bounding box center [658, 172] width 14 height 14
checkbox input "true"
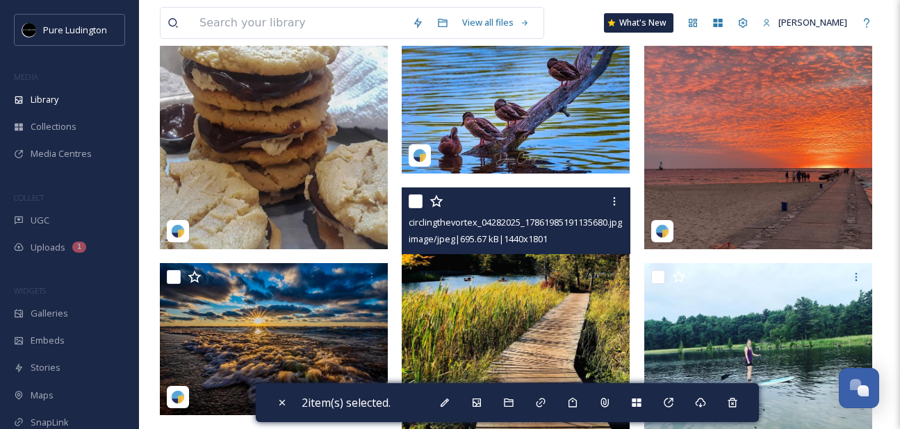
scroll to position [233, 0]
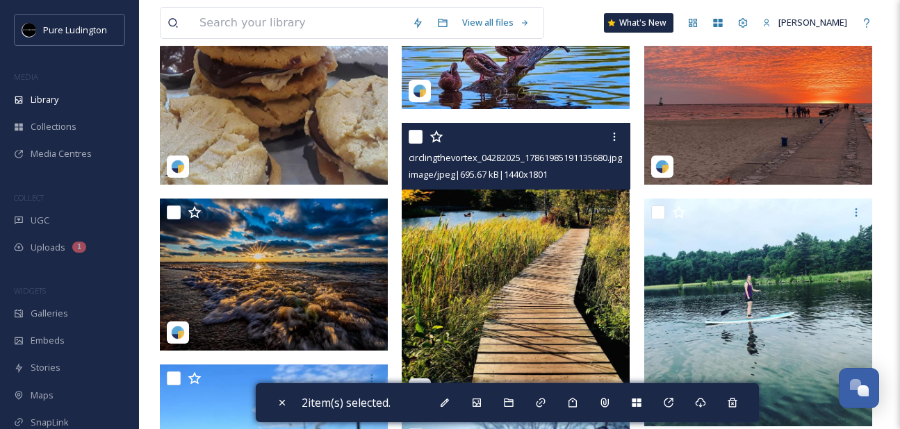
click at [418, 138] on input "checkbox" at bounding box center [416, 137] width 14 height 14
checkbox input "true"
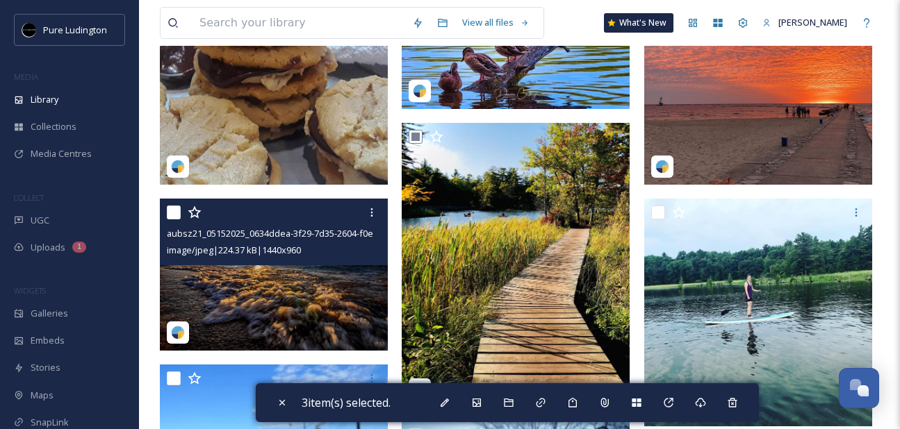
click at [173, 211] on input "checkbox" at bounding box center [174, 213] width 14 height 14
checkbox input "true"
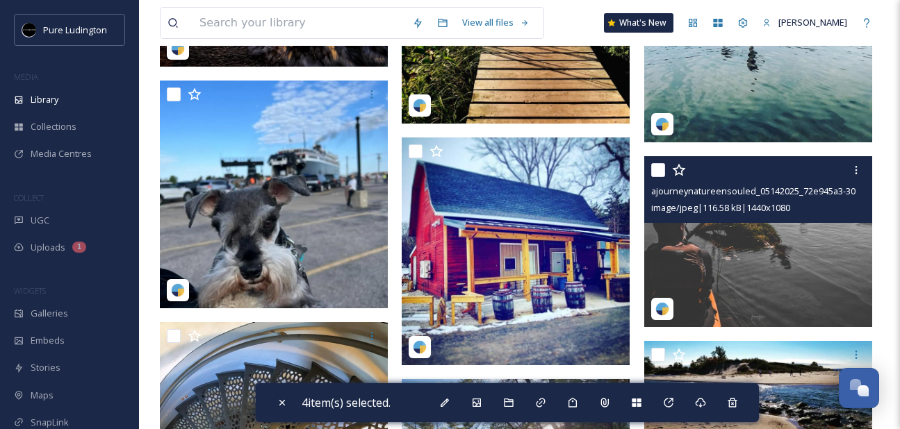
scroll to position [518, 0]
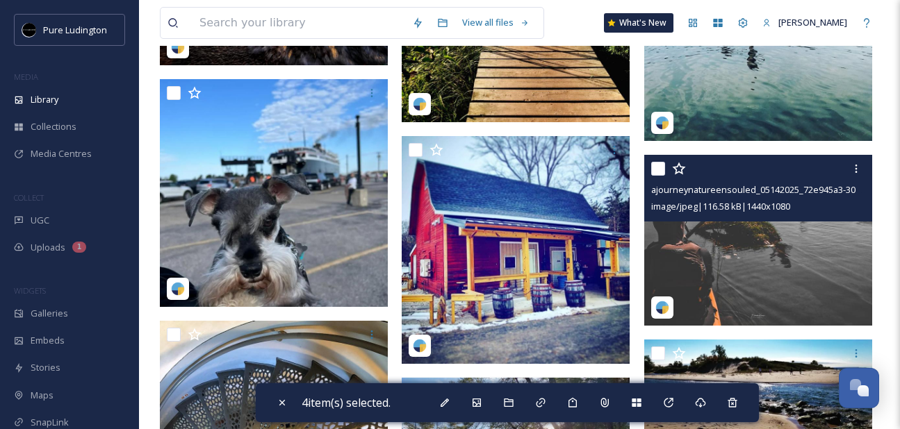
click at [655, 169] on input "checkbox" at bounding box center [658, 169] width 14 height 14
checkbox input "true"
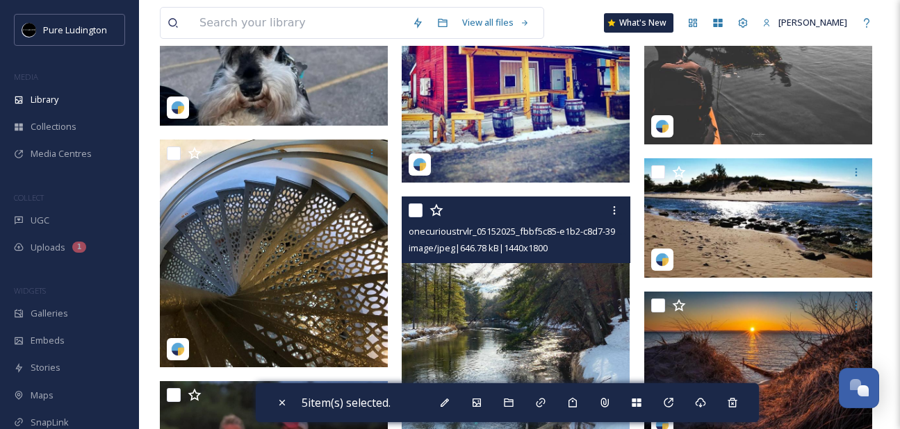
scroll to position [671, 0]
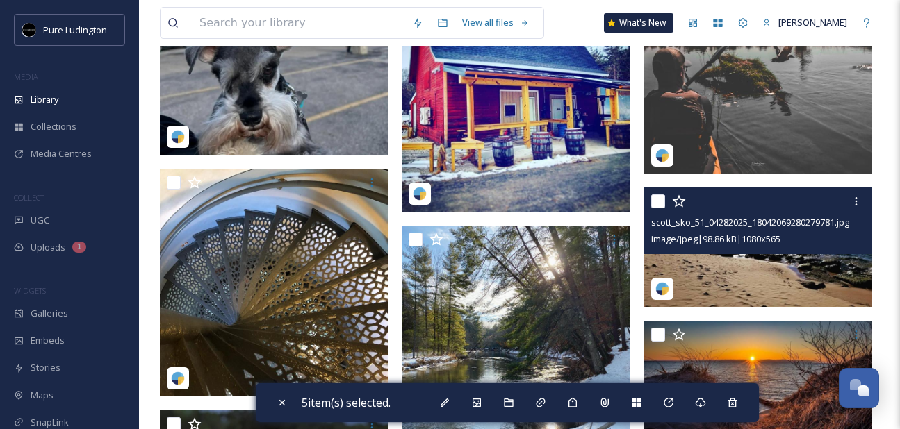
click at [657, 201] on input "checkbox" at bounding box center [658, 202] width 14 height 14
checkbox input "true"
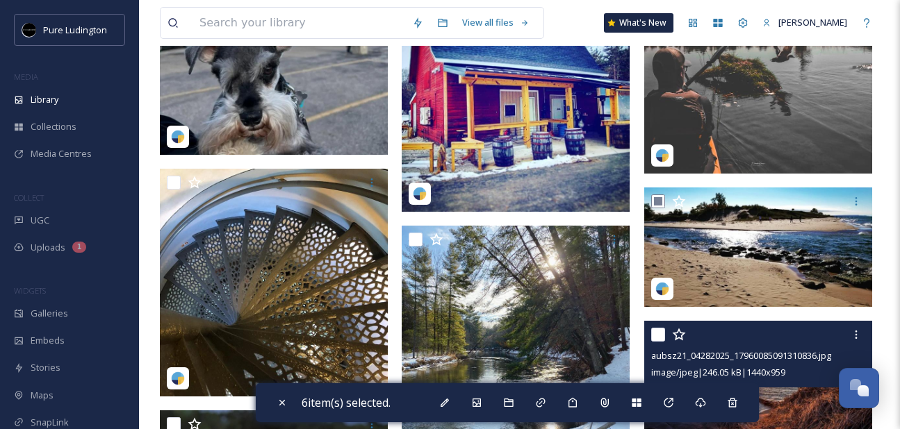
click at [659, 335] on input "checkbox" at bounding box center [658, 335] width 14 height 14
checkbox input "true"
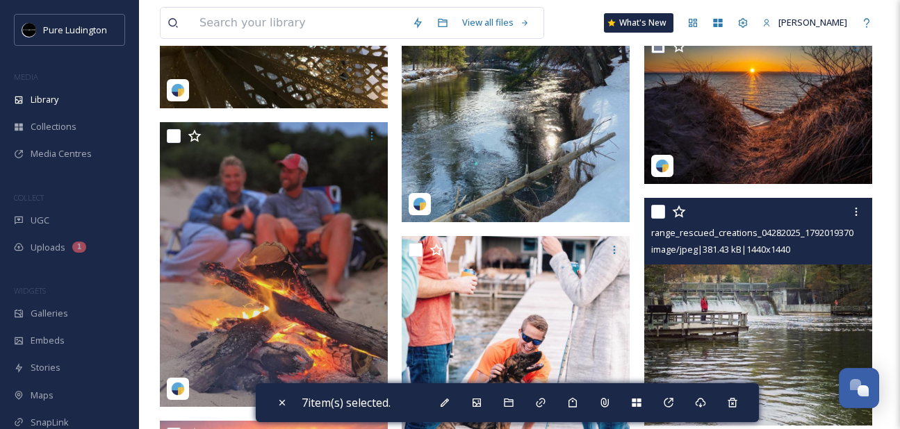
scroll to position [966, 0]
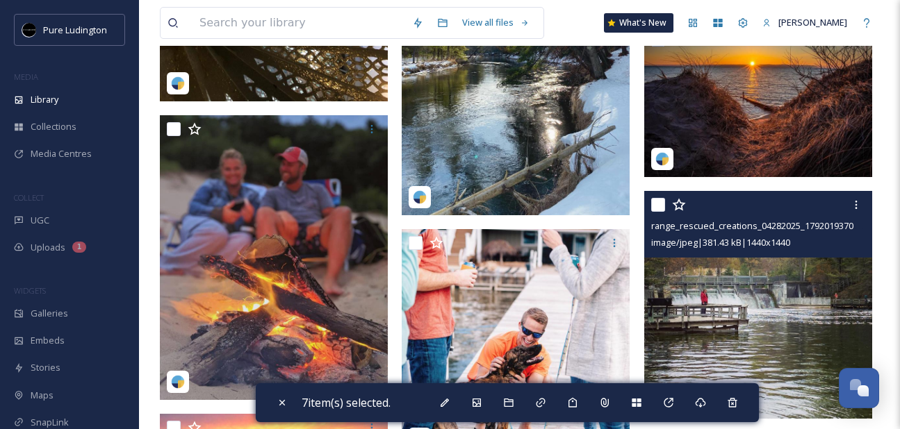
click at [661, 209] on input "checkbox" at bounding box center [658, 205] width 14 height 14
checkbox input "true"
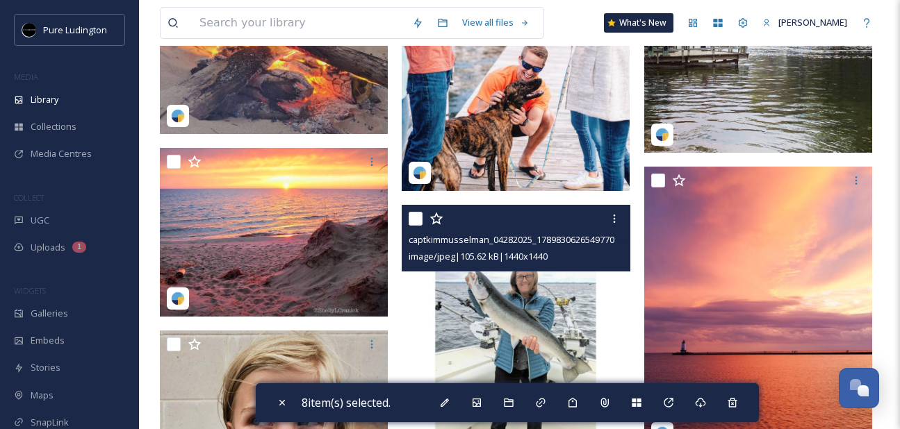
scroll to position [1245, 0]
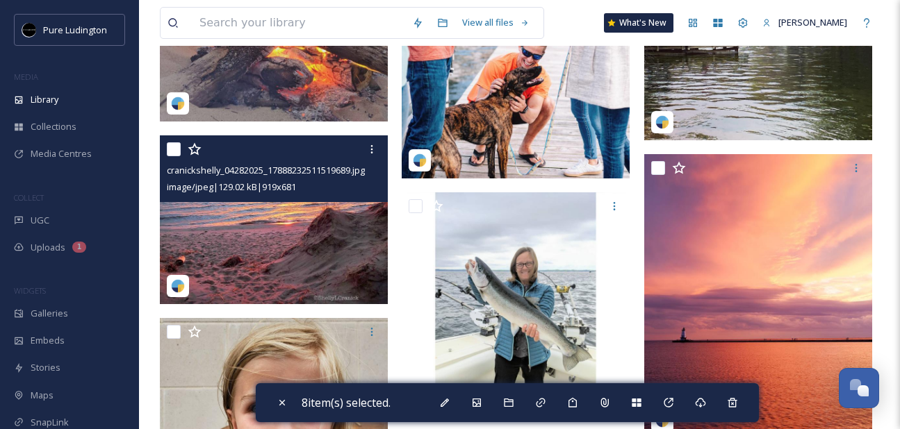
click at [171, 151] on input "checkbox" at bounding box center [174, 149] width 14 height 14
checkbox input "true"
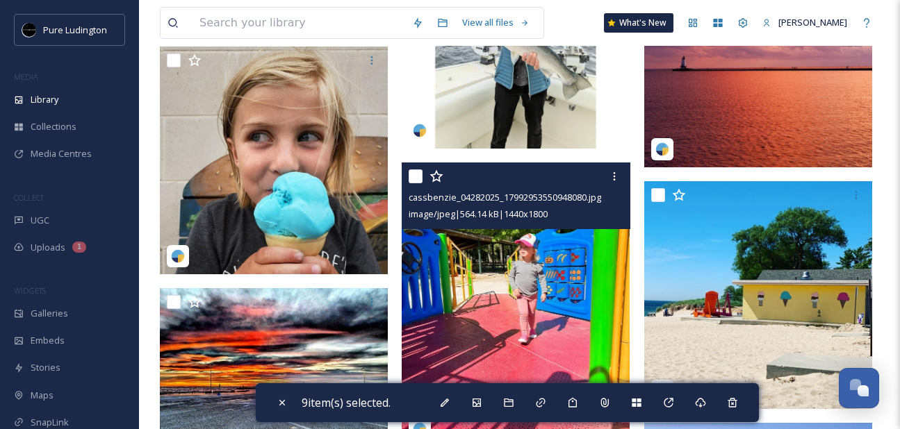
scroll to position [1517, 0]
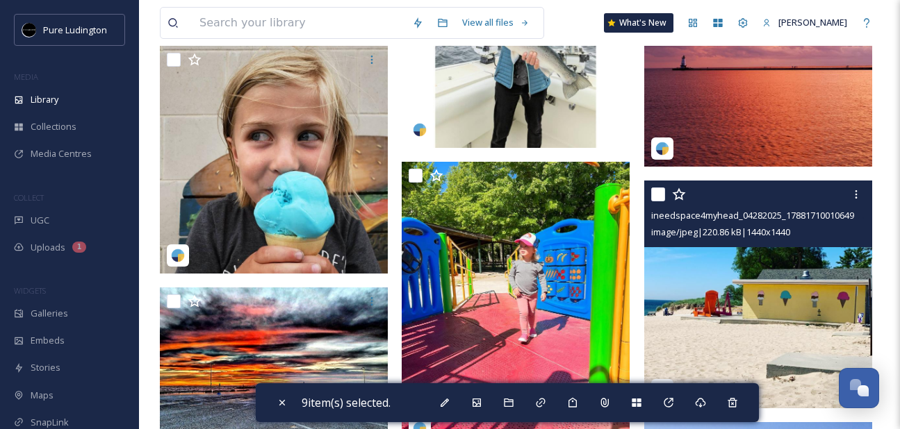
click at [658, 195] on input "checkbox" at bounding box center [658, 195] width 14 height 14
checkbox input "true"
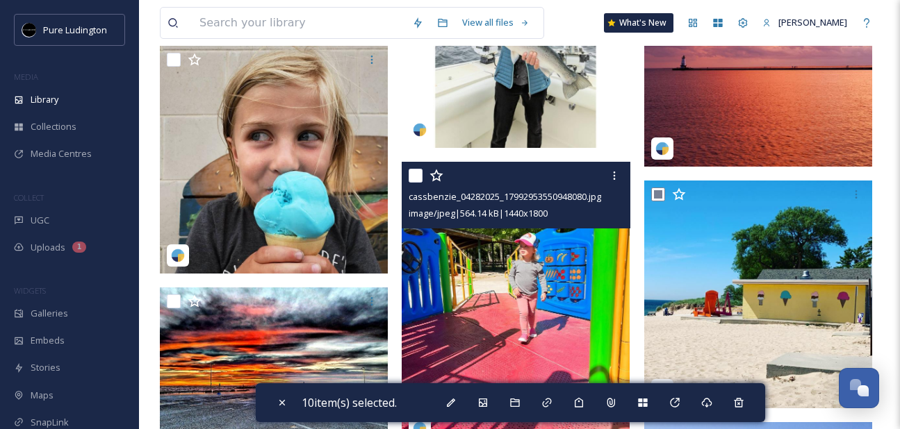
click at [413, 174] on input "checkbox" at bounding box center [416, 176] width 14 height 14
checkbox input "true"
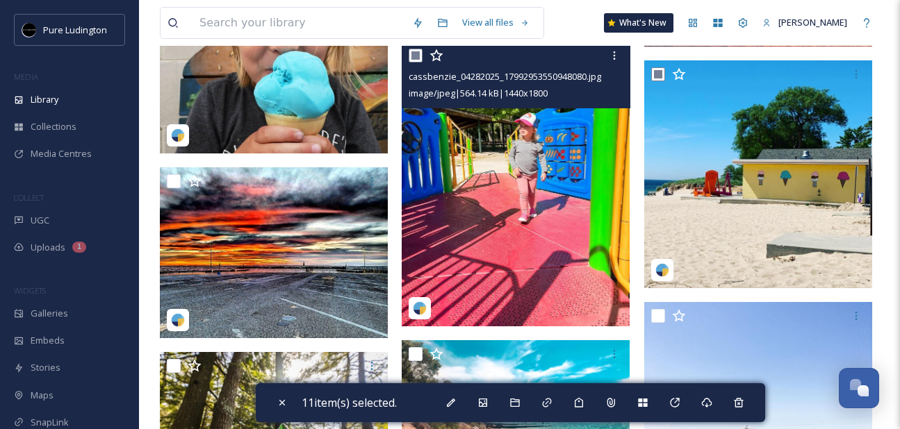
scroll to position [1638, 0]
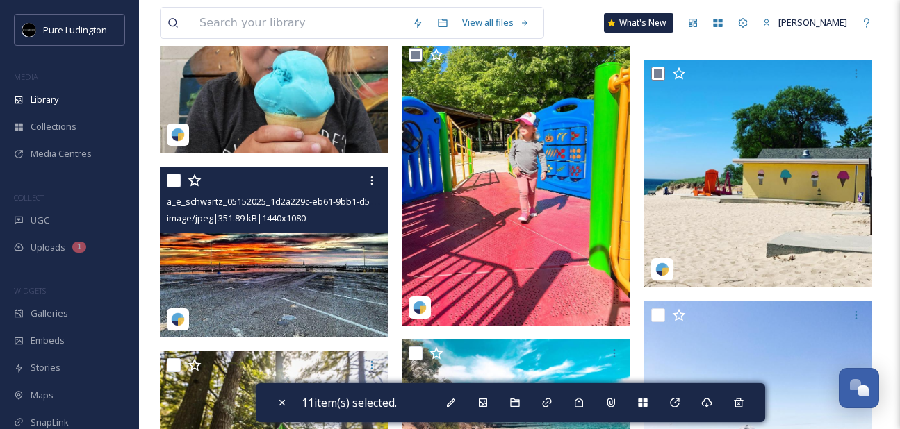
click at [174, 177] on input "checkbox" at bounding box center [174, 181] width 14 height 14
checkbox input "true"
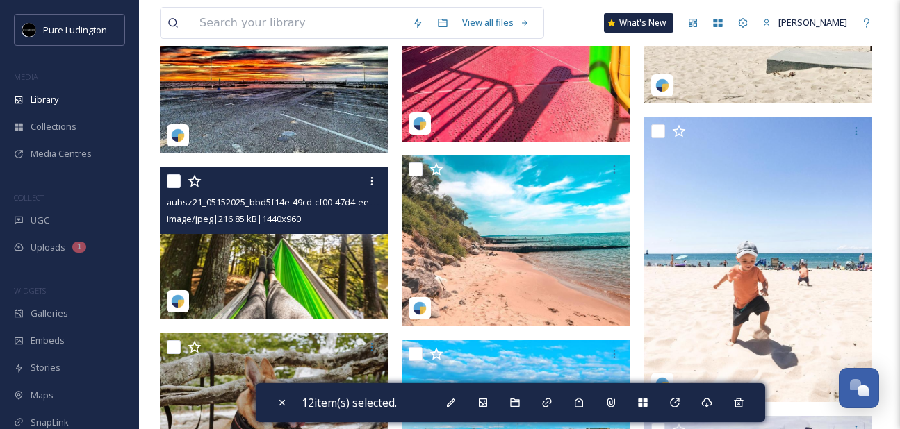
scroll to position [1826, 0]
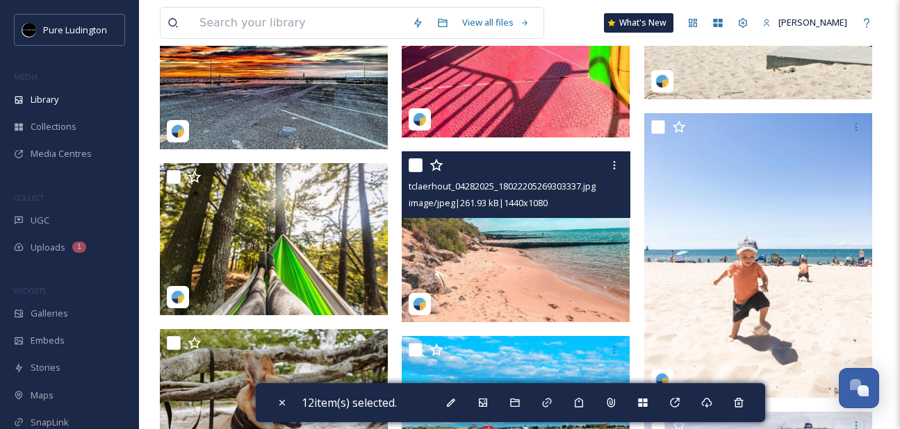
click at [413, 167] on input "checkbox" at bounding box center [416, 165] width 14 height 14
checkbox input "true"
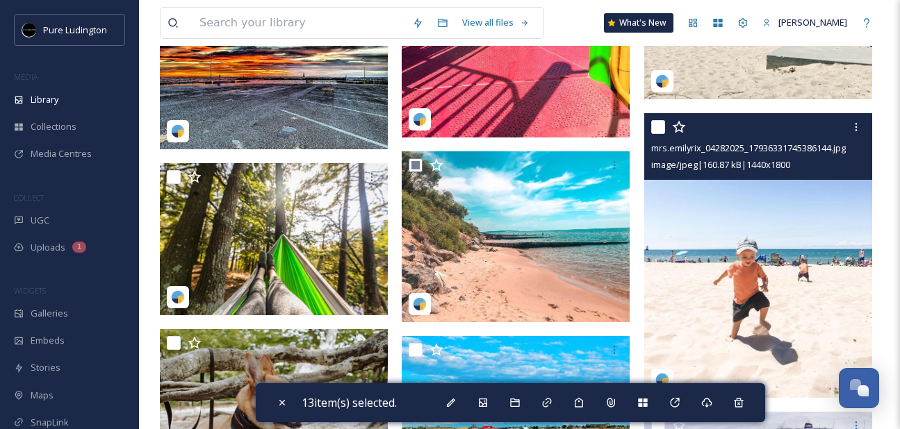
click at [649, 127] on div "mrs.emilyrix_04282025_17936331745386144.jpg image/jpeg | 160.87 kB | 1440 x 1800" at bounding box center [758, 146] width 228 height 67
click at [654, 129] on input "checkbox" at bounding box center [658, 127] width 14 height 14
checkbox input "true"
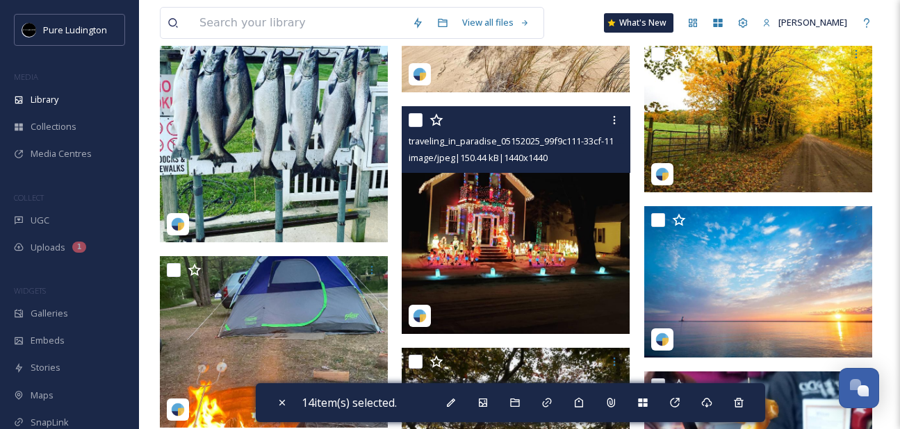
scroll to position [2480, 0]
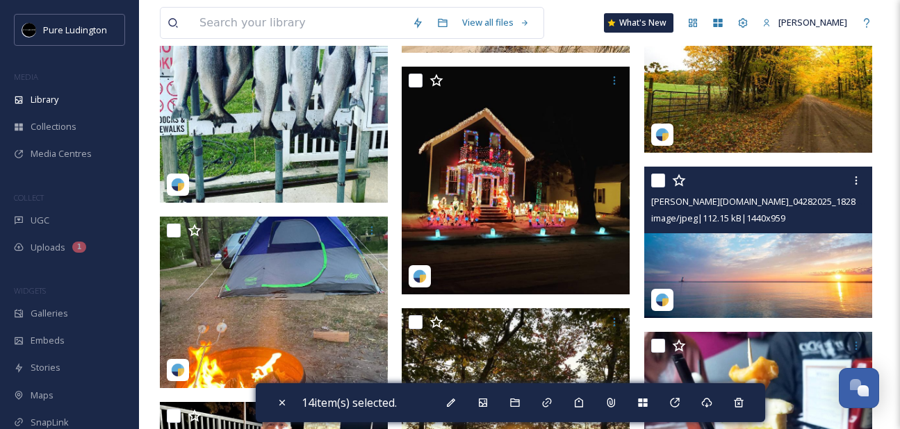
click at [657, 180] on input "checkbox" at bounding box center [658, 181] width 14 height 14
checkbox input "true"
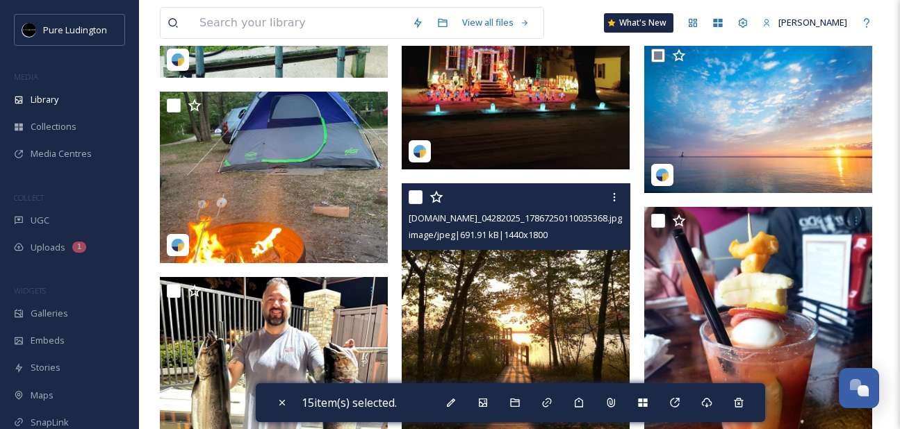
scroll to position [2685, 0]
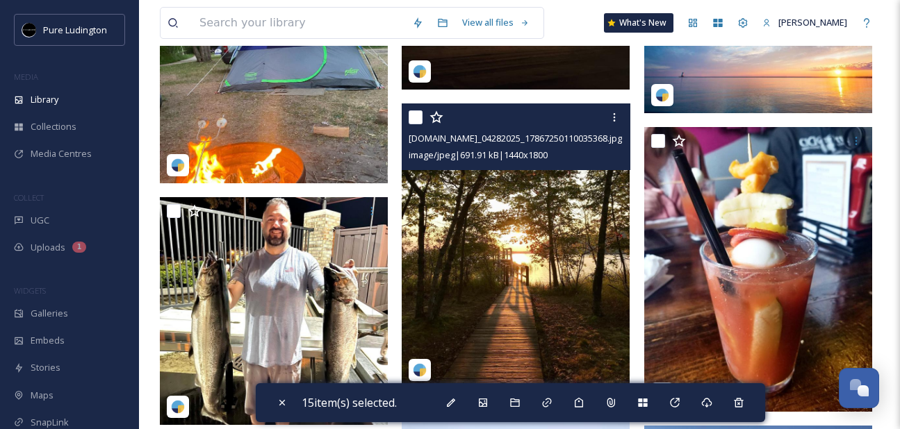
click at [417, 122] on input "checkbox" at bounding box center [416, 117] width 14 height 14
checkbox input "true"
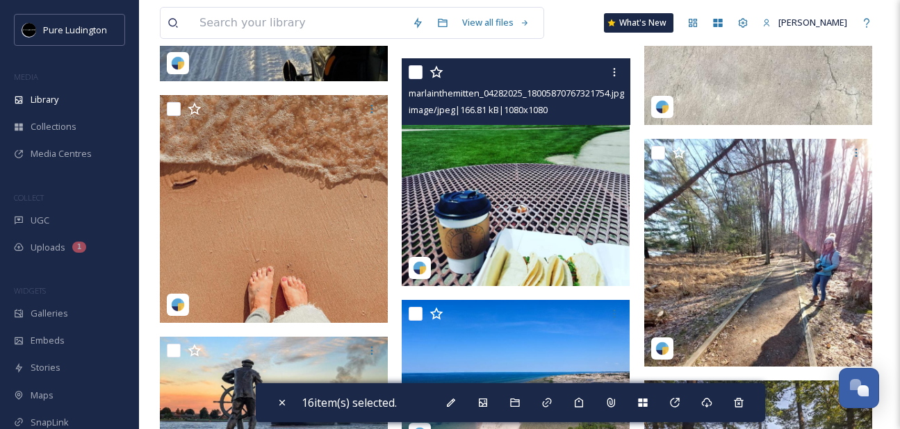
scroll to position [3275, 0]
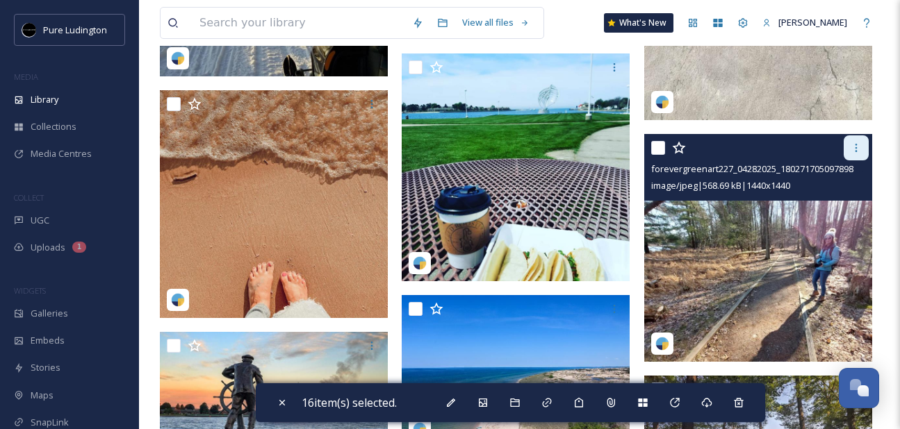
click at [851, 151] on icon at bounding box center [856, 147] width 11 height 11
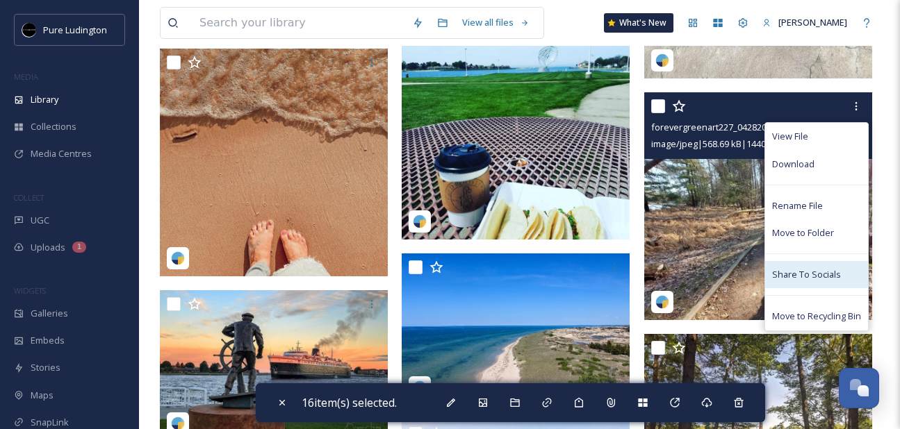
scroll to position [3316, 0]
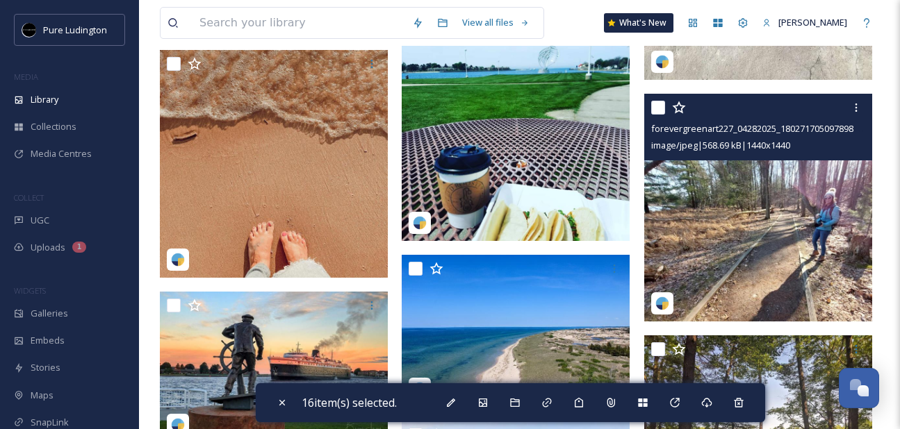
click at [705, 249] on img at bounding box center [758, 208] width 228 height 228
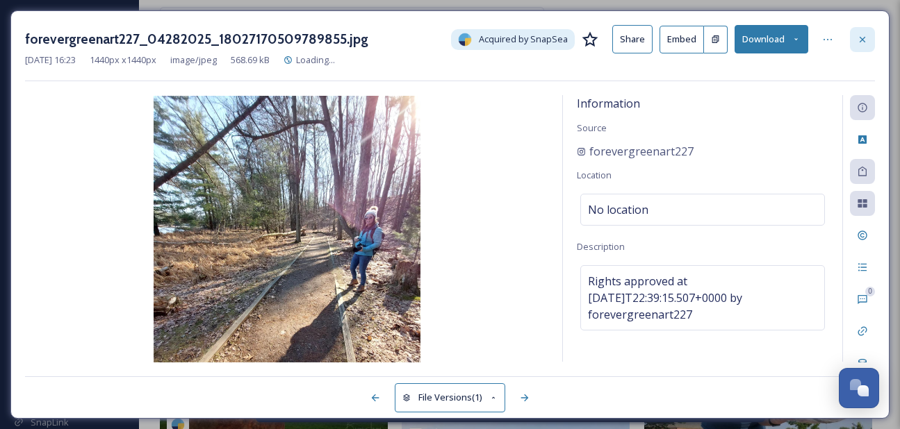
click at [862, 40] on icon at bounding box center [862, 39] width 11 height 11
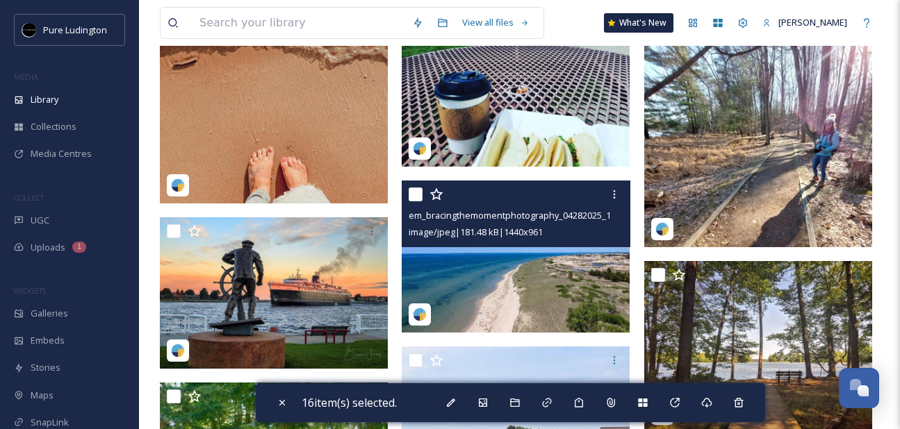
scroll to position [3393, 0]
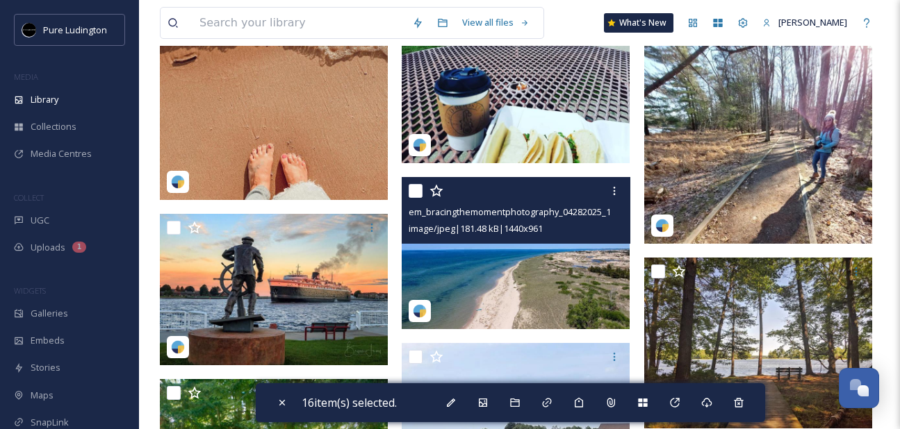
click at [418, 192] on input "checkbox" at bounding box center [416, 191] width 14 height 14
checkbox input "true"
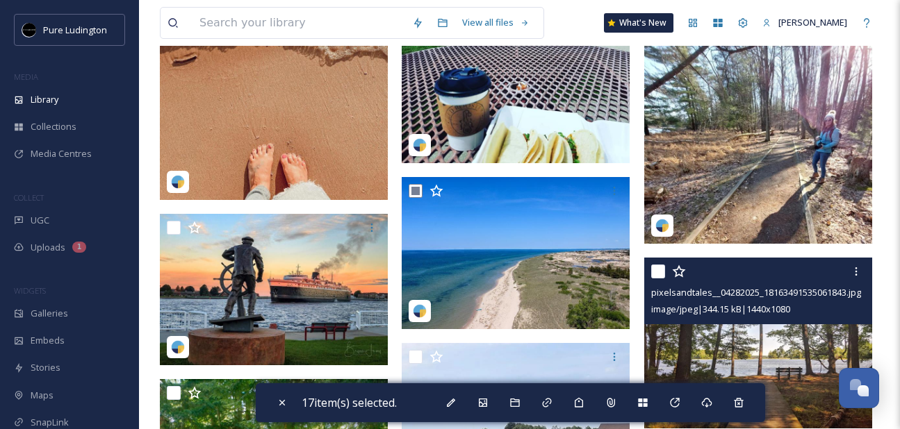
click at [653, 270] on input "checkbox" at bounding box center [658, 272] width 14 height 14
checkbox input "true"
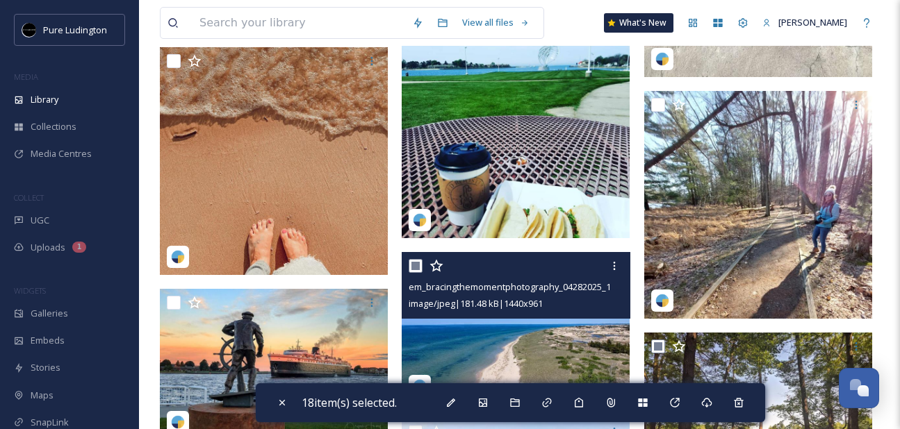
scroll to position [3286, 0]
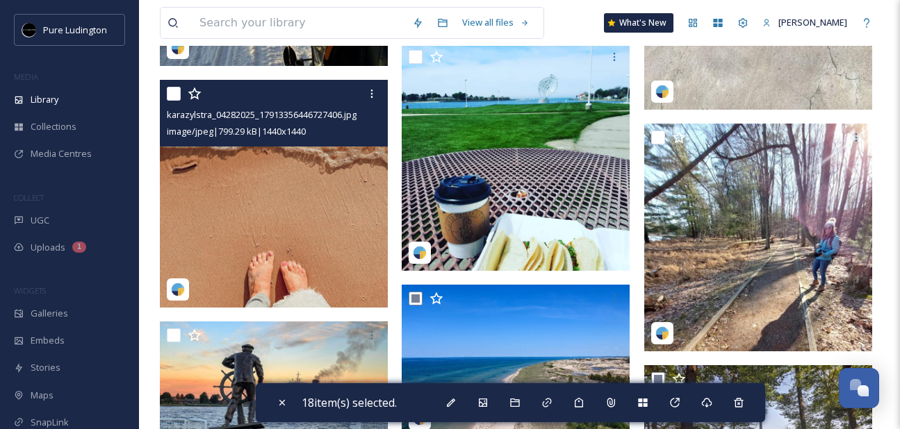
click at [171, 95] on input "checkbox" at bounding box center [174, 94] width 14 height 14
checkbox input "true"
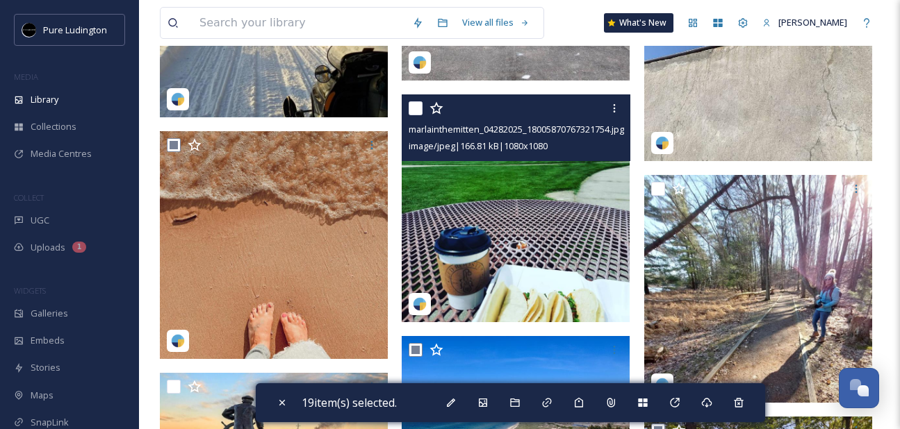
scroll to position [3236, 0]
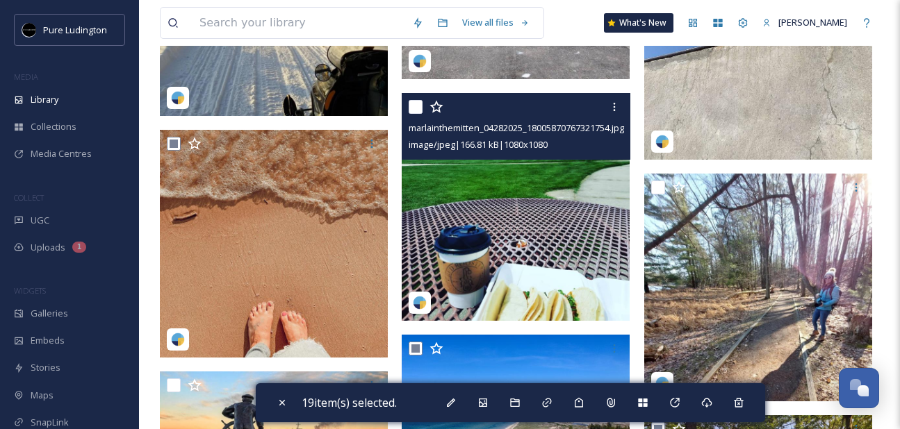
click at [416, 110] on input "checkbox" at bounding box center [416, 107] width 14 height 14
checkbox input "true"
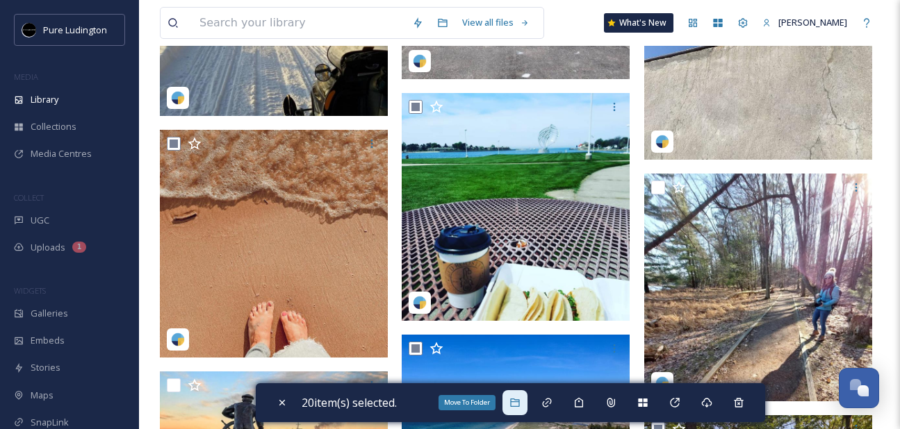
click at [522, 395] on div "Move To Folder" at bounding box center [514, 403] width 25 height 25
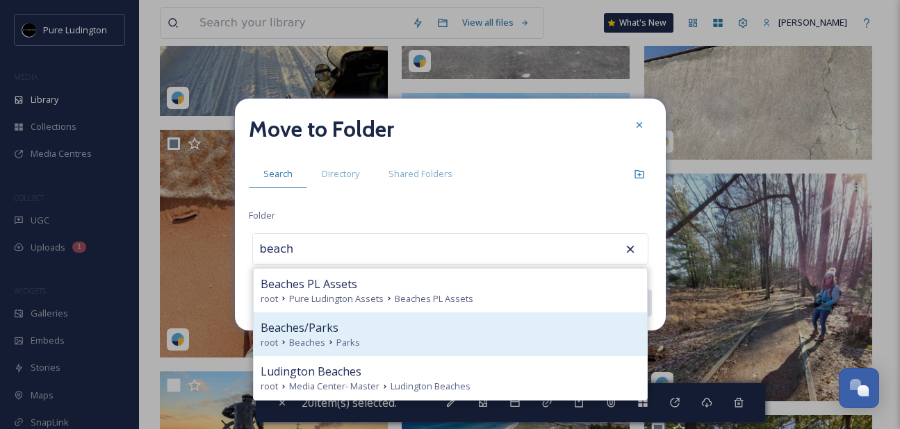
click at [516, 329] on div "Beaches/Parks" at bounding box center [450, 328] width 379 height 17
type input "Beaches/Parks"
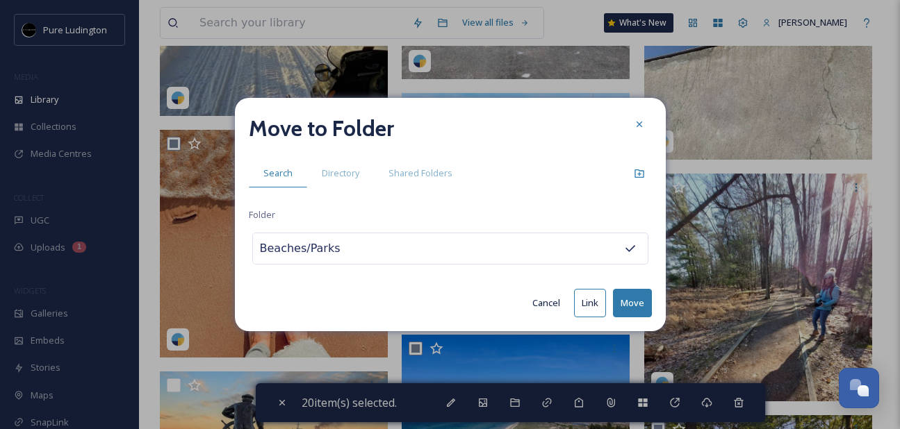
click at [620, 303] on button "Move" at bounding box center [632, 303] width 39 height 28
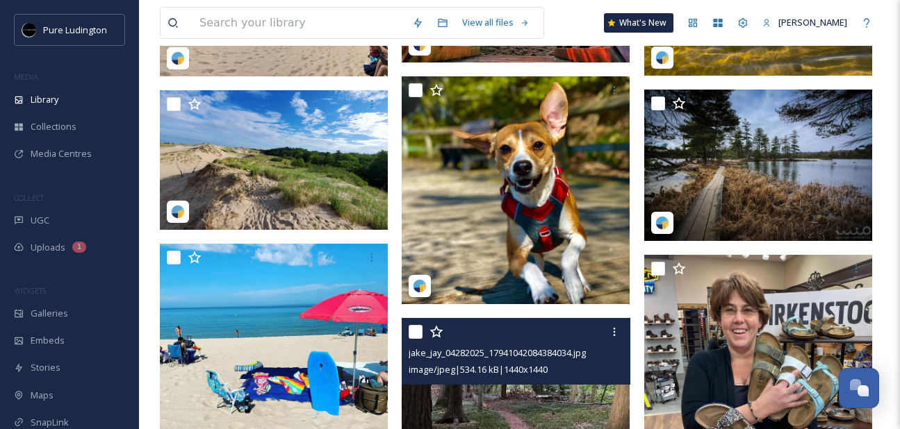
scroll to position [3112, 0]
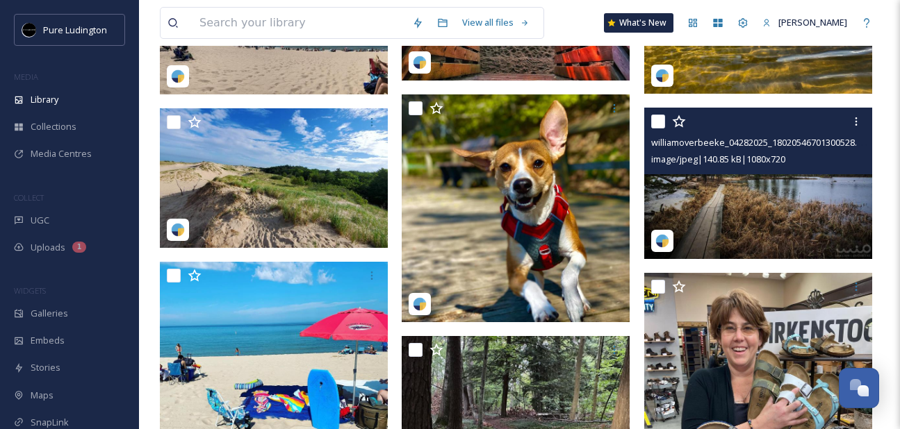
click at [657, 122] on input "checkbox" at bounding box center [658, 122] width 14 height 14
checkbox input "true"
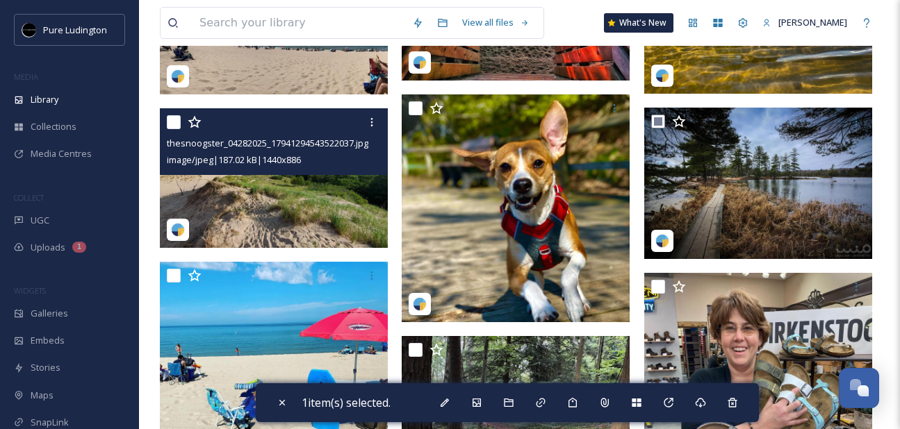
click at [170, 124] on input "checkbox" at bounding box center [174, 122] width 14 height 14
checkbox input "true"
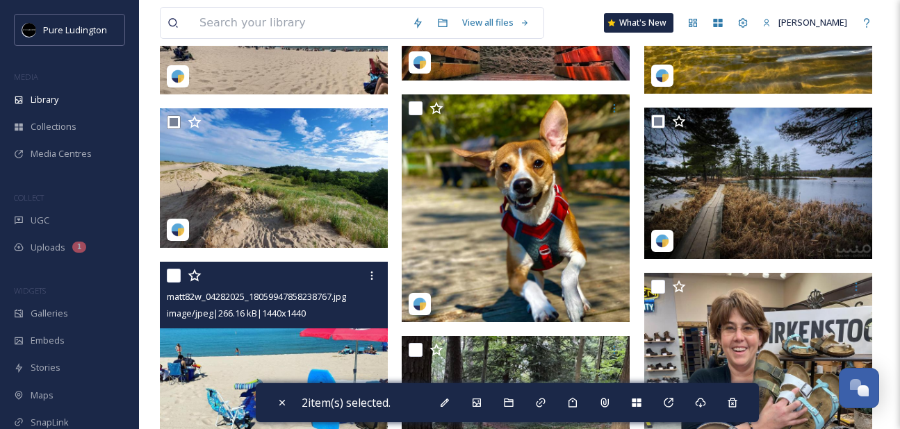
click at [175, 275] on input "checkbox" at bounding box center [174, 276] width 14 height 14
checkbox input "true"
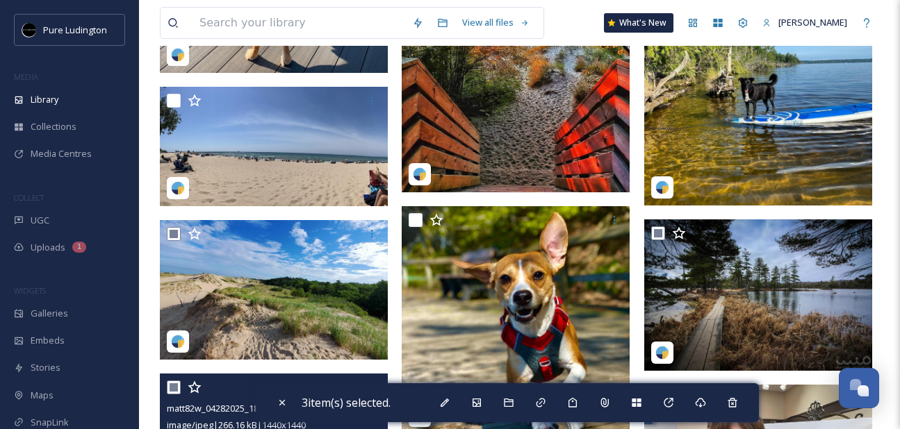
scroll to position [2923, 0]
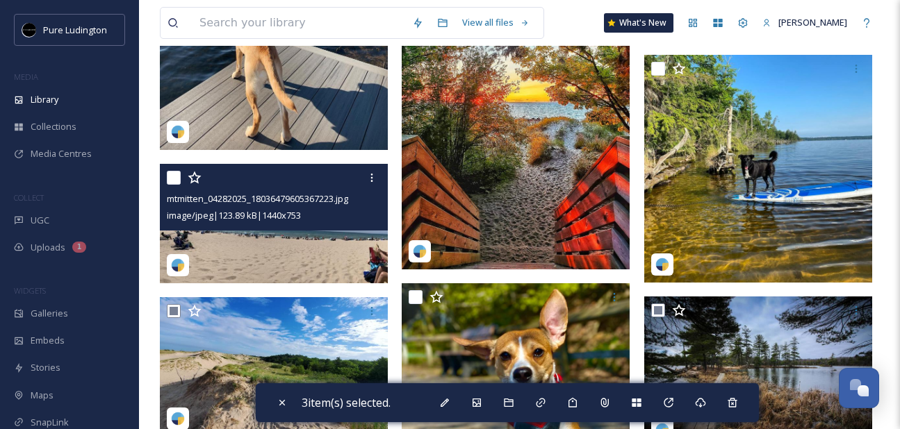
click at [167, 179] on input "checkbox" at bounding box center [174, 178] width 14 height 14
checkbox input "true"
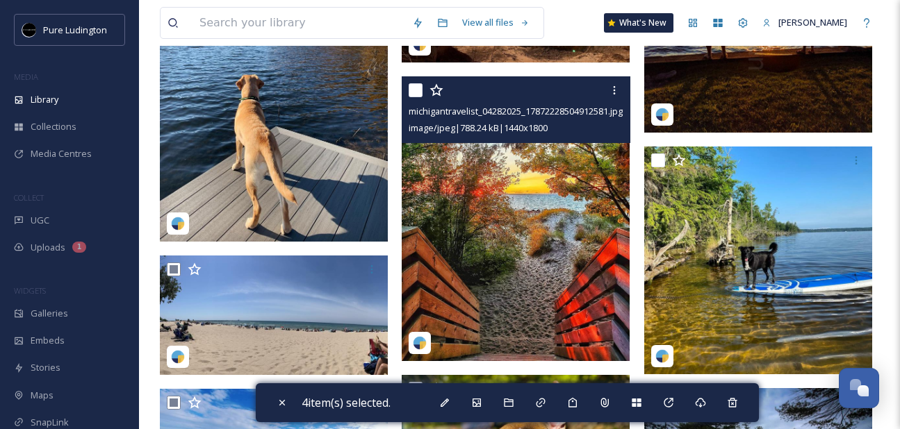
scroll to position [2810, 0]
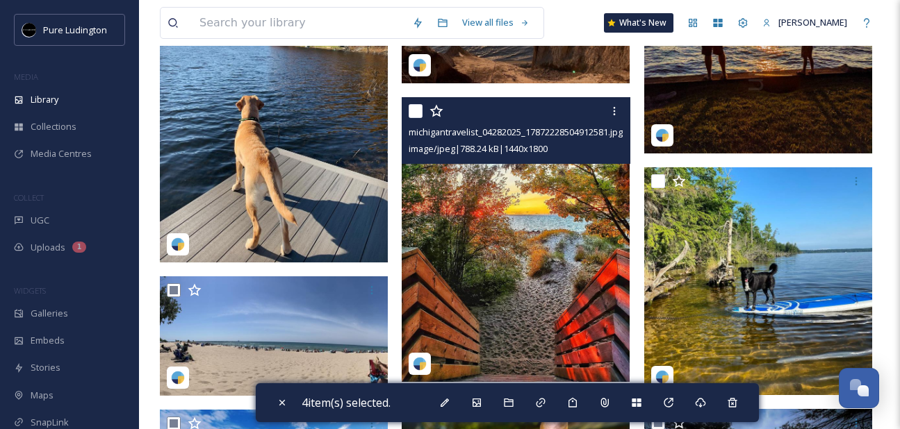
click at [410, 117] on input "checkbox" at bounding box center [416, 111] width 14 height 14
checkbox input "true"
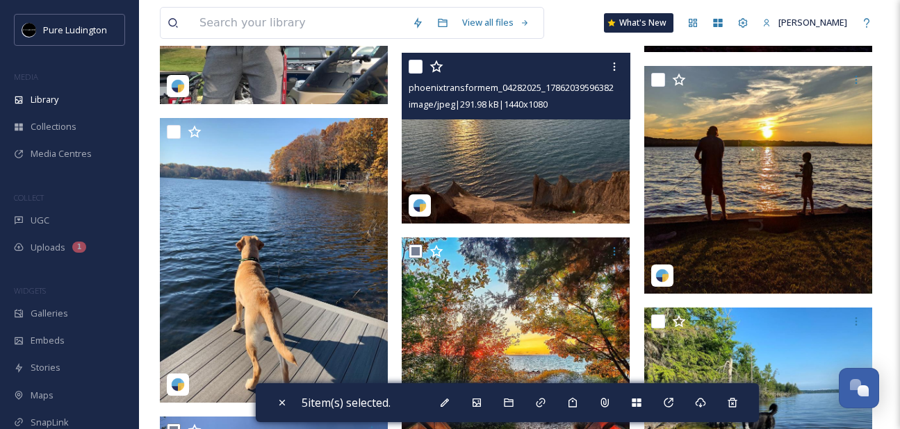
scroll to position [2667, 0]
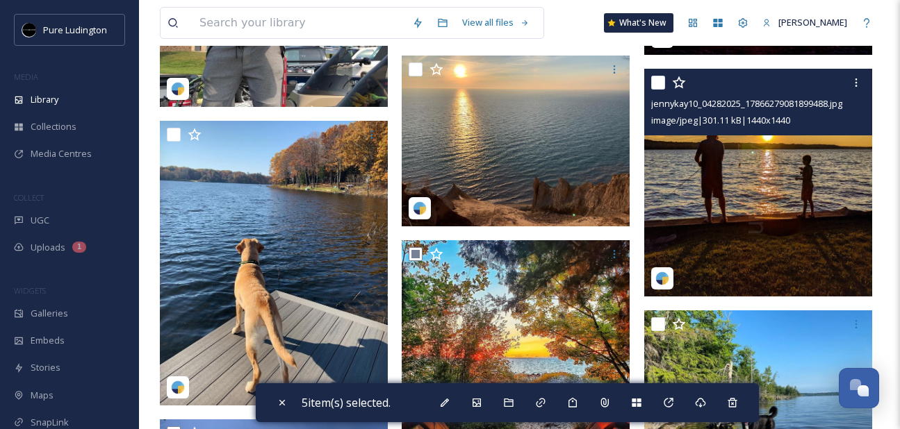
click at [655, 83] on input "checkbox" at bounding box center [658, 83] width 14 height 14
checkbox input "true"
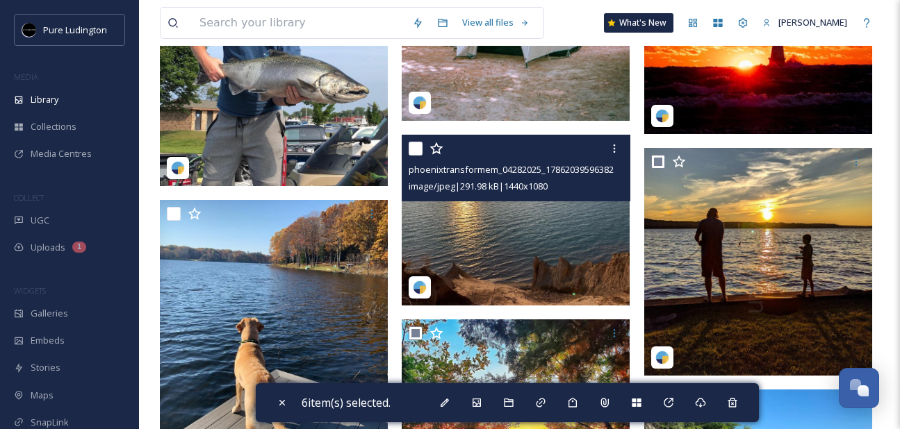
scroll to position [2559, 0]
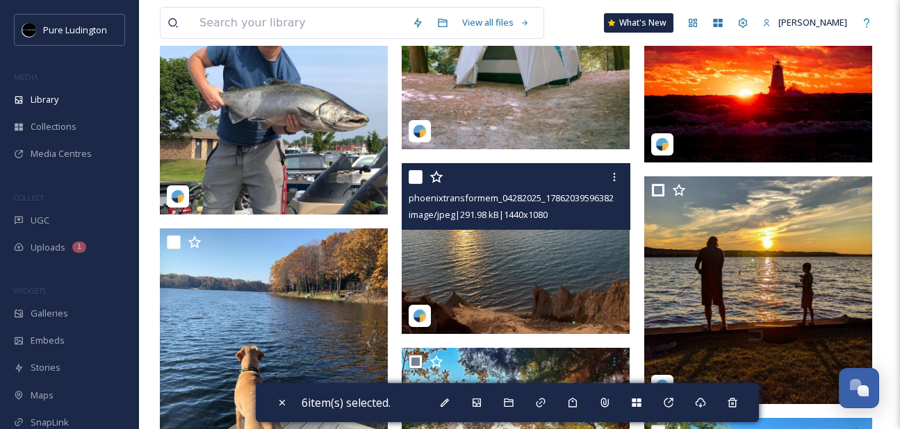
click at [412, 177] on input "checkbox" at bounding box center [416, 177] width 14 height 14
checkbox input "true"
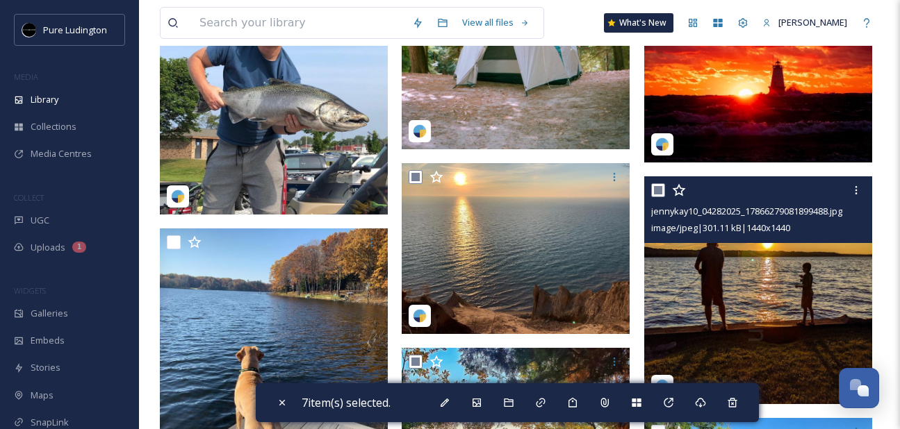
click at [655, 197] on input "checkbox" at bounding box center [658, 190] width 14 height 14
checkbox input "false"
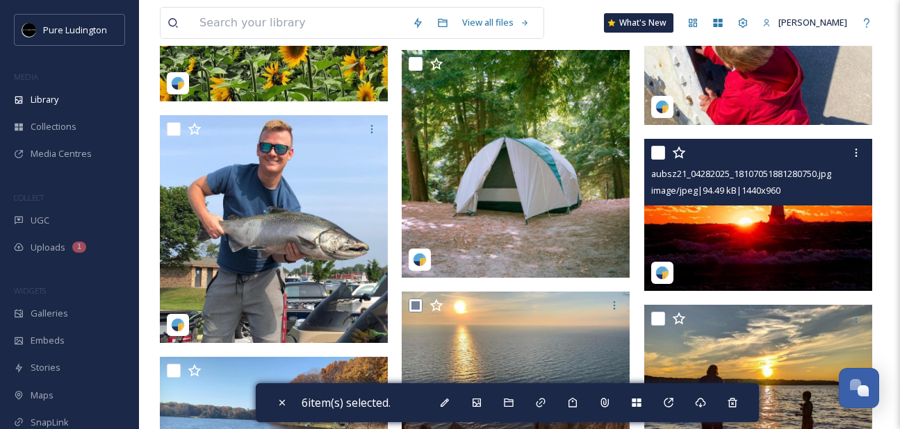
scroll to position [2429, 0]
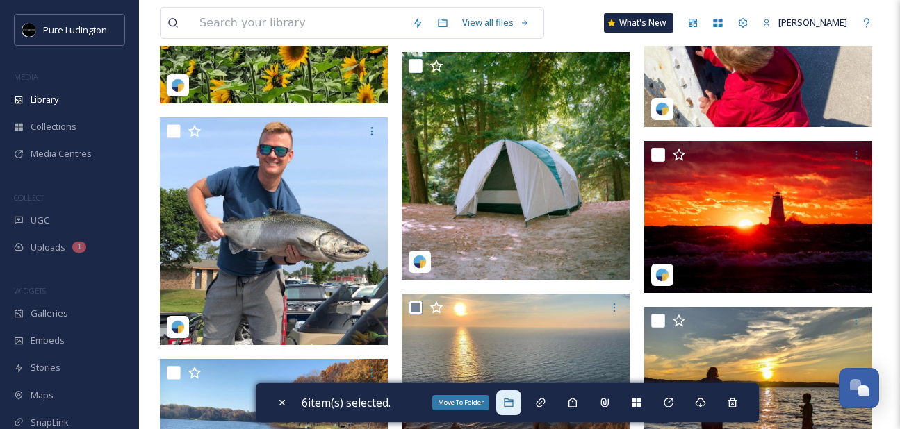
click at [514, 402] on icon at bounding box center [508, 402] width 11 height 11
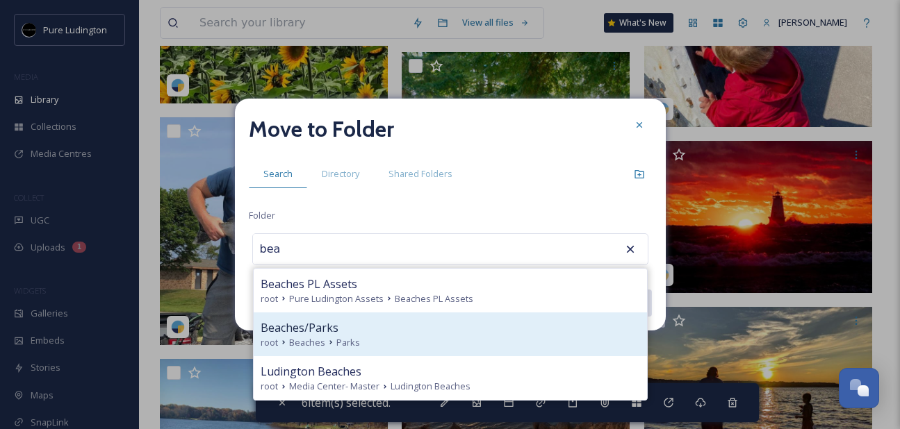
click at [490, 338] on div "root Beaches Parks" at bounding box center [450, 342] width 379 height 13
type input "Beaches/Parks"
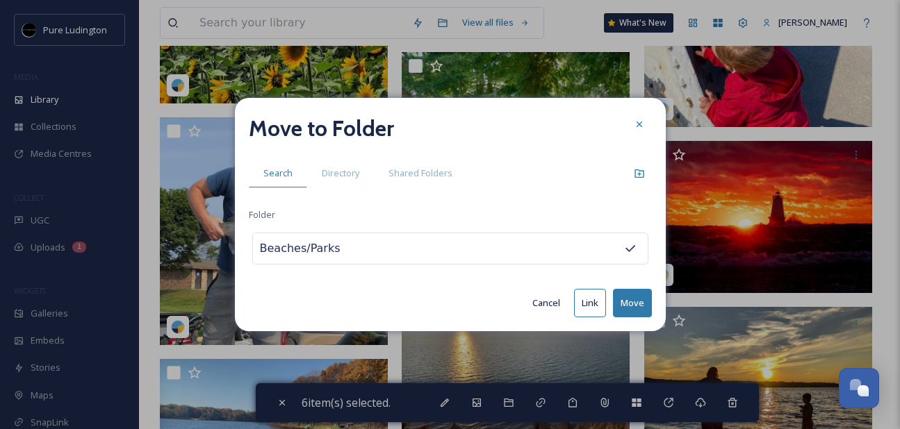
click at [631, 302] on button "Move" at bounding box center [632, 303] width 39 height 28
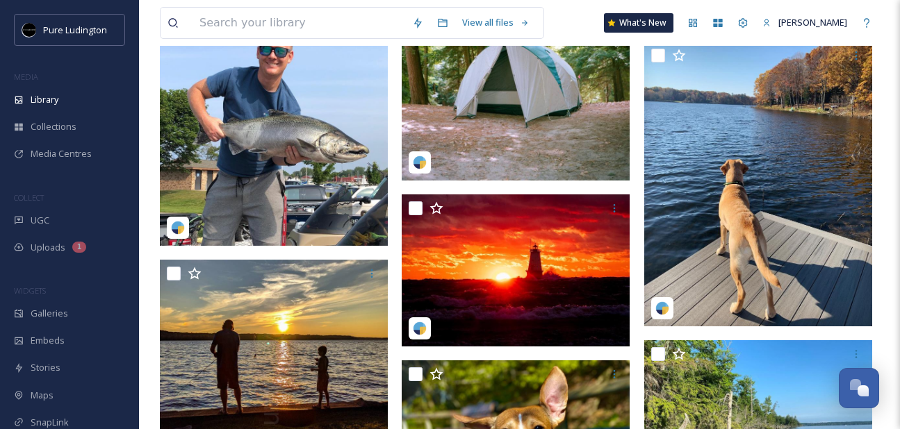
scroll to position [2579, 0]
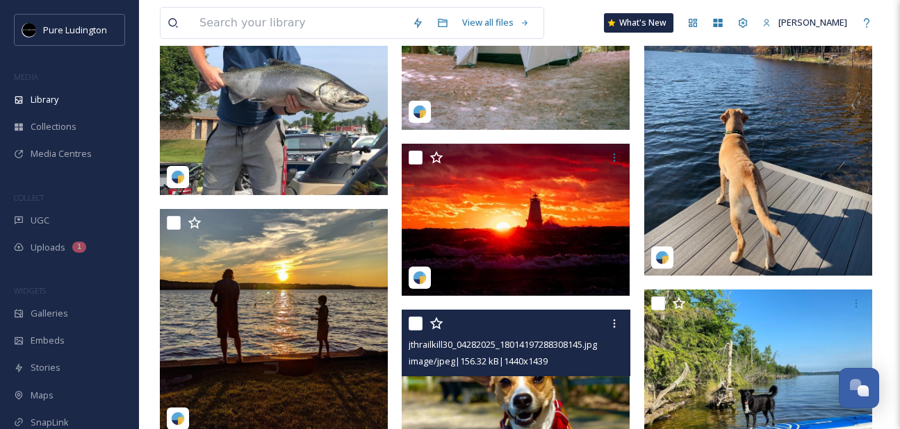
click at [414, 328] on input "checkbox" at bounding box center [416, 324] width 14 height 14
checkbox input "true"
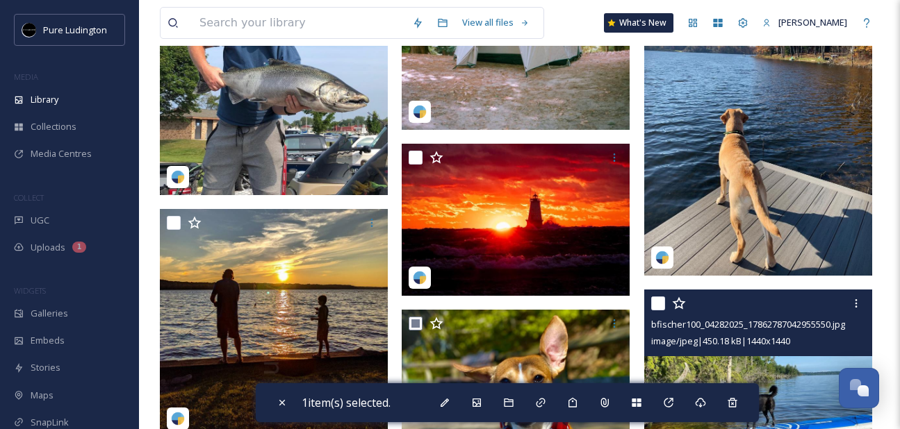
click at [657, 303] on input "checkbox" at bounding box center [658, 304] width 14 height 14
checkbox input "true"
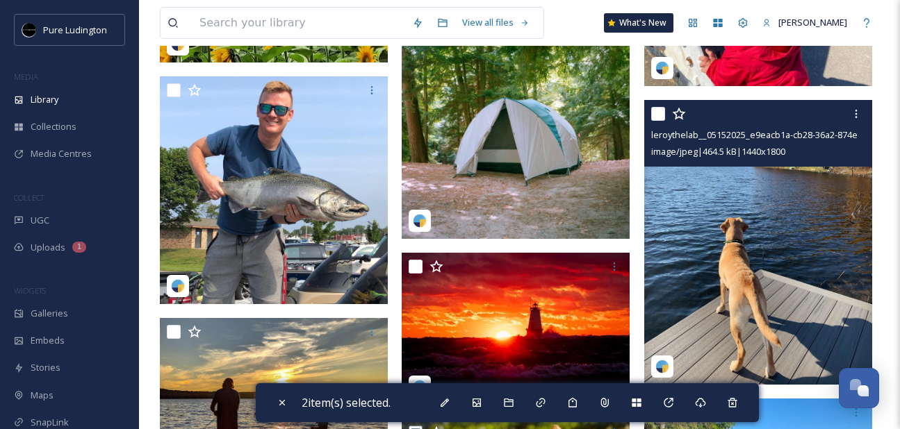
scroll to position [2390, 0]
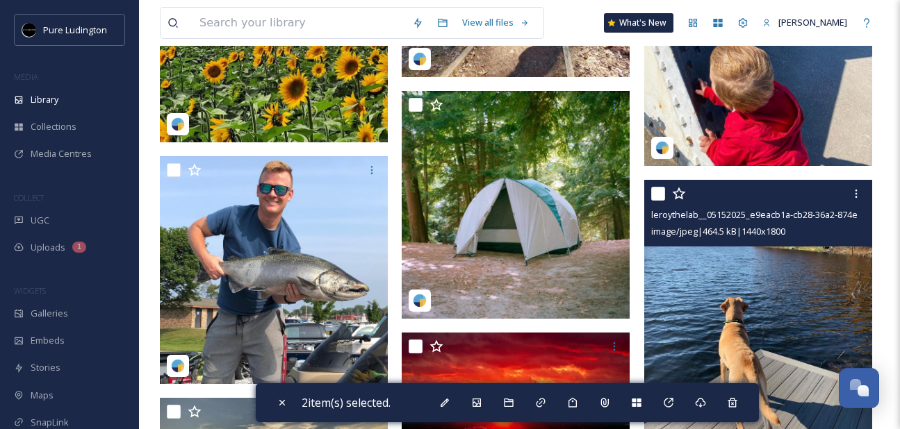
click at [655, 192] on input "checkbox" at bounding box center [658, 194] width 14 height 14
checkbox input "true"
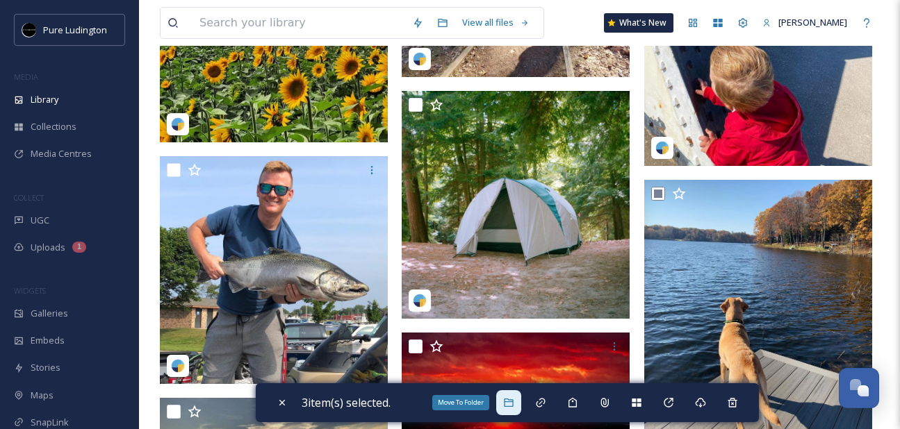
click at [508, 401] on icon at bounding box center [508, 403] width 9 height 8
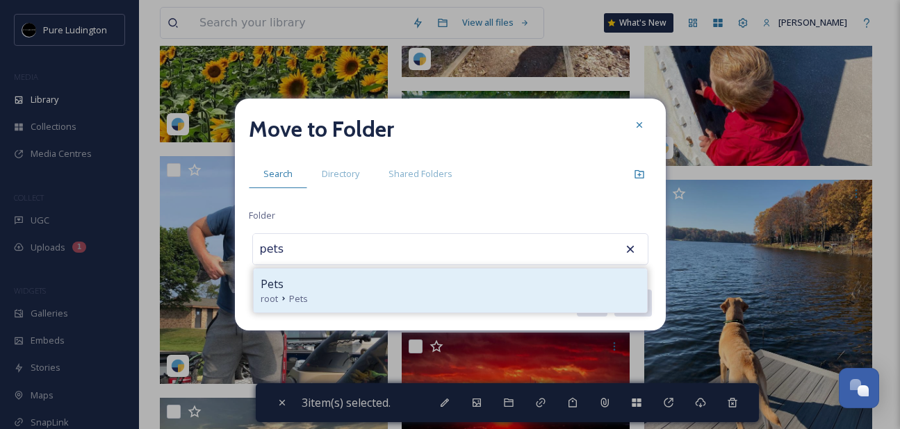
click at [536, 281] on div "Pets" at bounding box center [450, 284] width 379 height 17
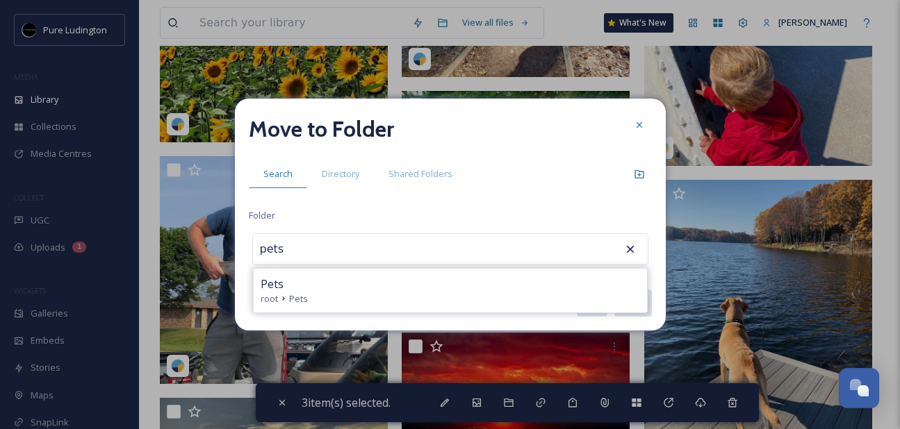
type input "Pets"
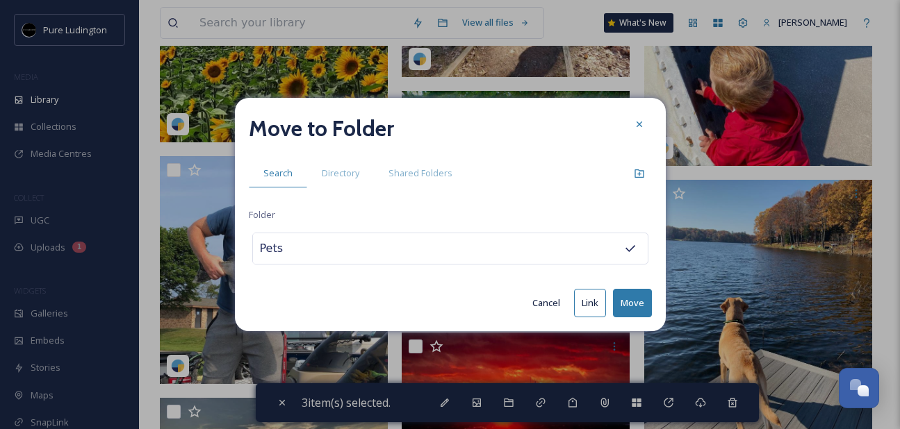
click at [627, 296] on button "Move" at bounding box center [632, 303] width 39 height 28
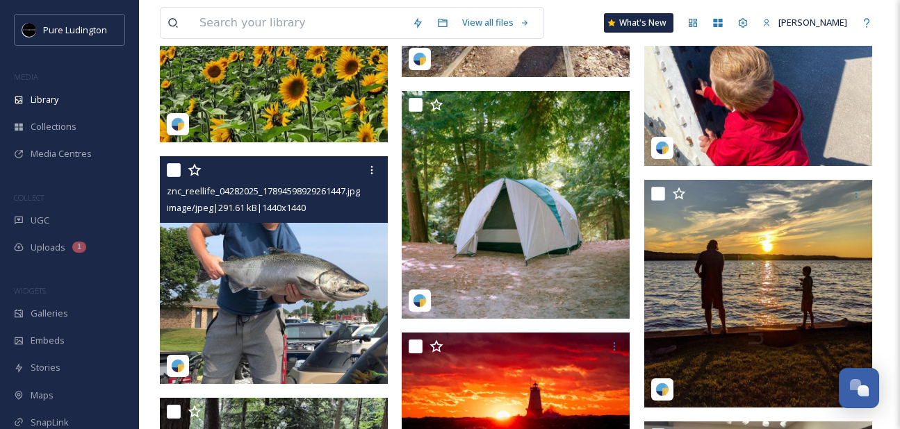
click at [174, 172] on input "checkbox" at bounding box center [174, 170] width 14 height 14
checkbox input "true"
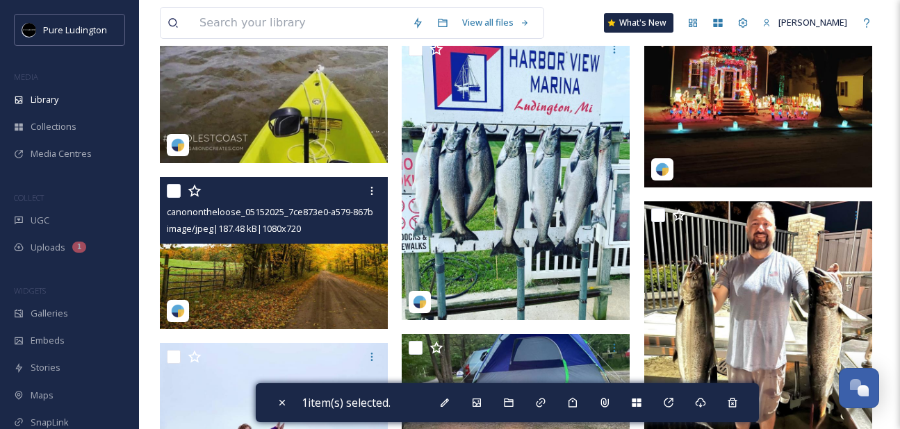
scroll to position [1412, 0]
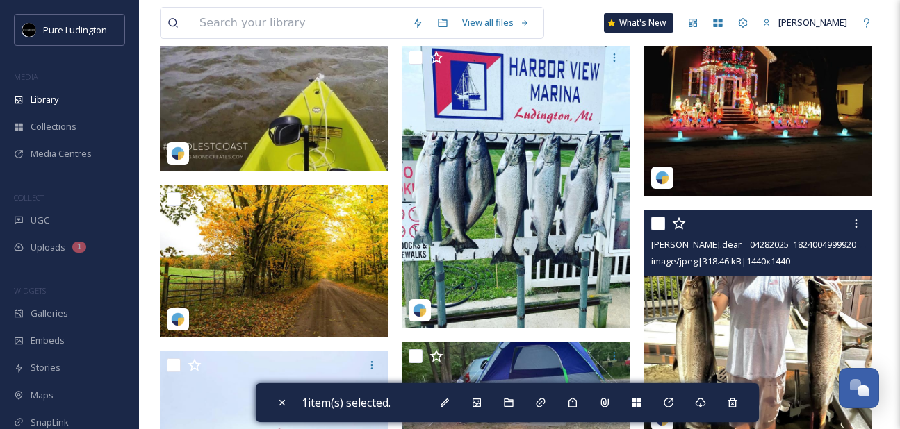
click at [657, 222] on input "checkbox" at bounding box center [658, 224] width 14 height 14
checkbox input "true"
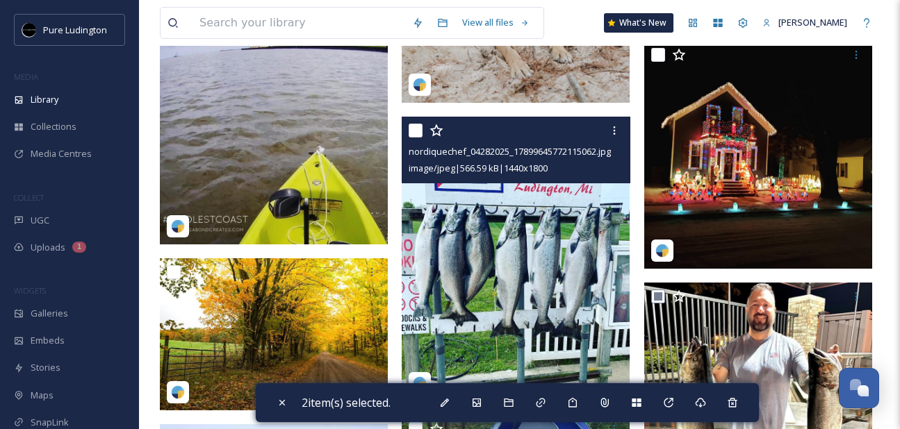
scroll to position [1330, 0]
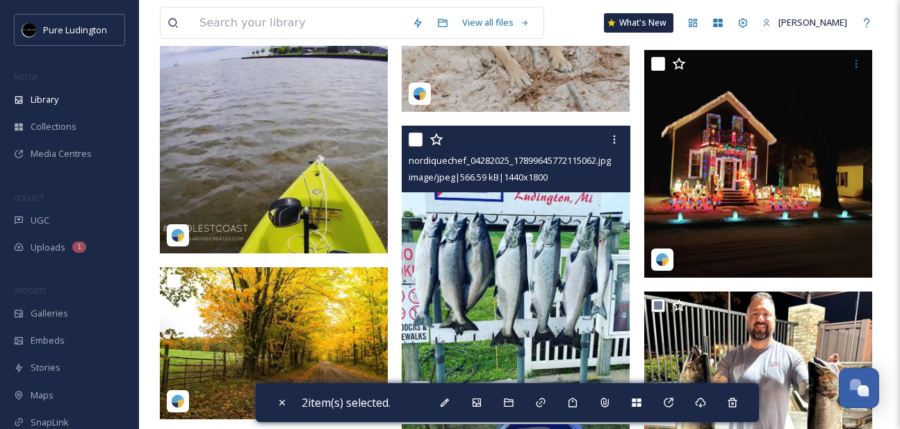
click at [411, 142] on input "checkbox" at bounding box center [416, 140] width 14 height 14
checkbox input "true"
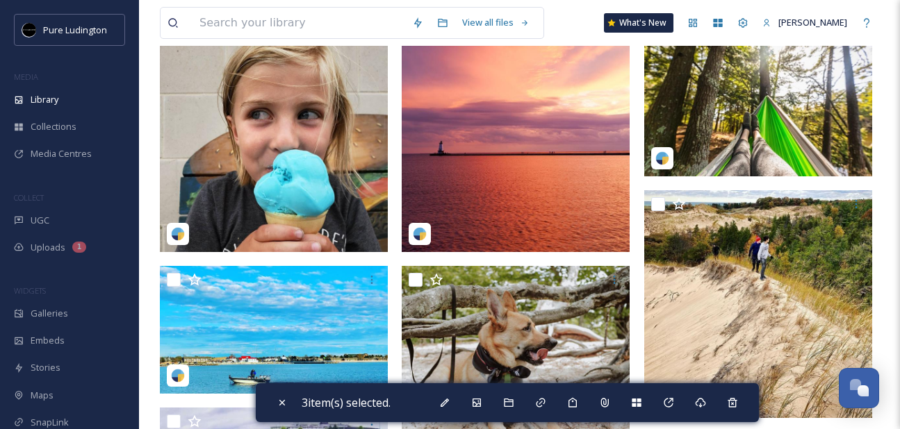
scroll to position [949, 0]
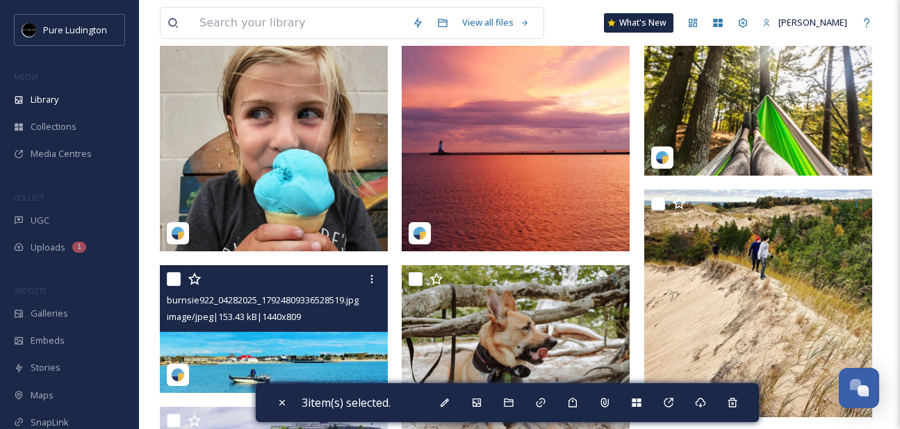
click at [172, 281] on input "checkbox" at bounding box center [174, 279] width 14 height 14
checkbox input "true"
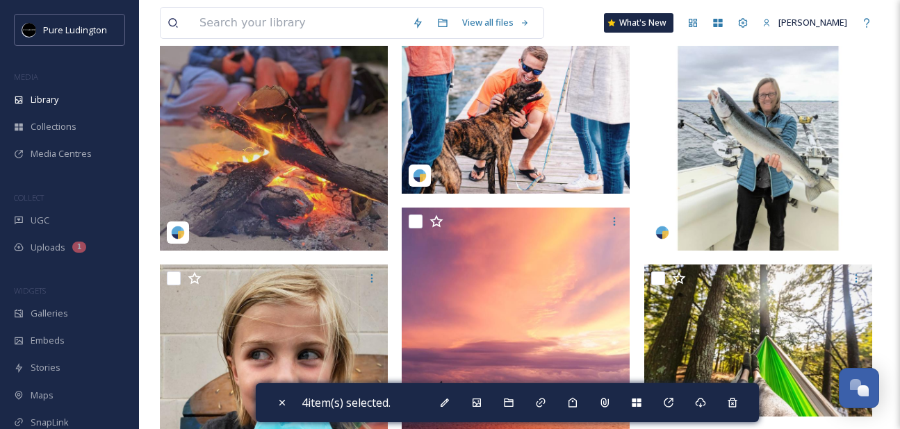
scroll to position [648, 0]
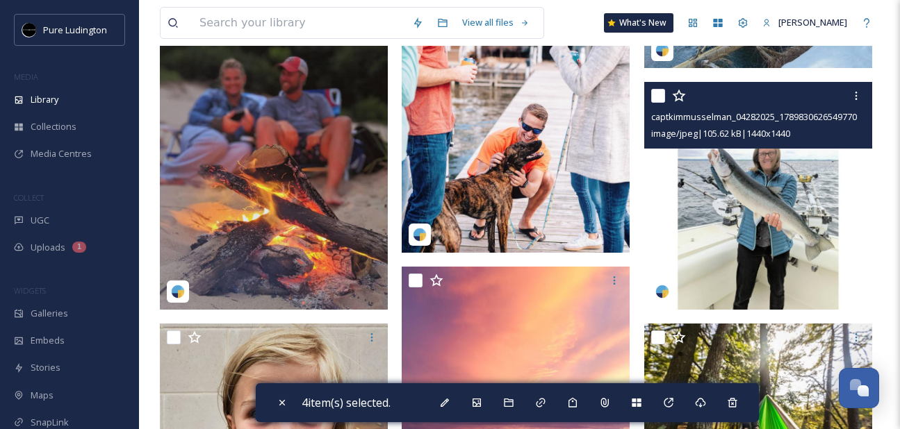
click at [657, 94] on input "checkbox" at bounding box center [658, 96] width 14 height 14
checkbox input "true"
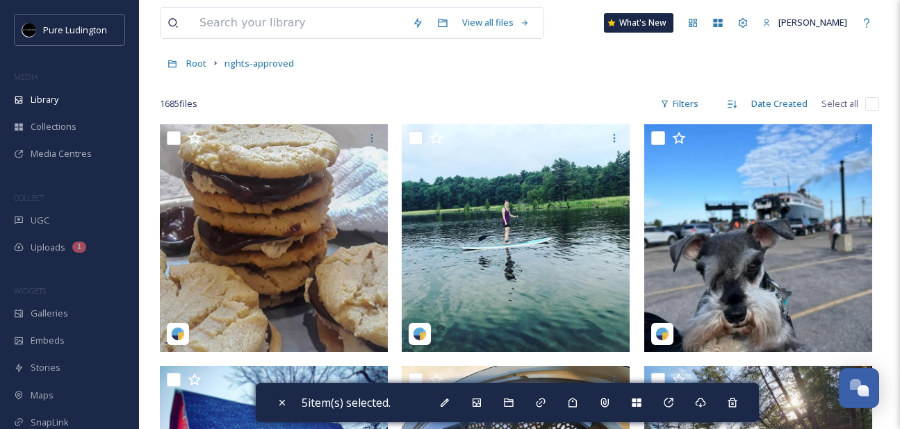
scroll to position [63, 0]
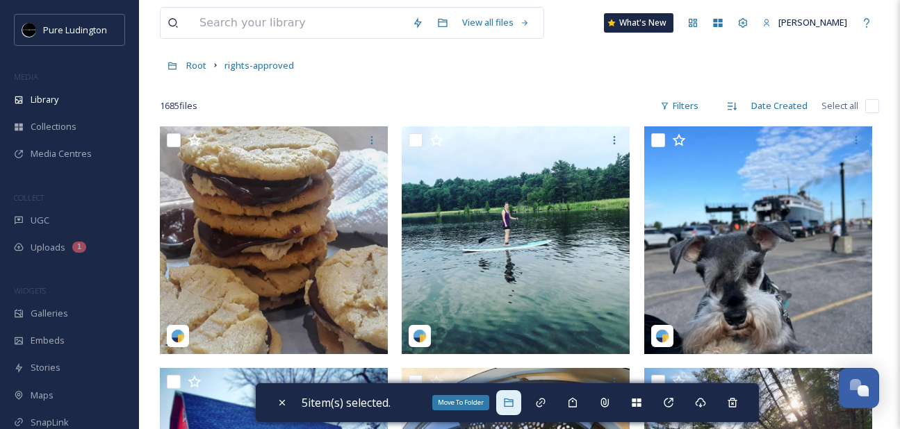
click at [512, 402] on icon at bounding box center [508, 403] width 9 height 8
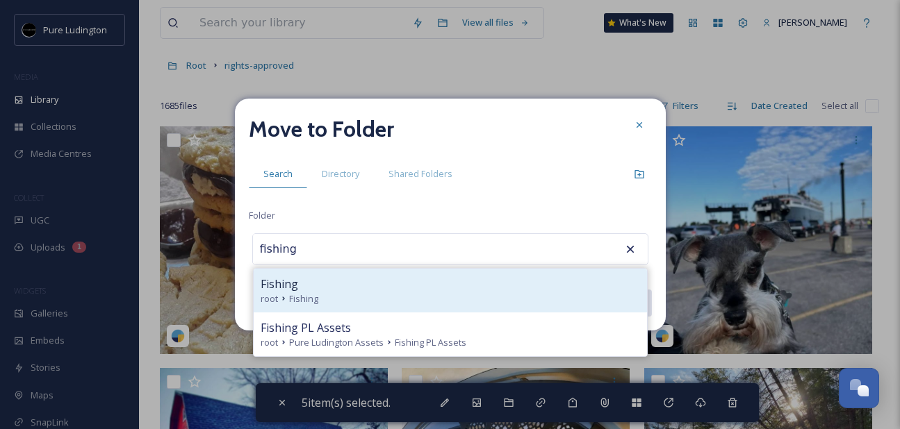
click at [483, 281] on div "Fishing" at bounding box center [450, 284] width 379 height 17
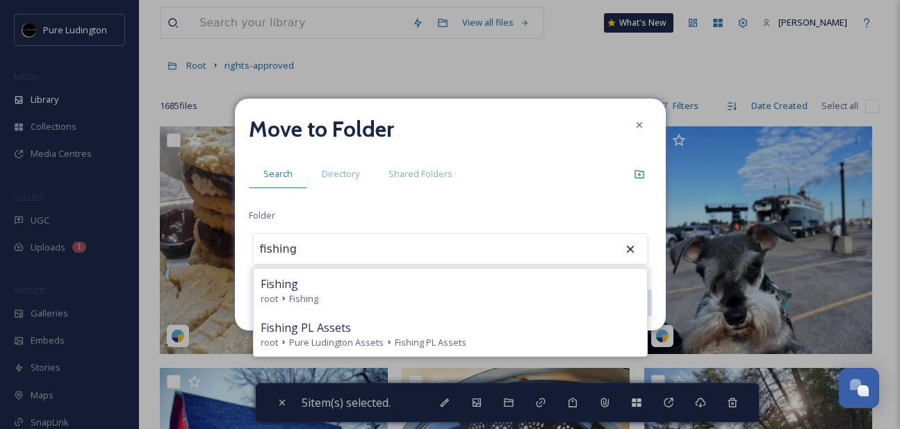
type input "Fishing"
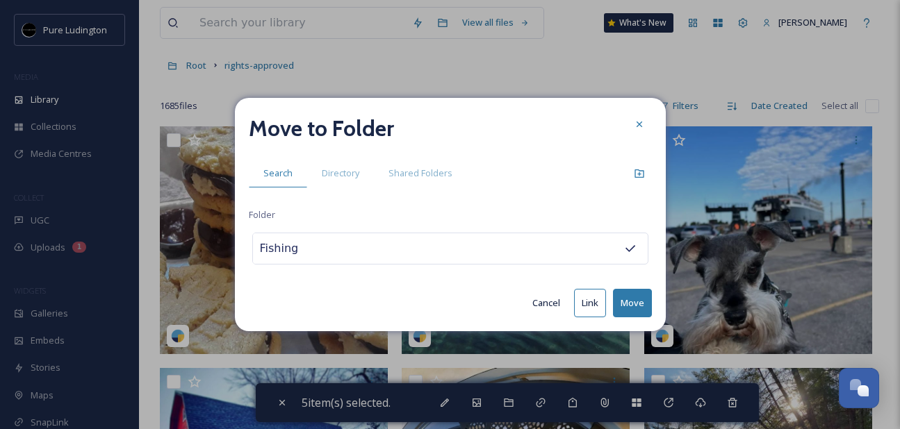
click at [621, 297] on button "Move" at bounding box center [632, 303] width 39 height 28
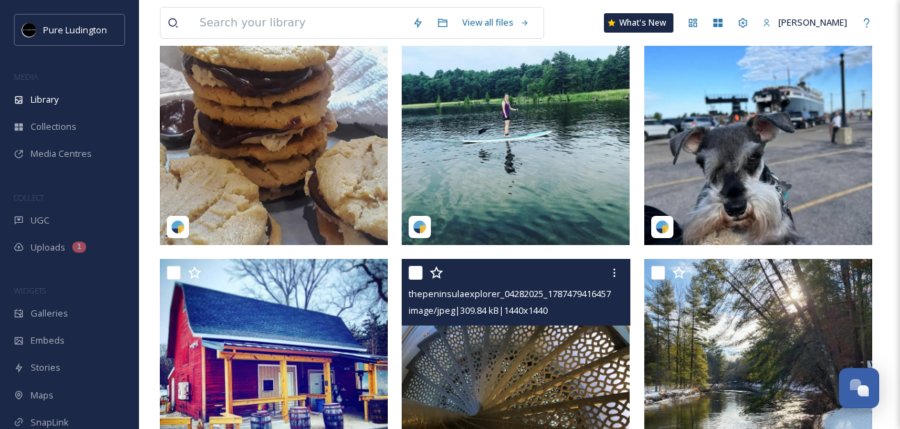
scroll to position [44, 0]
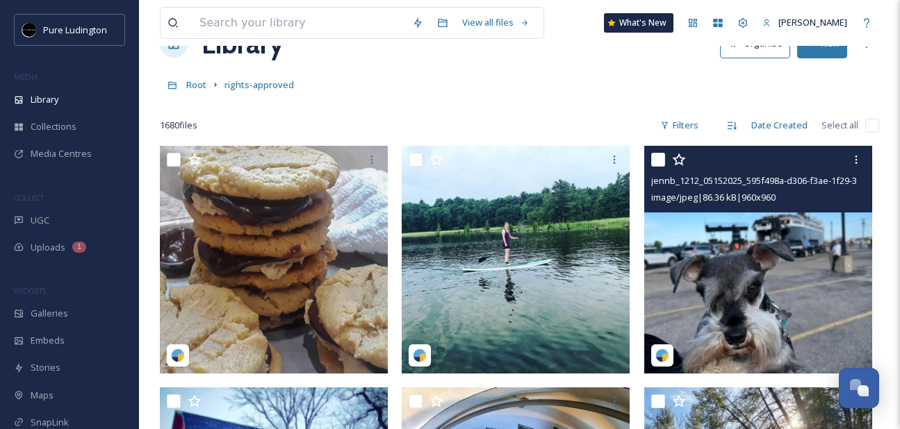
click at [653, 163] on input "checkbox" at bounding box center [658, 160] width 14 height 14
checkbox input "true"
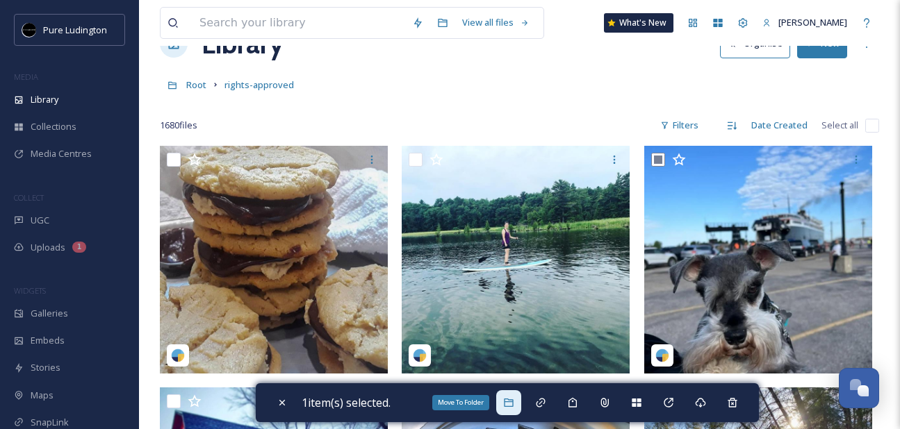
click at [510, 402] on icon at bounding box center [508, 403] width 9 height 8
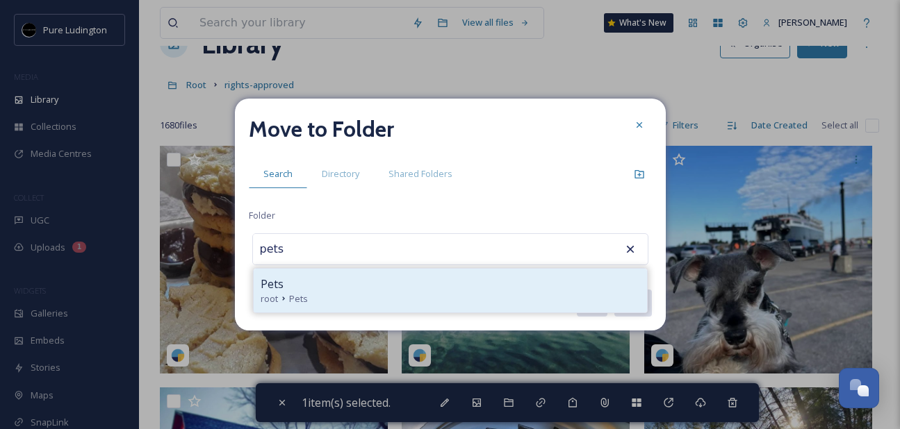
click at [502, 290] on div "Pets" at bounding box center [450, 284] width 379 height 17
type input "Pets"
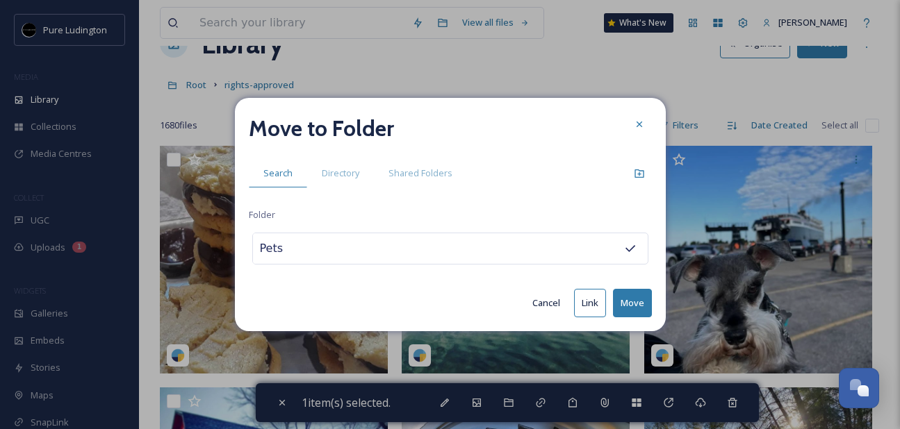
click at [628, 301] on button "Move" at bounding box center [632, 303] width 39 height 28
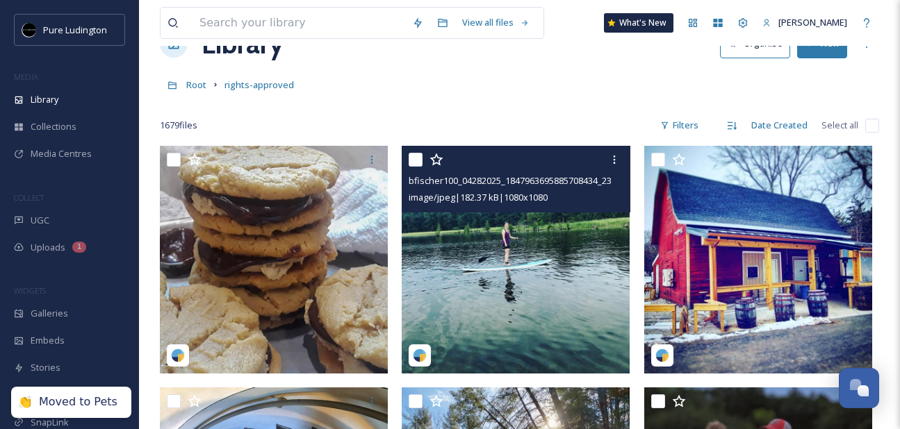
click at [418, 160] on input "checkbox" at bounding box center [416, 160] width 14 height 14
checkbox input "true"
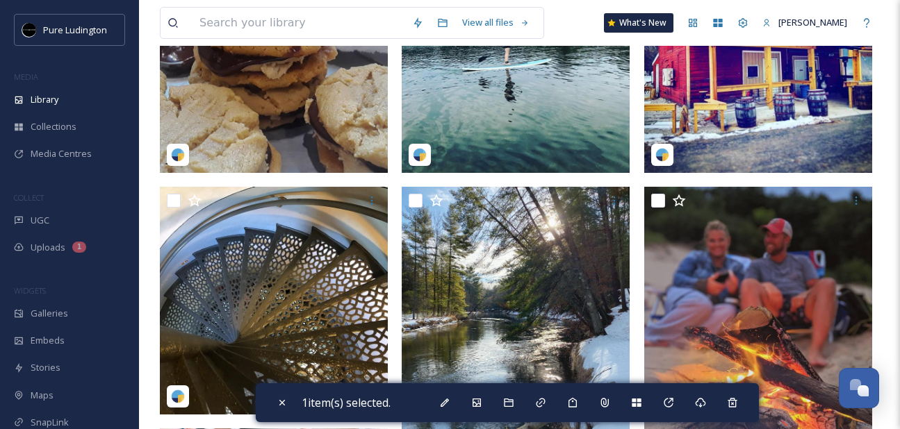
scroll to position [324, 0]
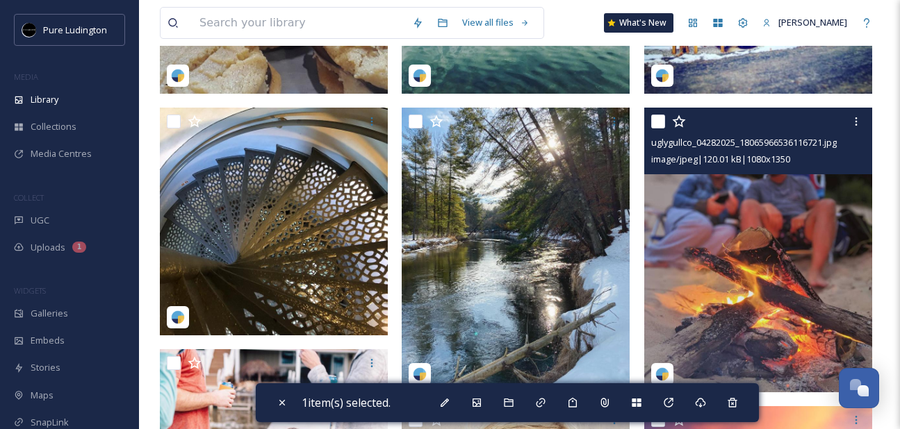
click at [660, 120] on input "checkbox" at bounding box center [658, 122] width 14 height 14
checkbox input "true"
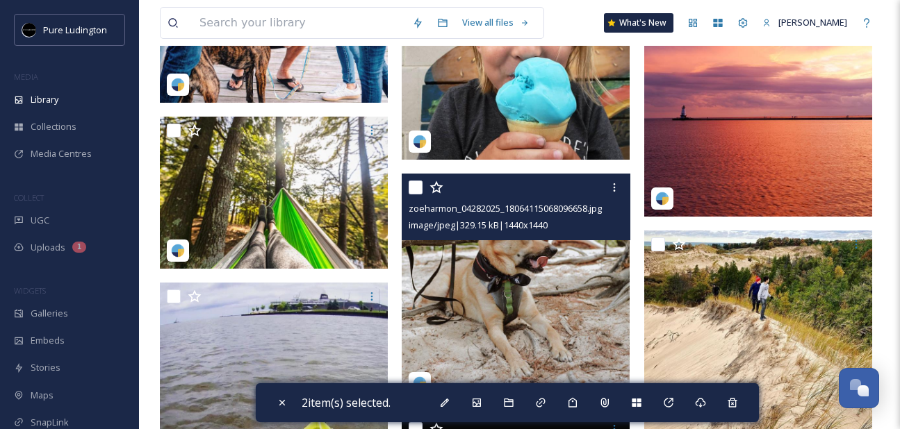
scroll to position [805, 0]
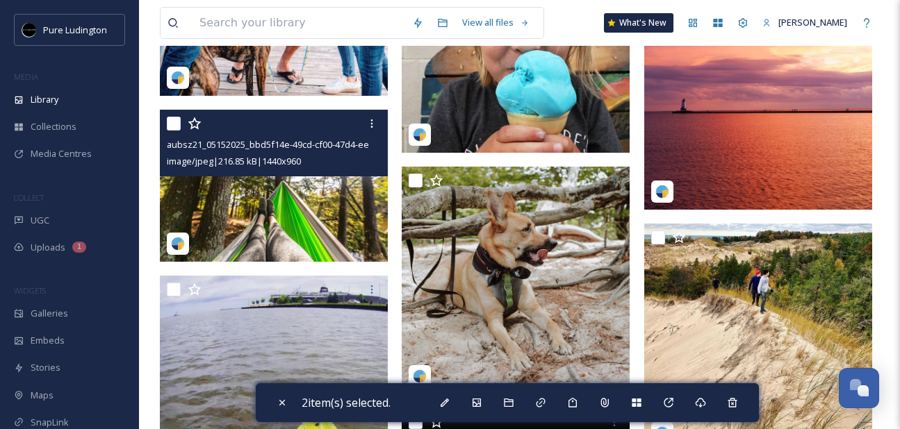
click at [175, 124] on input "checkbox" at bounding box center [174, 124] width 14 height 14
checkbox input "true"
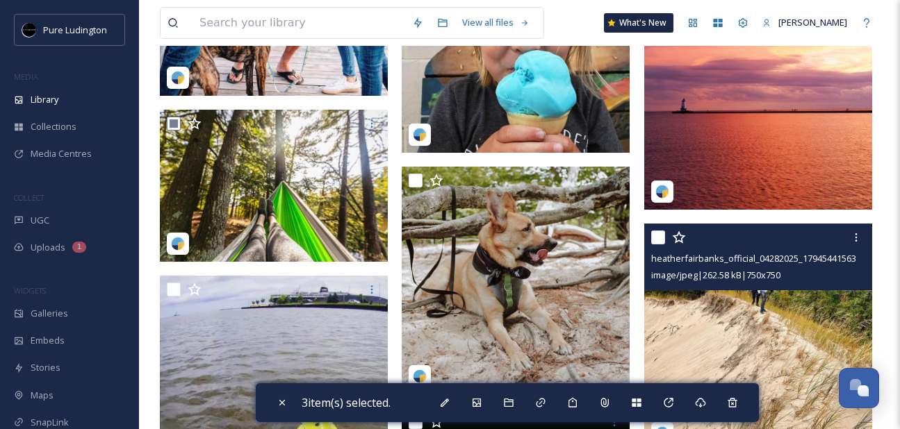
click at [656, 237] on input "checkbox" at bounding box center [658, 238] width 14 height 14
checkbox input "true"
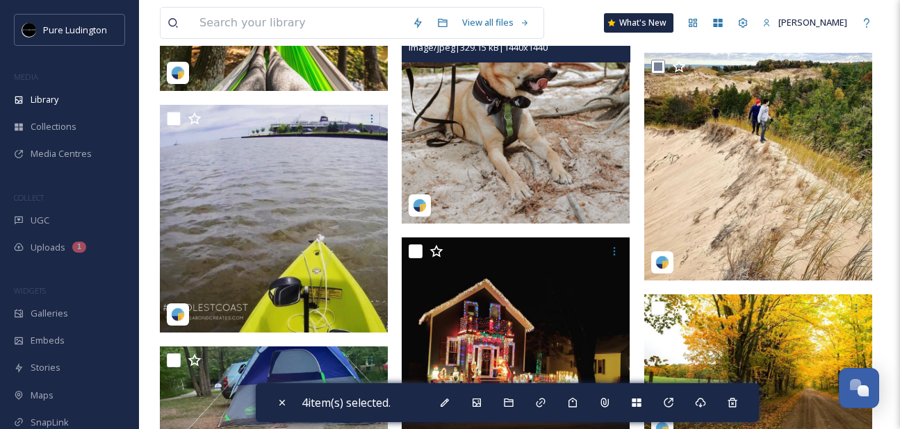
scroll to position [1008, 0]
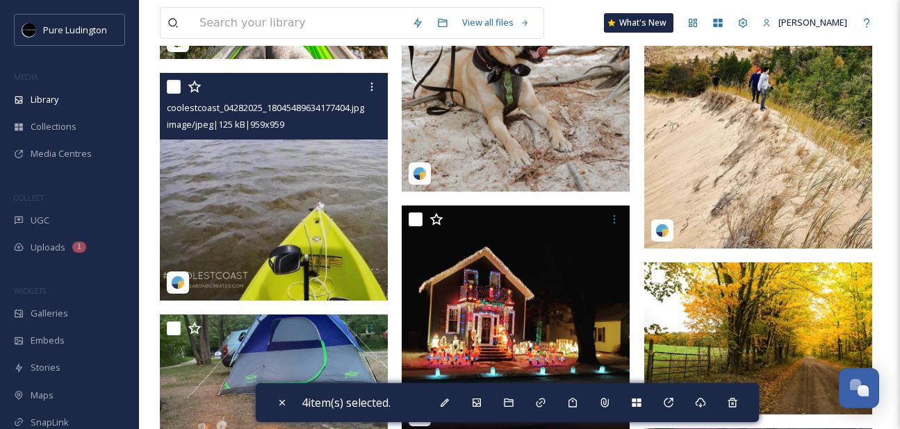
click at [171, 84] on input "checkbox" at bounding box center [174, 87] width 14 height 14
checkbox input "true"
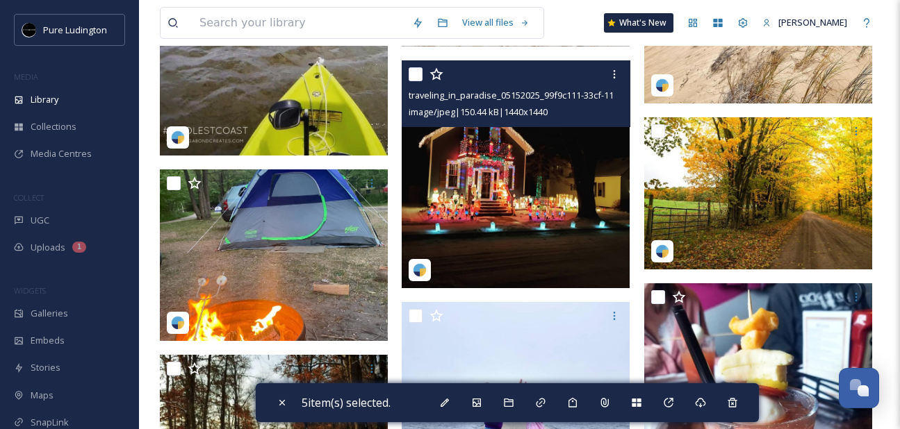
scroll to position [1259, 0]
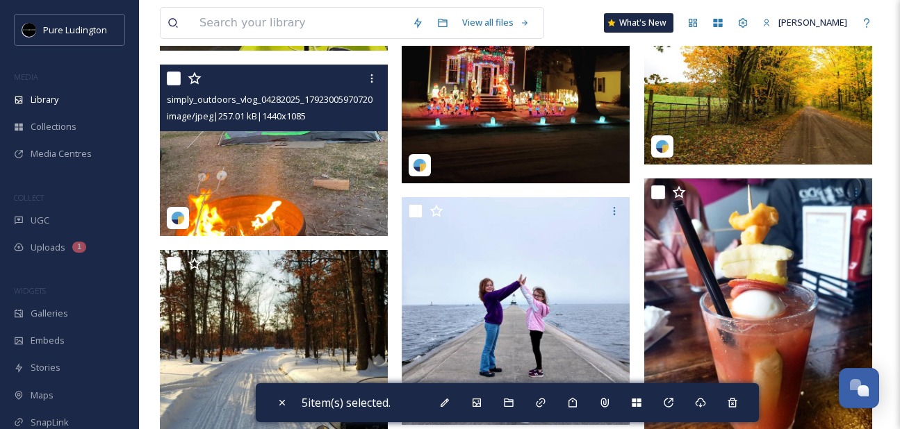
click at [174, 80] on input "checkbox" at bounding box center [174, 79] width 14 height 14
checkbox input "true"
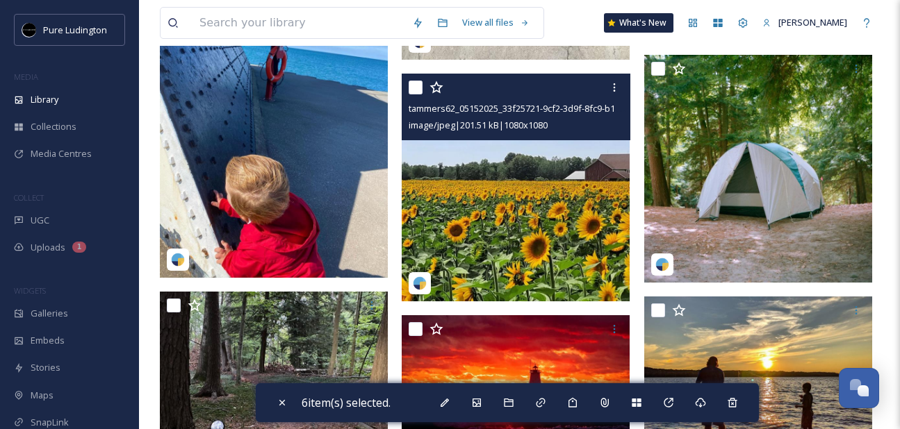
scroll to position [1924, 0]
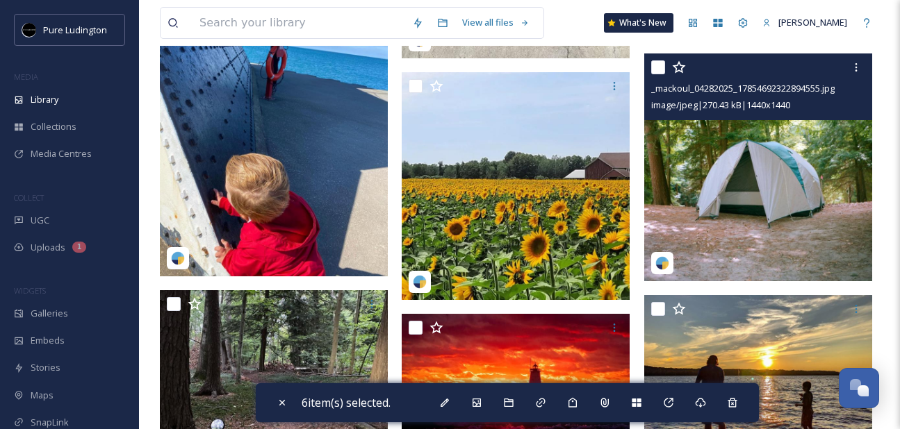
click at [655, 68] on input "checkbox" at bounding box center [658, 67] width 14 height 14
checkbox input "true"
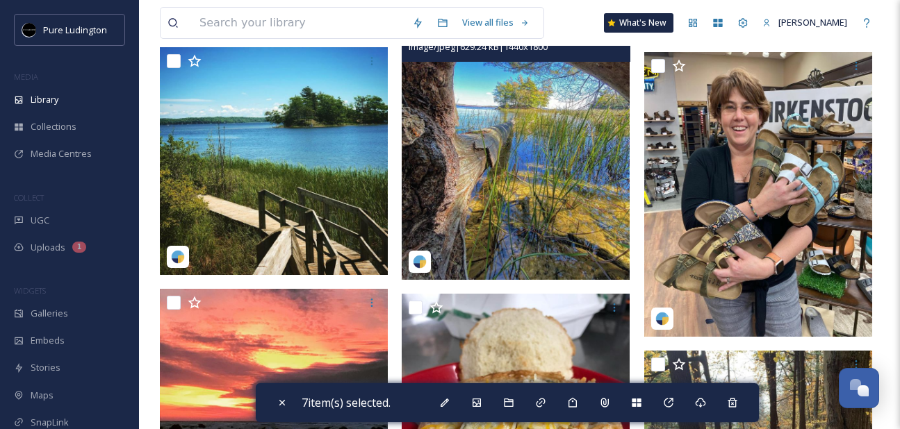
scroll to position [2635, 0]
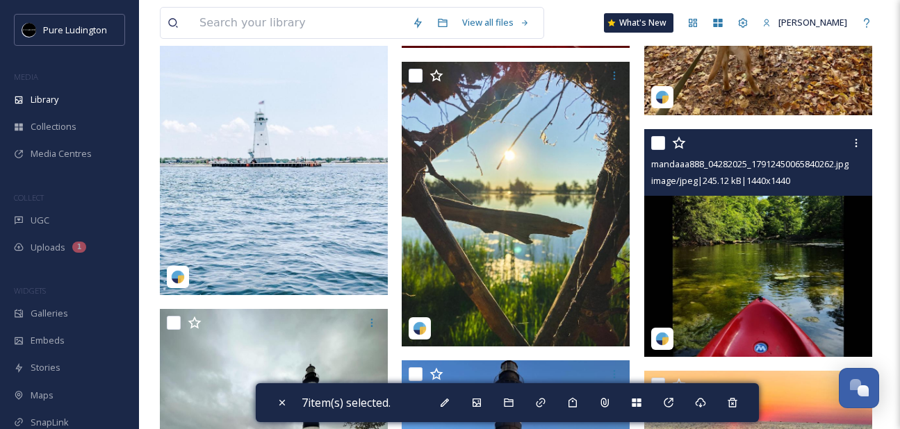
click at [657, 143] on input "checkbox" at bounding box center [658, 143] width 14 height 14
checkbox input "true"
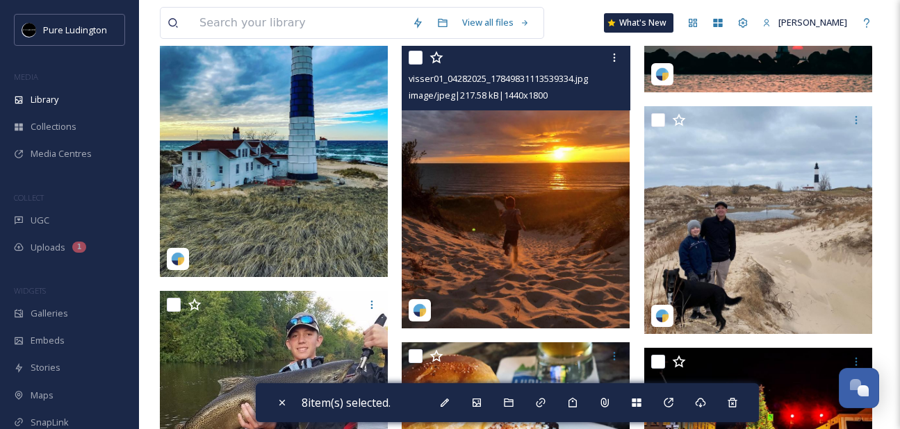
scroll to position [3577, 0]
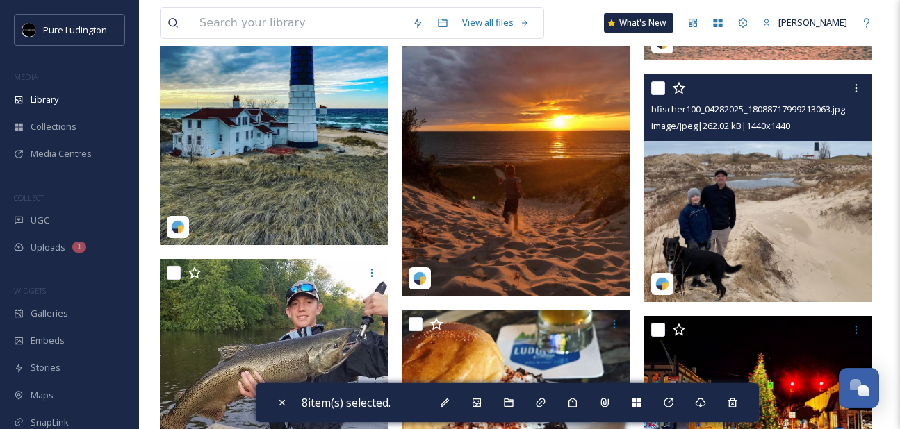
click at [655, 85] on input "checkbox" at bounding box center [658, 88] width 14 height 14
checkbox input "true"
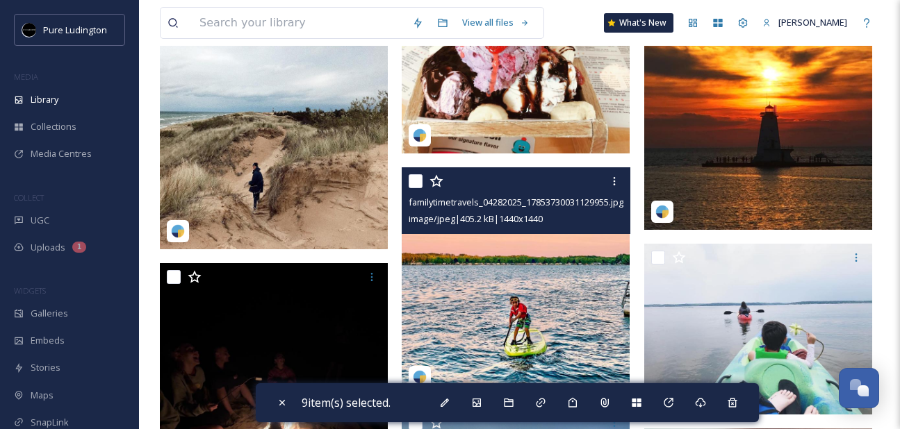
scroll to position [4505, 0]
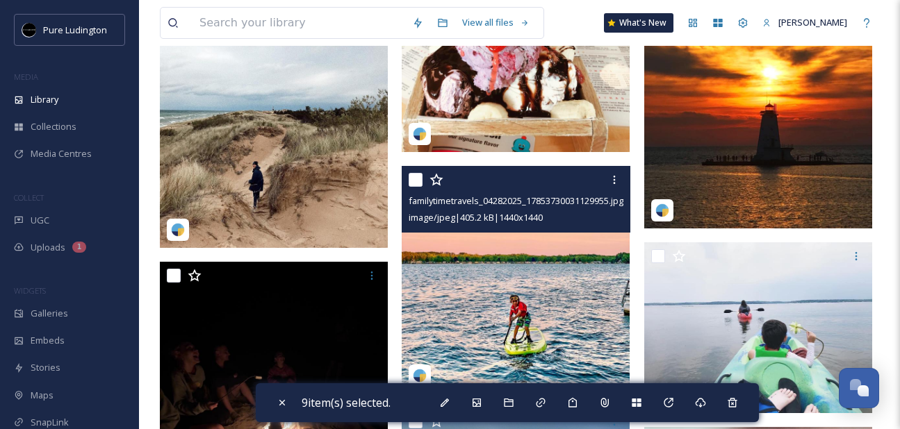
click at [414, 179] on input "checkbox" at bounding box center [416, 180] width 14 height 14
checkbox input "true"
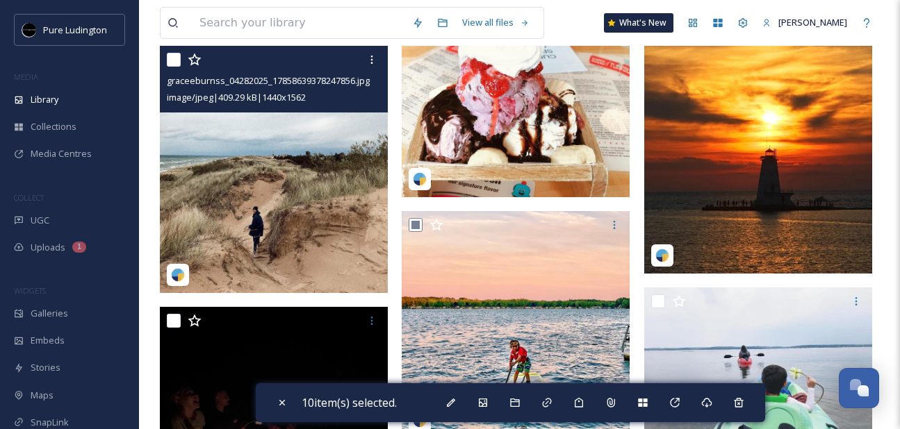
scroll to position [4455, 0]
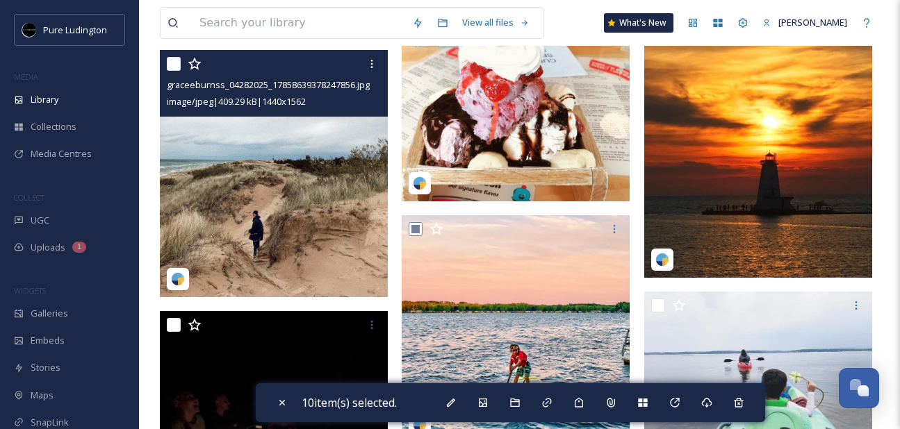
click at [170, 65] on input "checkbox" at bounding box center [174, 64] width 14 height 14
checkbox input "true"
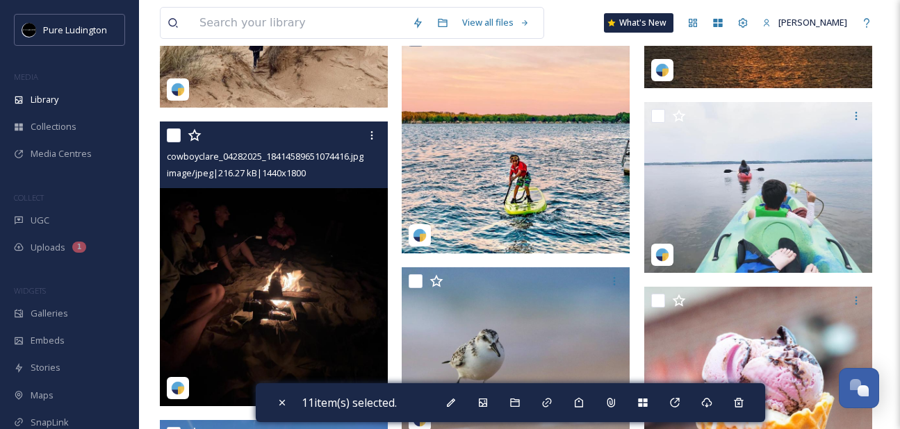
scroll to position [4671, 0]
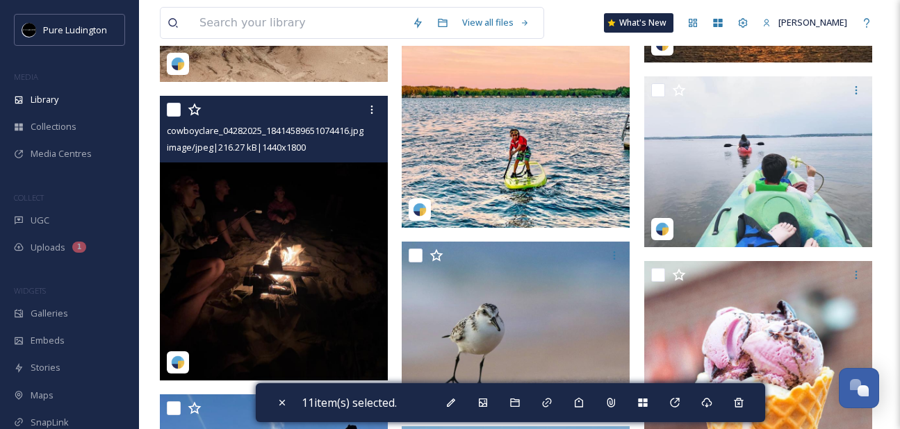
click at [171, 110] on input "checkbox" at bounding box center [174, 110] width 14 height 14
checkbox input "true"
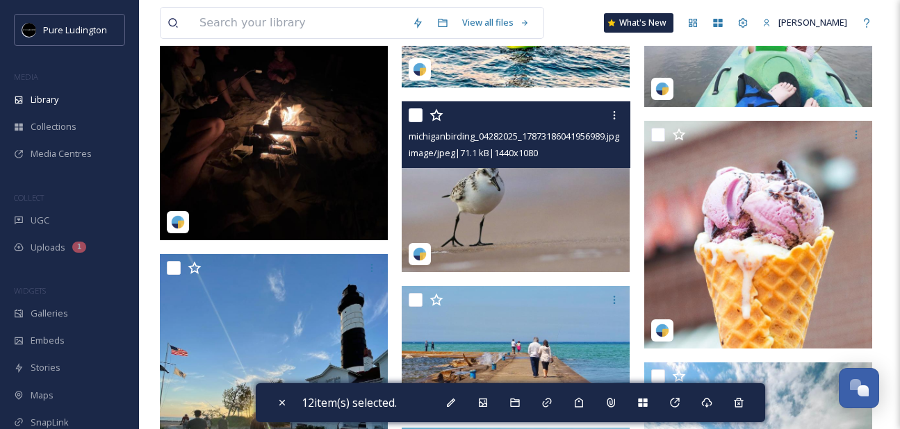
scroll to position [4661, 0]
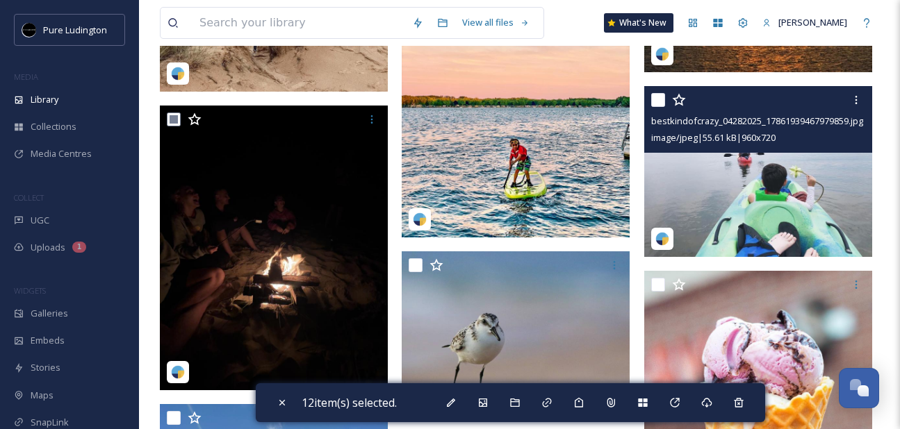
click at [655, 100] on input "checkbox" at bounding box center [658, 100] width 14 height 14
checkbox input "true"
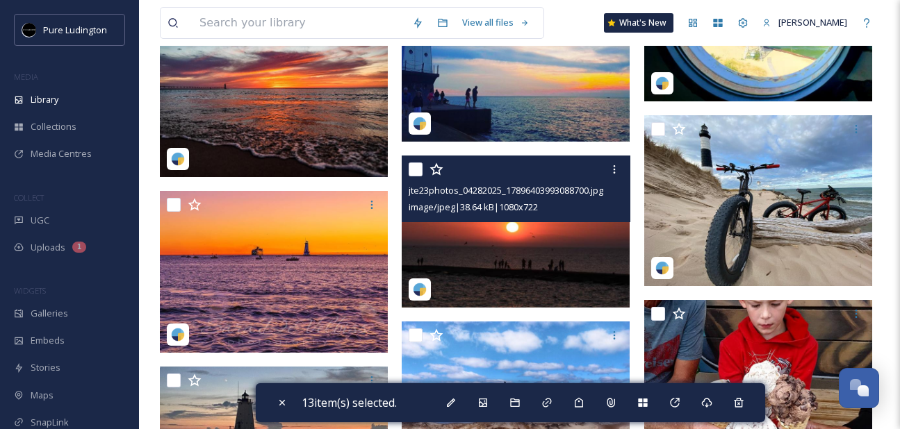
scroll to position [5748, 0]
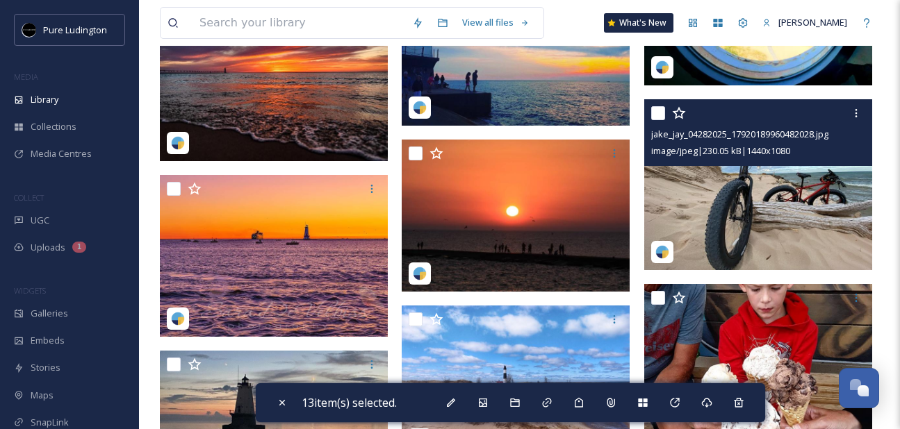
click at [657, 112] on input "checkbox" at bounding box center [658, 113] width 14 height 14
checkbox input "true"
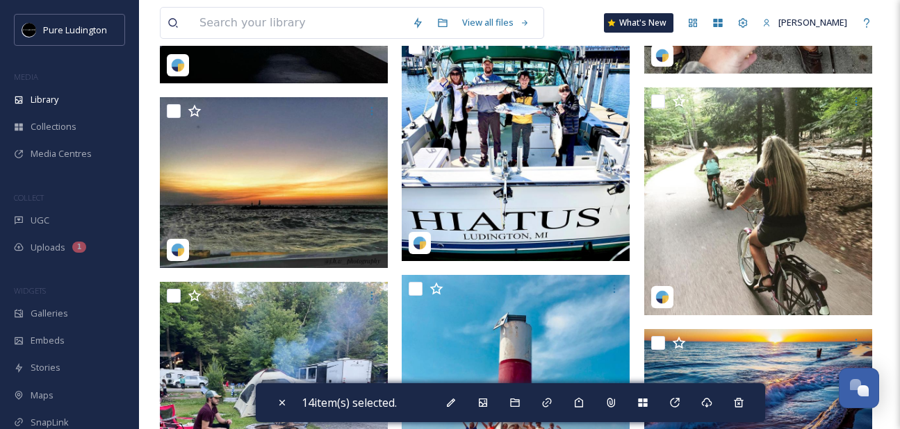
scroll to position [6188, 0]
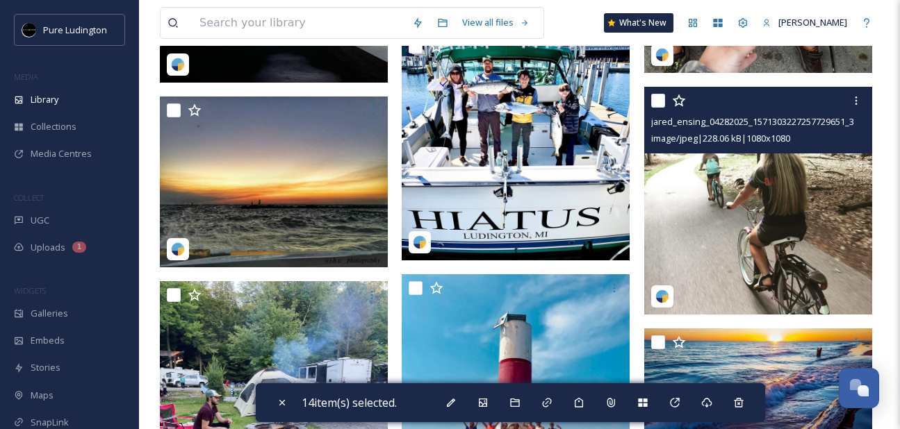
click at [655, 101] on input "checkbox" at bounding box center [658, 101] width 14 height 14
checkbox input "true"
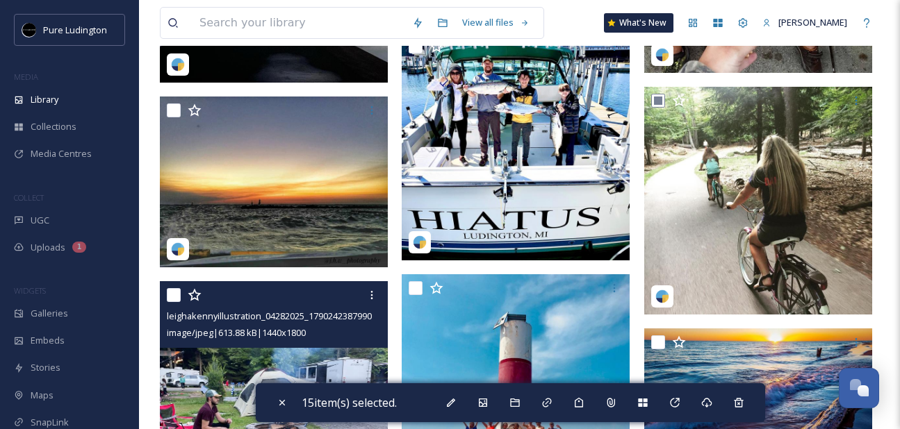
click at [176, 293] on input "checkbox" at bounding box center [174, 295] width 14 height 14
checkbox input "true"
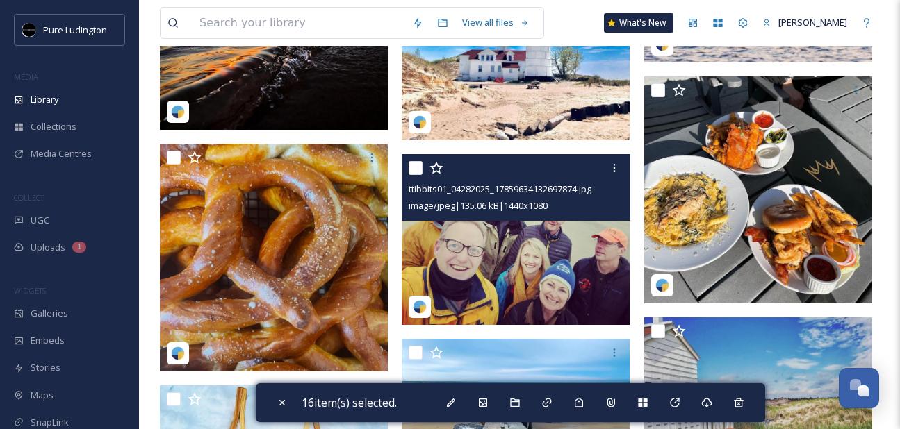
scroll to position [7275, 0]
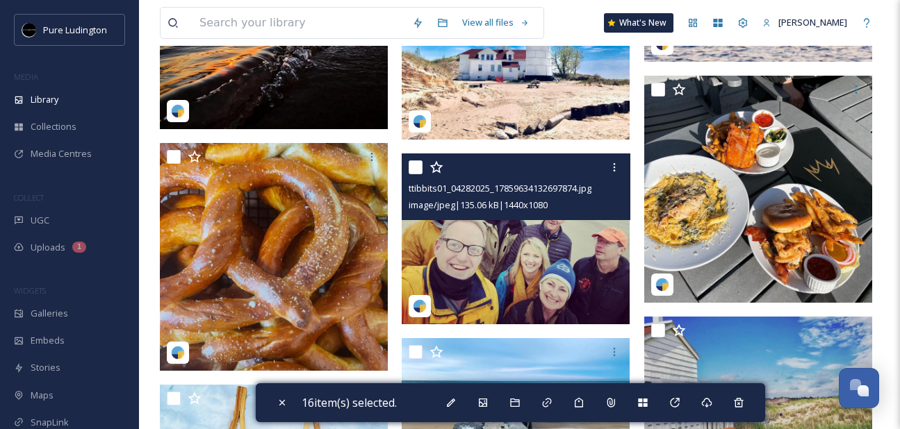
click at [416, 170] on input "checkbox" at bounding box center [416, 168] width 14 height 14
checkbox input "true"
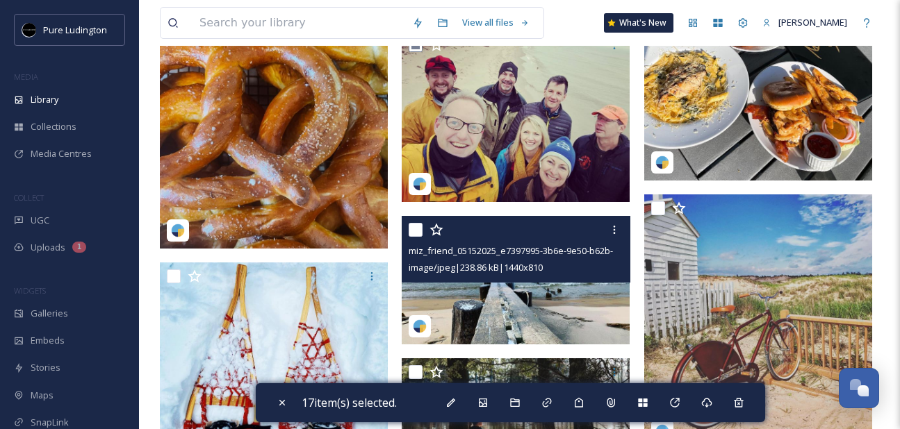
scroll to position [7445, 0]
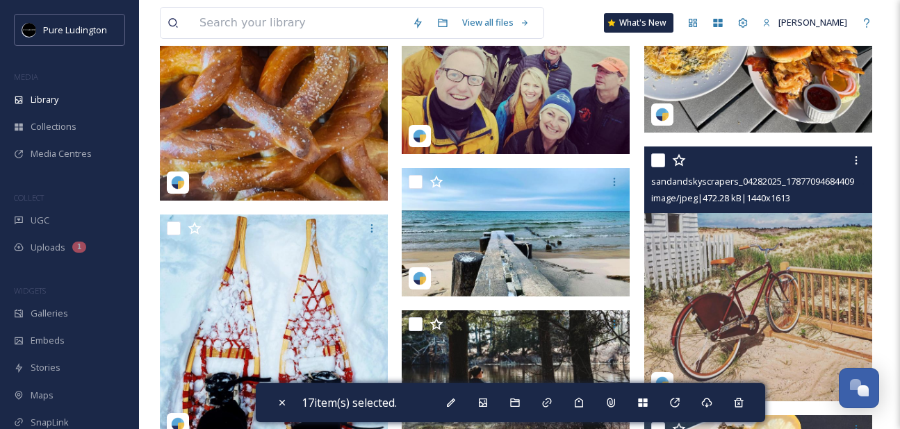
click at [659, 158] on input "checkbox" at bounding box center [658, 161] width 14 height 14
checkbox input "true"
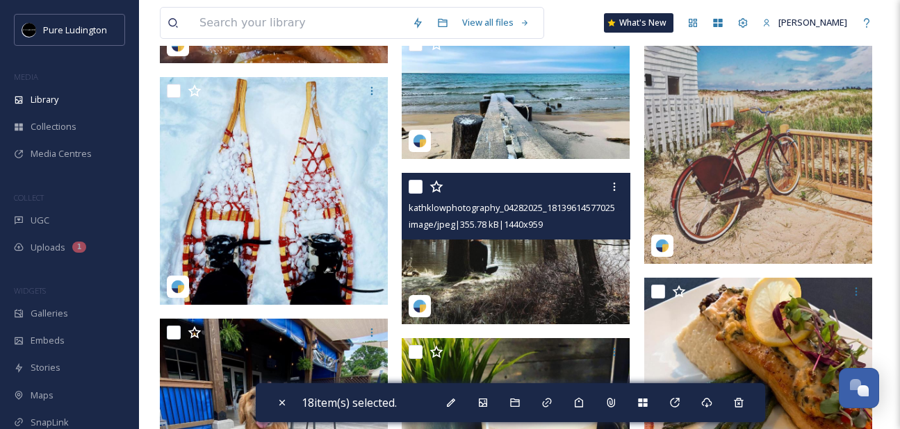
scroll to position [7554, 0]
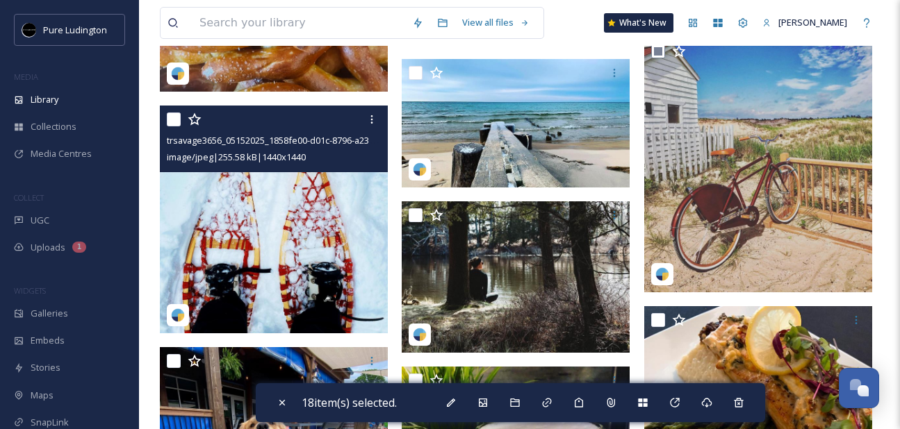
click at [174, 117] on input "checkbox" at bounding box center [174, 120] width 14 height 14
checkbox input "true"
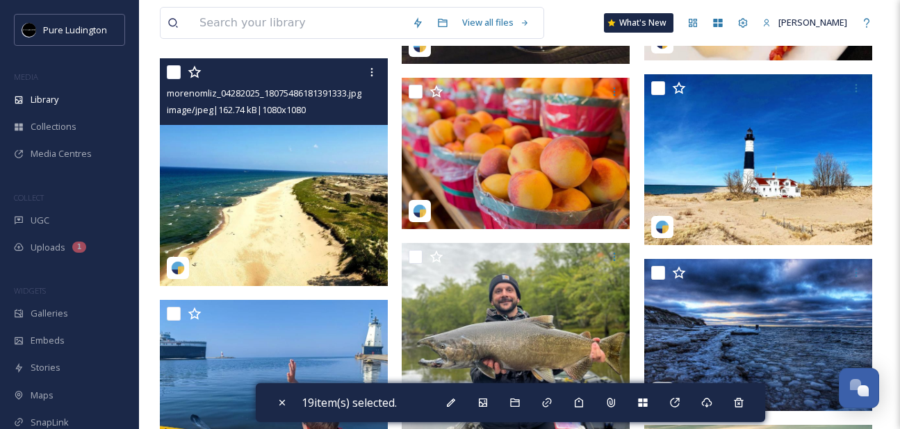
scroll to position [8264, 0]
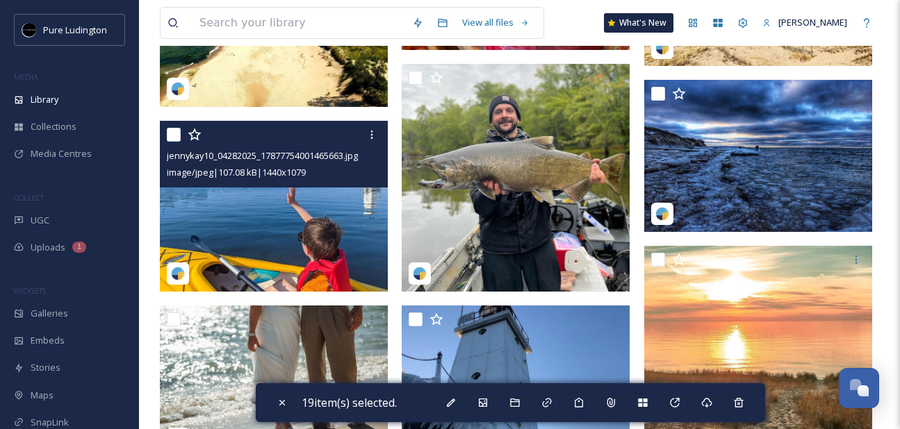
click at [174, 138] on input "checkbox" at bounding box center [174, 135] width 14 height 14
checkbox input "true"
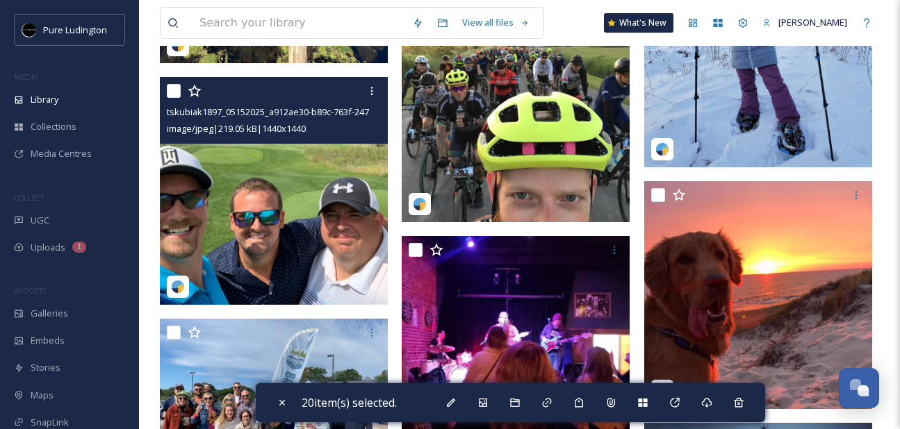
scroll to position [9443, 0]
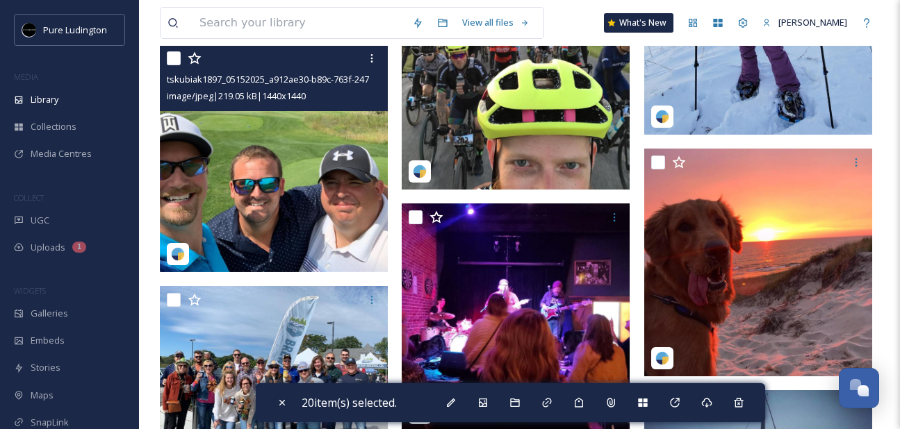
click at [174, 60] on input "checkbox" at bounding box center [174, 58] width 14 height 14
checkbox input "true"
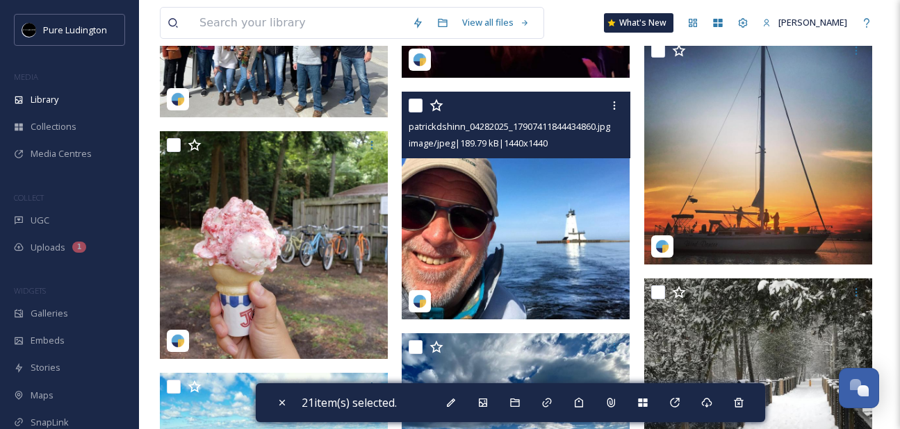
scroll to position [9882, 0]
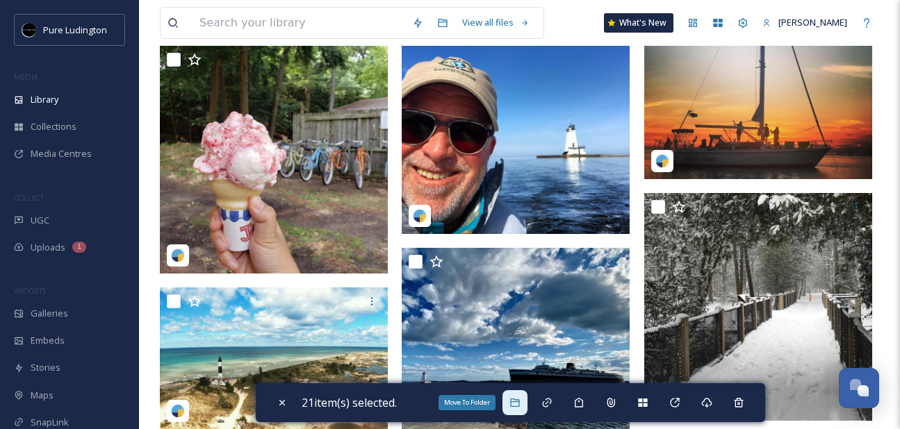
click at [516, 410] on div "Move To Folder" at bounding box center [514, 403] width 25 height 25
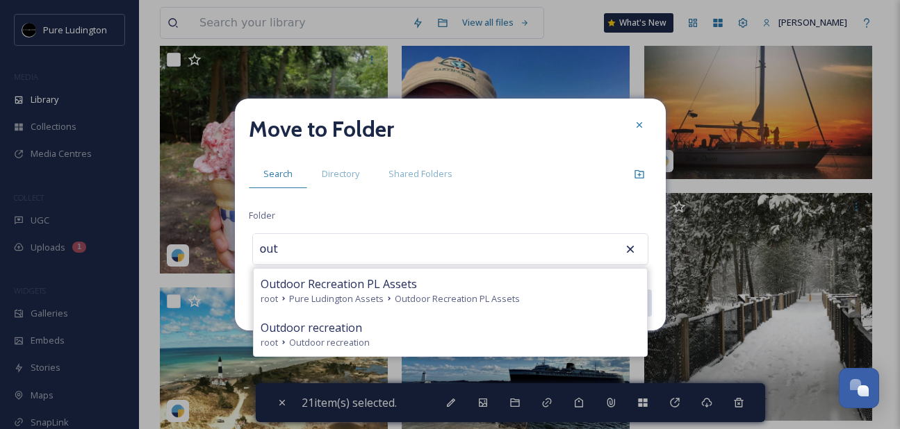
click at [452, 322] on div "Outdoor recreation" at bounding box center [450, 328] width 379 height 17
type input "Outdoor recreation"
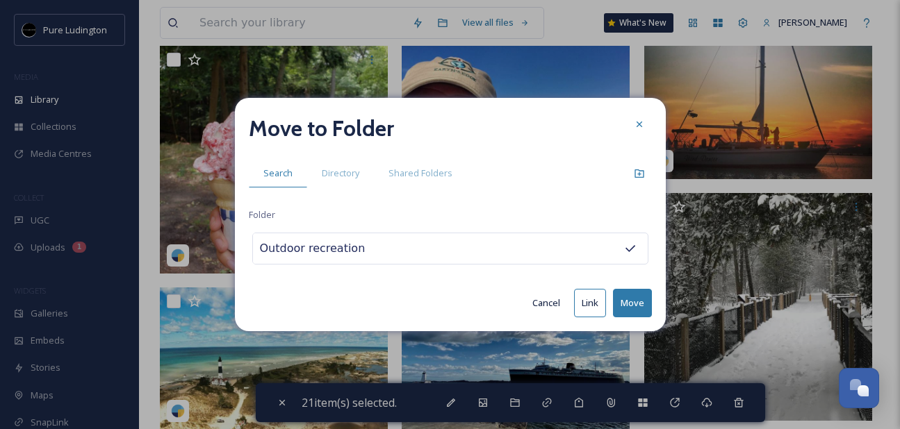
click at [619, 299] on button "Move" at bounding box center [632, 303] width 39 height 28
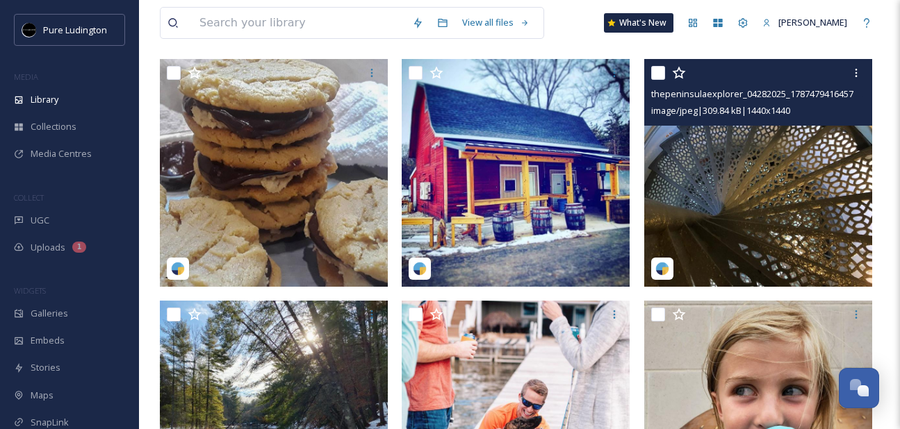
scroll to position [131, 0]
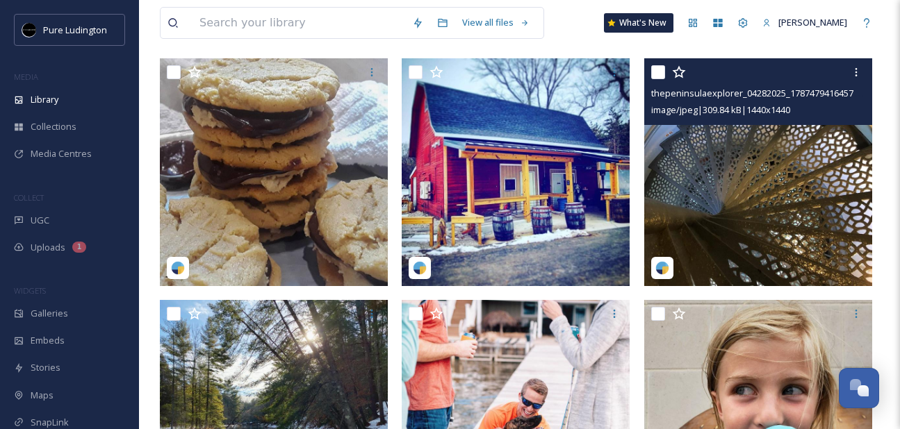
click at [657, 74] on input "checkbox" at bounding box center [658, 72] width 14 height 14
checkbox input "true"
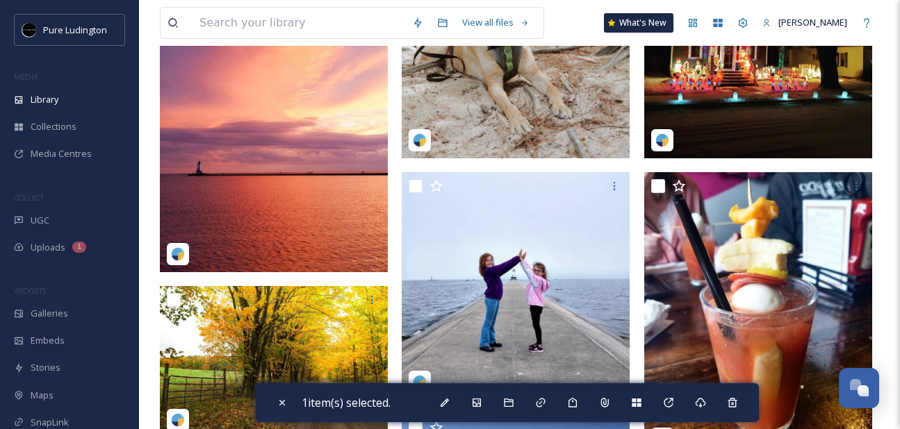
scroll to position [863, 0]
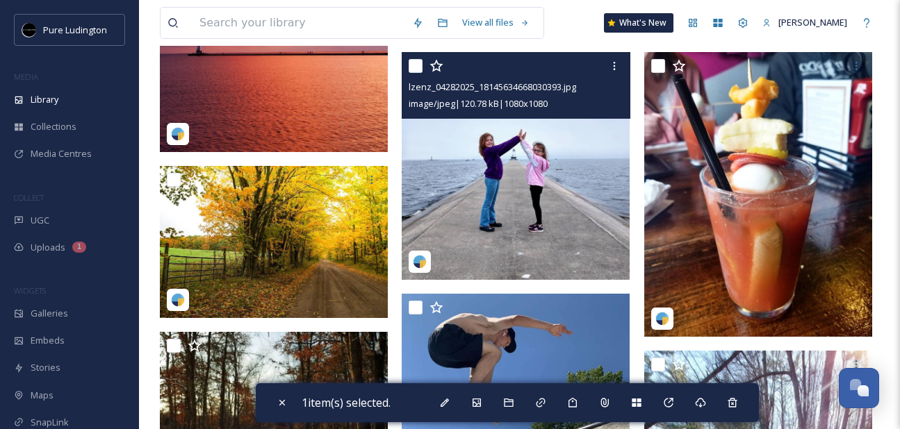
click at [418, 62] on input "checkbox" at bounding box center [416, 66] width 14 height 14
checkbox input "true"
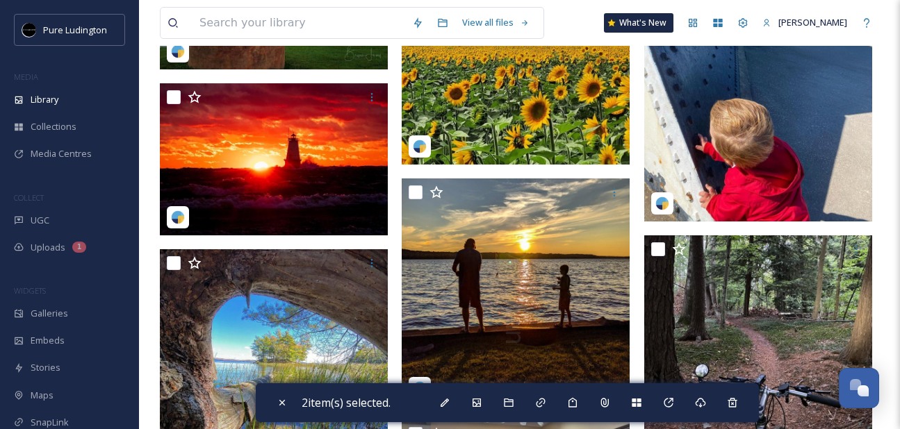
scroll to position [1521, 0]
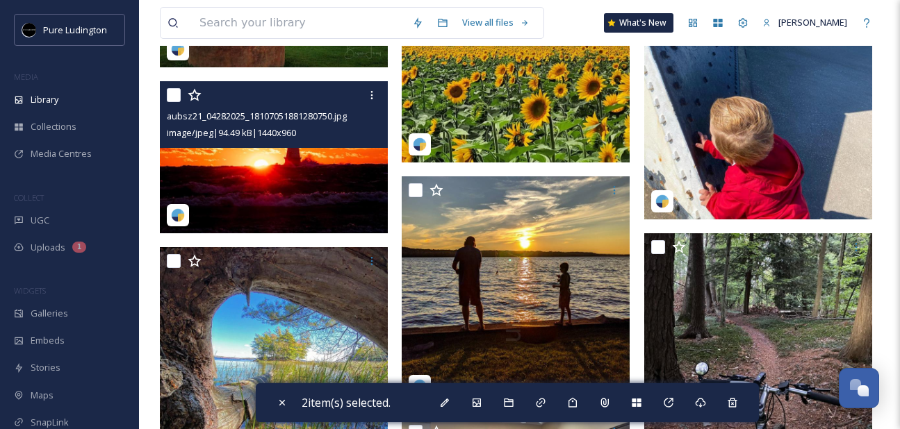
click at [177, 97] on input "checkbox" at bounding box center [174, 95] width 14 height 14
checkbox input "true"
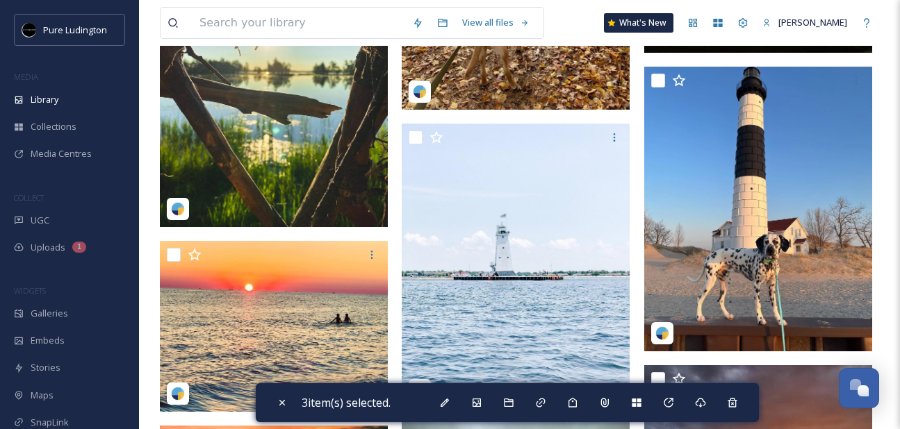
scroll to position [2438, 0]
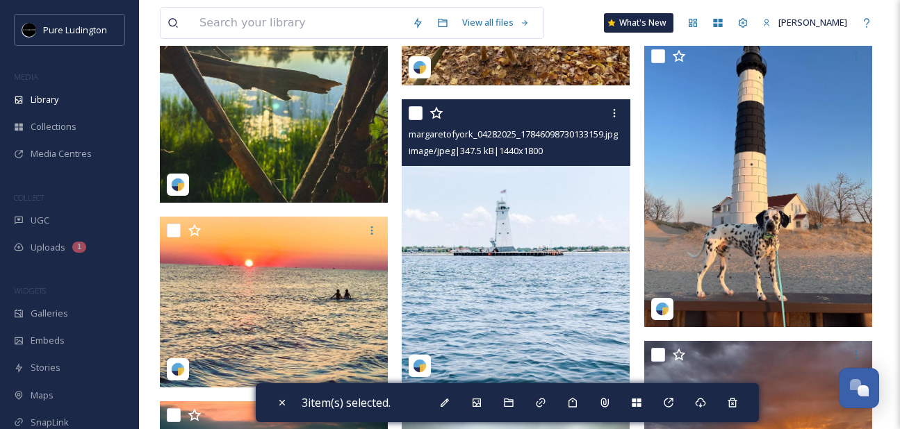
click at [412, 115] on input "checkbox" at bounding box center [416, 113] width 14 height 14
checkbox input "true"
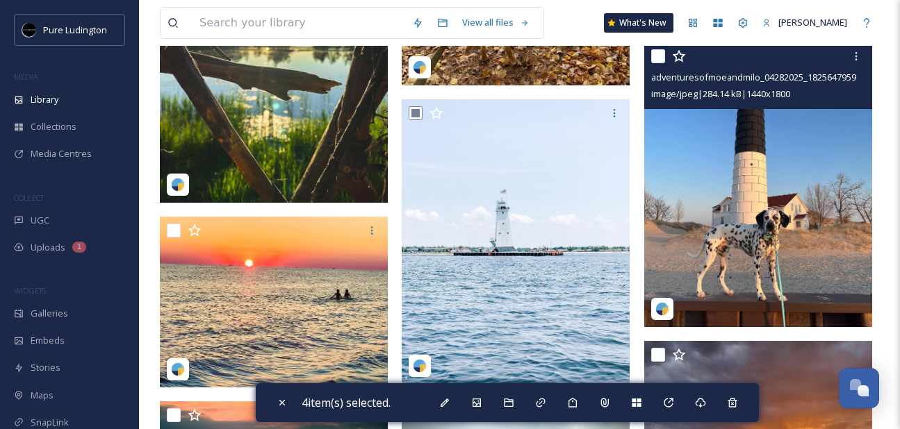
click at [657, 55] on input "checkbox" at bounding box center [658, 56] width 14 height 14
checkbox input "true"
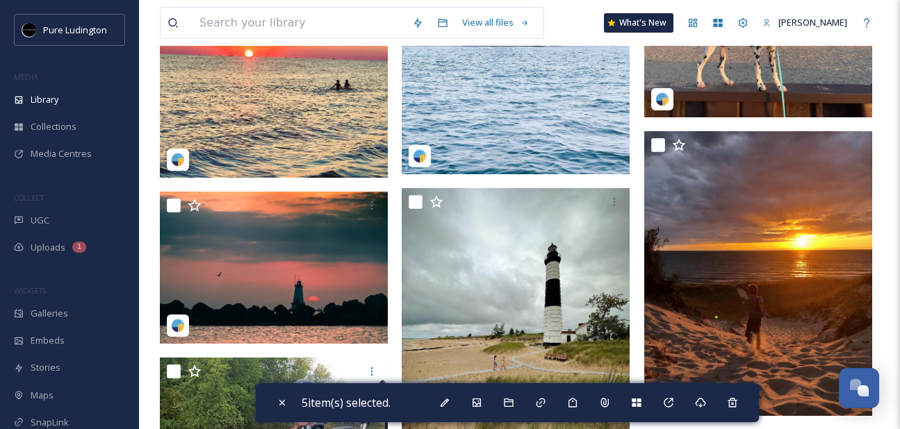
scroll to position [2698, 0]
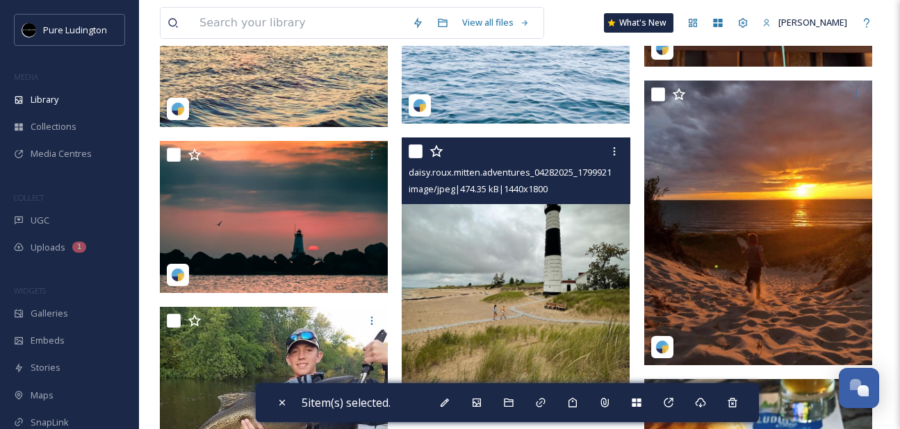
click at [417, 153] on input "checkbox" at bounding box center [416, 152] width 14 height 14
checkbox input "true"
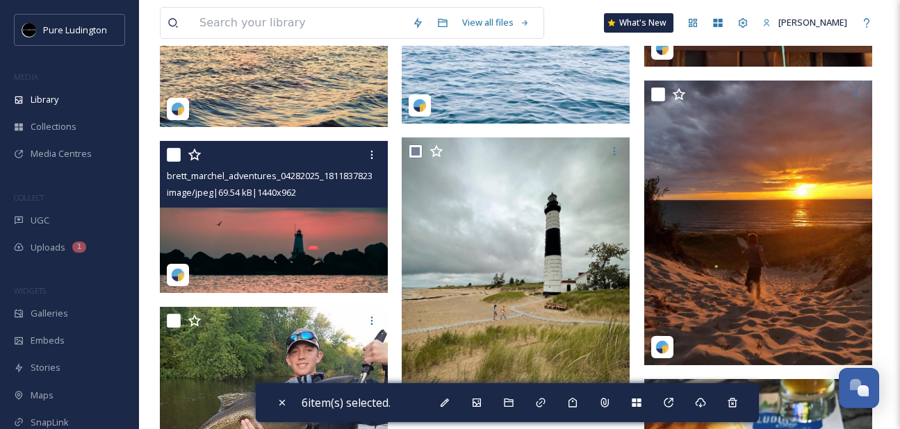
click at [178, 154] on input "checkbox" at bounding box center [174, 155] width 14 height 14
checkbox input "true"
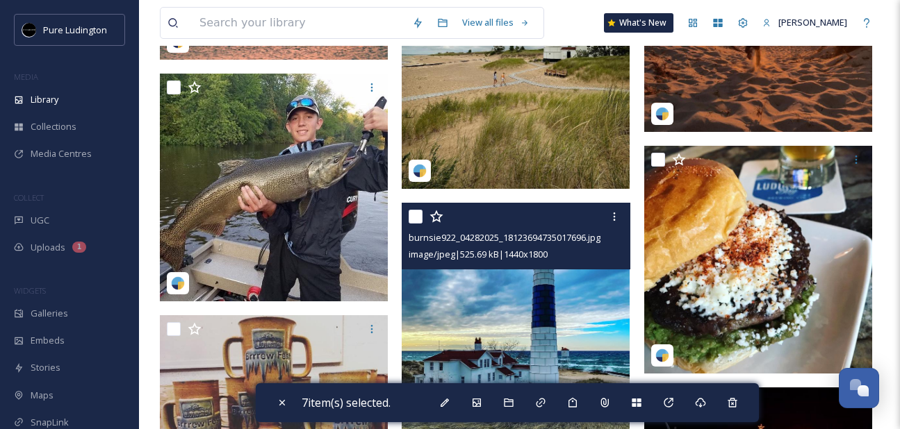
click at [413, 218] on input "checkbox" at bounding box center [416, 217] width 14 height 14
checkbox input "true"
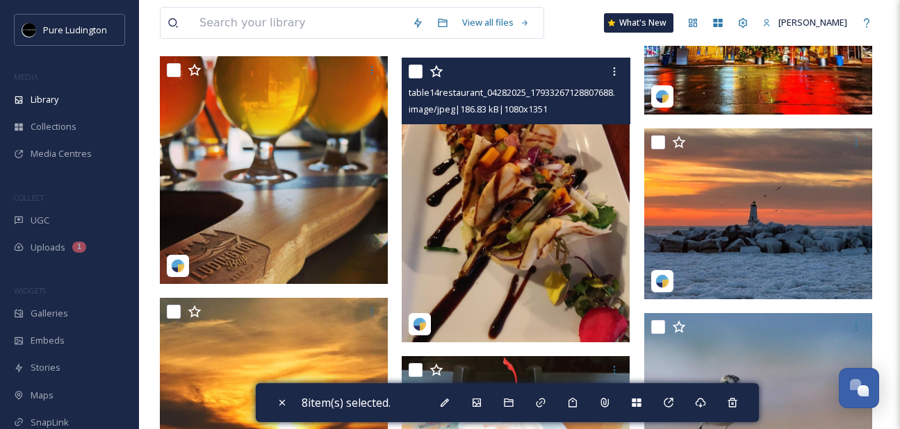
scroll to position [3314, 0]
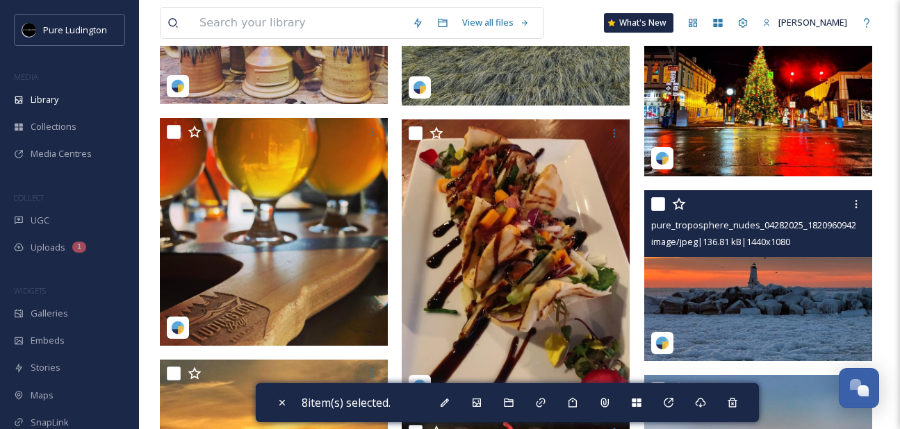
click at [655, 208] on input "checkbox" at bounding box center [658, 204] width 14 height 14
checkbox input "true"
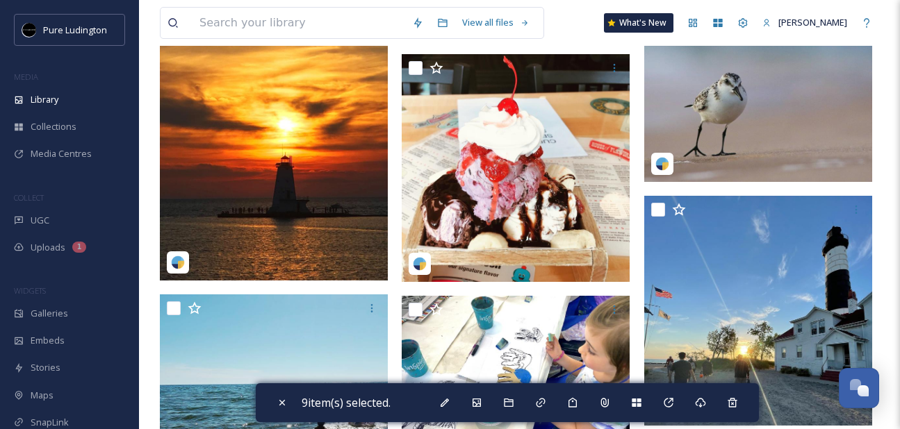
scroll to position [3705, 0]
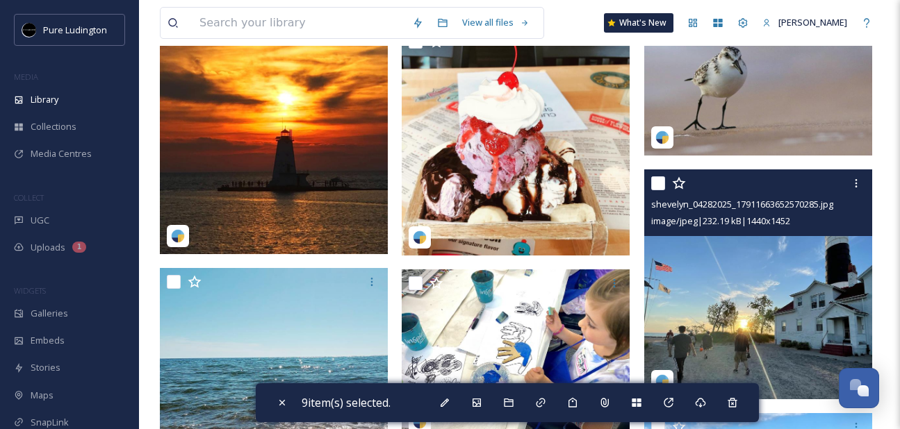
click at [658, 184] on input "checkbox" at bounding box center [658, 184] width 14 height 14
checkbox input "true"
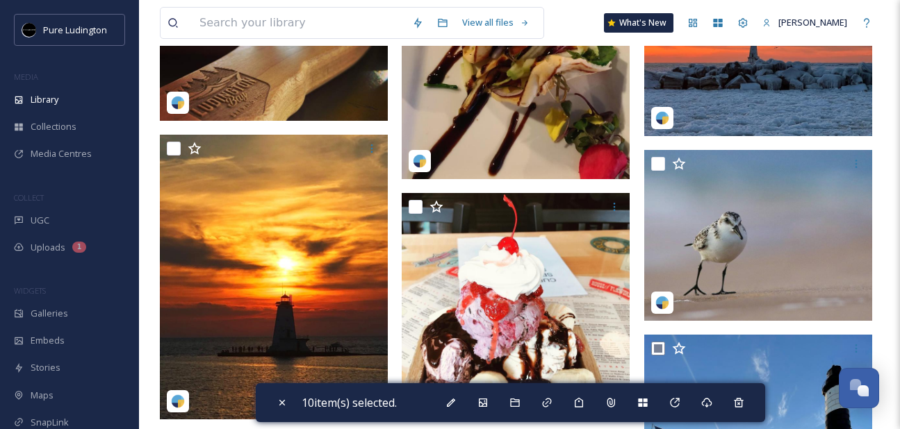
scroll to position [3530, 0]
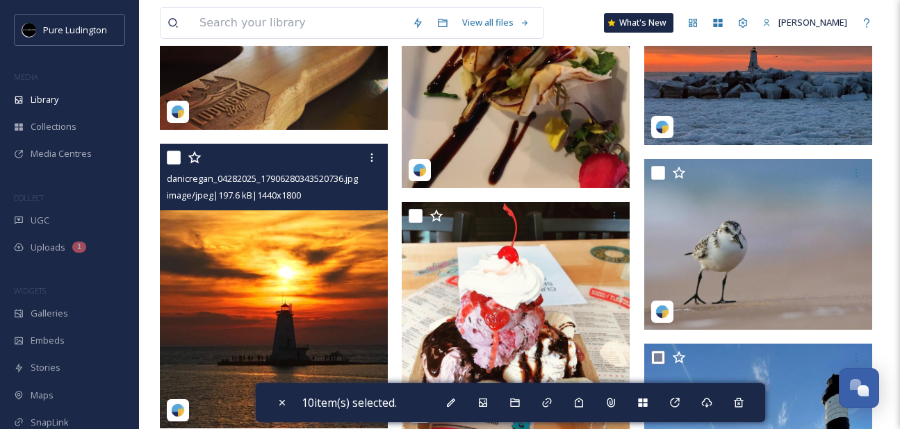
click at [175, 155] on input "checkbox" at bounding box center [174, 158] width 14 height 14
checkbox input "true"
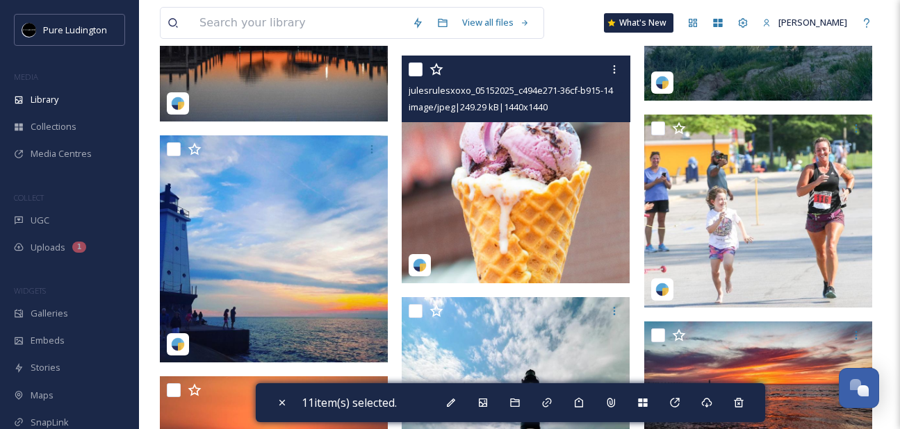
scroll to position [4344, 0]
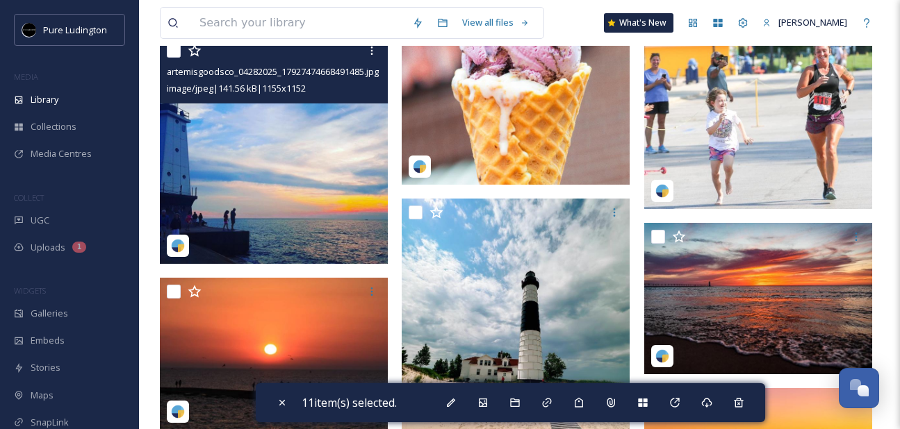
click at [173, 54] on input "checkbox" at bounding box center [174, 51] width 14 height 14
checkbox input "true"
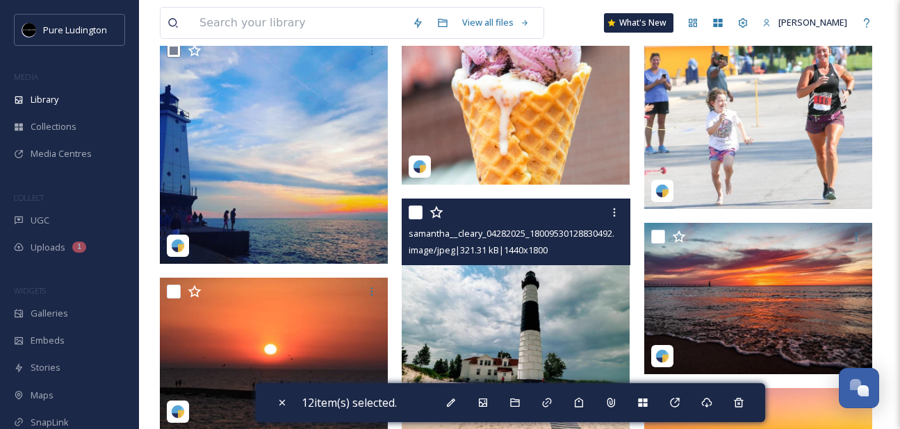
click at [415, 213] on input "checkbox" at bounding box center [416, 213] width 14 height 14
checkbox input "true"
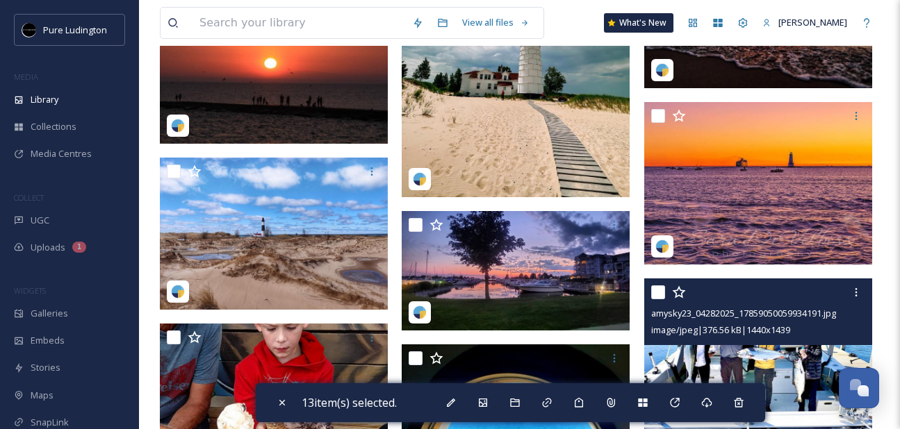
scroll to position [4671, 0]
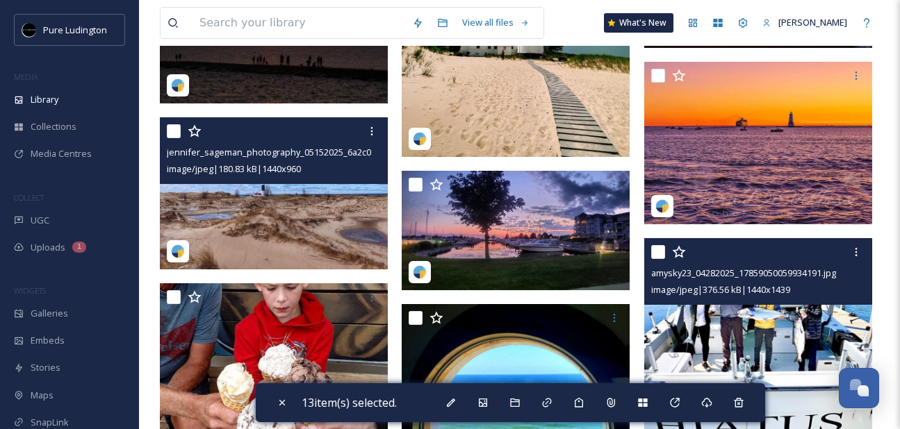
click at [174, 133] on input "checkbox" at bounding box center [174, 131] width 14 height 14
checkbox input "true"
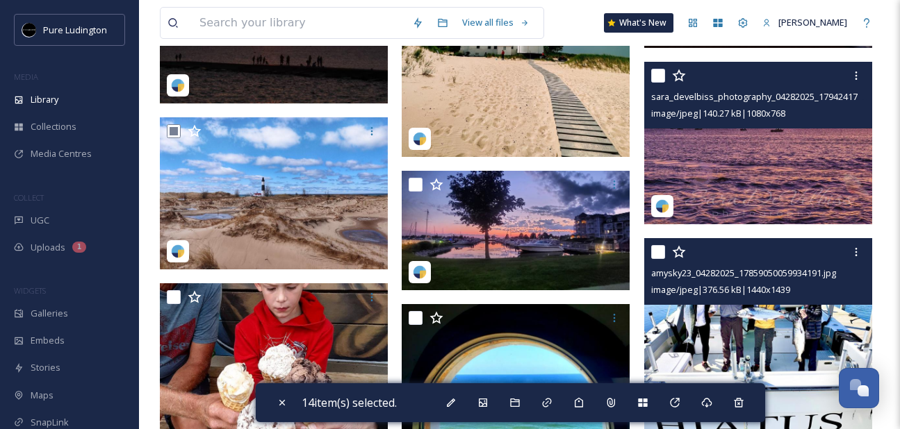
click at [658, 78] on input "checkbox" at bounding box center [658, 76] width 14 height 14
checkbox input "true"
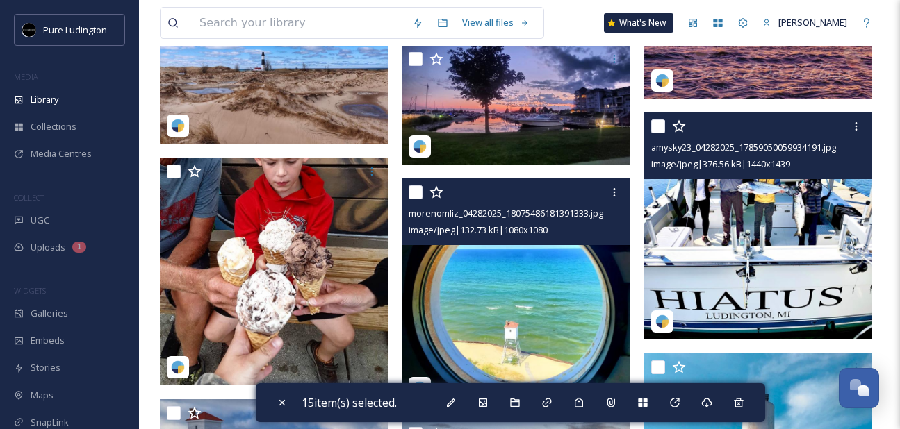
scroll to position [4835, 0]
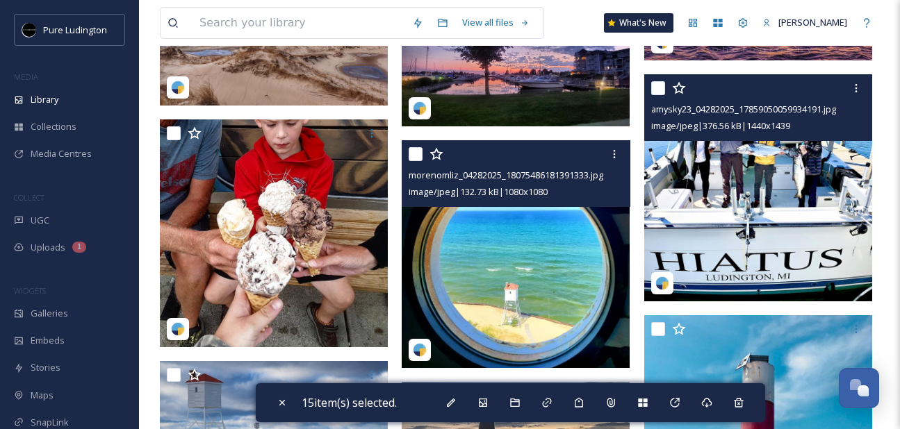
click at [413, 154] on input "checkbox" at bounding box center [416, 154] width 14 height 14
checkbox input "true"
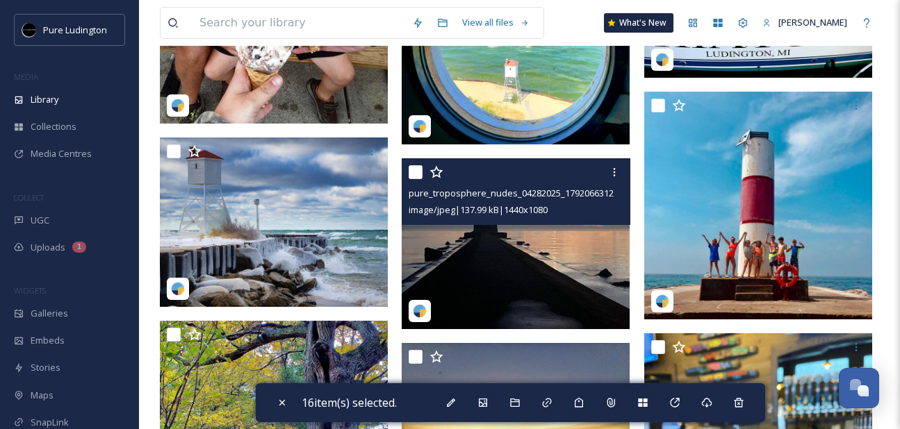
scroll to position [5059, 0]
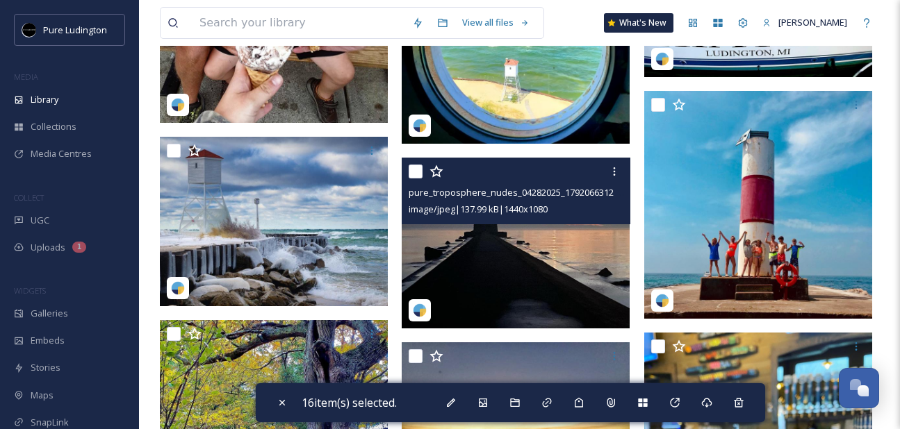
click at [418, 174] on input "checkbox" at bounding box center [416, 172] width 14 height 14
checkbox input "true"
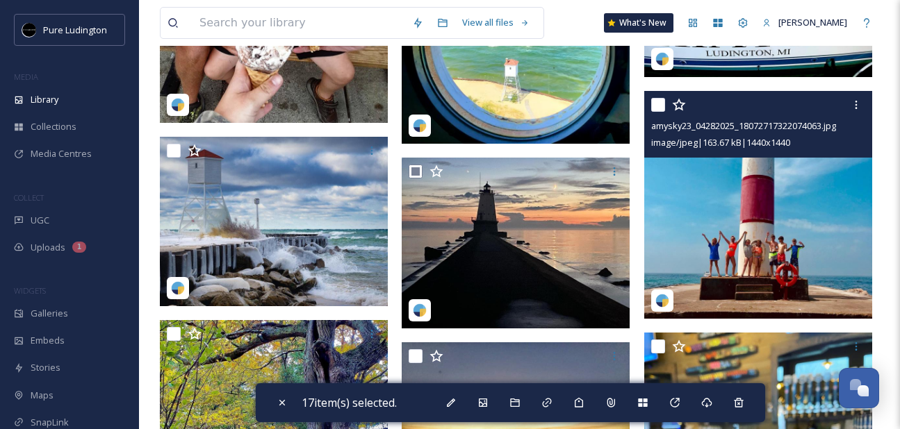
click at [653, 106] on input "checkbox" at bounding box center [658, 105] width 14 height 14
checkbox input "true"
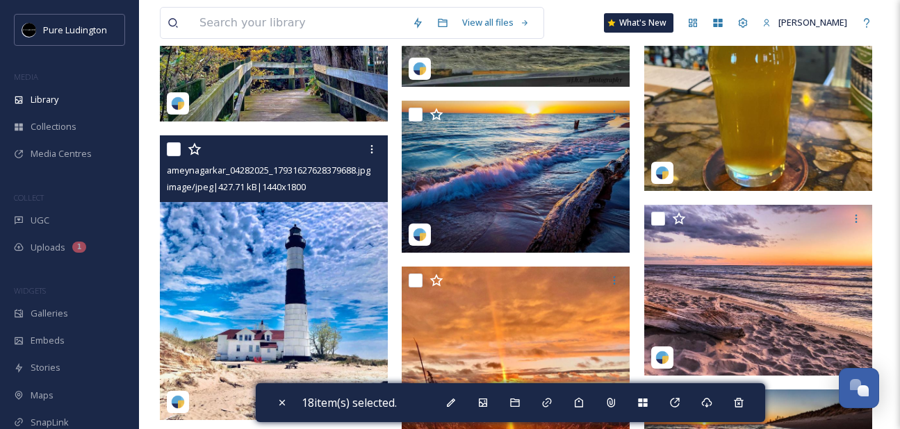
scroll to position [5480, 0]
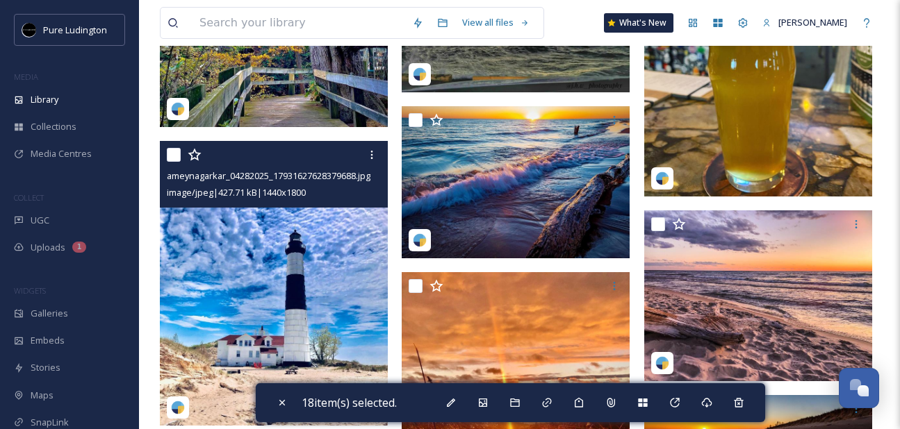
click at [173, 155] on input "checkbox" at bounding box center [174, 155] width 14 height 14
checkbox input "true"
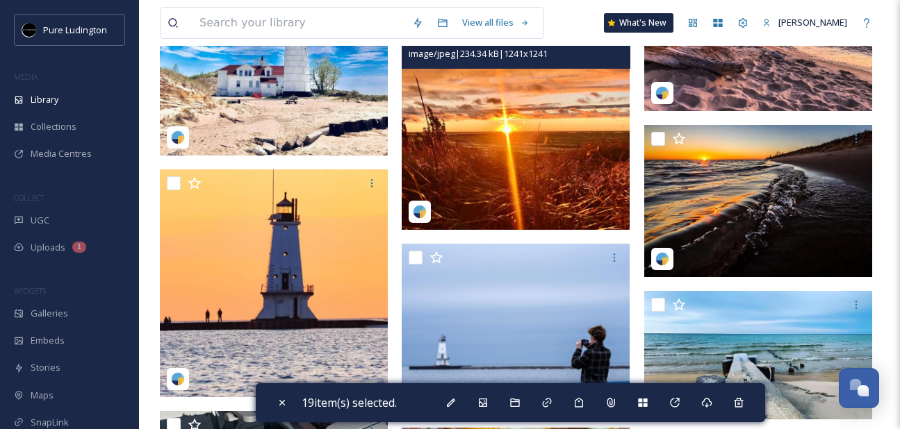
scroll to position [5762, 0]
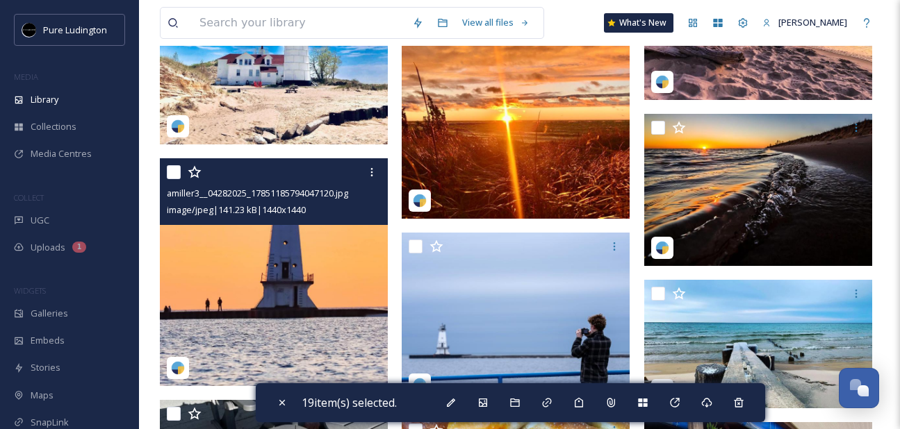
click at [171, 174] on input "checkbox" at bounding box center [174, 172] width 14 height 14
checkbox input "true"
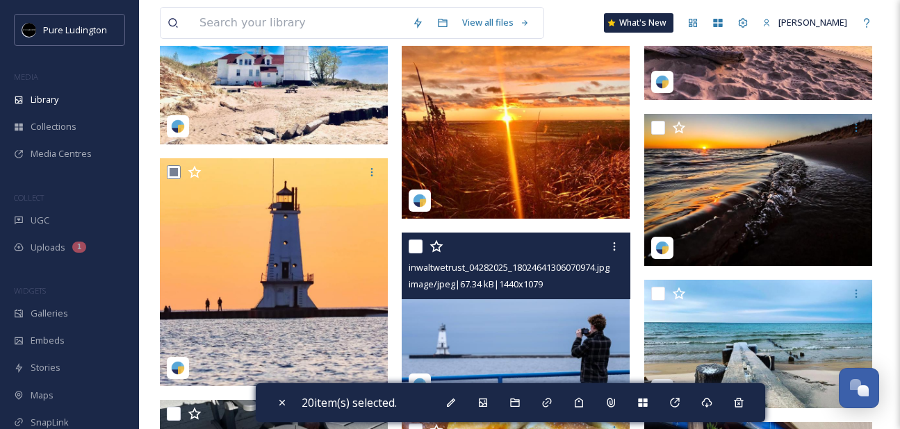
click at [416, 245] on input "checkbox" at bounding box center [416, 247] width 14 height 14
checkbox input "true"
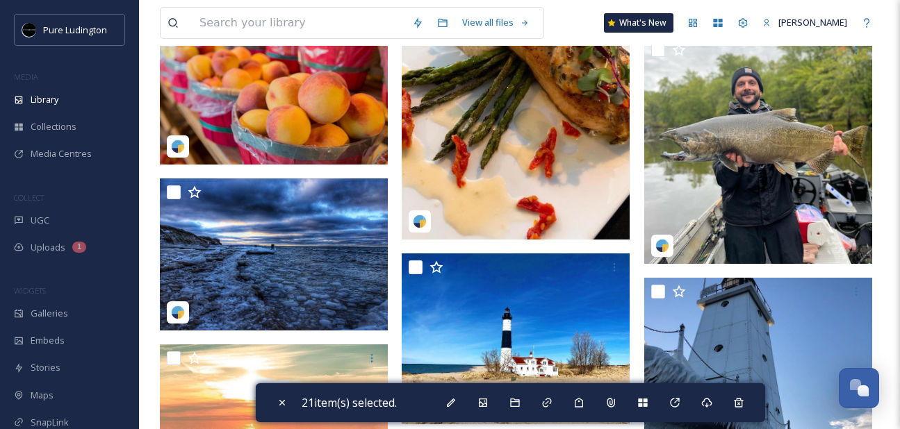
scroll to position [6669, 0]
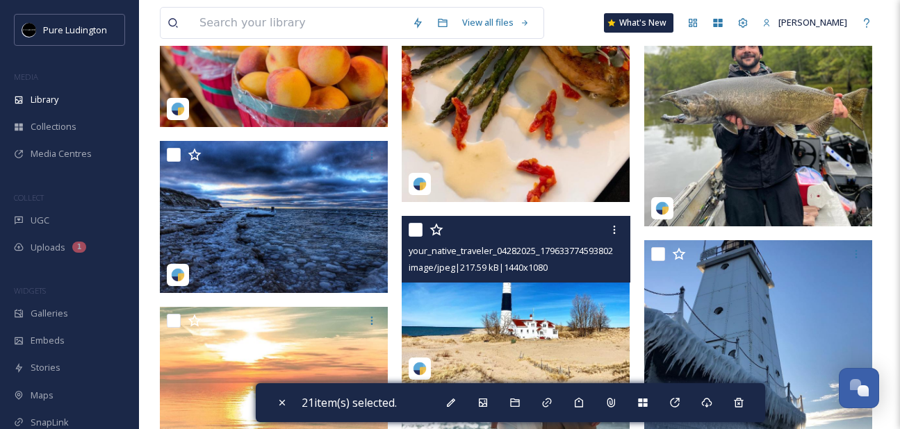
click at [417, 230] on input "checkbox" at bounding box center [416, 230] width 14 height 14
checkbox input "true"
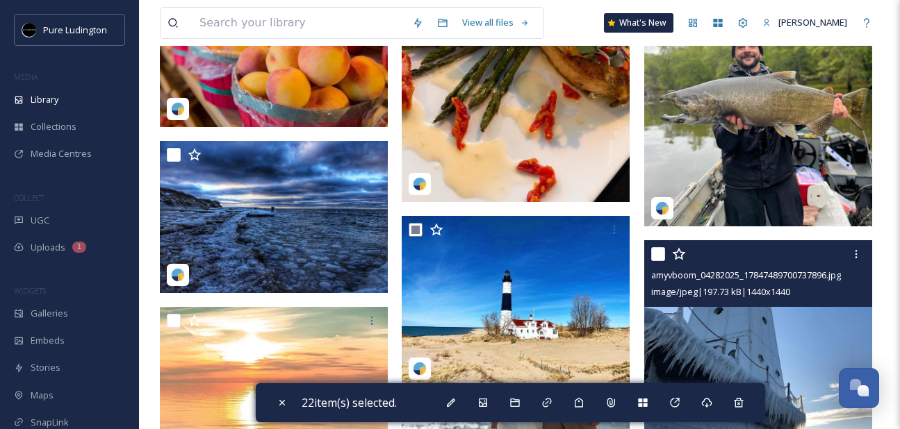
click at [653, 252] on input "checkbox" at bounding box center [658, 254] width 14 height 14
checkbox input "true"
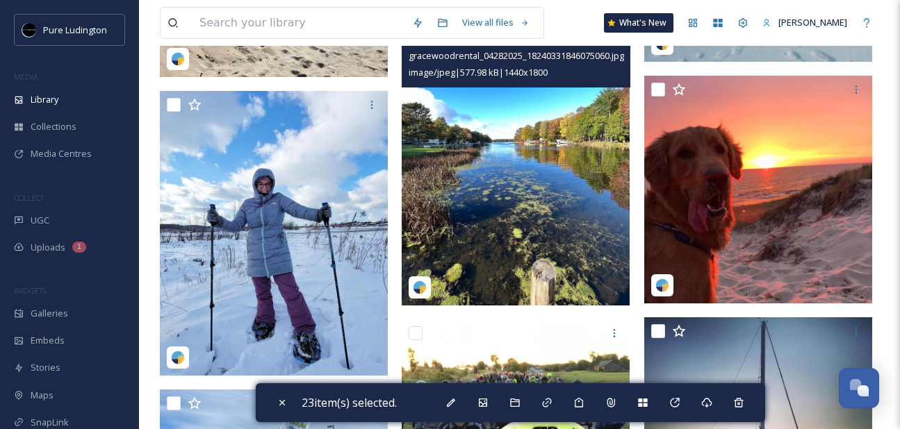
scroll to position [7705, 0]
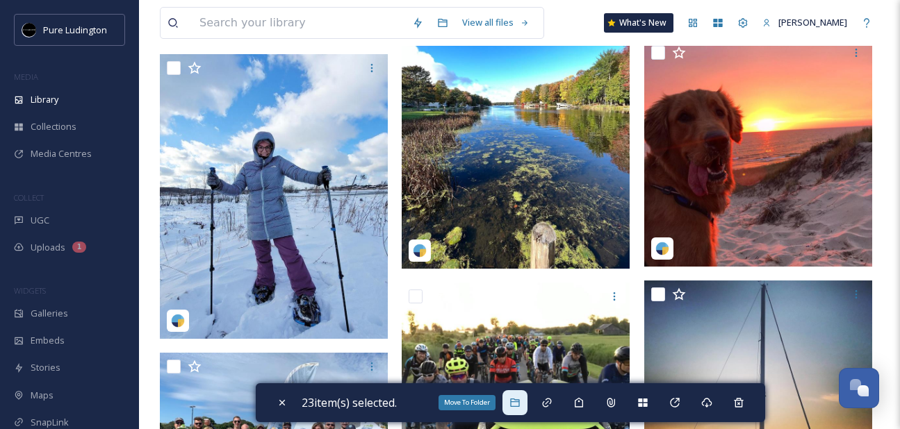
click at [514, 400] on icon at bounding box center [514, 402] width 11 height 11
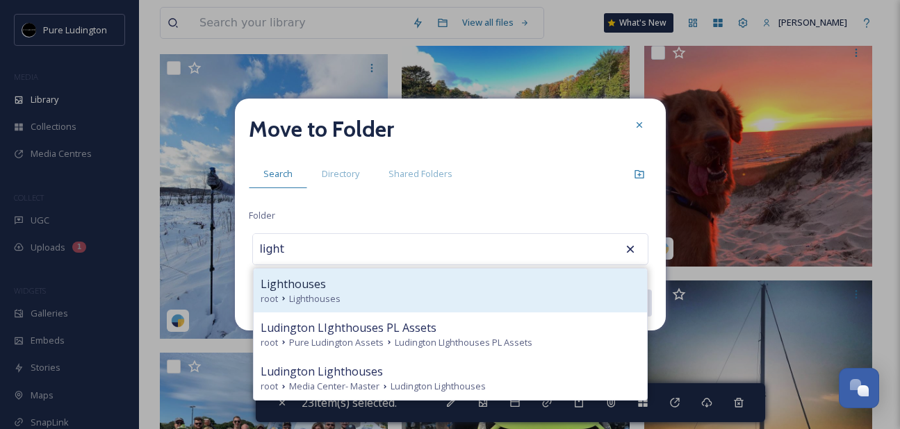
click at [470, 288] on div "Lighthouses" at bounding box center [450, 284] width 379 height 17
type input "Lighthouses"
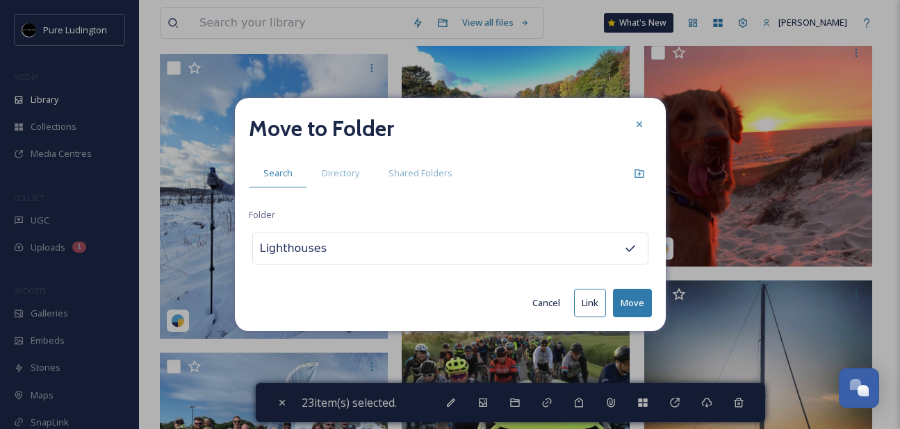
click at [625, 299] on button "Move" at bounding box center [632, 303] width 39 height 28
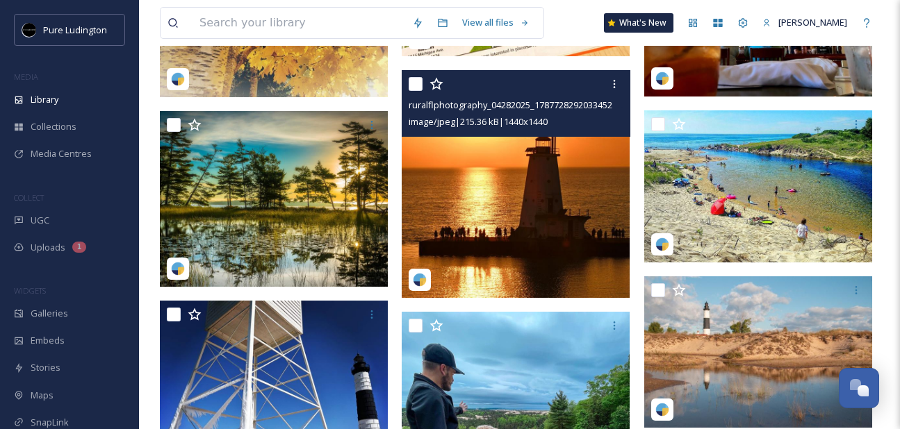
click at [419, 85] on input "checkbox" at bounding box center [416, 84] width 14 height 14
checkbox input "true"
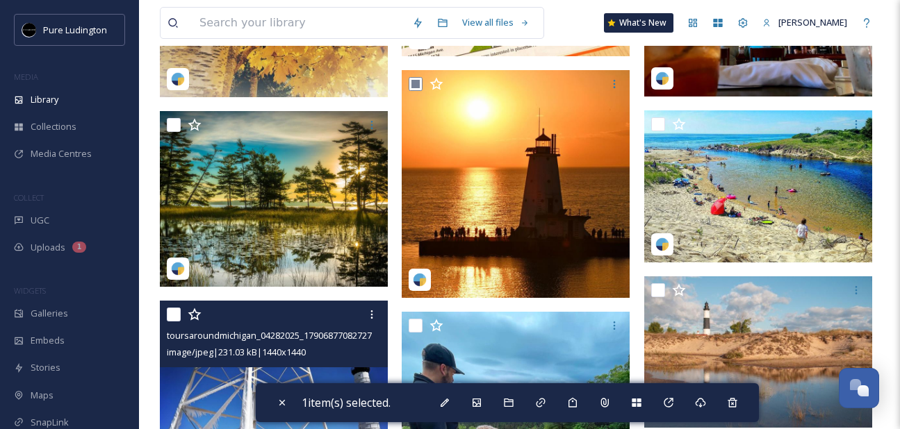
click at [175, 311] on input "checkbox" at bounding box center [174, 315] width 14 height 14
checkbox input "true"
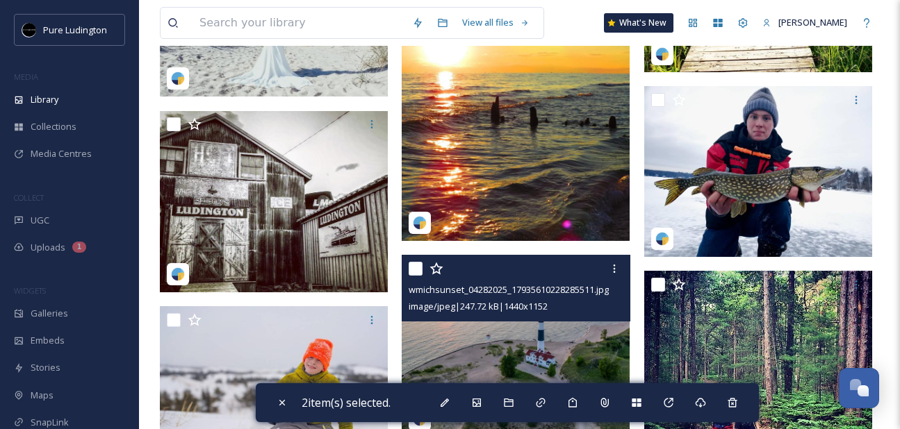
scroll to position [8470, 0]
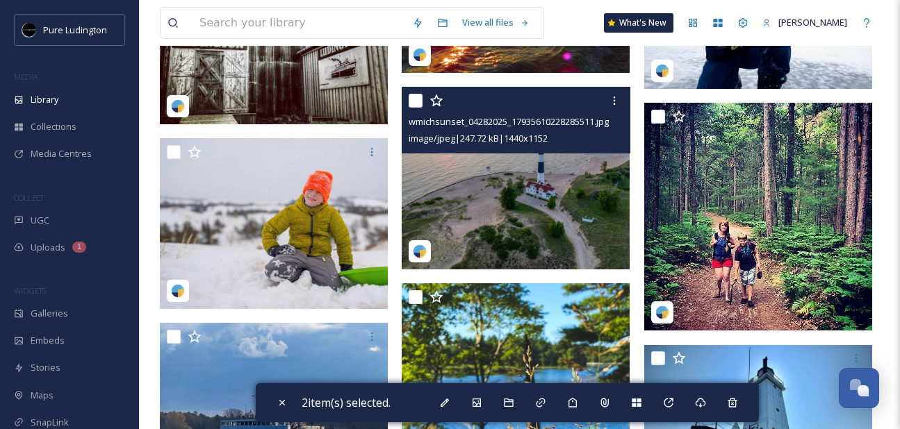
click at [418, 100] on input "checkbox" at bounding box center [416, 101] width 14 height 14
checkbox input "true"
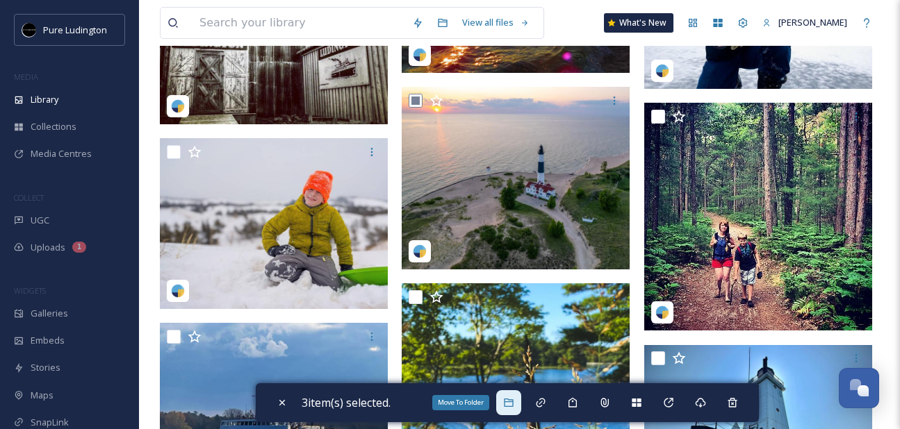
click at [508, 402] on icon at bounding box center [508, 403] width 9 height 8
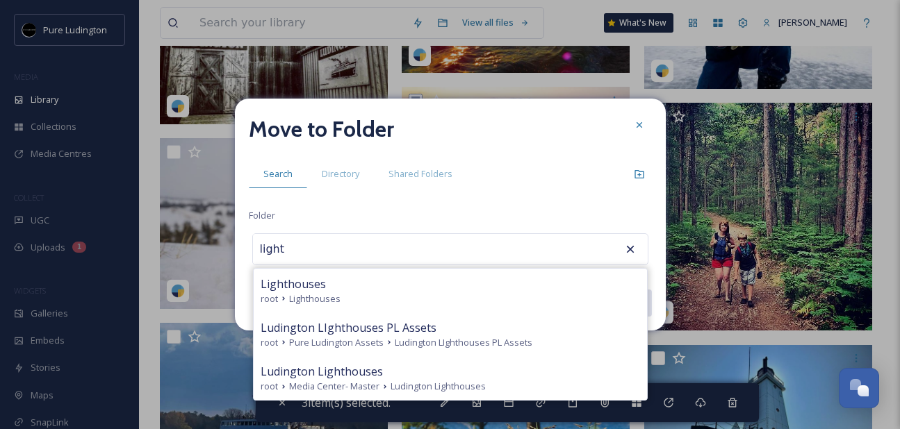
click at [464, 280] on div "Lighthouses" at bounding box center [450, 284] width 379 height 17
type input "Lighthouses"
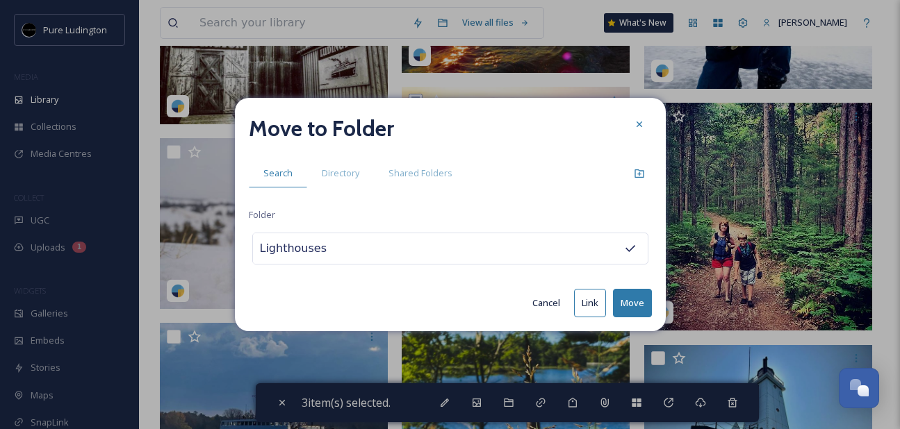
click at [623, 300] on button "Move" at bounding box center [632, 303] width 39 height 28
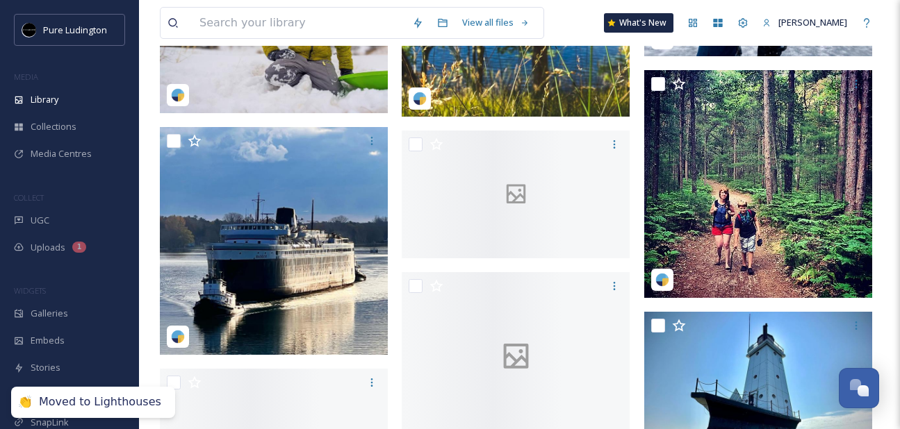
scroll to position [8275, 0]
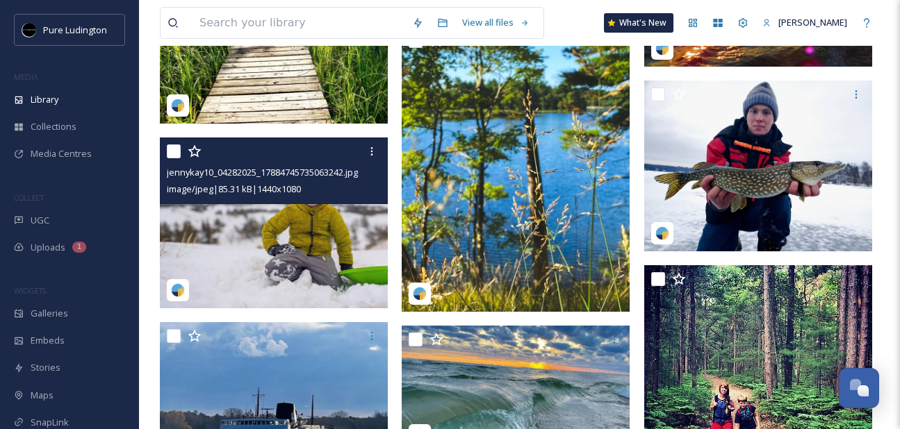
click at [170, 158] on div at bounding box center [276, 151] width 218 height 25
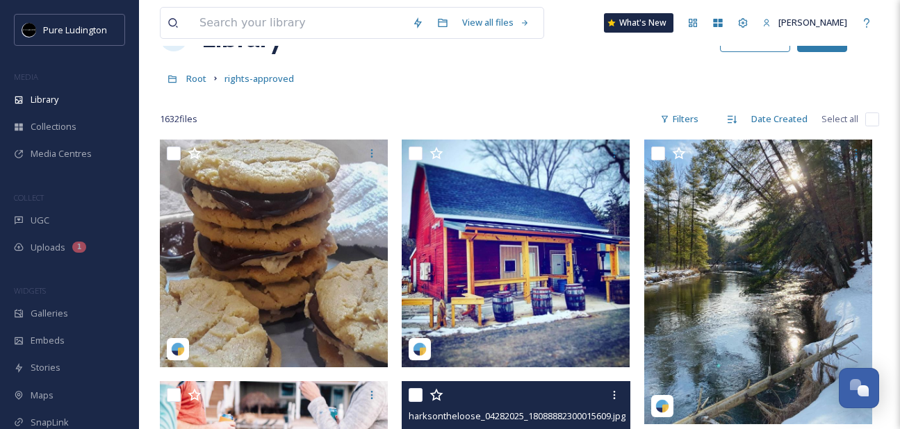
scroll to position [48, 0]
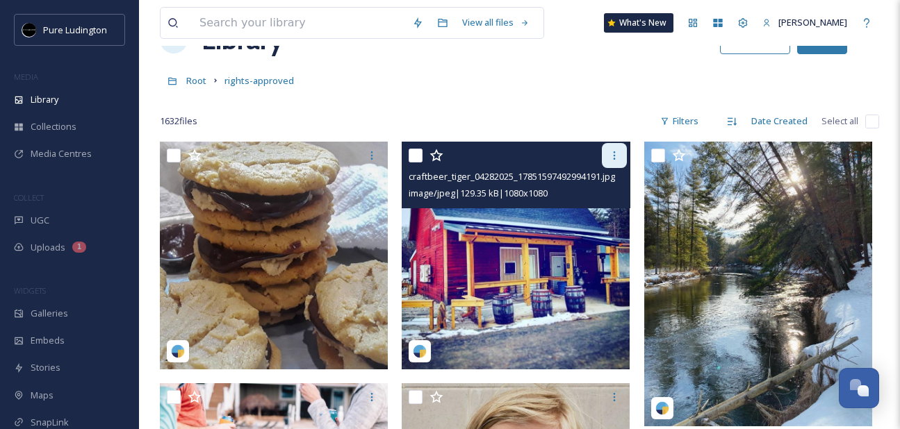
click at [608, 163] on div at bounding box center [614, 155] width 25 height 25
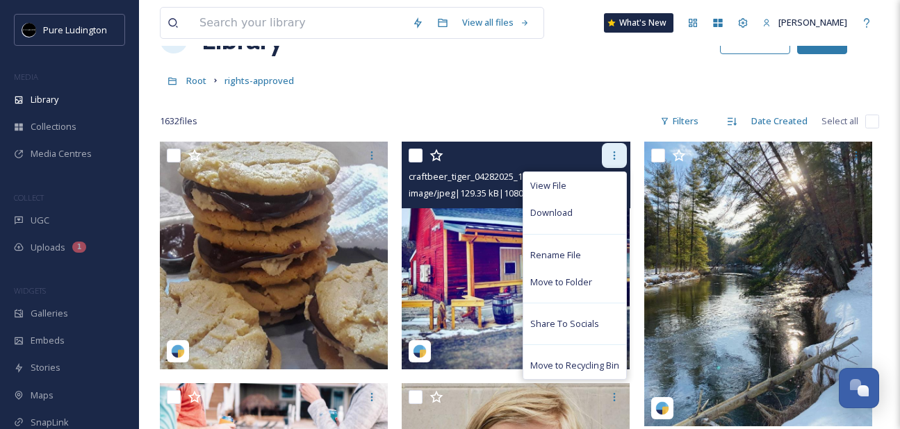
click at [612, 152] on icon at bounding box center [614, 155] width 11 height 11
click at [464, 227] on img at bounding box center [516, 256] width 228 height 228
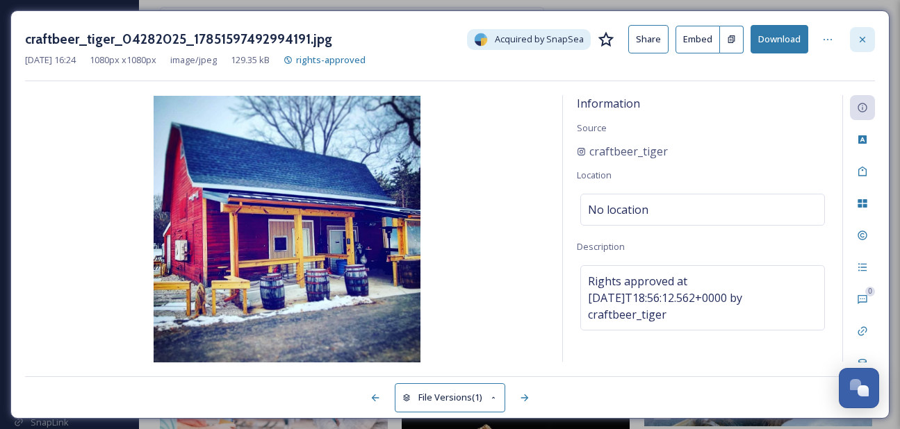
click at [860, 42] on icon at bounding box center [862, 39] width 11 height 11
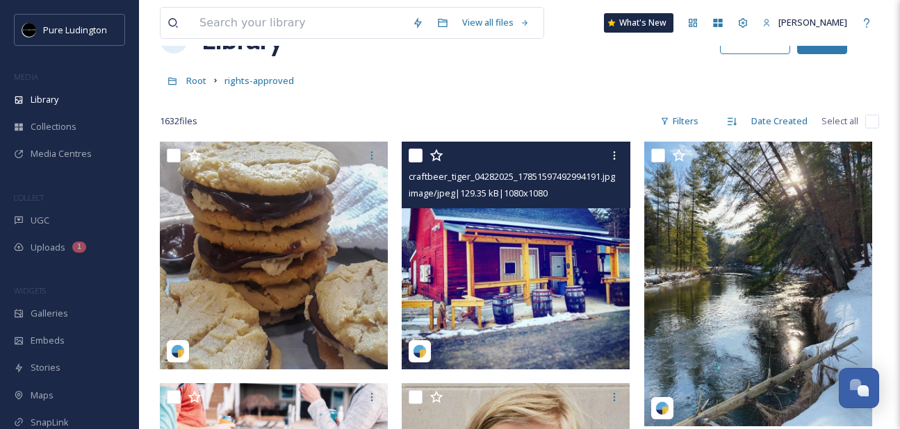
click at [409, 154] on input "checkbox" at bounding box center [416, 156] width 14 height 14
checkbox input "true"
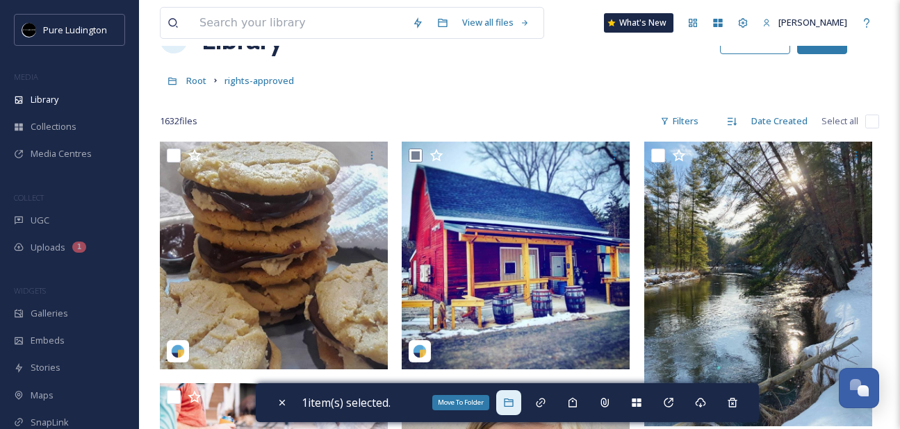
click at [507, 404] on icon at bounding box center [508, 402] width 11 height 11
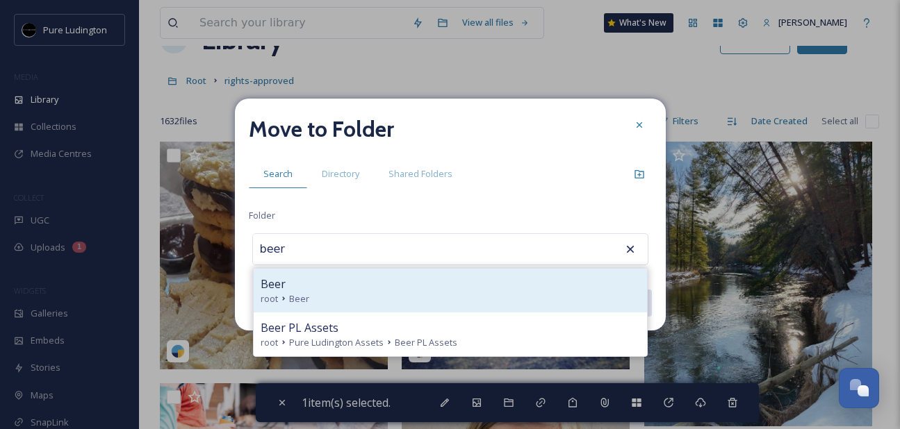
click at [465, 286] on div "Beer" at bounding box center [450, 284] width 379 height 17
type input "Beer"
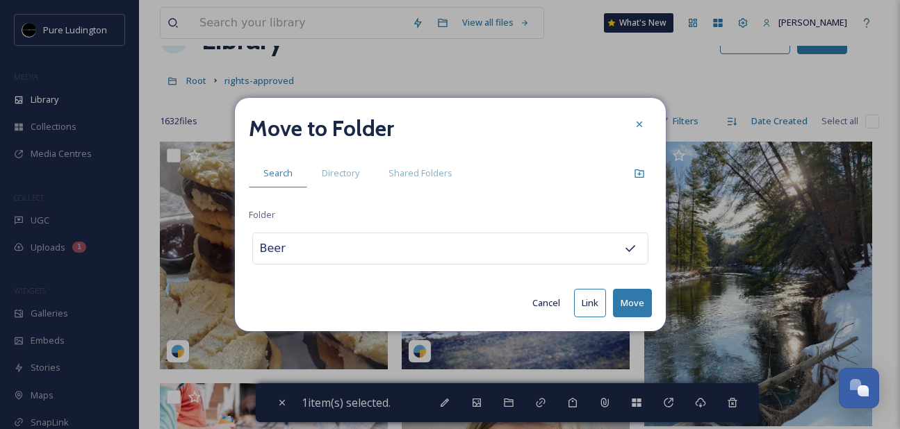
click at [622, 306] on button "Move" at bounding box center [632, 303] width 39 height 28
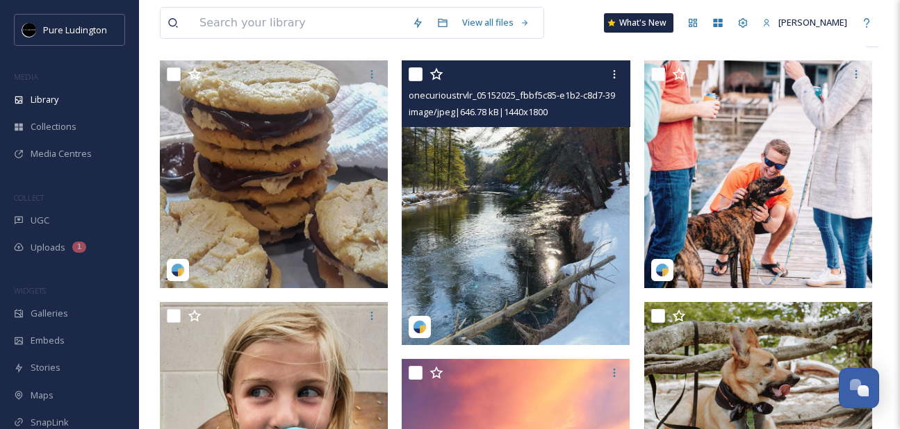
scroll to position [136, 0]
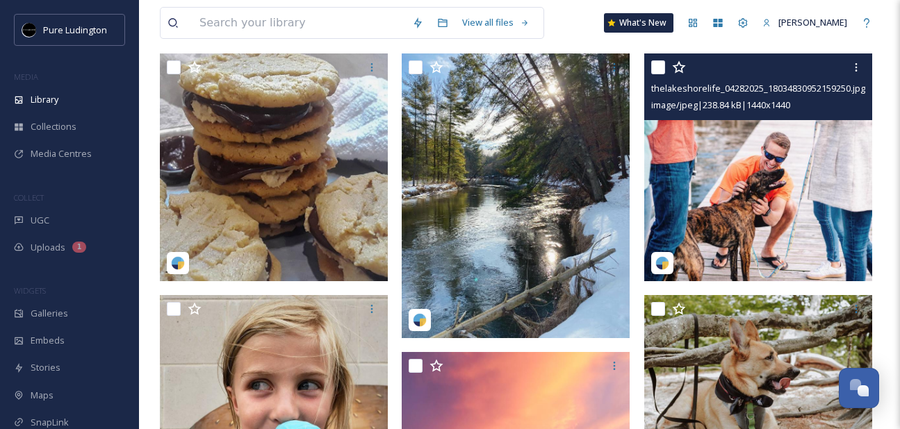
click at [653, 71] on input "checkbox" at bounding box center [658, 67] width 14 height 14
checkbox input "true"
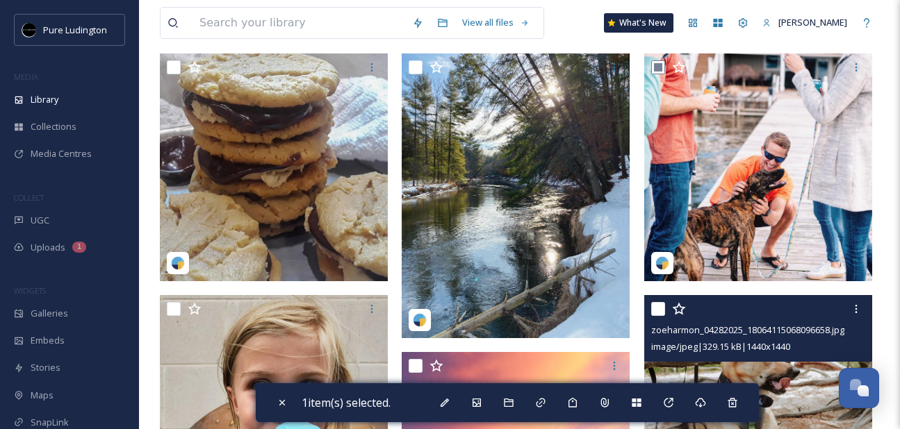
click at [655, 311] on input "checkbox" at bounding box center [658, 309] width 14 height 14
checkbox input "true"
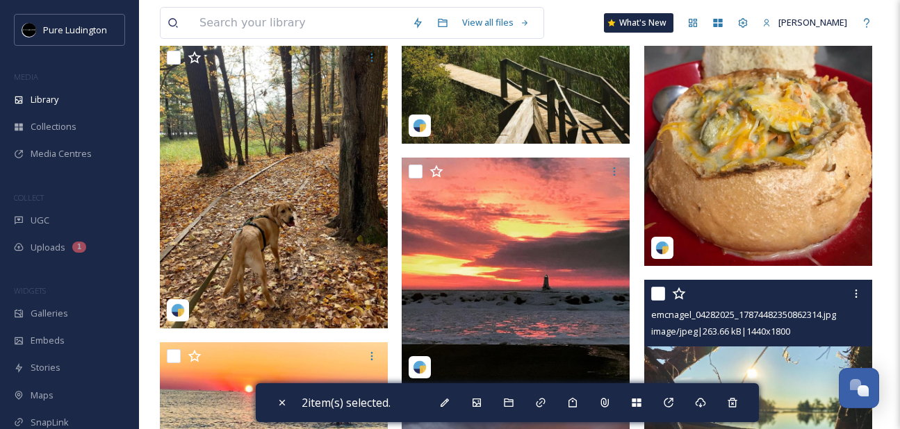
scroll to position [1764, 0]
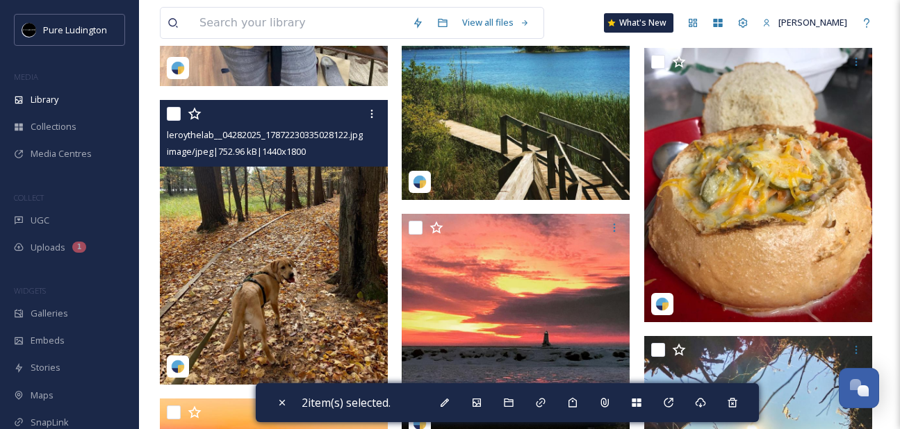
click at [174, 117] on input "checkbox" at bounding box center [174, 114] width 14 height 14
checkbox input "true"
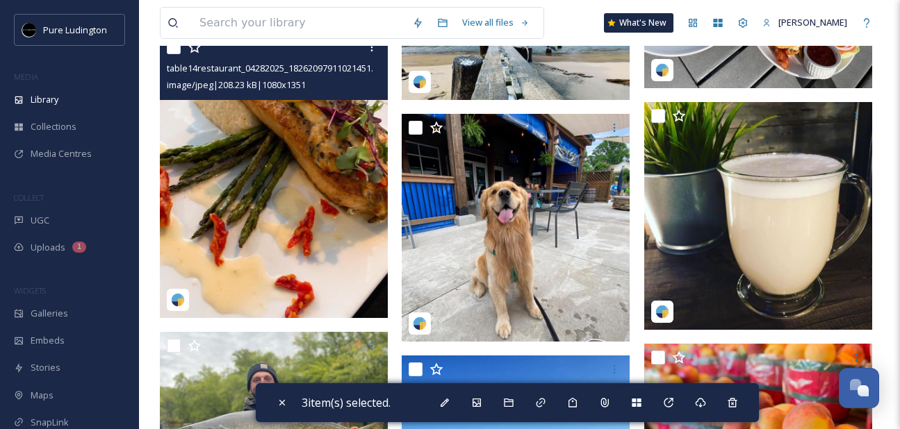
scroll to position [4541, 0]
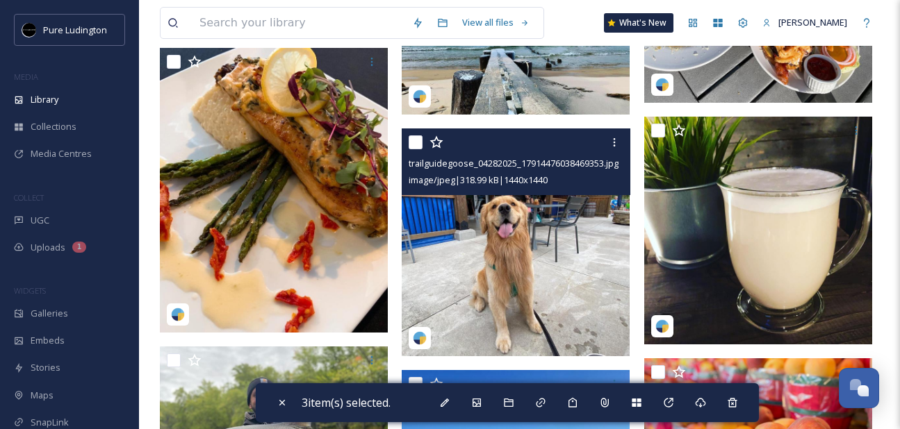
click at [409, 139] on input "checkbox" at bounding box center [416, 143] width 14 height 14
checkbox input "true"
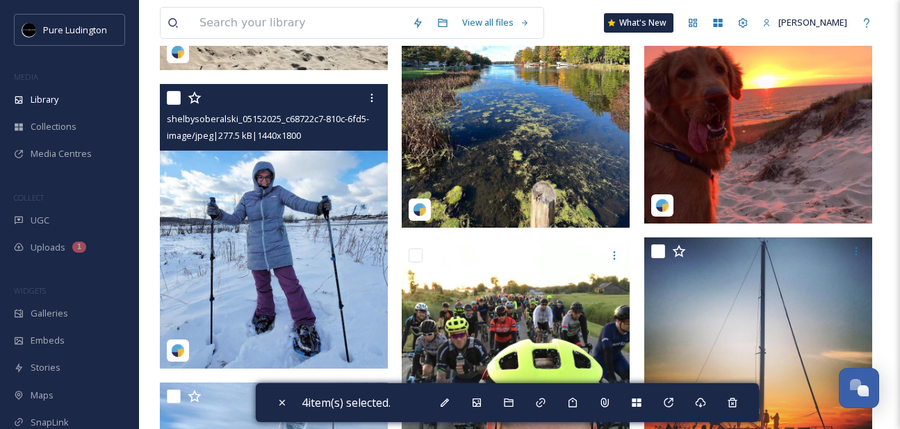
scroll to position [5641, 0]
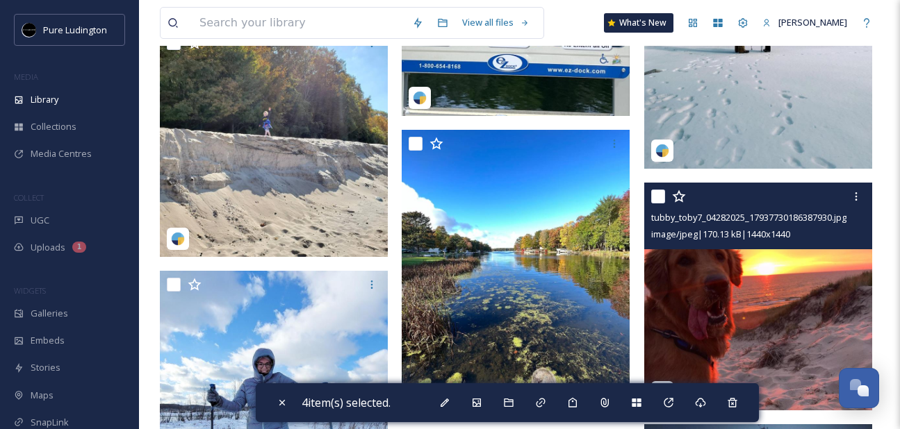
click at [659, 197] on input "checkbox" at bounding box center [658, 197] width 14 height 14
checkbox input "true"
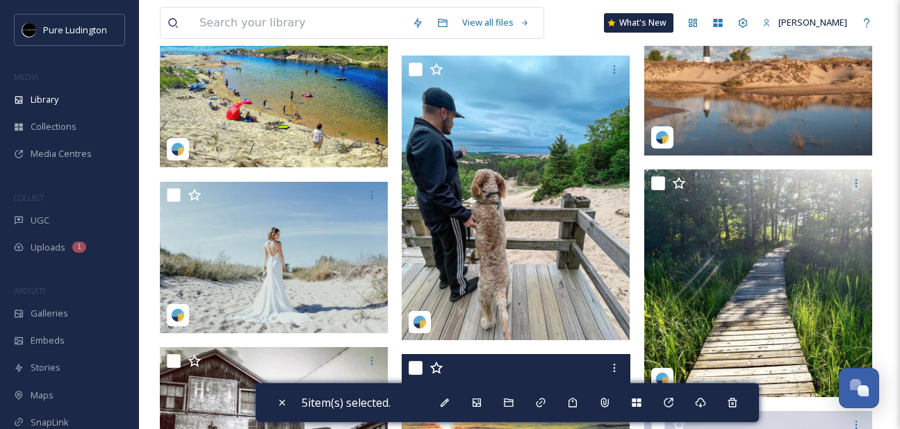
scroll to position [7721, 0]
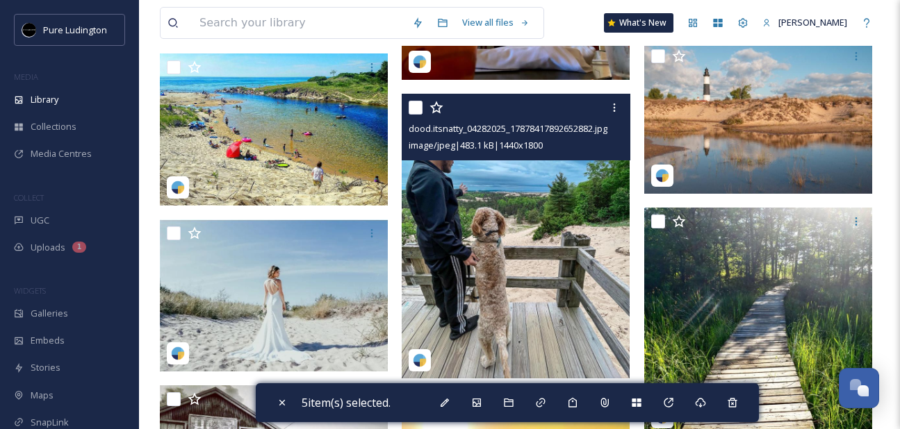
click at [416, 110] on input "checkbox" at bounding box center [416, 108] width 14 height 14
checkbox input "true"
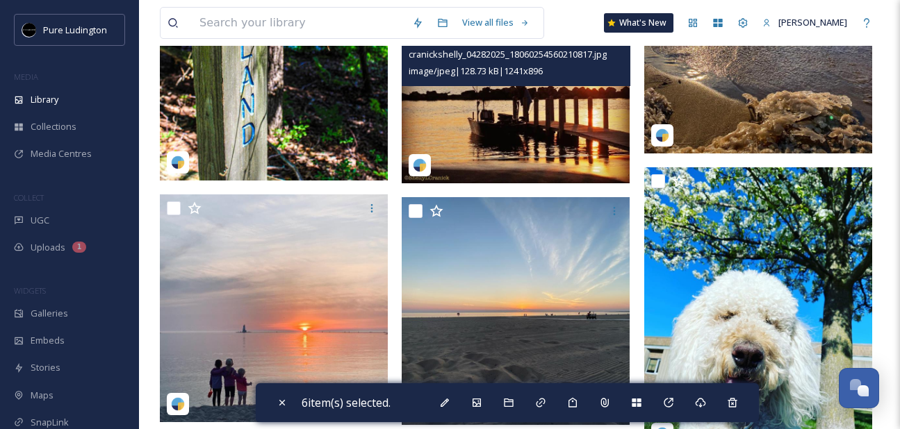
scroll to position [9332, 0]
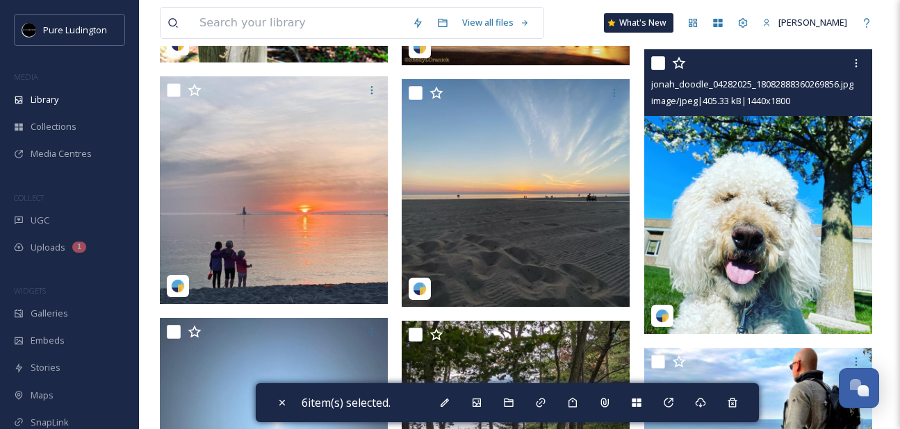
click at [656, 63] on input "checkbox" at bounding box center [658, 63] width 14 height 14
checkbox input "true"
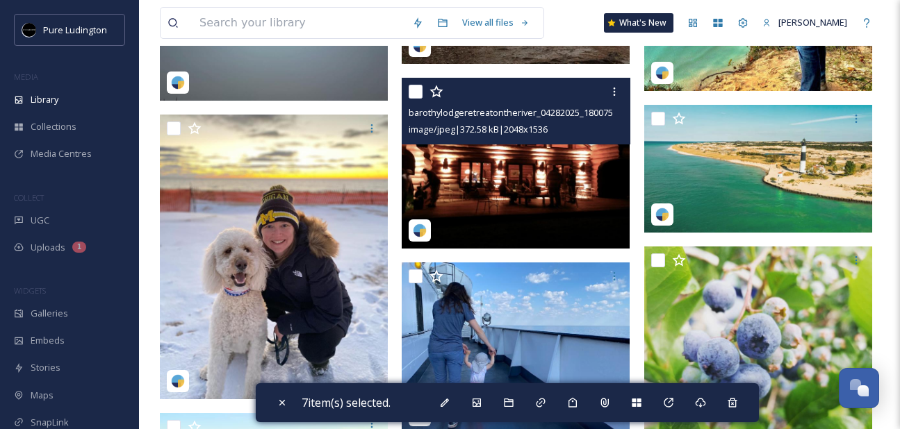
scroll to position [9817, 0]
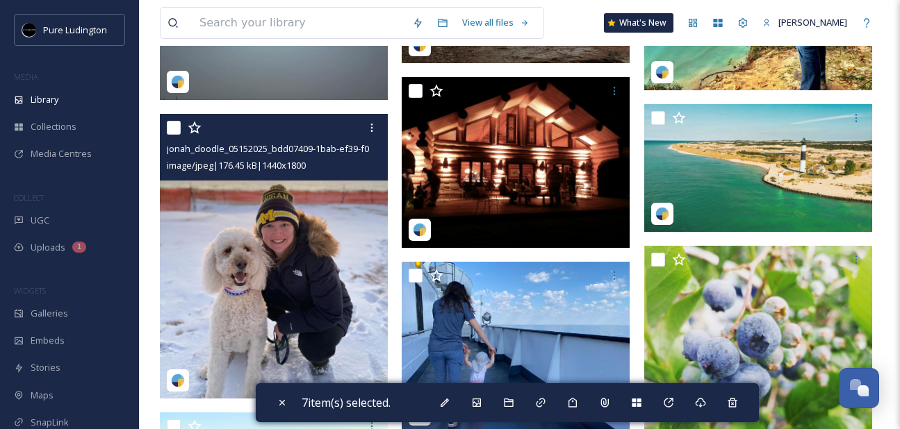
click at [173, 130] on input "checkbox" at bounding box center [174, 128] width 14 height 14
checkbox input "true"
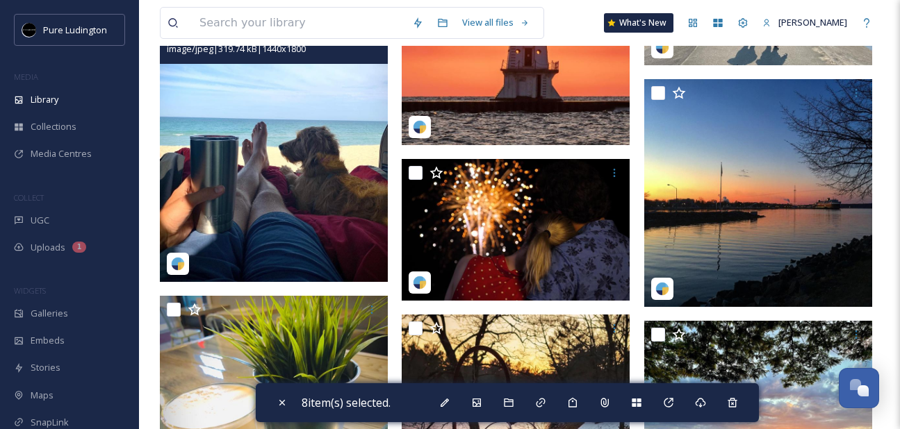
scroll to position [12120, 0]
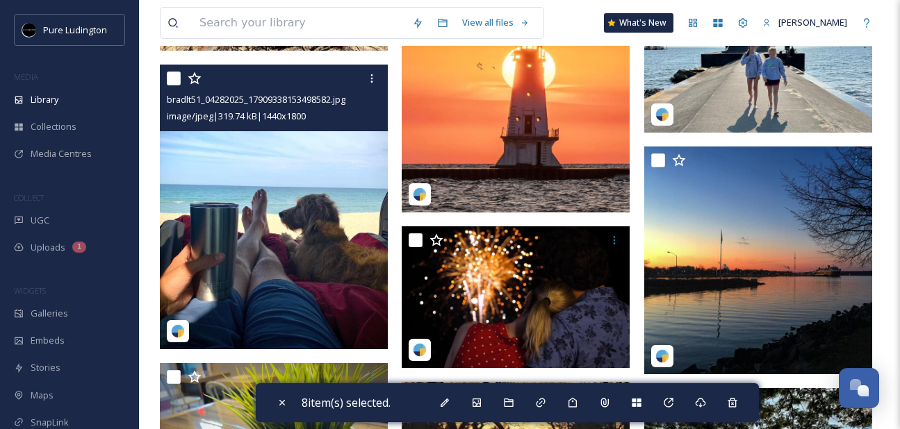
click at [172, 79] on input "checkbox" at bounding box center [174, 79] width 14 height 14
checkbox input "true"
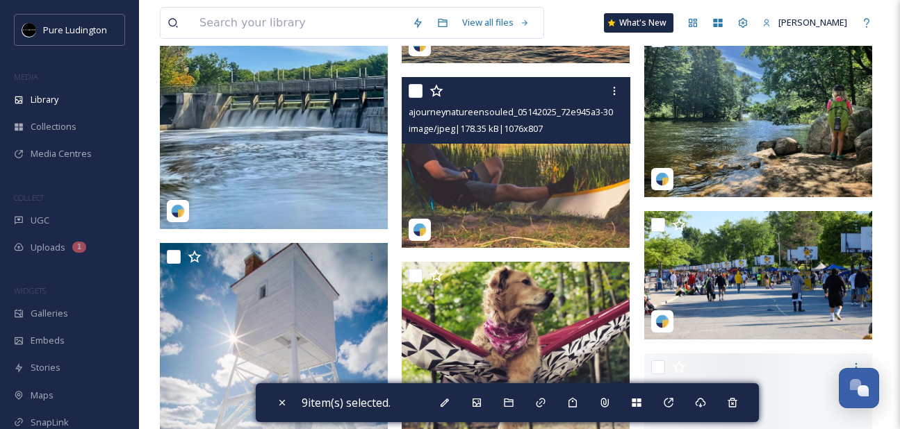
scroll to position [12975, 0]
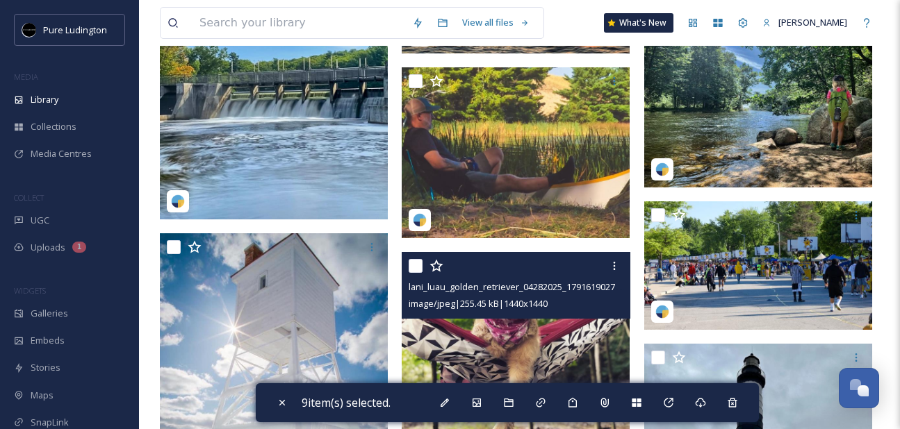
click at [413, 265] on input "checkbox" at bounding box center [416, 266] width 14 height 14
checkbox input "true"
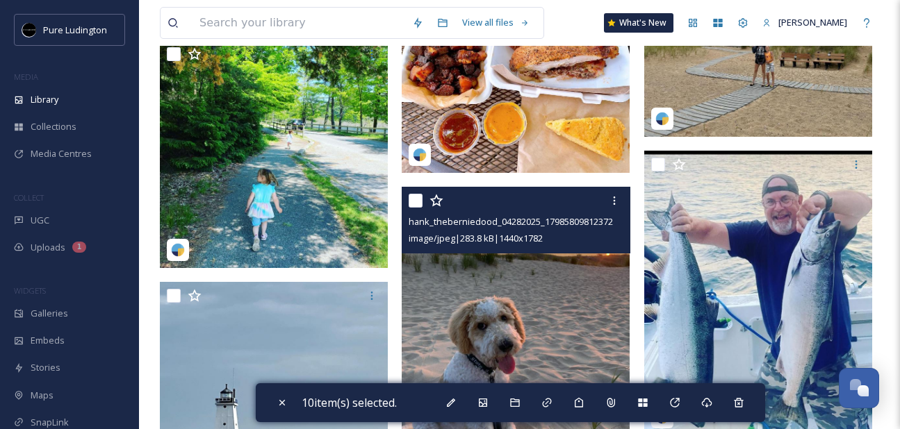
scroll to position [13468, 0]
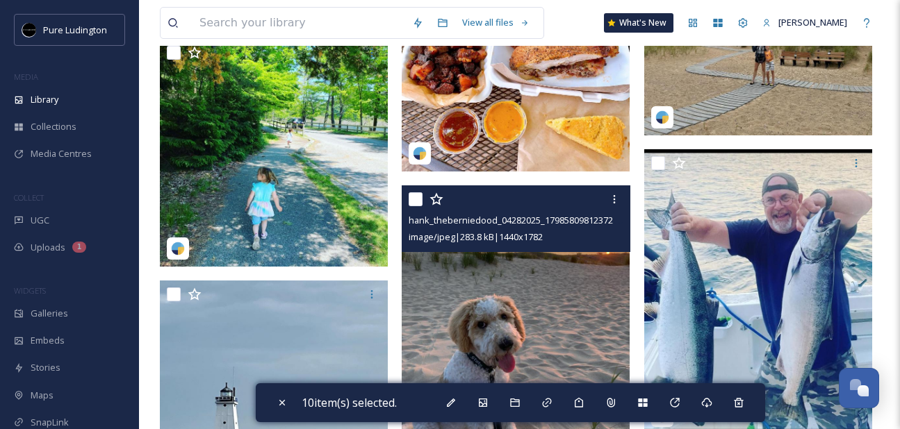
click at [418, 202] on input "checkbox" at bounding box center [416, 199] width 14 height 14
checkbox input "true"
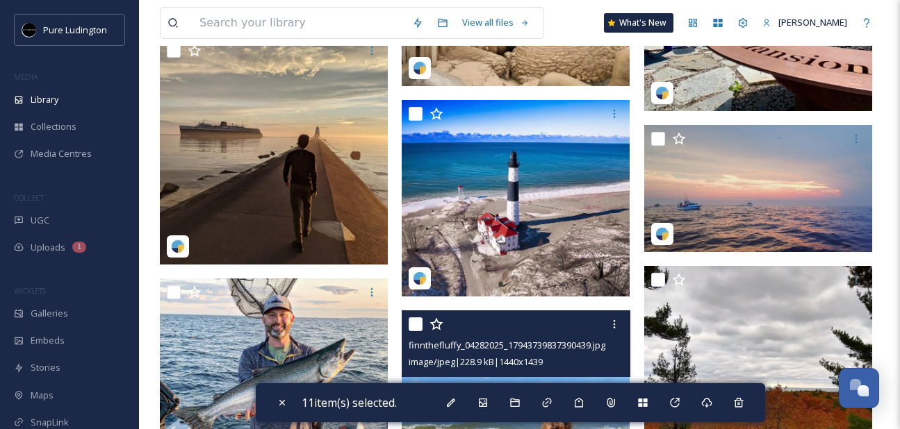
scroll to position [15097, 0]
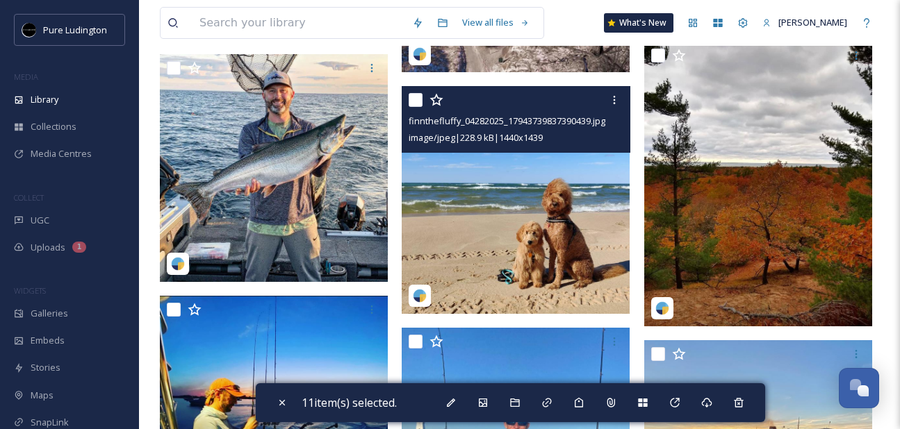
click at [417, 99] on input "checkbox" at bounding box center [416, 100] width 14 height 14
checkbox input "true"
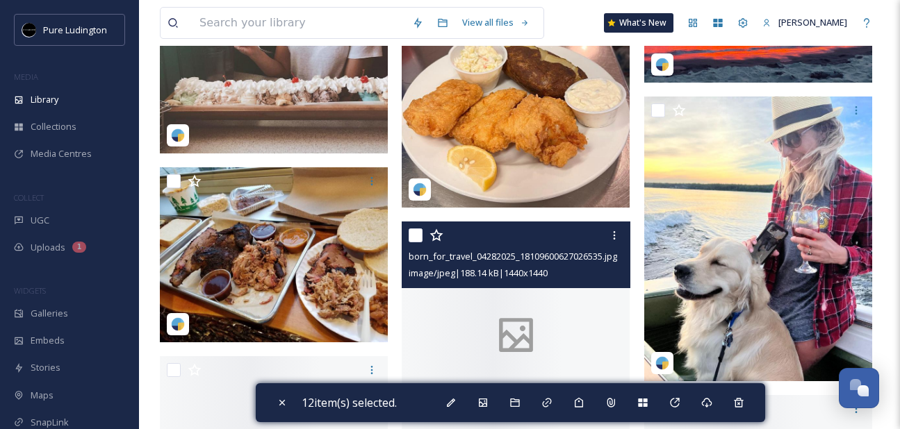
scroll to position [15744, 0]
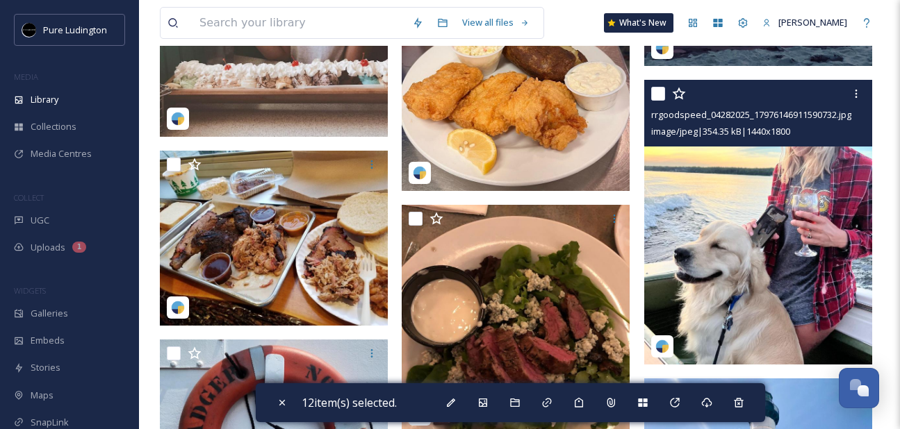
click at [654, 96] on input "checkbox" at bounding box center [658, 94] width 14 height 14
checkbox input "true"
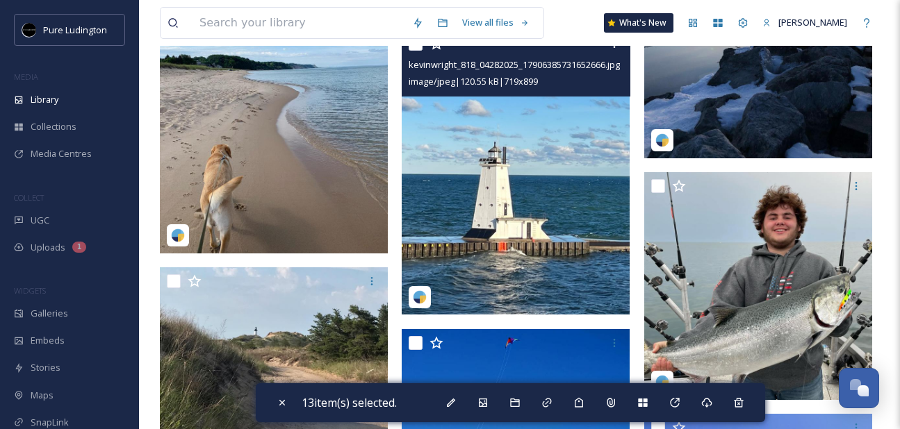
scroll to position [18116, 0]
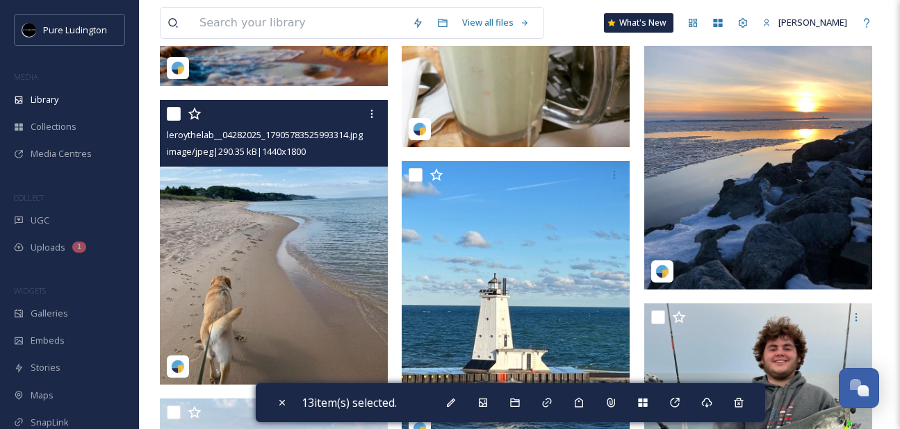
click at [170, 108] on input "checkbox" at bounding box center [174, 114] width 14 height 14
checkbox input "true"
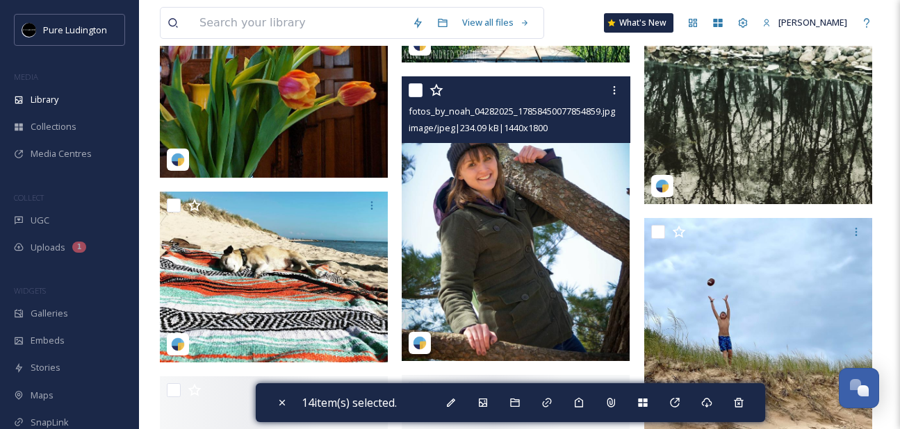
scroll to position [19034, 0]
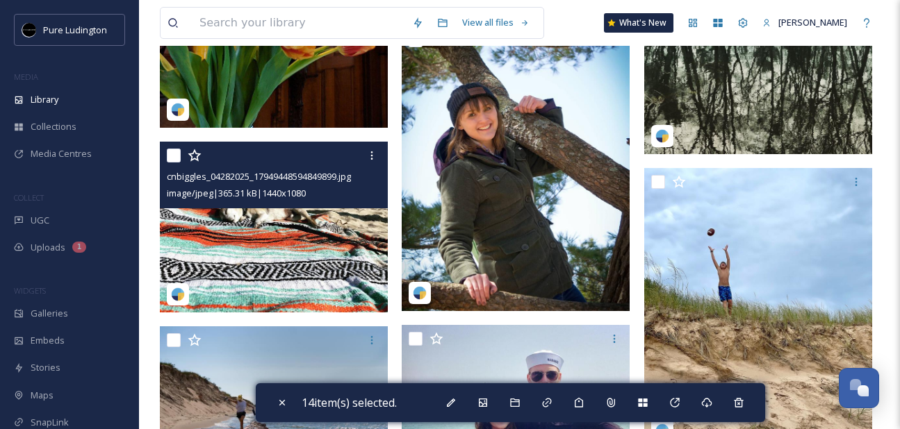
click at [172, 154] on input "checkbox" at bounding box center [174, 156] width 14 height 14
checkbox input "true"
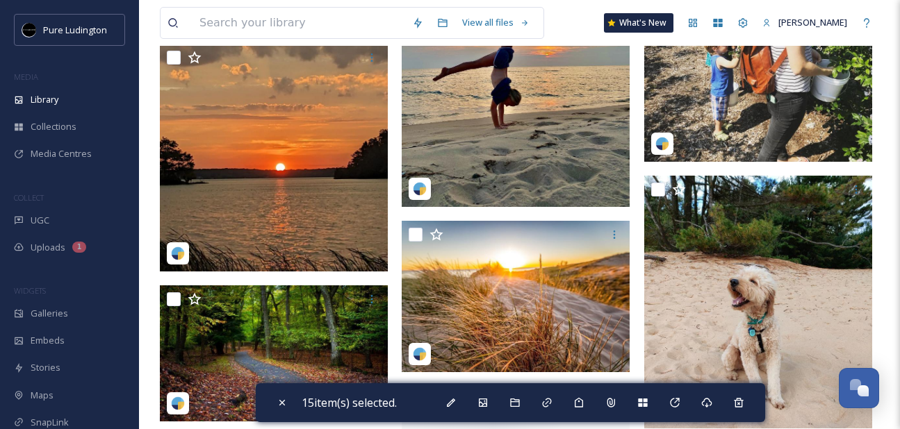
scroll to position [21538, 0]
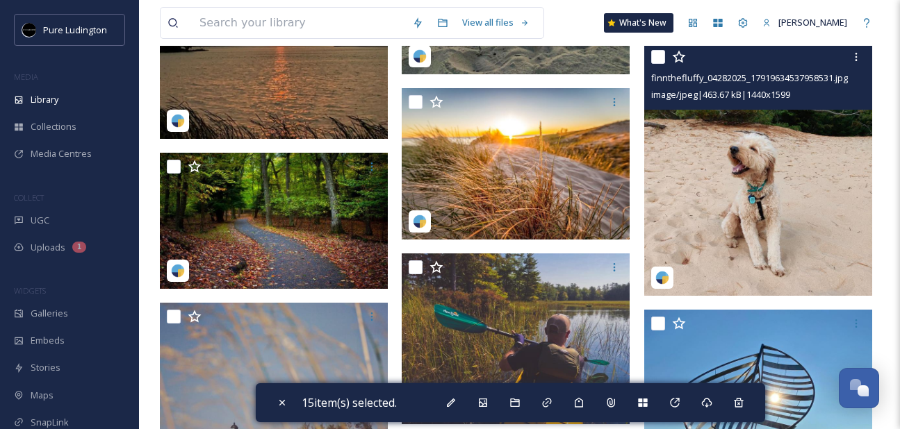
click at [653, 63] on input "checkbox" at bounding box center [658, 57] width 14 height 14
checkbox input "true"
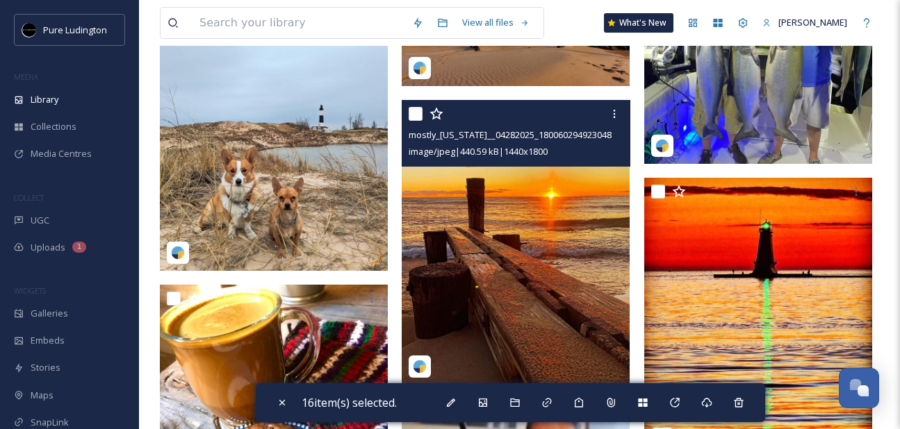
scroll to position [23885, 0]
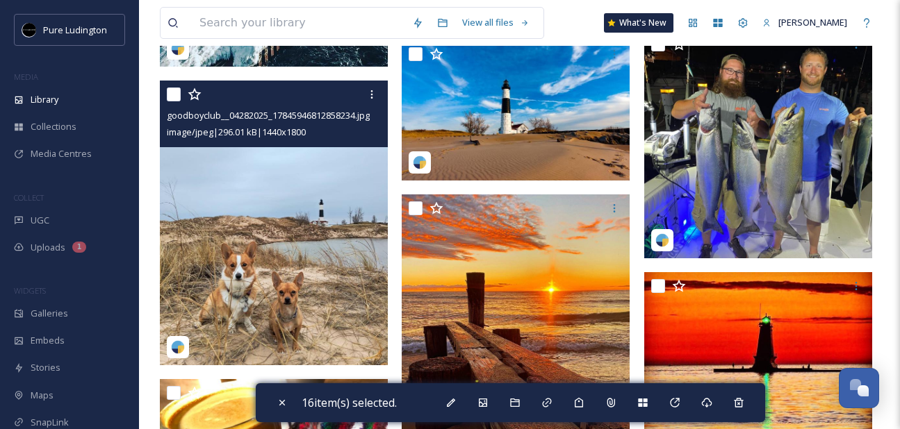
click at [171, 99] on input "checkbox" at bounding box center [174, 95] width 14 height 14
checkbox input "true"
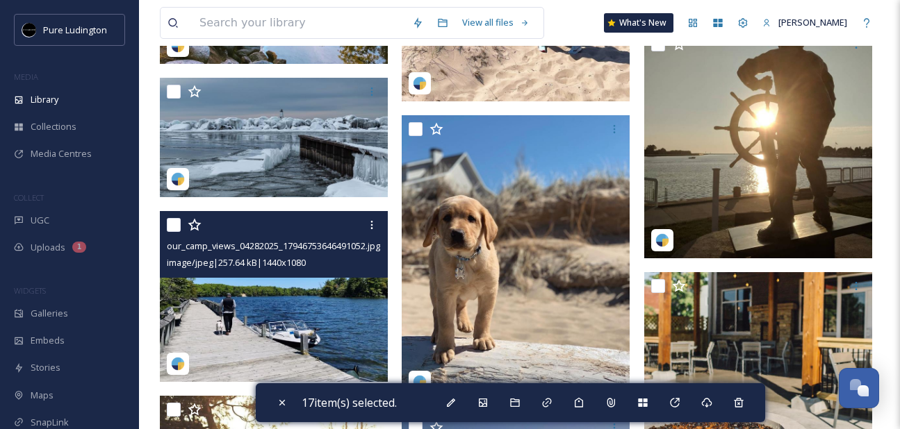
scroll to position [24805, 0]
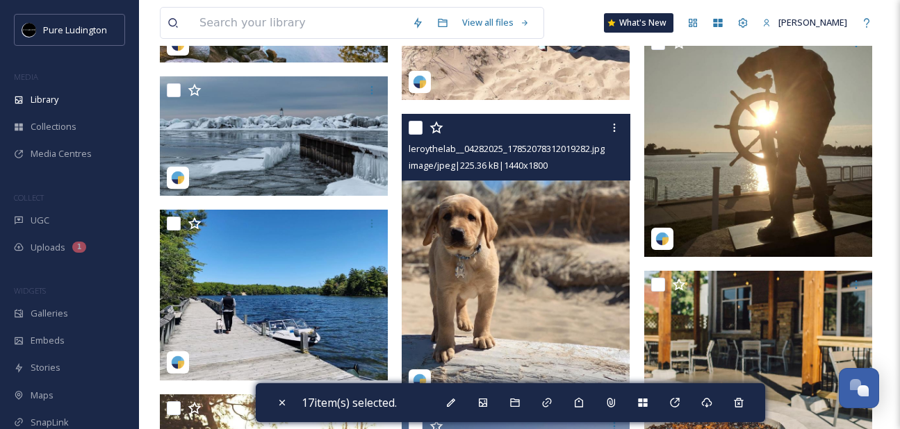
click at [413, 130] on input "checkbox" at bounding box center [416, 128] width 14 height 14
checkbox input "true"
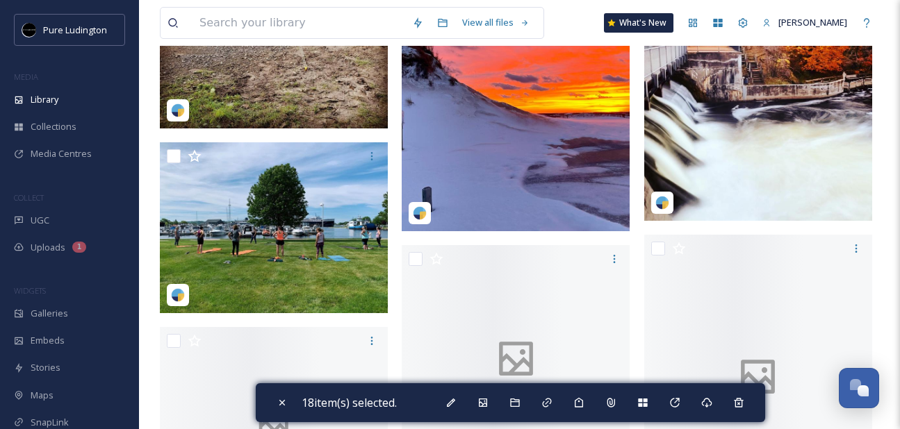
scroll to position [25860, 0]
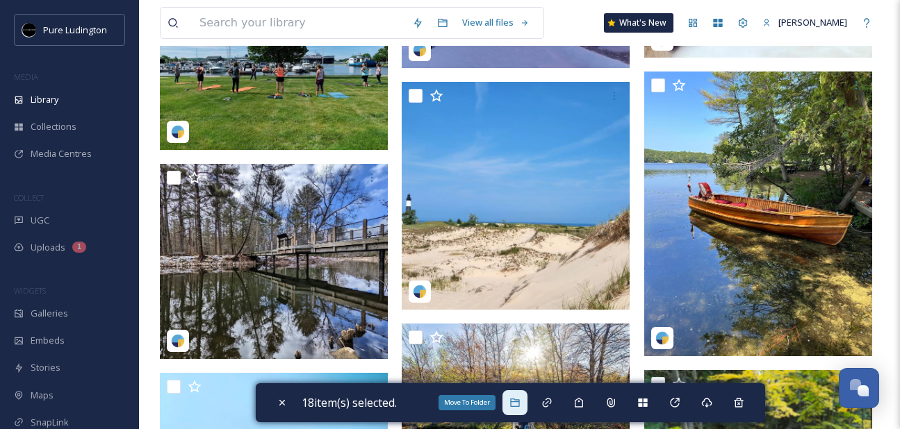
click at [521, 404] on icon at bounding box center [514, 402] width 11 height 11
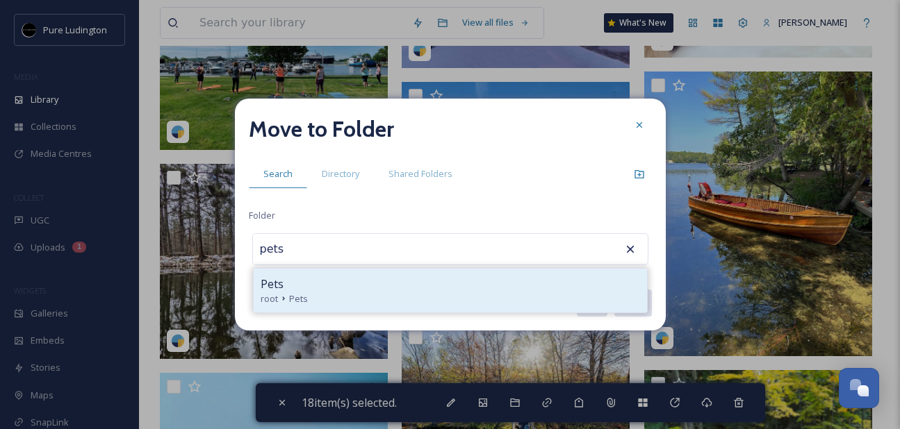
click at [445, 288] on div "Pets" at bounding box center [450, 284] width 379 height 17
type input "Pets"
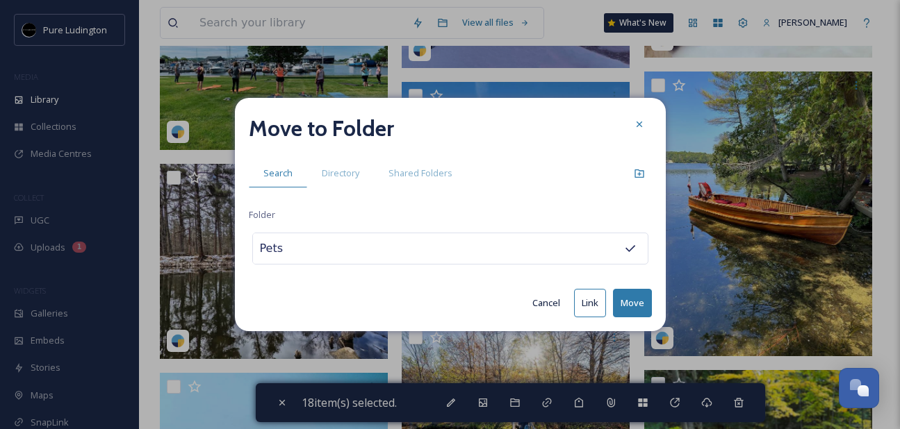
click at [637, 300] on button "Move" at bounding box center [632, 303] width 39 height 28
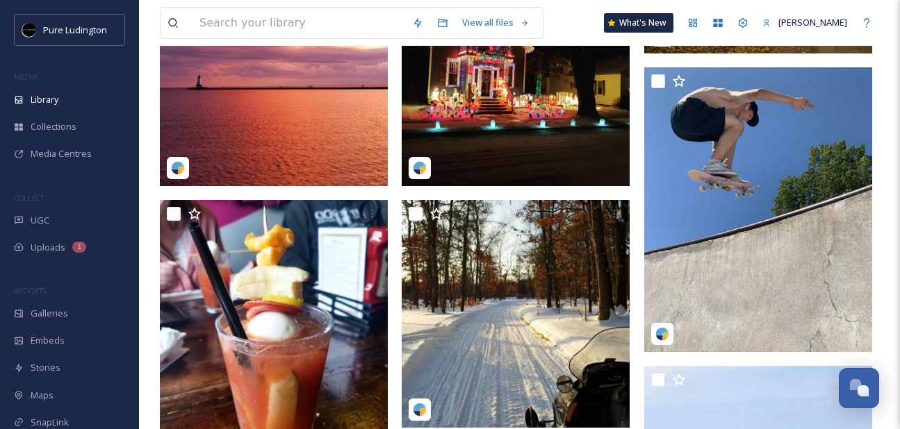
scroll to position [491, 0]
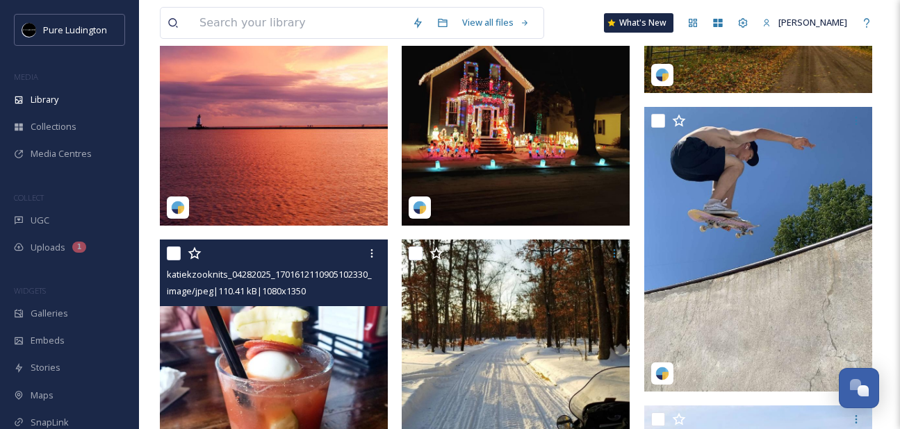
click at [176, 254] on input "checkbox" at bounding box center [174, 254] width 14 height 14
checkbox input "true"
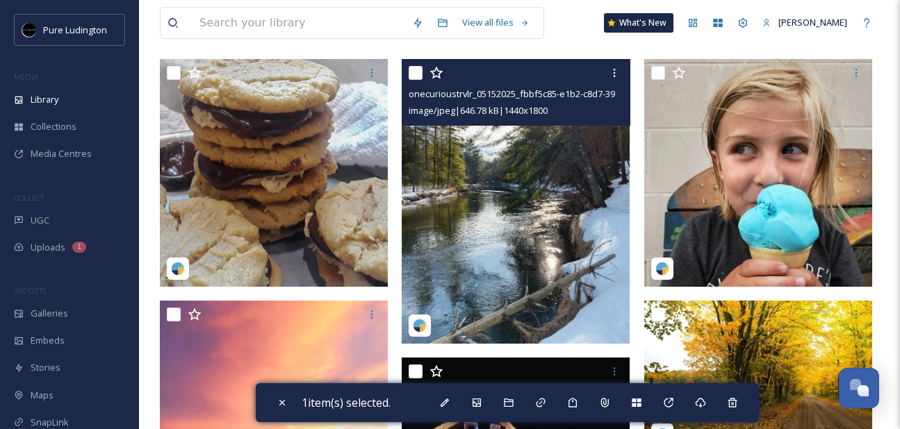
scroll to position [132, 0]
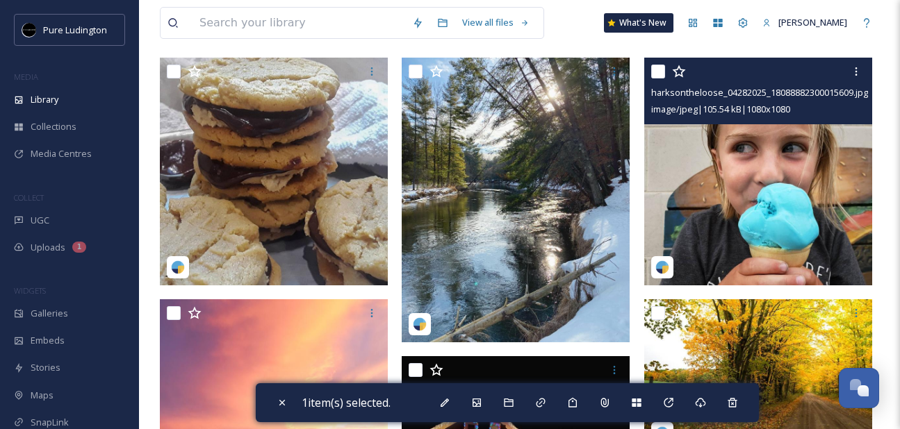
click at [662, 70] on input "checkbox" at bounding box center [658, 72] width 14 height 14
checkbox input "true"
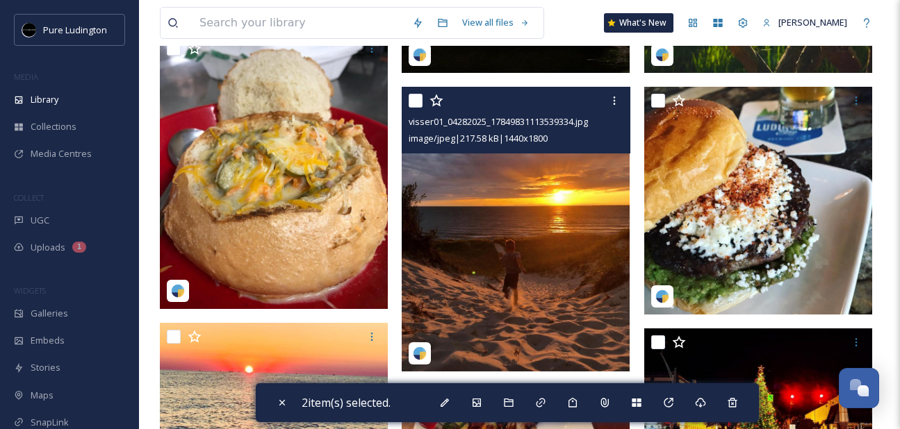
scroll to position [1836, 0]
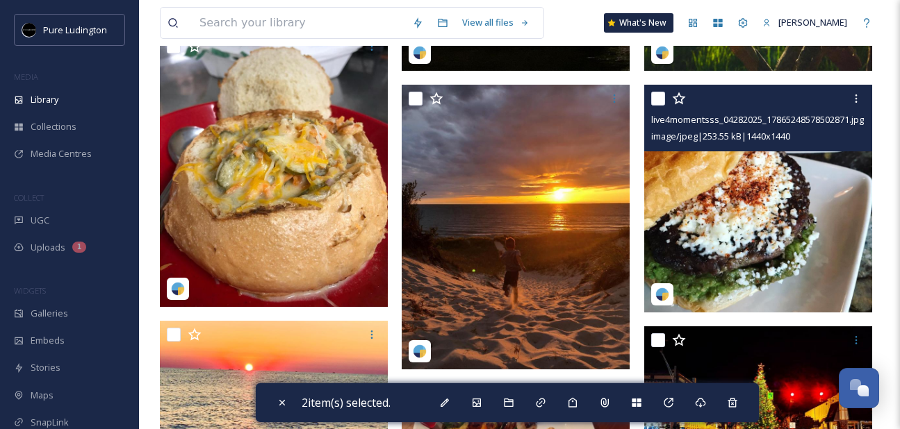
click at [658, 100] on input "checkbox" at bounding box center [658, 99] width 14 height 14
checkbox input "true"
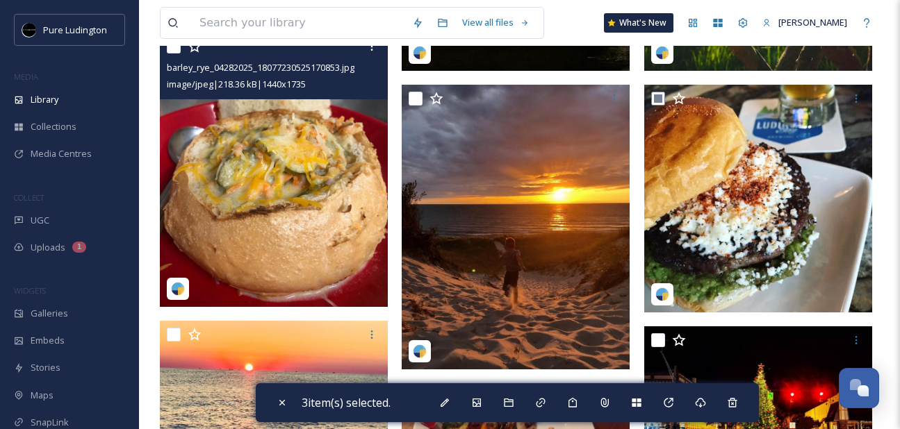
click at [174, 51] on input "checkbox" at bounding box center [174, 47] width 14 height 14
checkbox input "true"
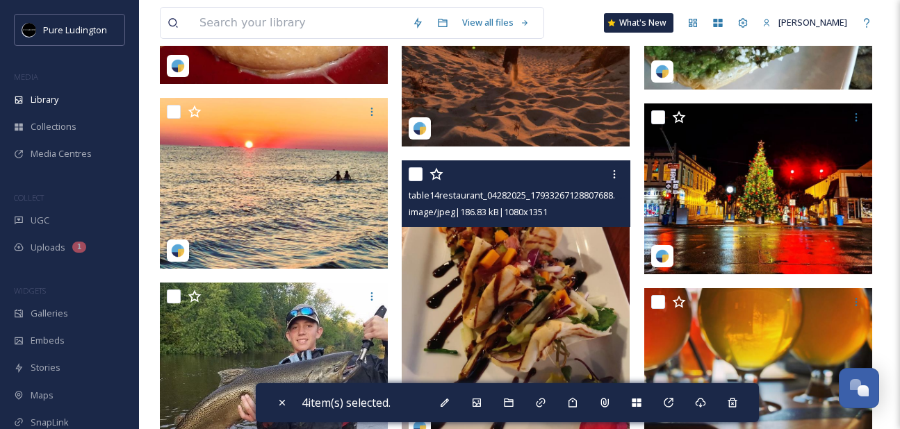
click at [413, 170] on input "checkbox" at bounding box center [416, 174] width 14 height 14
checkbox input "true"
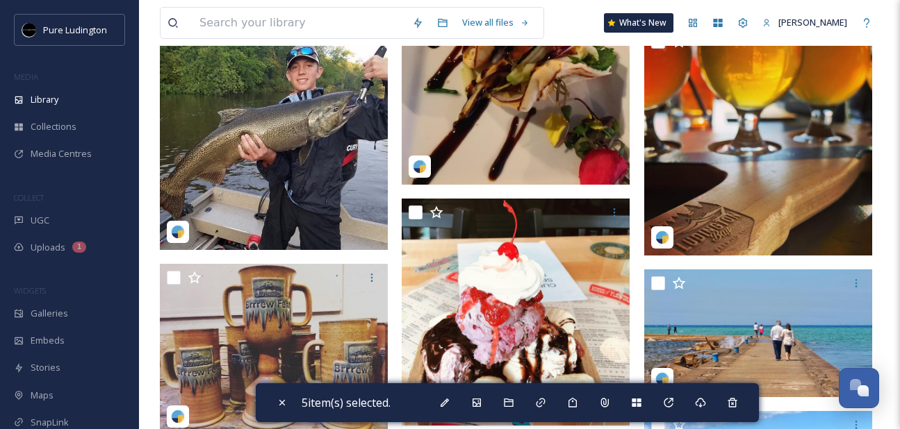
scroll to position [2331, 0]
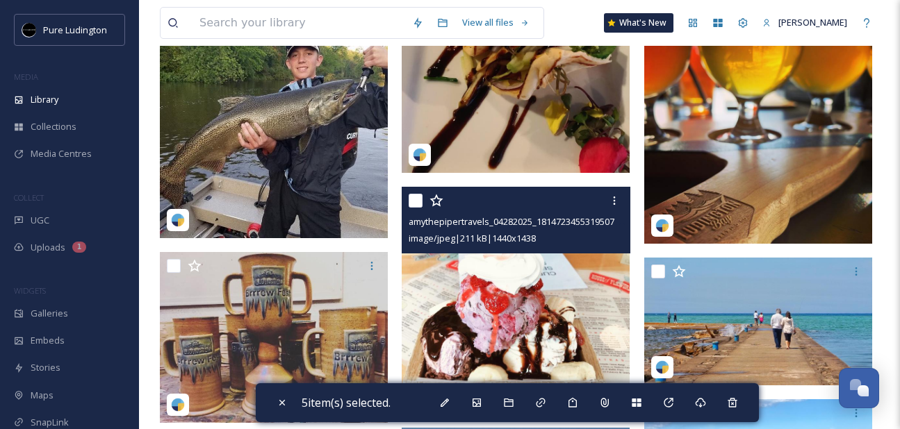
click at [416, 203] on input "checkbox" at bounding box center [416, 201] width 14 height 14
checkbox input "true"
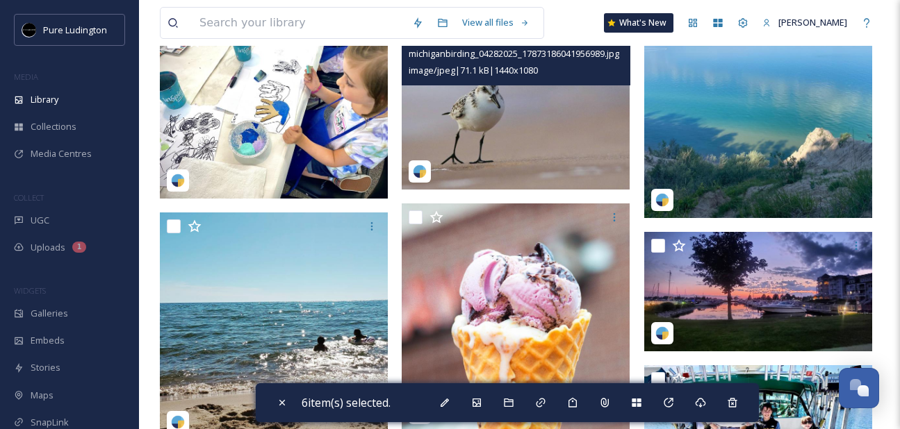
scroll to position [2803, 0]
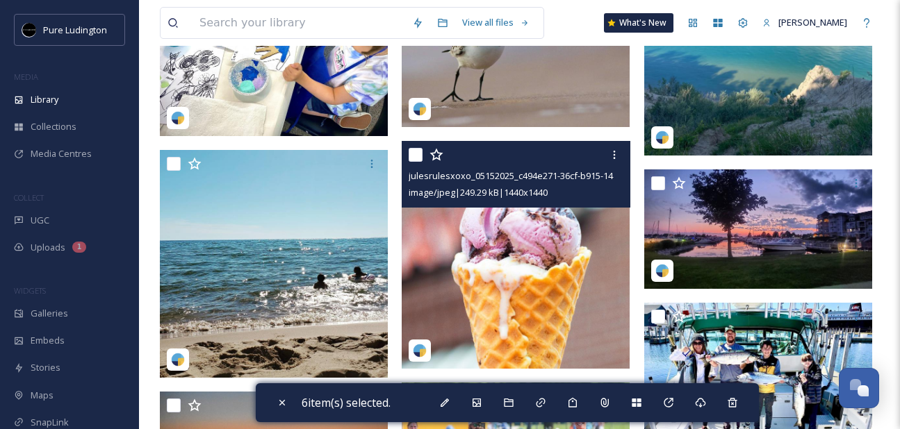
click at [413, 156] on input "checkbox" at bounding box center [416, 155] width 14 height 14
checkbox input "true"
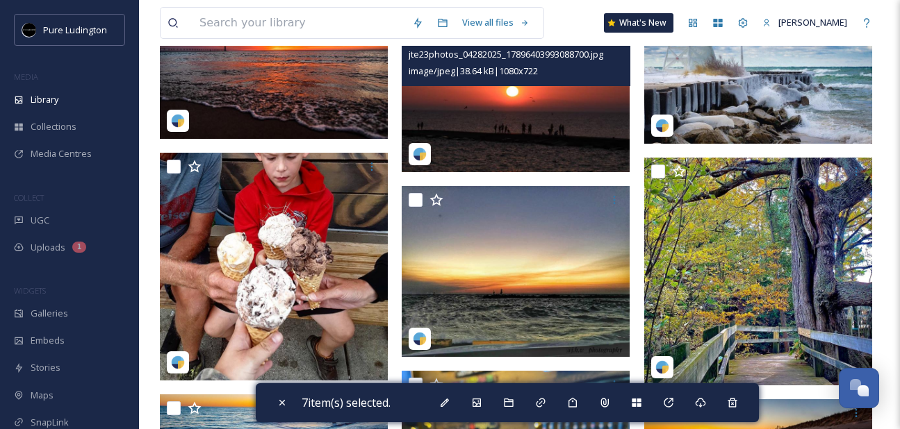
scroll to position [3382, 0]
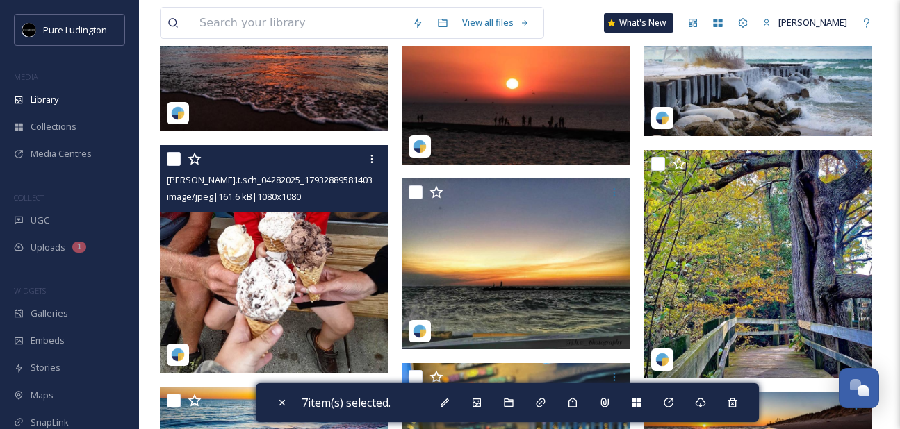
click at [170, 159] on input "checkbox" at bounding box center [174, 159] width 14 height 14
checkbox input "true"
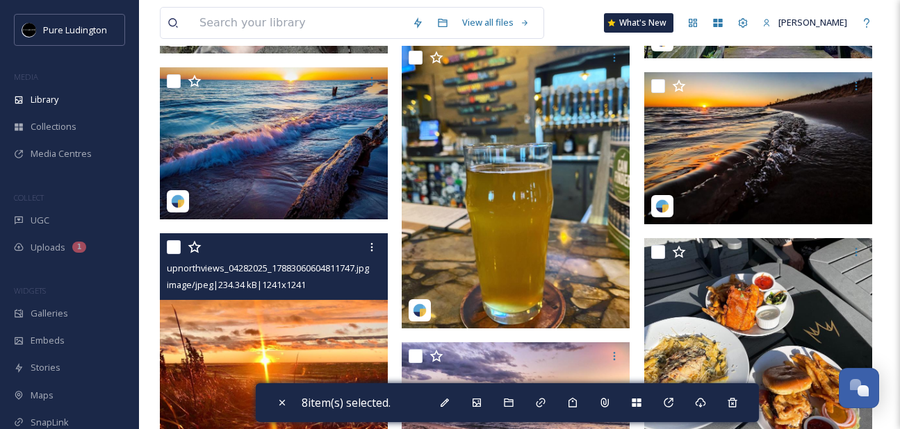
scroll to position [3813, 0]
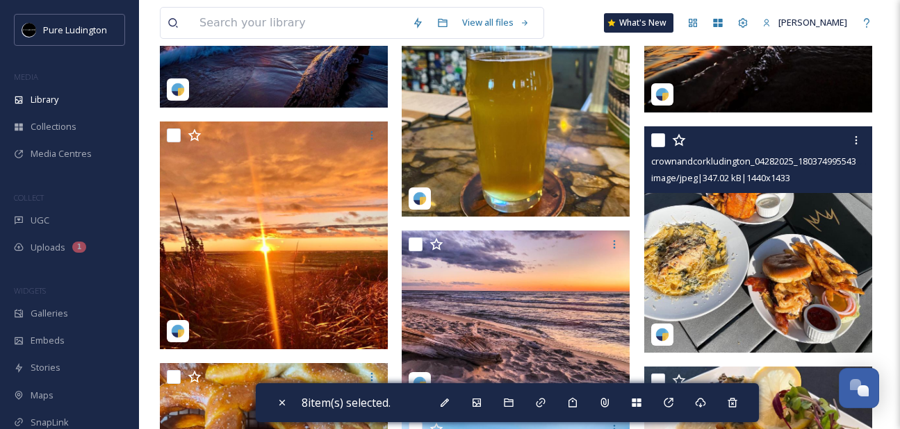
click at [655, 140] on input "checkbox" at bounding box center [658, 140] width 14 height 14
checkbox input "true"
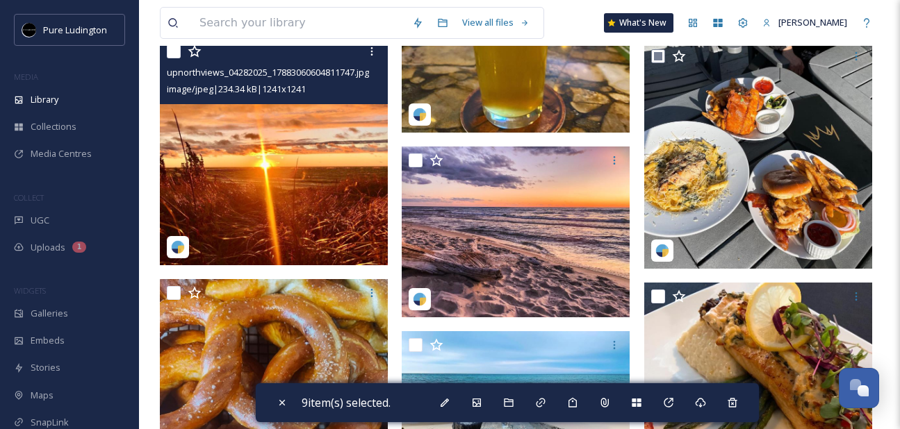
scroll to position [3955, 0]
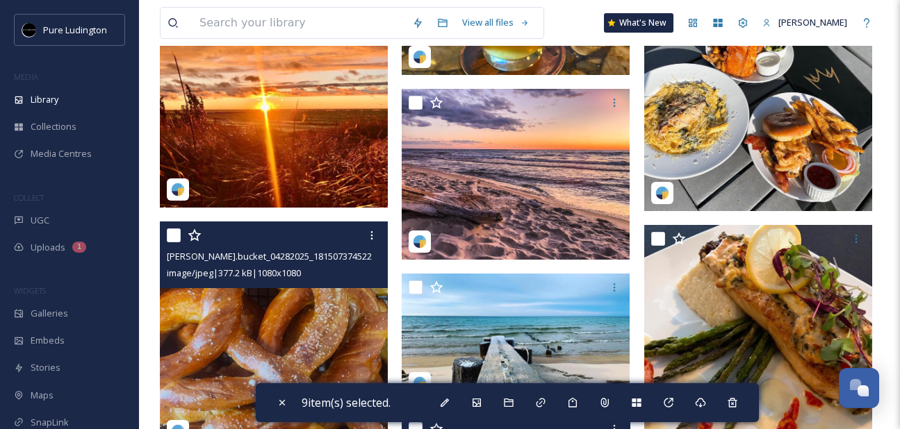
click at [181, 235] on div at bounding box center [276, 235] width 218 height 25
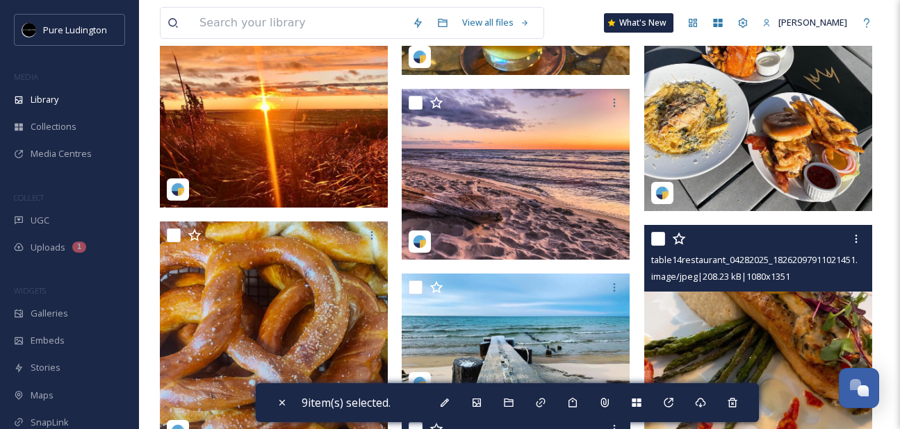
click at [657, 238] on input "checkbox" at bounding box center [658, 239] width 14 height 14
checkbox input "true"
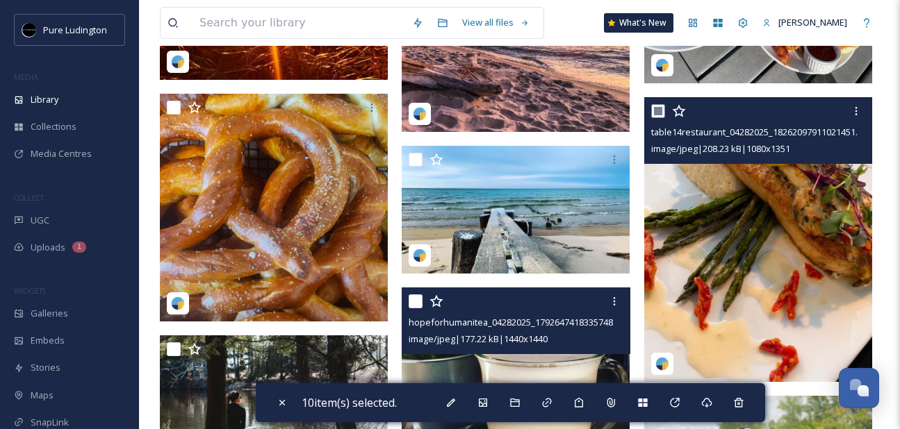
scroll to position [4142, 0]
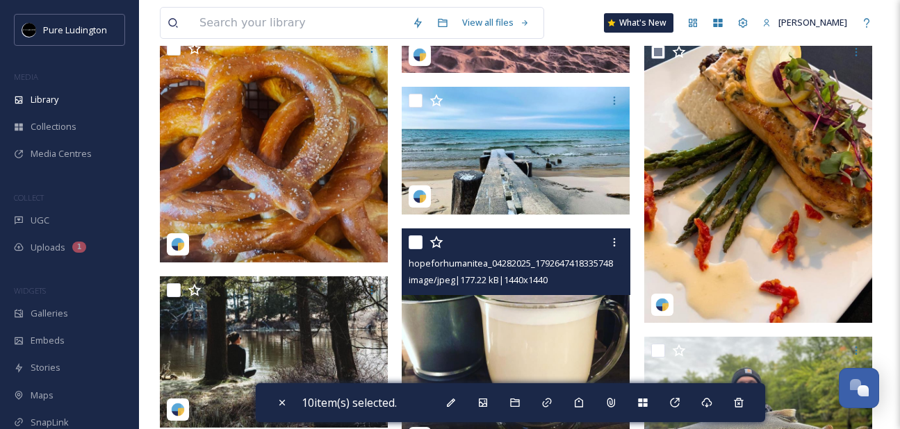
click at [415, 244] on input "checkbox" at bounding box center [416, 243] width 14 height 14
checkbox input "true"
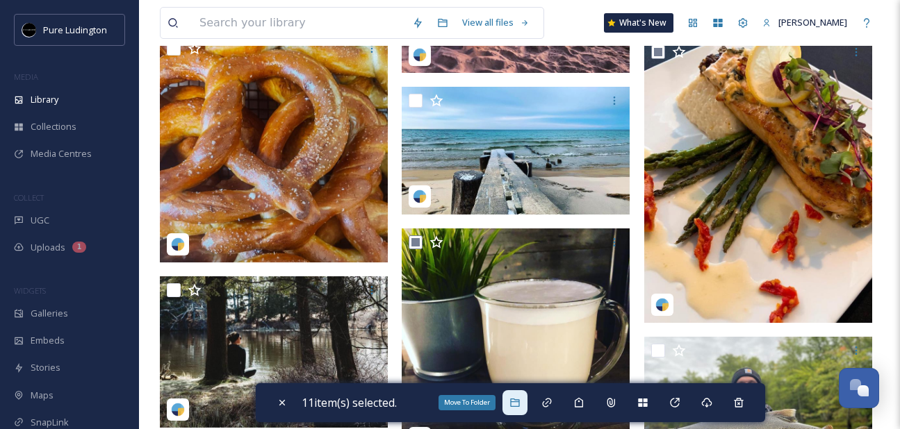
click at [521, 397] on icon at bounding box center [514, 402] width 11 height 11
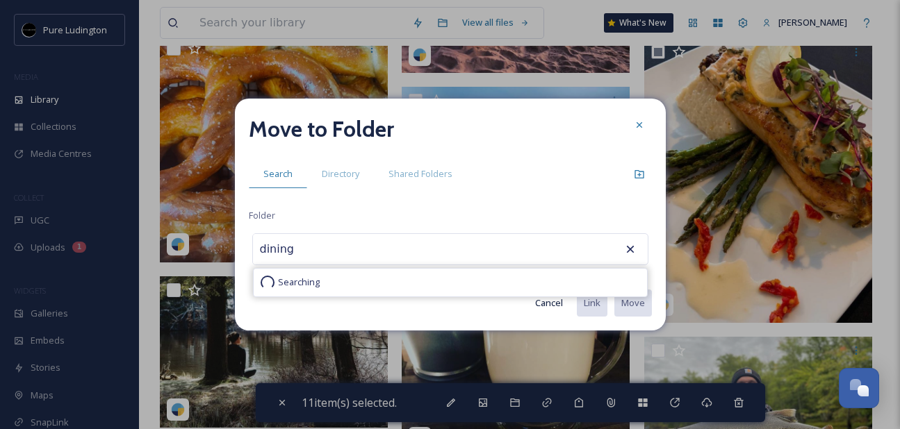
type input "dining"
click at [482, 279] on div "Searching" at bounding box center [450, 283] width 393 height 28
click at [521, 247] on div "dining Searching" at bounding box center [450, 249] width 396 height 32
click at [639, 125] on icon at bounding box center [639, 125] width 6 height 6
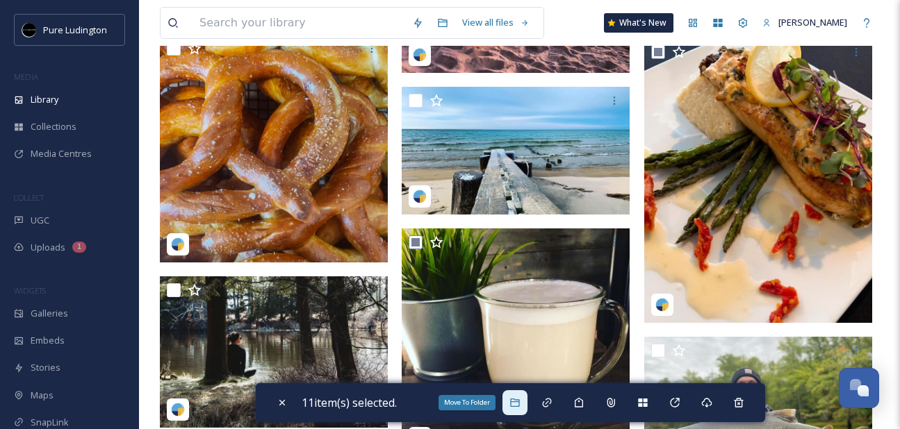
click at [518, 402] on icon at bounding box center [514, 403] width 9 height 8
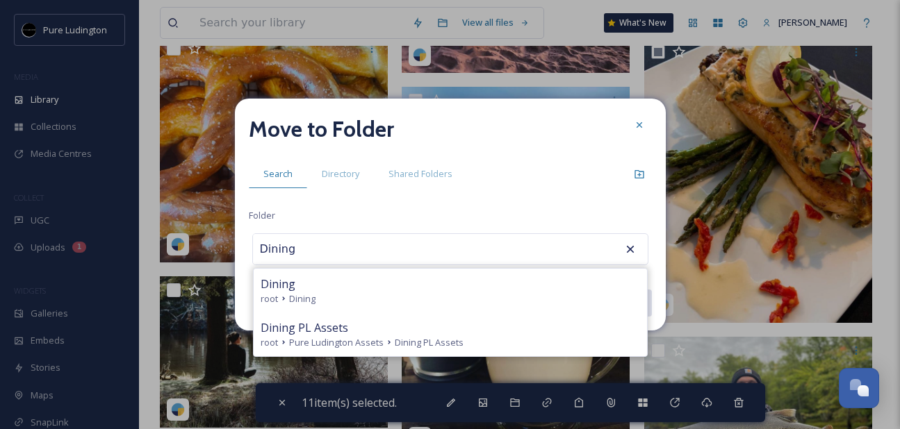
type input "Dining"
click at [389, 280] on div "Dining" at bounding box center [450, 284] width 379 height 17
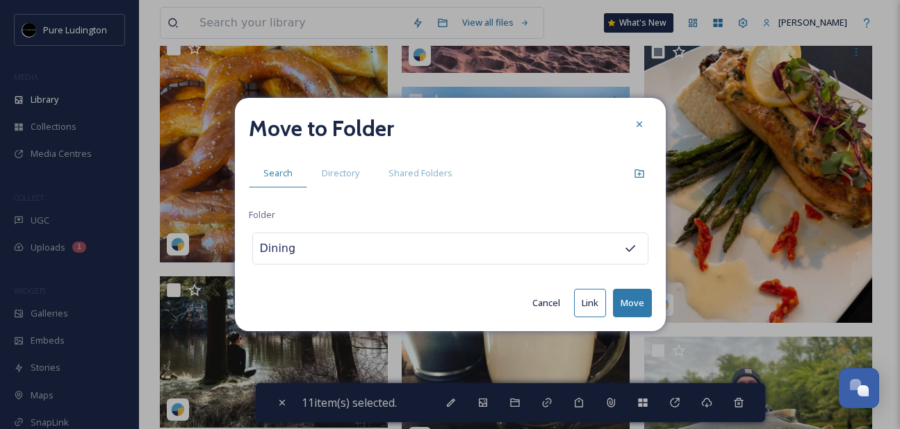
click at [630, 296] on button "Move" at bounding box center [632, 303] width 39 height 28
click at [636, 125] on icon at bounding box center [639, 124] width 11 height 11
